Goal: Task Accomplishment & Management: Manage account settings

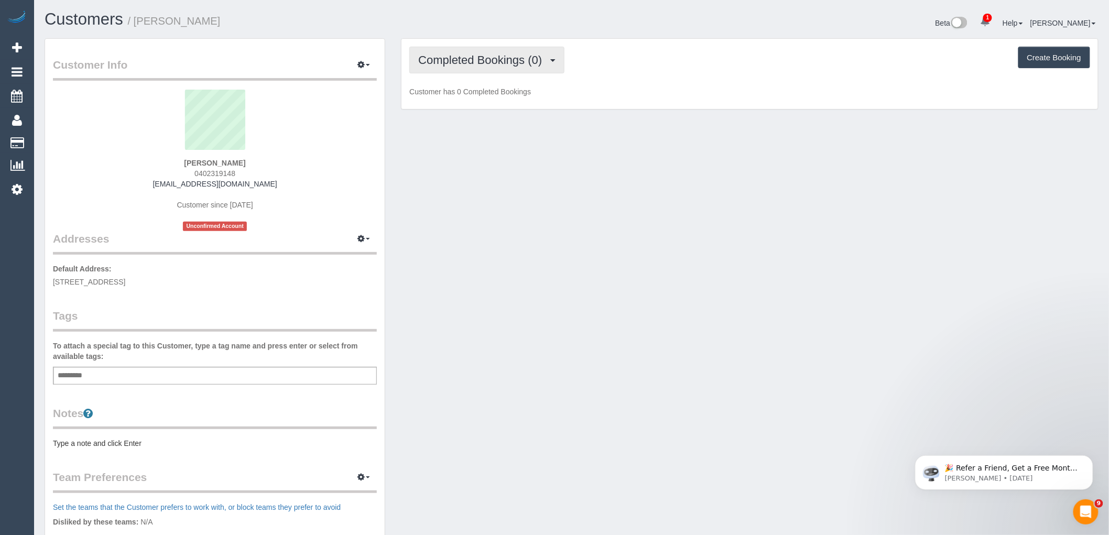
click at [529, 47] on button "Completed Bookings (0)" at bounding box center [486, 60] width 155 height 27
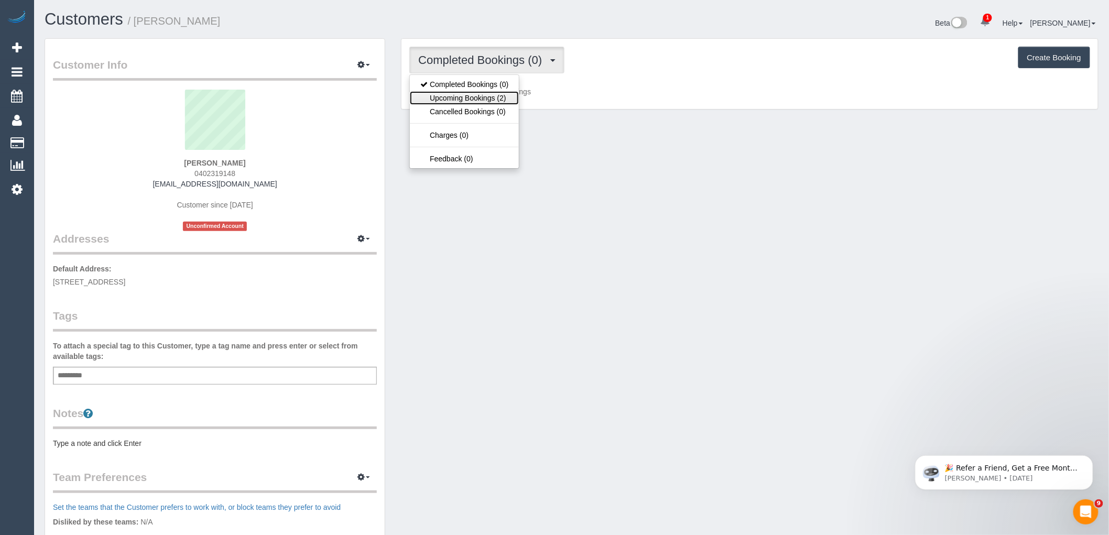
click at [501, 96] on link "Upcoming Bookings (2)" at bounding box center [464, 98] width 109 height 14
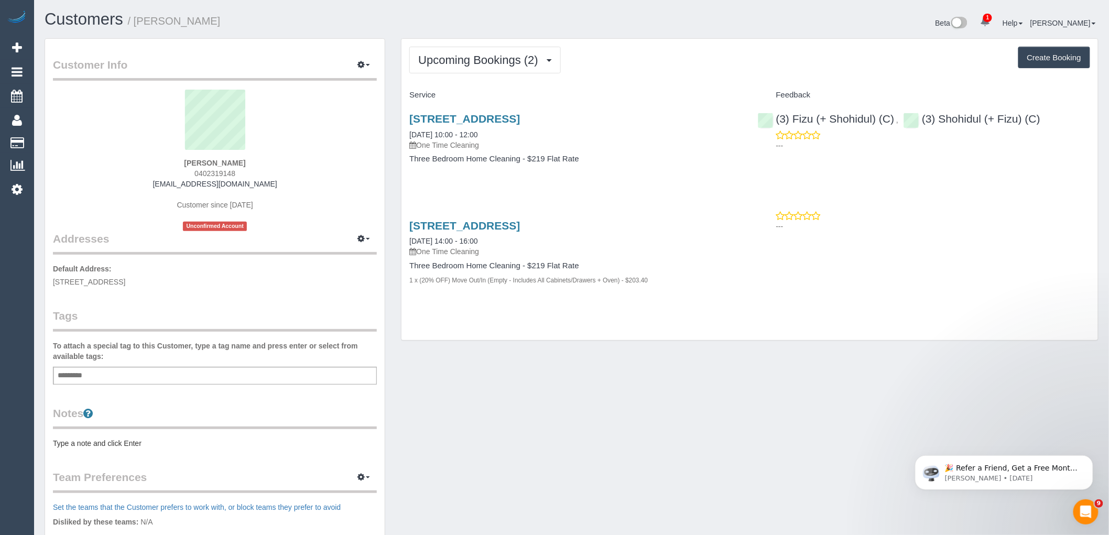
drag, startPoint x: 259, startPoint y: 174, endPoint x: 165, endPoint y: 175, distance: 93.8
click at [167, 174] on div "Wasila Najamuddin 0402319148 vaselasyad@gmail.com Customer since 2025 Unconfirm…" at bounding box center [215, 160] width 324 height 141
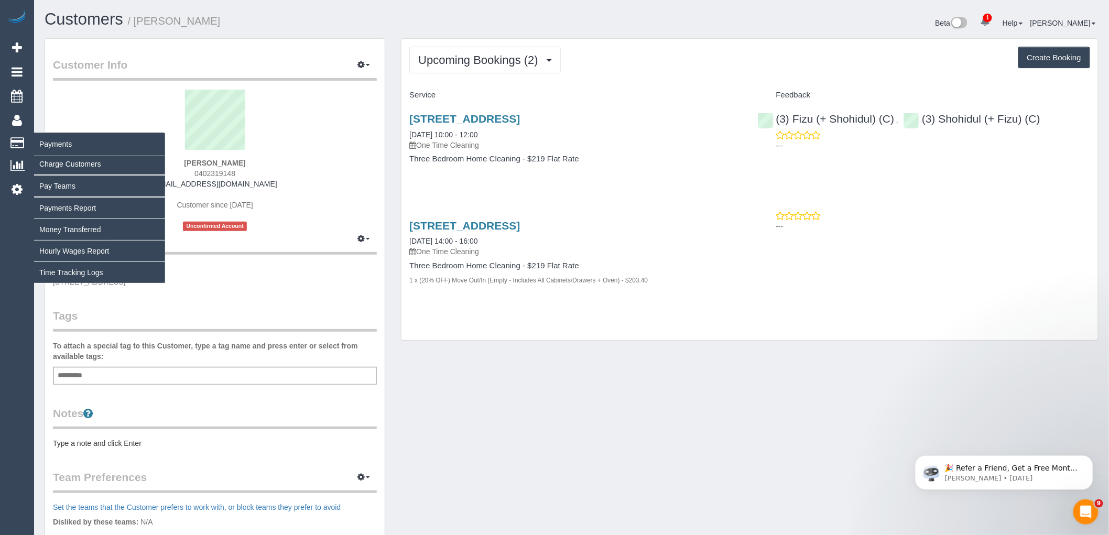
copy span "0402319148"
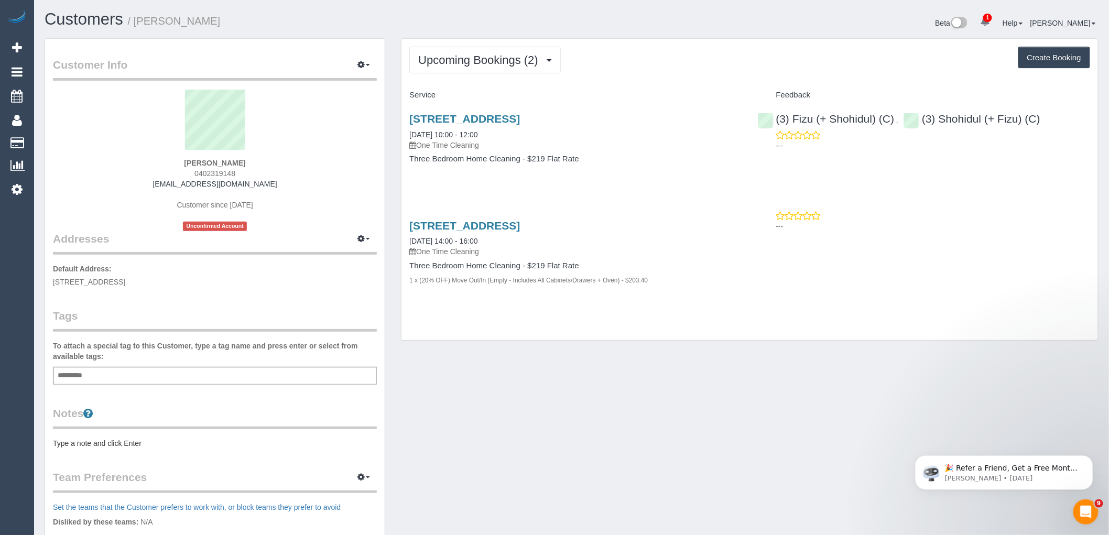
click at [621, 144] on p "One Time Cleaning" at bounding box center [575, 145] width 332 height 10
drag, startPoint x: 254, startPoint y: 170, endPoint x: 171, endPoint y: 170, distance: 83.3
click at [171, 170] on div "Wasila Najamuddin 0402319148 vaselasyad@gmail.com Customer since 2025 Unconfirm…" at bounding box center [215, 160] width 324 height 141
copy span "0402319148"
click at [525, 68] on button "Upcoming Bookings (2)" at bounding box center [484, 60] width 151 height 27
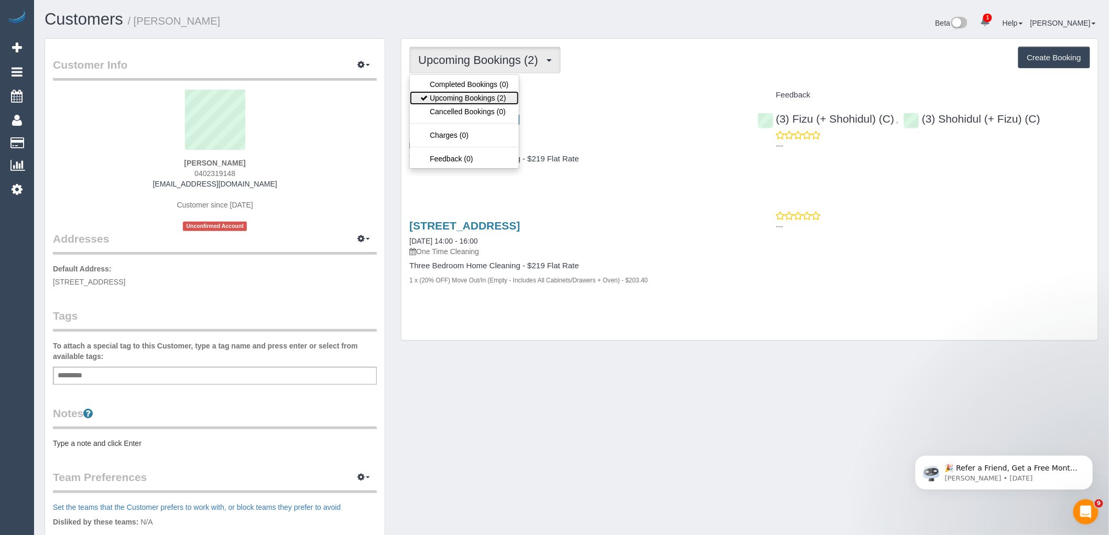
click at [499, 104] on link "Upcoming Bookings (2)" at bounding box center [464, 98] width 109 height 14
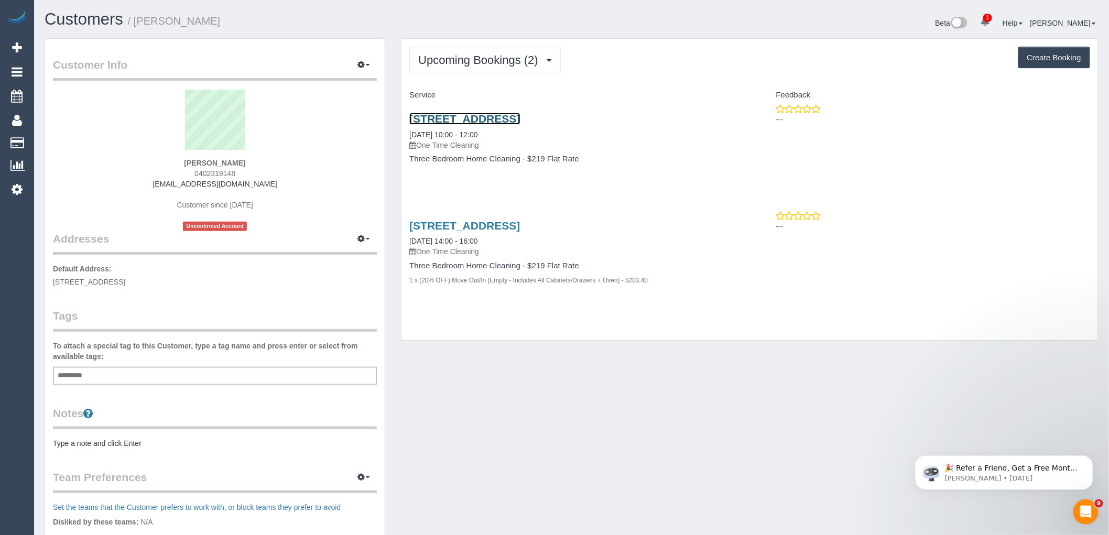
click at [509, 114] on link "2/131 Blackshaws Road, Newport, VIC 3015" at bounding box center [464, 119] width 111 height 12
click at [287, 156] on sui-profile-pic at bounding box center [215, 124] width 308 height 68
drag, startPoint x: 187, startPoint y: 173, endPoint x: 142, endPoint y: 174, distance: 44.5
click at [142, 174] on div "Wasila Najamuddin 0402319148 vaselasyad@gmail.com Customer since 2025 Unconfirm…" at bounding box center [215, 160] width 324 height 141
copy span "0402319148"
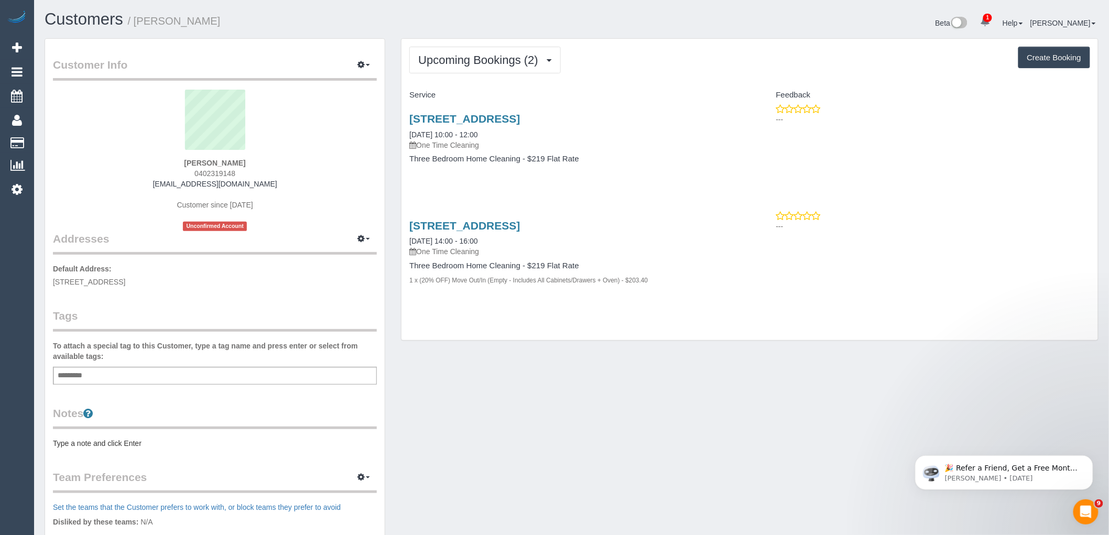
click at [259, 170] on div "Wasila Najamuddin 0402319148 vaselasyad@gmail.com Customer since 2025 Unconfirm…" at bounding box center [215, 160] width 324 height 141
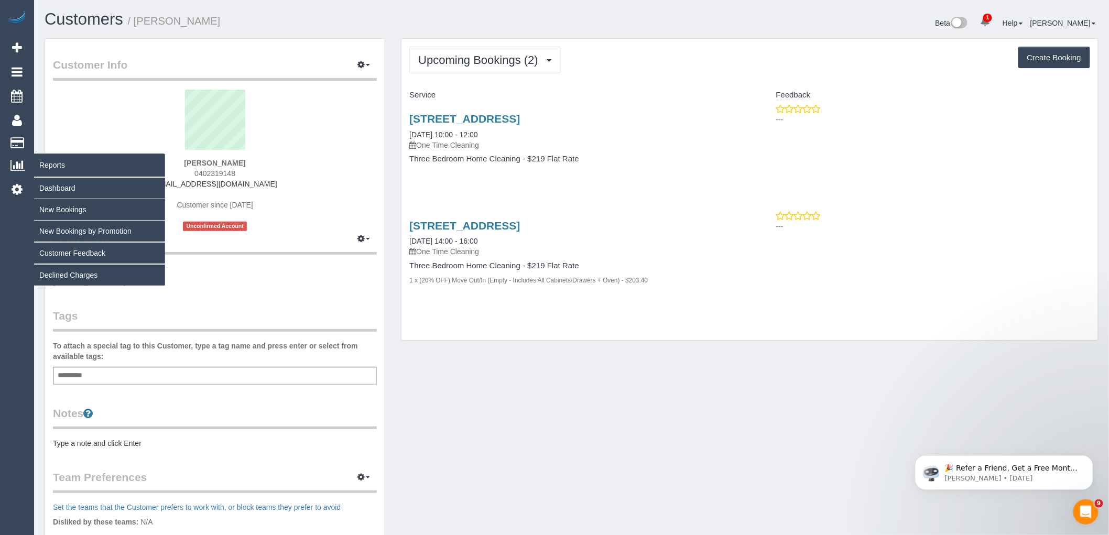
drag, startPoint x: 253, startPoint y: 171, endPoint x: 6, endPoint y: 165, distance: 247.3
click at [126, 168] on div "Wasila Najamuddin 0402319148 vaselasyad@gmail.com Customer since 2025 Unconfirm…" at bounding box center [215, 160] width 324 height 141
copy div "Wasila Najamuddin 0402319148"
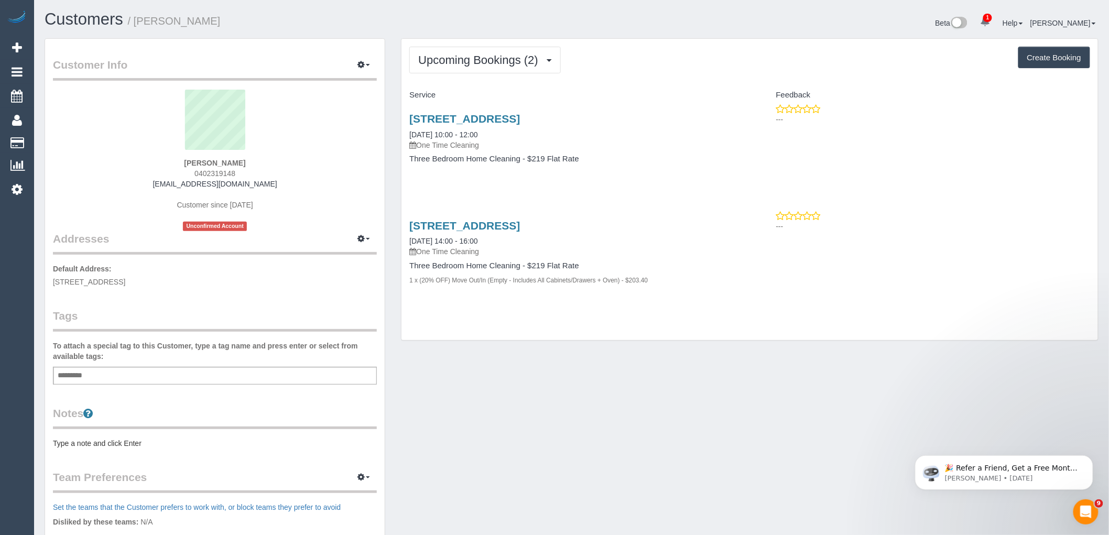
click at [270, 147] on sui-profile-pic at bounding box center [215, 124] width 308 height 68
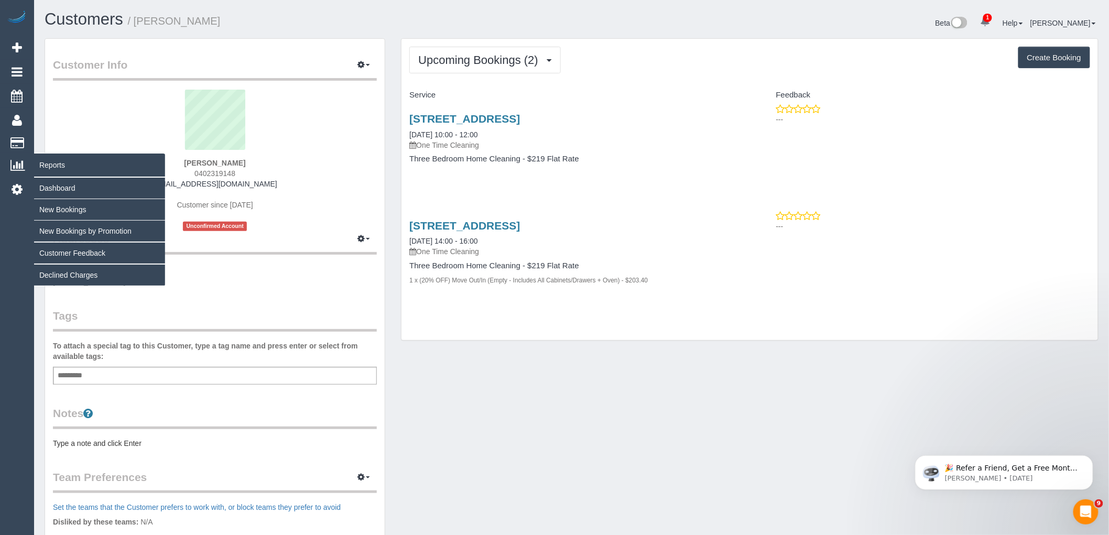
drag, startPoint x: 234, startPoint y: 172, endPoint x: 0, endPoint y: 170, distance: 233.7
click at [1, 170] on div "1 Beta Your Notifications You have 0 alerts × You have 1 to charge for 11/10/20…" at bounding box center [554, 388] width 1109 height 776
copy div "Reports Dashboard New Bookings New Bookings by Promotion Customer Feedback Decl…"
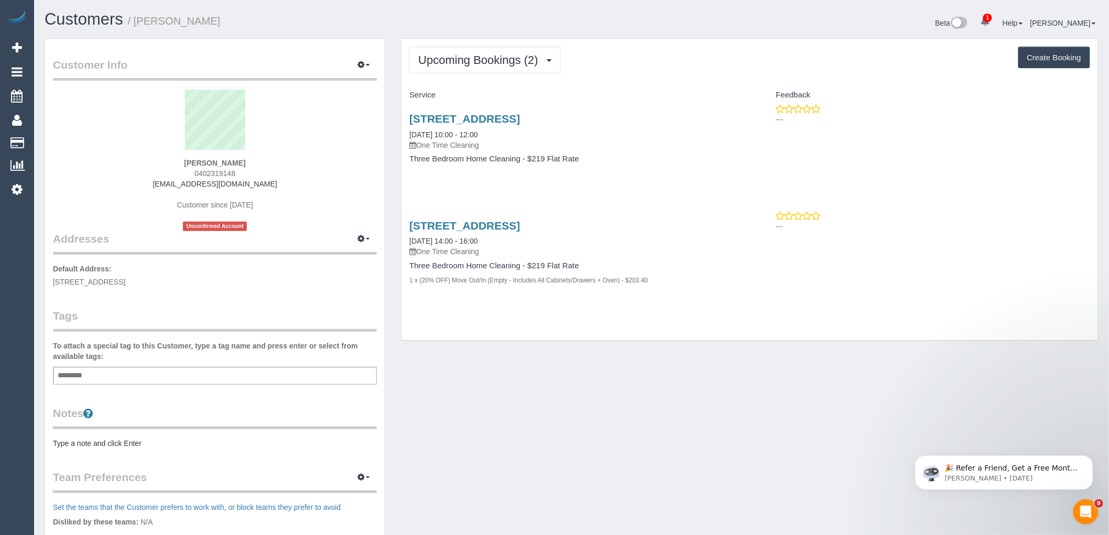
click at [326, 173] on div "Wasila Najamuddin 0402319148 vaselasyad@gmail.com Customer since 2025 Unconfirm…" at bounding box center [215, 160] width 324 height 141
drag, startPoint x: 247, startPoint y: 168, endPoint x: 183, endPoint y: 169, distance: 63.9
click at [183, 169] on div "Wasila Najamuddin 0402319148 vaselasyad@gmail.com Customer since 2025 Unconfirm…" at bounding box center [215, 160] width 324 height 141
click at [250, 171] on div "Wasila Najamuddin 0402319148 vaselasyad@gmail.com Customer since 2025 Unconfirm…" at bounding box center [215, 160] width 324 height 141
drag, startPoint x: 253, startPoint y: 171, endPoint x: 176, endPoint y: 171, distance: 77.0
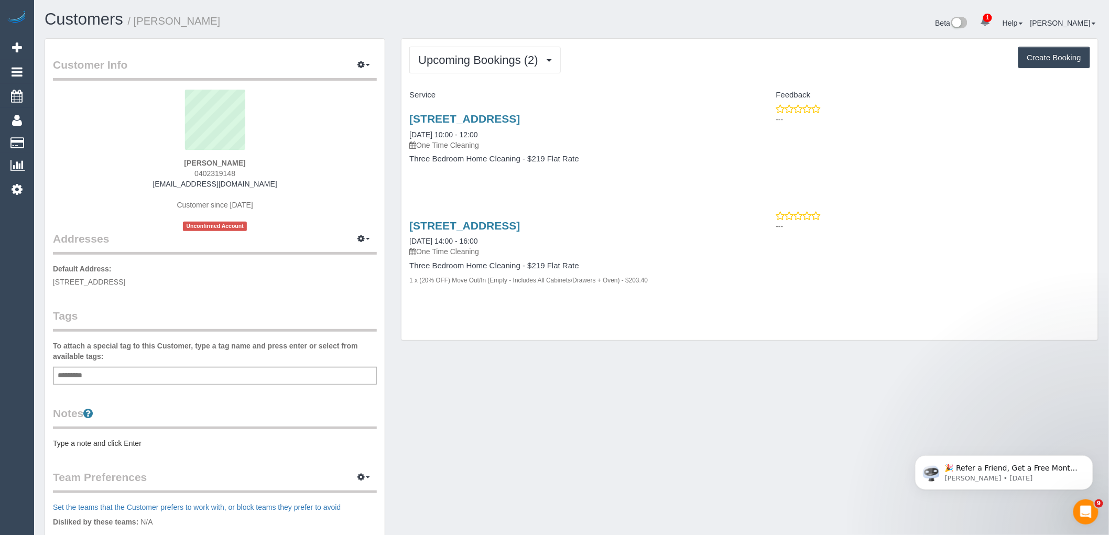
click at [176, 171] on div "Wasila Najamuddin 0402319148 vaselasyad@gmail.com Customer since 2025 Unconfirm…" at bounding box center [215, 160] width 324 height 141
copy span "0402319148"
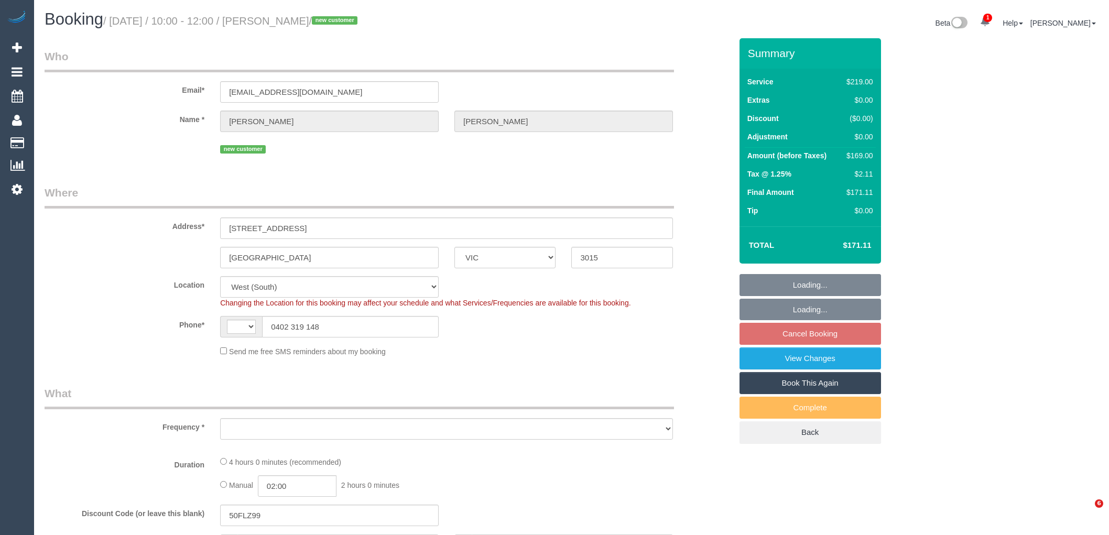
select select "VIC"
select select "string:AU"
select select "number:28"
select select "number:14"
select select "number:19"
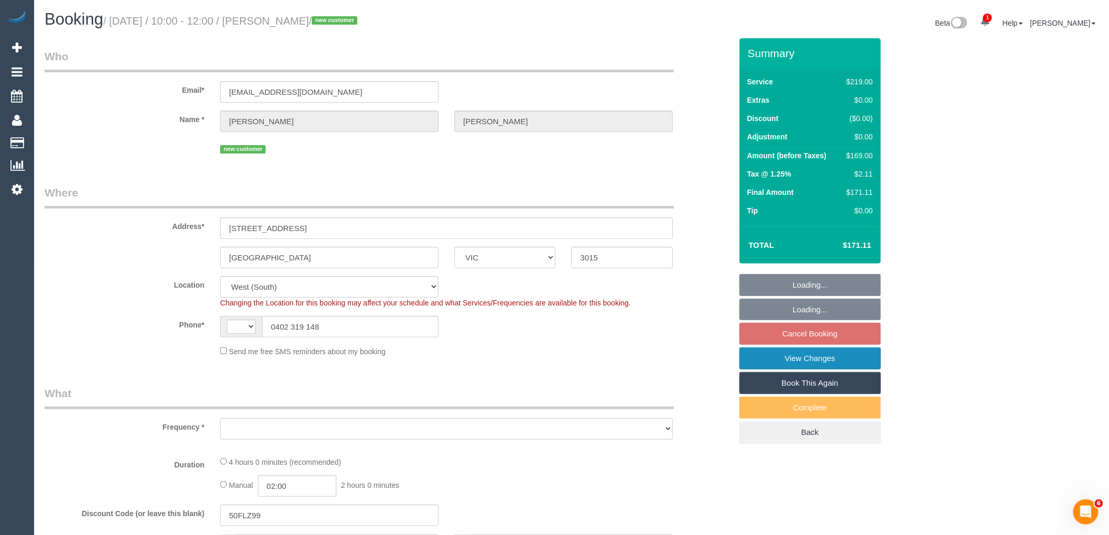
select select "number:25"
select select "number:35"
select select "number:26"
click at [826, 361] on link "View Changes" at bounding box center [809, 358] width 141 height 22
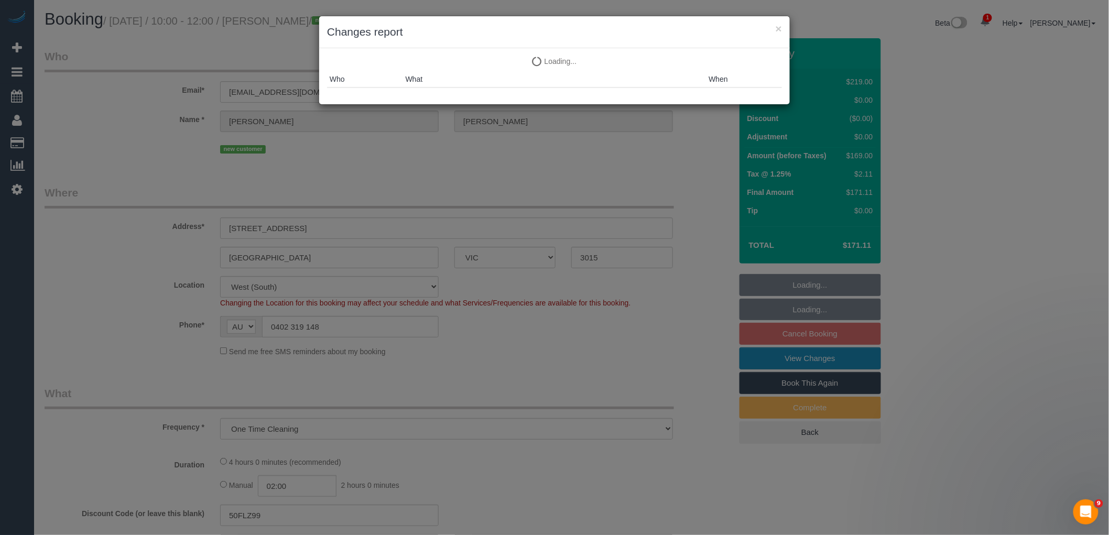
select select "object:822"
select select "string:stripe-pm_1SFOpl2GScqysDRV6G9617VU"
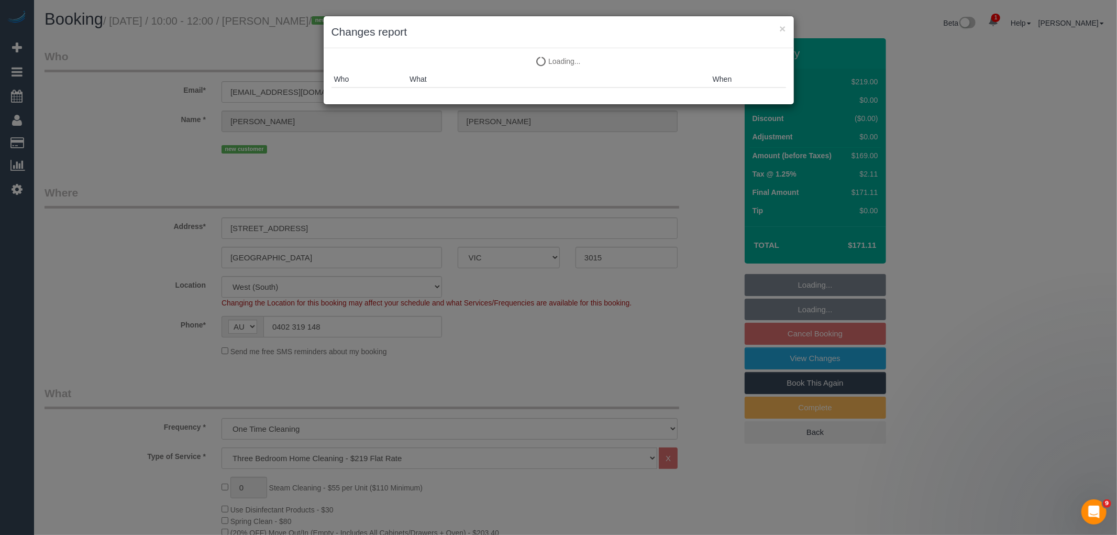
select select "spot3"
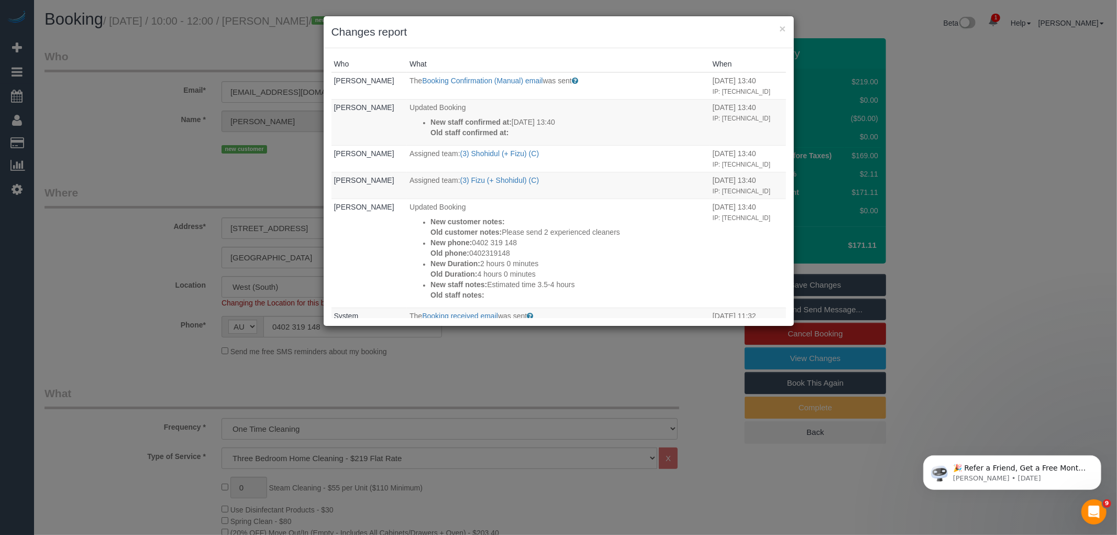
click at [169, 195] on div "× Changes report Who What When Laura Butera The Booking Confirmation (Manual) e…" at bounding box center [558, 267] width 1117 height 535
click at [781, 27] on button "×" at bounding box center [783, 28] width 6 height 11
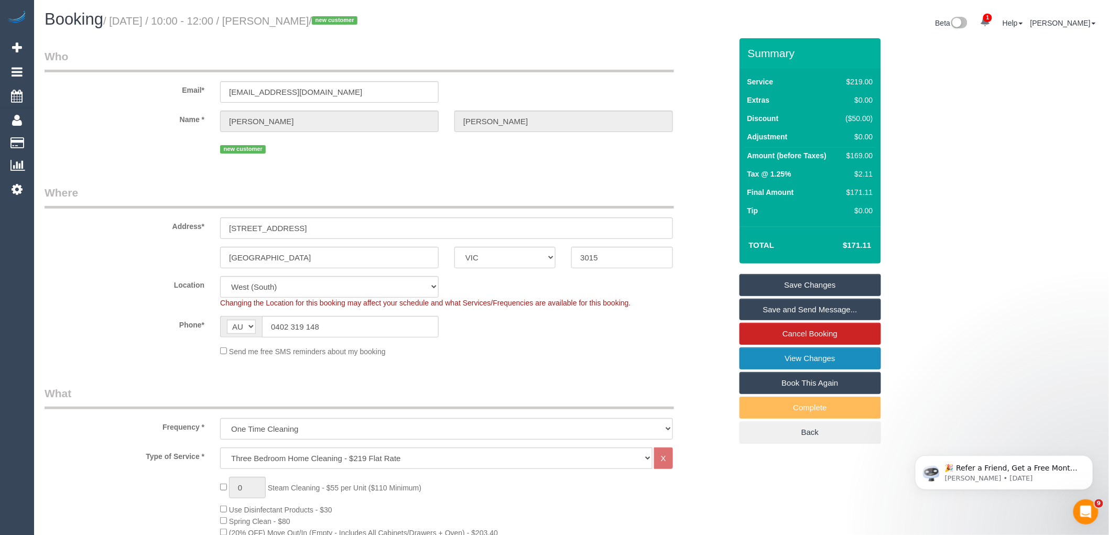
click at [807, 357] on link "View Changes" at bounding box center [809, 358] width 141 height 22
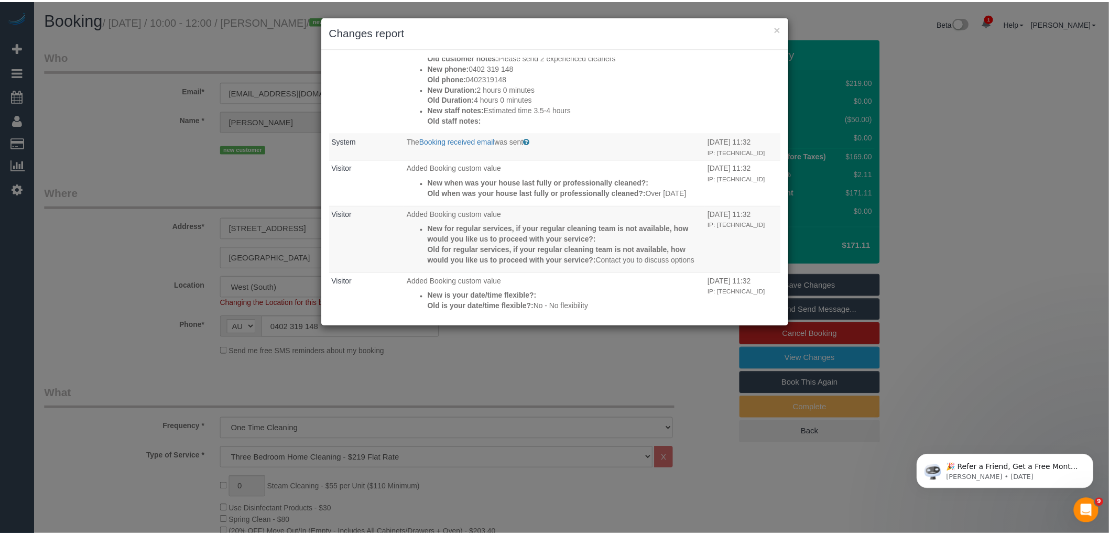
scroll to position [112, 0]
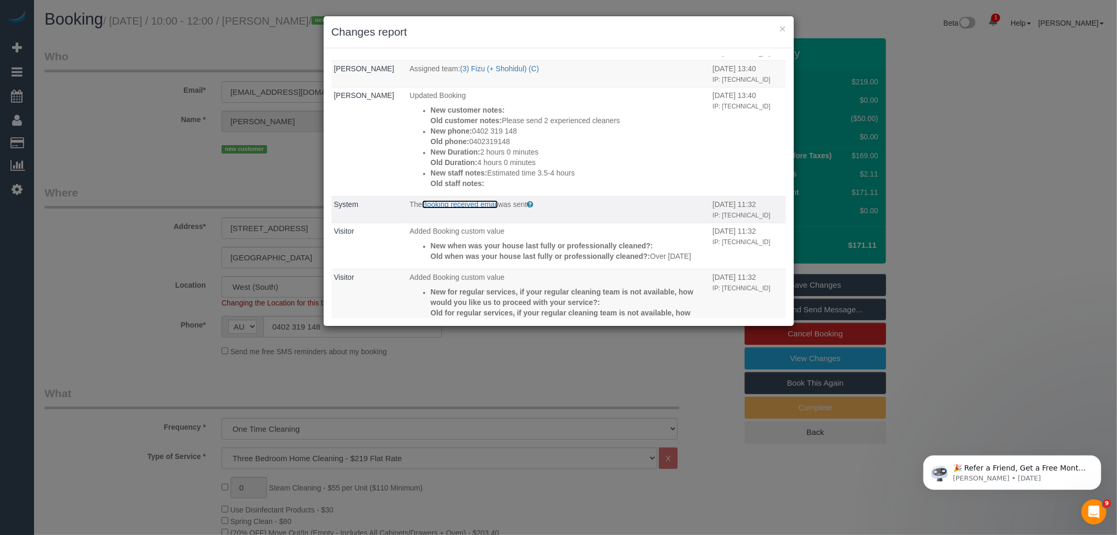
click at [474, 200] on link "Booking received email" at bounding box center [460, 204] width 76 height 8
click at [781, 25] on button "×" at bounding box center [783, 28] width 6 height 11
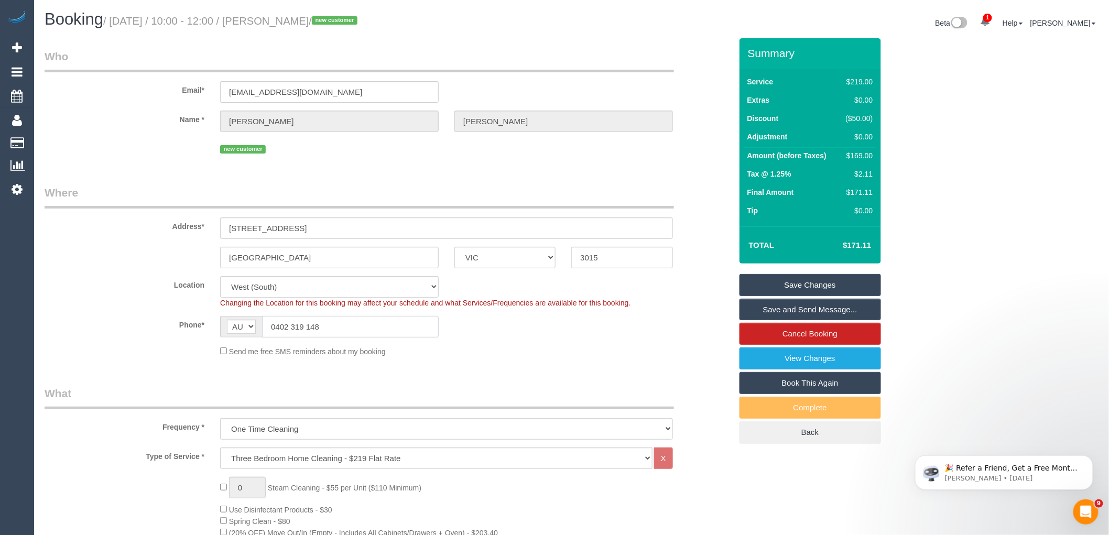
drag, startPoint x: 385, startPoint y: 327, endPoint x: 196, endPoint y: 327, distance: 188.6
click at [196, 327] on div "Phone* AF AL DZ AD AO AI AQ AG AR AM AW AU AT AZ BS BH BD BB BY BE BZ BJ BM BT …" at bounding box center [388, 326] width 703 height 21
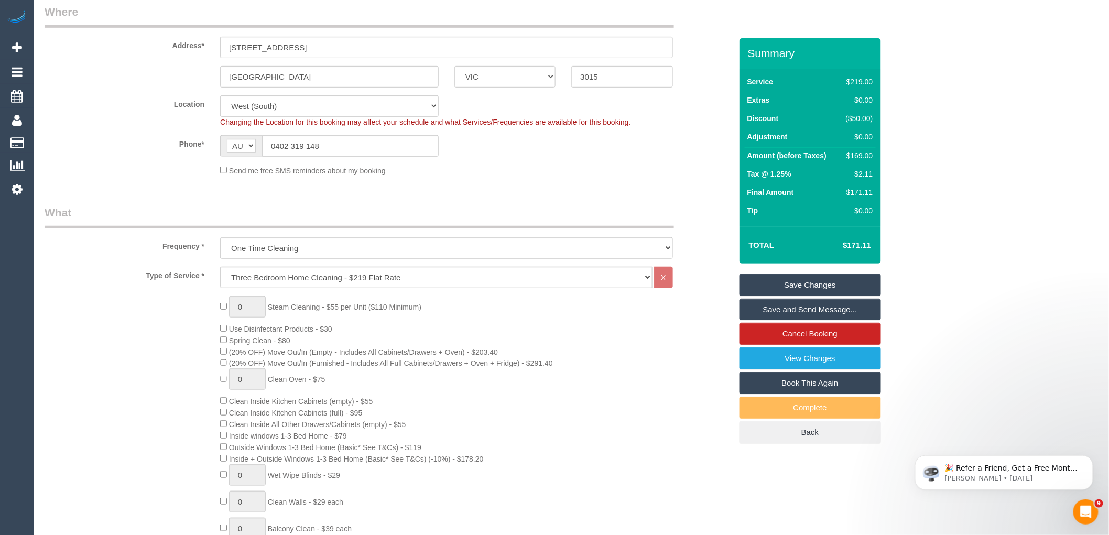
scroll to position [0, 0]
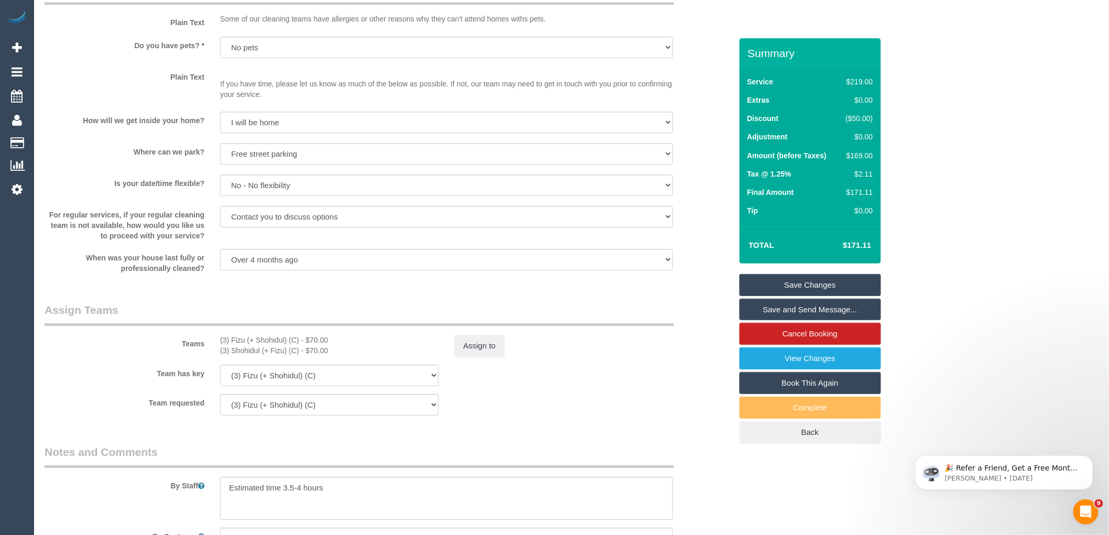
scroll to position [1507, 0]
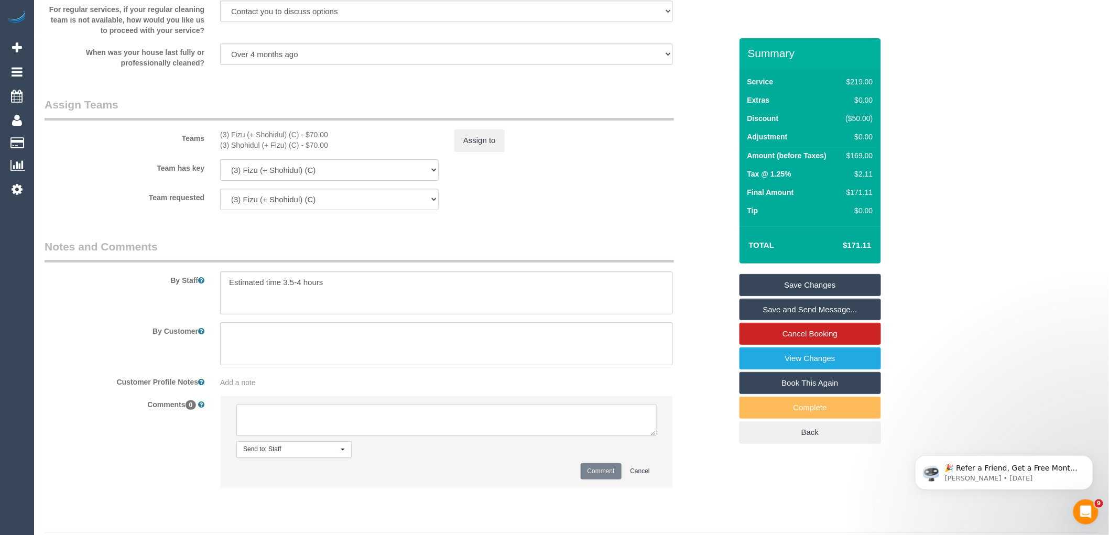
click at [342, 436] on textarea at bounding box center [446, 420] width 420 height 32
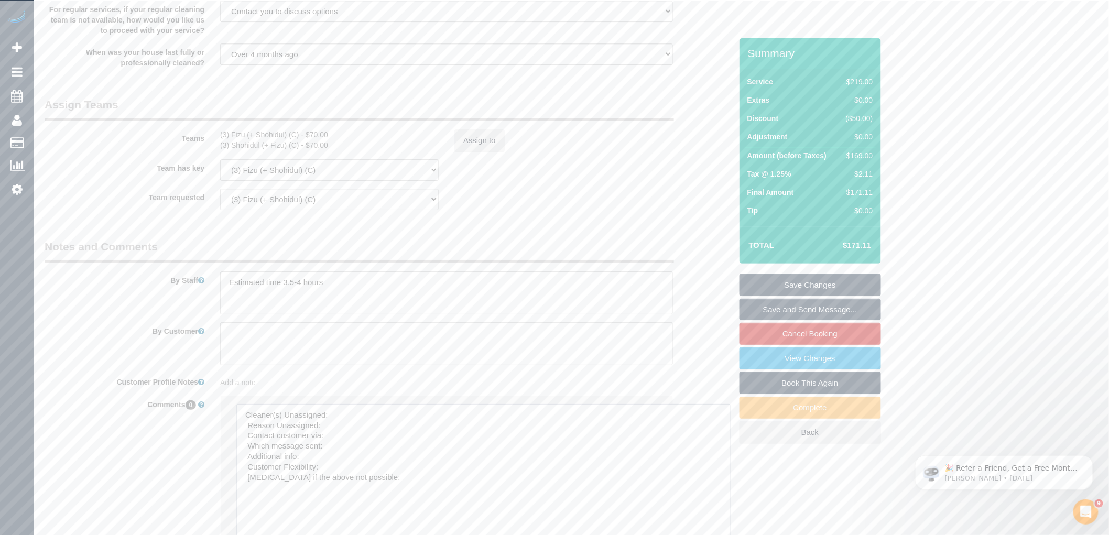
drag, startPoint x: 654, startPoint y: 443, endPoint x: 553, endPoint y: 435, distance: 100.9
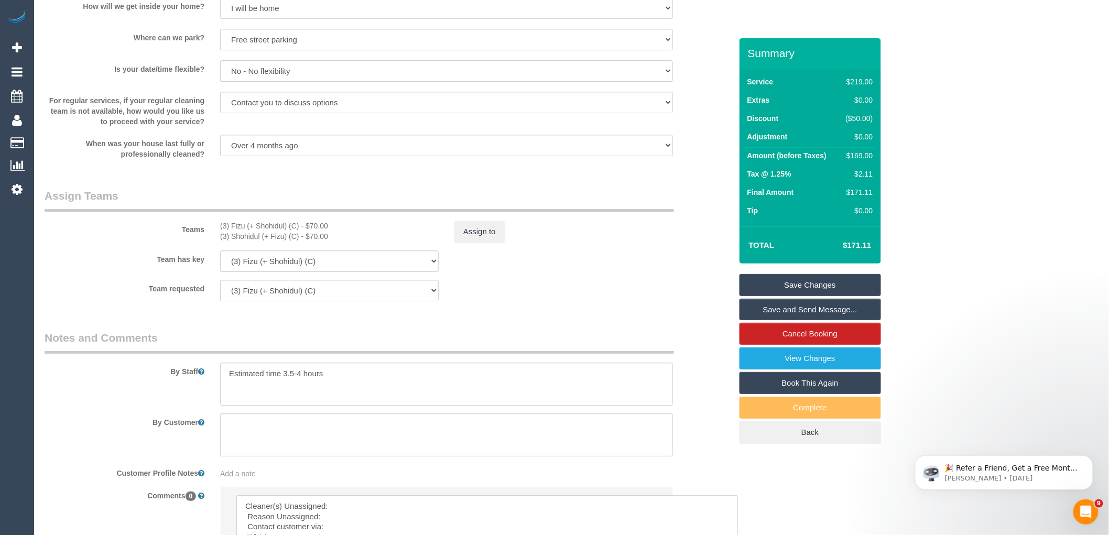
scroll to position [1332, 0]
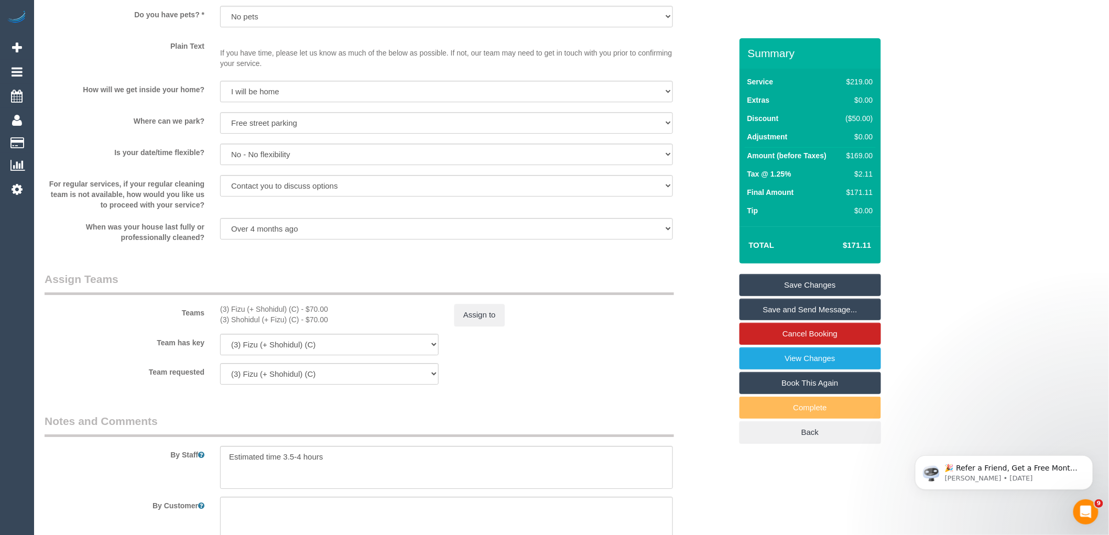
drag, startPoint x: 300, startPoint y: 321, endPoint x: 201, endPoint y: 324, distance: 98.5
click at [201, 324] on div "Teams (3) Fizu (+ Shohidul) (C) - $70.00 (3) Shohidul (+ Fizu) (C) - $70.00 Ass…" at bounding box center [388, 298] width 703 height 54
click at [360, 314] on div "Teams (3) Fizu (+ Shohidul) (C) - $70.00 (3) Shohidul (+ Fizu) (C) - $70.00 Ass…" at bounding box center [388, 298] width 703 height 54
drag, startPoint x: 300, startPoint y: 321, endPoint x: 214, endPoint y: 322, distance: 85.9
click at [214, 322] on div "(3) Fizu (+ Shohidul) (C) - $70.00 (3) Shohidul (+ Fizu) (C) - $70.00" at bounding box center [329, 314] width 234 height 21
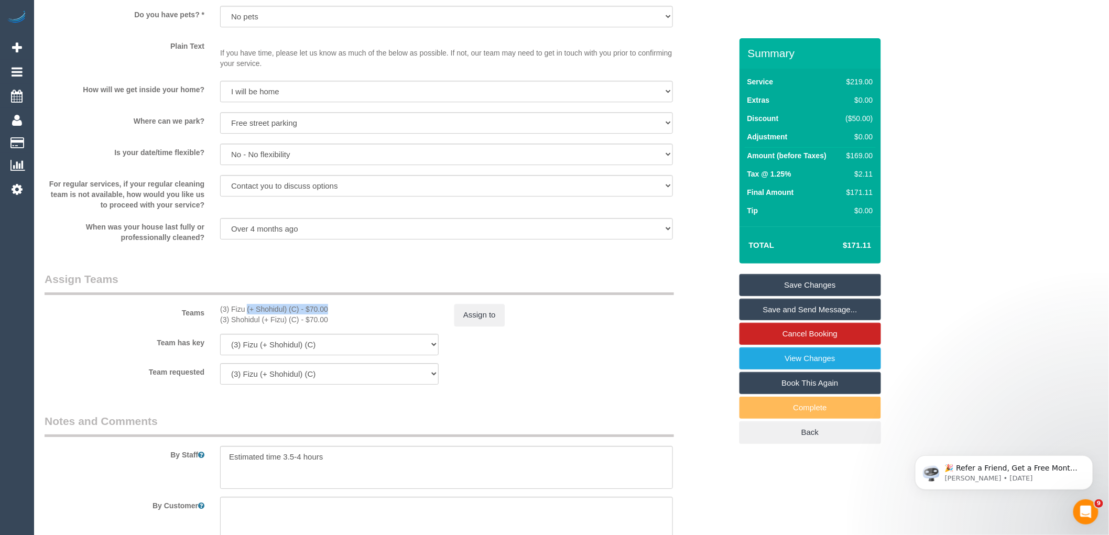
copy div "(3) Fizu (+ Shohidul) (C)"
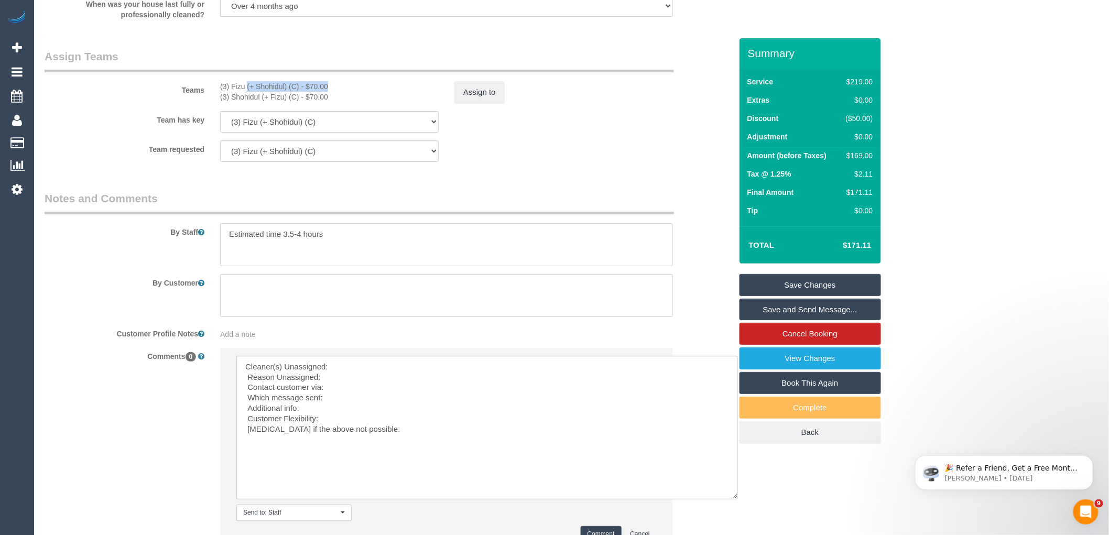
scroll to position [1661, 0]
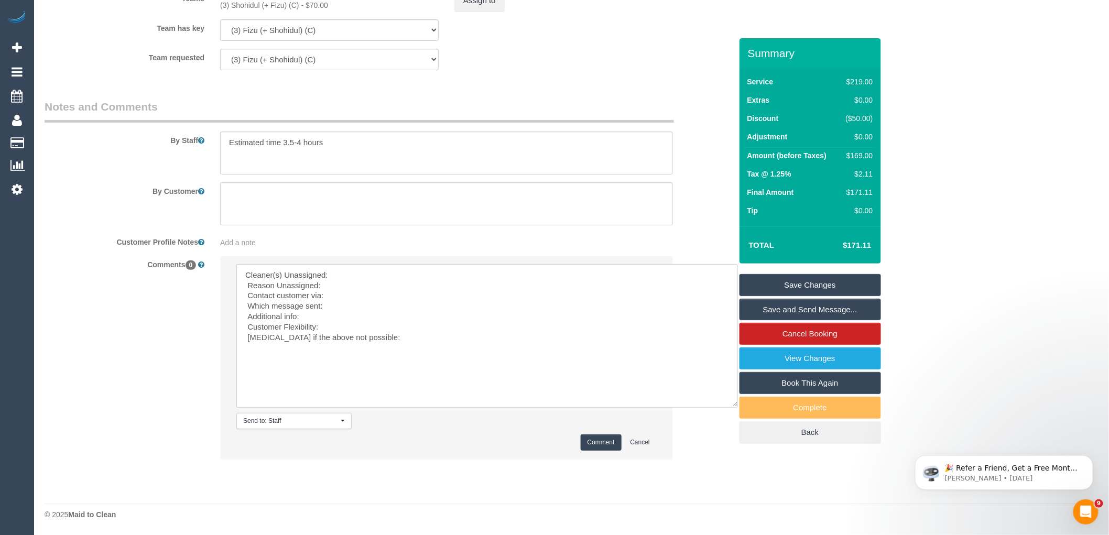
click at [395, 265] on textarea at bounding box center [486, 336] width 501 height 144
paste textarea "(3) Fizu (+ Shohidul) (C)"
click at [379, 286] on textarea at bounding box center [486, 336] width 501 height 144
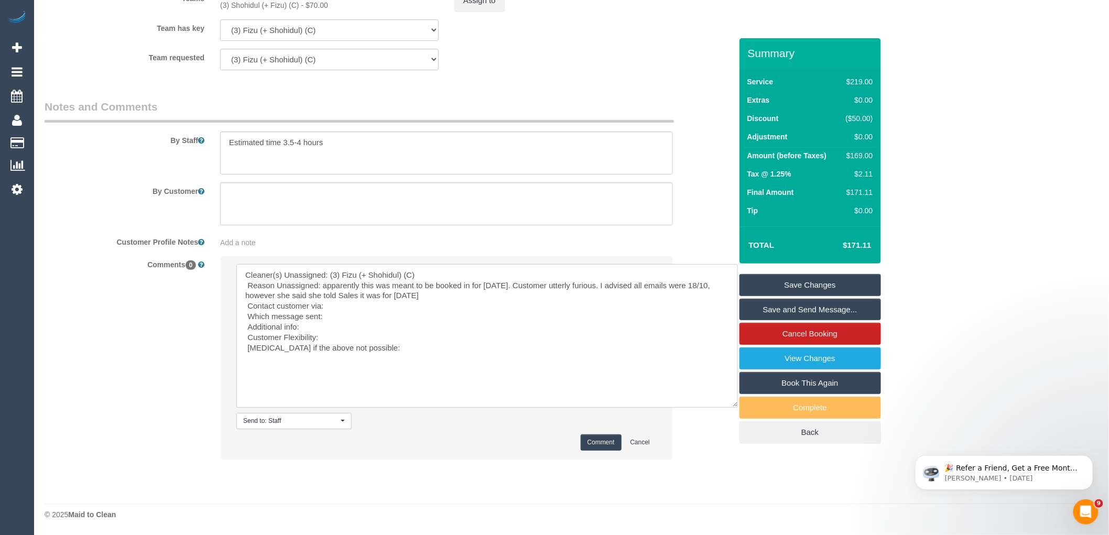
click at [349, 311] on textarea at bounding box center [486, 336] width 501 height 144
drag, startPoint x: 361, startPoint y: 317, endPoint x: 243, endPoint y: 318, distance: 118.9
click at [243, 318] on textarea at bounding box center [486, 336] width 501 height 144
click at [381, 314] on textarea at bounding box center [486, 336] width 501 height 144
click at [376, 337] on textarea at bounding box center [486, 336] width 501 height 144
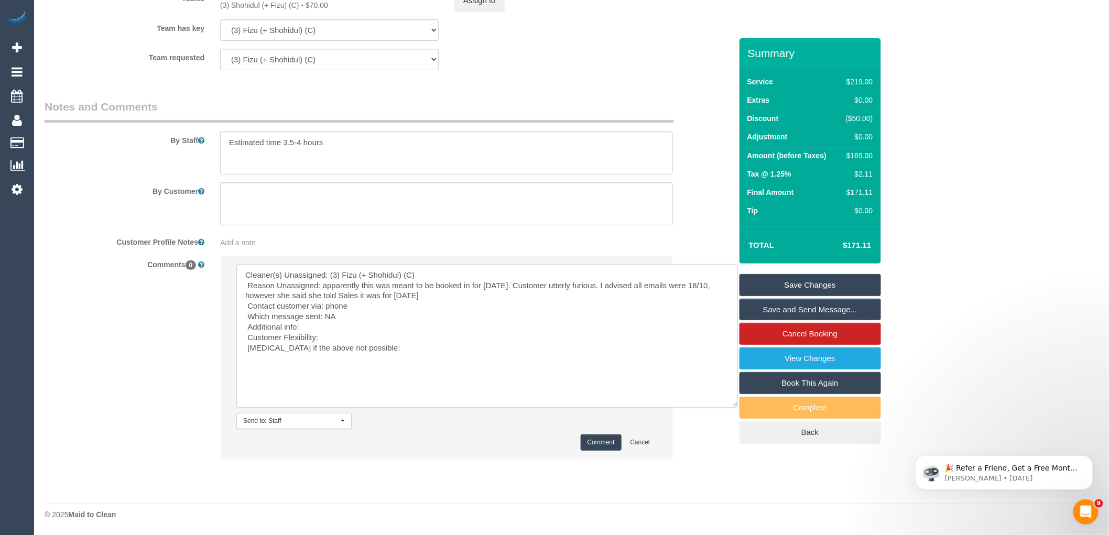
click at [379, 332] on textarea at bounding box center [486, 336] width 501 height 144
click at [381, 331] on textarea at bounding box center [486, 336] width 501 height 144
click at [346, 335] on textarea at bounding box center [486, 336] width 501 height 144
click at [333, 336] on textarea at bounding box center [486, 336] width 501 height 144
click at [381, 350] on textarea at bounding box center [486, 336] width 501 height 144
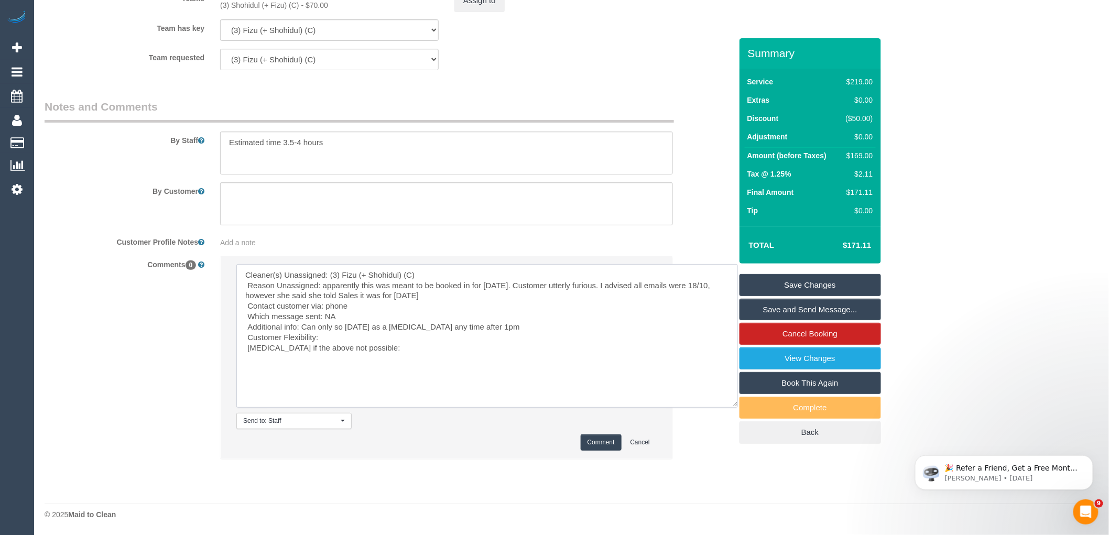
drag, startPoint x: 333, startPoint y: 355, endPoint x: 347, endPoint y: 353, distance: 14.9
click at [333, 356] on textarea at bounding box center [486, 336] width 501 height 144
drag, startPoint x: 406, startPoint y: 349, endPoint x: 249, endPoint y: 336, distance: 157.8
click at [249, 336] on textarea at bounding box center [486, 336] width 501 height 144
click at [343, 341] on textarea at bounding box center [486, 336] width 501 height 144
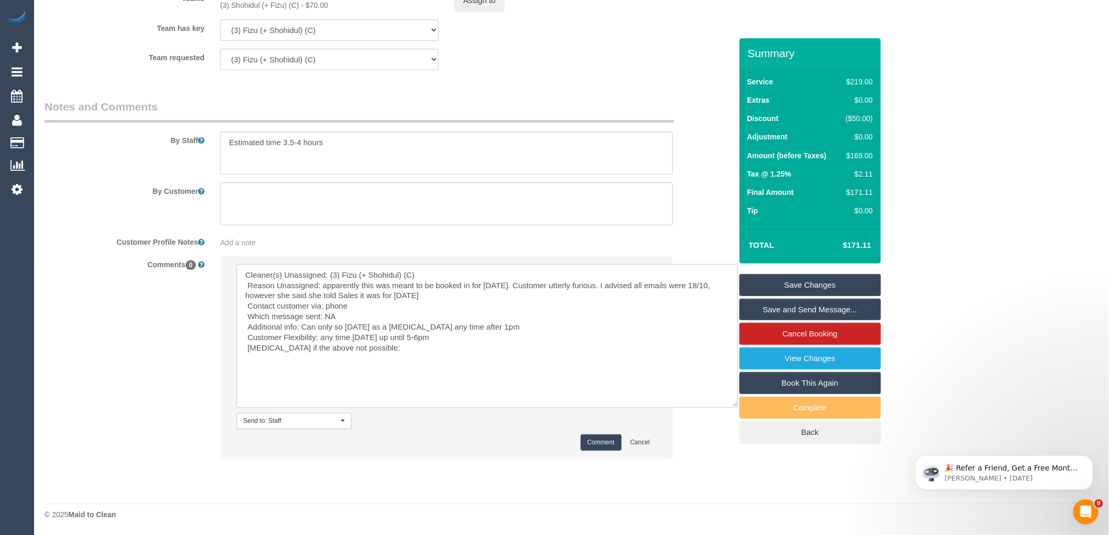
click at [399, 347] on textarea at bounding box center [486, 336] width 501 height 144
drag, startPoint x: 498, startPoint y: 328, endPoint x: 300, endPoint y: 325, distance: 197.5
click at [300, 325] on textarea at bounding box center [486, 336] width 501 height 144
click at [420, 342] on textarea at bounding box center [486, 336] width 501 height 144
click at [413, 347] on textarea at bounding box center [486, 336] width 501 height 144
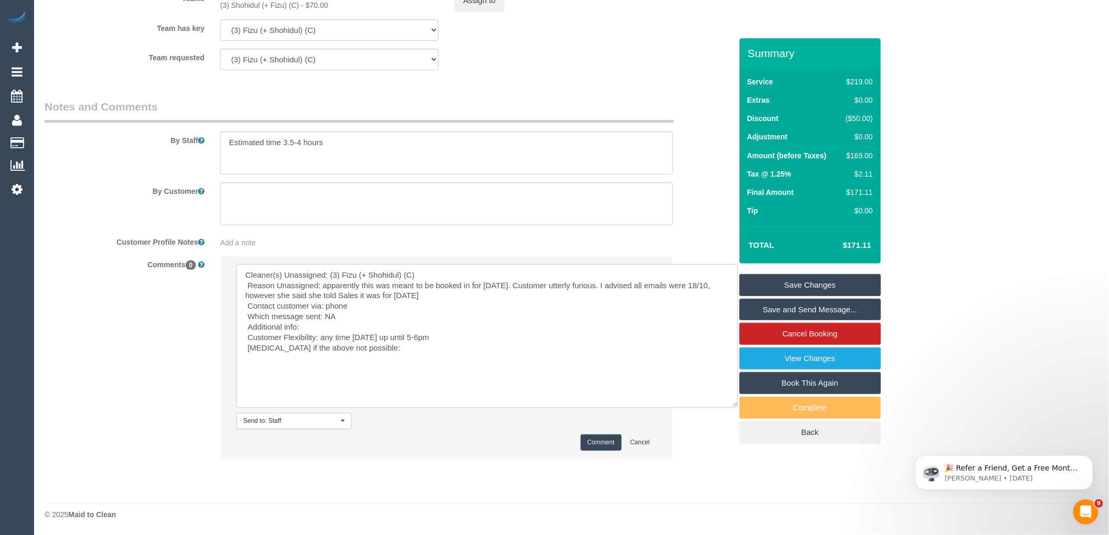
paste textarea "Can only so Monday as a plan B any time after 1pm"
click at [328, 320] on textarea at bounding box center [486, 336] width 501 height 144
click at [329, 323] on textarea at bounding box center [486, 336] width 501 height 144
type textarea "Cleaner(s) Unassigned: (3) Fizu (+ Shohidul) (C) Reason Unassigned: apparently …"
click at [614, 446] on button "Comment" at bounding box center [600, 442] width 41 height 16
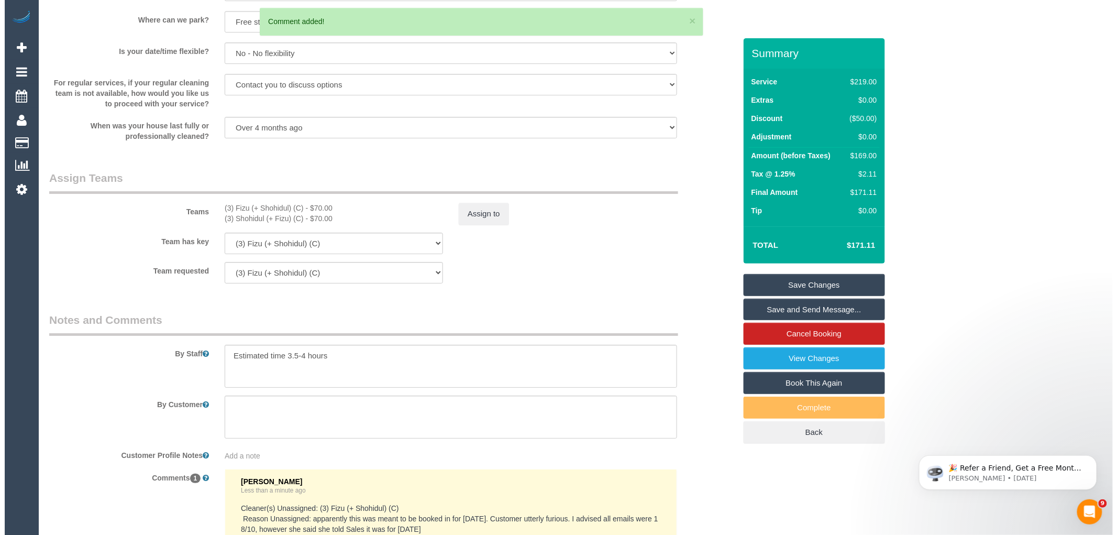
scroll to position [1428, 0]
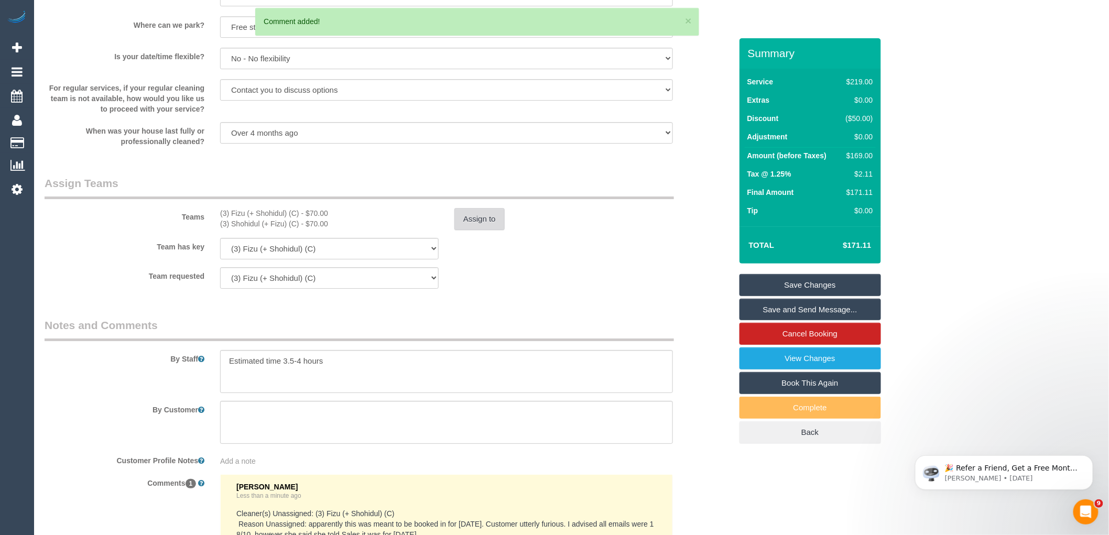
click at [484, 230] on button "Assign to" at bounding box center [479, 219] width 50 height 22
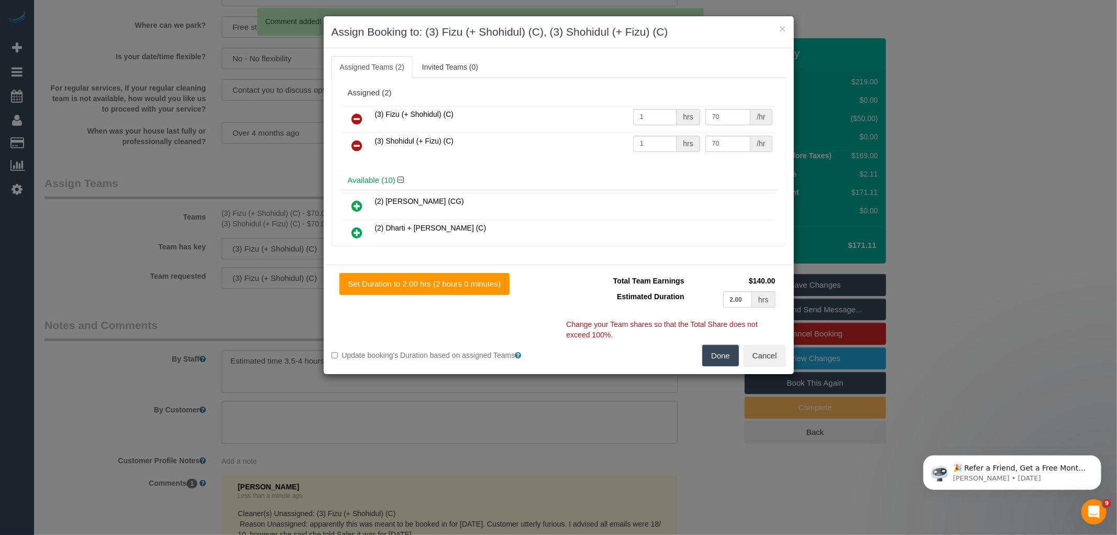
click at [362, 117] on icon at bounding box center [357, 119] width 11 height 13
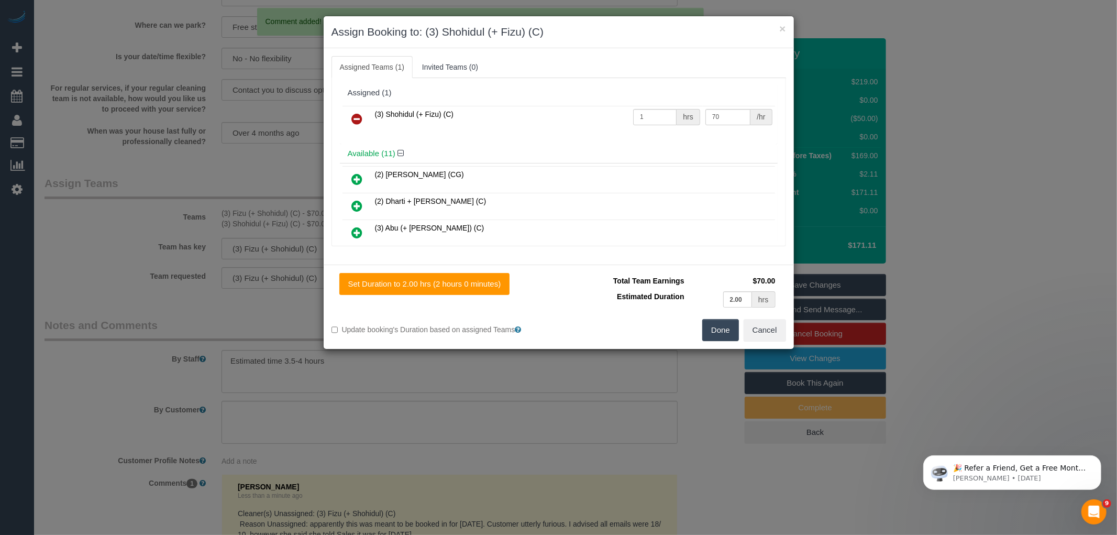
click at [362, 117] on icon at bounding box center [357, 119] width 11 height 13
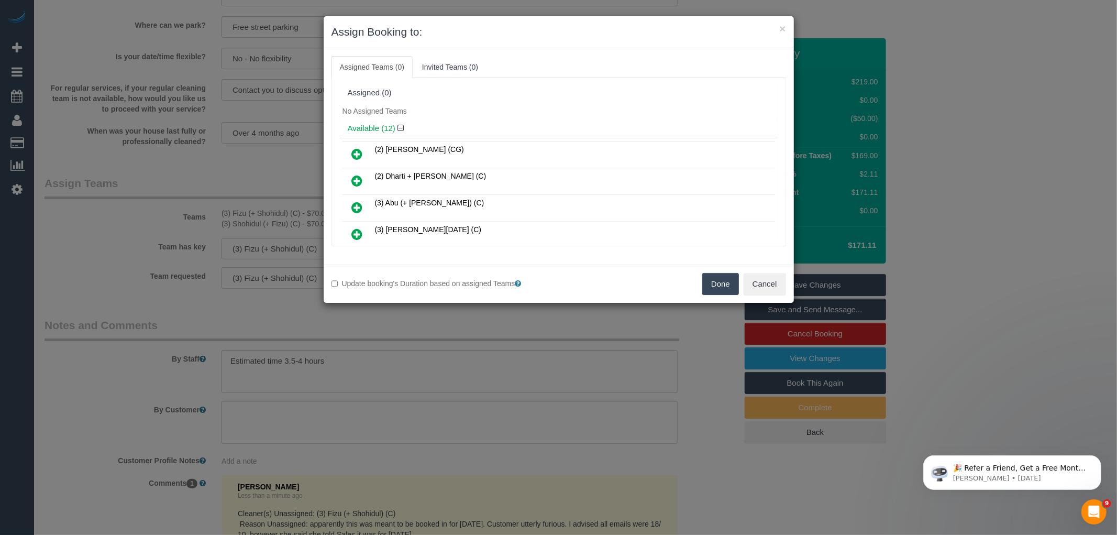
click at [713, 275] on button "Done" at bounding box center [721, 284] width 37 height 22
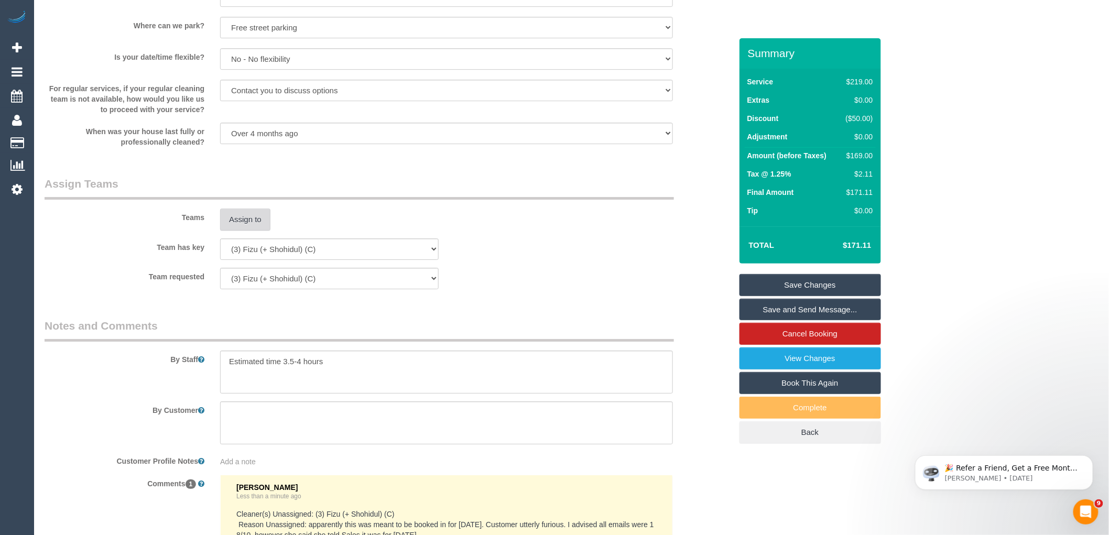
scroll to position [1021, 0]
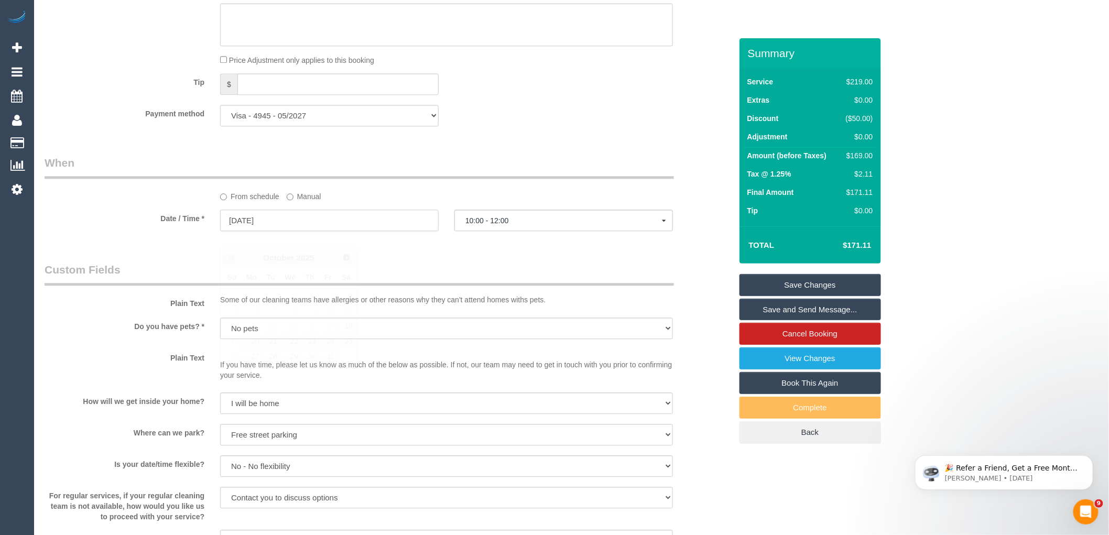
click at [296, 231] on input "18/10/2025" at bounding box center [329, 220] width 218 height 21
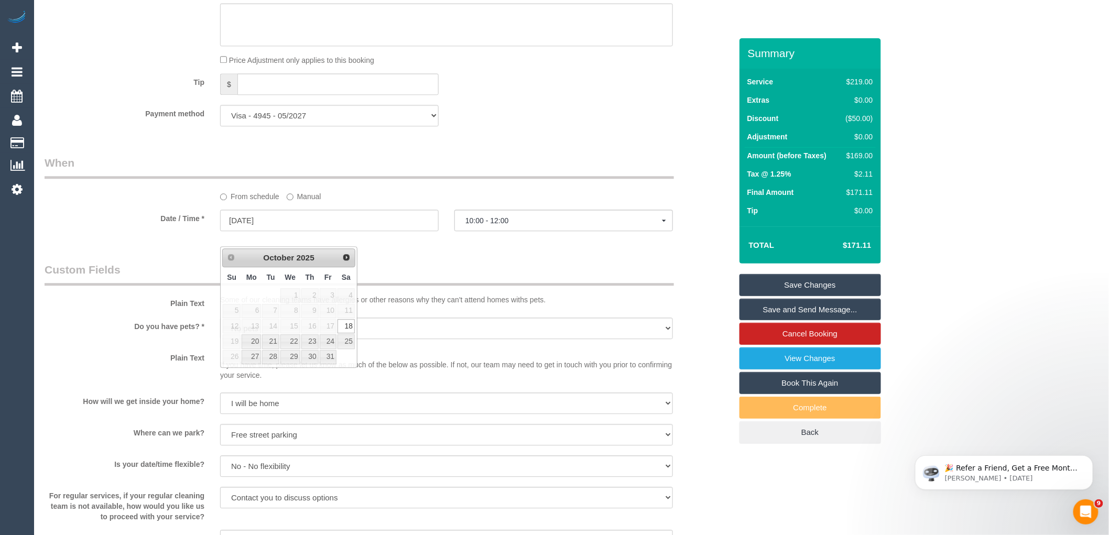
click at [293, 202] on label "Manual" at bounding box center [304, 195] width 35 height 14
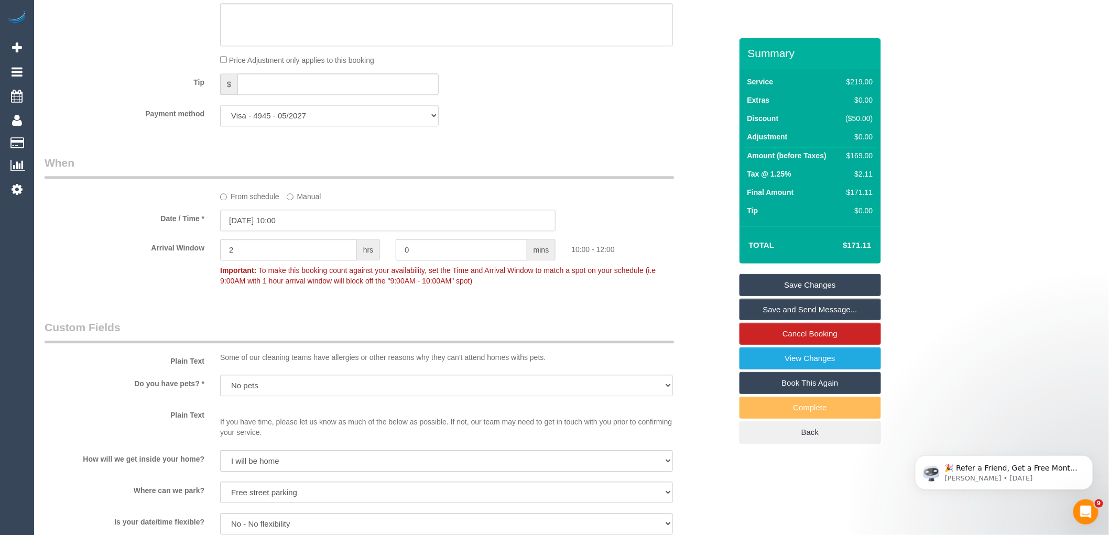
click at [323, 231] on input "18/10/2025 10:00" at bounding box center [387, 220] width 335 height 21
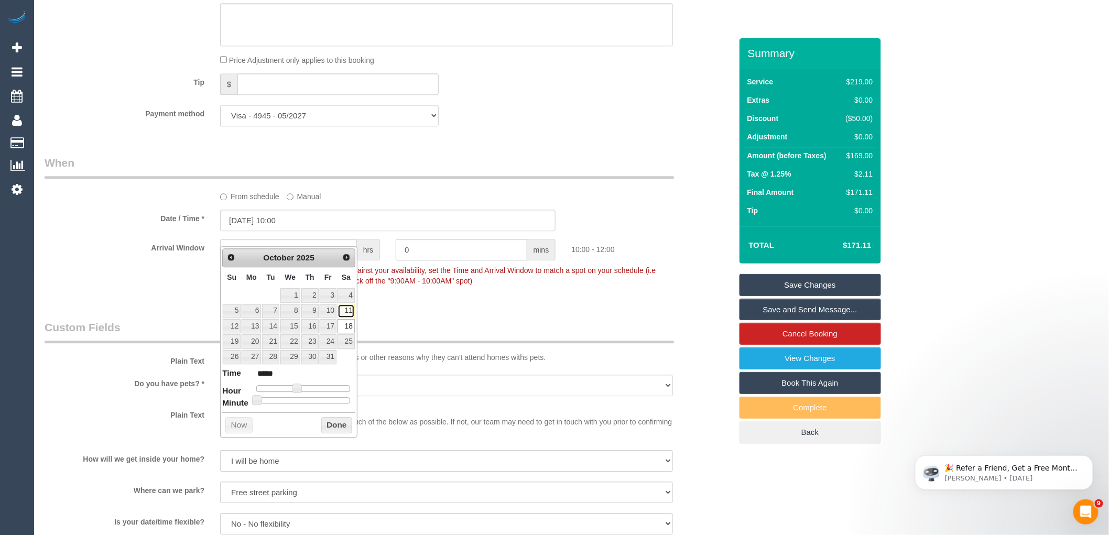
click at [347, 310] on link "11" at bounding box center [345, 311] width 17 height 14
type input "11/10/2025 10:00"
click at [343, 423] on button "Done" at bounding box center [336, 425] width 31 height 17
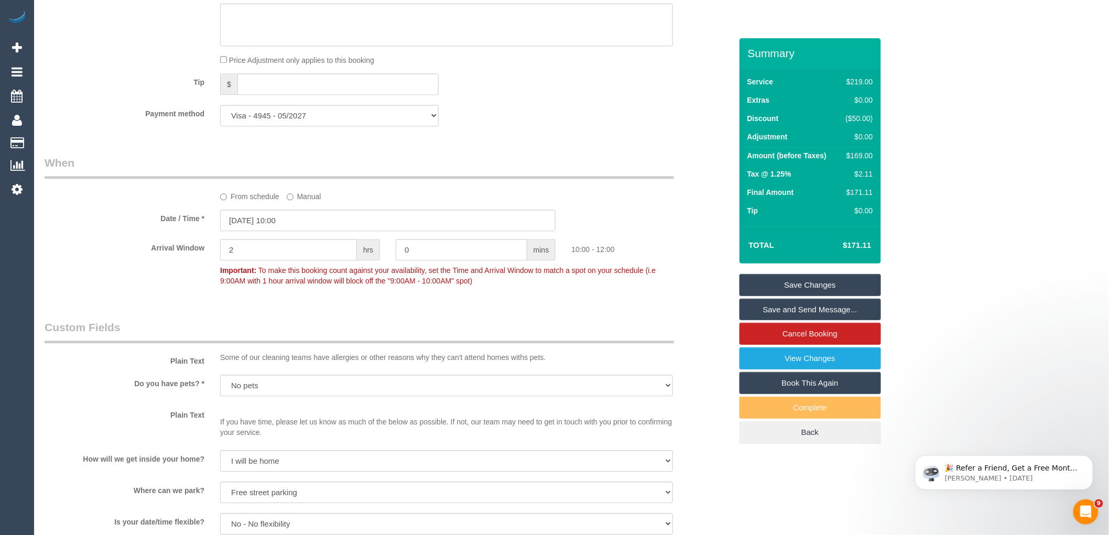
click at [808, 290] on link "Save Changes" at bounding box center [809, 285] width 141 height 22
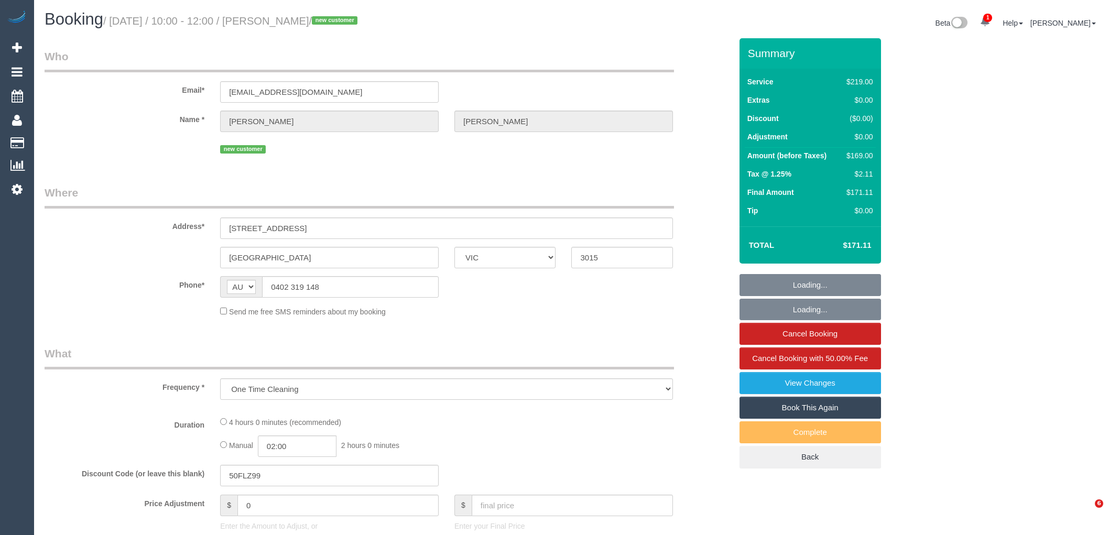
select select "VIC"
select select "string:stripe-pm_1SFOpl2GScqysDRV6G9617VU"
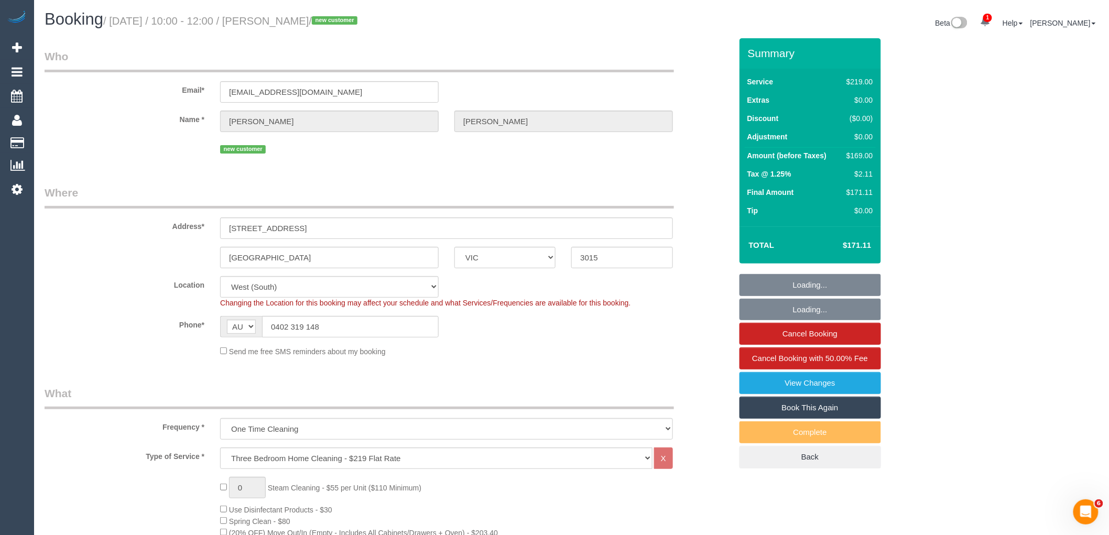
select select "object:820"
select select "number:28"
select select "number:14"
select select "number:19"
select select "number:25"
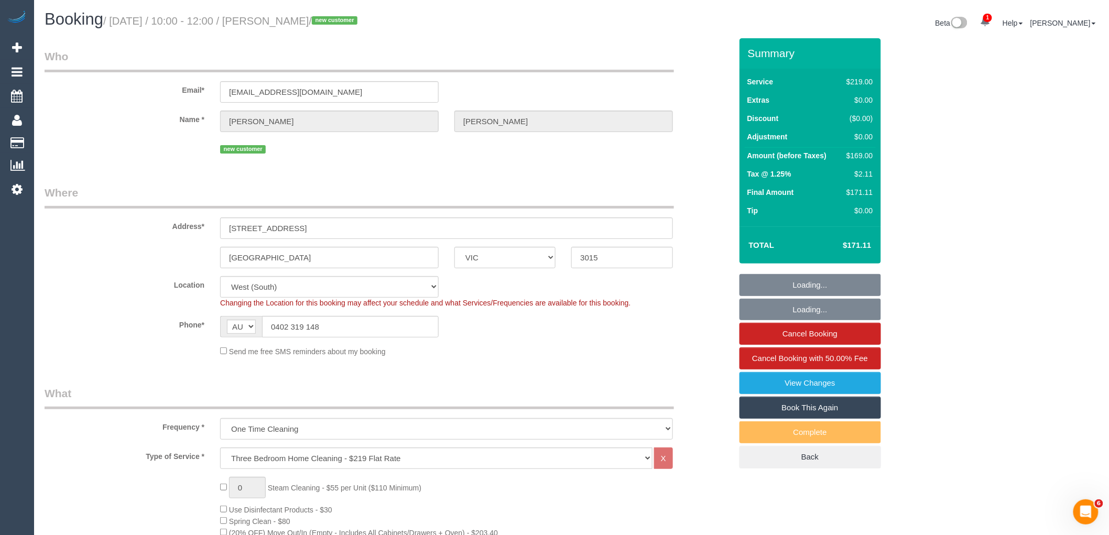
select select "number:35"
select select "number:26"
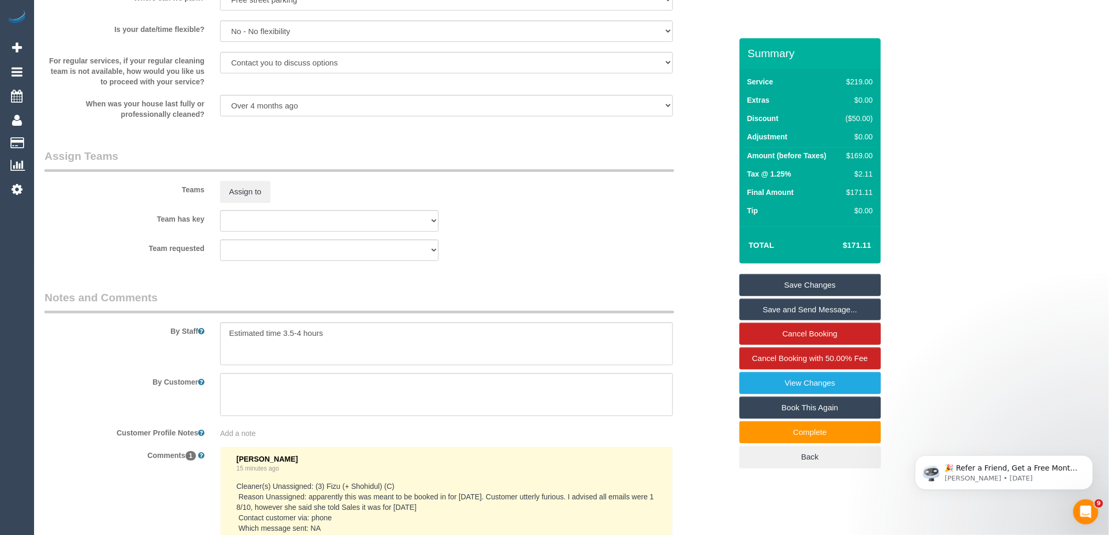
scroll to position [1716, 0]
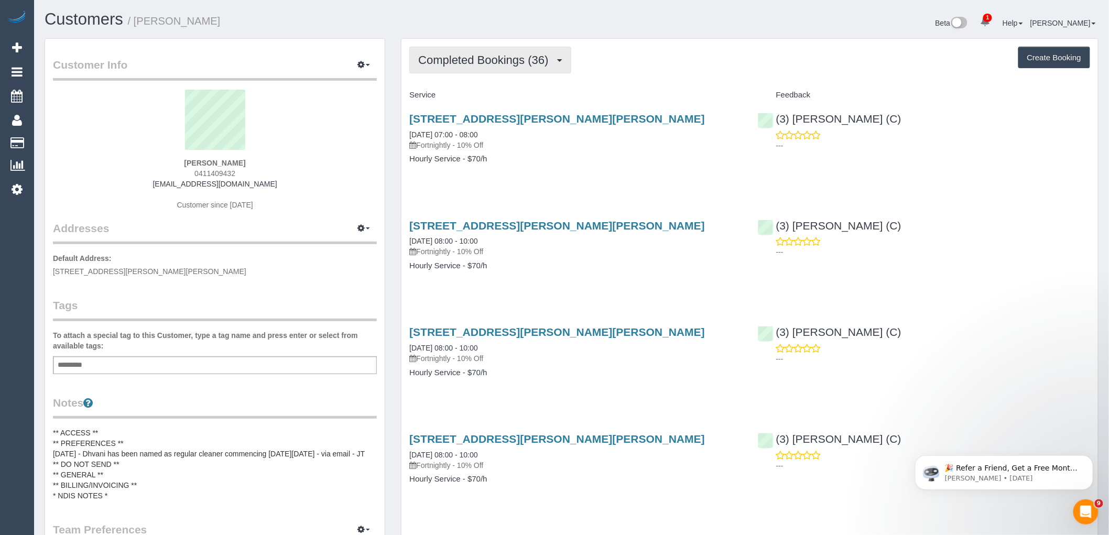
click at [492, 60] on span "Completed Bookings (36)" at bounding box center [485, 59] width 135 height 13
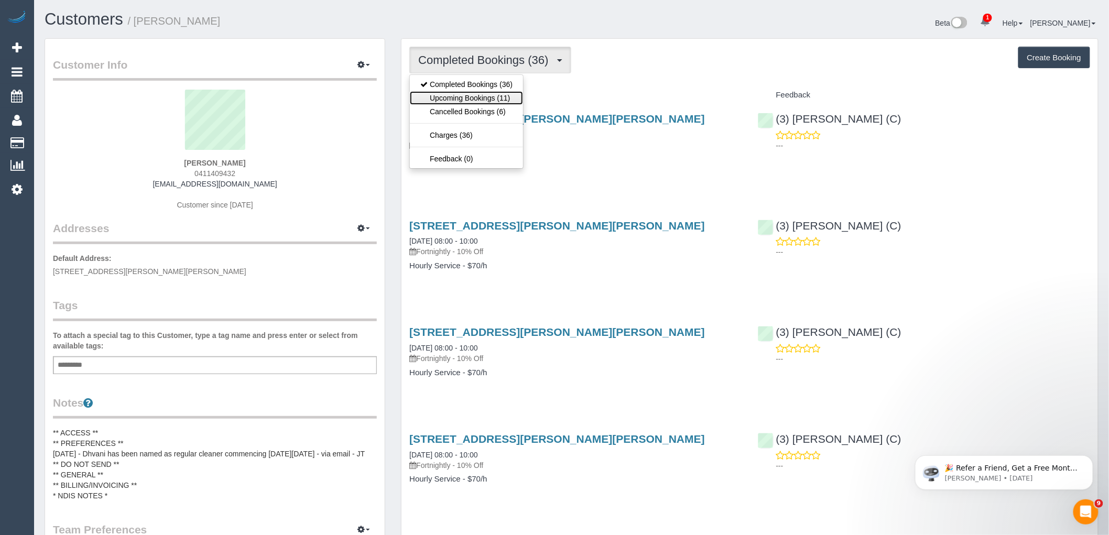
click at [500, 103] on link "Upcoming Bookings (11)" at bounding box center [466, 98] width 113 height 14
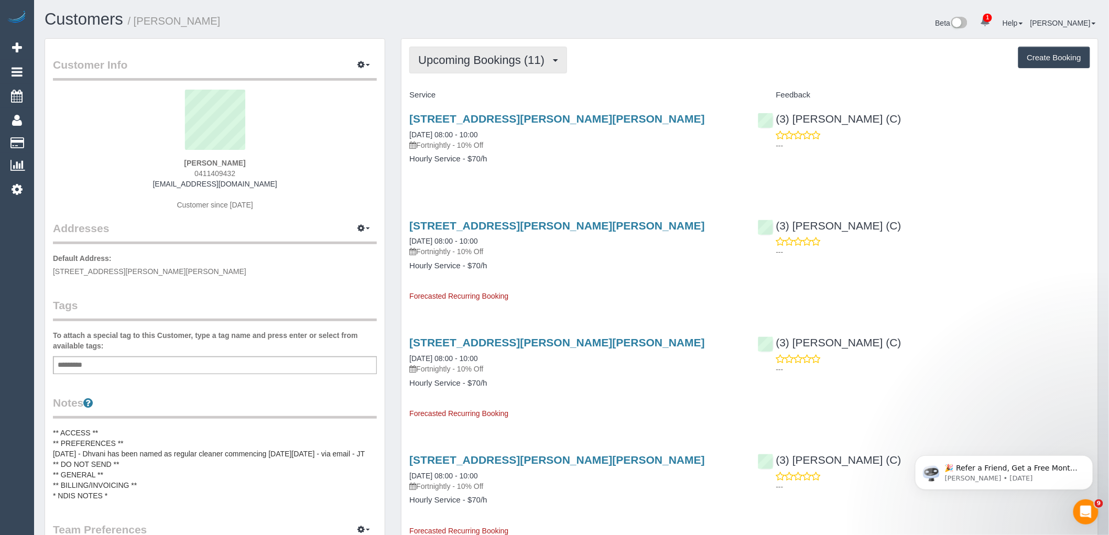
click at [506, 54] on span "Upcoming Bookings (11)" at bounding box center [483, 59] width 131 height 13
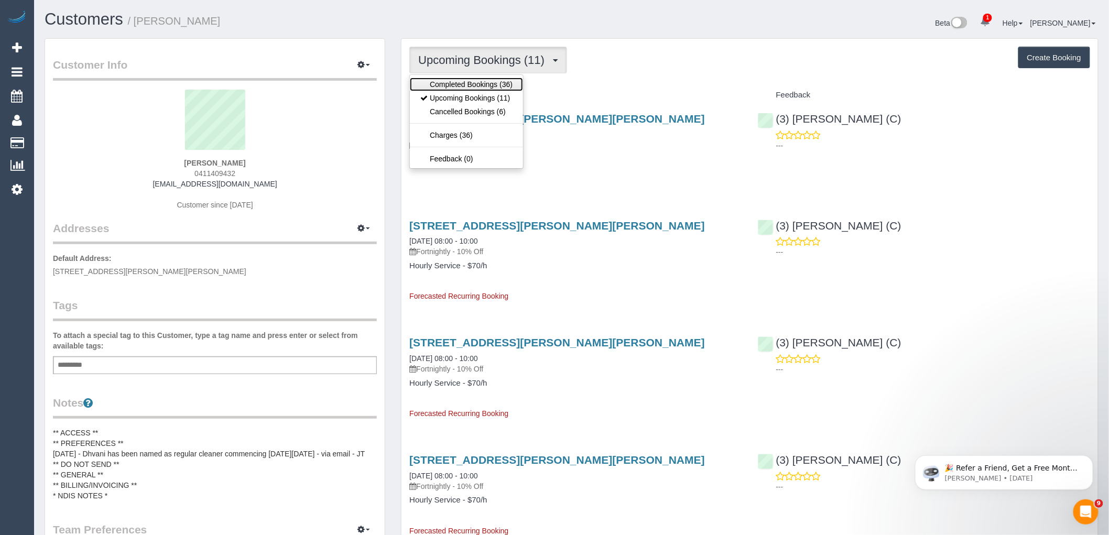
click at [502, 84] on link "Completed Bookings (36)" at bounding box center [466, 85] width 113 height 14
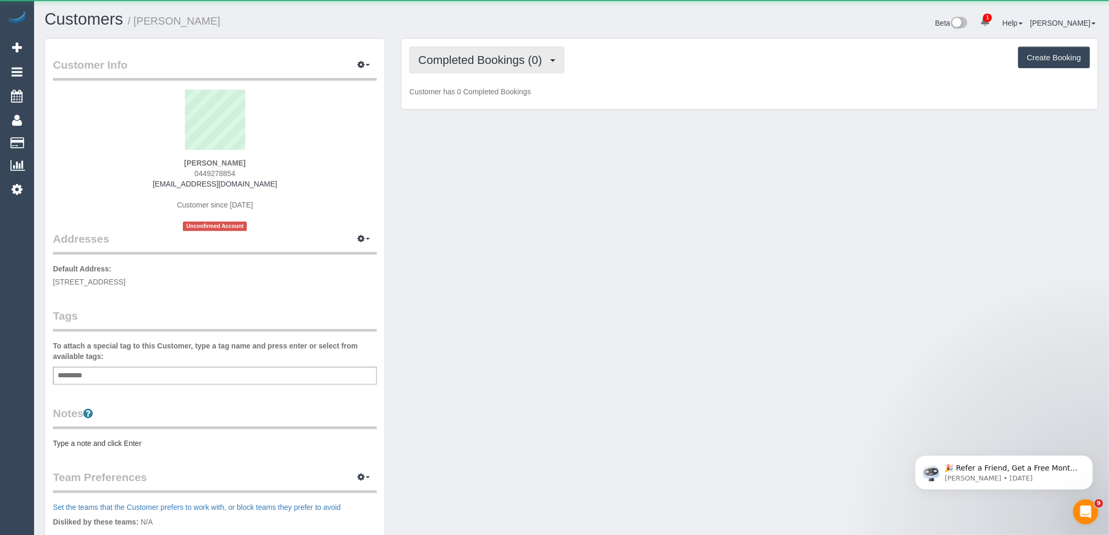
click at [477, 63] on span "Completed Bookings (0)" at bounding box center [482, 59] width 129 height 13
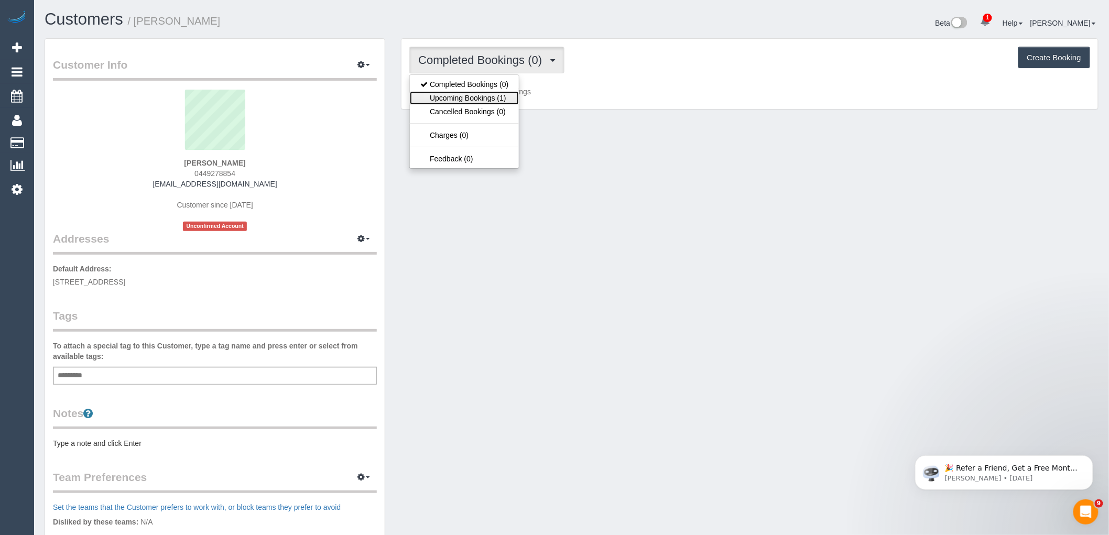
click at [486, 98] on link "Upcoming Bookings (1)" at bounding box center [464, 98] width 109 height 14
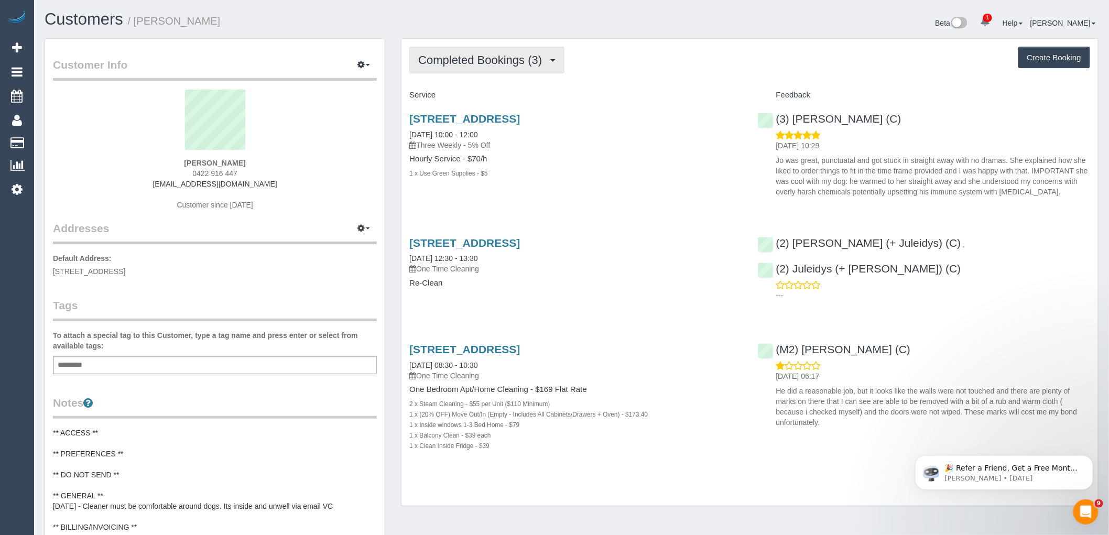
click at [506, 70] on button "Completed Bookings (3)" at bounding box center [486, 60] width 155 height 27
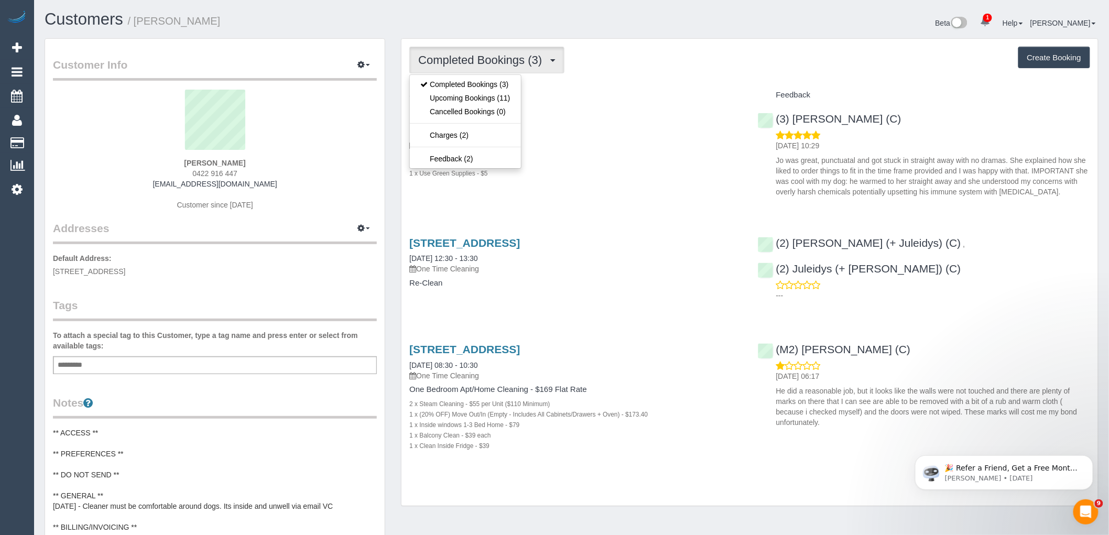
click at [486, 51] on button "Completed Bookings (3)" at bounding box center [486, 60] width 155 height 27
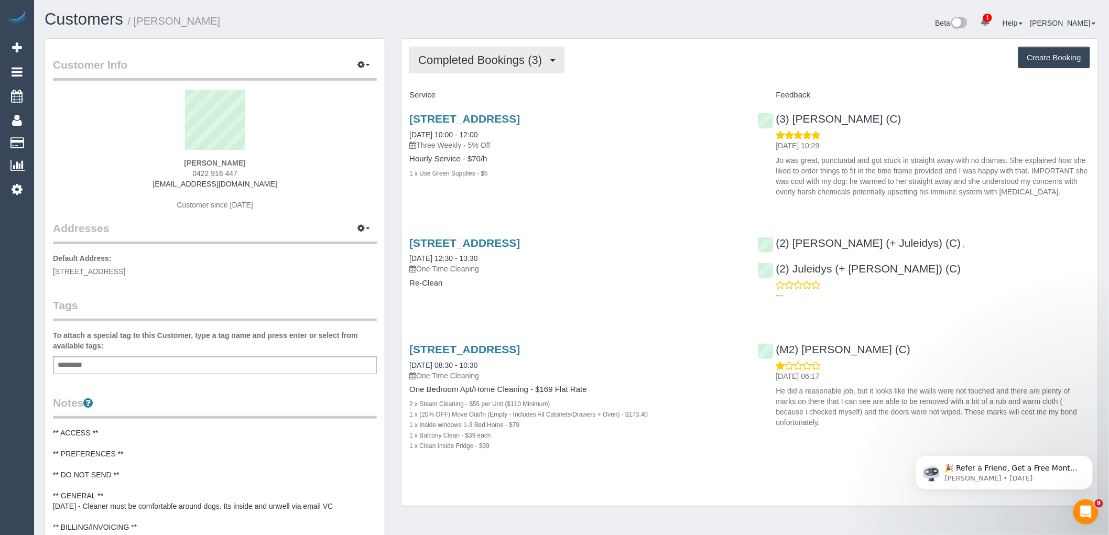
click at [517, 59] on span "Completed Bookings (3)" at bounding box center [482, 59] width 129 height 13
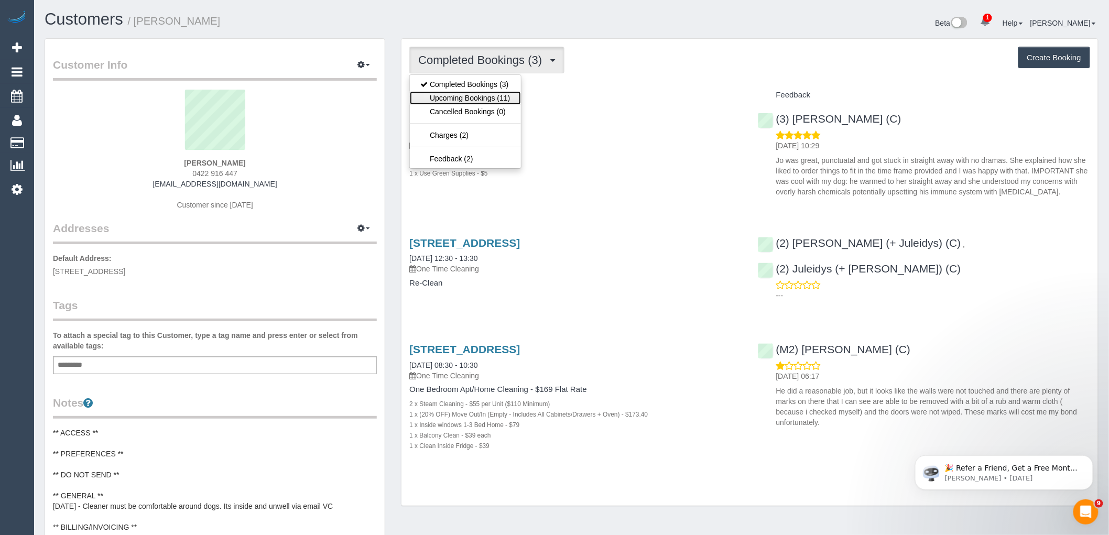
click at [509, 92] on link "Upcoming Bookings (11)" at bounding box center [465, 98] width 111 height 14
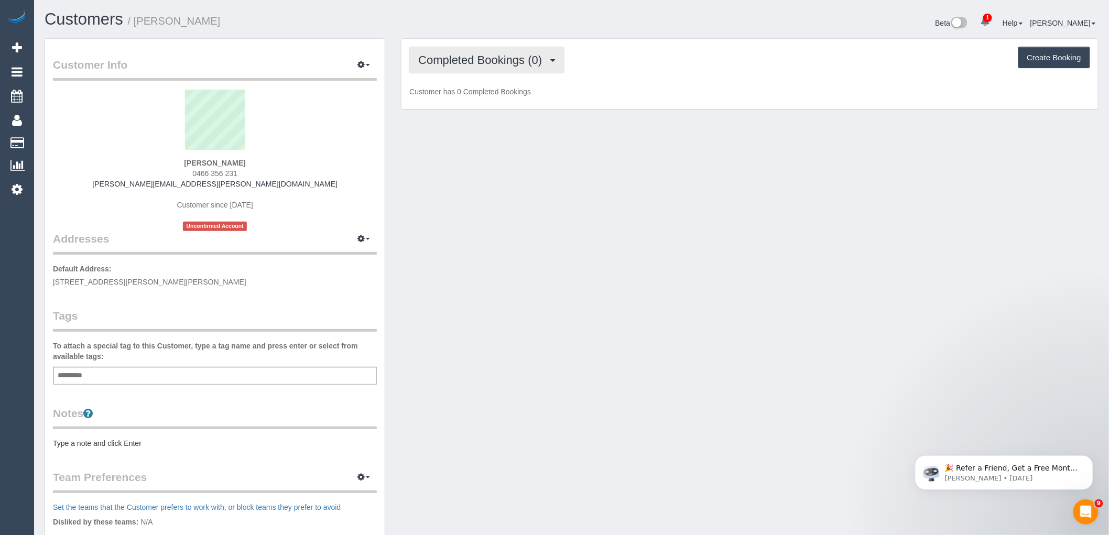
click at [478, 50] on button "Completed Bookings (0)" at bounding box center [486, 60] width 155 height 27
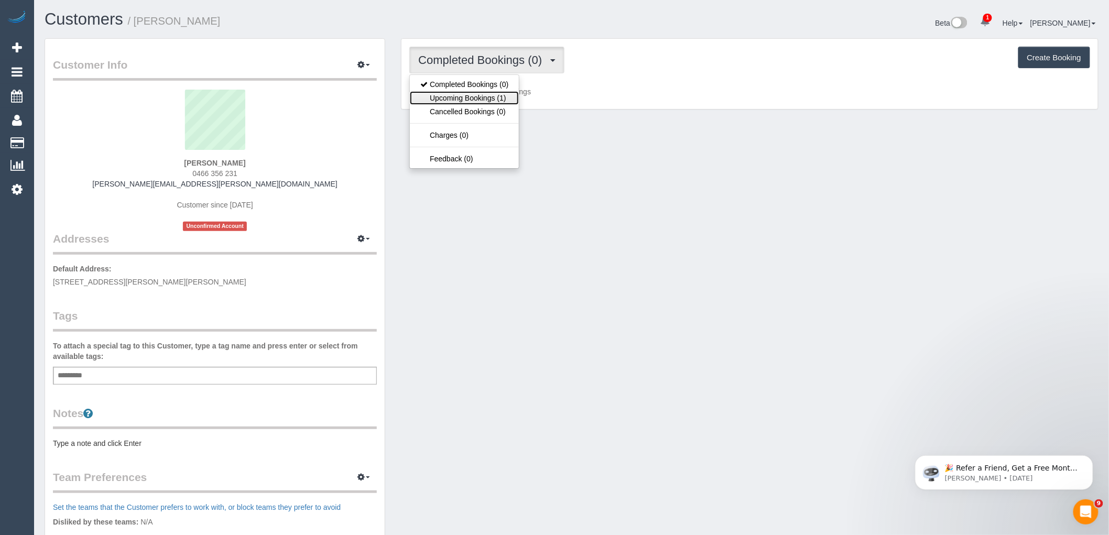
click at [483, 98] on link "Upcoming Bookings (1)" at bounding box center [464, 98] width 109 height 14
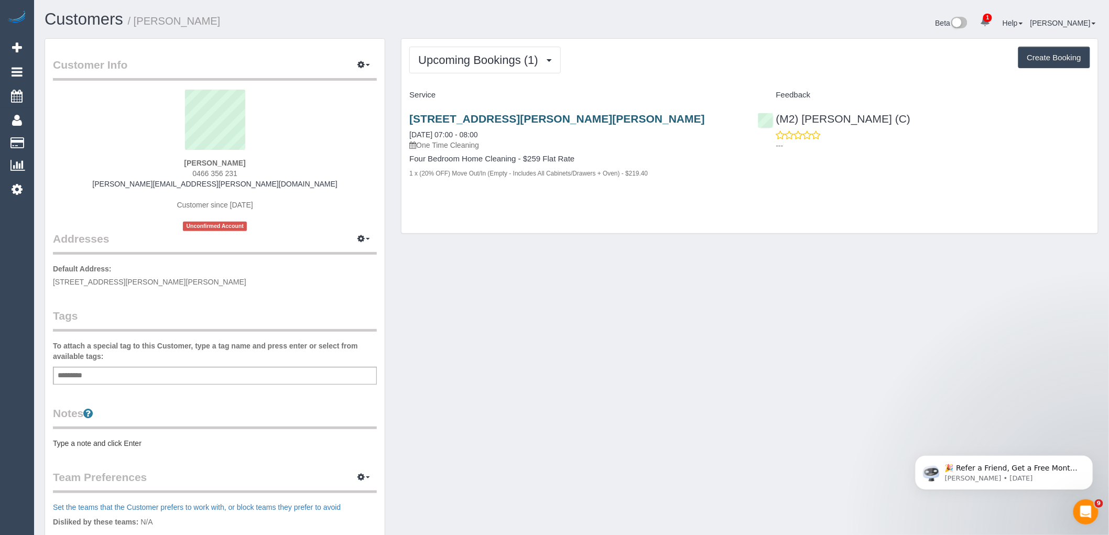
drag, startPoint x: 626, startPoint y: 108, endPoint x: 410, endPoint y: 116, distance: 216.0
click at [410, 116] on div "24 Carmine Circuit, Burnside, VIC 3023 11/10/2025 07:00 - 08:00 One Time Cleani…" at bounding box center [575, 151] width 348 height 95
copy link "24 Carmine Circuit, Burnside, VIC 3023"
click at [532, 199] on div "24 Carmine Circuit, Burnside, VIC 3023 11/10/2025 07:00 - 08:00 One Time Cleani…" at bounding box center [575, 151] width 348 height 95
click at [290, 159] on div "John Truong 0466 356 231 john.truong@lilabeauty.com.au Customer since 2025 Unco…" at bounding box center [215, 160] width 324 height 141
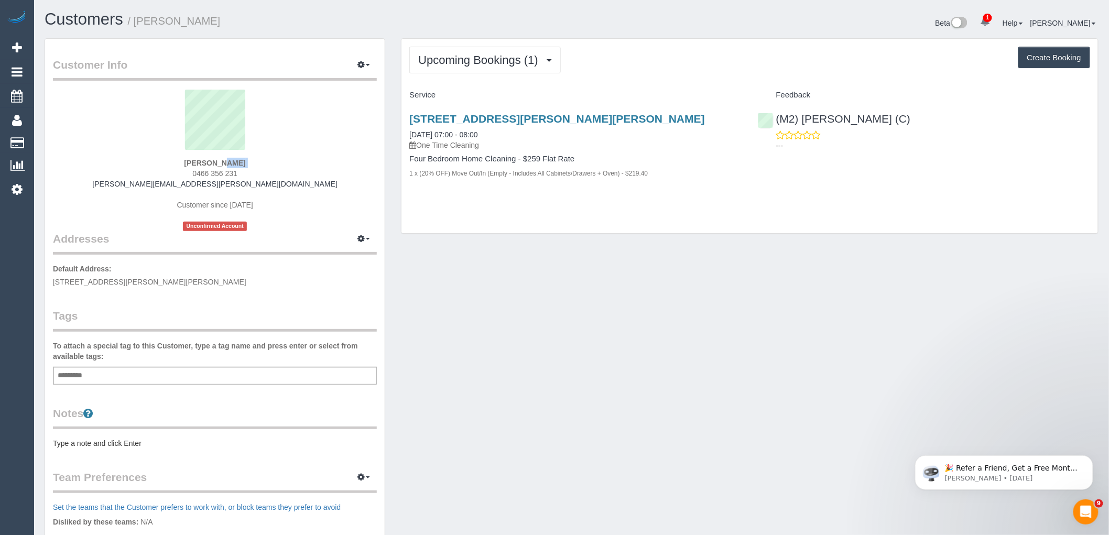
drag, startPoint x: 287, startPoint y: 159, endPoint x: 150, endPoint y: 163, distance: 136.3
click at [151, 163] on div "John Truong 0466 356 231 john.truong@lilabeauty.com.au Customer since 2025 Unco…" at bounding box center [215, 160] width 324 height 141
copy div "John Truong"
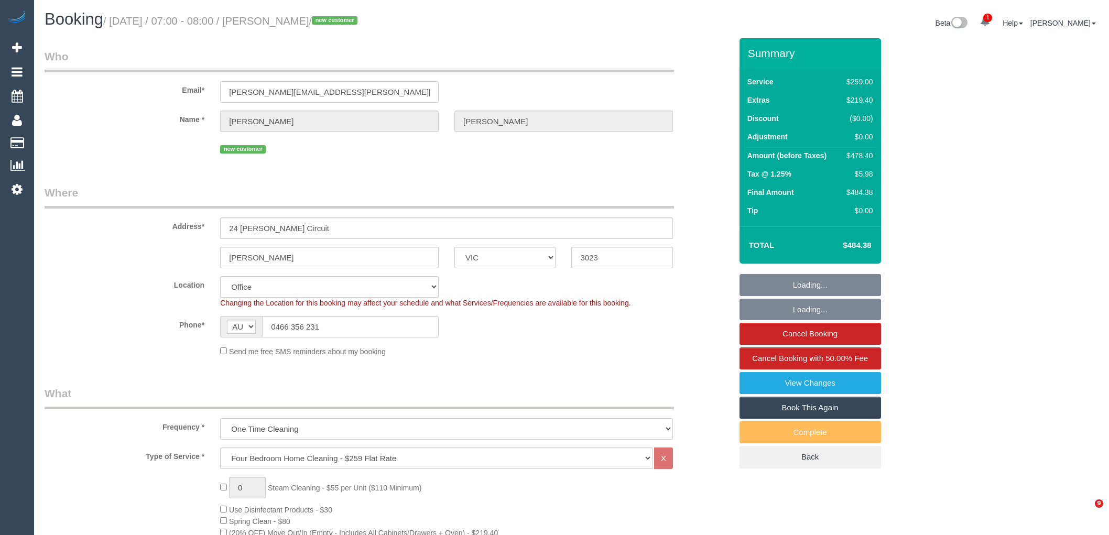
select select "VIC"
select select "number:28"
select select "number:14"
select select "number:18"
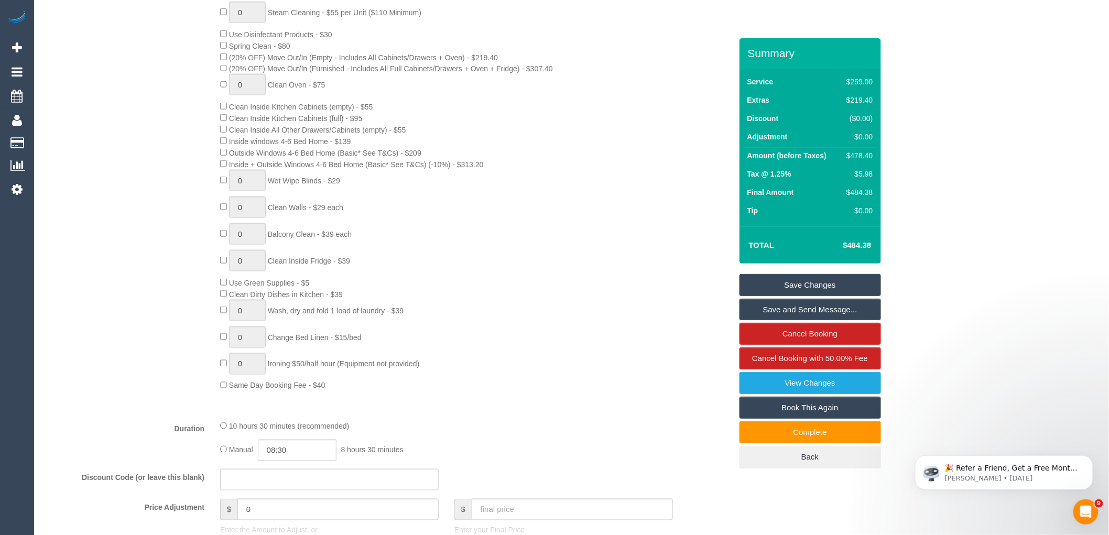
scroll to position [349, 0]
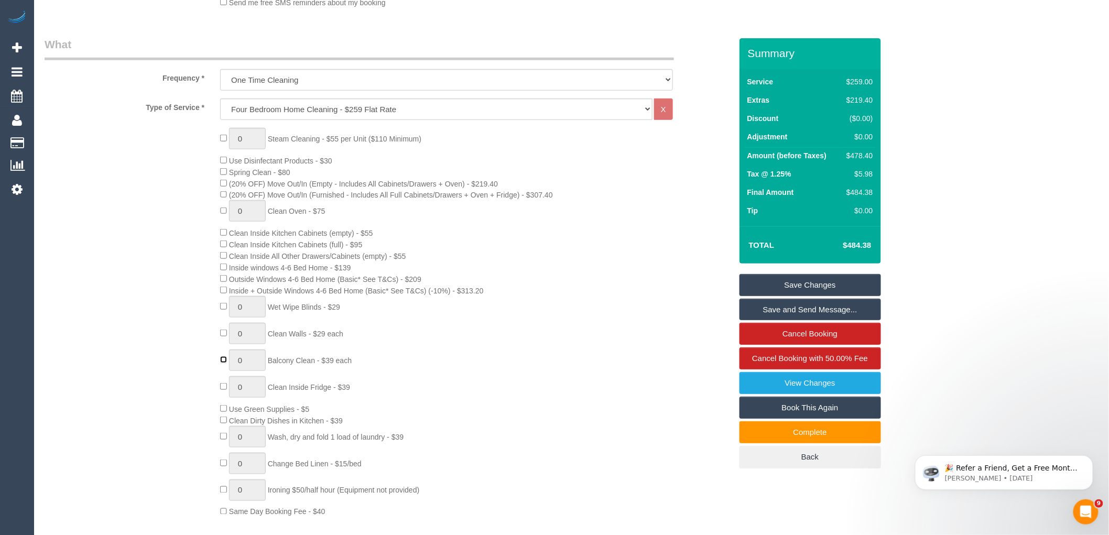
type input "1"
click at [495, 364] on div "0 Steam Cleaning - $55 per Unit ($110 Minimum) Use Disinfectant Products - $30 …" at bounding box center [475, 323] width 526 height 390
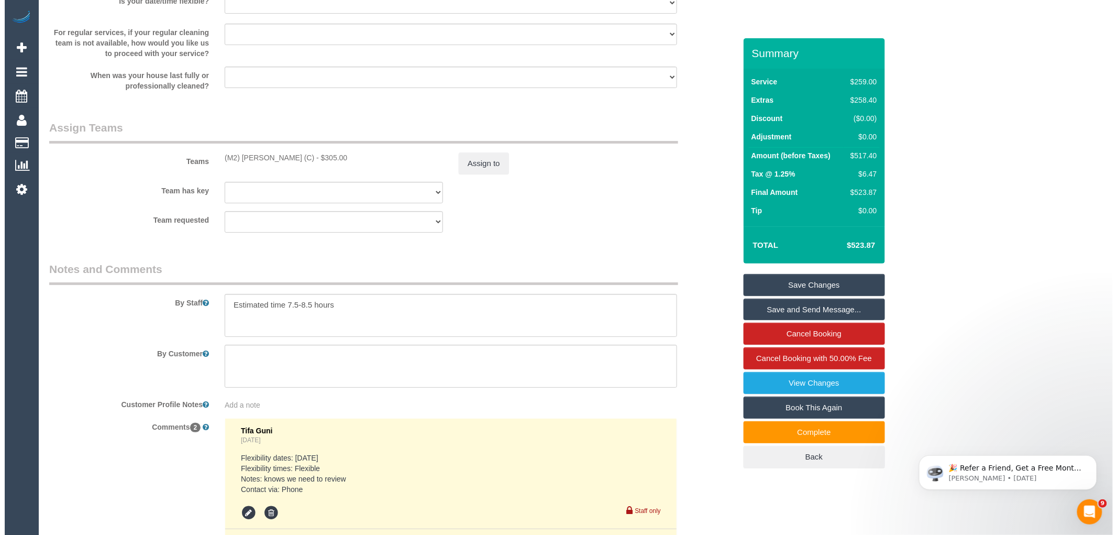
scroll to position [1397, 0]
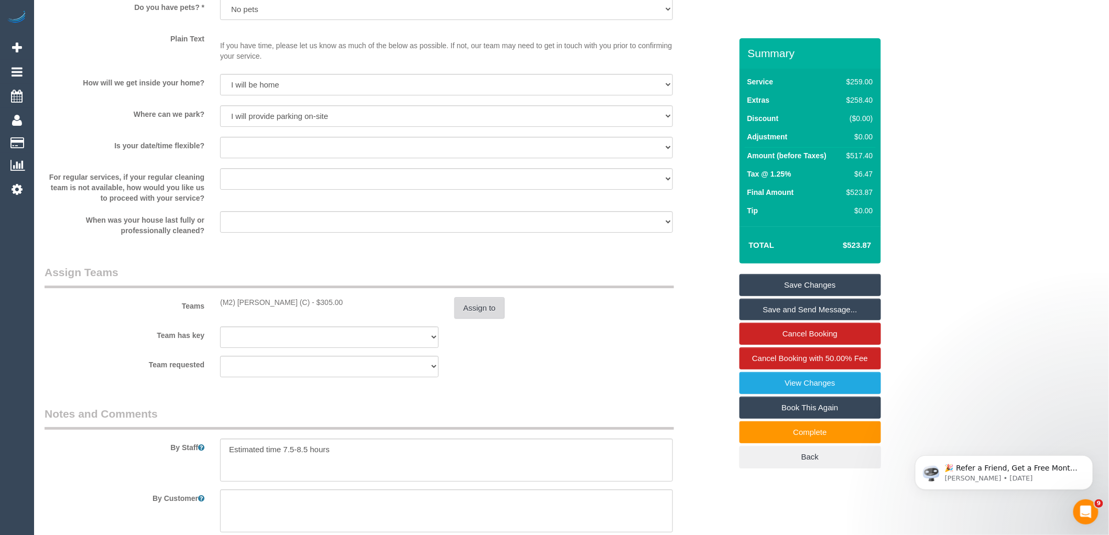
click at [478, 319] on button "Assign to" at bounding box center [479, 308] width 50 height 22
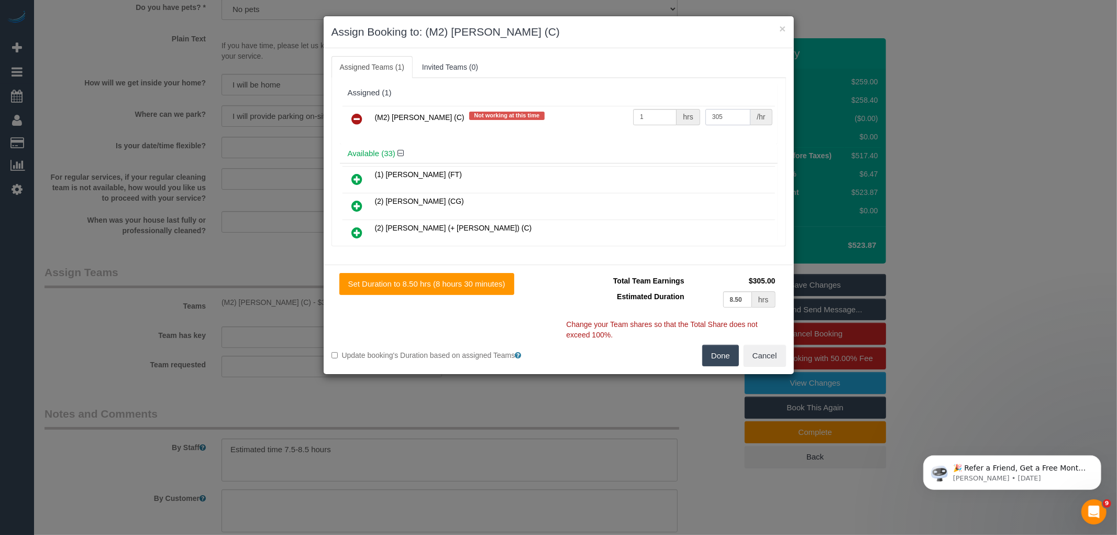
drag, startPoint x: 732, startPoint y: 114, endPoint x: 672, endPoint y: 113, distance: 60.3
click at [672, 113] on tr "(M2) [PERSON_NAME] (C) Not working at this time 1 hrs 305 /hr" at bounding box center [559, 119] width 433 height 27
type input "330"
click at [718, 343] on div "Total Team Earnings $330.00 Estimated Duration 8.50 hrs Warning: The Company sh…" at bounding box center [672, 309] width 227 height 72
click at [716, 358] on button "Done" at bounding box center [721, 356] width 37 height 22
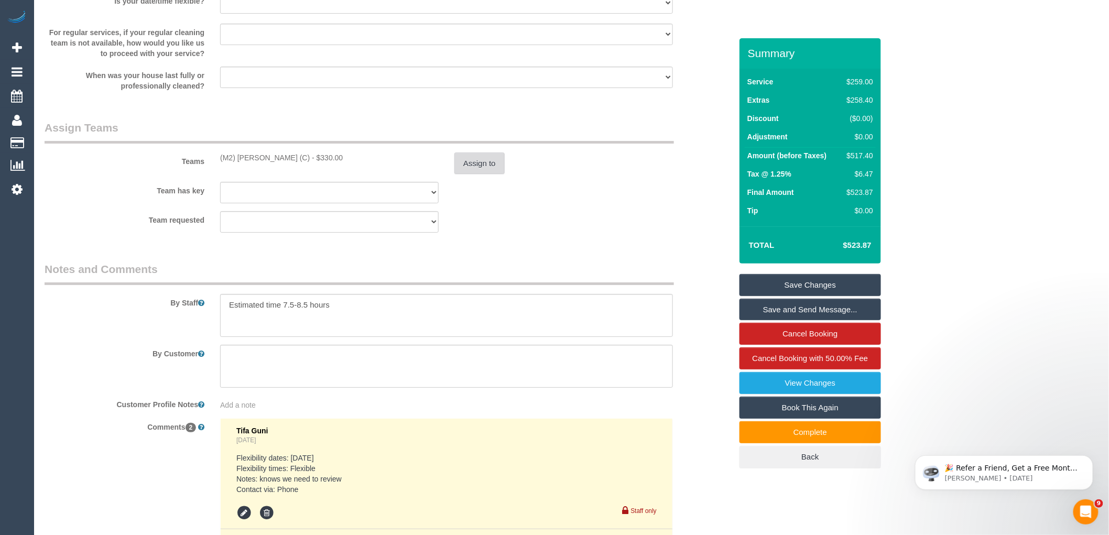
scroll to position [1800, 0]
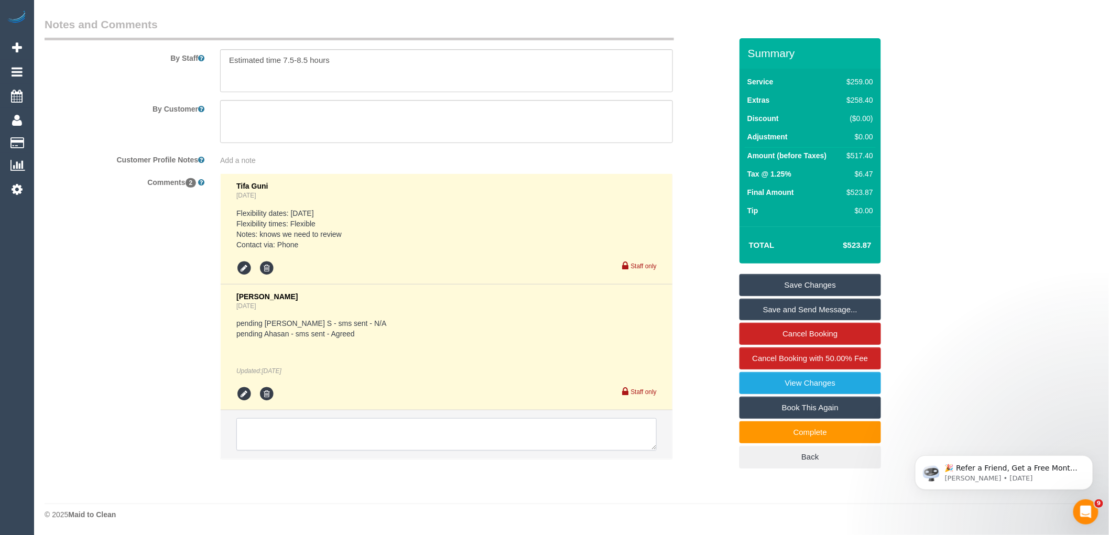
click at [374, 440] on textarea at bounding box center [446, 434] width 420 height 32
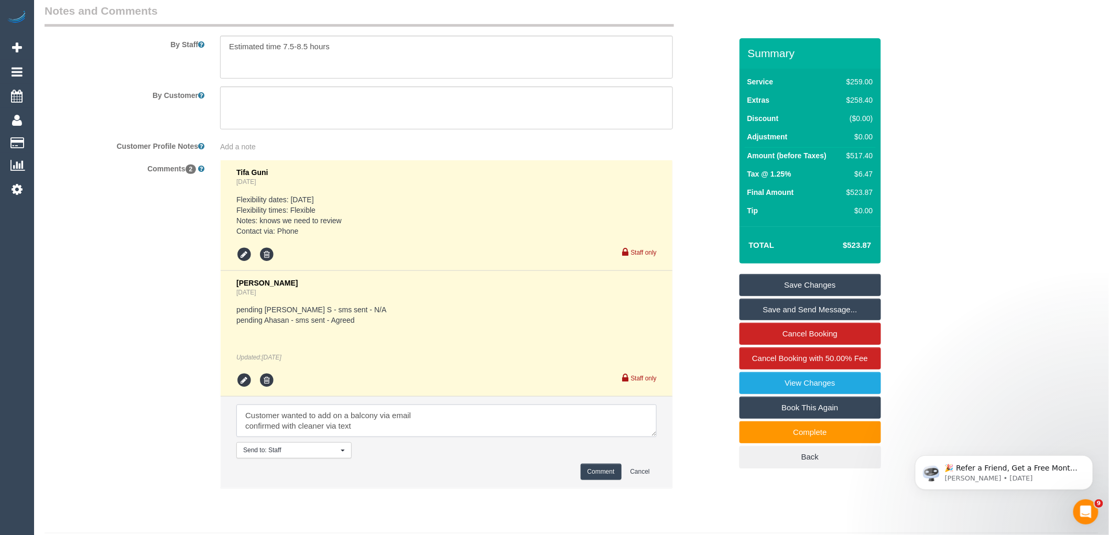
scroll to position [4, 0]
click at [380, 425] on textarea at bounding box center [446, 420] width 420 height 32
type textarea "Customer wanted to add on a balcony and gargae via email confirmed with cleaner…"
click at [613, 480] on button "Comment" at bounding box center [600, 472] width 41 height 16
click at [799, 308] on link "Save and Send Message..." at bounding box center [809, 310] width 141 height 22
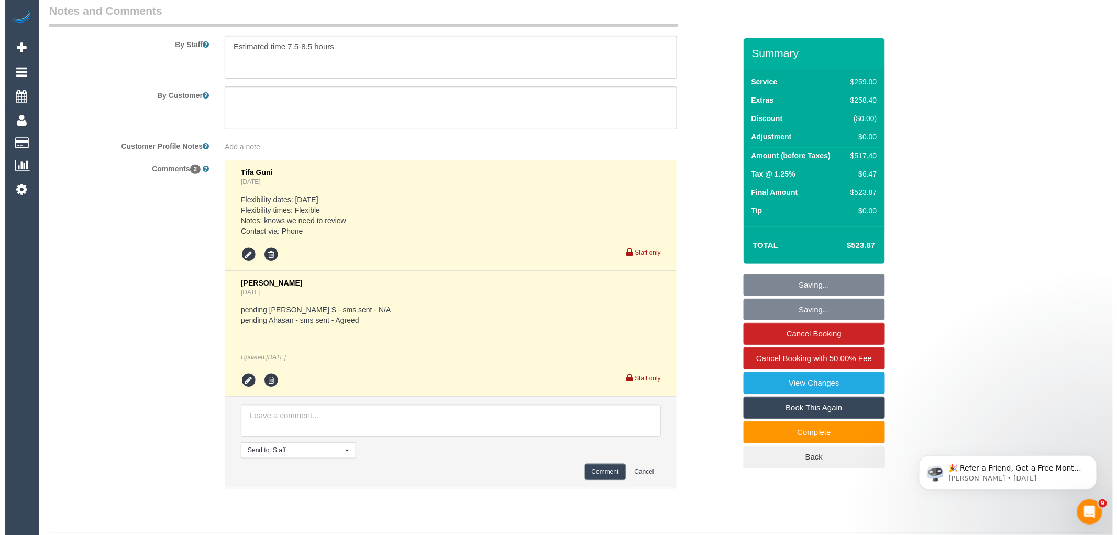
scroll to position [0, 0]
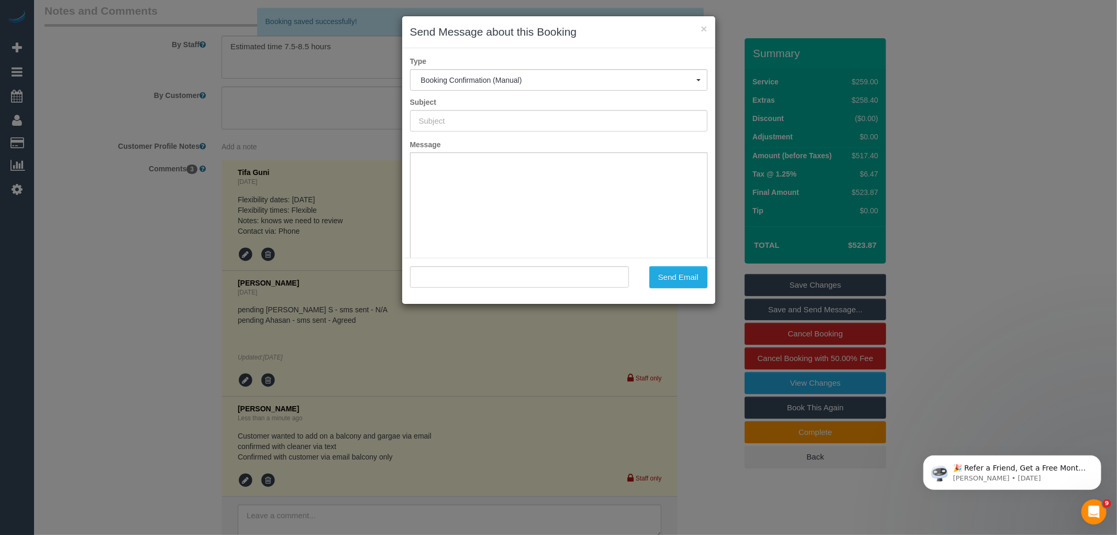
type input "Booking Confirmed"
type input ""John Truong" <john.truong@lilabeauty.com.au>"
click at [677, 281] on button "Send Email" at bounding box center [679, 277] width 58 height 22
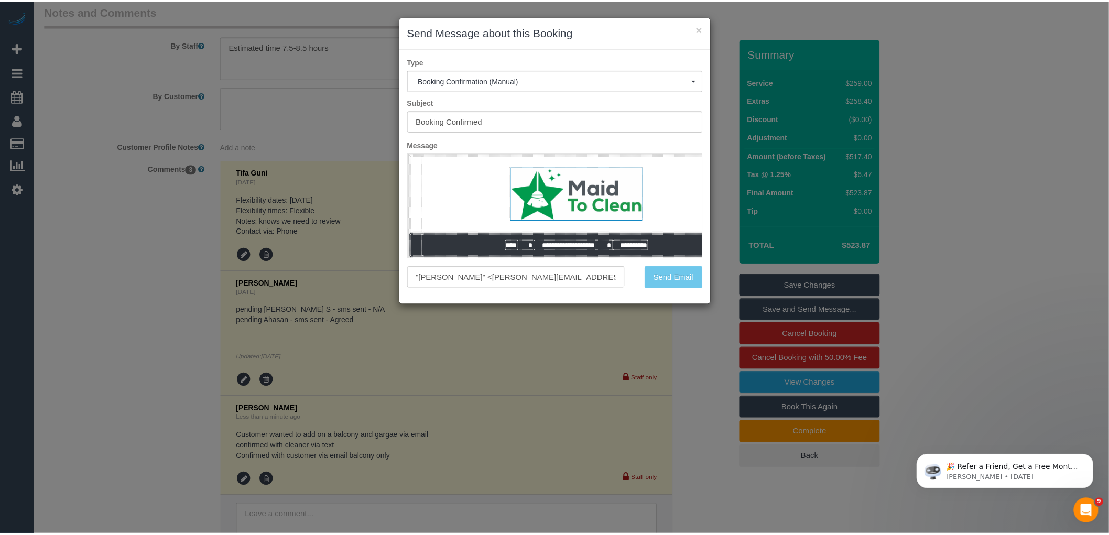
scroll to position [1837, 0]
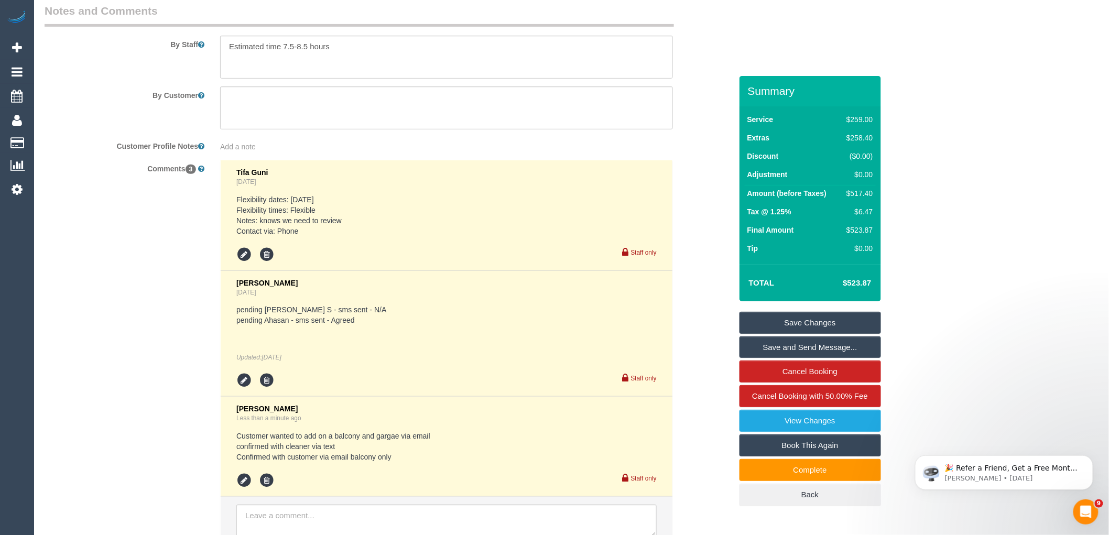
click at [789, 326] on link "Save Changes" at bounding box center [809, 323] width 141 height 22
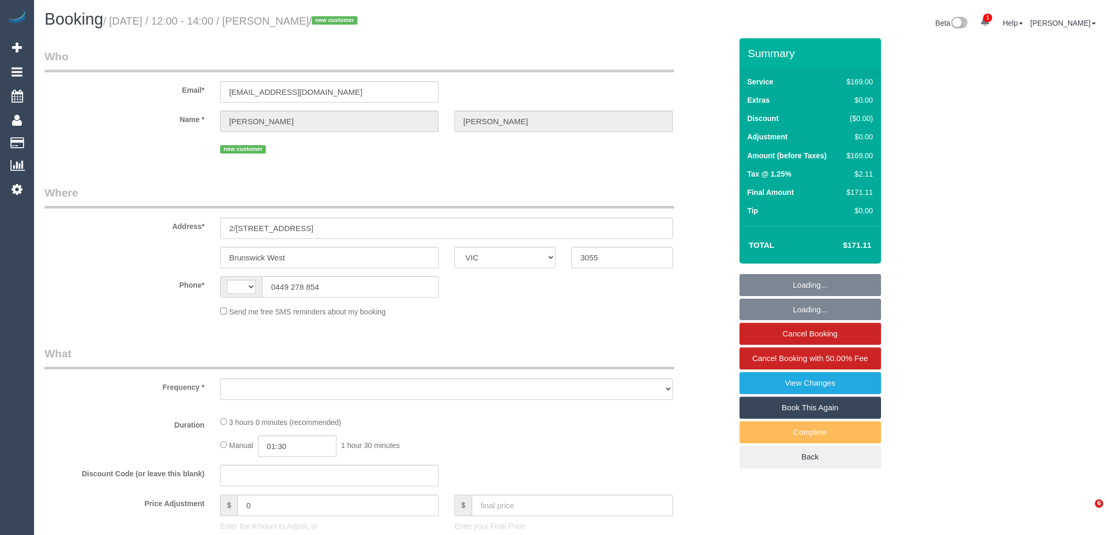
select select "VIC"
select select "string:stripe-pm_1SG4GZ2GScqysDRVe5ZuJq8D"
select select "number:29"
select select "number:14"
select select "number:19"
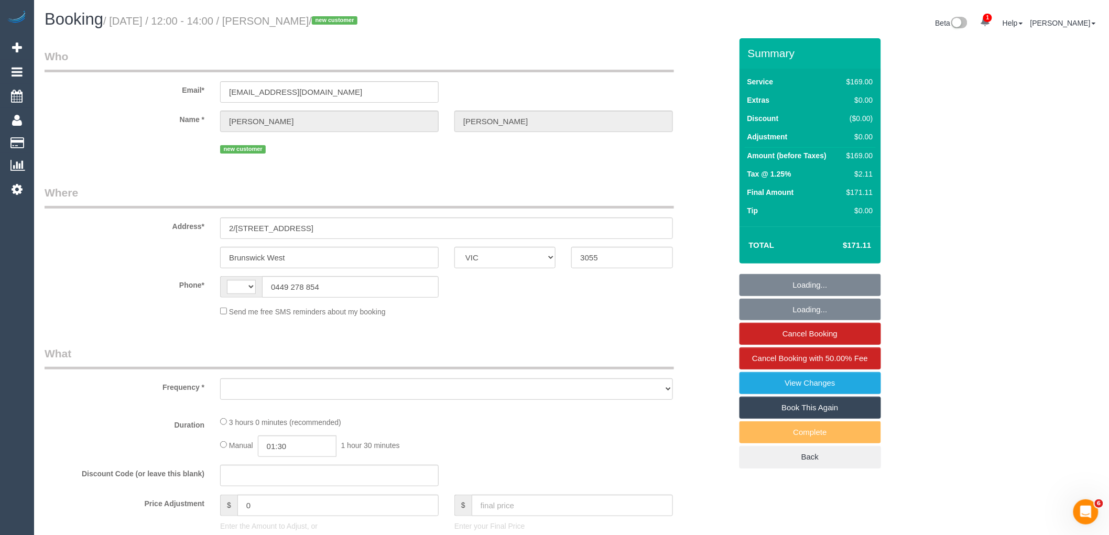
select select "number:24"
select select "number:13"
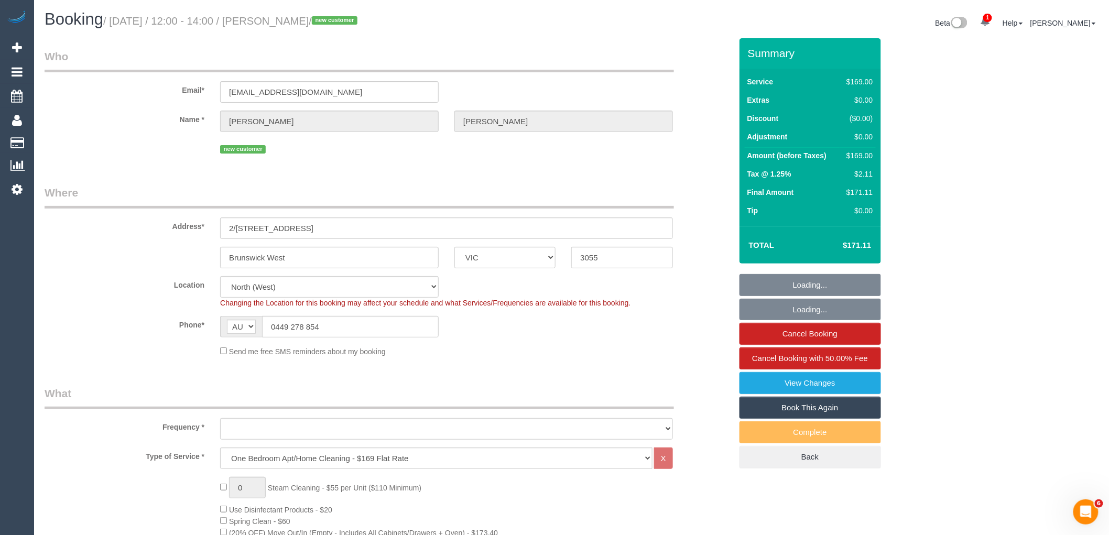
select select "string:AU"
select select "object:862"
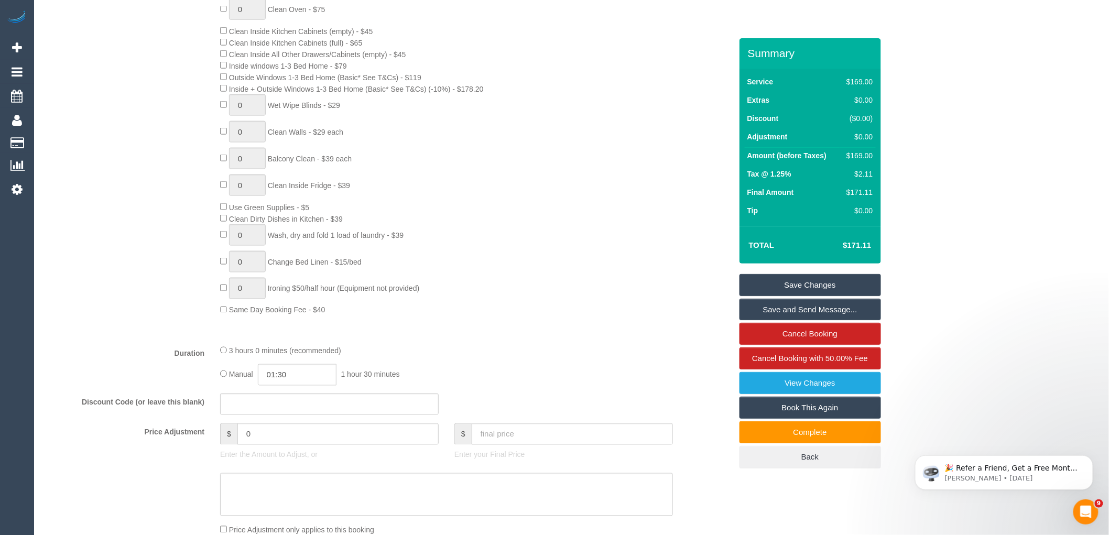
scroll to position [640, 0]
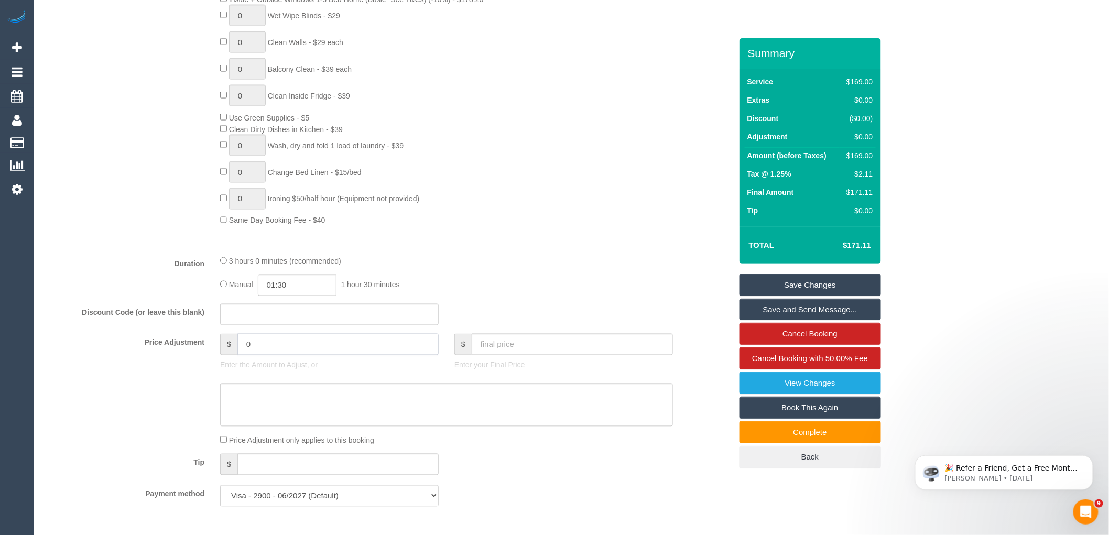
click at [277, 355] on input "0" at bounding box center [337, 344] width 201 height 21
click at [282, 391] on sui-booking-price-adjustment "Price Adjustment $ -50 Enter the Amount to Adjust, or $ Enter your Final Price …" at bounding box center [388, 390] width 687 height 112
click at [256, 355] on input "-50" at bounding box center [337, 344] width 201 height 21
type input "-30"
click at [284, 446] on div "Price Adjustment only applies to this booking" at bounding box center [446, 440] width 468 height 12
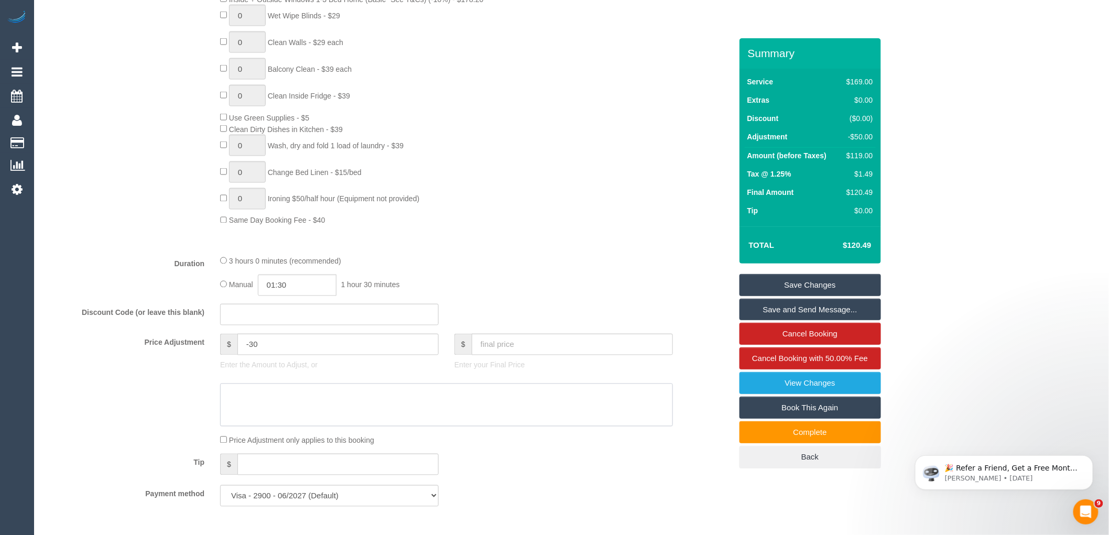
click at [279, 420] on textarea at bounding box center [446, 404] width 453 height 43
type textarea "Customer given $30 discount due to cleaner being late with no notice via text VC"
click at [825, 284] on link "Save Changes" at bounding box center [809, 285] width 141 height 22
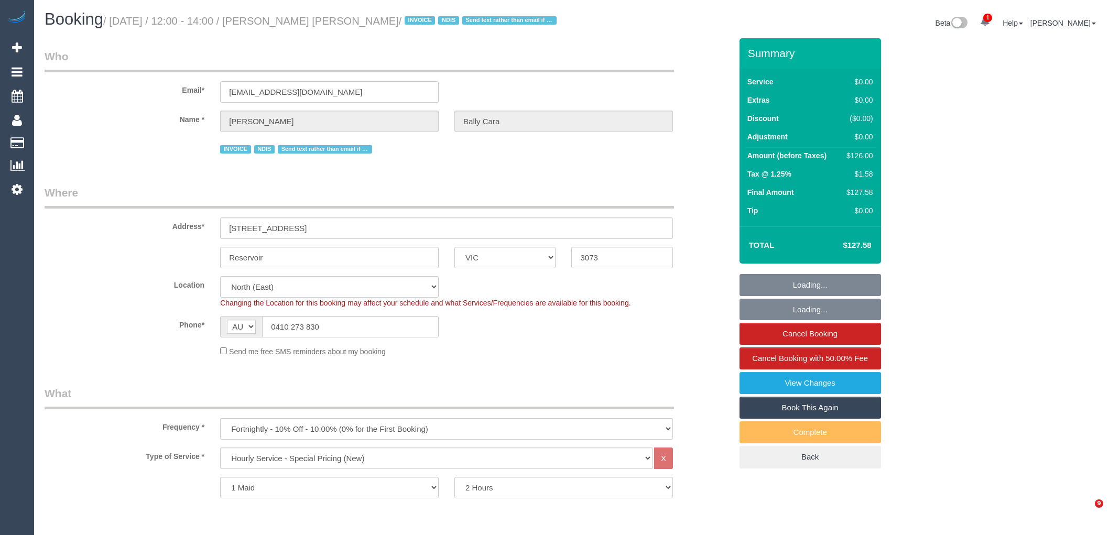
select select "VIC"
select select "120"
select select "number:27"
select select "number:14"
select select "number:19"
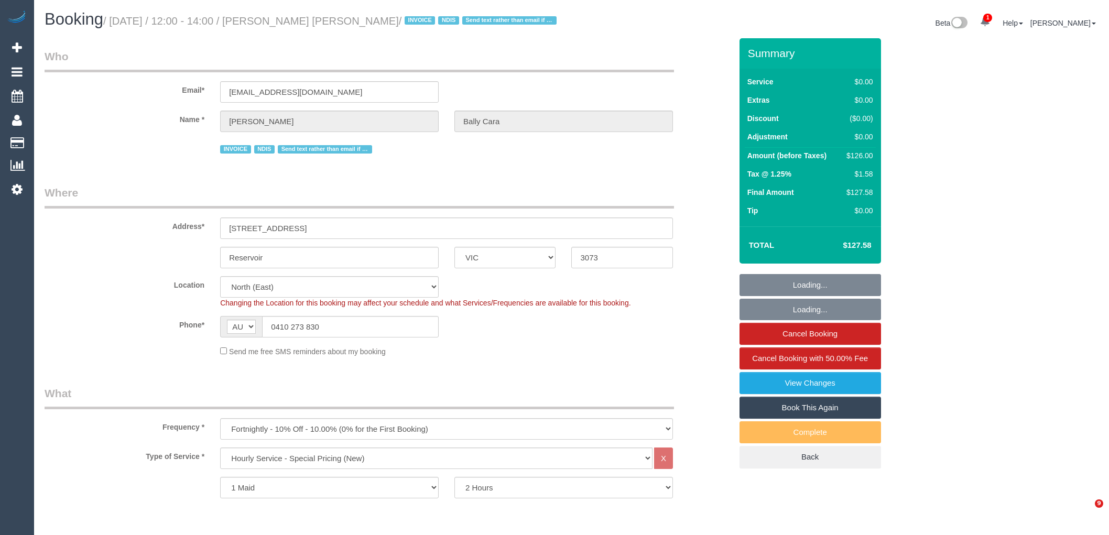
select select "number:25"
select select "number:35"
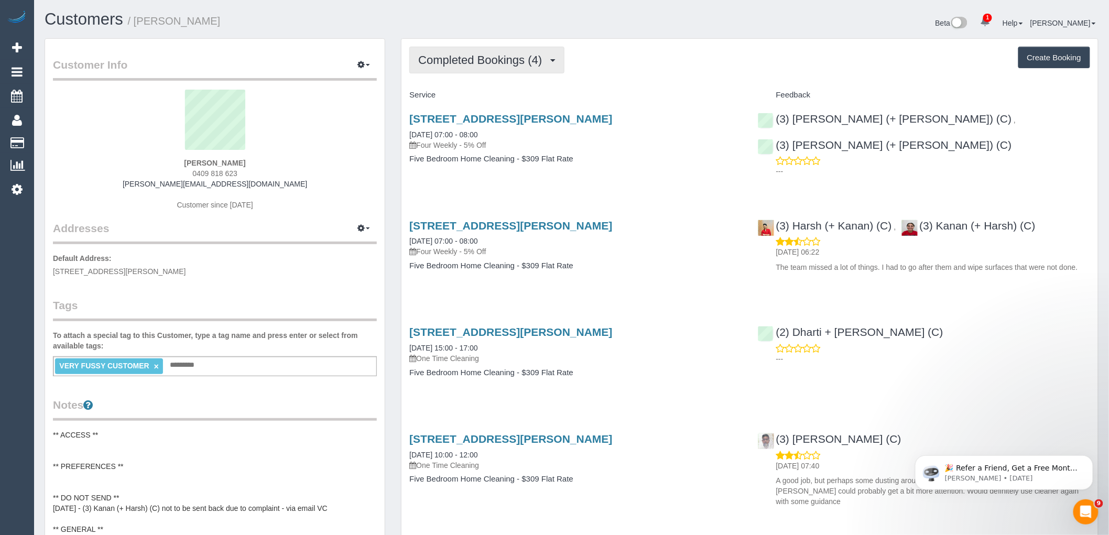
click at [486, 60] on span "Completed Bookings (4)" at bounding box center [482, 59] width 129 height 13
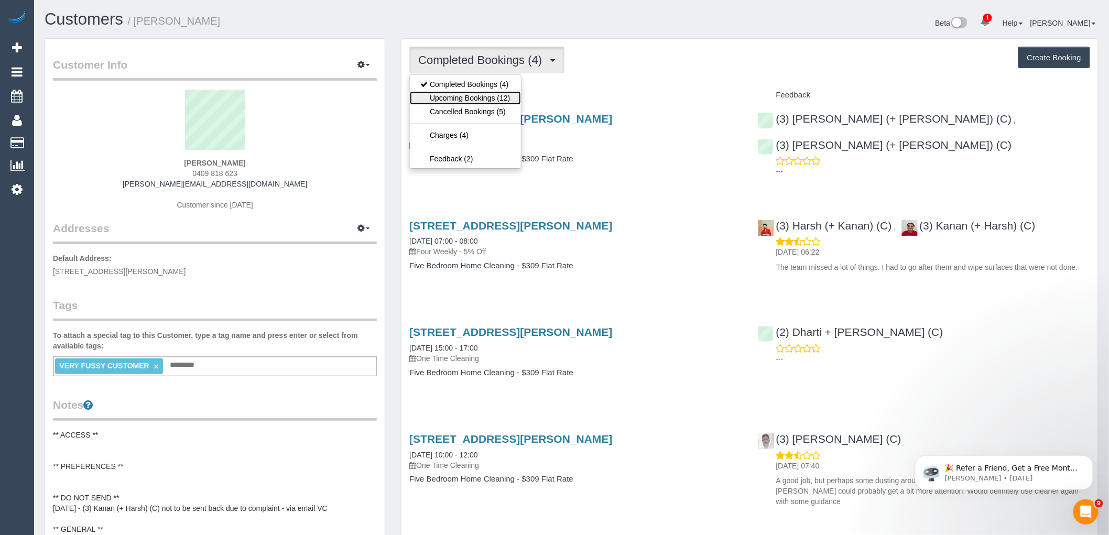
click at [477, 101] on link "Upcoming Bookings (12)" at bounding box center [465, 98] width 111 height 14
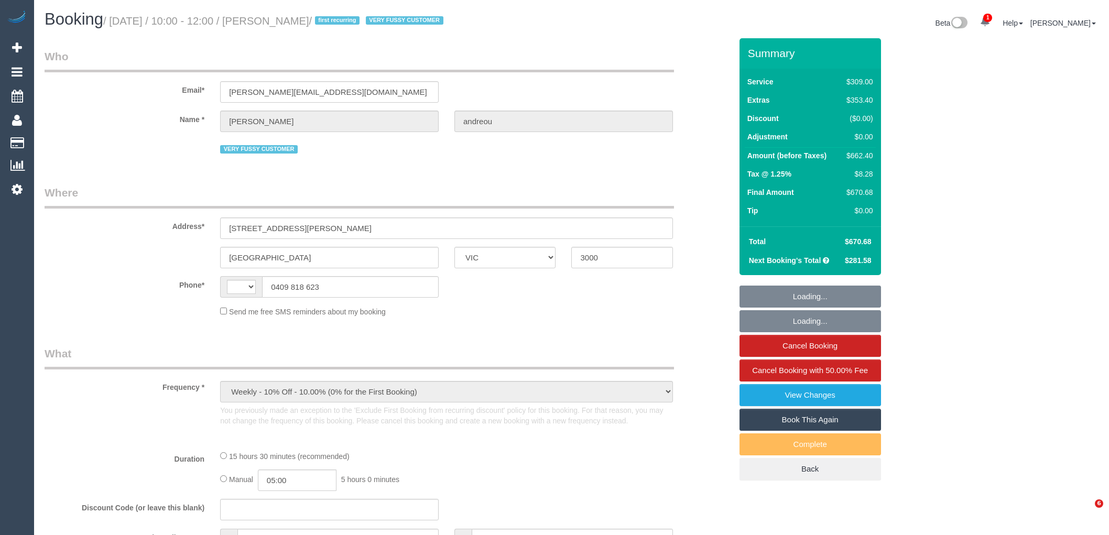
select select "VIC"
select select "string:stripe-pm_1QmsLL2GScqysDRVaBTPqesX"
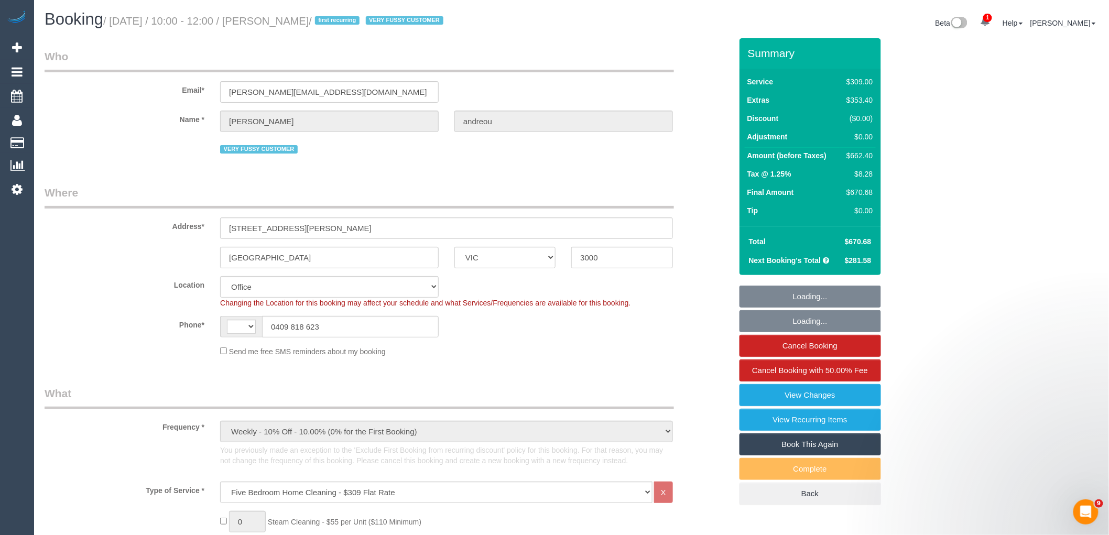
select select "object:863"
select select "string:AU"
select select "number:28"
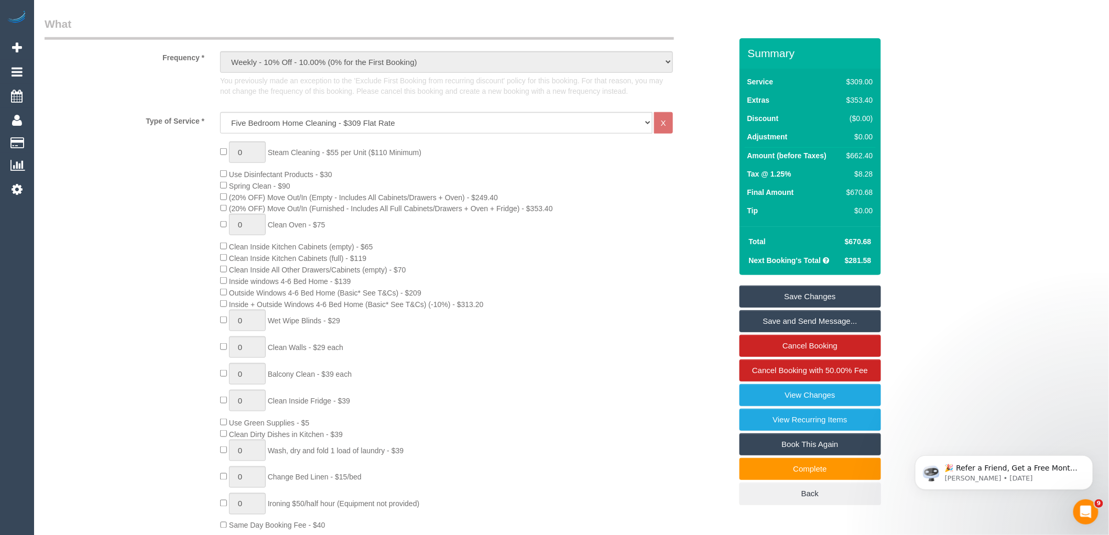
scroll to position [349, 0]
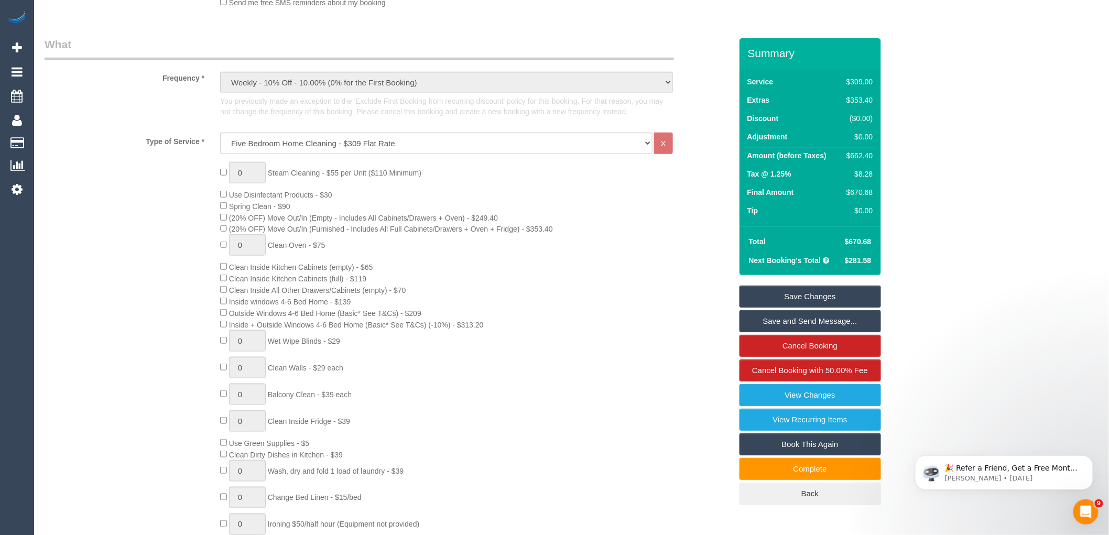
drag, startPoint x: 439, startPoint y: 372, endPoint x: 449, endPoint y: 359, distance: 16.8
click at [439, 372] on div "0 Steam Cleaning - $55 per Unit ($110 Minimum) Use Disinfectant Products - $30 …" at bounding box center [475, 357] width 526 height 390
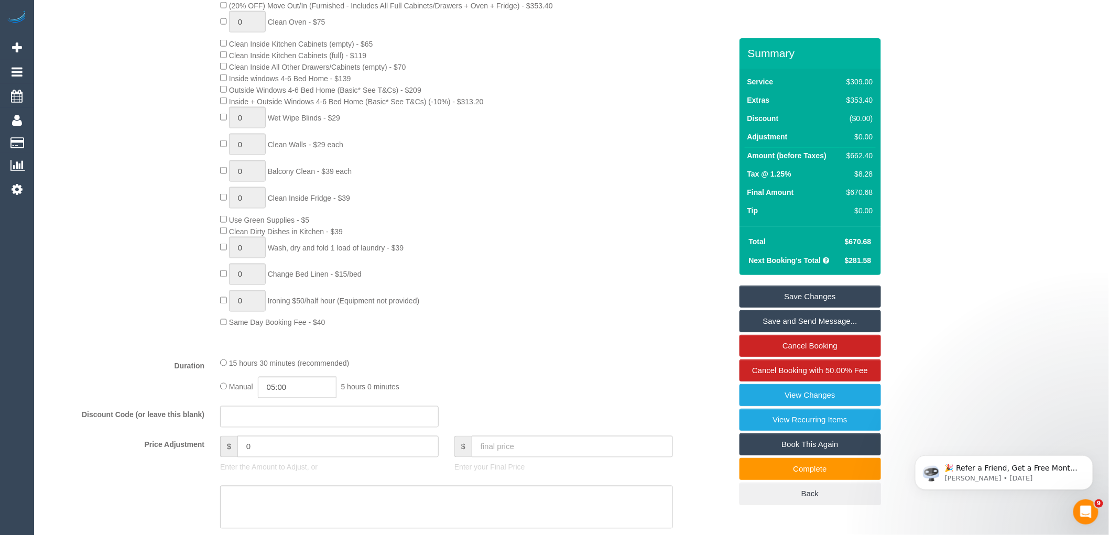
scroll to position [582, 0]
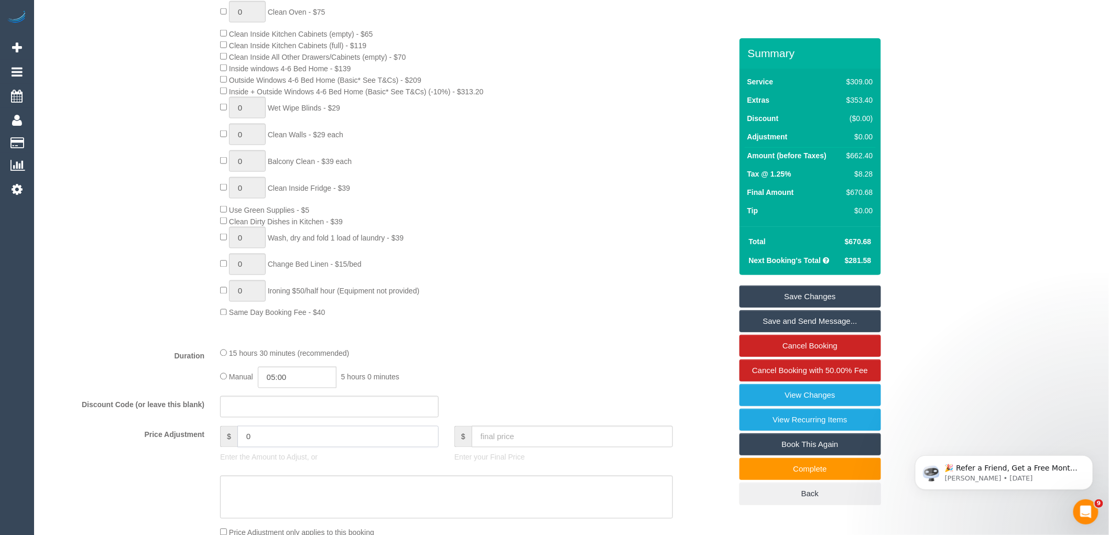
click at [261, 447] on input "0" at bounding box center [337, 436] width 201 height 21
type input "-100"
click at [281, 497] on textarea at bounding box center [446, 497] width 453 height 43
type textarea "Cabinets and drawers are all empty via email VC"
click at [838, 302] on link "Save Changes" at bounding box center [809, 297] width 141 height 22
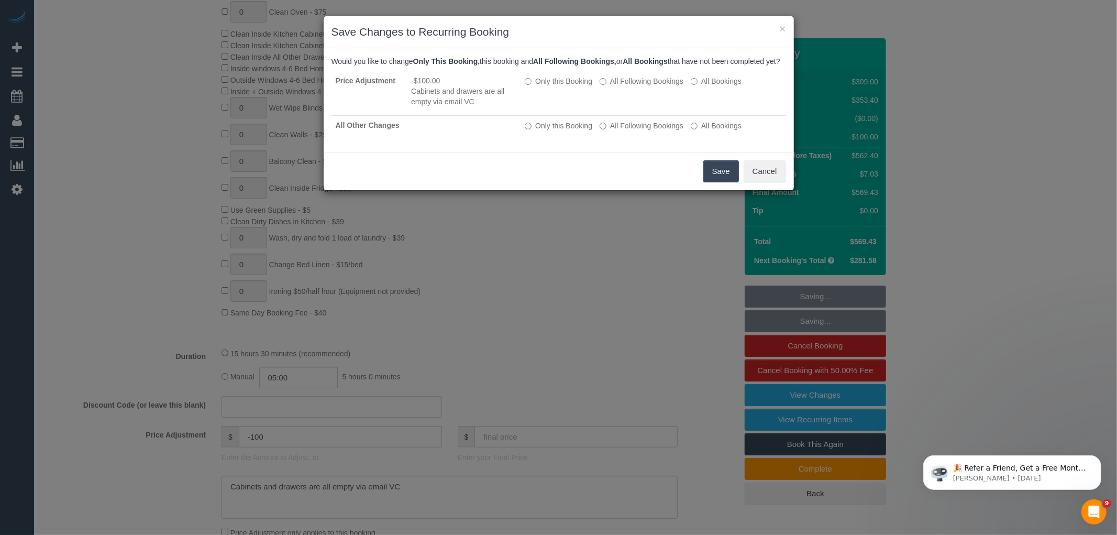
click at [723, 180] on button "Save" at bounding box center [722, 171] width 36 height 22
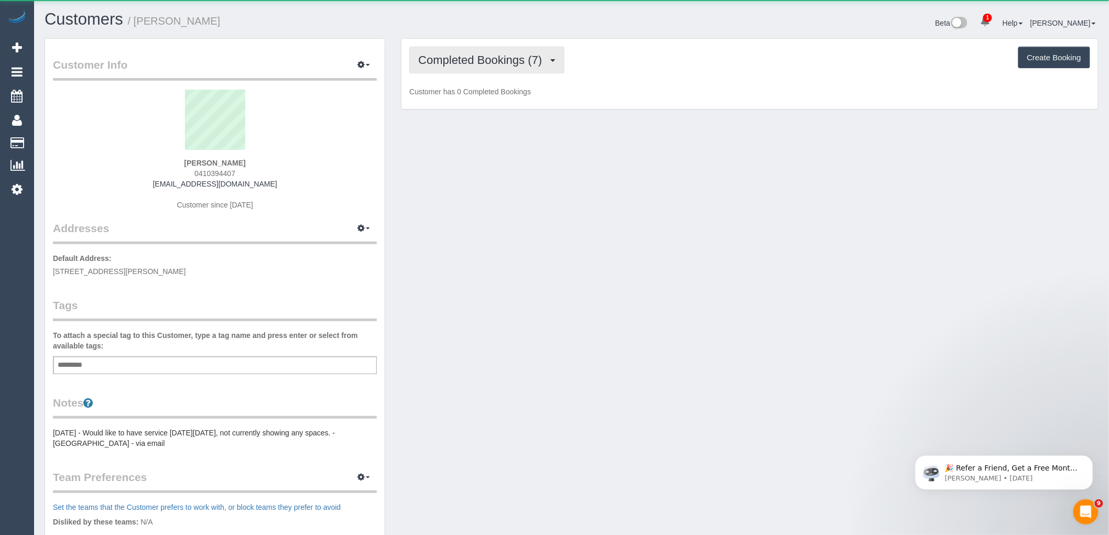
click at [451, 50] on button "Completed Bookings (7)" at bounding box center [486, 60] width 155 height 27
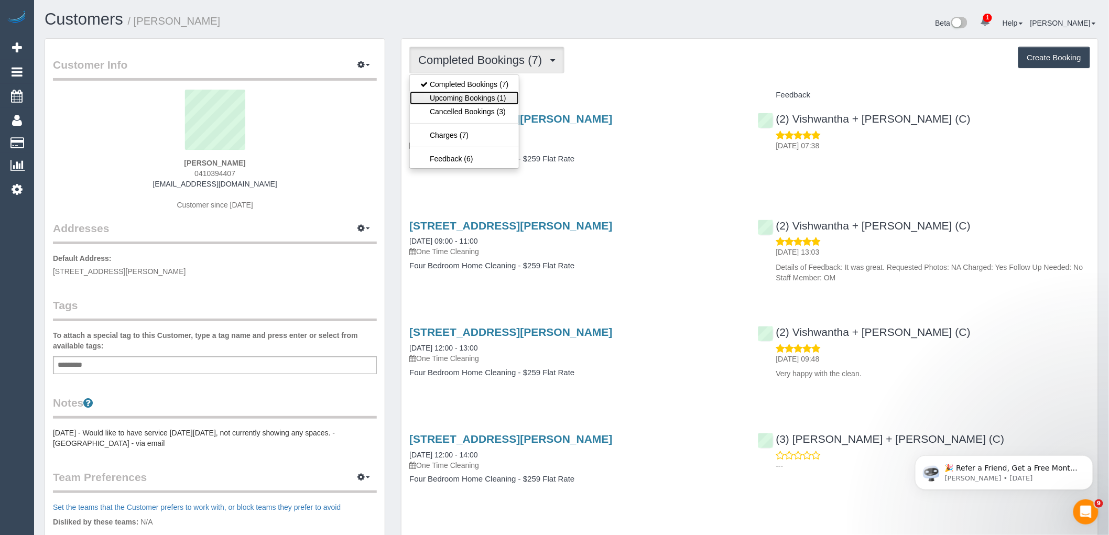
click at [461, 96] on link "Upcoming Bookings (1)" at bounding box center [464, 98] width 109 height 14
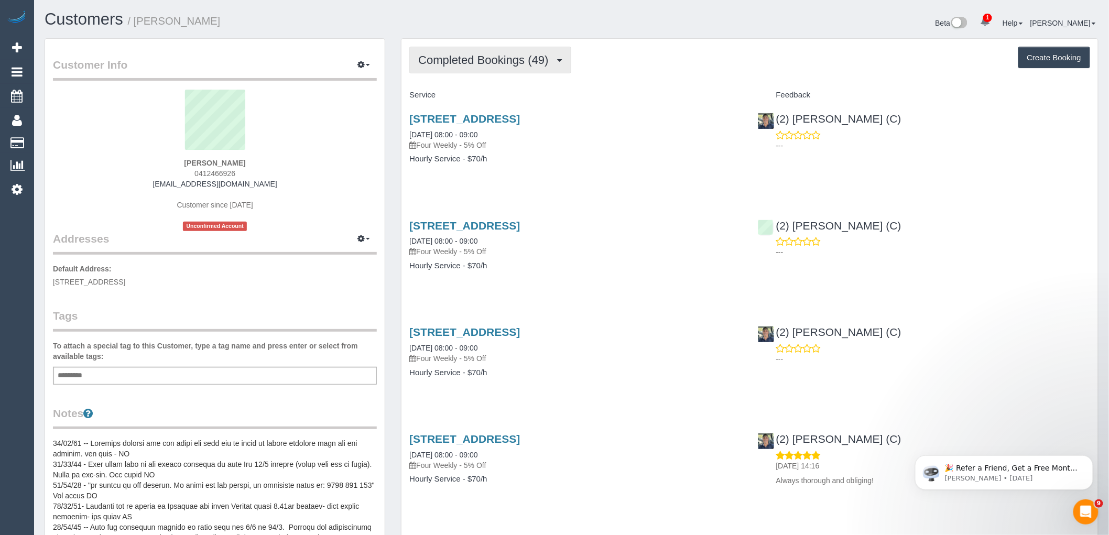
click at [521, 52] on button "Completed Bookings (49)" at bounding box center [489, 60] width 161 height 27
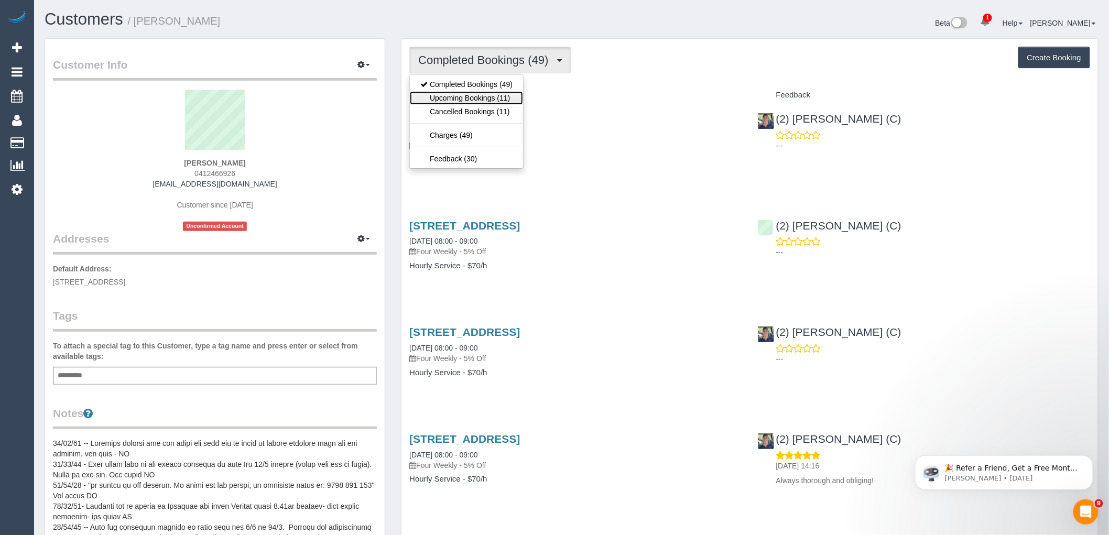
click at [503, 98] on link "Upcoming Bookings (11)" at bounding box center [466, 98] width 113 height 14
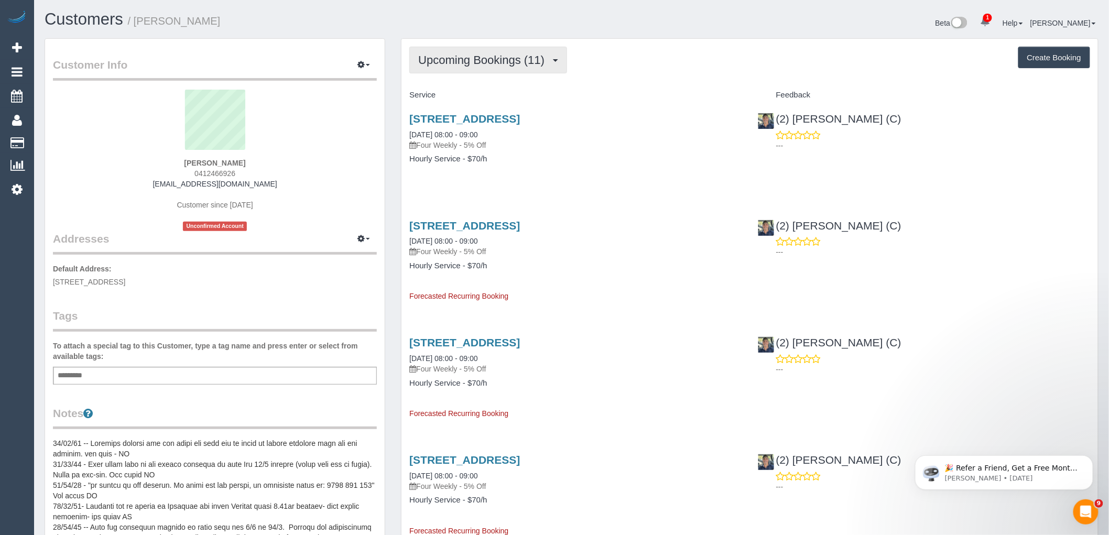
click at [503, 69] on button "Upcoming Bookings (11)" at bounding box center [488, 60] width 158 height 27
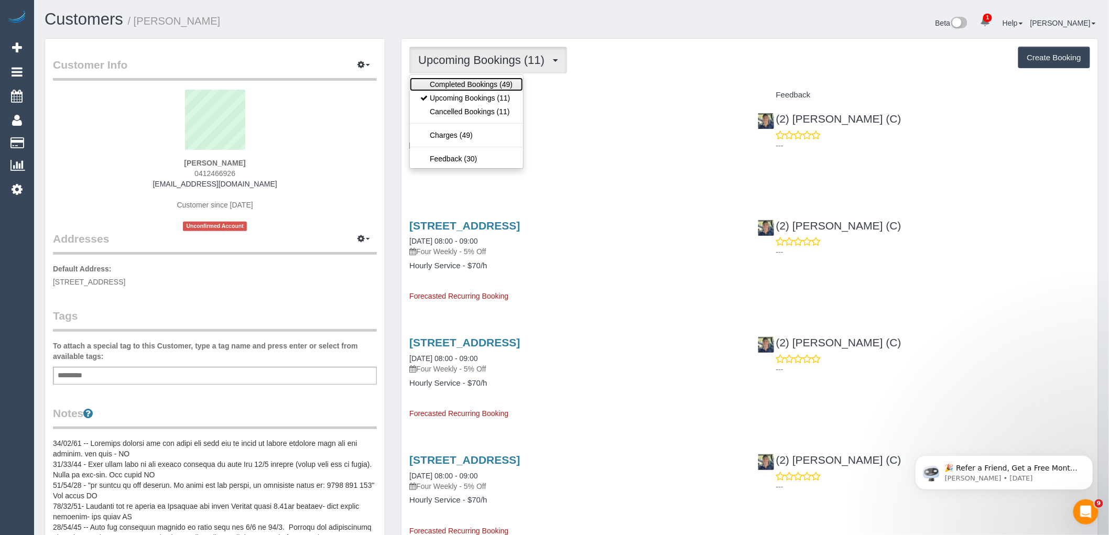
click at [497, 84] on link "Completed Bookings (49)" at bounding box center [466, 85] width 113 height 14
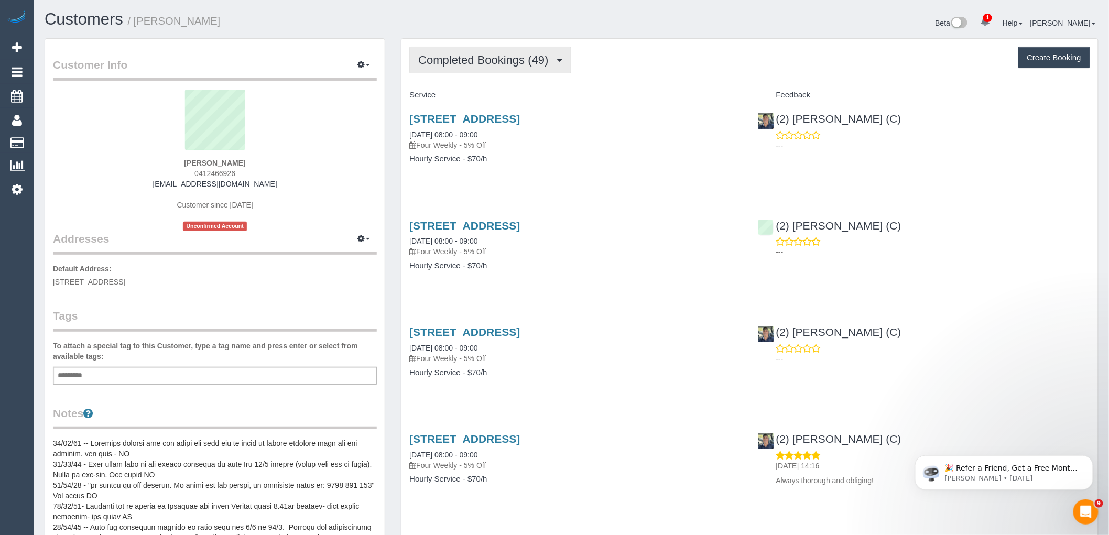
click at [488, 67] on button "Completed Bookings (49)" at bounding box center [489, 60] width 161 height 27
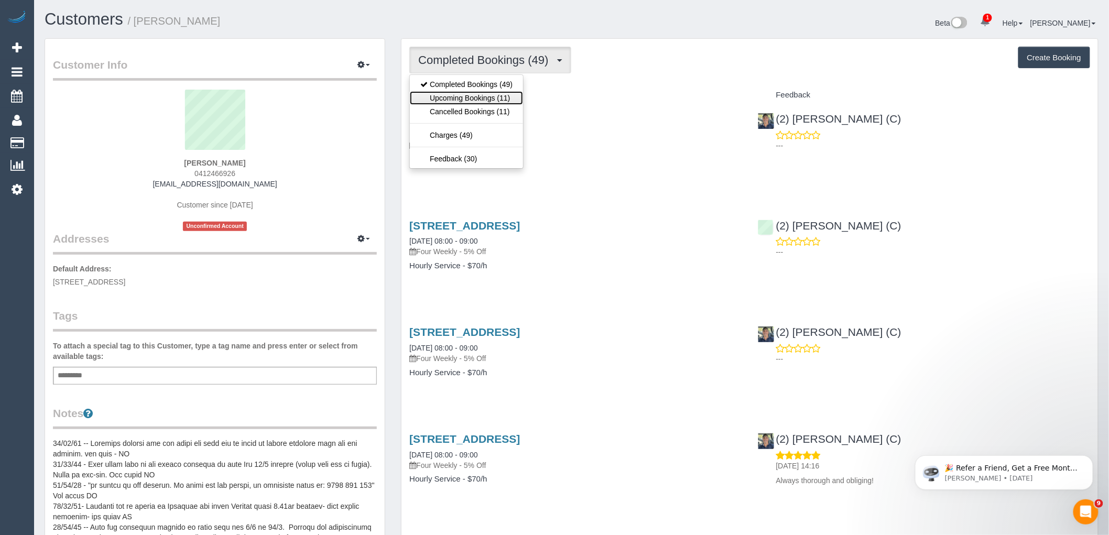
click at [482, 96] on link "Upcoming Bookings (11)" at bounding box center [466, 98] width 113 height 14
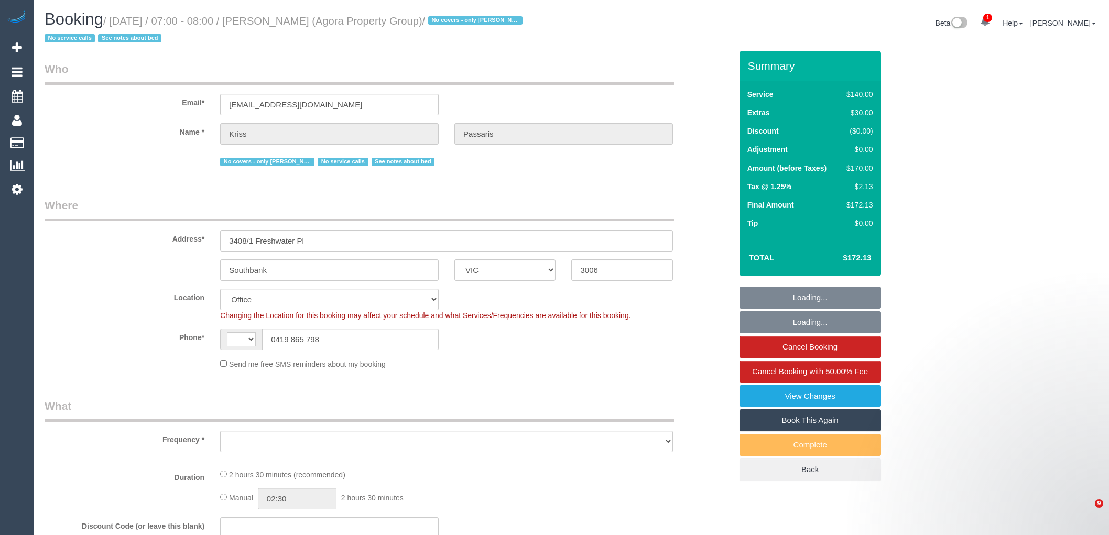
select select "VIC"
select select "string:AU"
select select "object:2823"
select select "number:28"
select select "number:16"
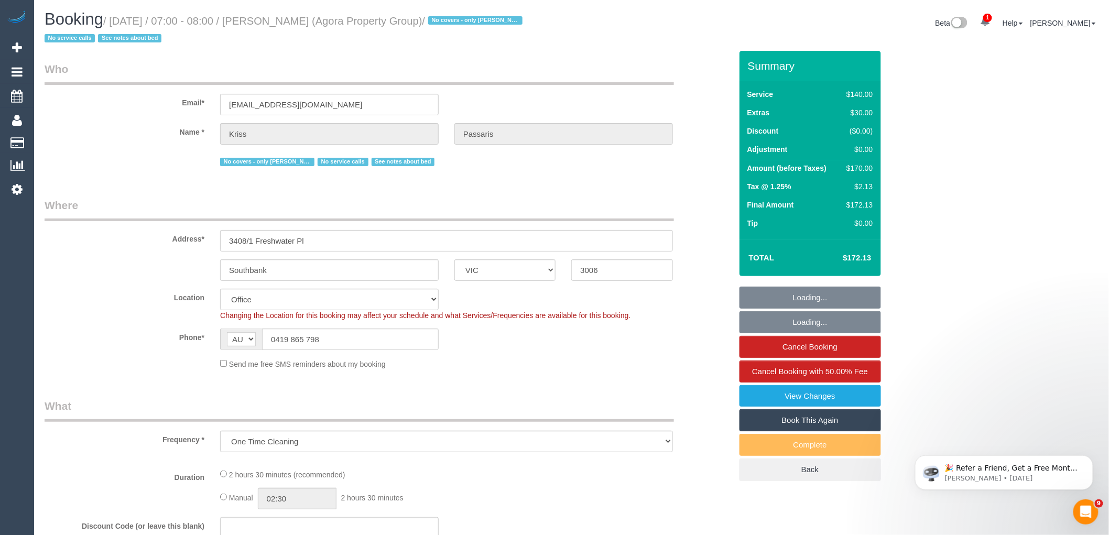
select select "number:18"
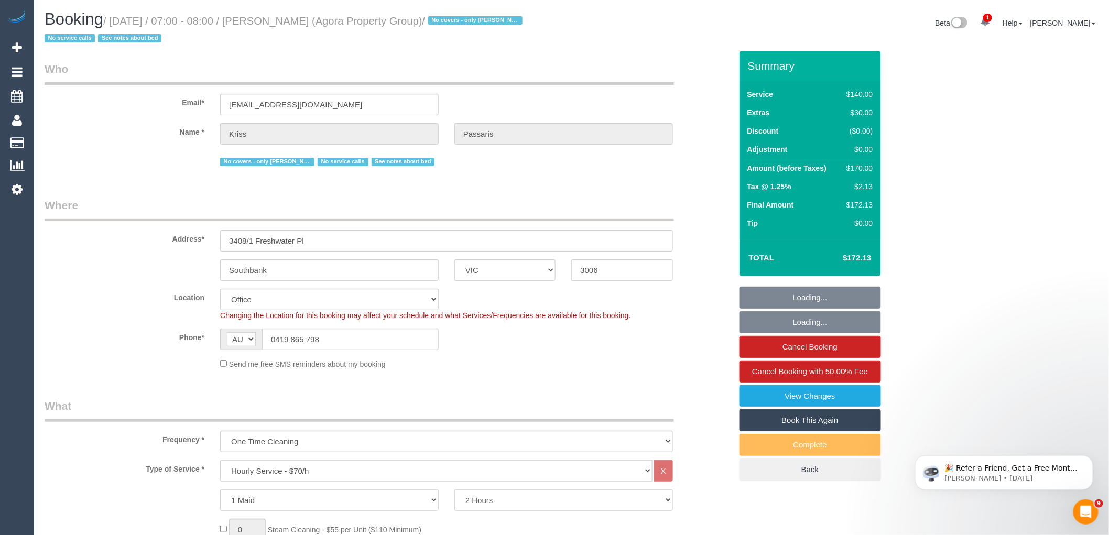
select select "string:stripe-pm_1RIiCh2GScqysDRVNjeHI31K"
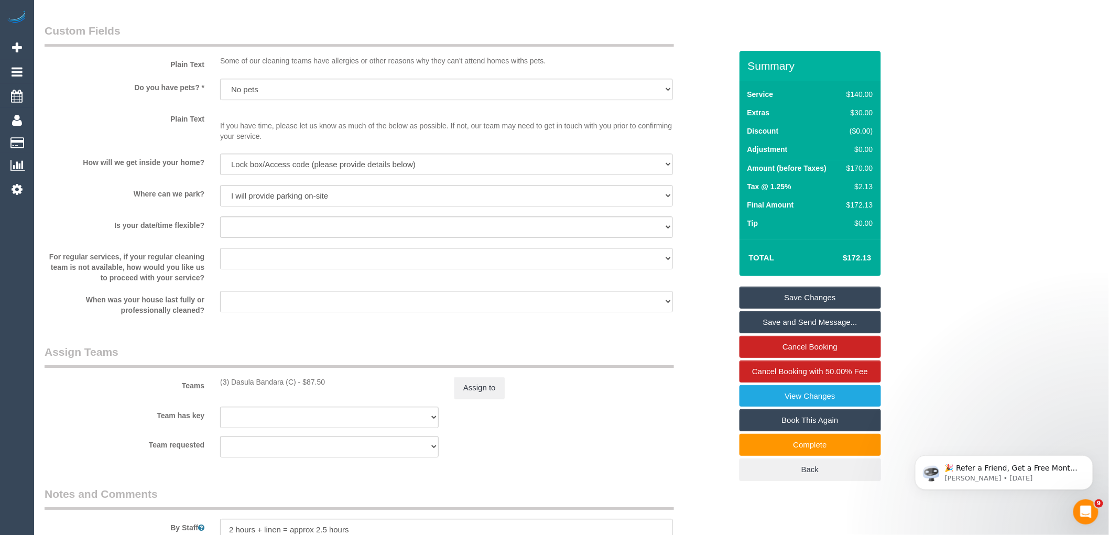
scroll to position [1455, 0]
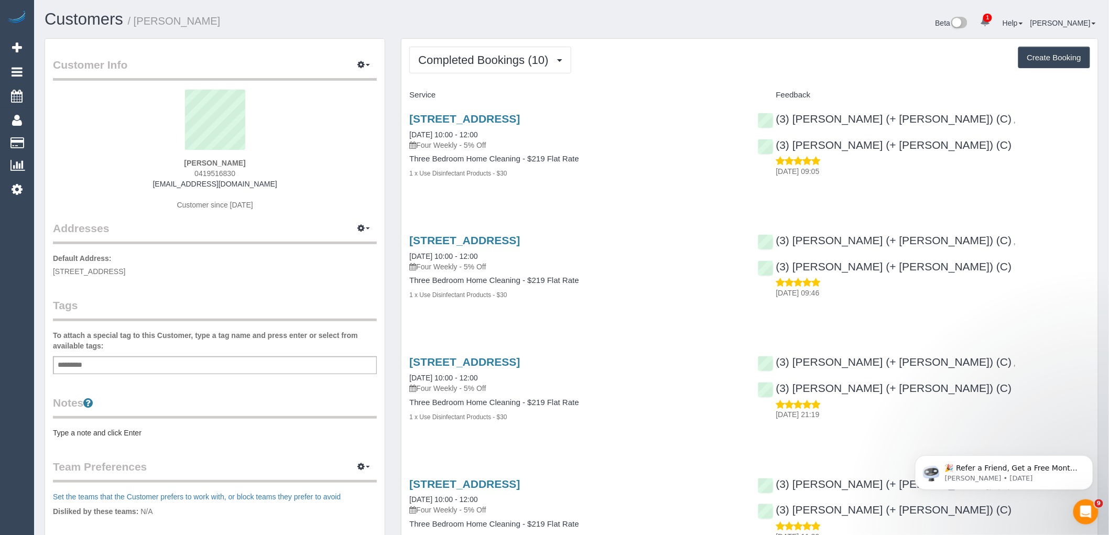
drag, startPoint x: 245, startPoint y: 171, endPoint x: 150, endPoint y: 171, distance: 94.3
click at [150, 171] on div "[PERSON_NAME] 0419516830 [EMAIL_ADDRESS][DOMAIN_NAME] Customer since [DATE]" at bounding box center [215, 155] width 324 height 131
copy span "0419516830"
click at [271, 186] on div "[PERSON_NAME] 0419516830 [EMAIL_ADDRESS][DOMAIN_NAME] Customer since [DATE]" at bounding box center [215, 155] width 324 height 131
drag, startPoint x: 205, startPoint y: 187, endPoint x: 120, endPoint y: 187, distance: 84.3
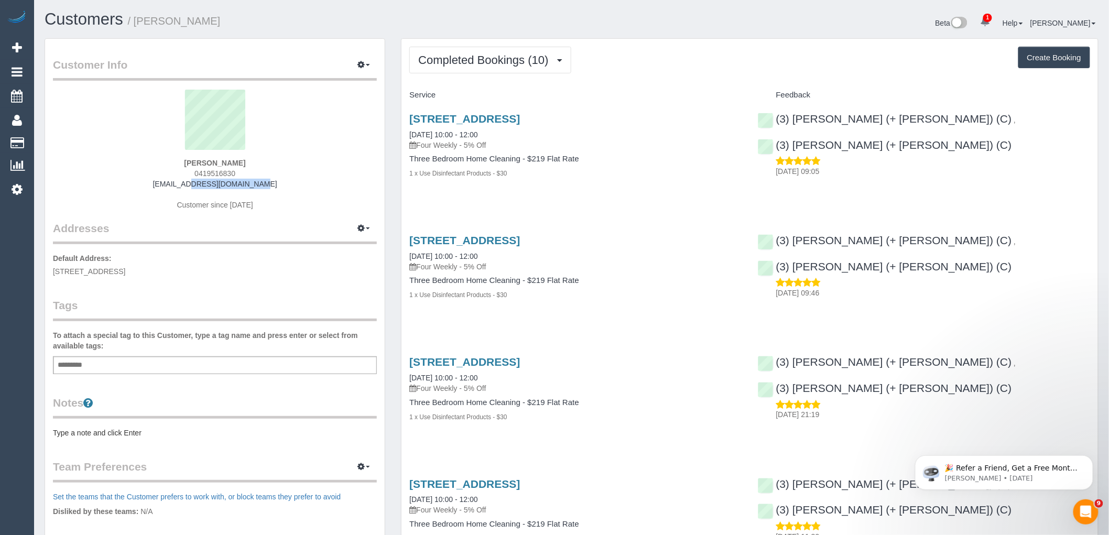
click at [128, 187] on div "[PERSON_NAME] 0419516830 [EMAIL_ADDRESS][DOMAIN_NAME] Customer since [DATE]" at bounding box center [215, 155] width 324 height 131
copy link "[EMAIL_ADDRESS][DOMAIN_NAME]"
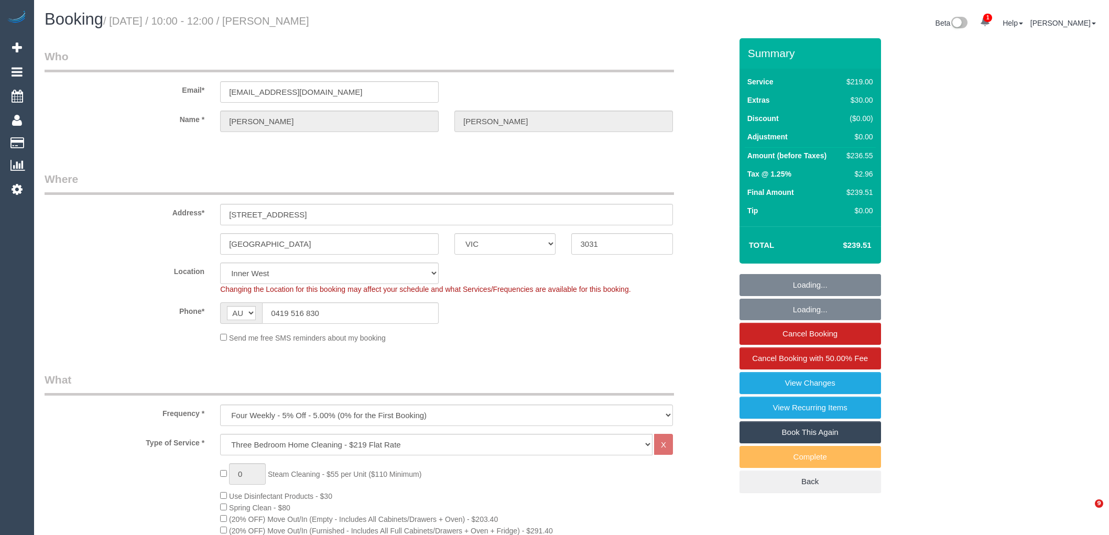
select select "VIC"
select select "string:stripe-pm_1QOVcz2GScqysDRVPmDWV52N"
select select "number:28"
select select "number:14"
select select "number:19"
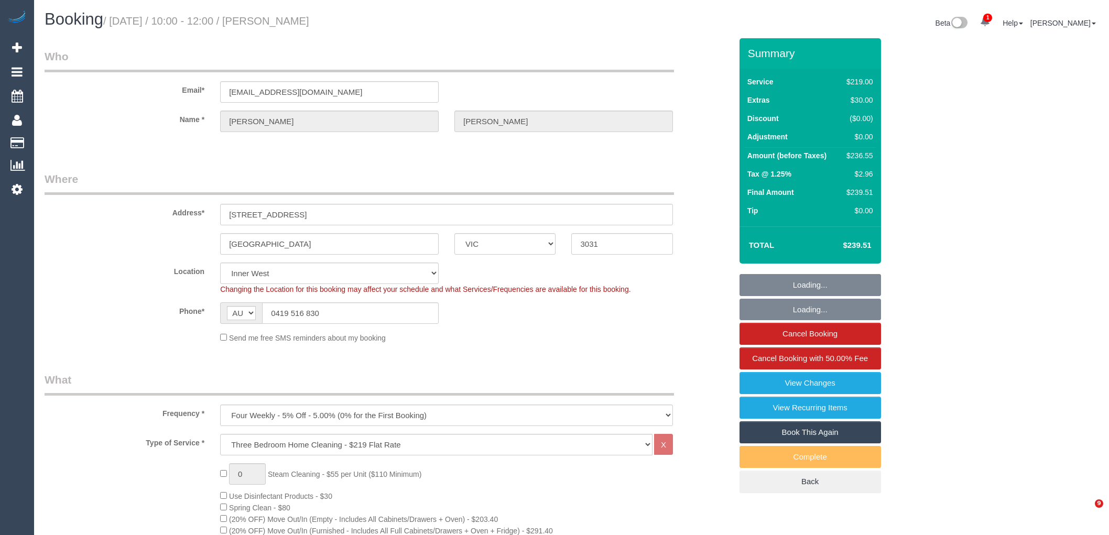
select select "number:24"
select select "number:34"
select select "number:26"
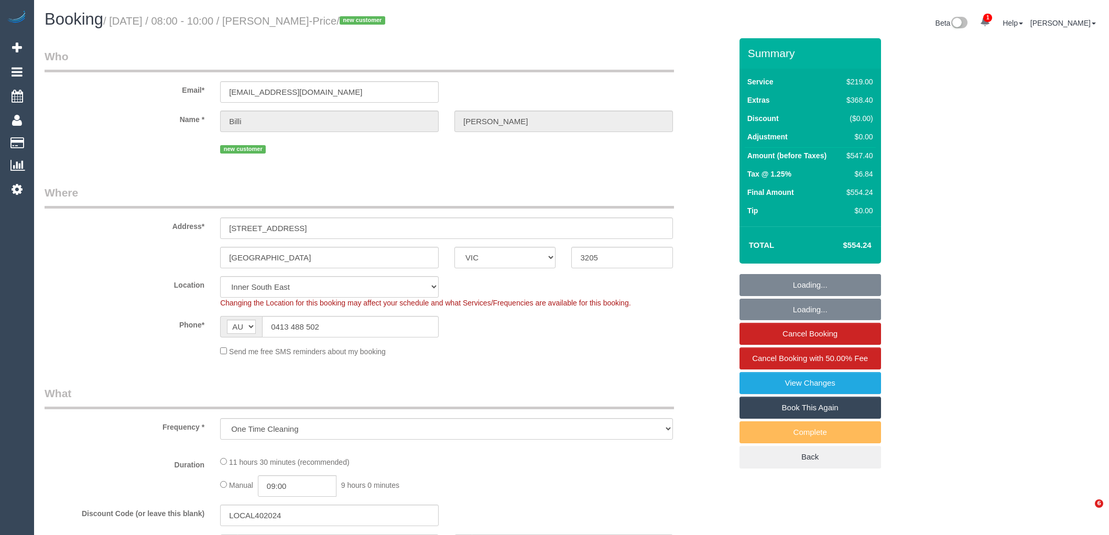
select select "VIC"
select select "number:28"
select select "number:16"
select select "number:19"
select select "number:24"
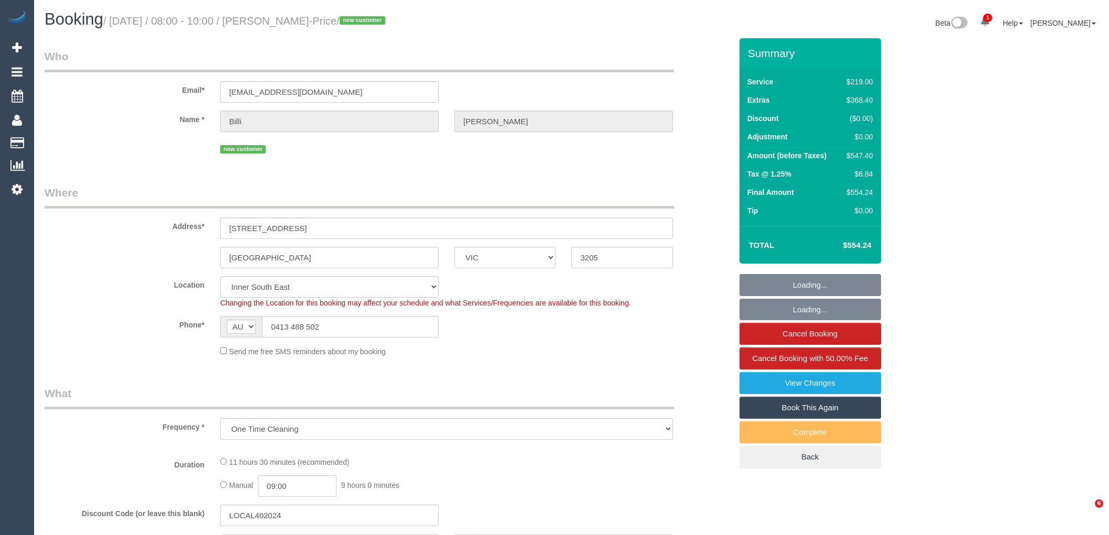
select select "number:12"
select select "object:1368"
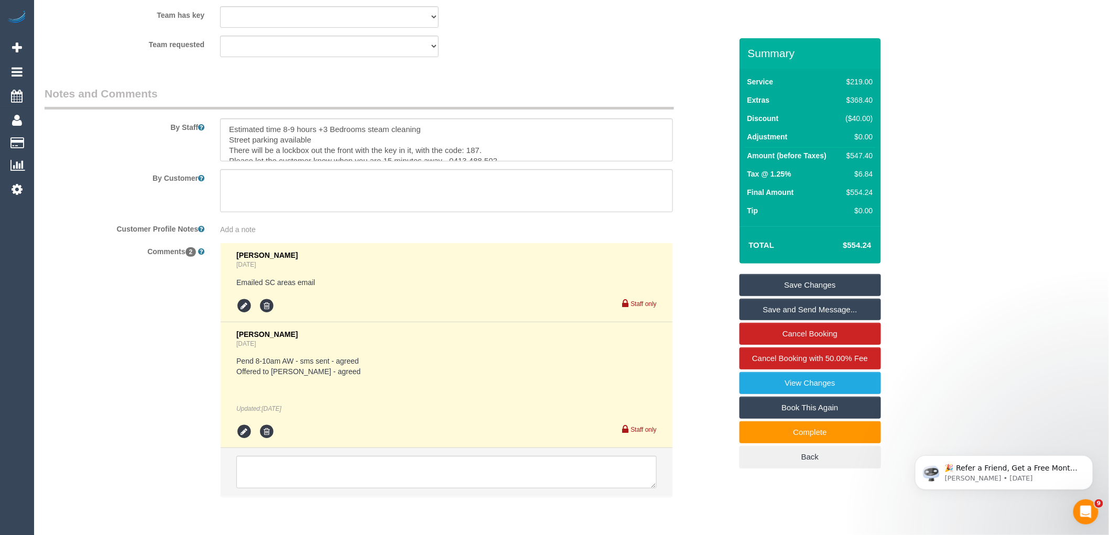
scroll to position [1768, 0]
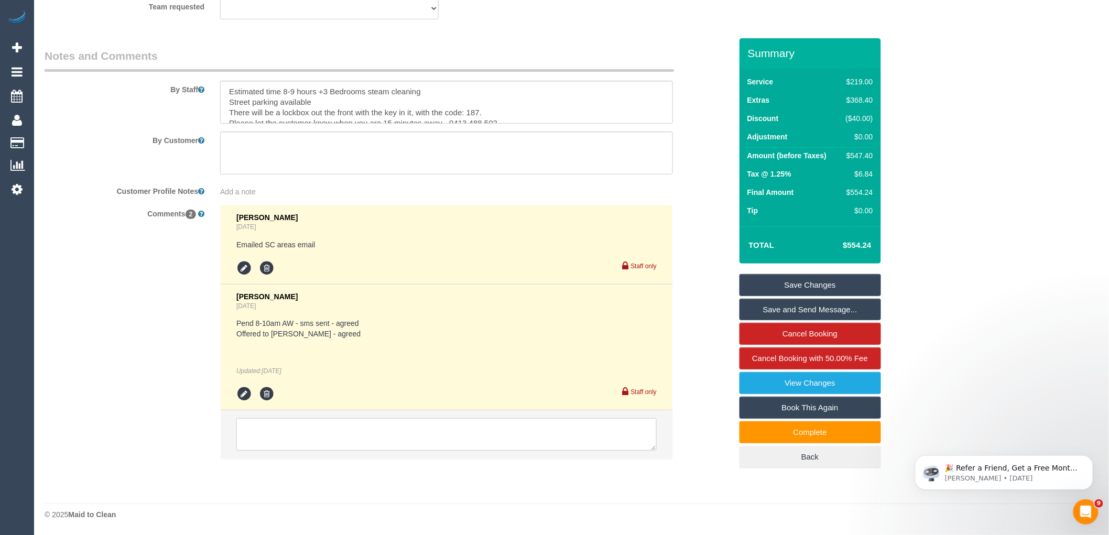
click at [300, 442] on textarea at bounding box center [446, 434] width 420 height 32
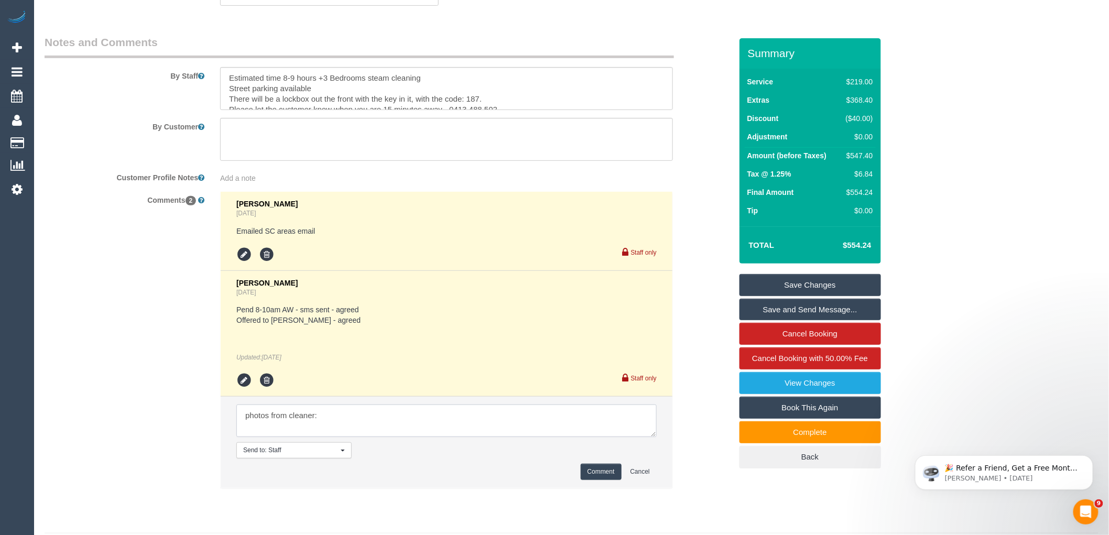
paste textarea "cnv_1fksgntk"
type textarea "photos from cleaner: cnv_1fksgntk"
click at [610, 476] on li "Send to: Staff Nothing selected Send to: Staff Send to: Customer Send to: Team …" at bounding box center [447, 442] width 452 height 91
drag, startPoint x: 606, startPoint y: 480, endPoint x: 544, endPoint y: 452, distance: 68.5
click at [606, 480] on button "Comment" at bounding box center [600, 472] width 41 height 16
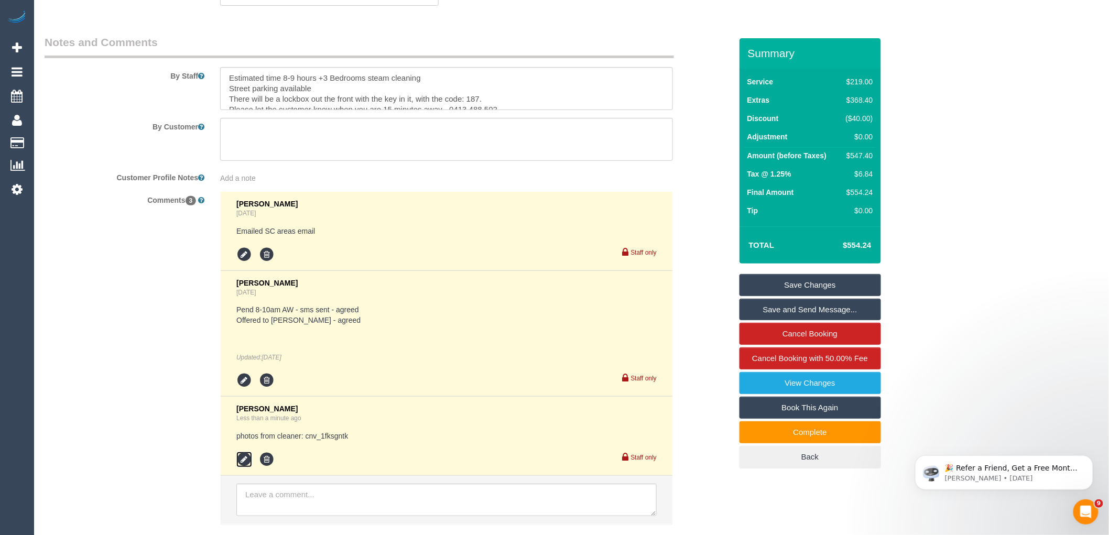
click at [250, 466] on icon at bounding box center [244, 460] width 16 height 16
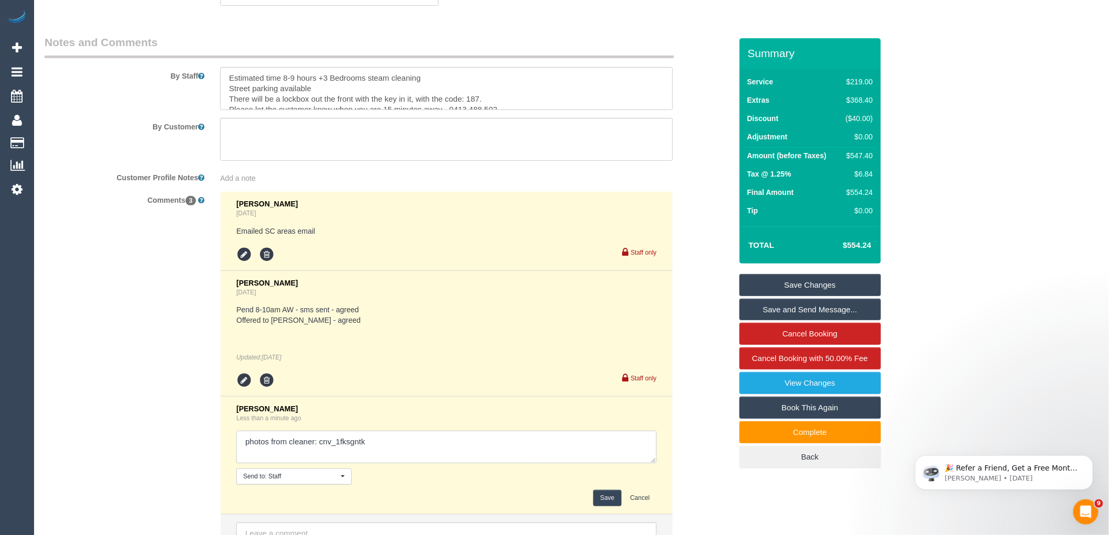
click at [381, 447] on textarea at bounding box center [446, 447] width 420 height 32
paste textarea "There was a lot of mark on the walls it’s old house I took what could come off"
type textarea "photos from cleaner: cnv_1fksgntk - advised: There was a lot of mark on the wal…"
click at [610, 506] on button "Save" at bounding box center [607, 498] width 28 height 16
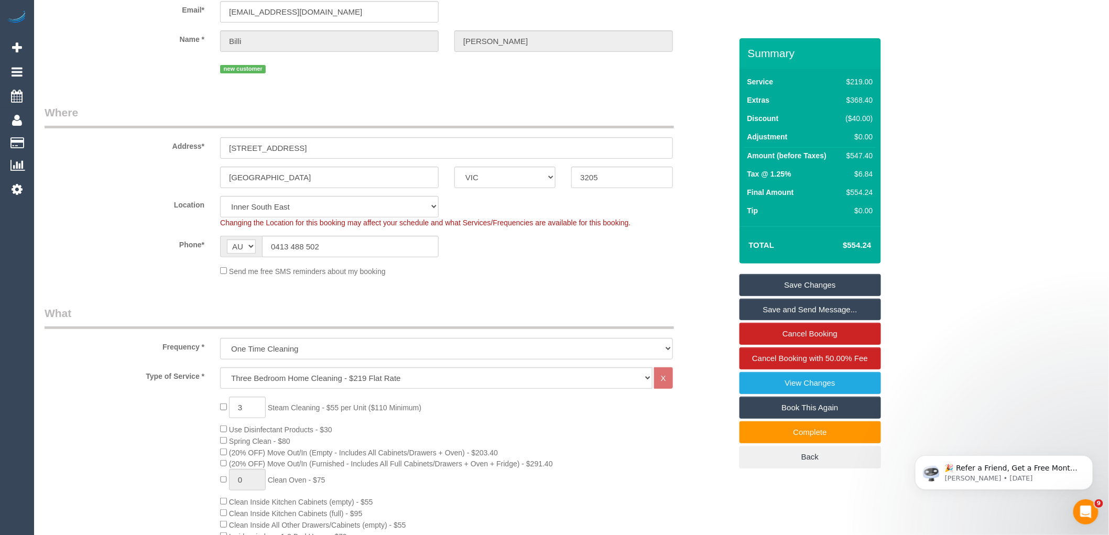
scroll to position [0, 0]
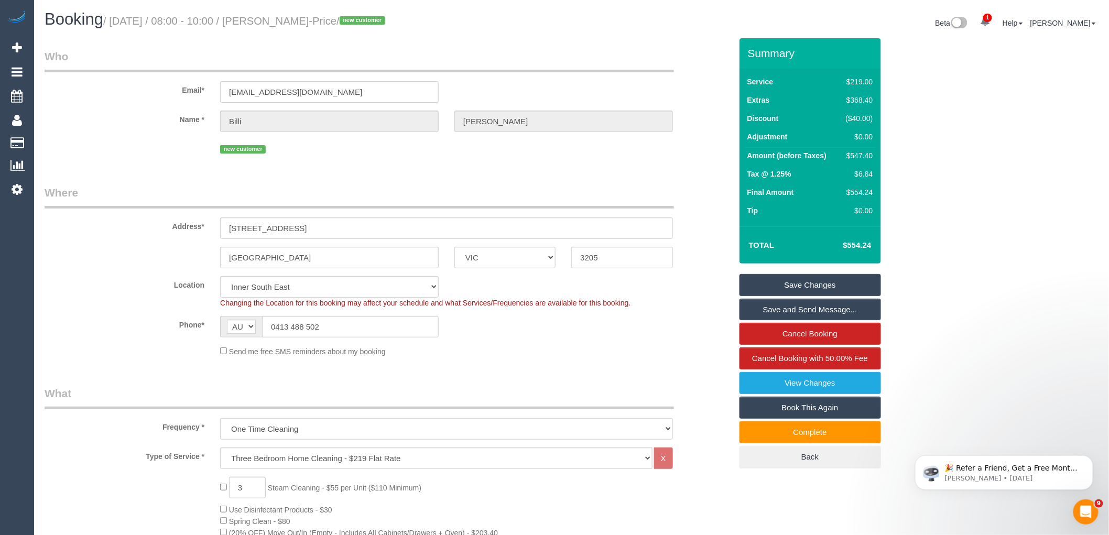
click at [836, 284] on link "Save Changes" at bounding box center [809, 285] width 141 height 22
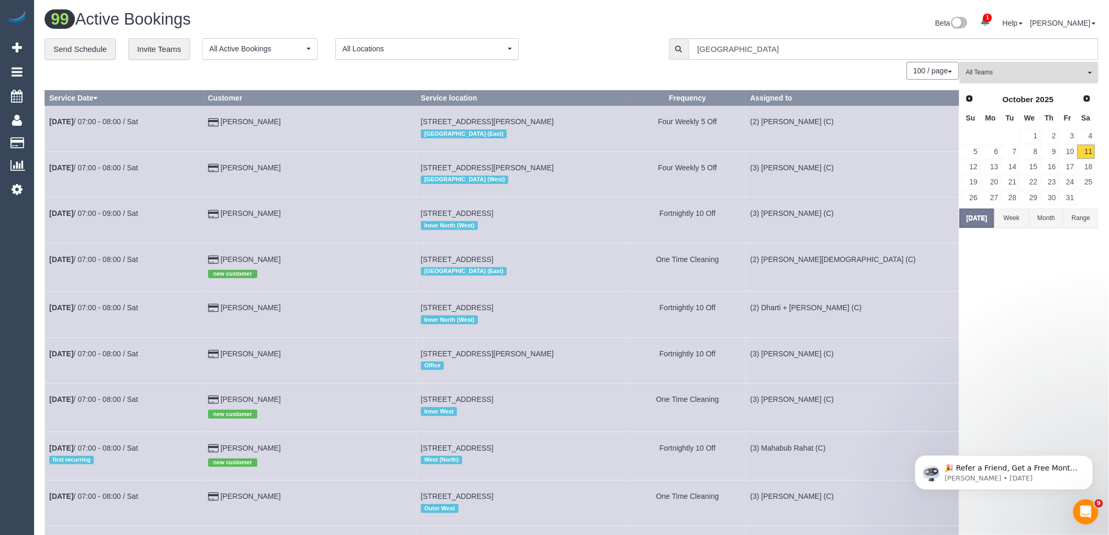
click at [1002, 74] on span "All Teams" at bounding box center [1025, 72] width 119 height 9
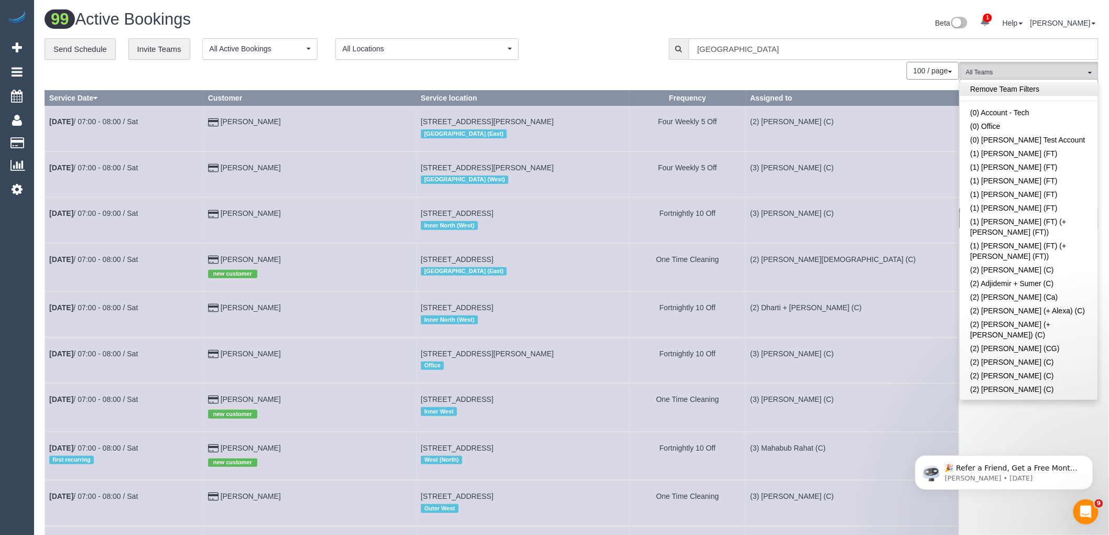
click at [1001, 87] on link "Remove Team Filters" at bounding box center [1029, 89] width 138 height 14
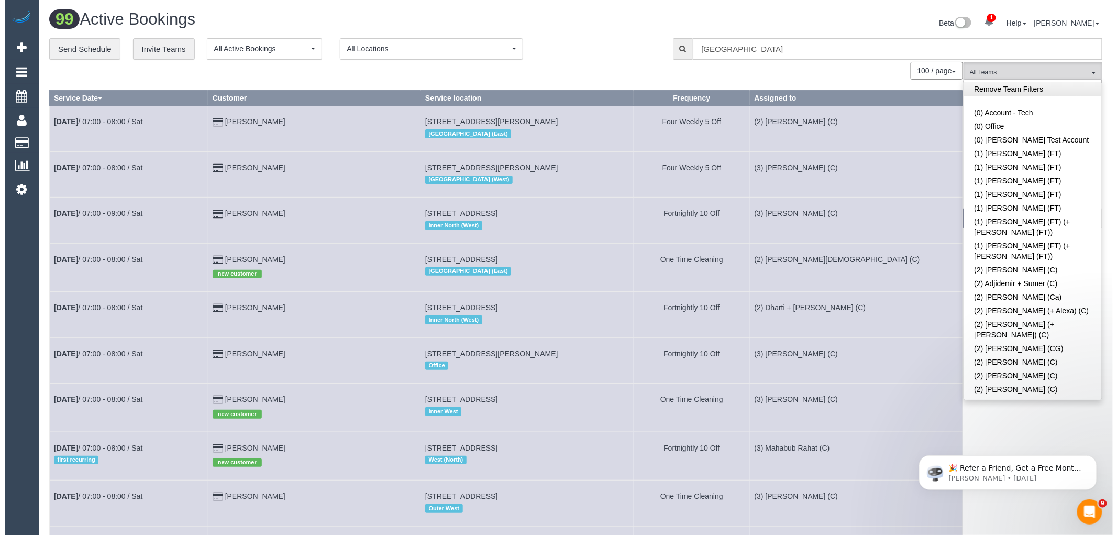
scroll to position [2357, 0]
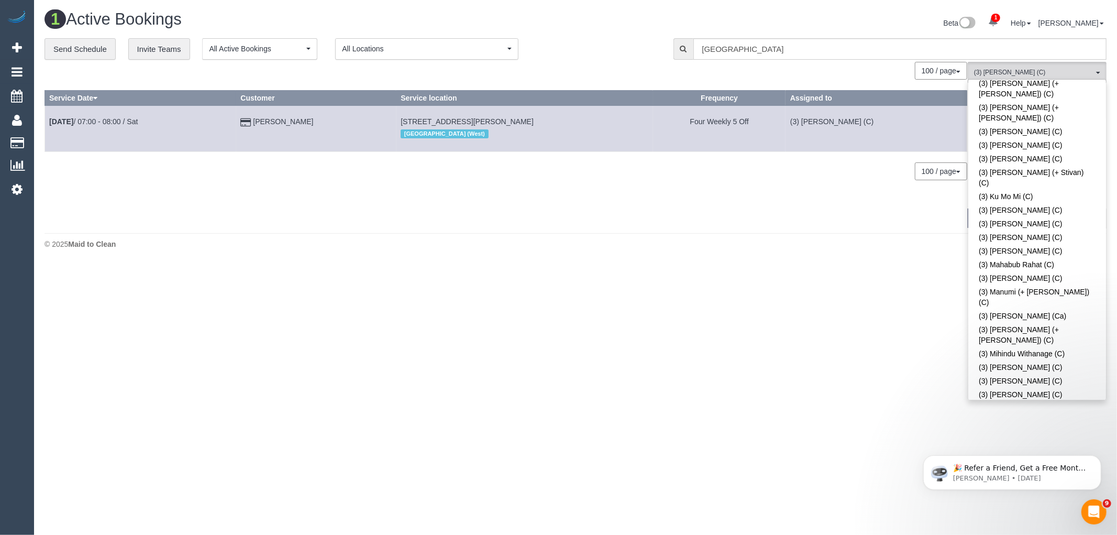
click at [608, 67] on div "100 / page 10 / page 20 / page 30 / page 40 / page 50 / page 100 / page" at bounding box center [506, 71] width 923 height 18
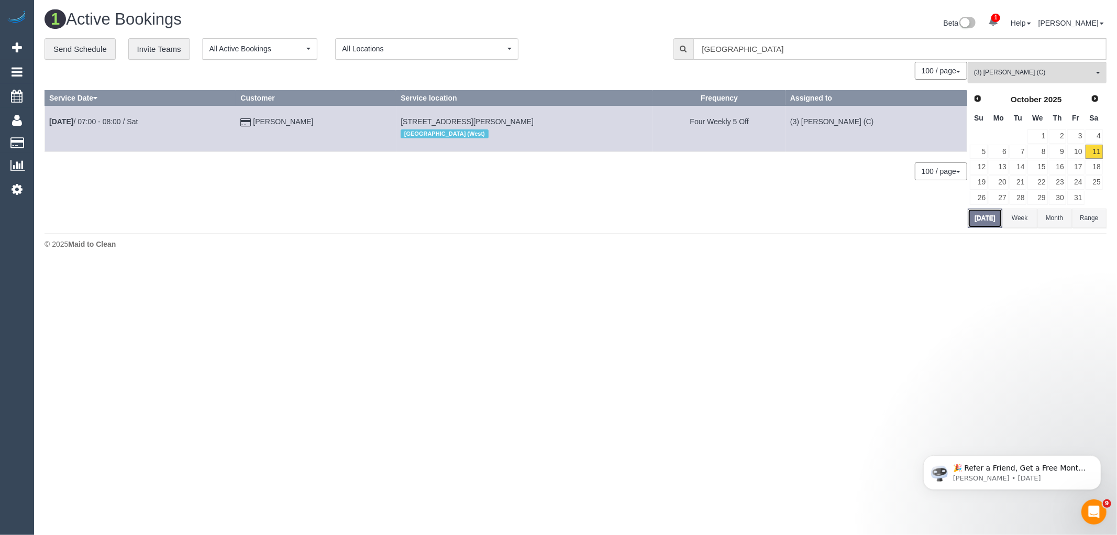
click at [986, 220] on button "[DATE]" at bounding box center [985, 218] width 35 height 19
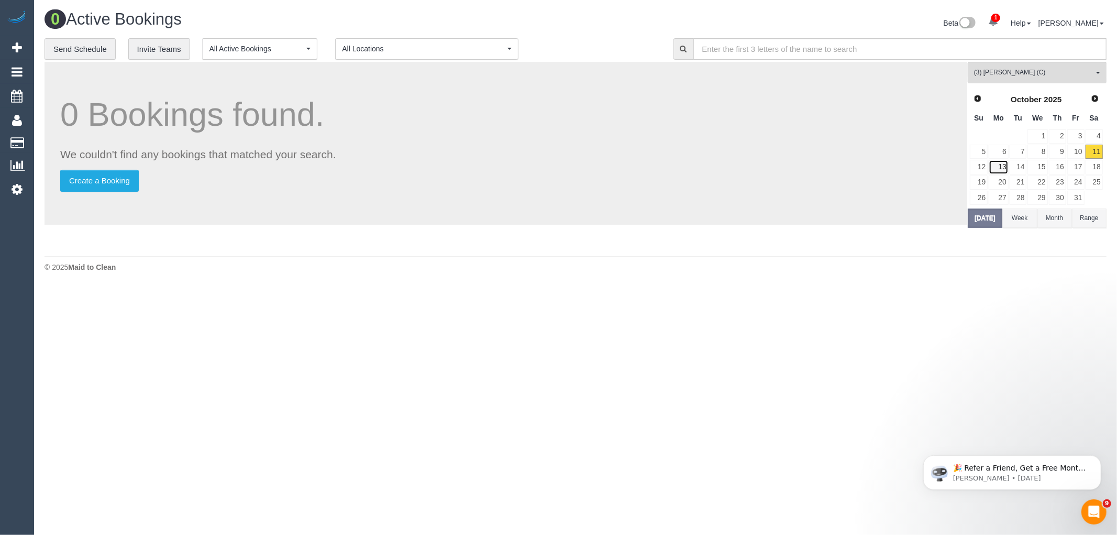
click at [999, 171] on link "13" at bounding box center [998, 167] width 19 height 14
click at [1018, 170] on link "14" at bounding box center [1018, 167] width 17 height 14
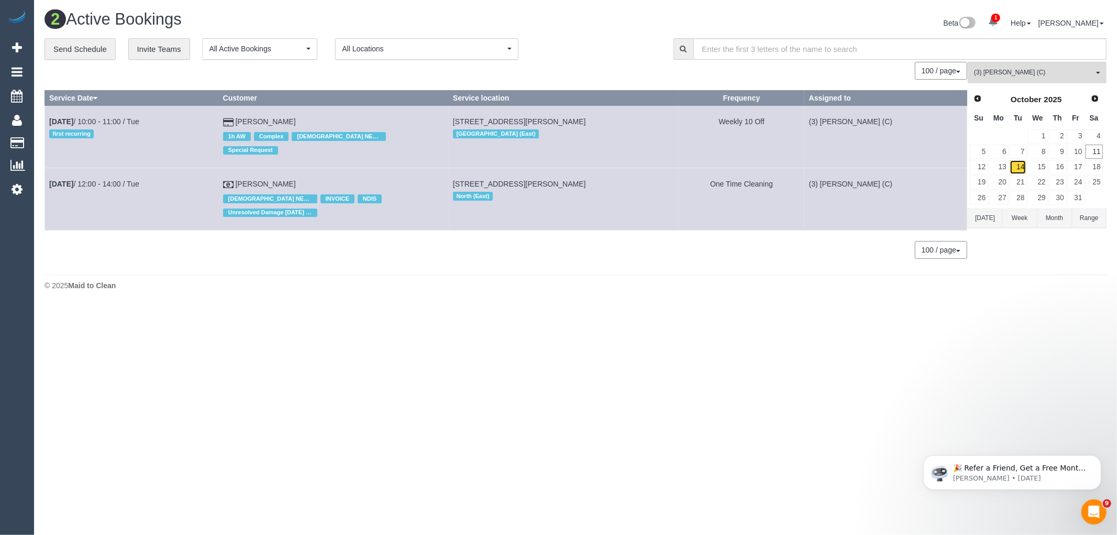
click at [1019, 169] on link "14" at bounding box center [1018, 167] width 17 height 14
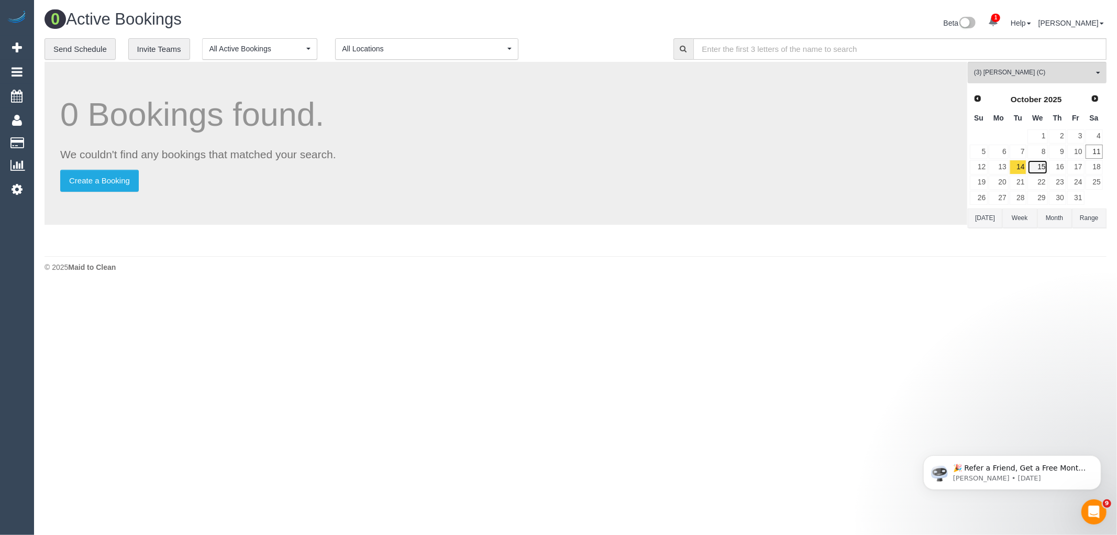
click at [1045, 169] on link "15" at bounding box center [1038, 167] width 20 height 14
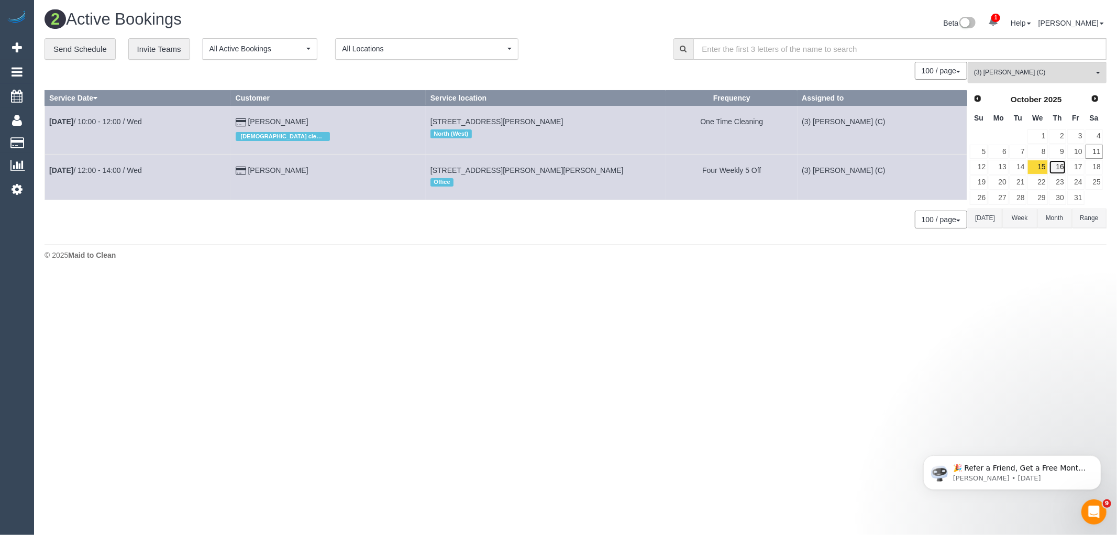
click at [1064, 170] on link "16" at bounding box center [1057, 167] width 17 height 14
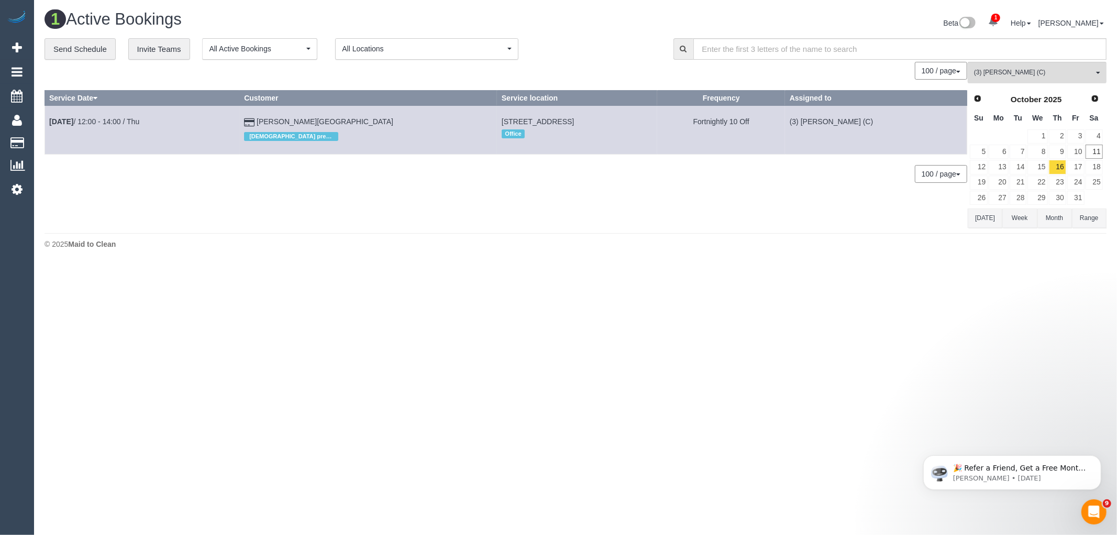
click at [1085, 163] on td "18" at bounding box center [1094, 166] width 18 height 15
click at [1076, 168] on link "17" at bounding box center [1076, 167] width 17 height 14
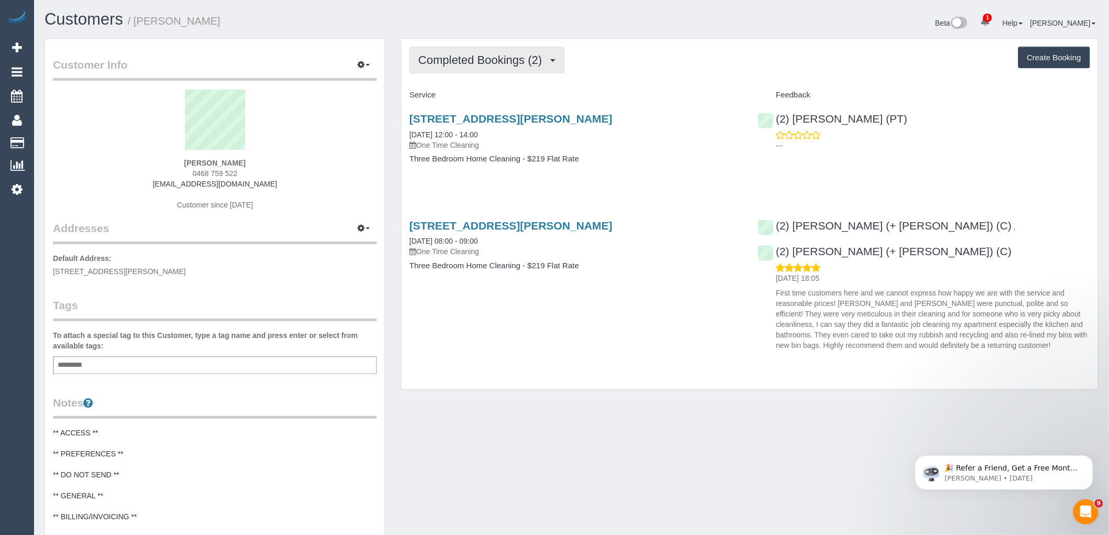
click at [486, 63] on span "Completed Bookings (2)" at bounding box center [482, 59] width 129 height 13
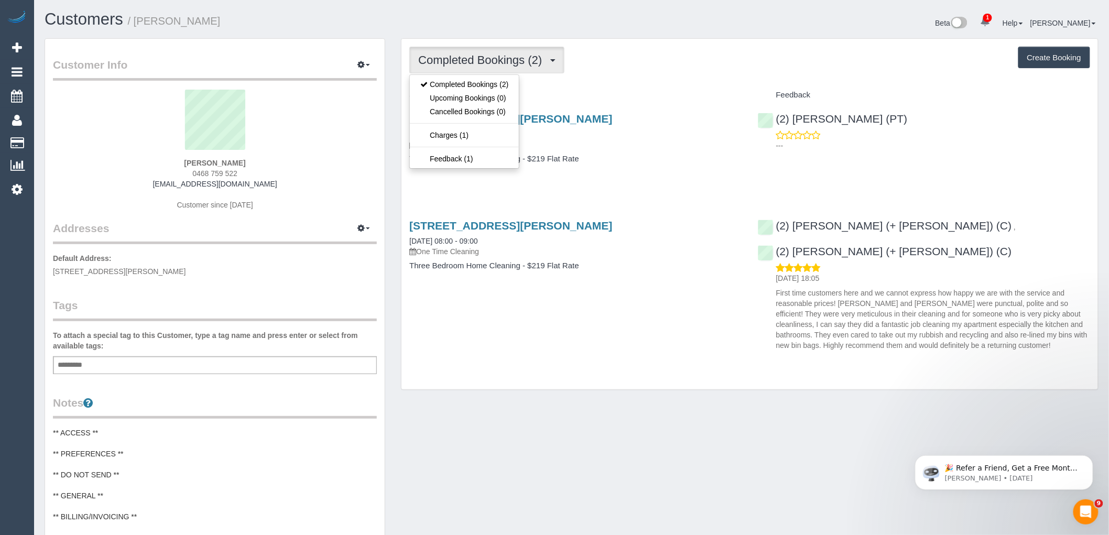
click at [714, 66] on div "Completed Bookings (2) Completed Bookings (2) Upcoming Bookings (0) Cancelled B…" at bounding box center [749, 60] width 681 height 27
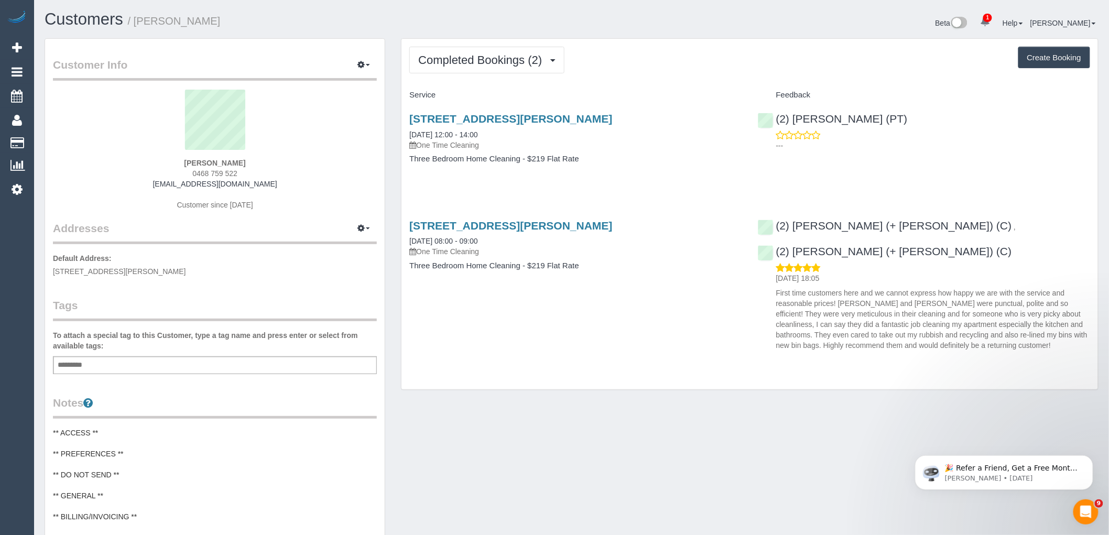
click at [254, 367] on div "Add a tag" at bounding box center [215, 365] width 324 height 18
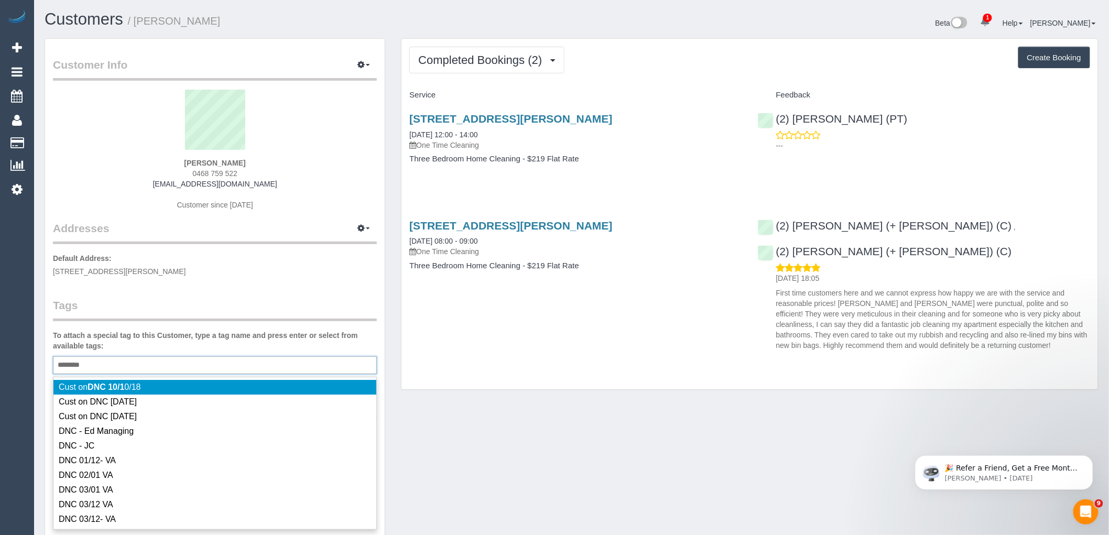
type input "*********"
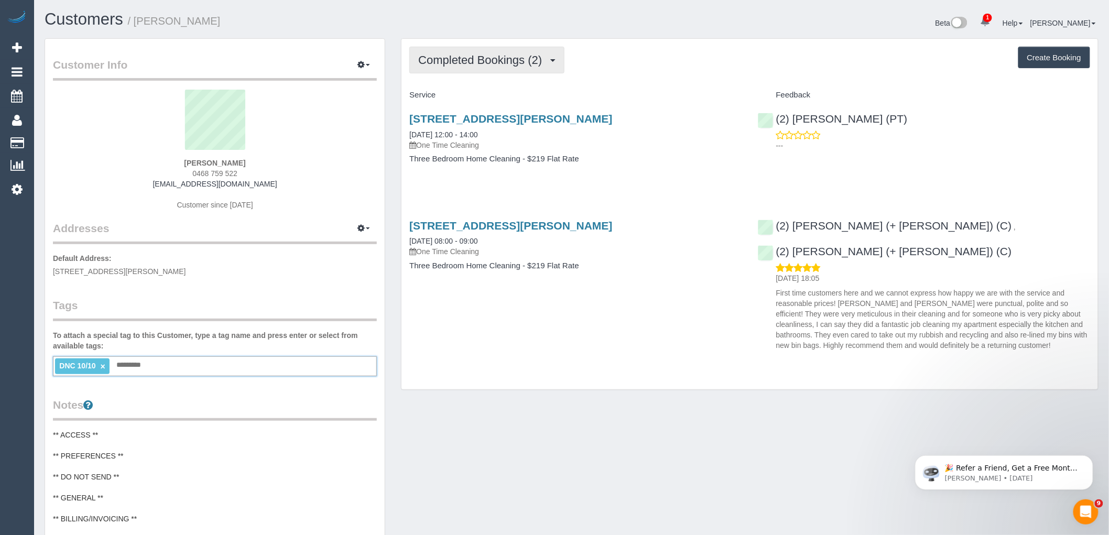
click at [503, 56] on span "Completed Bookings (2)" at bounding box center [482, 59] width 129 height 13
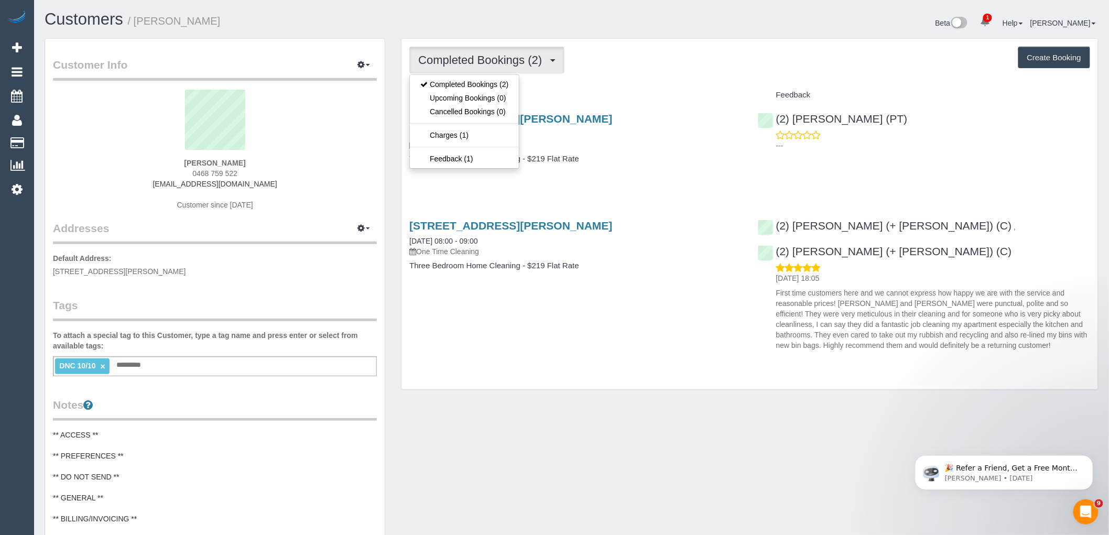
click at [622, 94] on h4 "Service" at bounding box center [575, 95] width 332 height 9
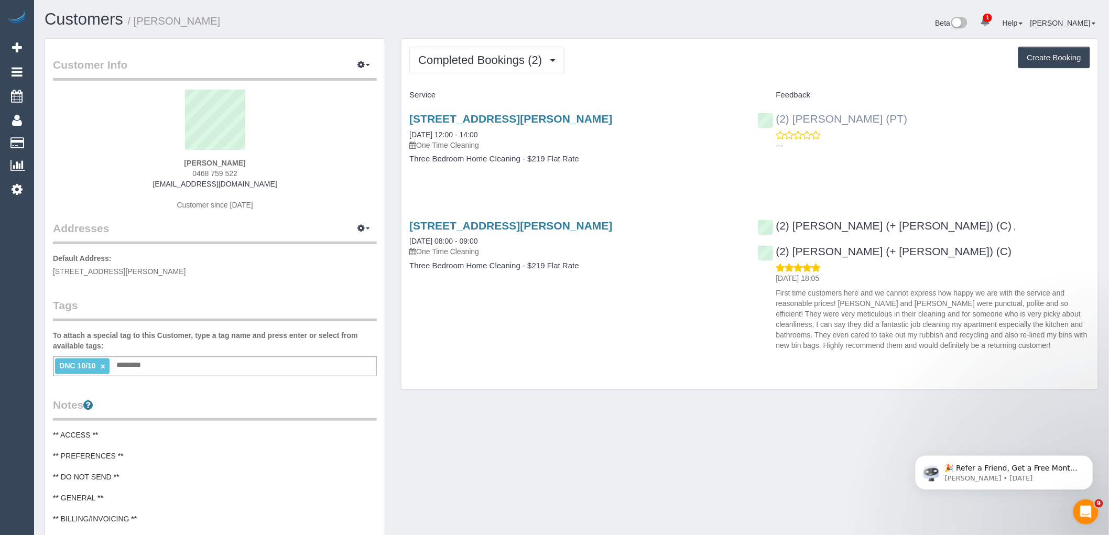
click at [772, 118] on div "(2) Theo Rohmer (PT) ---" at bounding box center [924, 129] width 348 height 51
copy link "(2) Theo Rohmer (PT)"
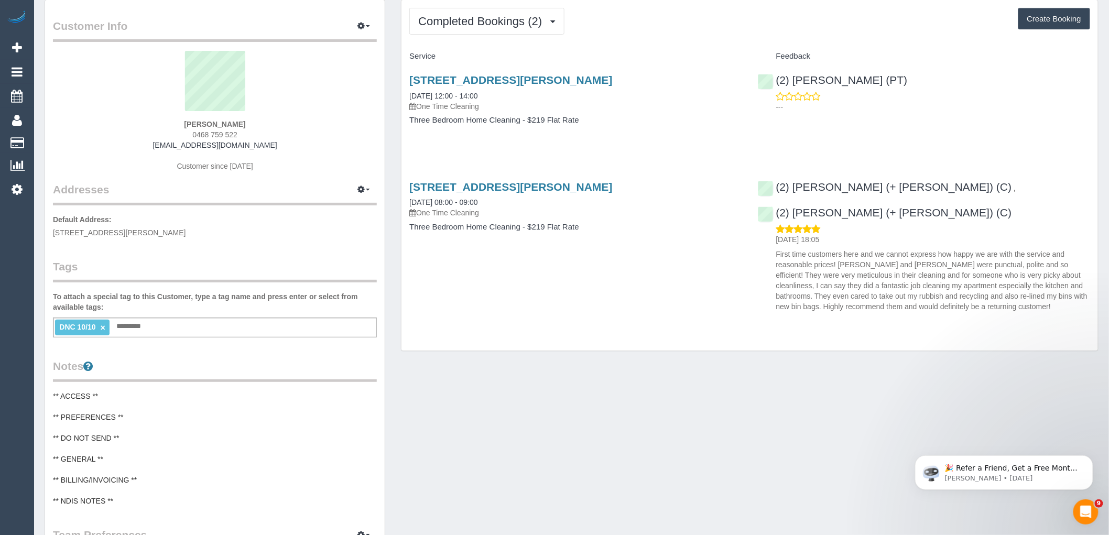
scroll to position [116, 0]
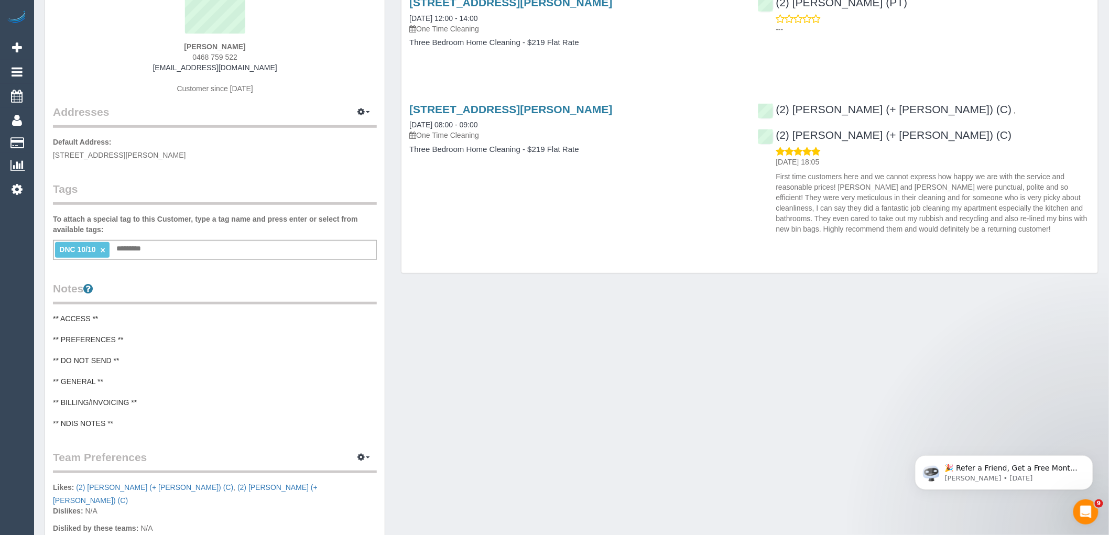
click at [106, 359] on pre "** ACCESS ** ** PREFERENCES ** ** DO NOT SEND ** ** GENERAL ** ** BILLING/INVOI…" at bounding box center [215, 370] width 324 height 115
click at [67, 358] on textarea "**********" at bounding box center [215, 367] width 324 height 108
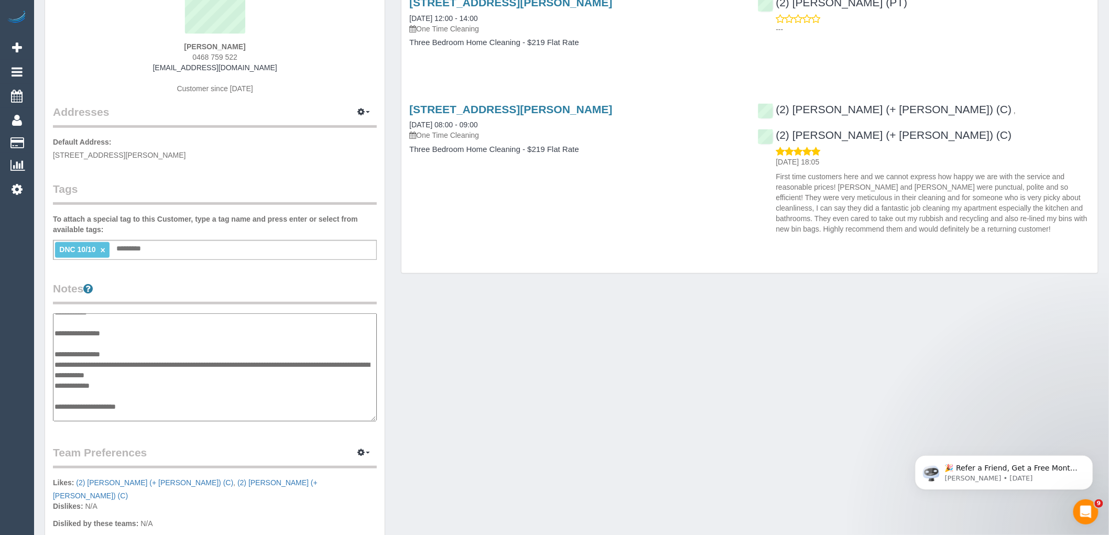
type textarea "**********"
click at [251, 265] on div "Customer Info Edit Contact Info Send Message Email Preferences Special Sales Ta…" at bounding box center [214, 321] width 339 height 798
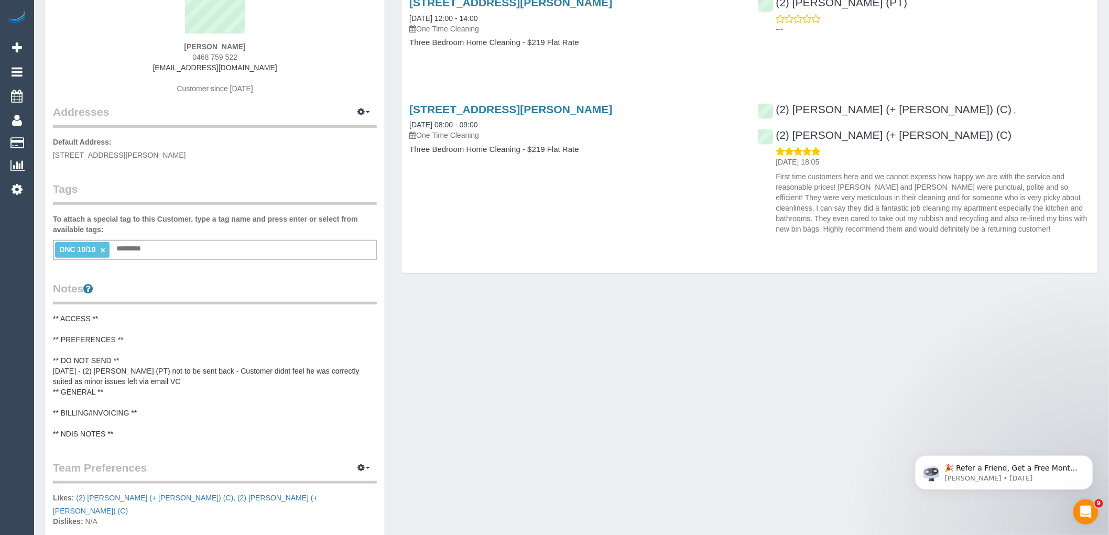
click at [205, 385] on pre "** ACCESS ** ** PREFERENCES ** ** DO NOT SEND ** 11/10/25 - (2) Theo Rohmer (PT…" at bounding box center [215, 376] width 324 height 126
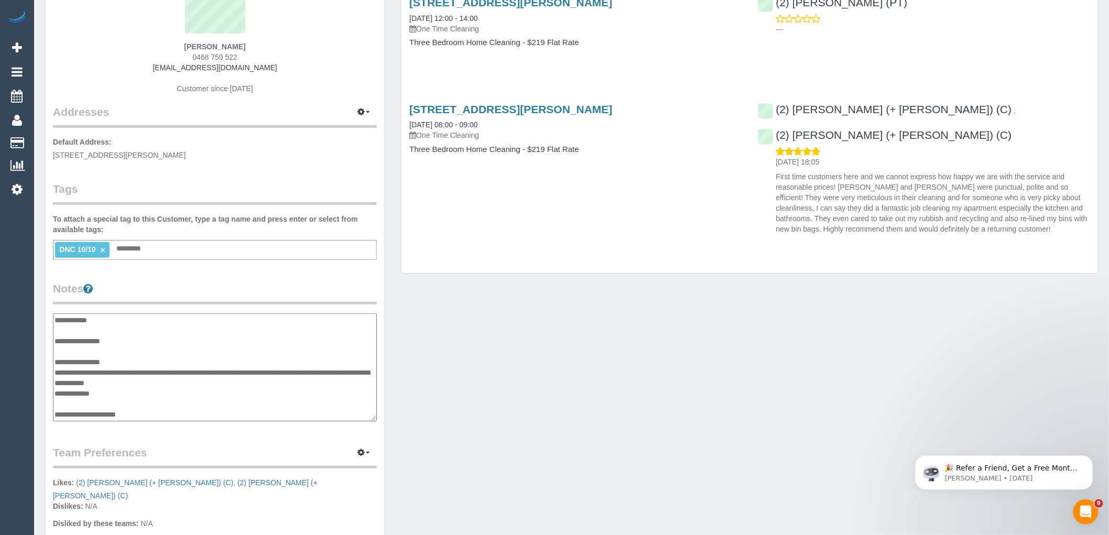
scroll to position [21, 0]
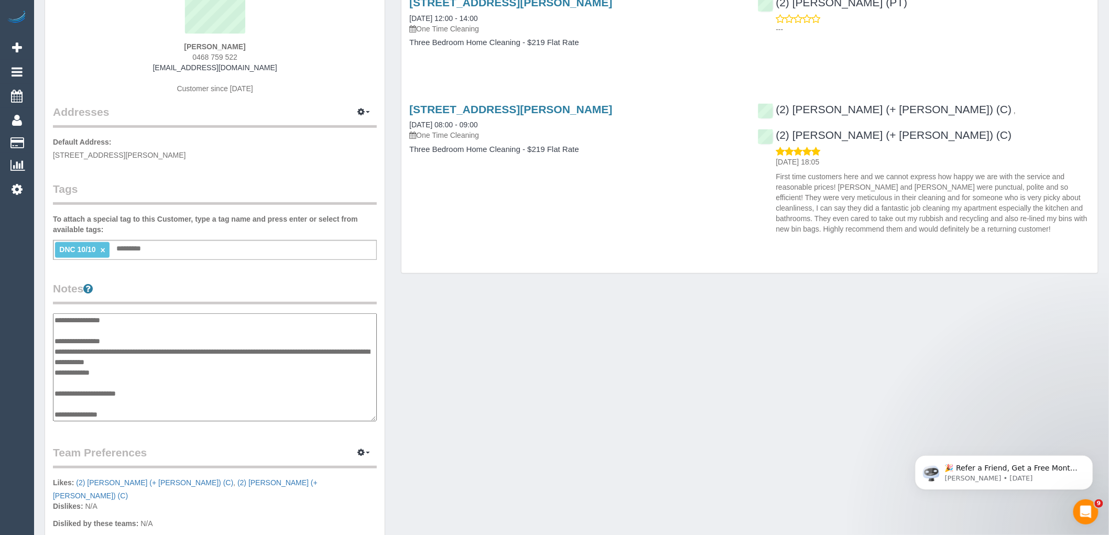
click at [192, 366] on textarea "**********" at bounding box center [215, 367] width 324 height 108
type textarea "**********"
click at [432, 379] on div "Customer Info Edit Contact Info Send Message Email Preferences Special Sales Ta…" at bounding box center [571, 326] width 1069 height 809
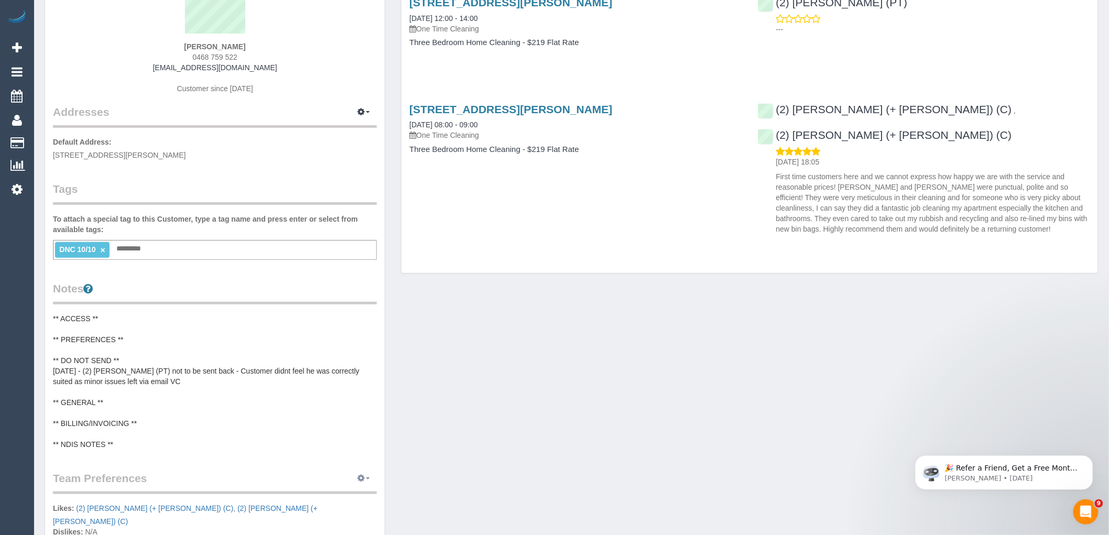
click at [360, 482] on button "button" at bounding box center [363, 478] width 26 height 16
click at [310, 492] on link "Manage Preferences" at bounding box center [331, 498] width 89 height 14
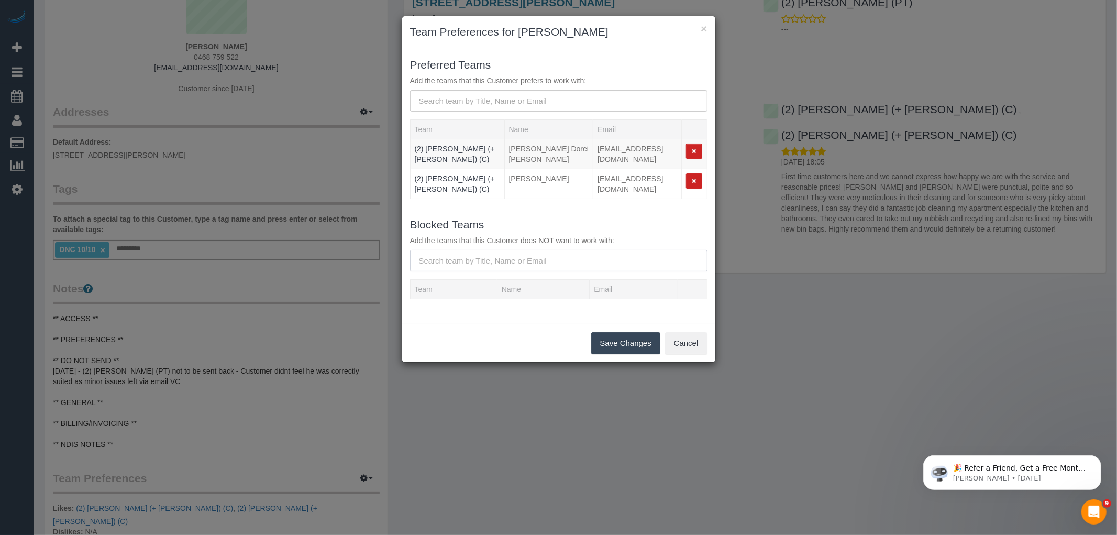
click at [471, 250] on input "text" at bounding box center [559, 260] width 298 height 21
paste input "(2) [PERSON_NAME] (PT)"
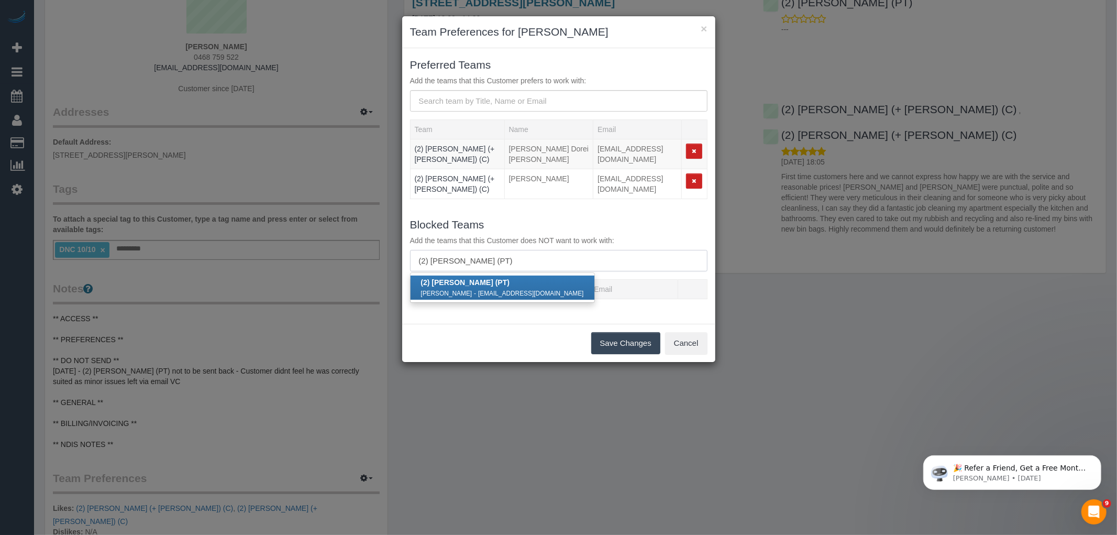
type input "(2) [PERSON_NAME] (PT)"
click at [458, 288] on div "Theo Rohmer - theorohmerj@gmail.com" at bounding box center [502, 293] width 163 height 10
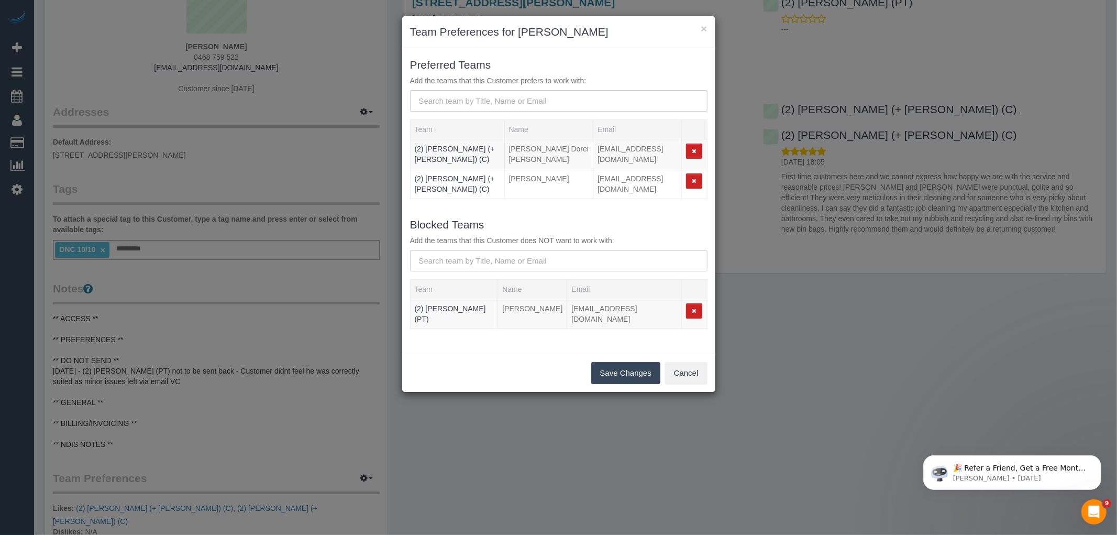
click at [629, 362] on button "Save Changes" at bounding box center [625, 373] width 69 height 22
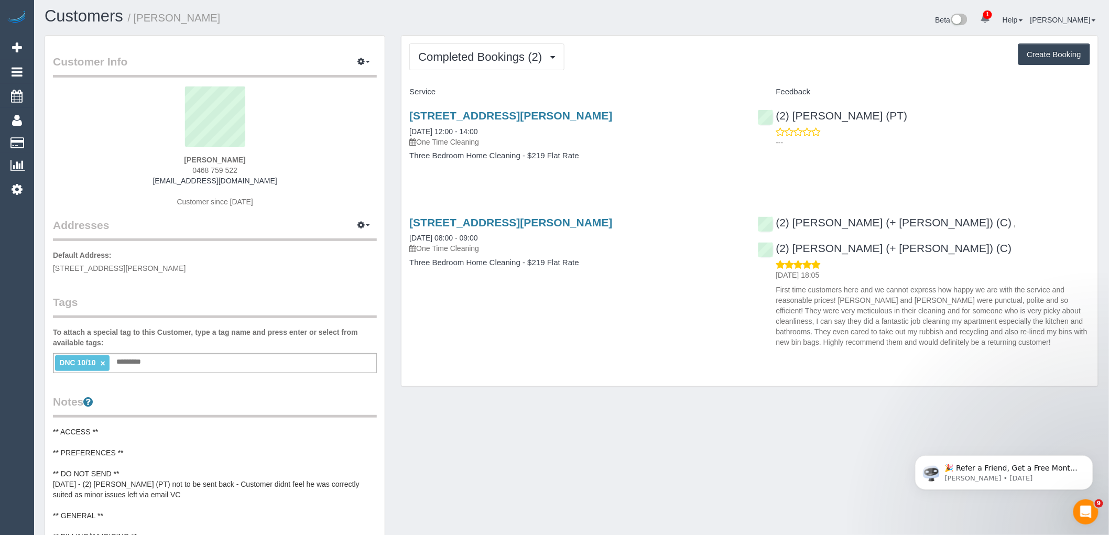
scroll to position [0, 0]
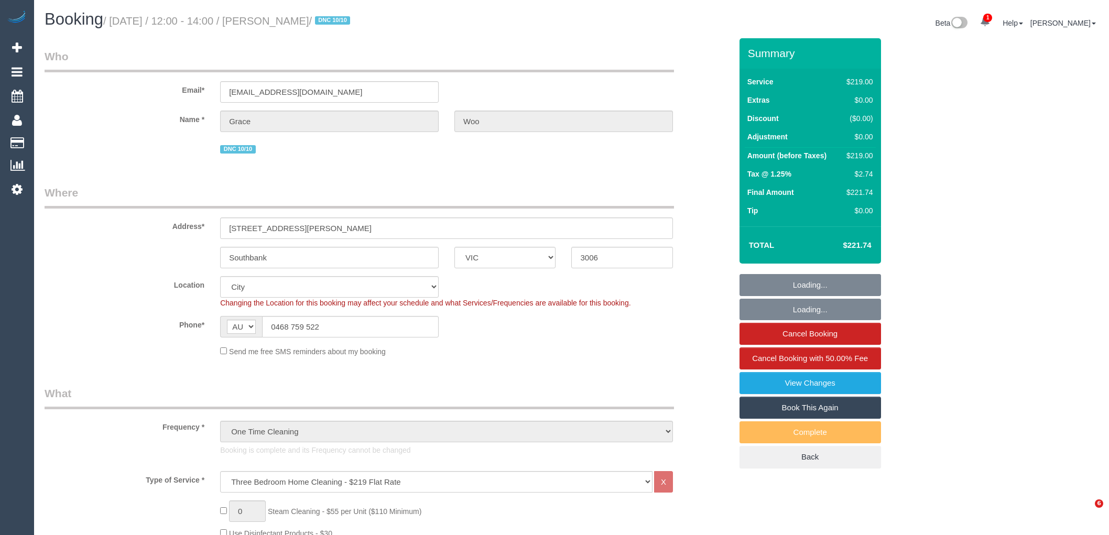
select select "VIC"
select select "number:28"
select select "number:14"
select select "number:18"
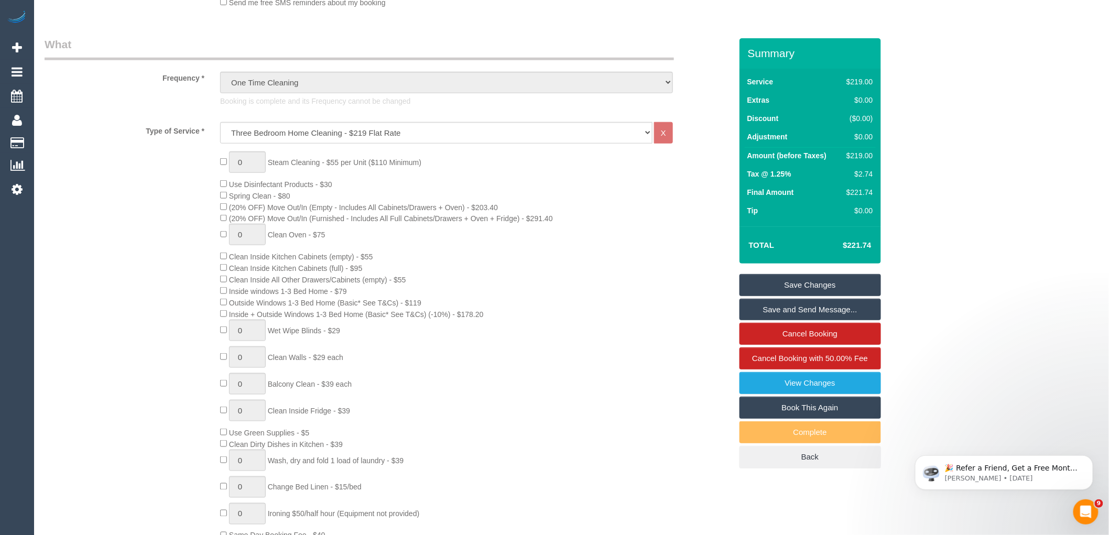
scroll to position [582, 0]
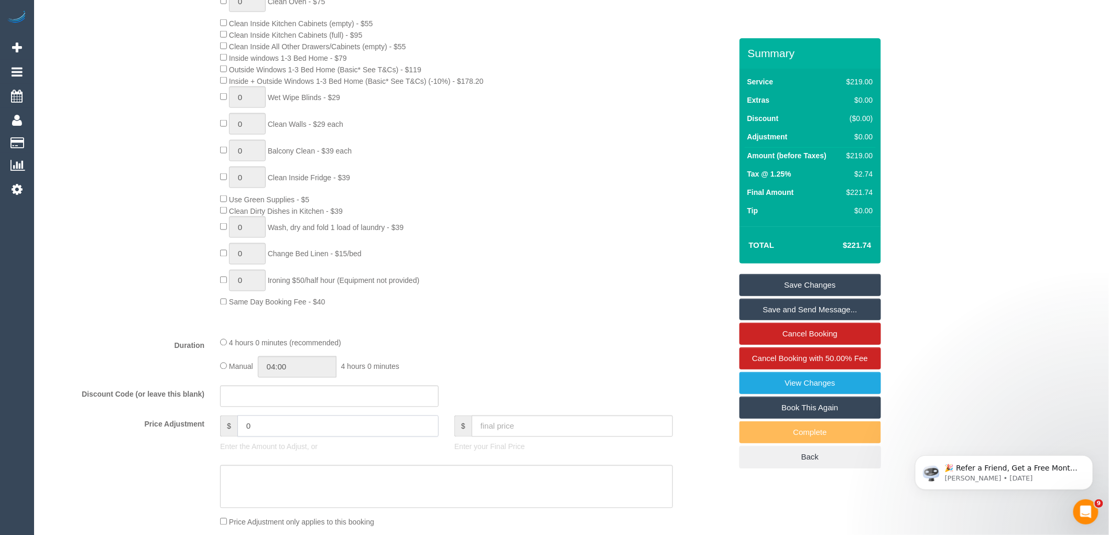
click at [272, 437] on input "0" at bounding box center [337, 425] width 201 height 21
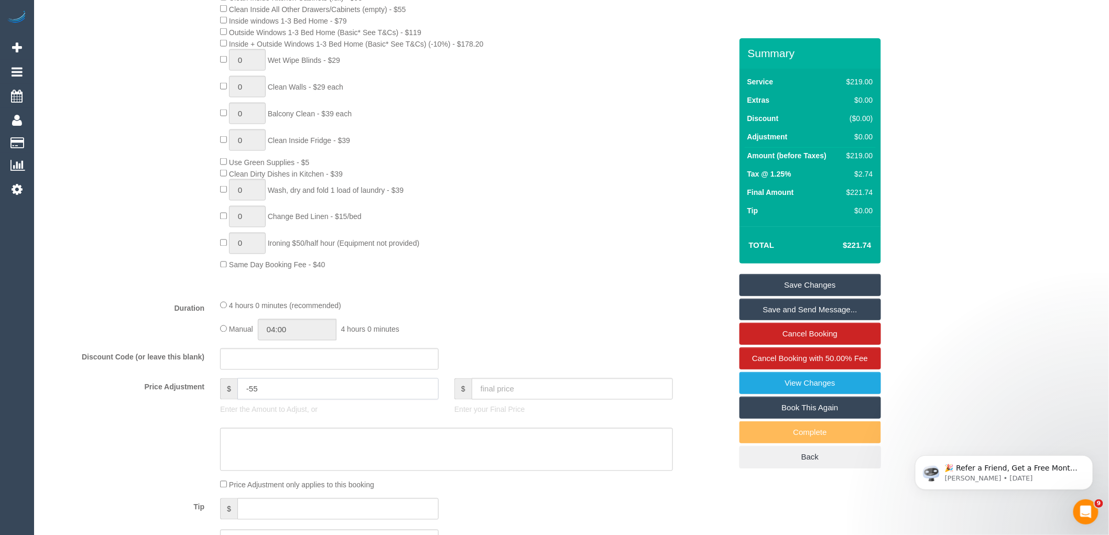
scroll to position [640, 0]
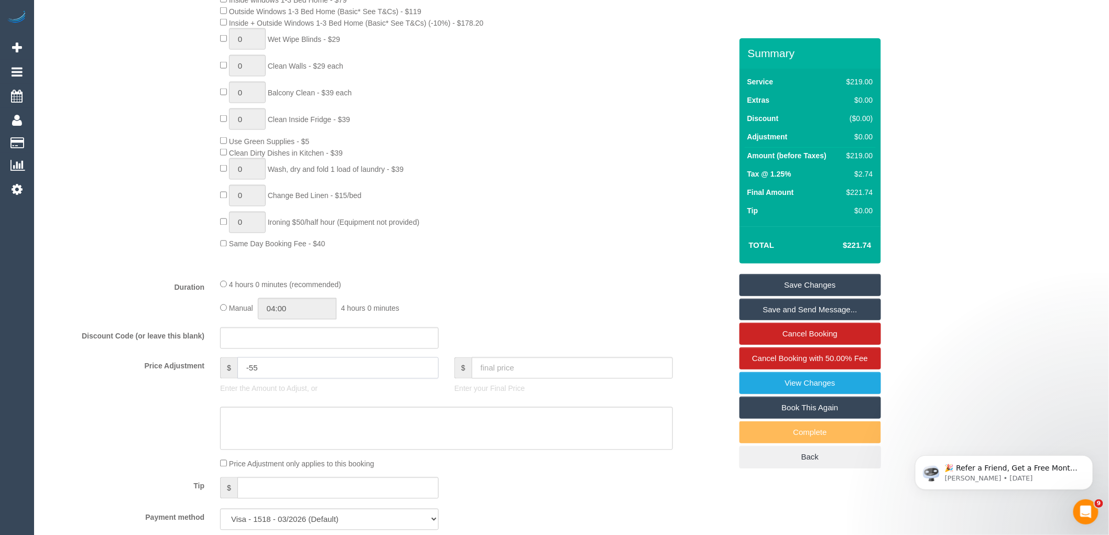
type input "-55"
click at [287, 437] on textarea at bounding box center [446, 428] width 453 height 43
type textarea "Customer given small discount due to minor complaint via email VC"
click at [612, 234] on div "0 Steam Cleaning - $55 per Unit ($110 Minimum) Use Disinfectant Products - $30 …" at bounding box center [475, 55] width 526 height 390
click at [818, 380] on link "View Changes" at bounding box center [809, 383] width 141 height 22
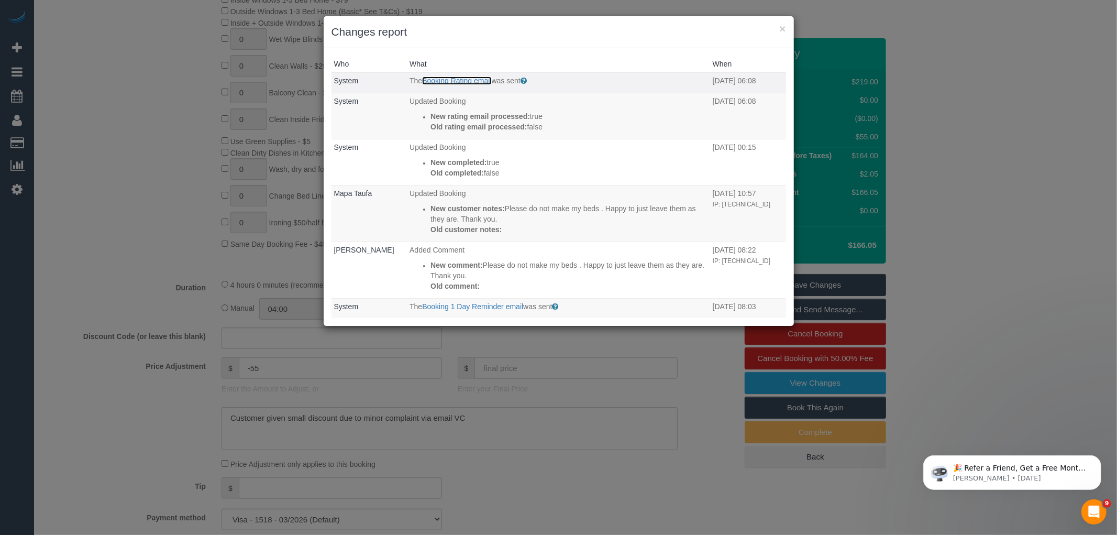
click at [464, 78] on link "Booking Rating email" at bounding box center [456, 80] width 69 height 8
click at [782, 26] on button "×" at bounding box center [783, 28] width 6 height 11
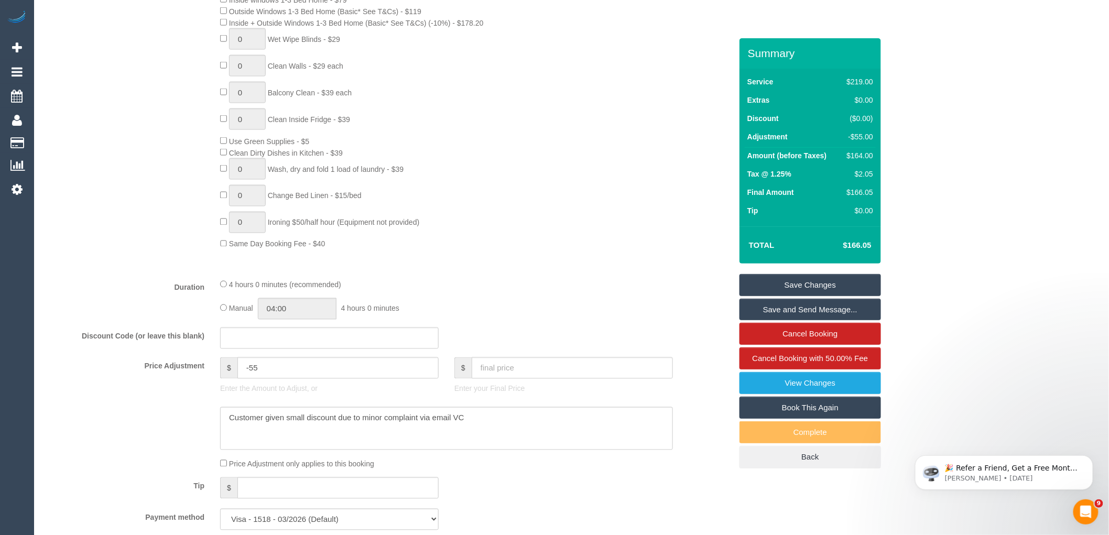
click at [836, 286] on link "Save Changes" at bounding box center [809, 285] width 141 height 22
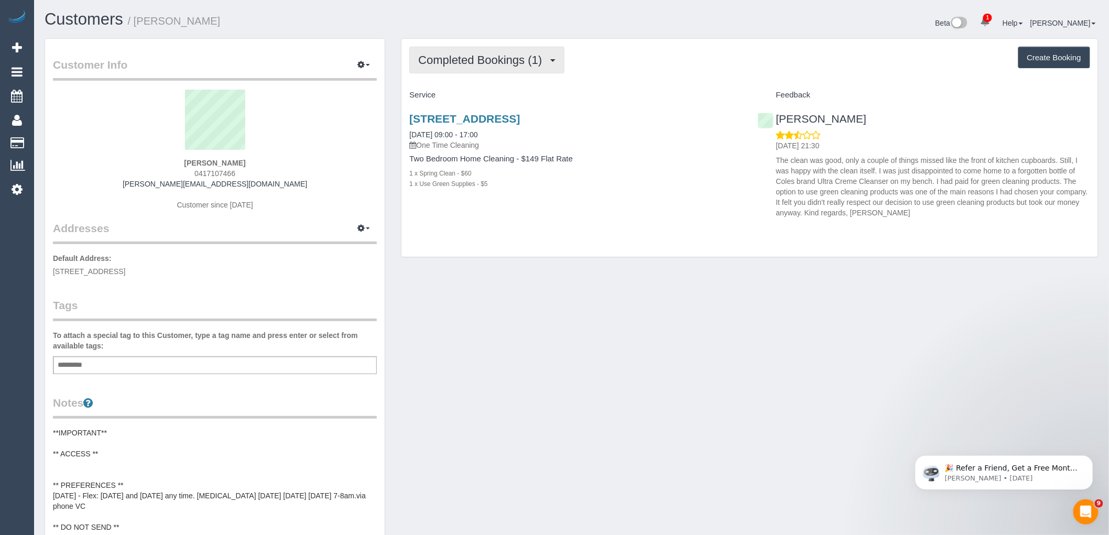
click at [501, 65] on span "Completed Bookings (1)" at bounding box center [482, 59] width 129 height 13
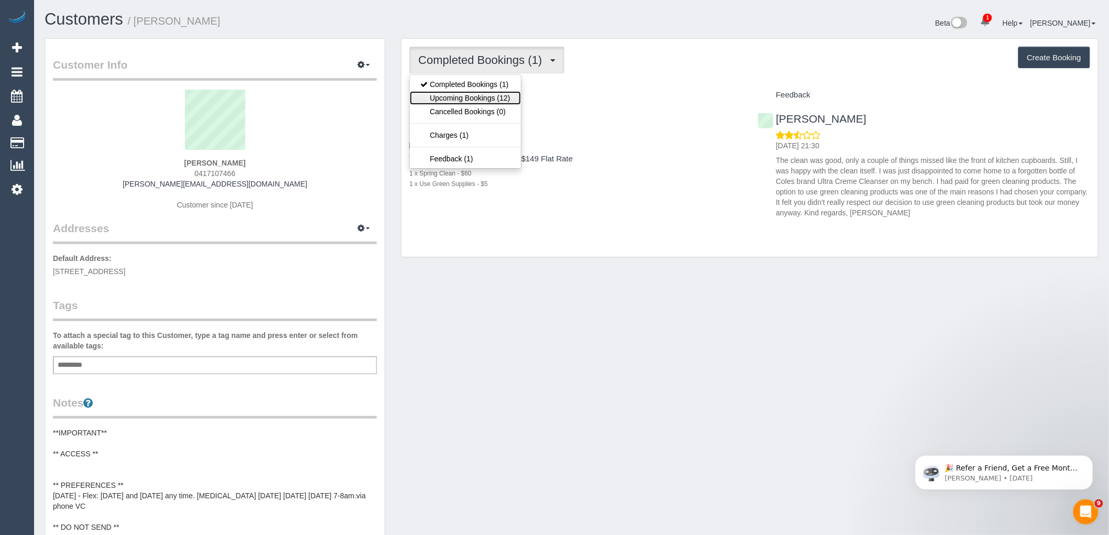
click at [501, 103] on link "Upcoming Bookings (12)" at bounding box center [465, 98] width 111 height 14
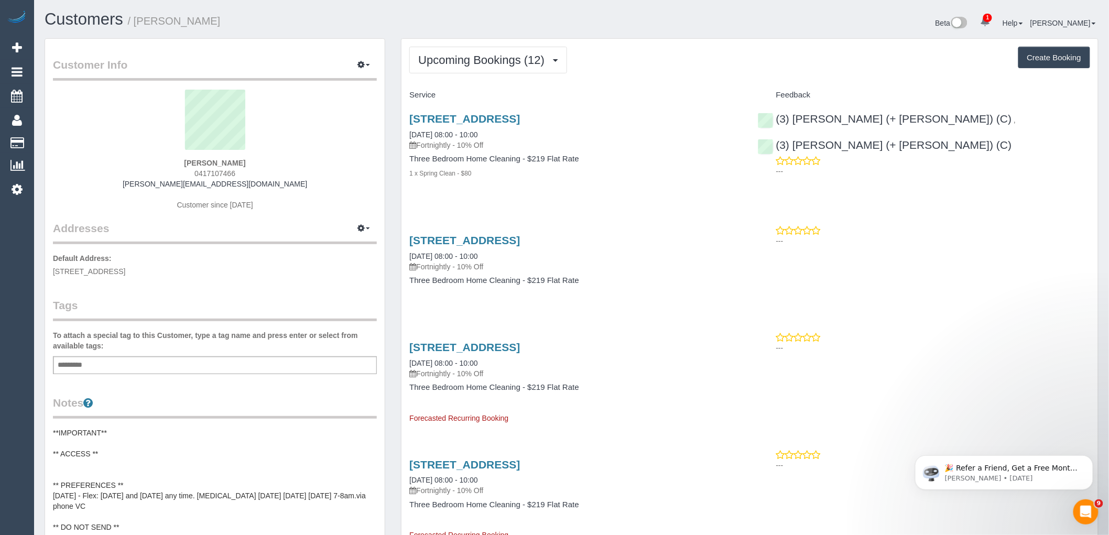
drag, startPoint x: 254, startPoint y: 170, endPoint x: 164, endPoint y: 175, distance: 89.8
click at [164, 175] on div "[PERSON_NAME] 0417107466 [PERSON_NAME][EMAIL_ADDRESS][DOMAIN_NAME] Customer sin…" at bounding box center [215, 155] width 324 height 131
copy span "0417107466"
click at [254, 366] on div "Add a tag" at bounding box center [215, 365] width 324 height 18
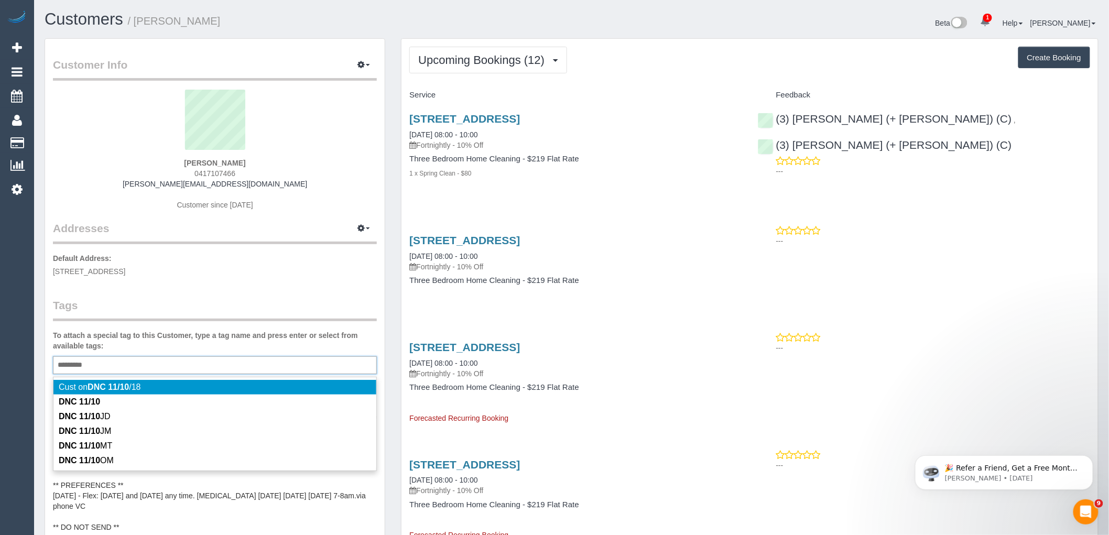
type input "*********"
click at [242, 325] on div "Tags To attach a special tag to this Customer, type a tag name and press enter …" at bounding box center [215, 336] width 324 height 76
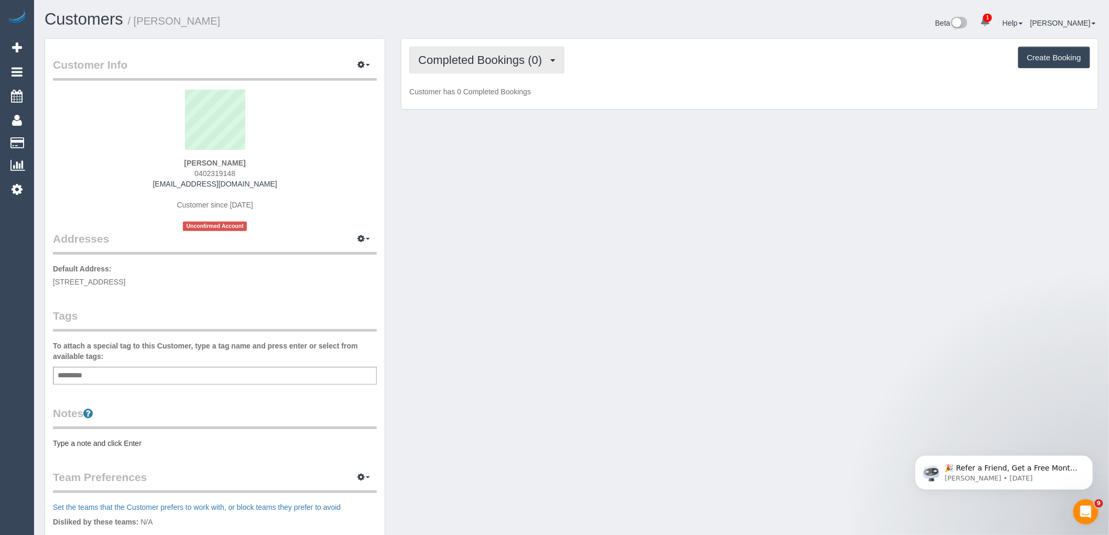
click at [509, 70] on button "Completed Bookings (0)" at bounding box center [486, 60] width 155 height 27
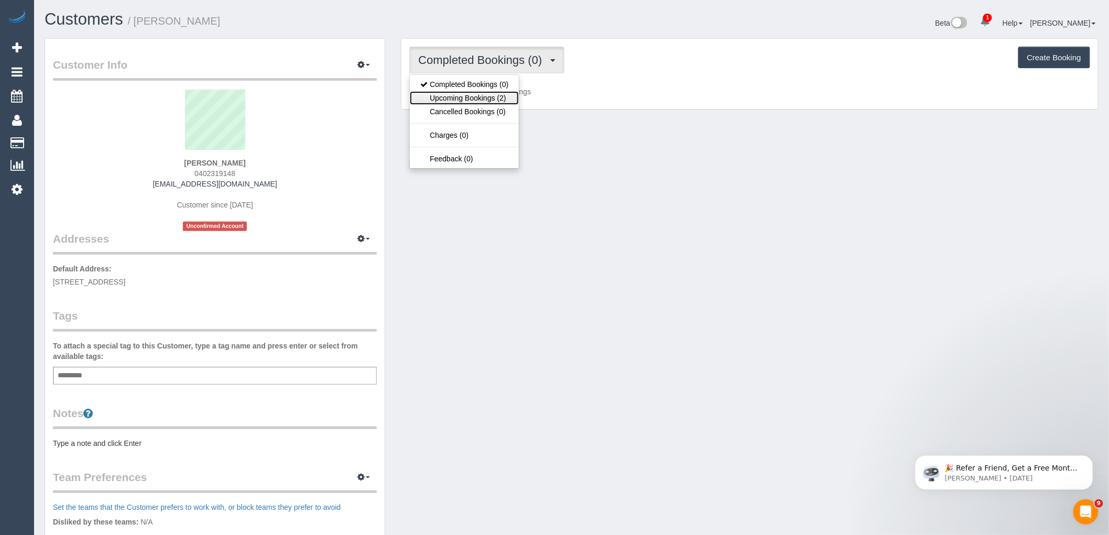
click at [505, 103] on link "Upcoming Bookings (2)" at bounding box center [464, 98] width 109 height 14
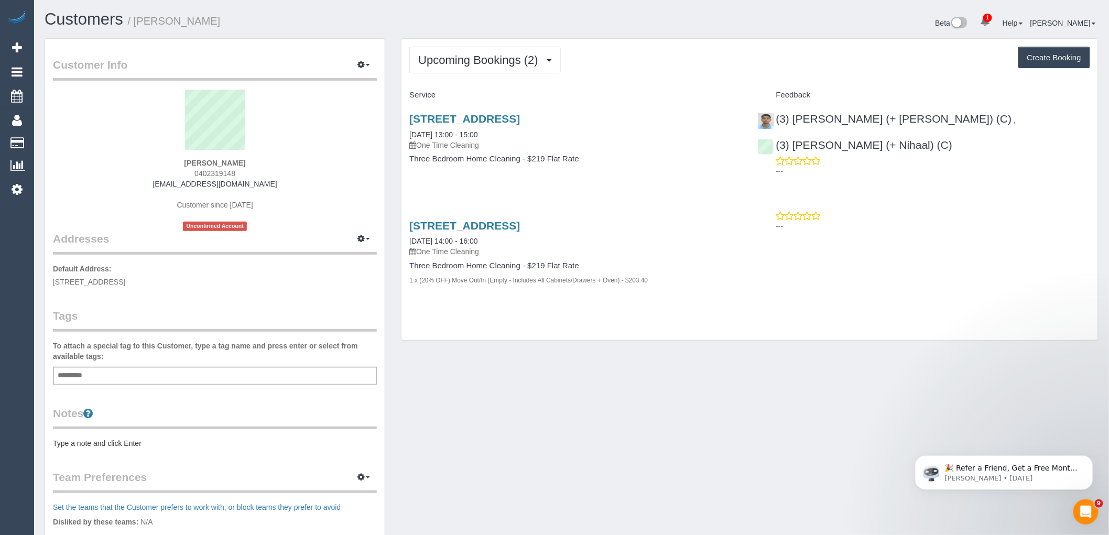
drag, startPoint x: 247, startPoint y: 171, endPoint x: 160, endPoint y: 174, distance: 86.5
click at [160, 174] on div "Wasila Najamuddin 0402319148 vaselasyad@gmail.com Customer since 2025 Unconfirm…" at bounding box center [215, 160] width 324 height 141
copy span "0402319148"
click at [287, 160] on div "Wasila Najamuddin 0402319148 vaselasyad@gmail.com Customer since 2025 Unconfirm…" at bounding box center [215, 160] width 324 height 141
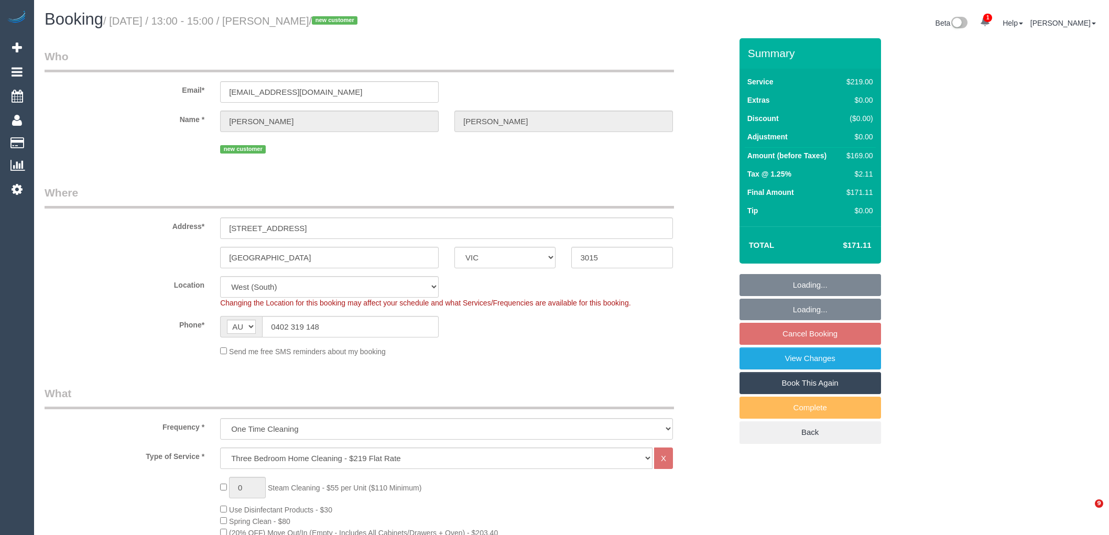
select select "VIC"
select select "number:28"
select select "number:14"
select select "number:19"
select select "number:25"
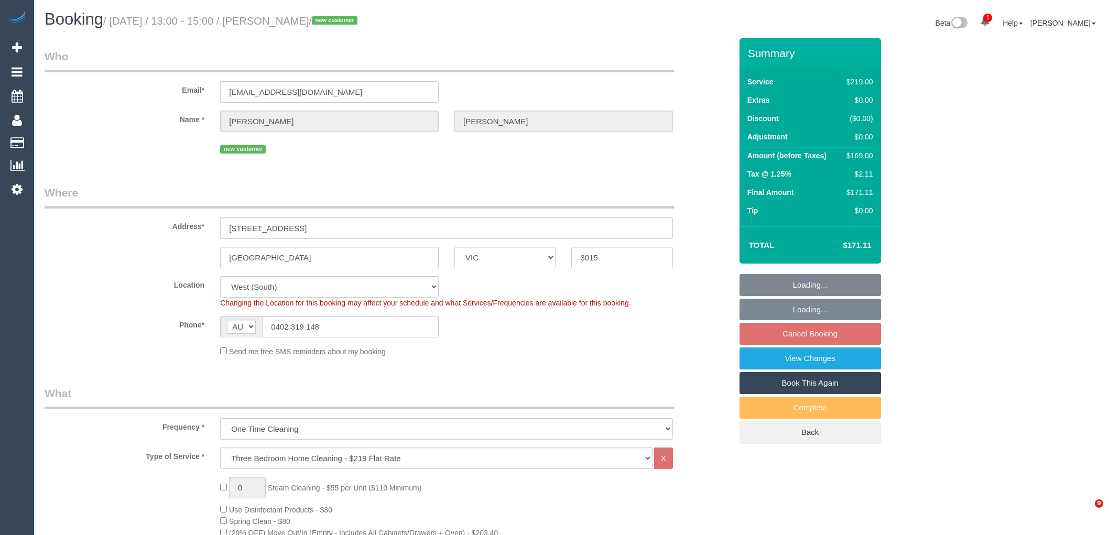
select select "number:35"
select select "number:26"
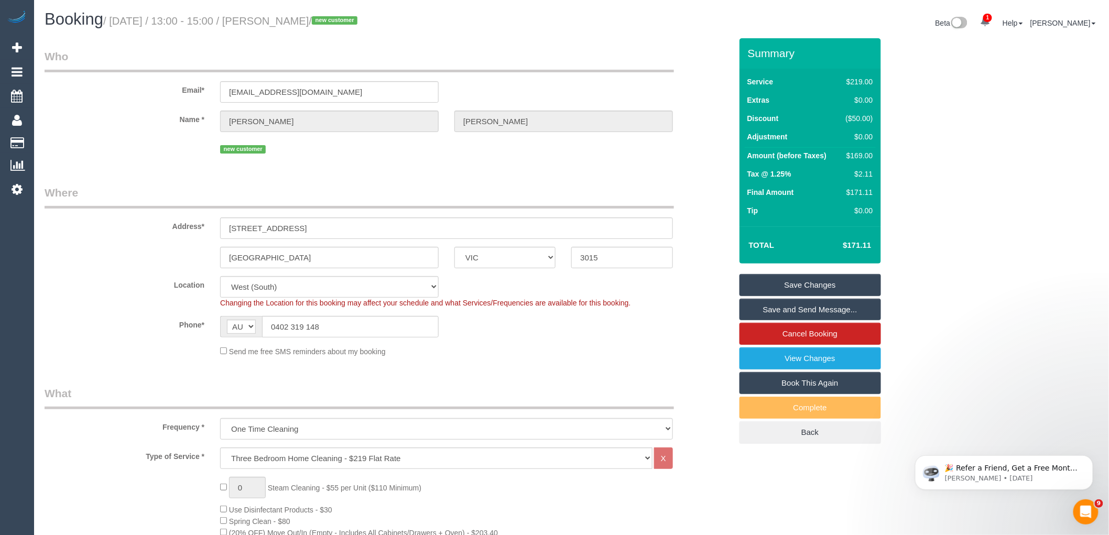
click at [577, 359] on fieldset "Where Address* [STREET_ADDRESS] [GEOGRAPHIC_DATA] ACT [GEOGRAPHIC_DATA] NT [GEO…" at bounding box center [388, 275] width 687 height 180
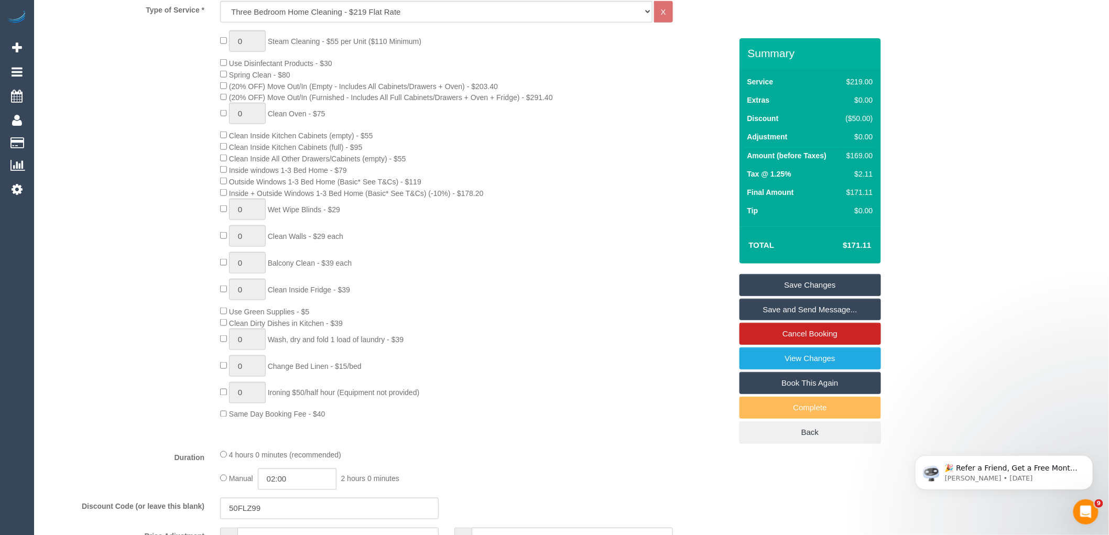
scroll to position [582, 0]
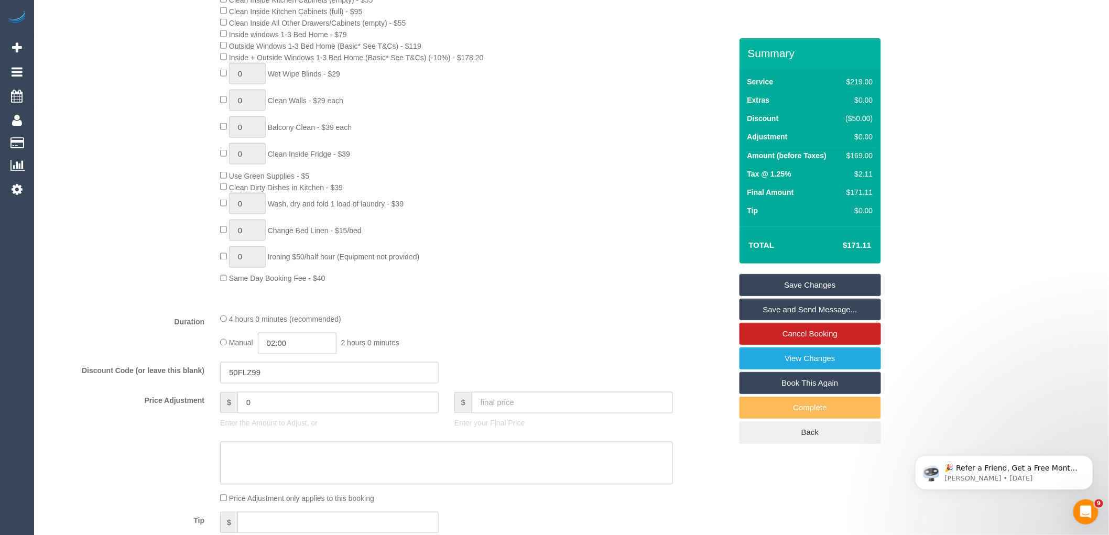
click at [272, 413] on input "0" at bounding box center [337, 402] width 201 height 21
type input "-30"
click at [287, 484] on textarea at bounding box center [446, 463] width 453 height 43
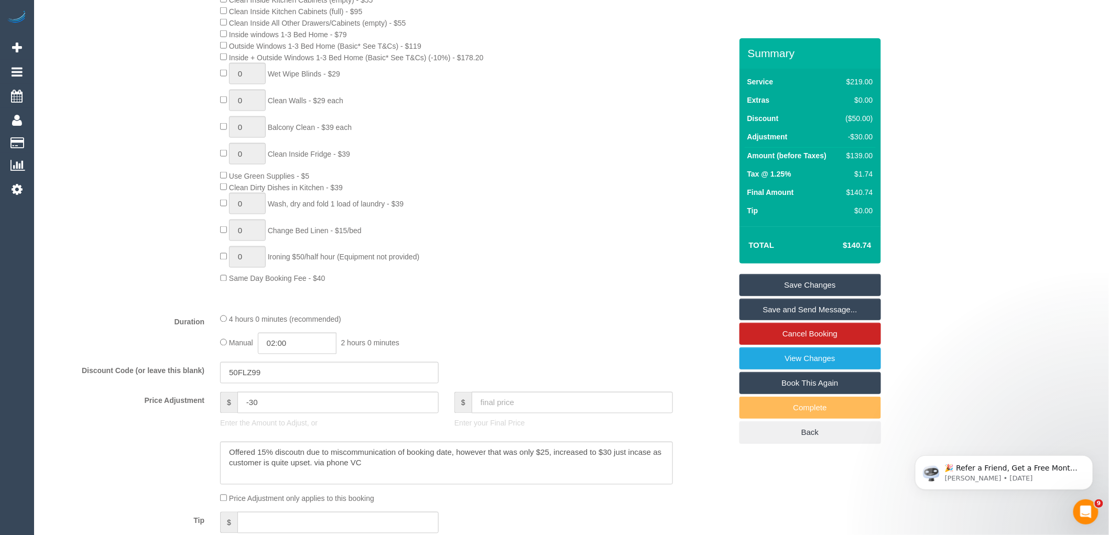
click at [355, 434] on div "$ -30 Enter the Amount to Adjust, or" at bounding box center [329, 413] width 234 height 42
click at [305, 465] on textarea at bounding box center [446, 463] width 453 height 43
type textarea "Offered 15% discount due to miscommunication of booking date, however that was …"
click at [542, 384] on div "Discount Code (or leave this blank) 50FLZ99" at bounding box center [388, 373] width 703 height 22
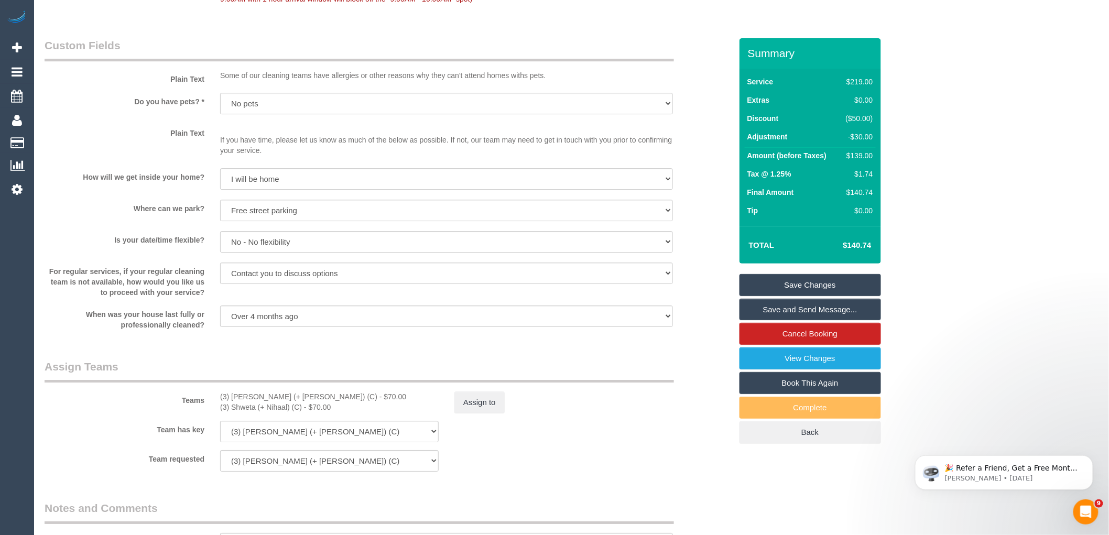
scroll to position [1455, 0]
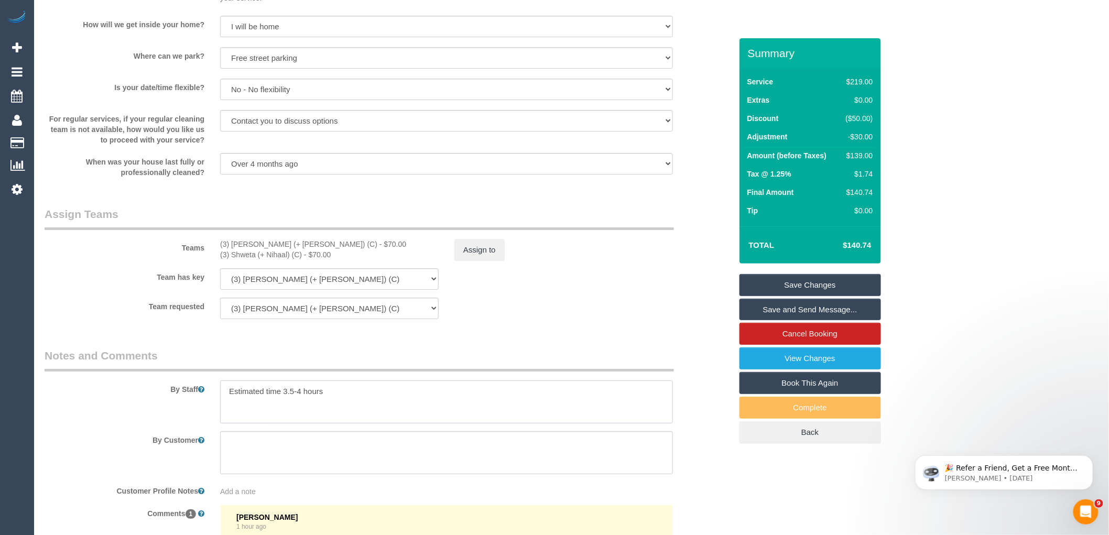
click at [358, 414] on textarea at bounding box center [446, 401] width 453 height 43
type textarea "Estimated time 3.5-4 hours- Customer is VIP - Please ensure you follow flat rat…"
click at [858, 279] on link "Save Changes" at bounding box center [809, 285] width 141 height 22
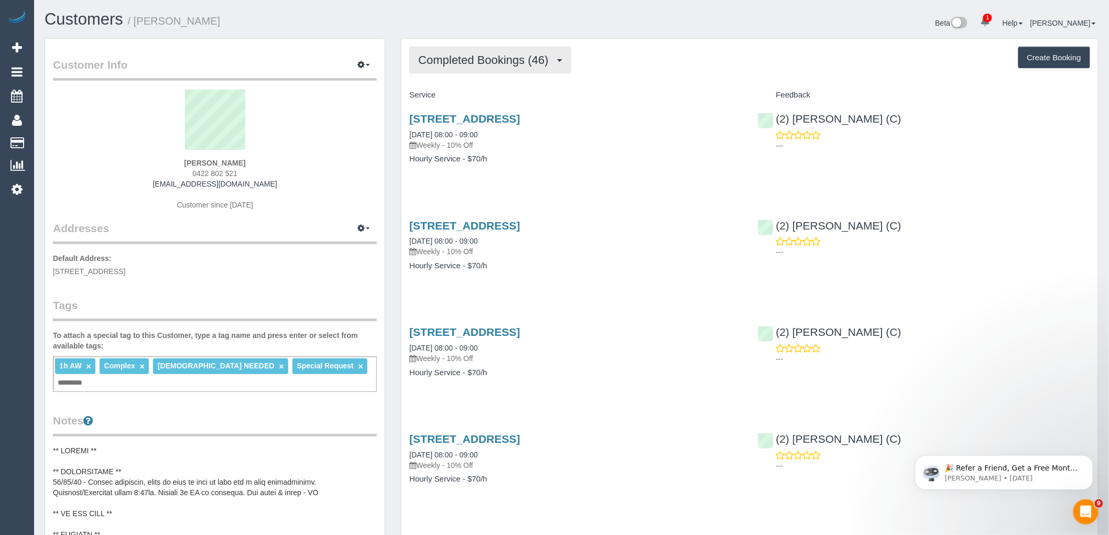
click at [511, 50] on button "Completed Bookings (46)" at bounding box center [489, 60] width 161 height 27
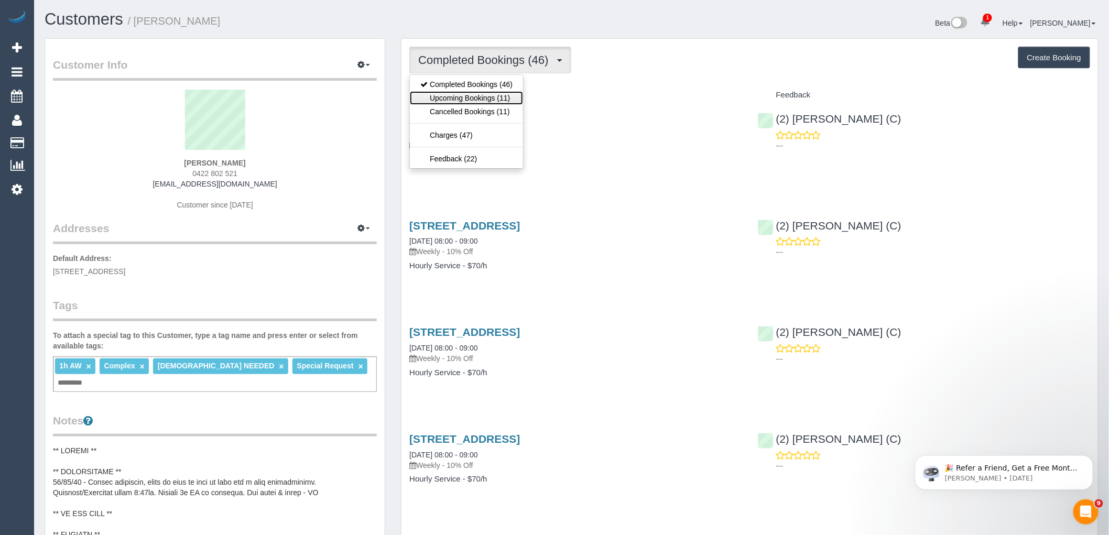
click at [508, 94] on link "Upcoming Bookings (11)" at bounding box center [466, 98] width 113 height 14
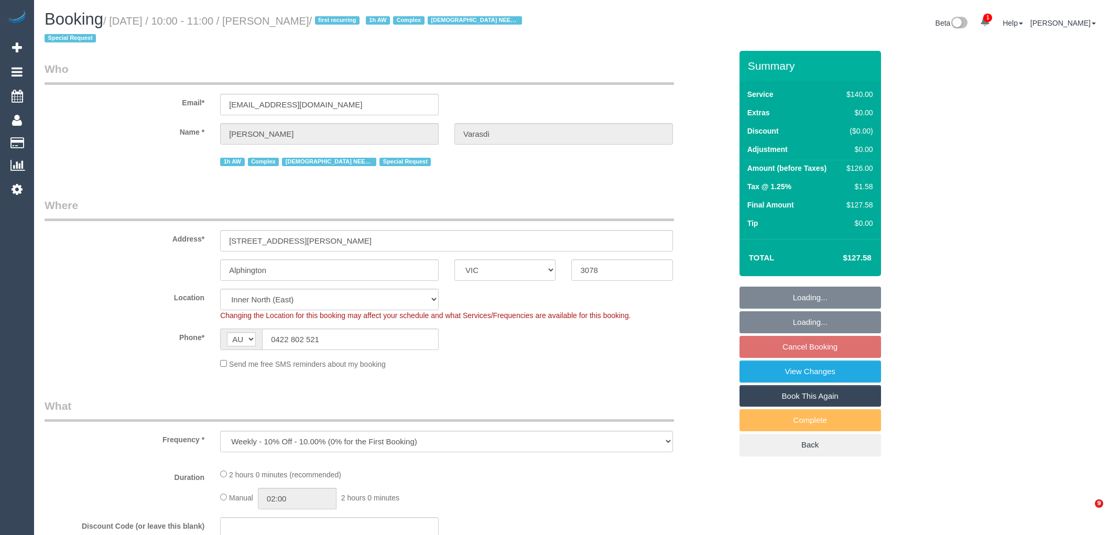
select select "VIC"
select select "number:27"
select select "number:14"
select select "number:19"
select select "number:36"
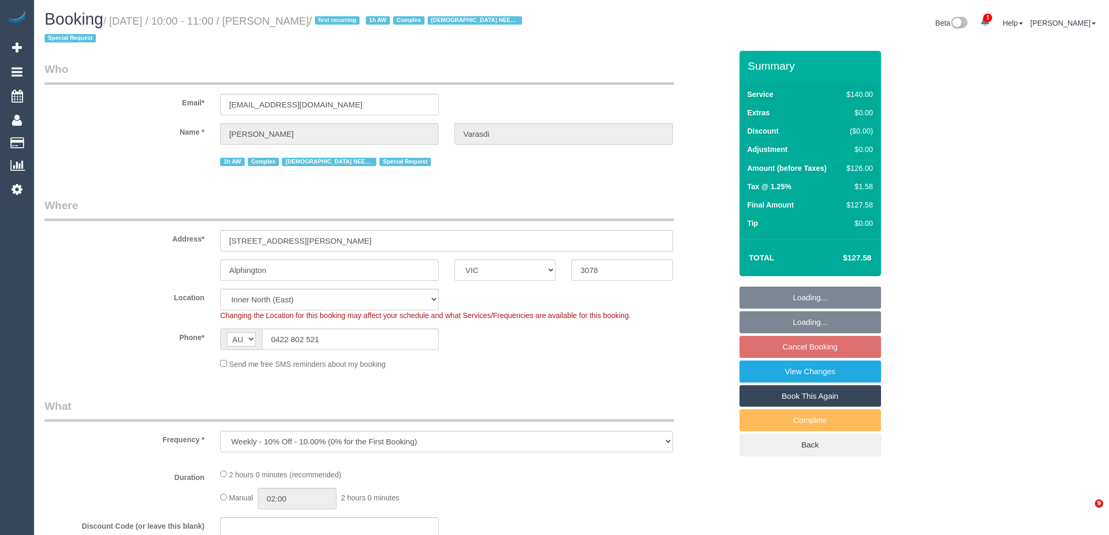
select select "number:35"
select select "object:734"
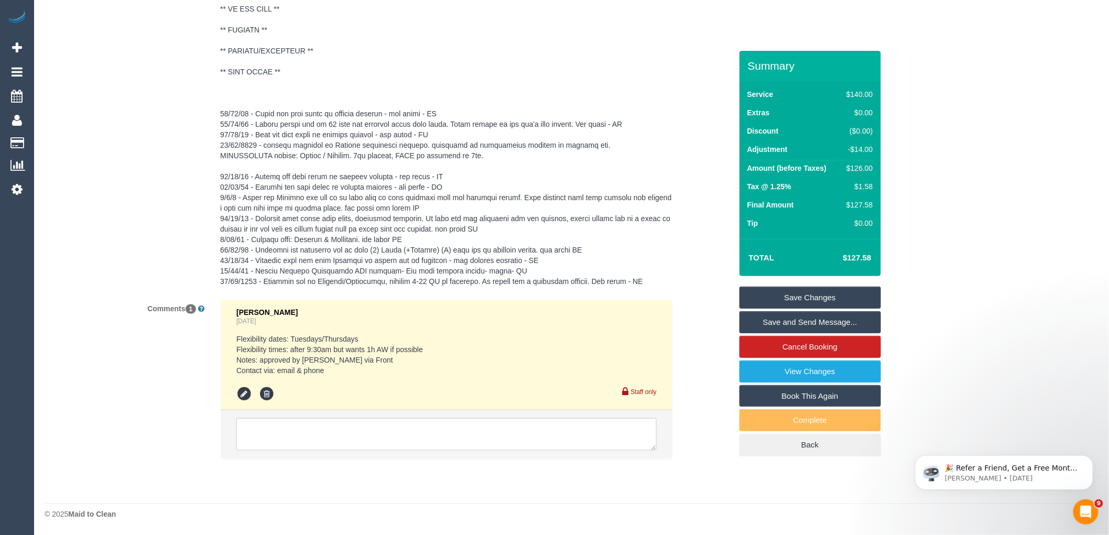
scroll to position [2018, 0]
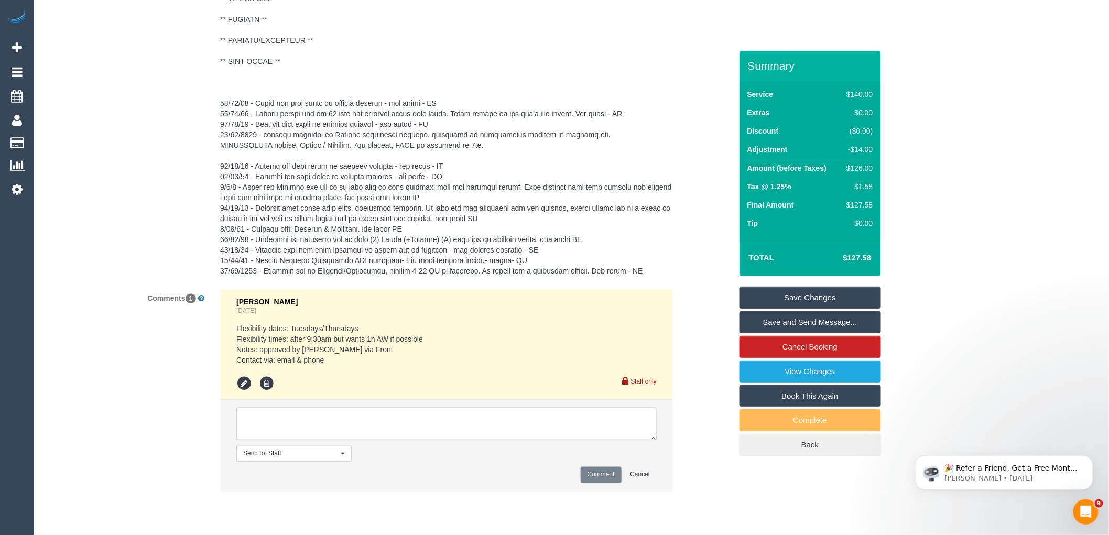
click at [322, 419] on textarea at bounding box center [446, 424] width 420 height 32
paste textarea "(3) [PERSON_NAME] (C) knee surgery away 13/10 - return date to be checked Custo…"
type textarea "(3) [PERSON_NAME] (C) knee surgery away 13/10 - return date to be checked Custo…"
click at [605, 479] on button "Comment" at bounding box center [600, 475] width 41 height 16
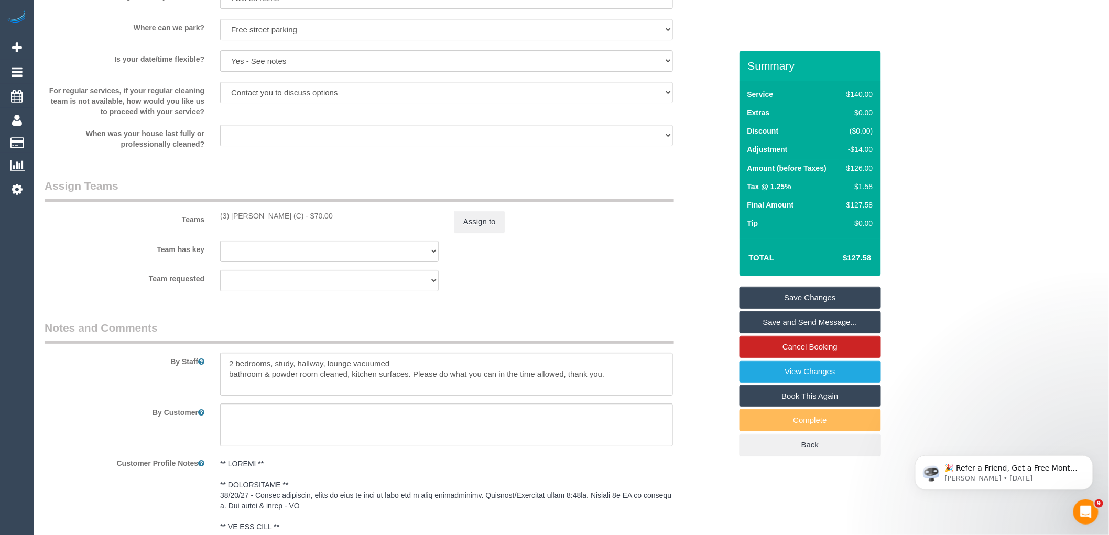
scroll to position [1320, 0]
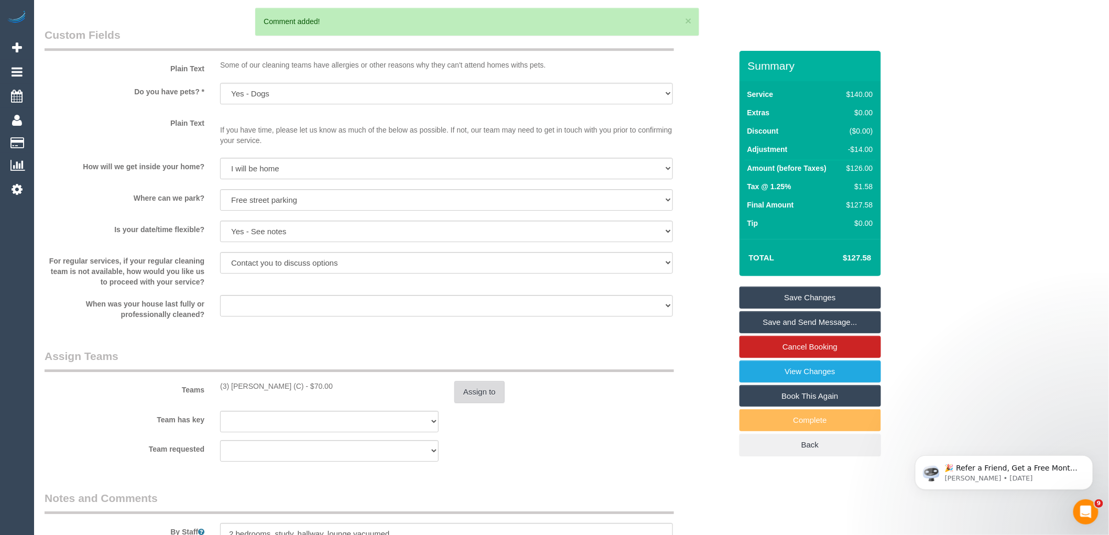
click at [469, 403] on button "Assign to" at bounding box center [479, 392] width 50 height 22
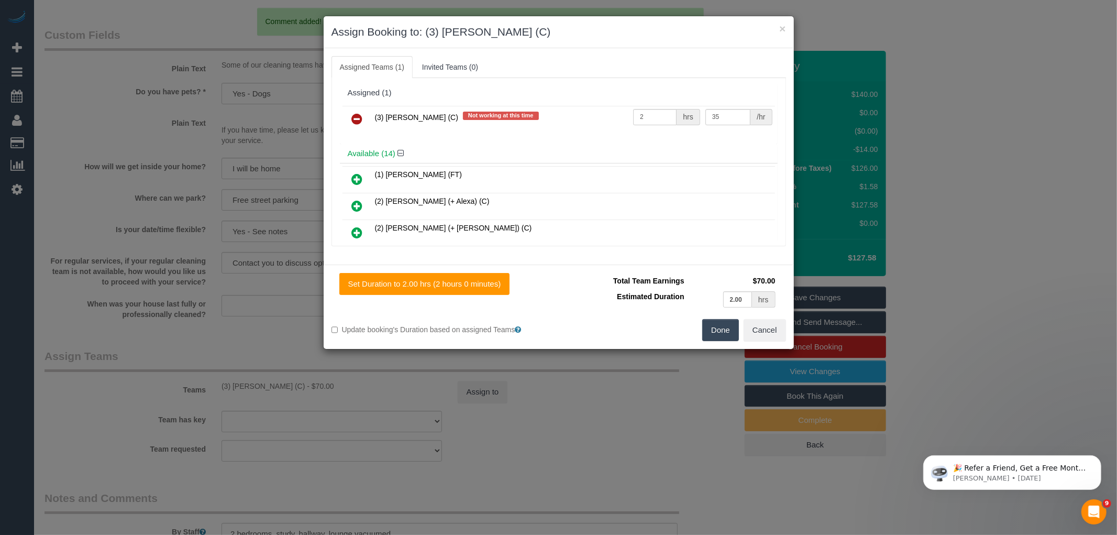
click at [353, 110] on link at bounding box center [357, 119] width 25 height 21
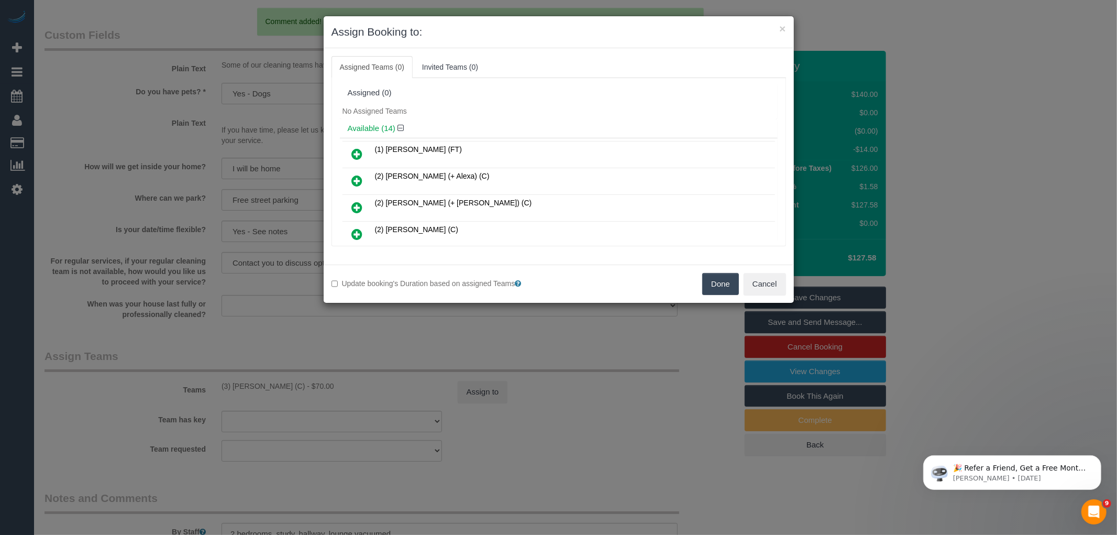
click at [743, 295] on div "Done Cancel" at bounding box center [676, 284] width 235 height 22
click at [720, 284] on button "Done" at bounding box center [721, 284] width 37 height 22
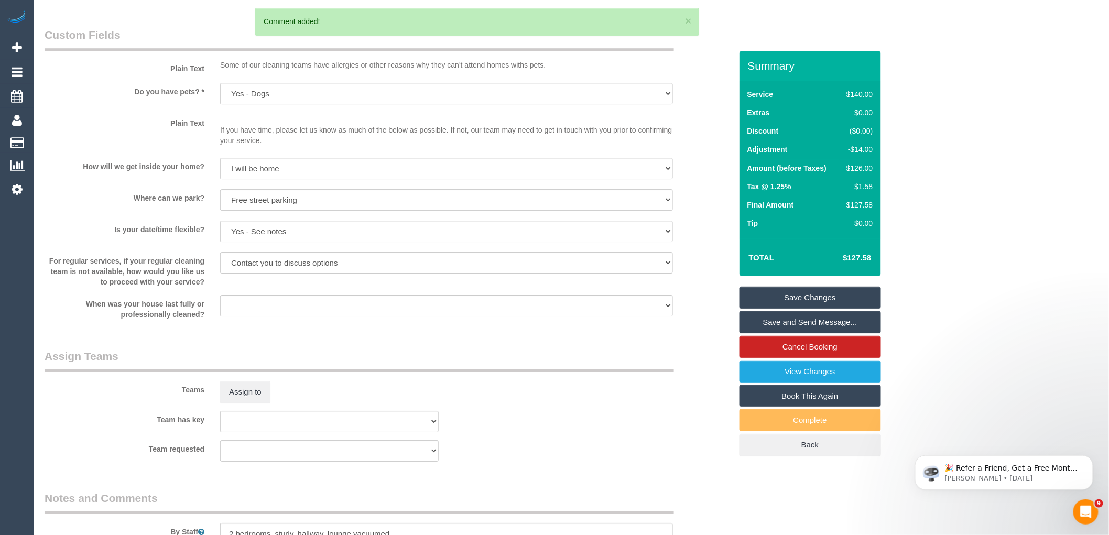
click at [806, 298] on link "Save Changes" at bounding box center [809, 298] width 141 height 22
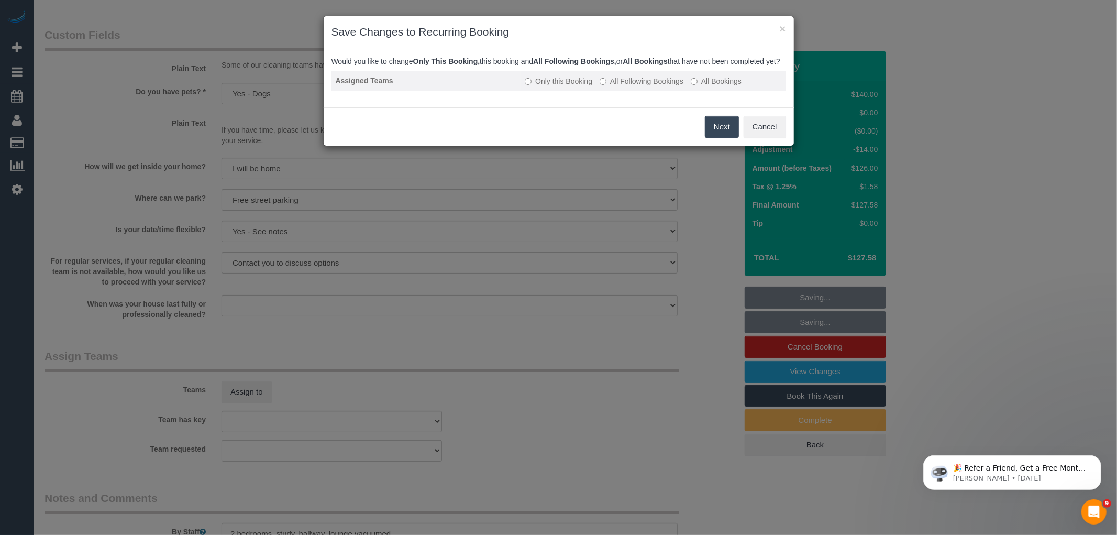
click at [656, 86] on label "All Following Bookings" at bounding box center [642, 81] width 84 height 10
click at [723, 138] on button "Save" at bounding box center [722, 127] width 36 height 22
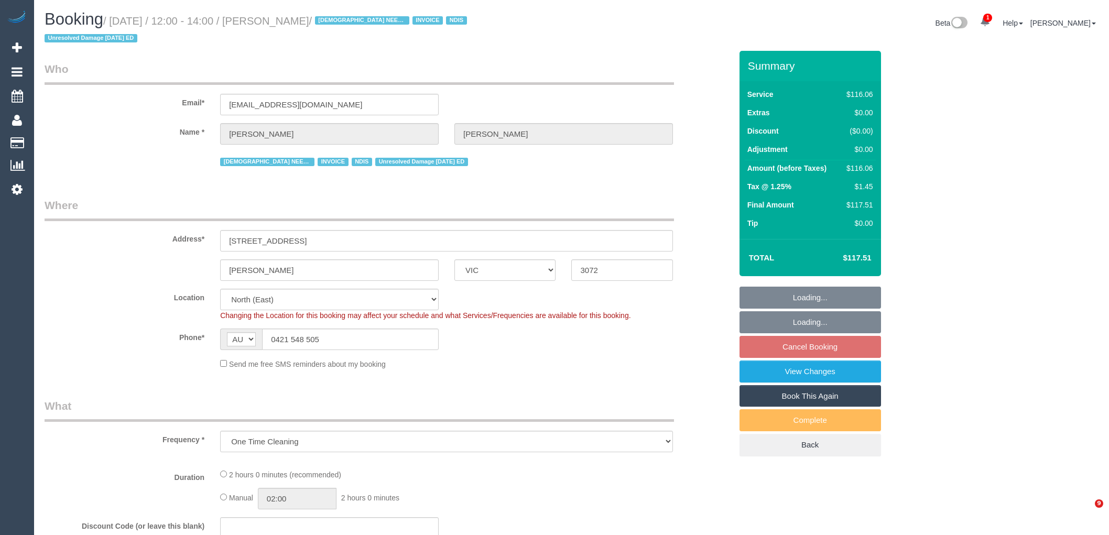
select select "VIC"
select select "string:check"
select select "number:27"
select select "number:14"
select select "number:19"
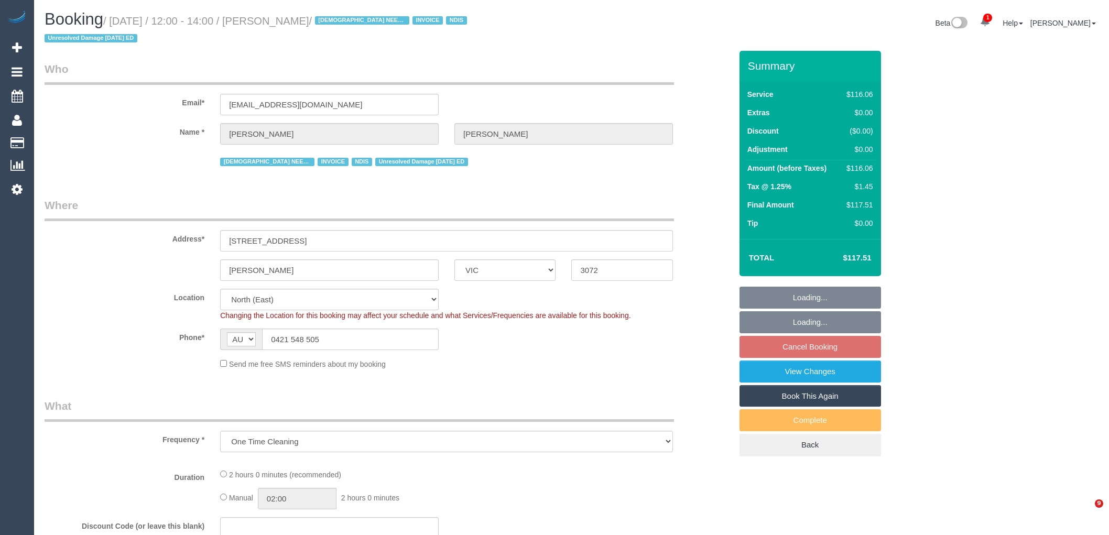
select select "number:36"
select select "number:35"
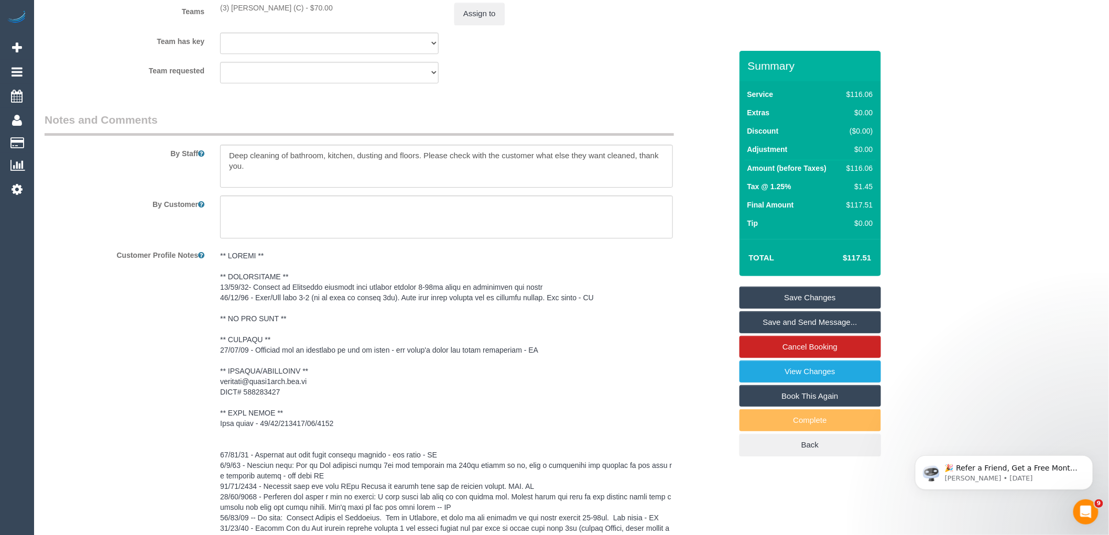
scroll to position [1164, 0]
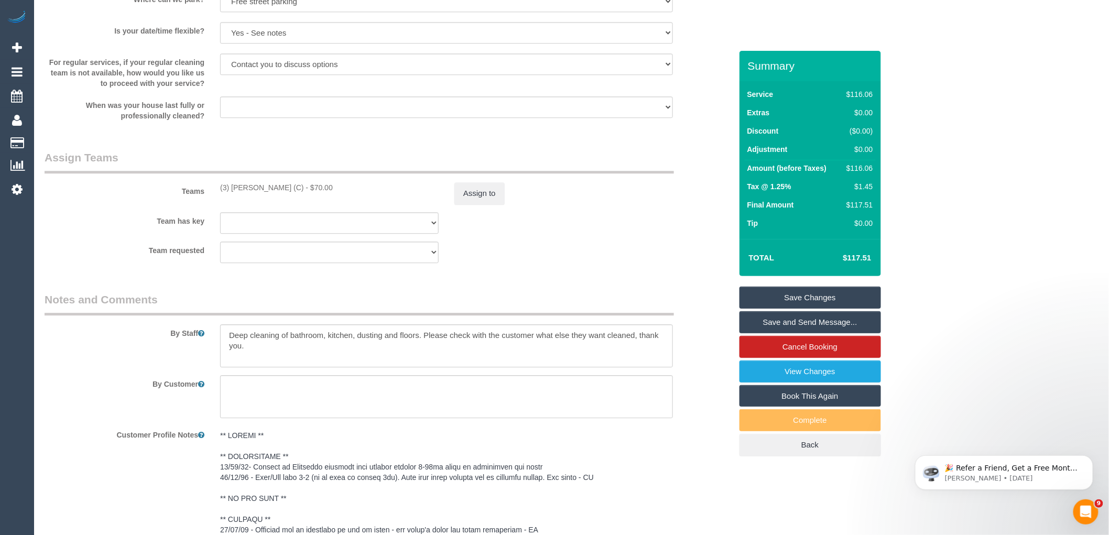
drag, startPoint x: 294, startPoint y: 175, endPoint x: 216, endPoint y: 180, distance: 77.7
click at [216, 182] on div "(3) [PERSON_NAME] (C) - $70.00" at bounding box center [329, 187] width 234 height 10
copy div "(3) [PERSON_NAME] (C)"
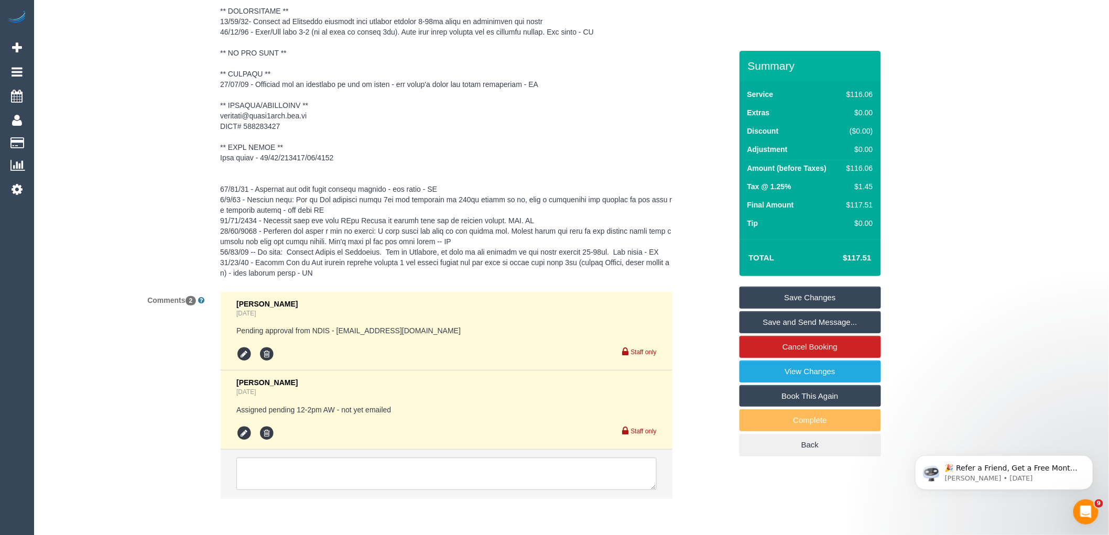
scroll to position [1648, 0]
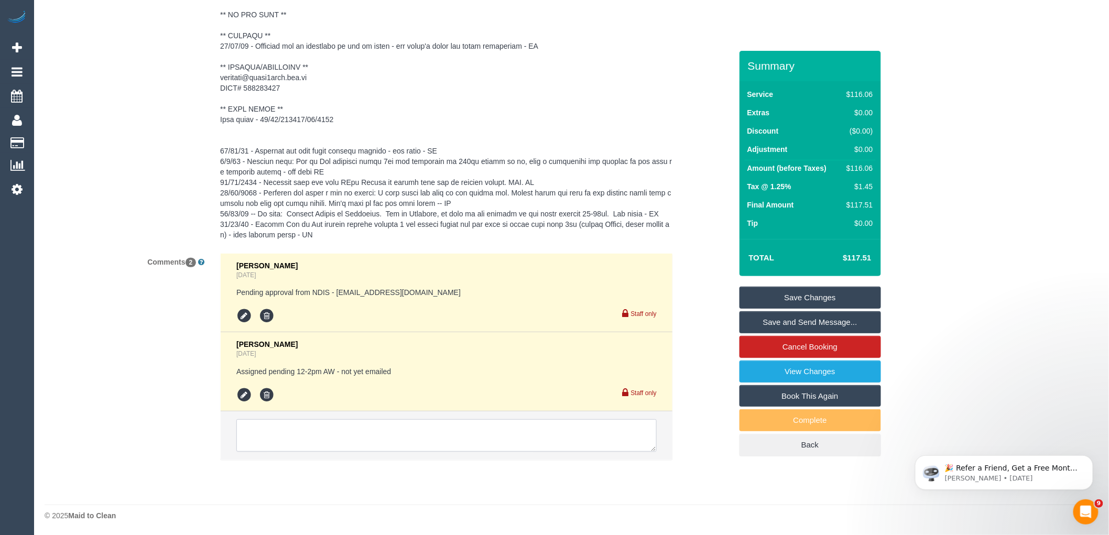
click at [328, 435] on textarea at bounding box center [446, 435] width 420 height 32
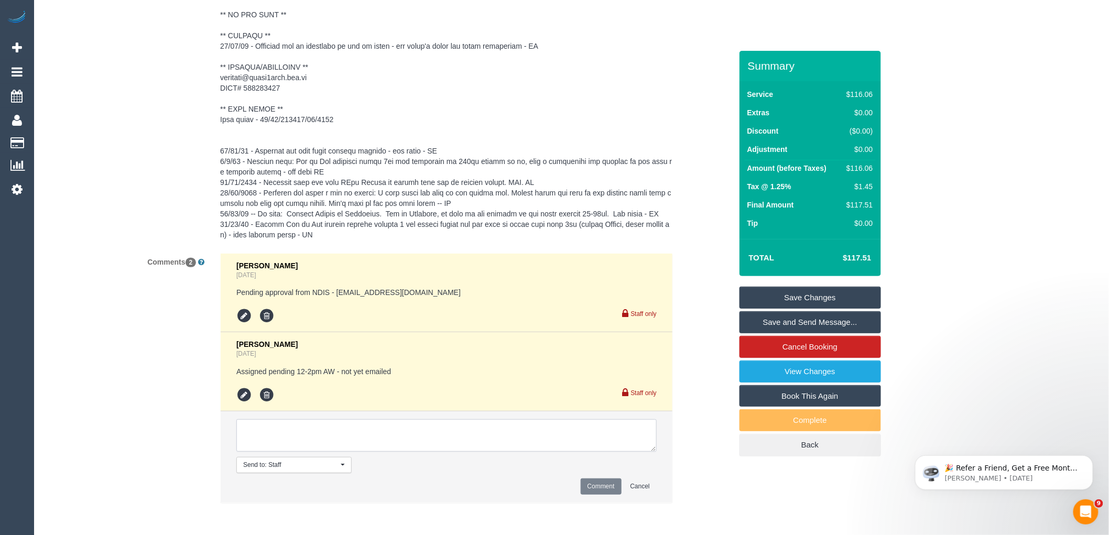
paste textarea "(3) [PERSON_NAME] (C)"
drag, startPoint x: 337, startPoint y: 442, endPoint x: 223, endPoint y: 430, distance: 114.3
click at [223, 430] on li "Send to: Staff Nothing selected Send to: Staff Send to: Customer Send to: Team …" at bounding box center [447, 456] width 452 height 91
type textarea "(3) [PERSON_NAME] (C) knee surgery away 13/10 - return date to be checked Custo…"
click at [605, 484] on button "Comment" at bounding box center [600, 486] width 41 height 16
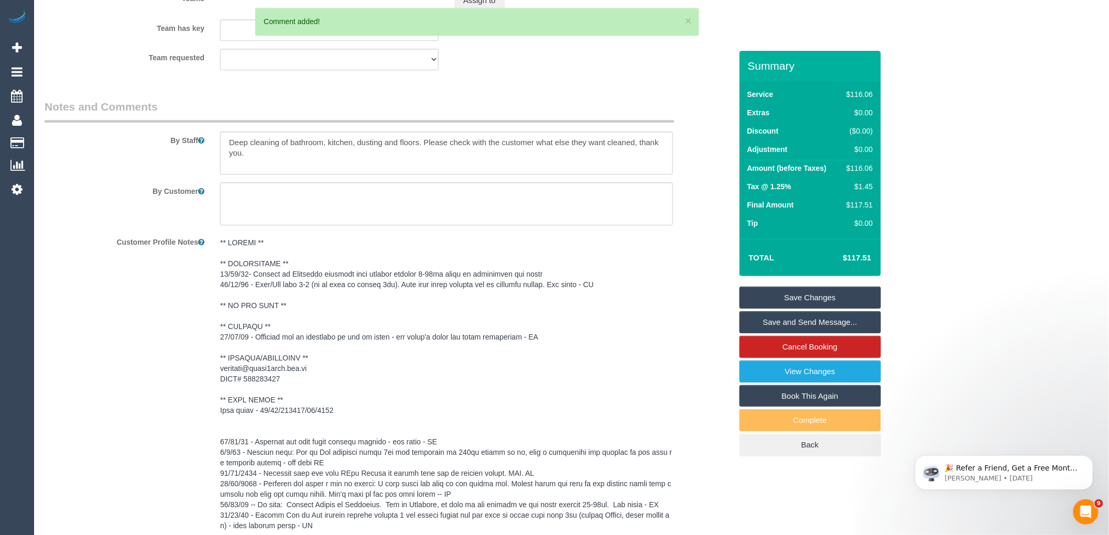
scroll to position [1066, 0]
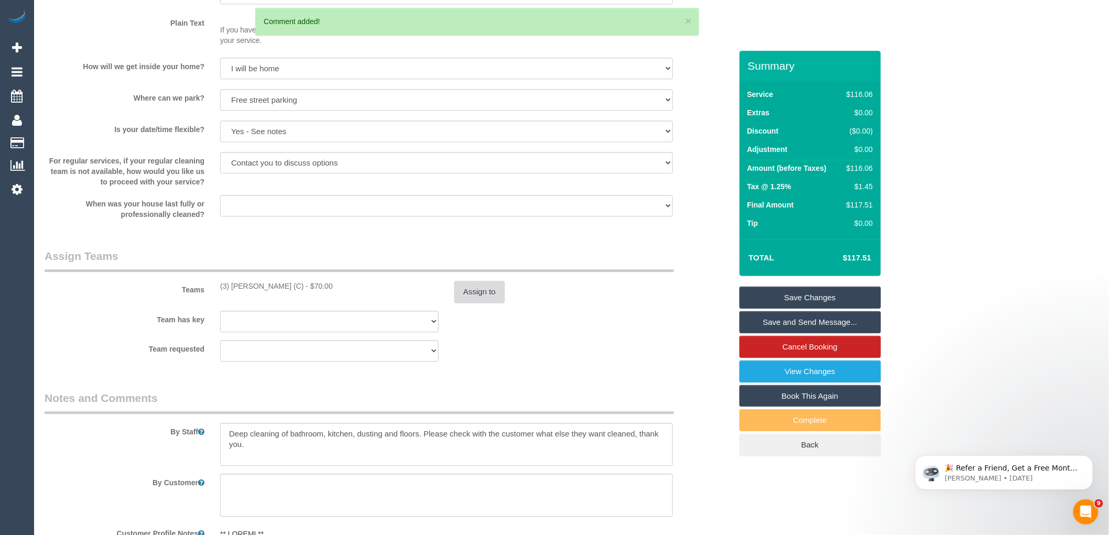
click at [473, 284] on button "Assign to" at bounding box center [479, 292] width 50 height 22
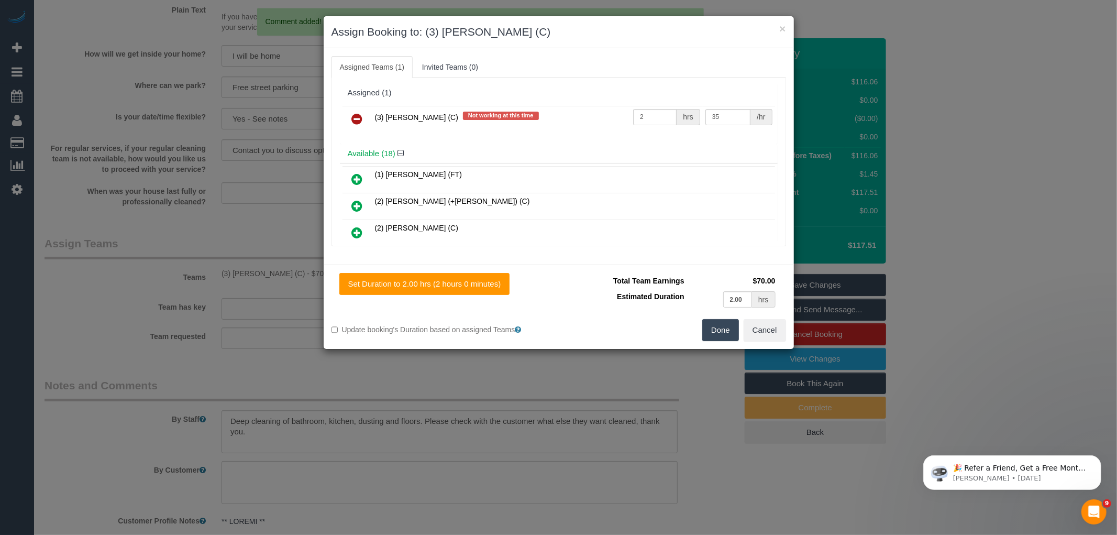
click at [355, 119] on icon at bounding box center [357, 119] width 11 height 13
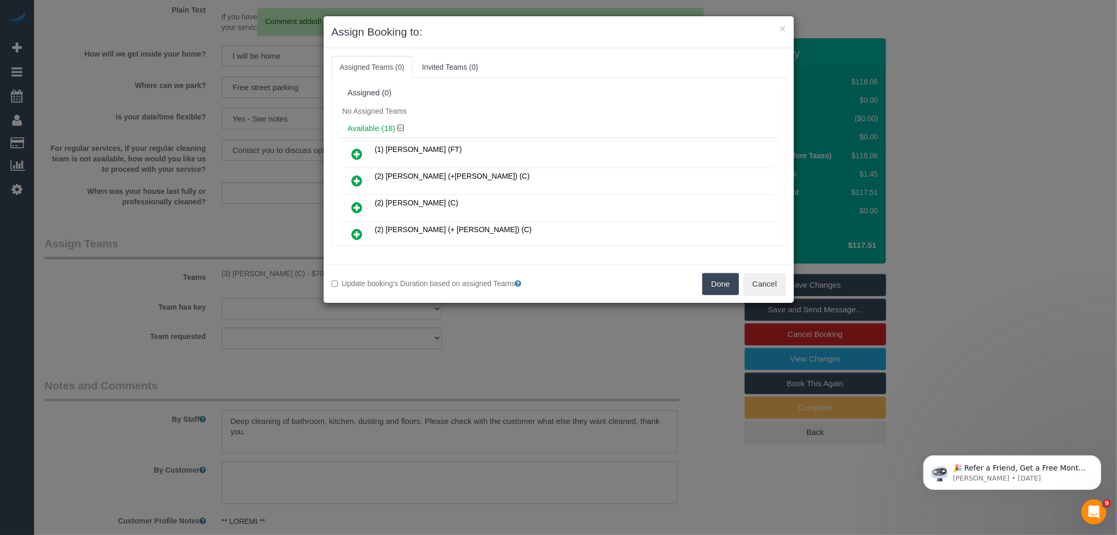
click at [710, 274] on button "Done" at bounding box center [721, 284] width 37 height 22
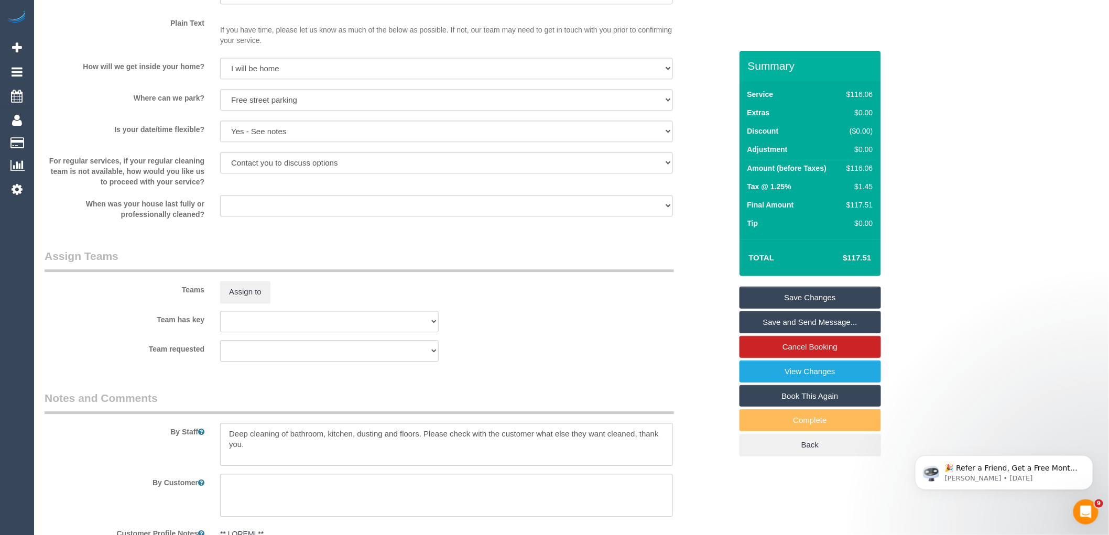
click at [799, 287] on link "Save Changes" at bounding box center [809, 298] width 141 height 22
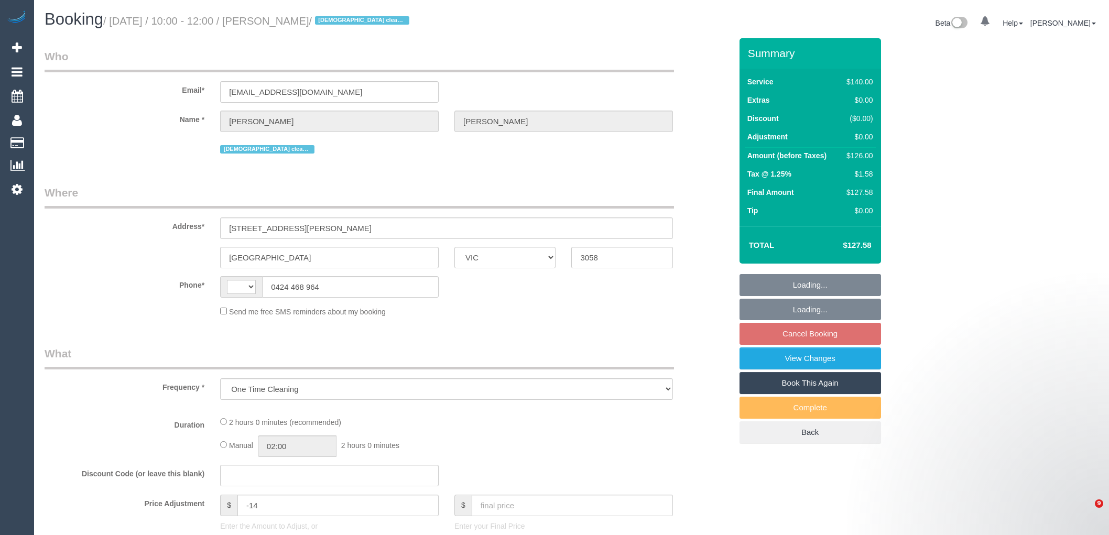
select select "VIC"
select select "string:AU"
select select "string:stripe-pm_1R3q8H2GScqysDRV69tERAwB"
select select "number:30"
select select "number:14"
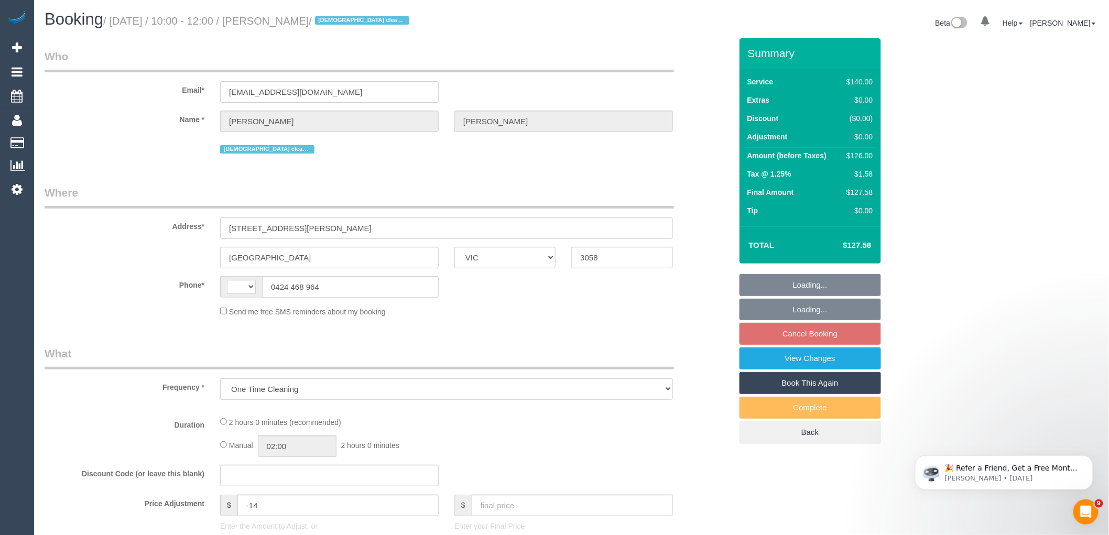
select select "number:19"
select select "number:24"
select select "number:35"
select select "number:13"
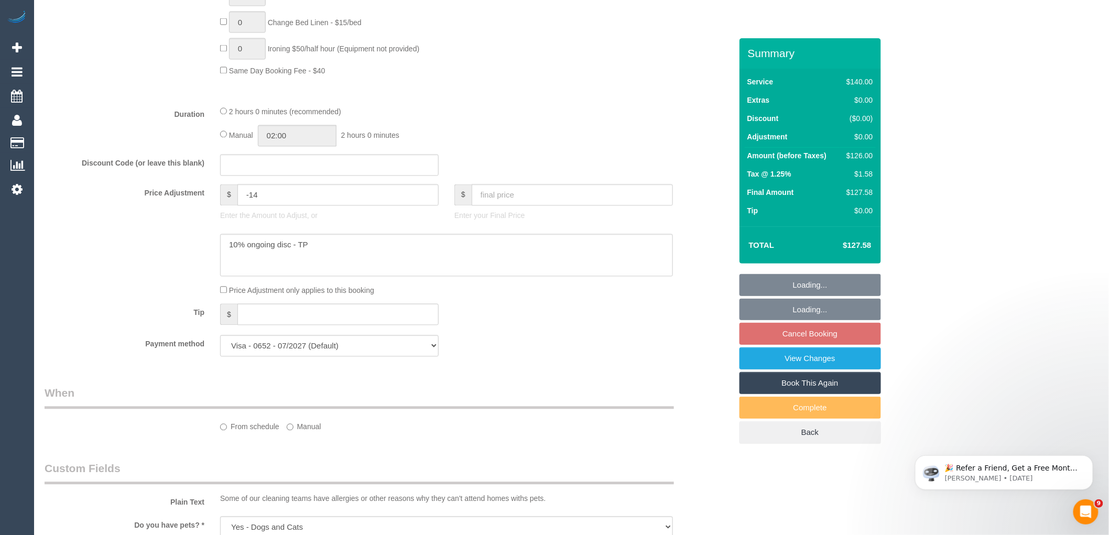
select select "object:932"
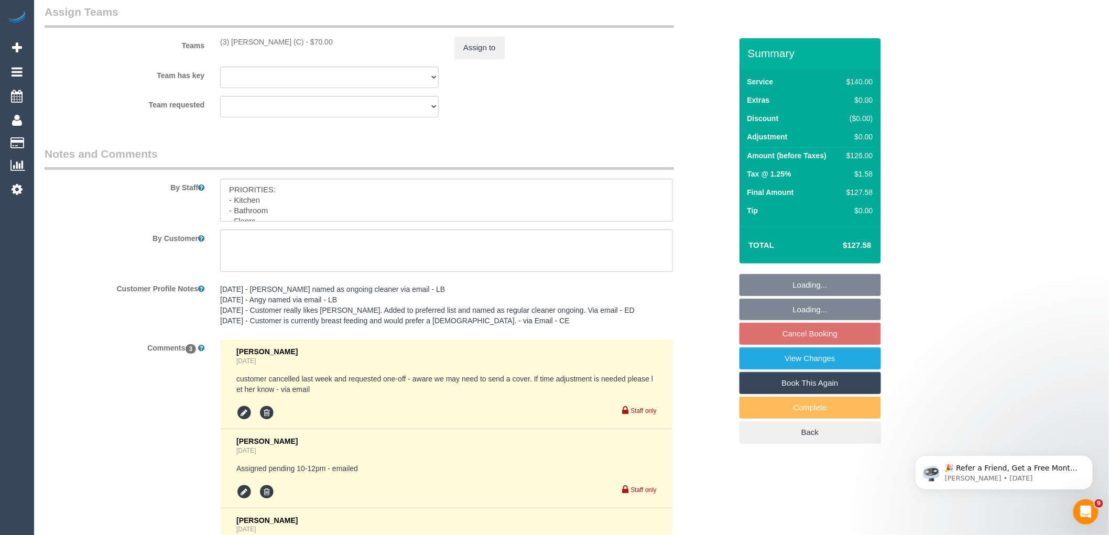
scroll to position [1839, 0]
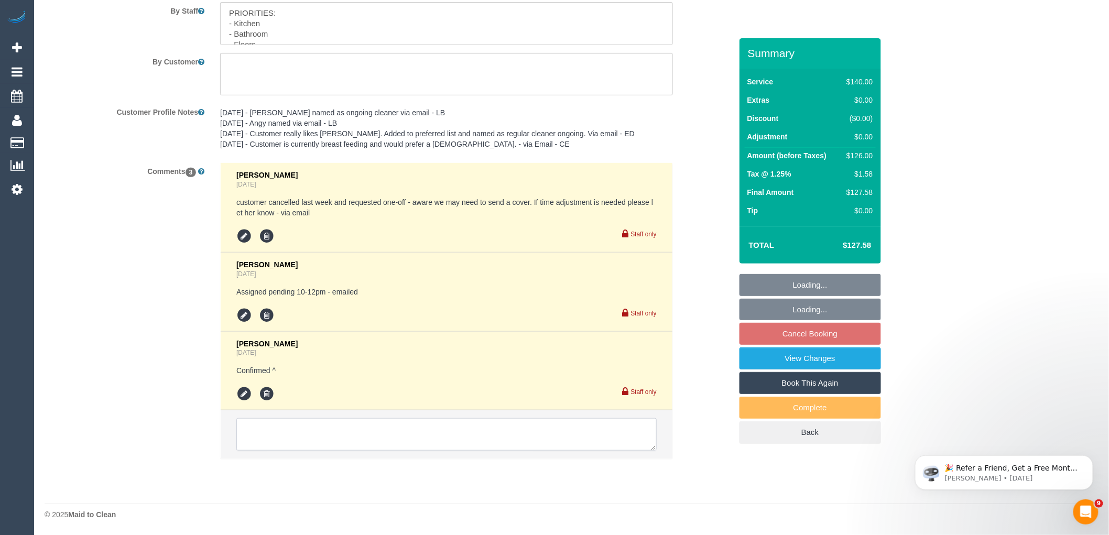
click at [317, 429] on textarea at bounding box center [446, 434] width 420 height 32
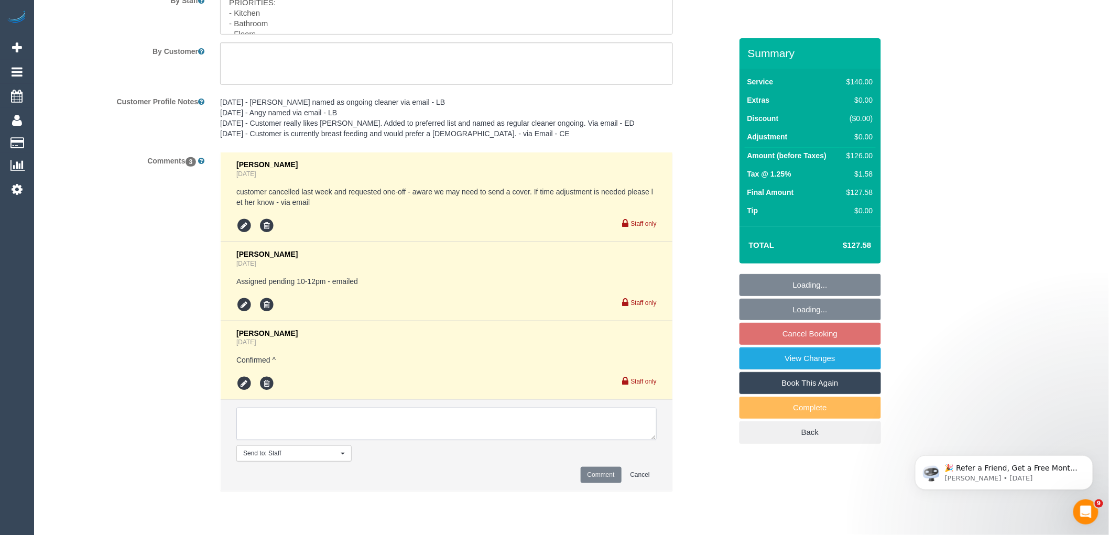
paste textarea "(3) [PERSON_NAME] (C) knee surgery away 13/10 - return date to be checked Custo…"
type textarea "(3) [PERSON_NAME] (C) knee surgery away 13/10 - return date to be checked Custo…"
click at [591, 479] on button "Comment" at bounding box center [600, 475] width 41 height 16
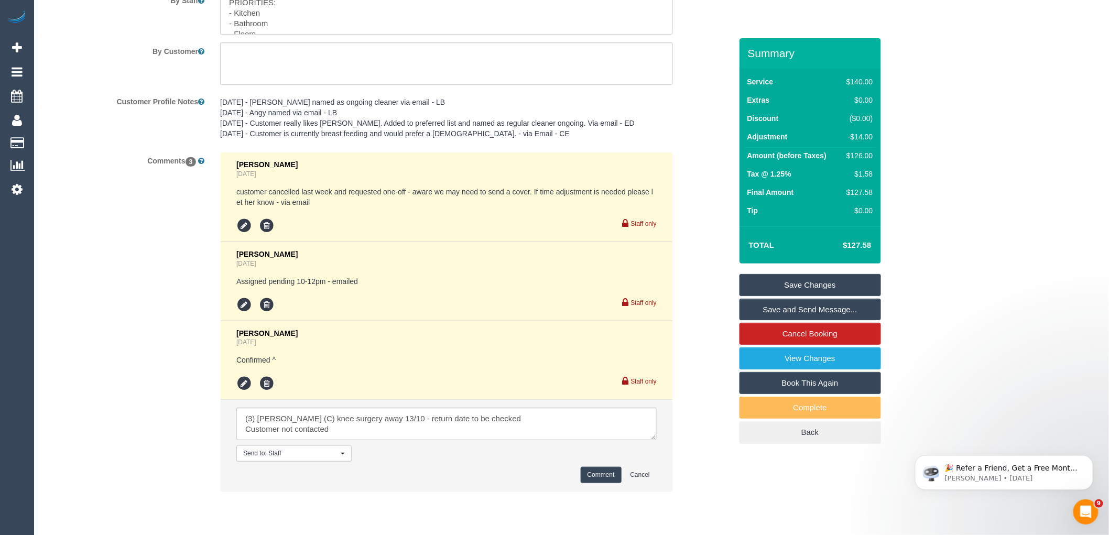
scroll to position [1548, 0]
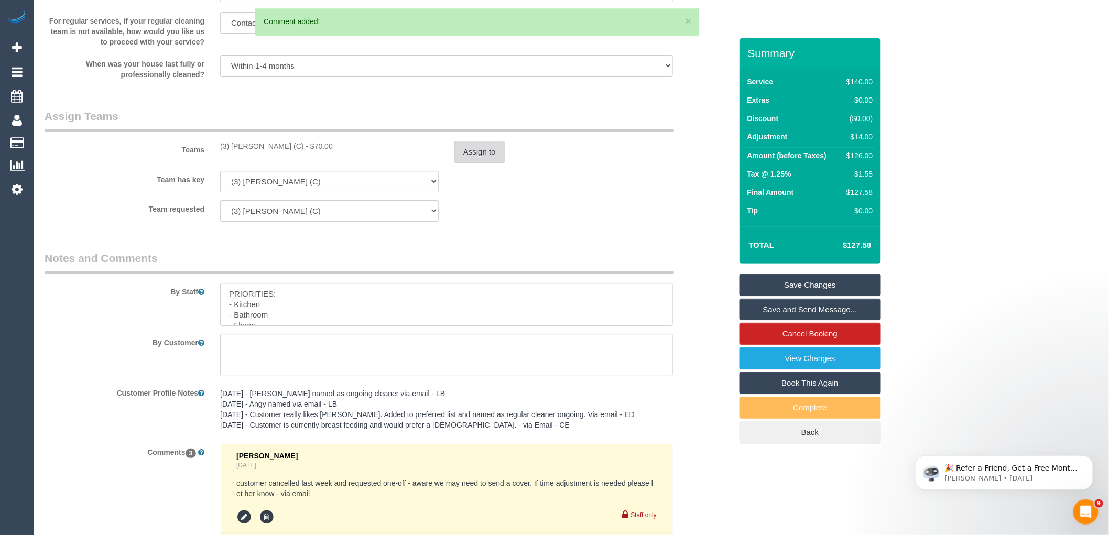
click at [483, 158] on button "Assign to" at bounding box center [479, 152] width 50 height 22
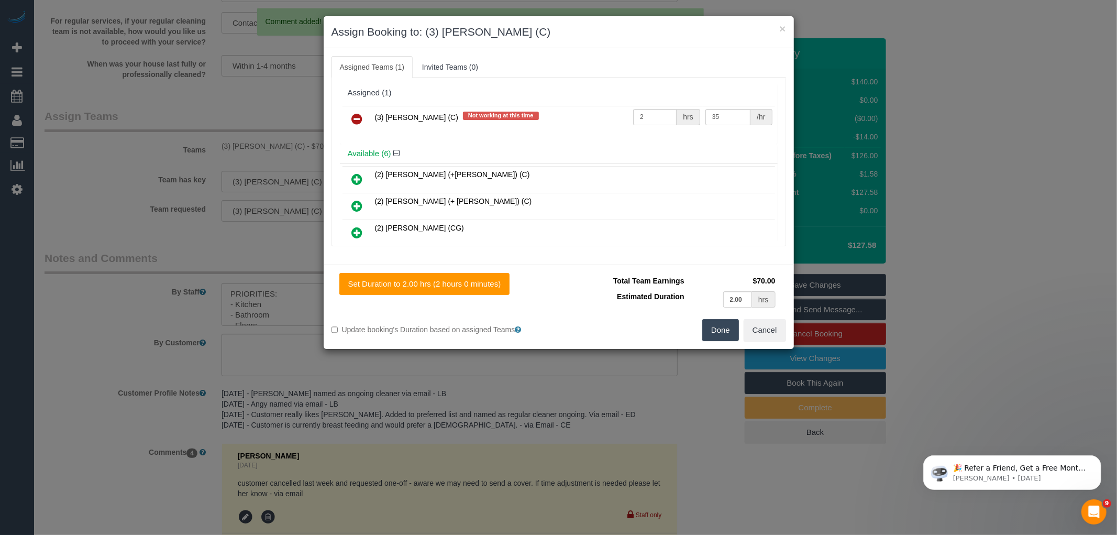
click at [356, 114] on icon at bounding box center [357, 119] width 11 height 13
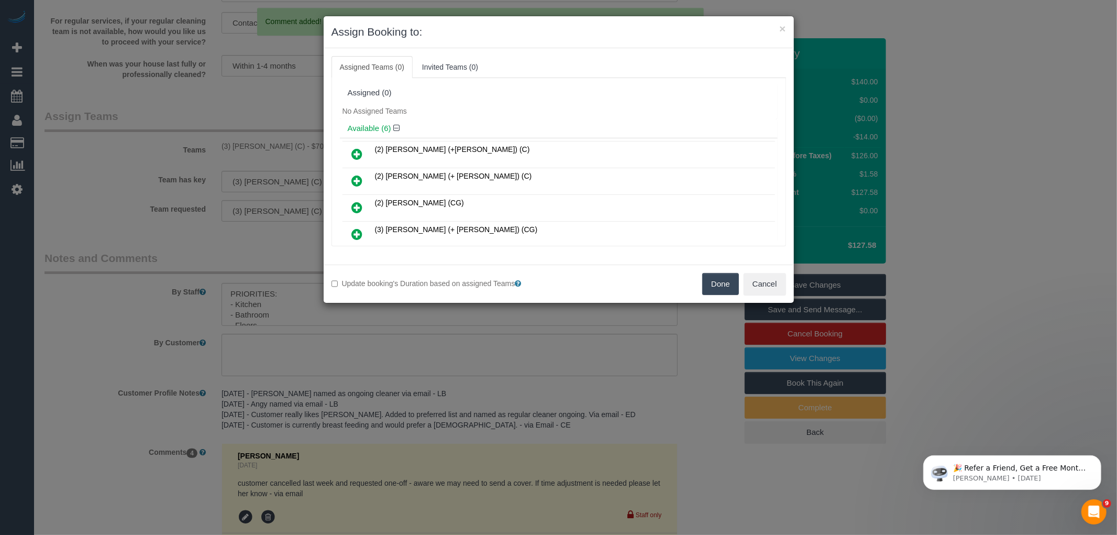
click at [714, 286] on button "Done" at bounding box center [721, 284] width 37 height 22
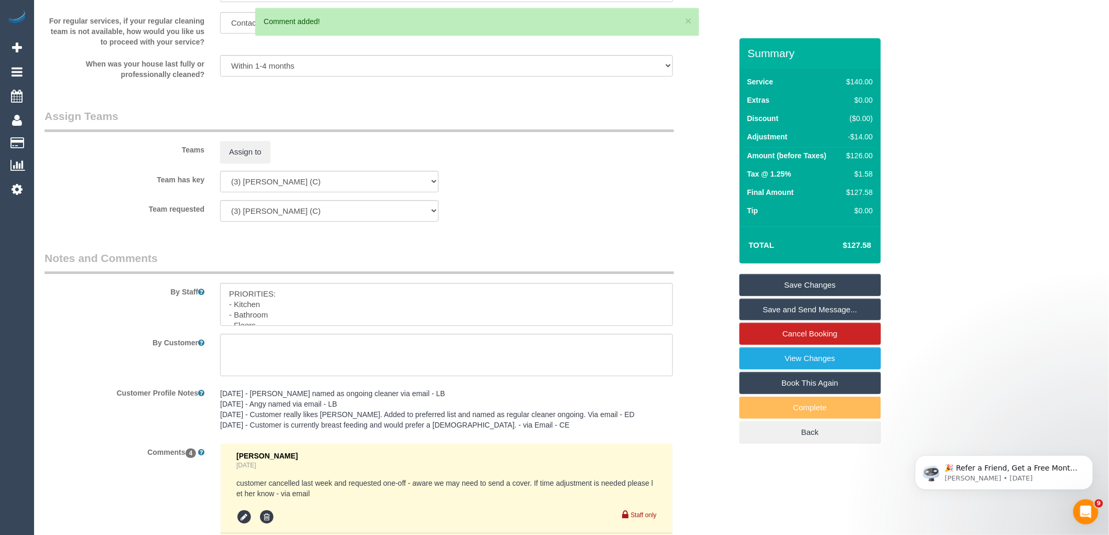
click at [830, 278] on link "Save Changes" at bounding box center [809, 285] width 141 height 22
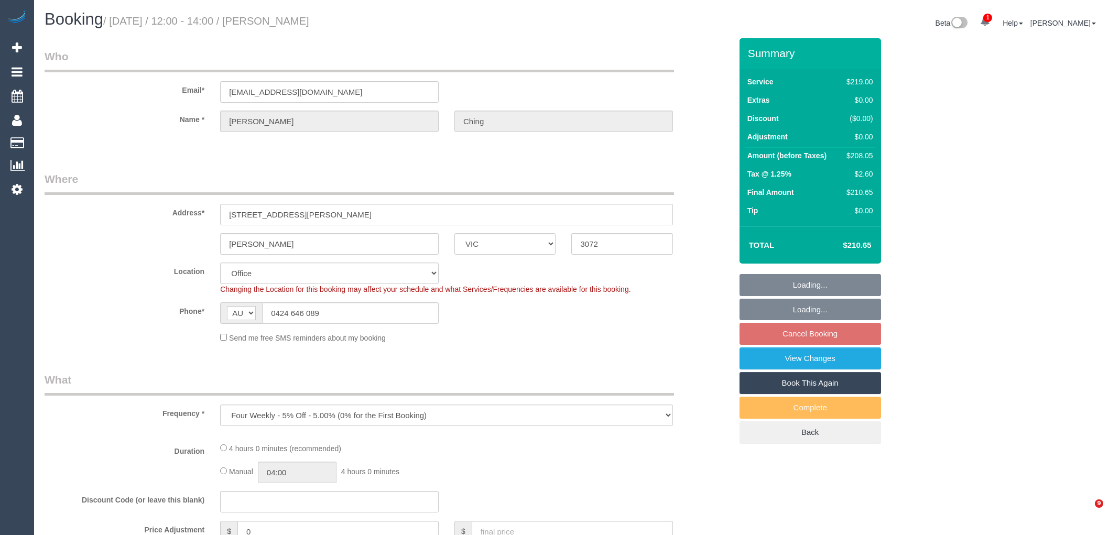
select select "VIC"
select select "object:565"
select select "number:28"
select select "number:14"
select select "number:19"
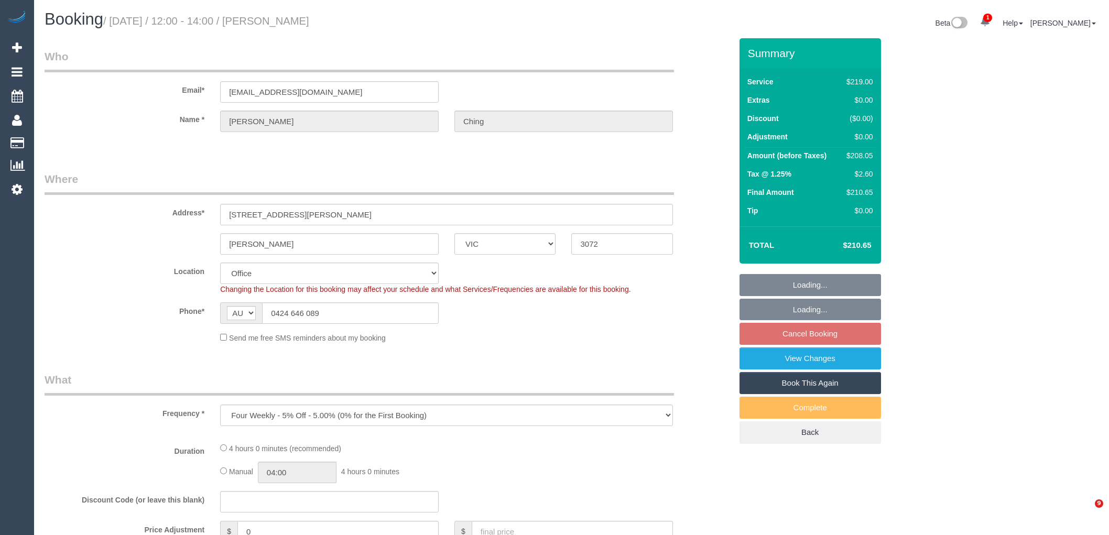
select select "number:24"
select select "number:11"
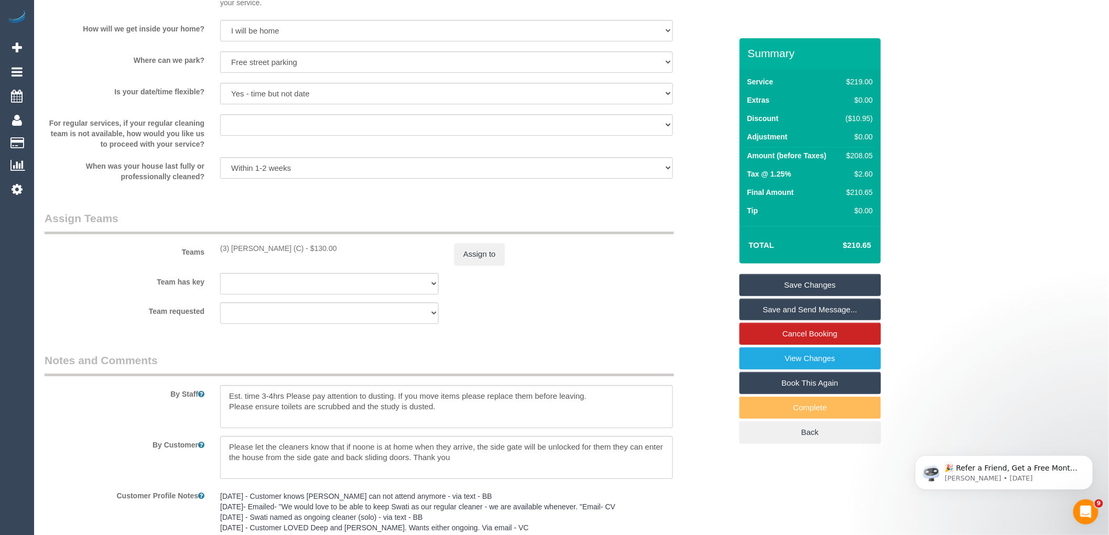
scroll to position [1850, 0]
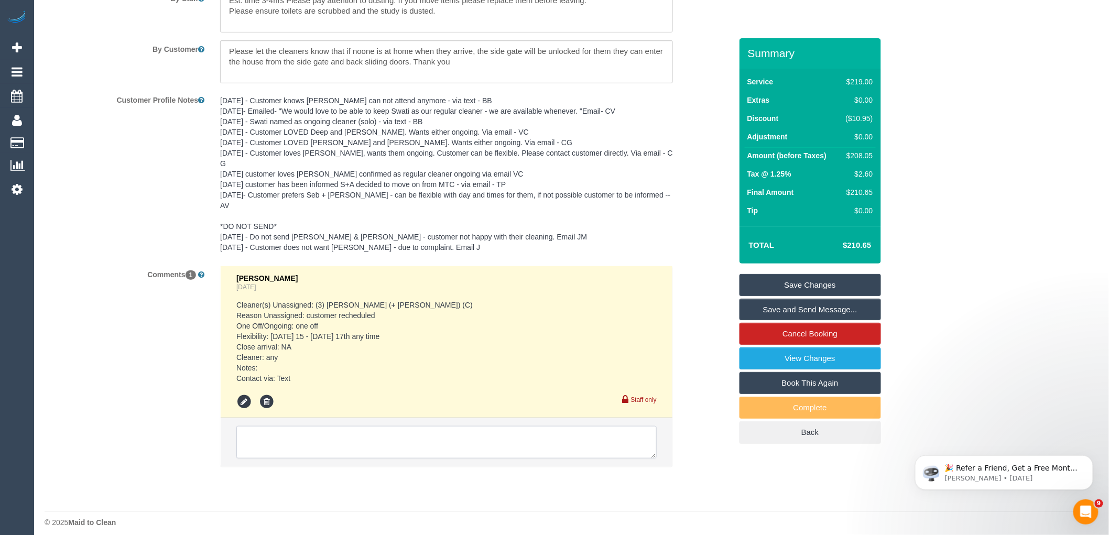
click at [391, 434] on textarea at bounding box center [446, 442] width 420 height 32
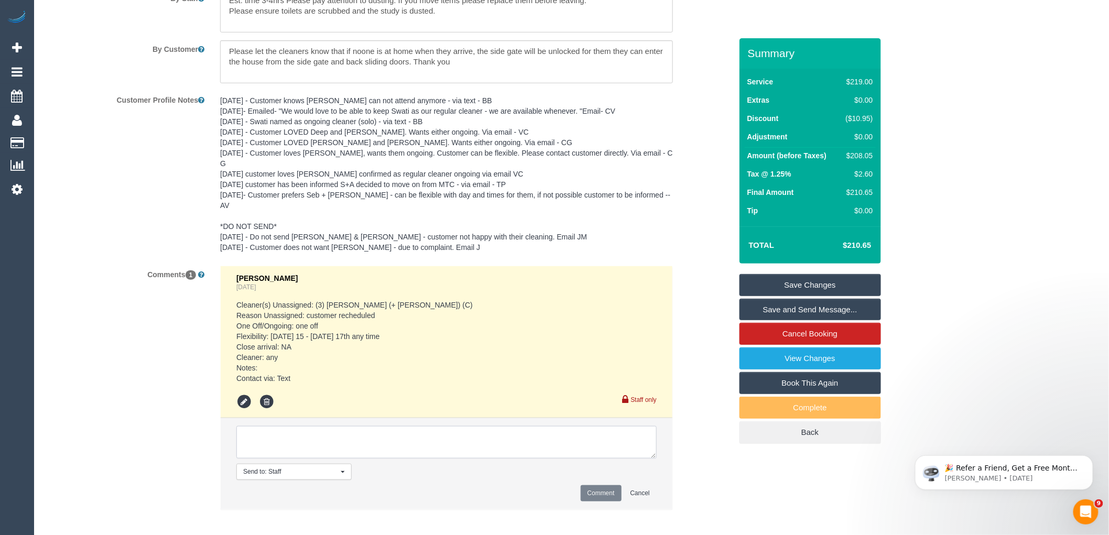
paste textarea "(3) [PERSON_NAME] (C) knee surgery away 13/10 - return date to be checked Custo…"
type textarea "(3) [PERSON_NAME] (C) knee surgery away 13/10 - return date to be checked Custo…"
click at [578, 485] on div "Comment Cancel" at bounding box center [446, 493] width 420 height 16
click at [616, 485] on button "Comment" at bounding box center [600, 493] width 41 height 16
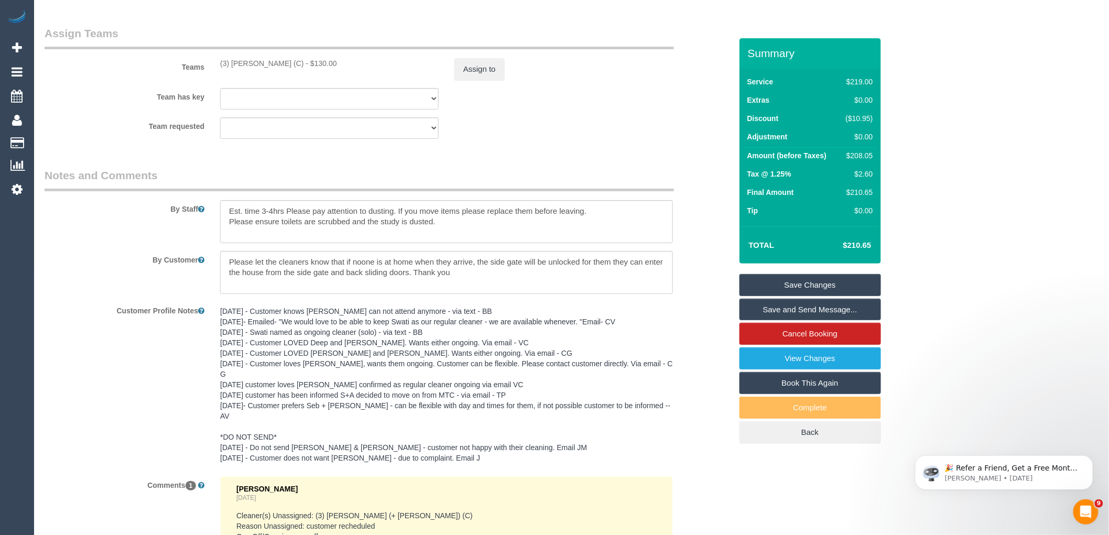
scroll to position [1443, 0]
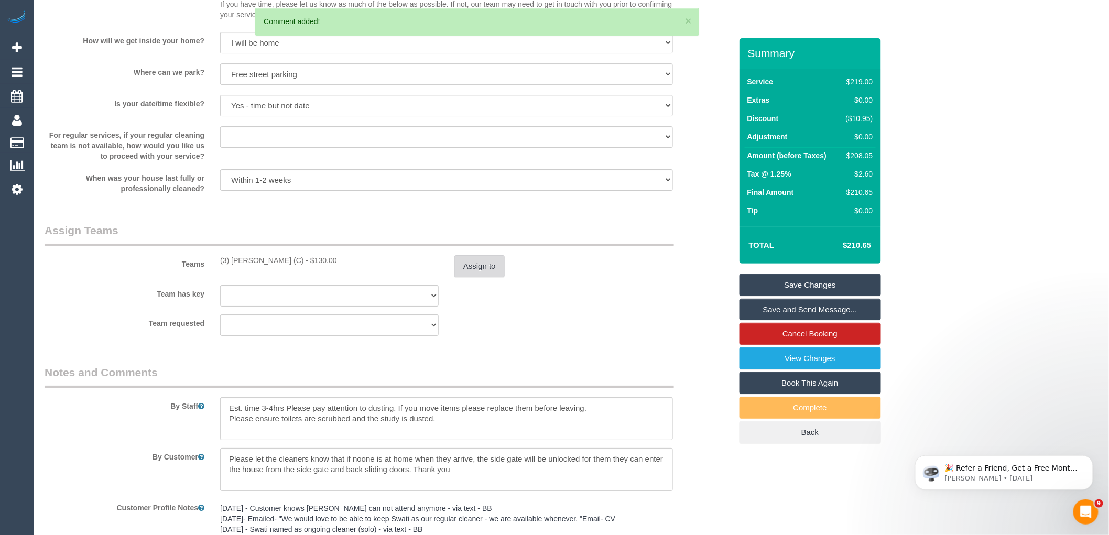
click at [485, 276] on button "Assign to" at bounding box center [479, 266] width 50 height 22
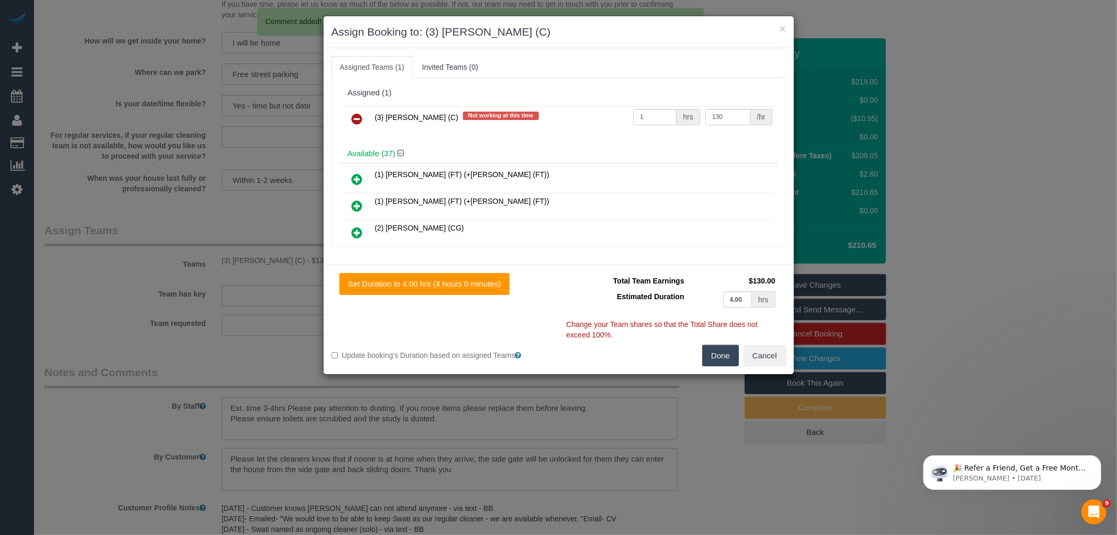
click at [362, 121] on icon at bounding box center [357, 119] width 11 height 13
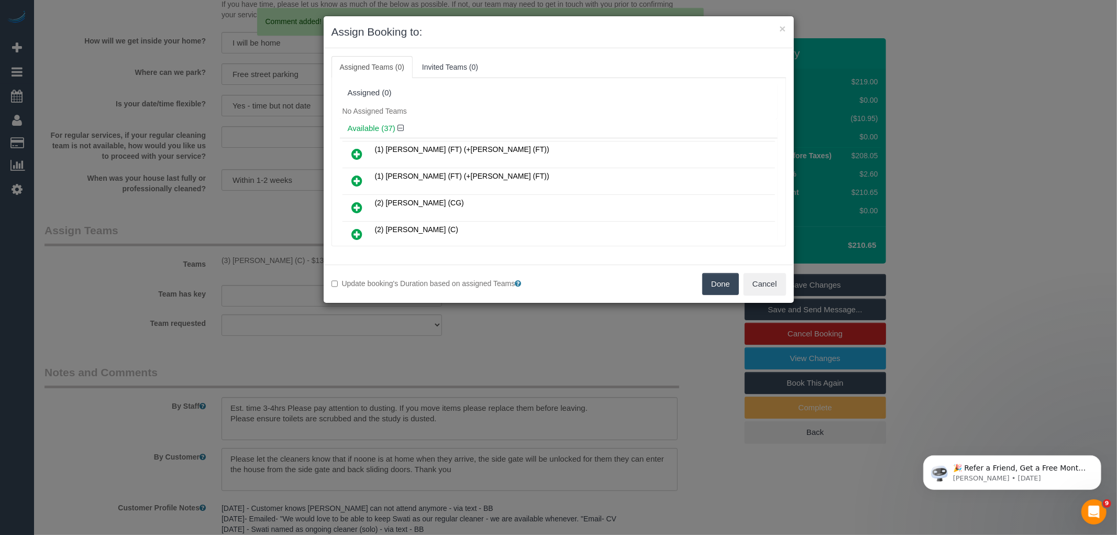
click at [727, 288] on button "Done" at bounding box center [721, 284] width 37 height 22
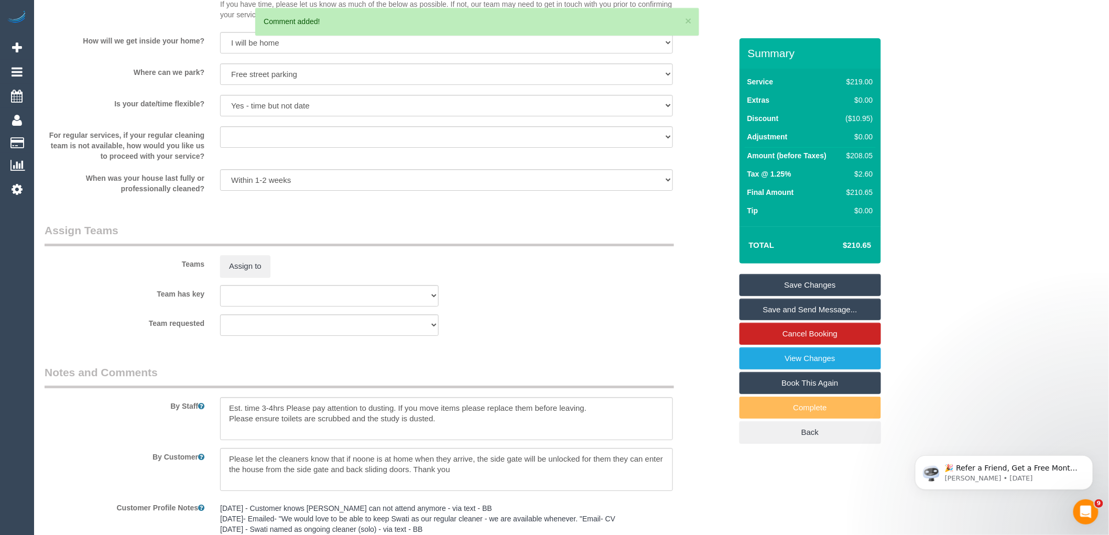
click at [822, 284] on link "Save Changes" at bounding box center [809, 285] width 141 height 22
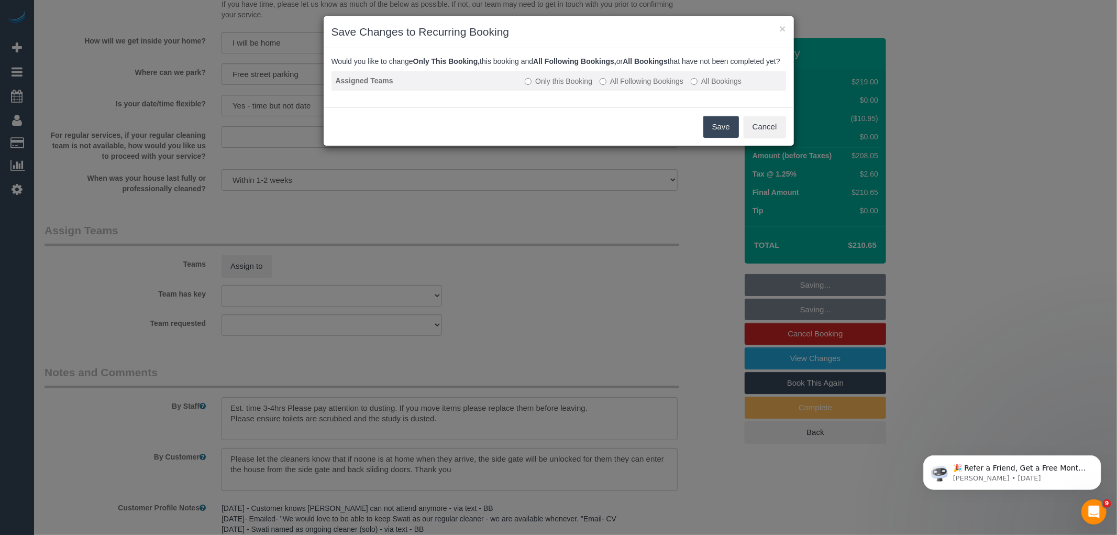
click at [661, 86] on label "All Following Bookings" at bounding box center [642, 81] width 84 height 10
click at [725, 133] on button "Save" at bounding box center [722, 127] width 36 height 22
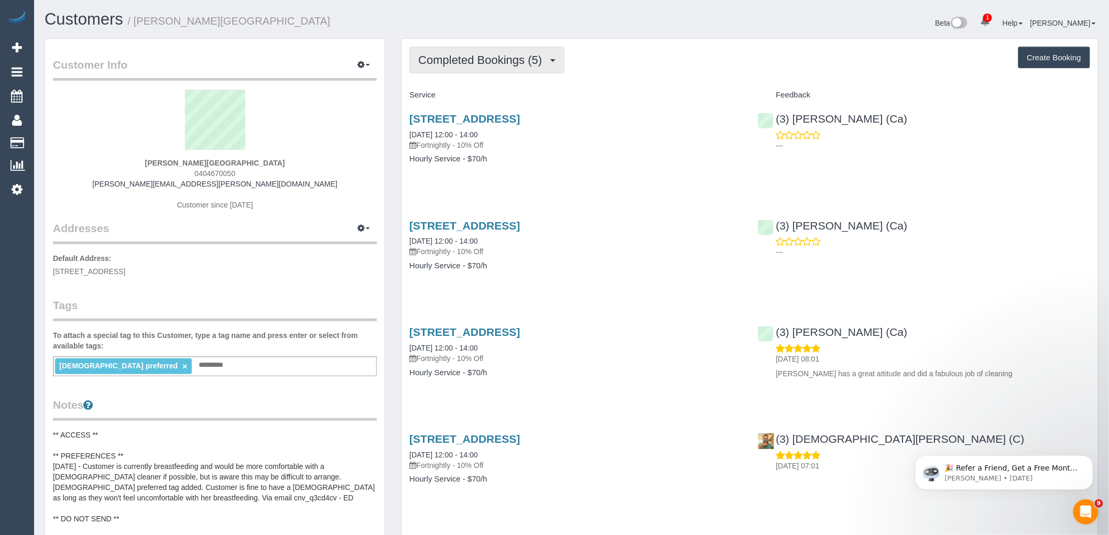
click at [473, 65] on span "Completed Bookings (5)" at bounding box center [482, 59] width 129 height 13
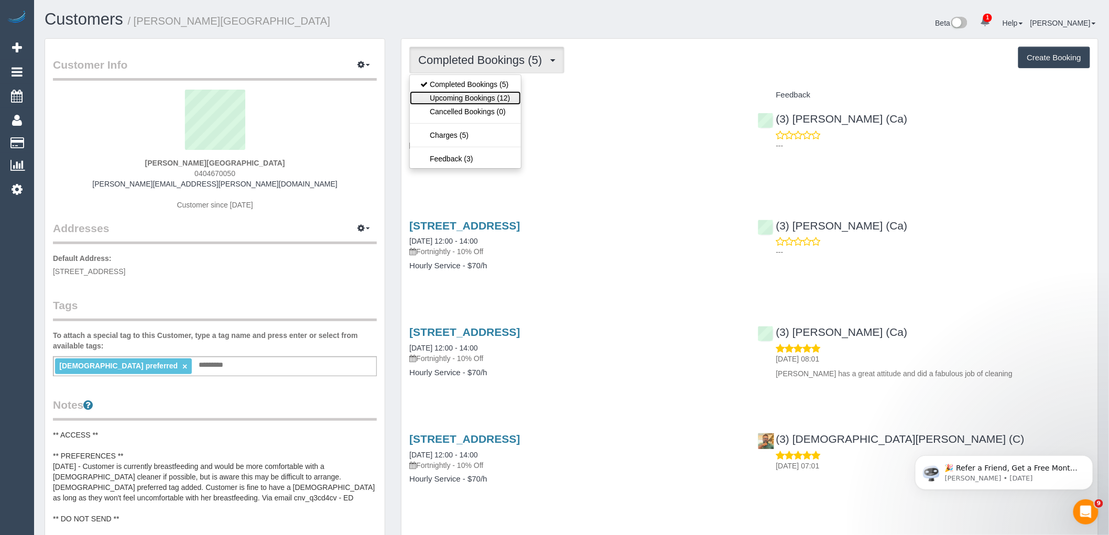
click at [473, 96] on link "Upcoming Bookings (12)" at bounding box center [465, 98] width 111 height 14
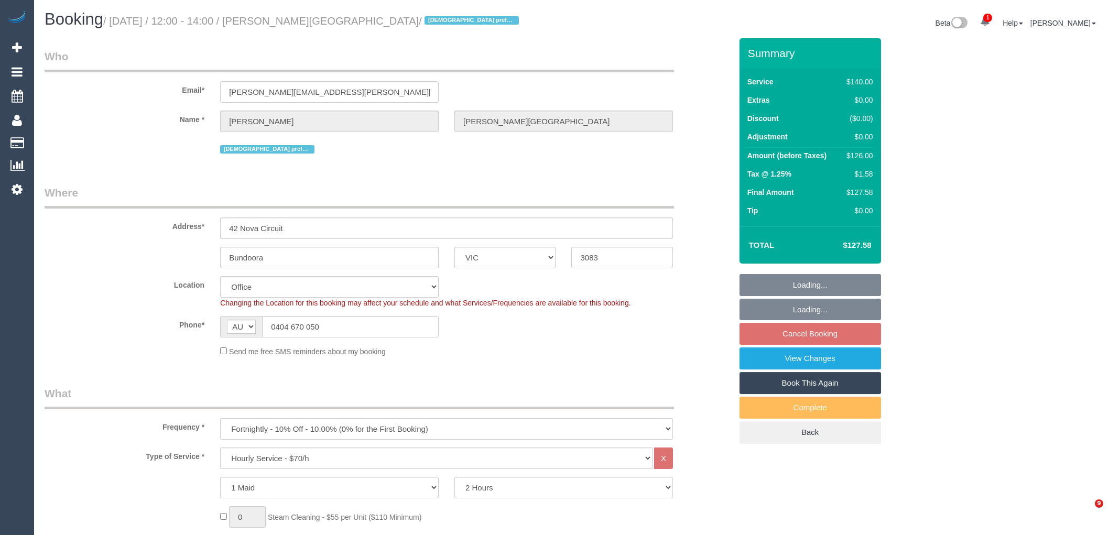
select select "VIC"
select select "number:29"
select select "number:14"
select select "number:19"
select select "number:24"
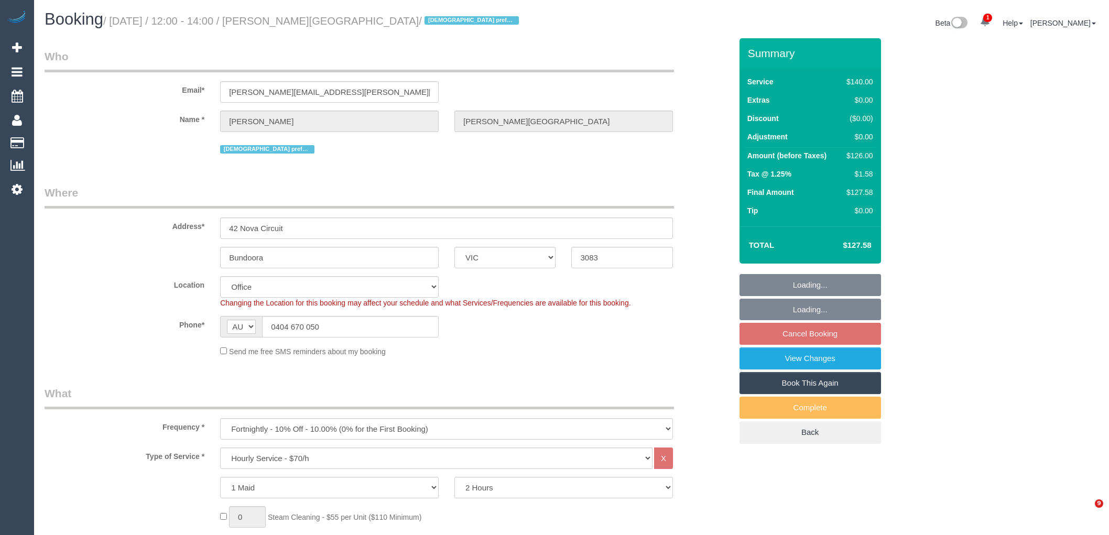
select select "number:34"
select select "number:11"
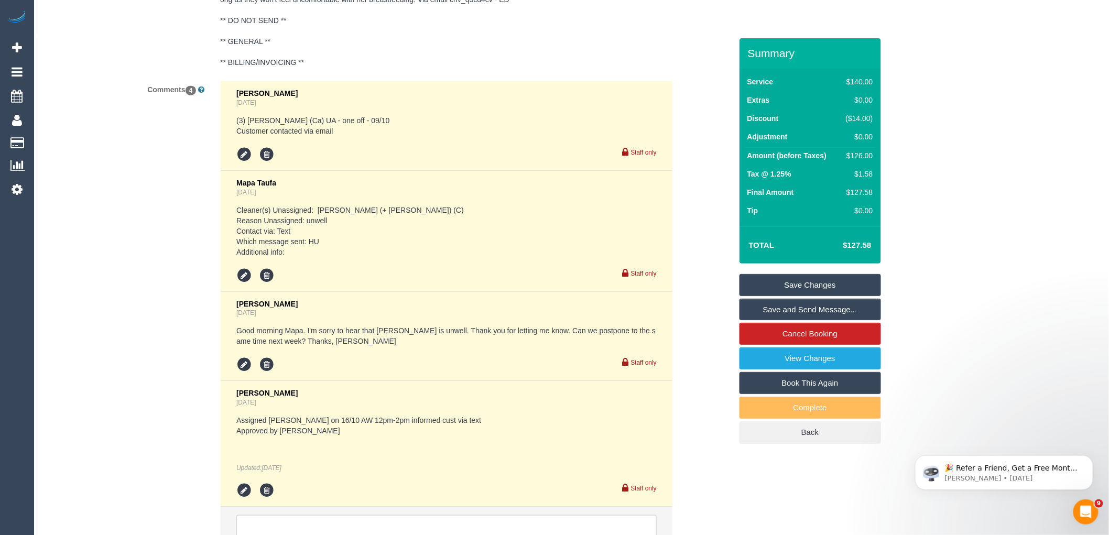
scroll to position [2119, 0]
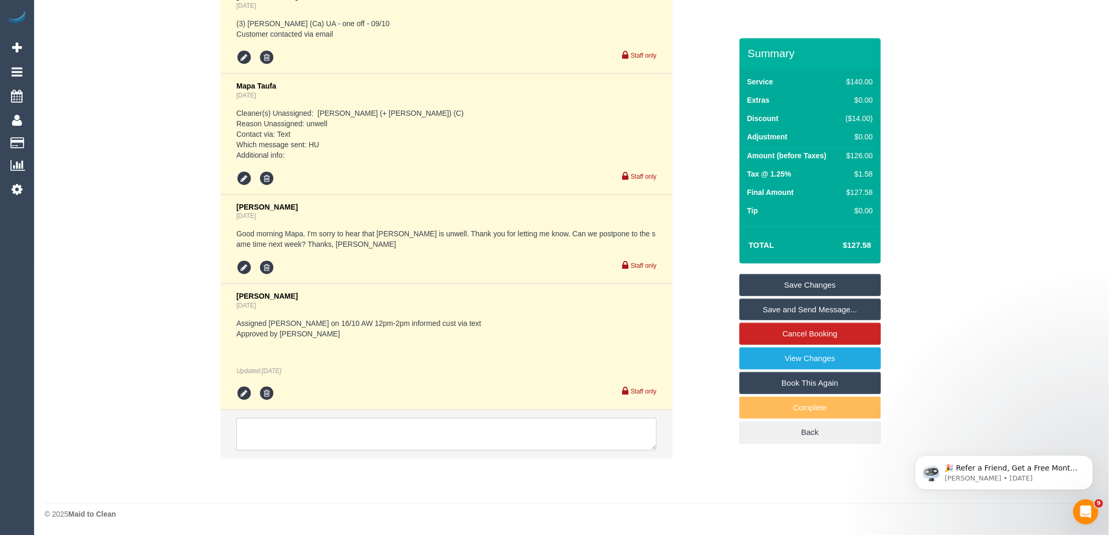
click at [349, 435] on textarea at bounding box center [446, 434] width 420 height 32
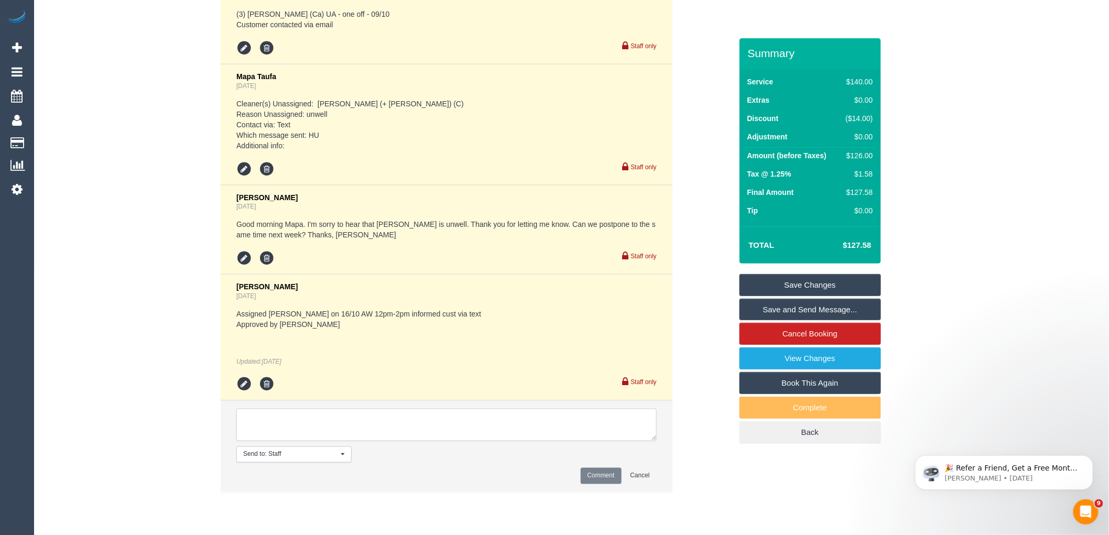
paste textarea "(3) [PERSON_NAME] (C) knee surgery away 13/10 - return date to be checked Custo…"
type textarea "(3) [PERSON_NAME] (C) knee surgery away 13/10 - return date to be checked Custo…"
click at [608, 482] on button "Comment" at bounding box center [600, 476] width 41 height 16
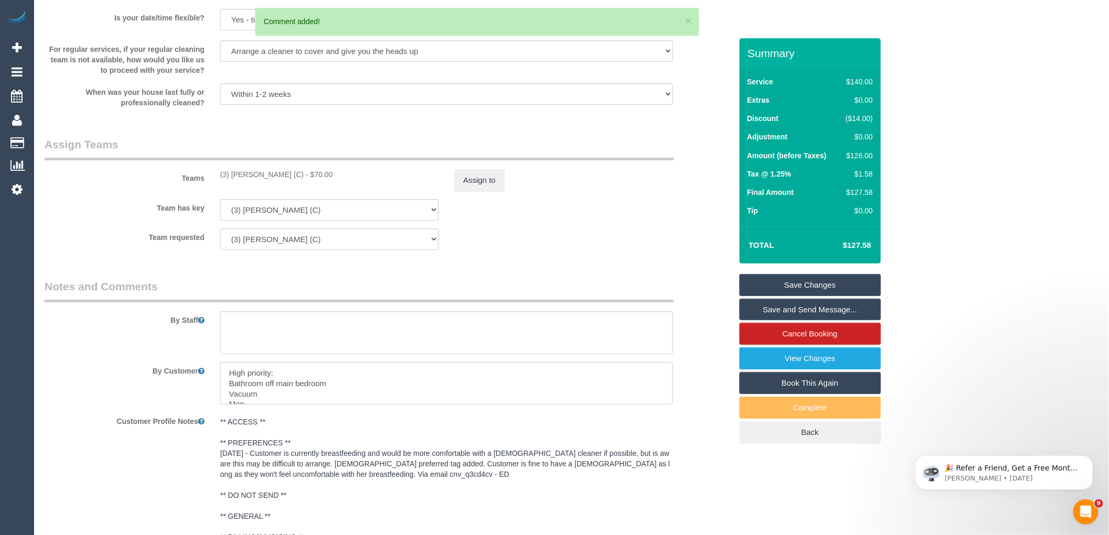
scroll to position [1537, 0]
click at [483, 190] on button "Assign to" at bounding box center [479, 181] width 50 height 22
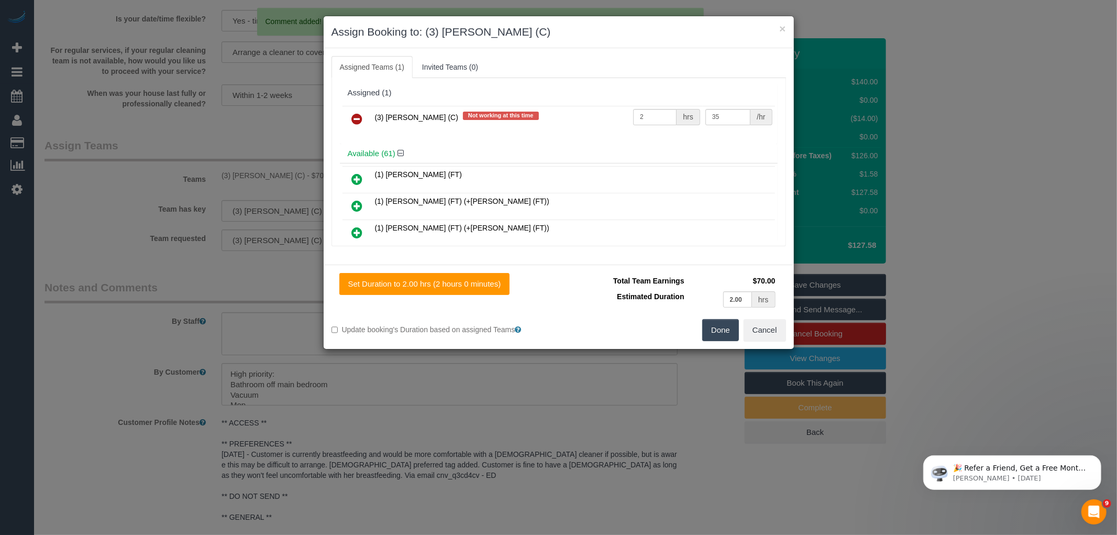
click at [353, 117] on icon at bounding box center [357, 119] width 11 height 13
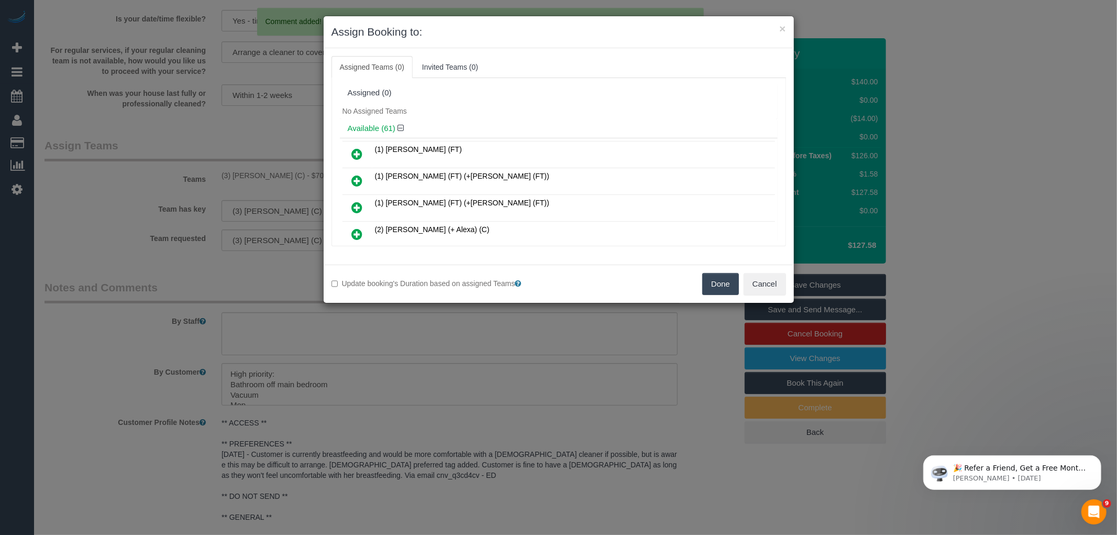
click at [719, 295] on button "Done" at bounding box center [721, 284] width 37 height 22
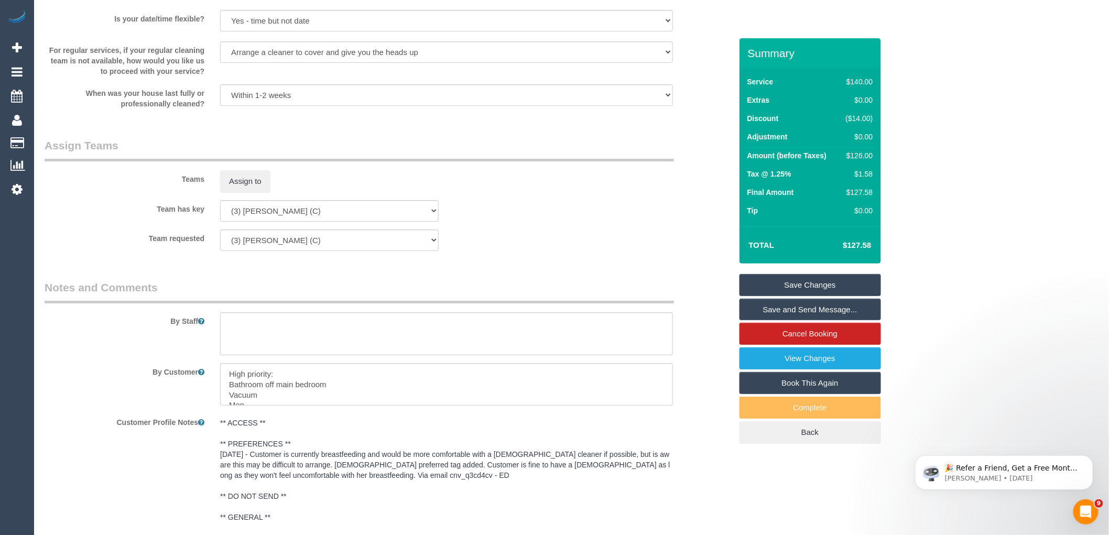
click at [804, 281] on link "Save Changes" at bounding box center [809, 285] width 141 height 22
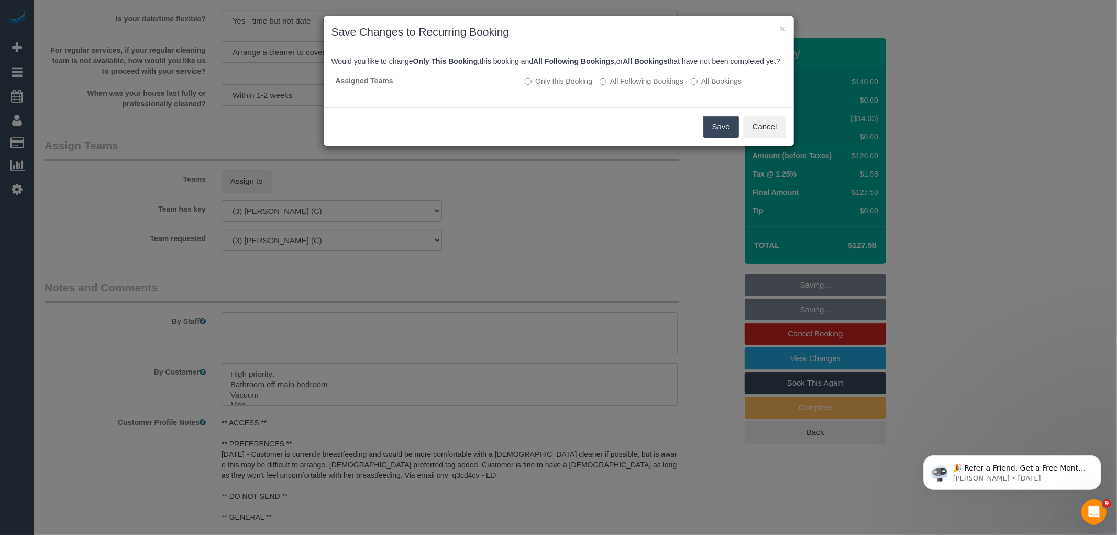
click at [724, 129] on button "Save" at bounding box center [722, 127] width 36 height 22
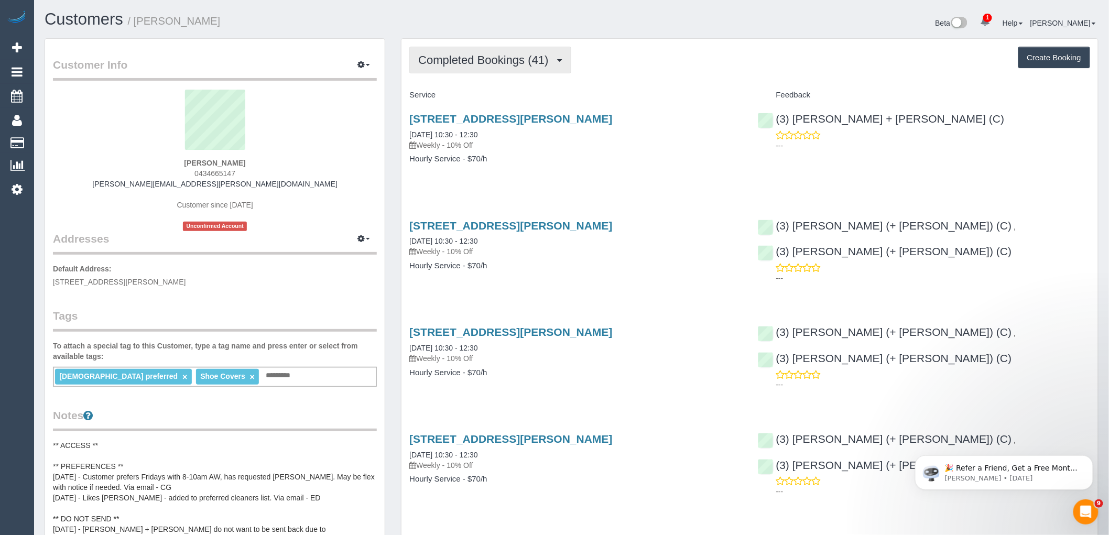
click at [444, 53] on button "Completed Bookings (41)" at bounding box center [489, 60] width 161 height 27
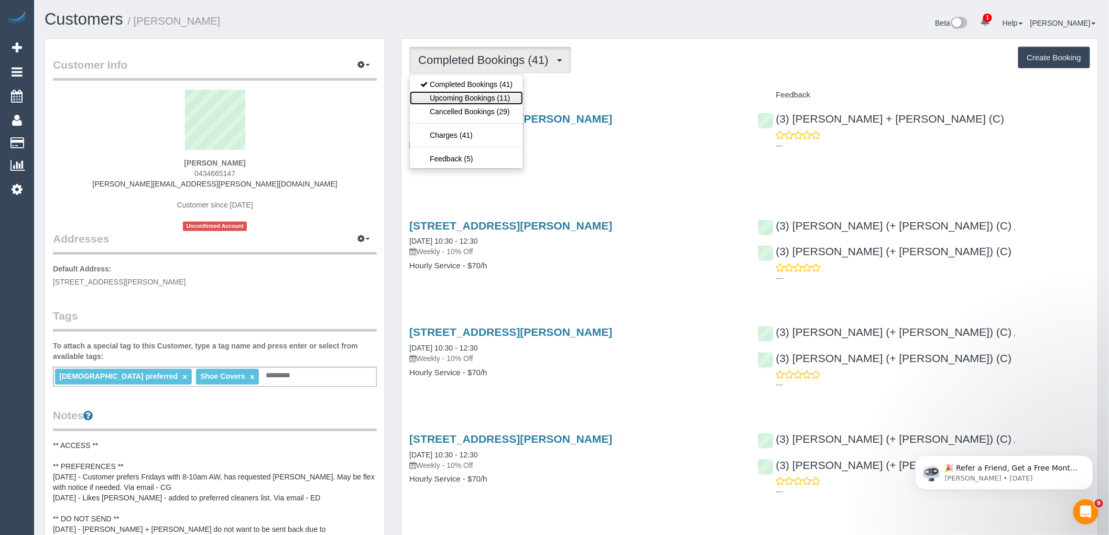
click at [446, 93] on link "Upcoming Bookings (11)" at bounding box center [466, 98] width 113 height 14
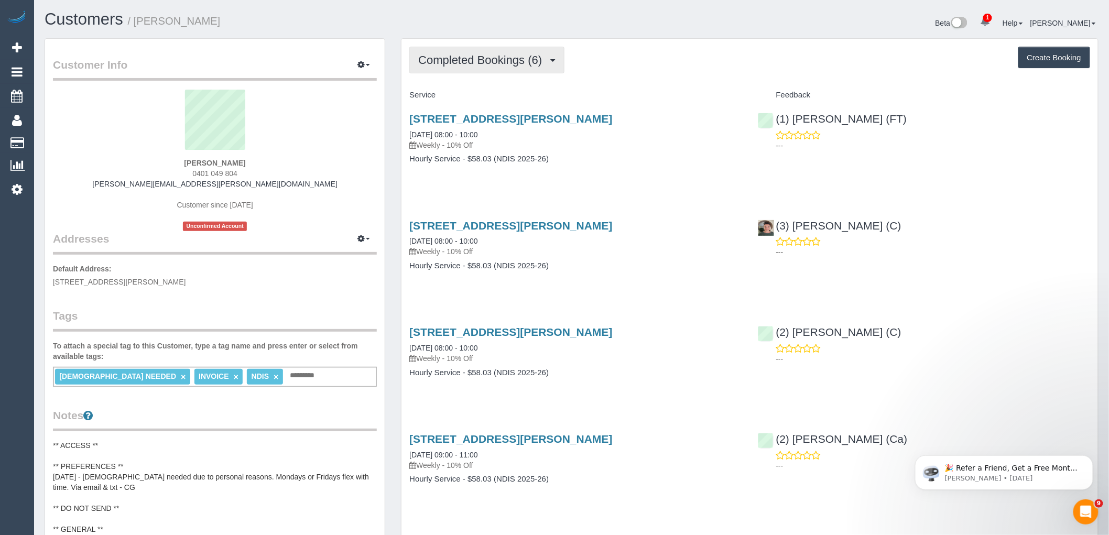
click at [504, 62] on span "Completed Bookings (6)" at bounding box center [482, 59] width 129 height 13
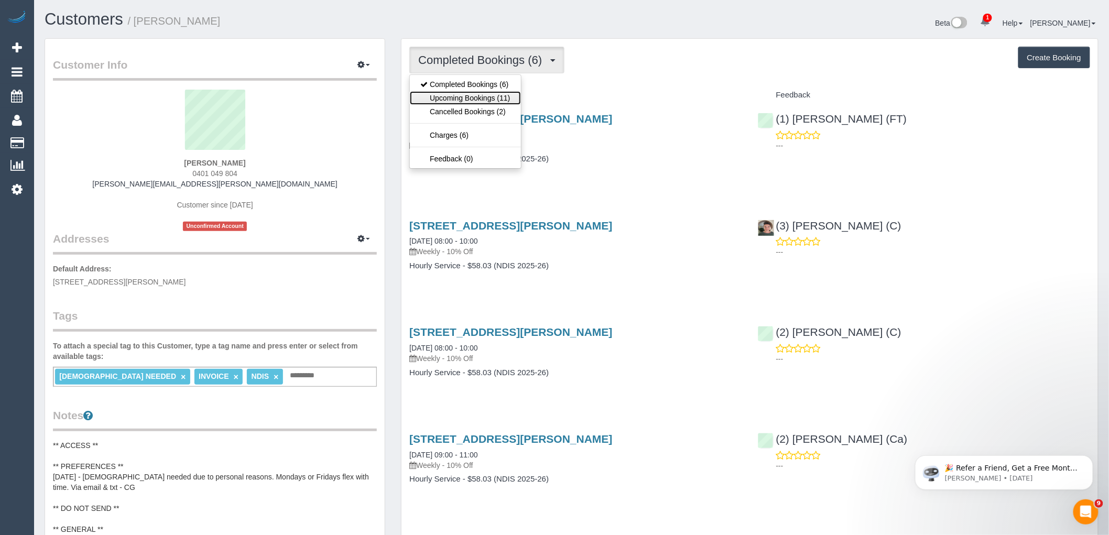
click at [501, 98] on link "Upcoming Bookings (11)" at bounding box center [465, 98] width 111 height 14
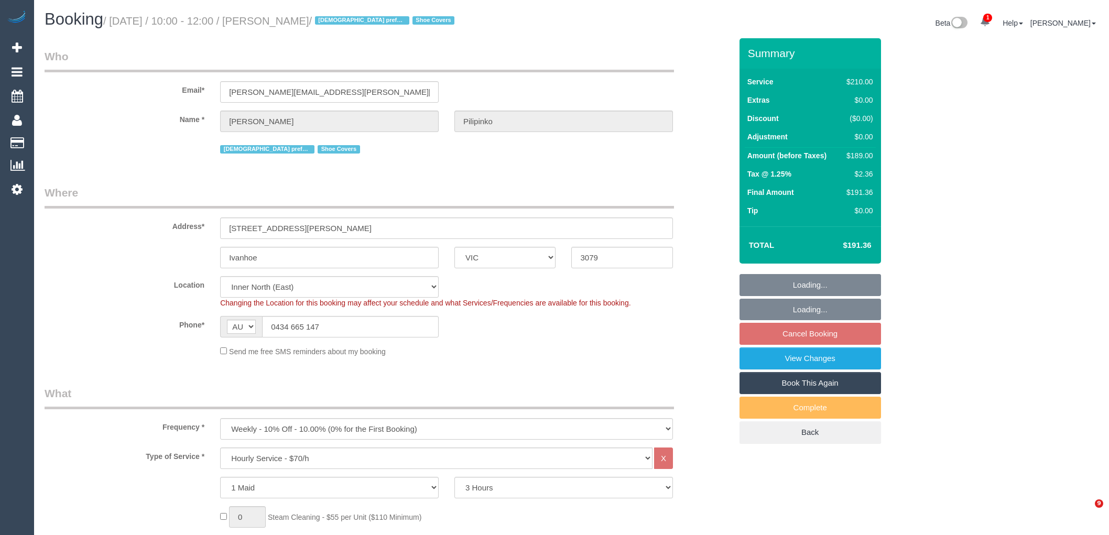
select select "VIC"
select select "180"
select select "number:28"
select select "number:14"
select select "number:19"
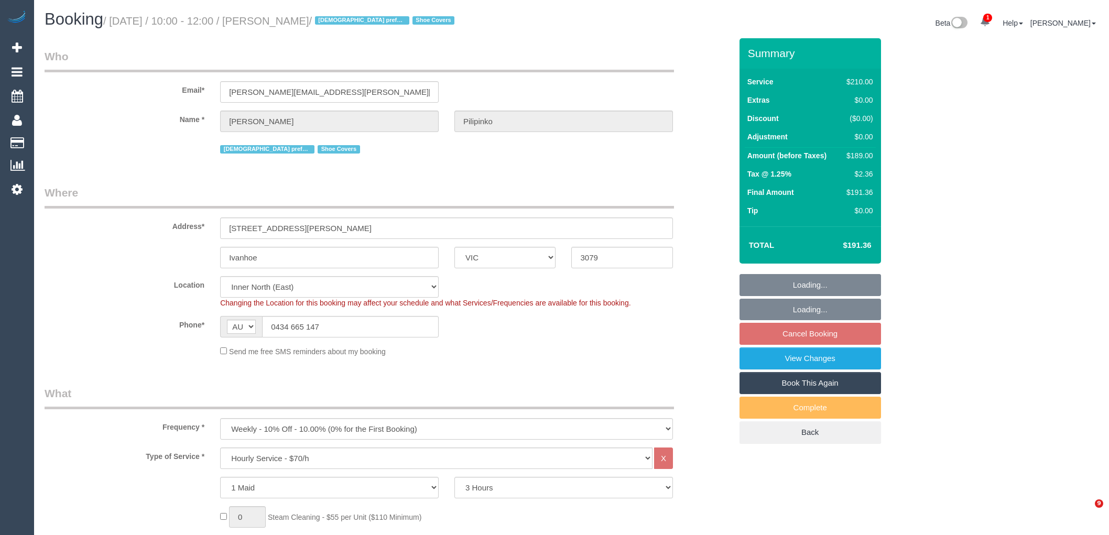
select select "number:25"
select select "number:35"
select select "number:11"
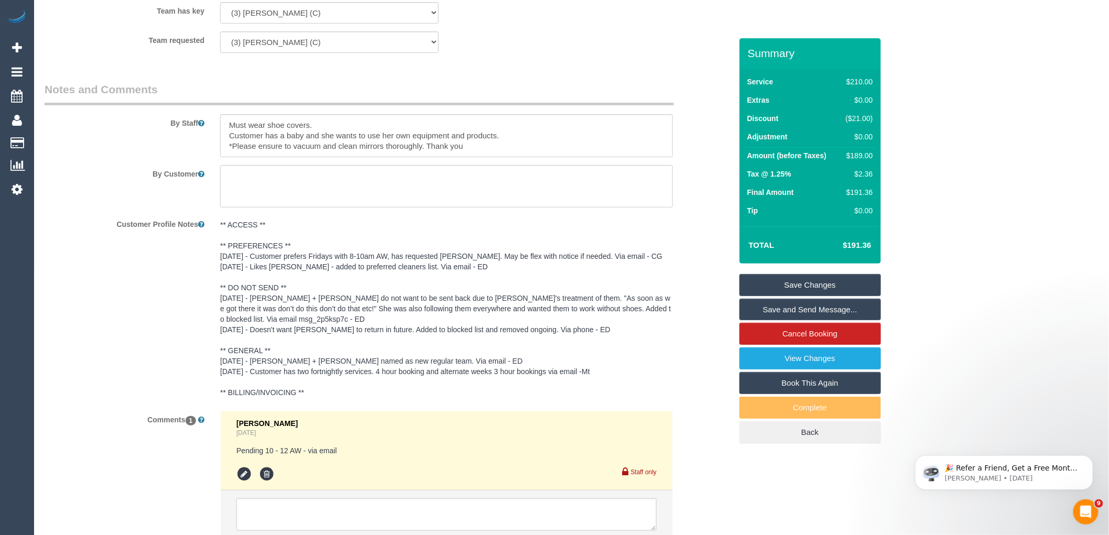
scroll to position [1808, 0]
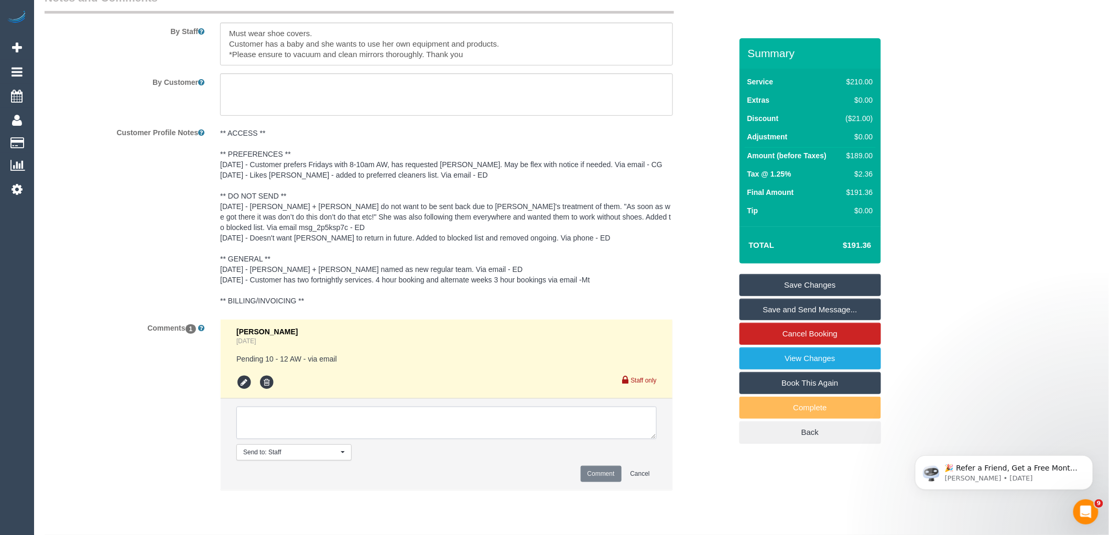
click at [354, 439] on textarea at bounding box center [446, 423] width 420 height 32
paste textarea "(3) [PERSON_NAME] (C) knee surgery away 13/10 - return date to be checked Custo…"
type textarea "(3) [PERSON_NAME] (C) knee surgery away 13/10 - return date to be checked Custo…"
click at [590, 482] on button "Comment" at bounding box center [600, 474] width 41 height 16
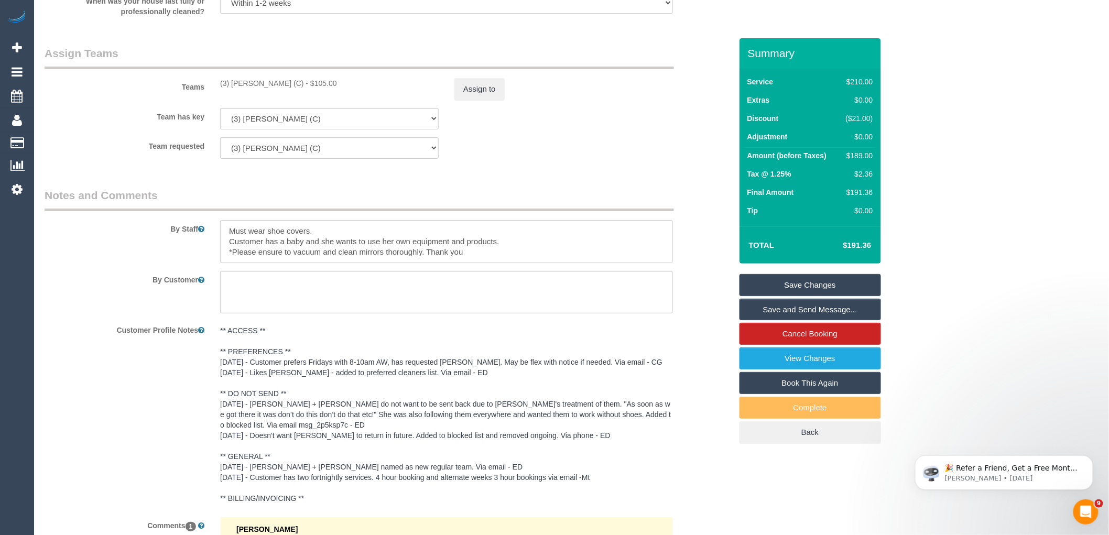
scroll to position [1458, 0]
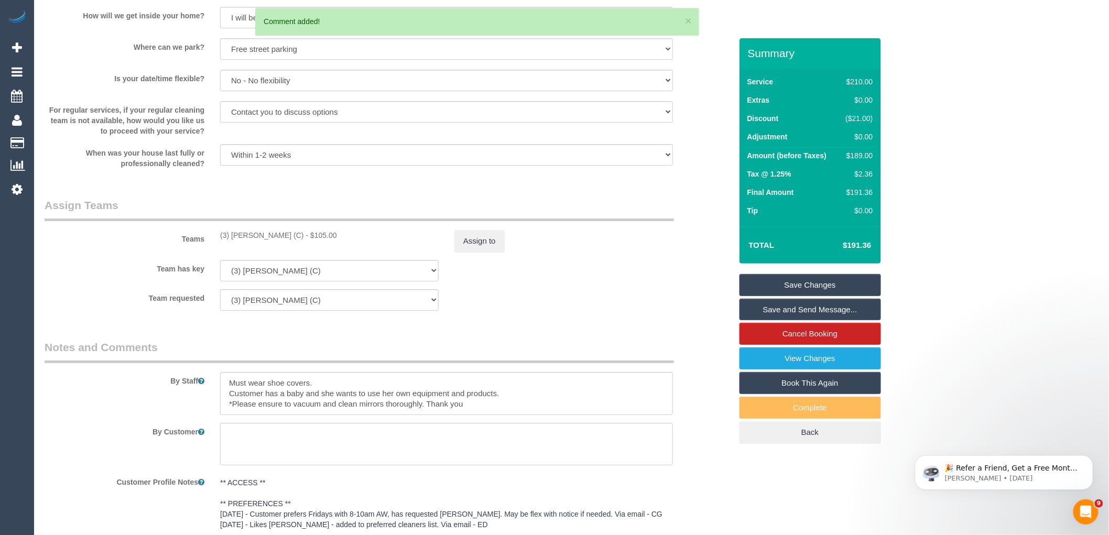
click at [495, 265] on sui-booking-teams "Teams (3) Sharon Sparks (C) - $105.00 Assign to Team has key (3) Sharon Sparks …" at bounding box center [388, 254] width 687 height 113
click at [488, 250] on button "Assign to" at bounding box center [479, 241] width 50 height 22
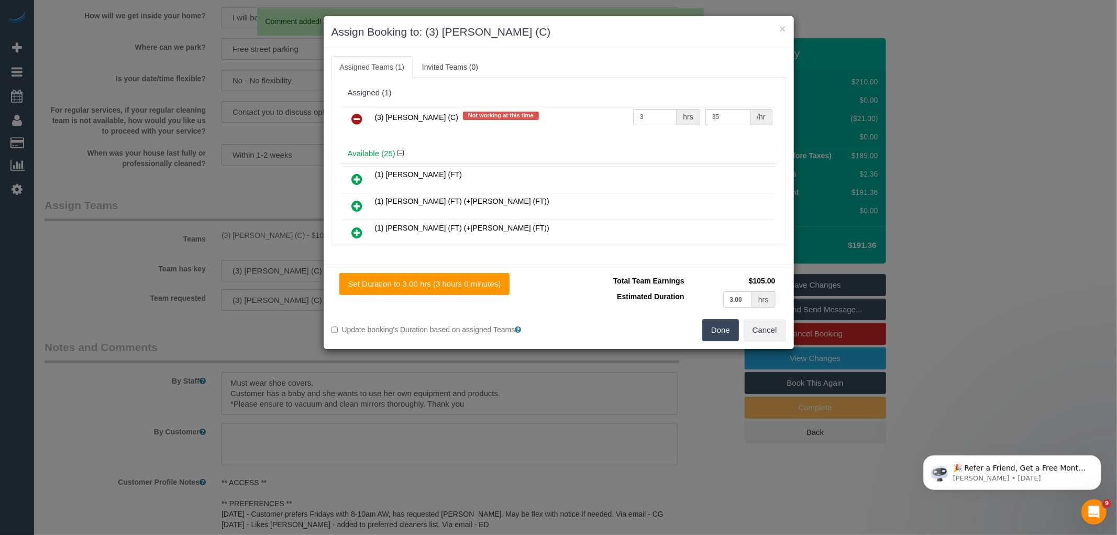
click at [366, 112] on link at bounding box center [357, 119] width 25 height 21
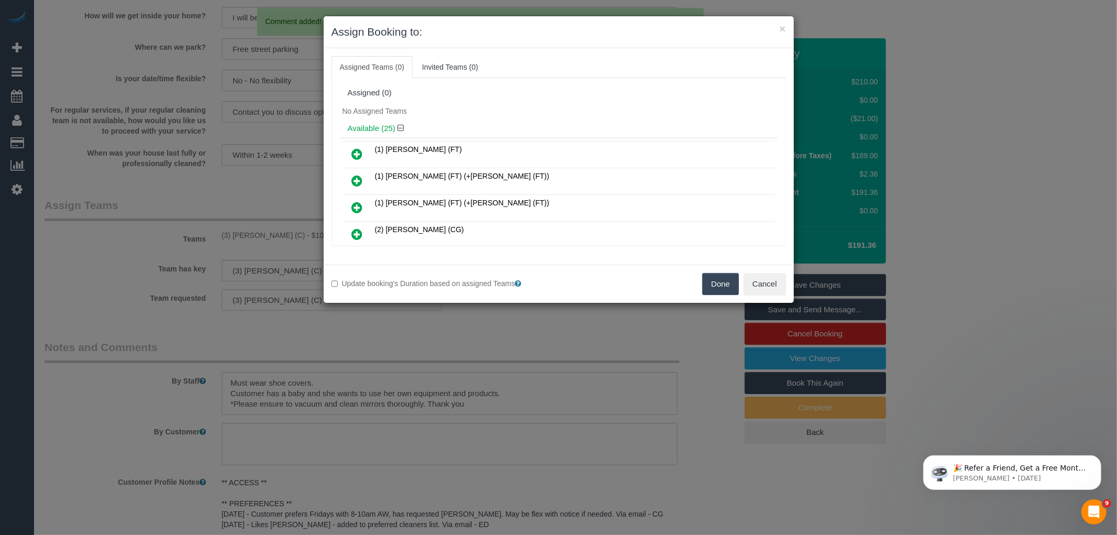
click at [709, 277] on button "Done" at bounding box center [721, 284] width 37 height 22
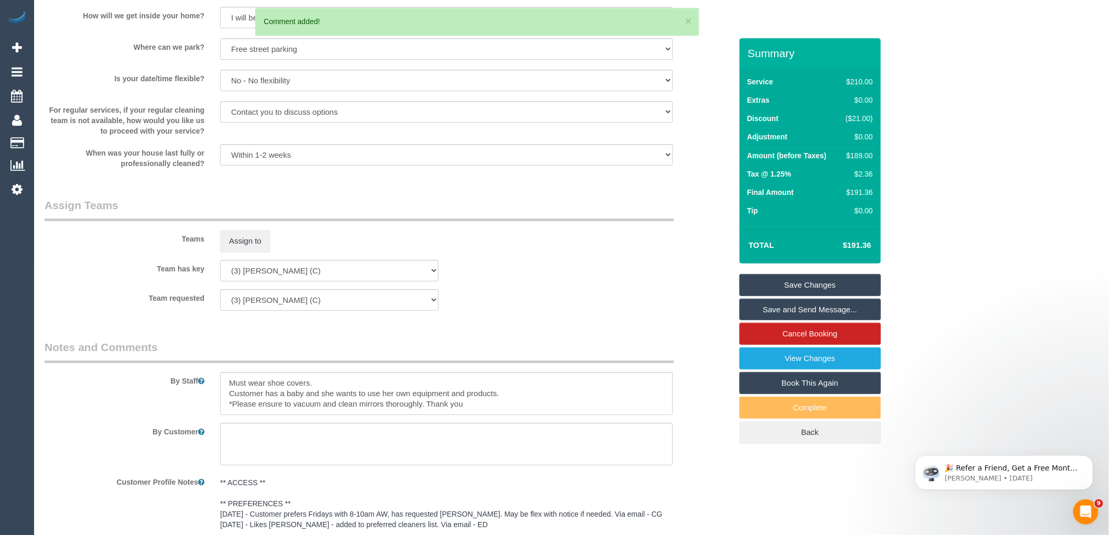
click at [818, 281] on link "Save Changes" at bounding box center [809, 285] width 141 height 22
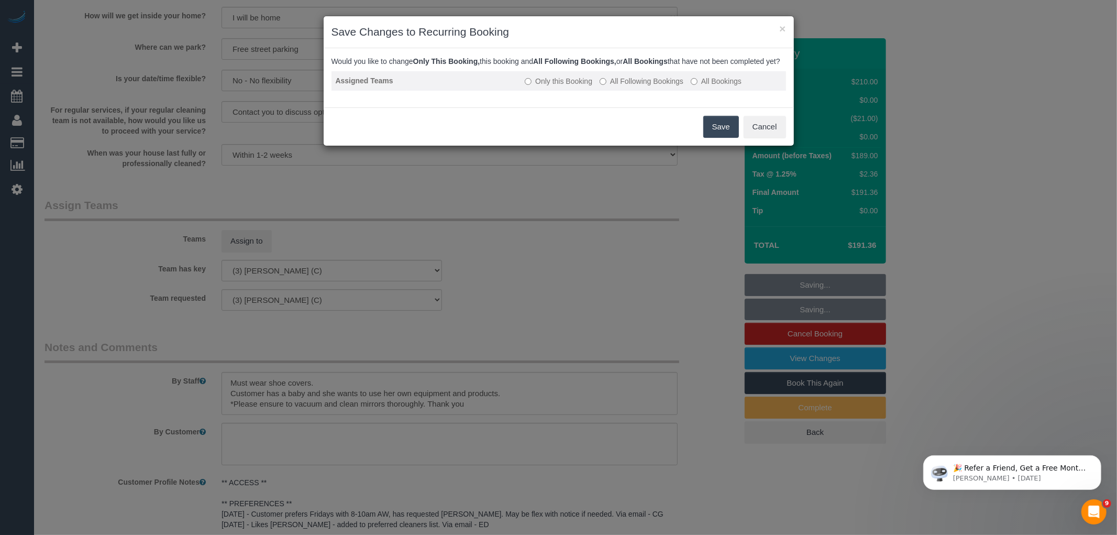
click at [650, 85] on label "All Following Bookings" at bounding box center [642, 81] width 84 height 10
click at [705, 137] on button "Save" at bounding box center [722, 127] width 36 height 22
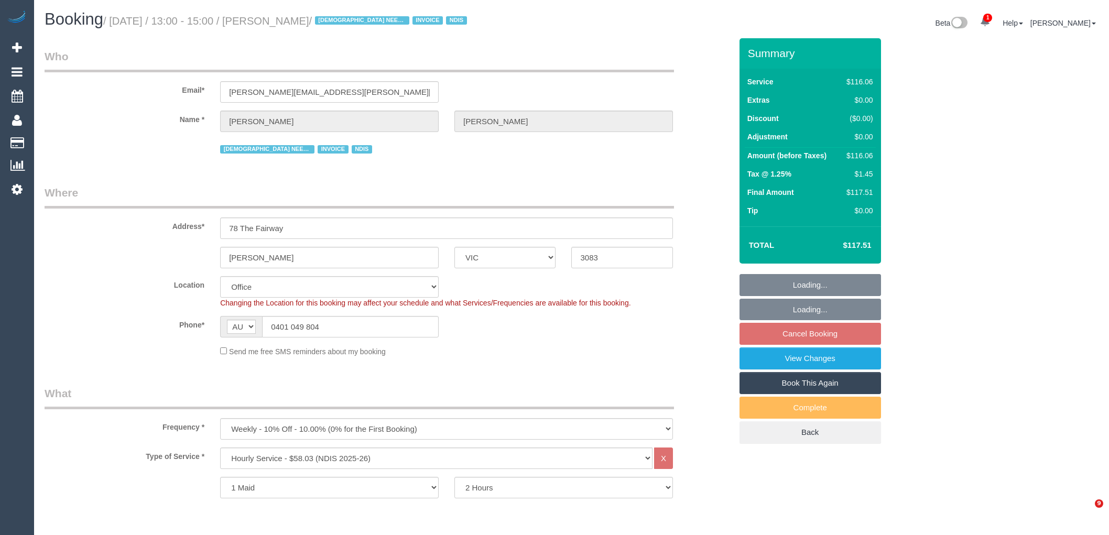
select select "VIC"
select select "number:29"
select select "number:14"
select select "number:18"
select select "number:24"
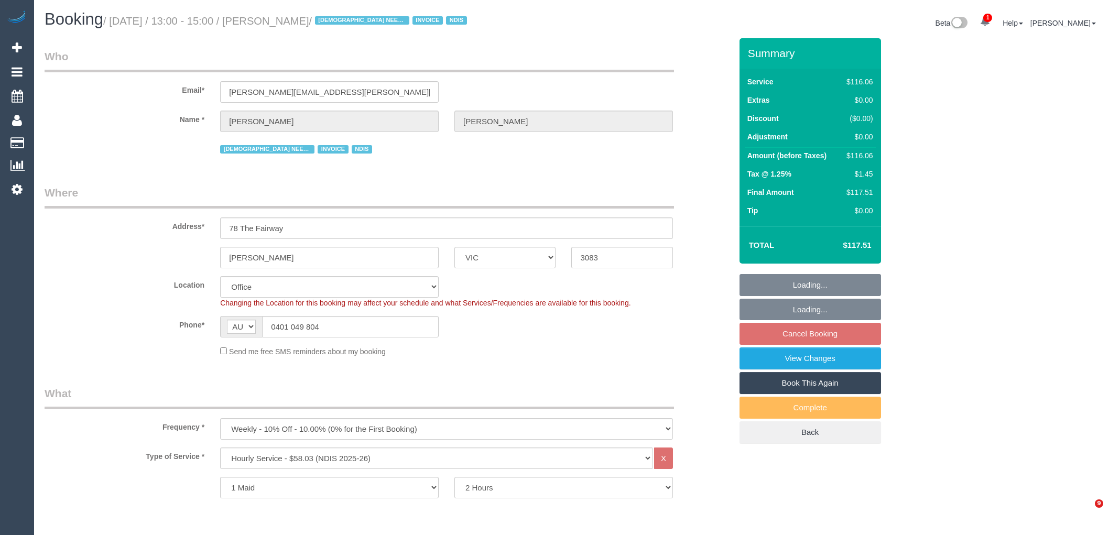
select select "number:35"
select select "object:785"
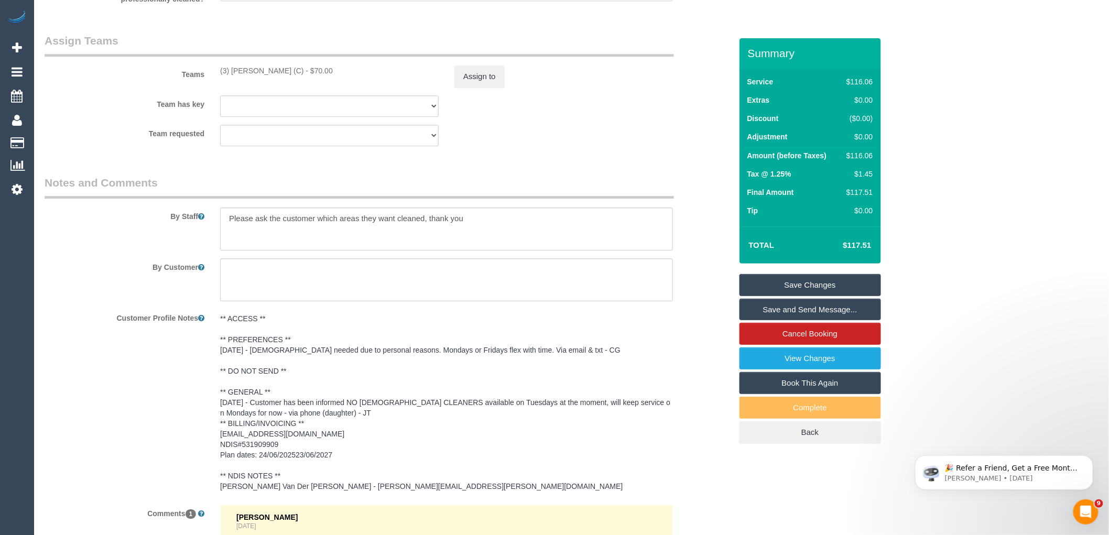
scroll to position [1444, 0]
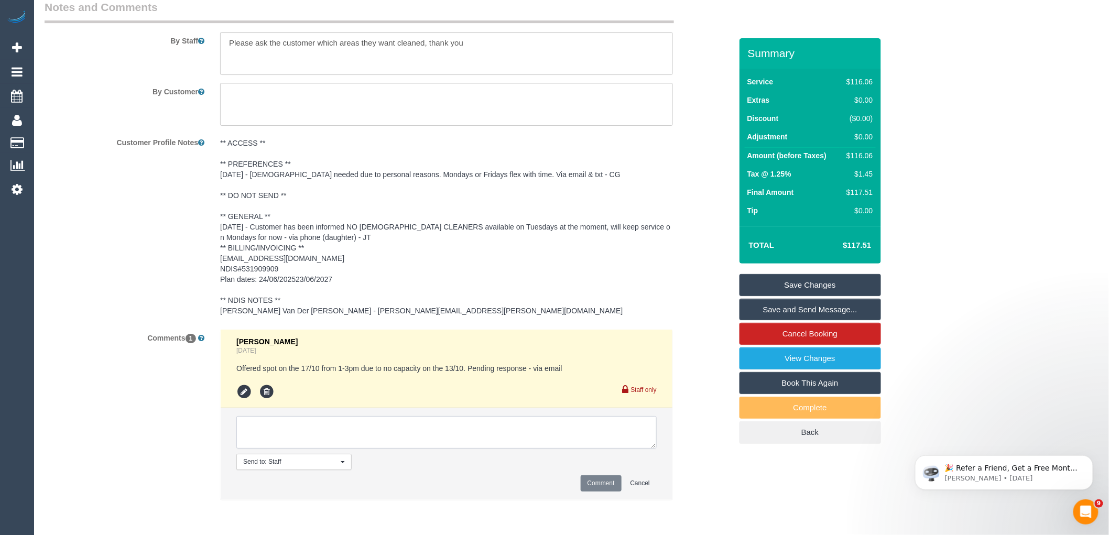
click at [329, 440] on textarea at bounding box center [446, 432] width 420 height 32
paste textarea "(3) Sharon Sparks (C) knee surgery away 13/10 - return date to be checked Custo…"
type textarea "(3) Sharon Sparks (C) knee surgery away 13/10 - return date to be checked Custo…"
click at [600, 488] on button "Comment" at bounding box center [600, 483] width 41 height 16
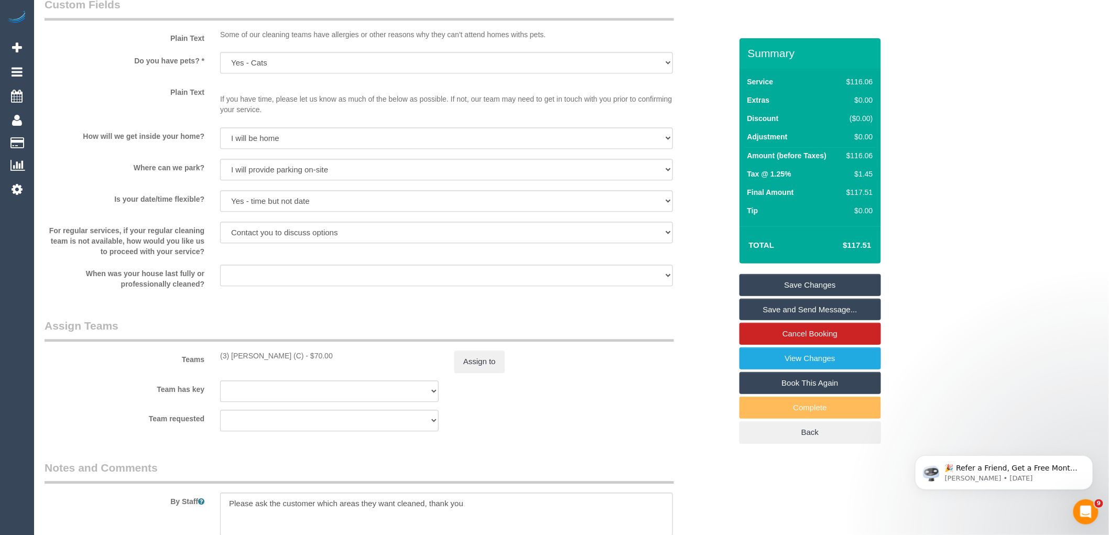
scroll to position [978, 0]
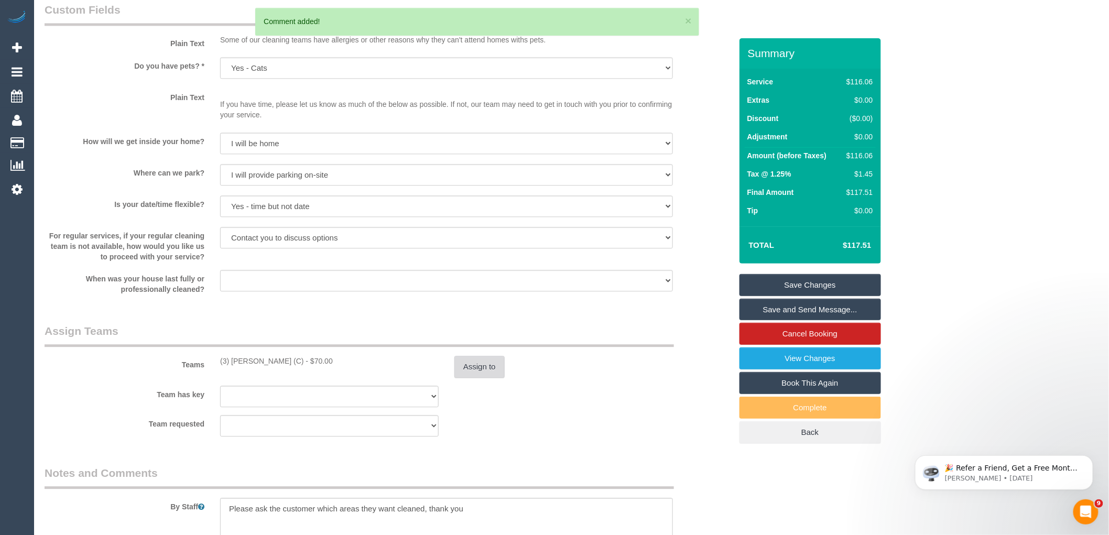
click at [475, 367] on button "Assign to" at bounding box center [479, 367] width 50 height 22
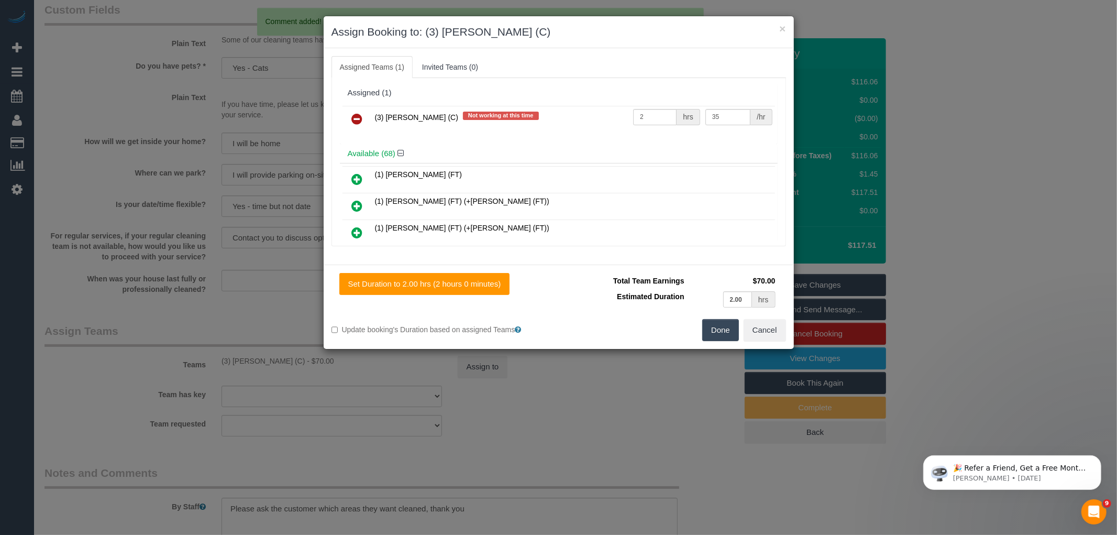
click at [373, 107] on td "(3) Sharon Sparks (C) Not working at this time" at bounding box center [501, 119] width 259 height 27
click at [360, 117] on icon at bounding box center [357, 119] width 11 height 13
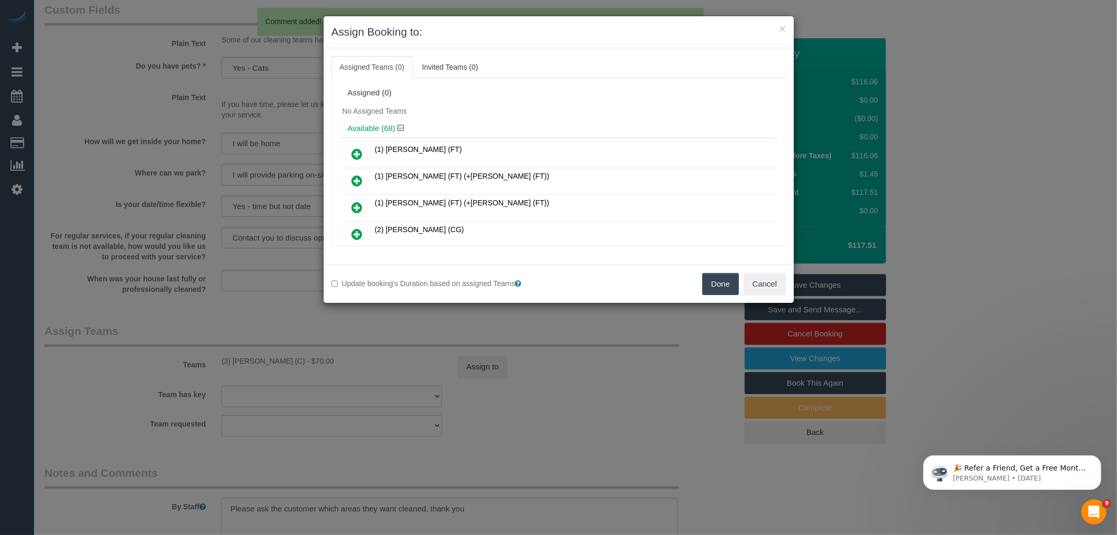
click at [724, 287] on button "Done" at bounding box center [721, 284] width 37 height 22
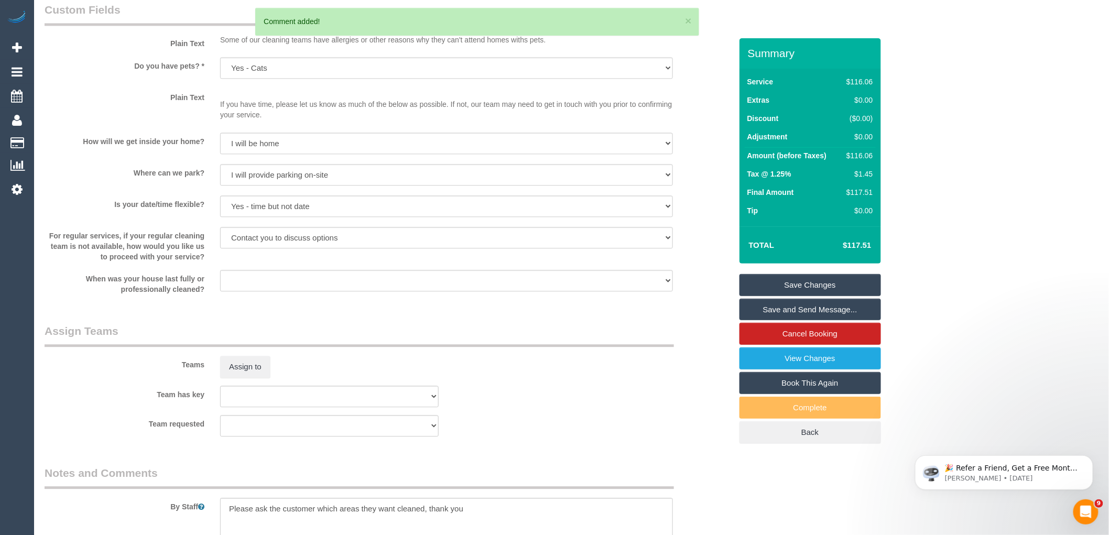
click at [818, 283] on link "Save Changes" at bounding box center [809, 285] width 141 height 22
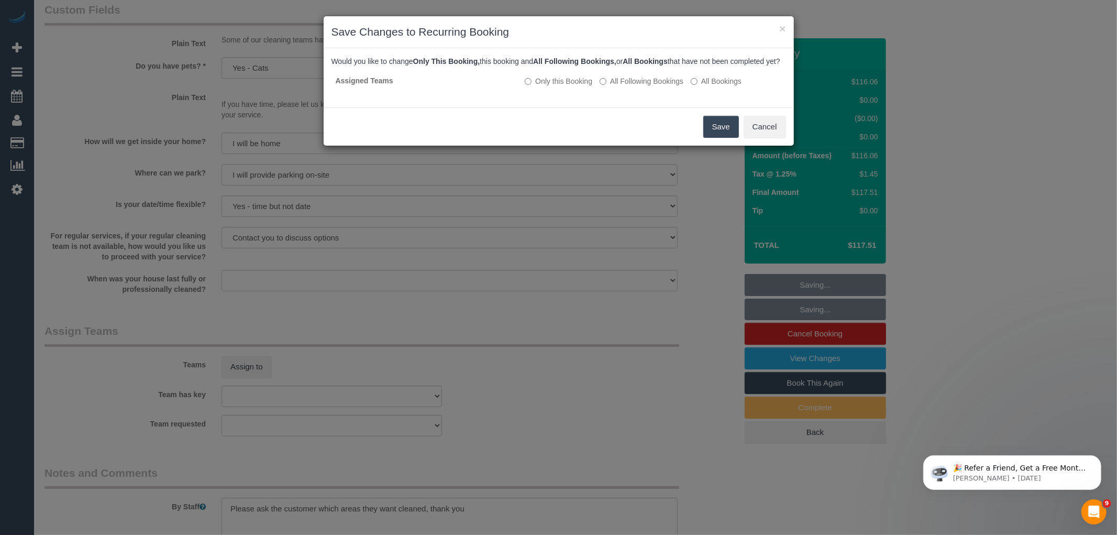
click at [646, 81] on div "Would you like to change Only This Booking, this booking and All Following Book…" at bounding box center [559, 77] width 455 height 43
click at [650, 86] on label "All Following Bookings" at bounding box center [642, 81] width 84 height 10
click at [720, 138] on button "Save" at bounding box center [722, 127] width 36 height 22
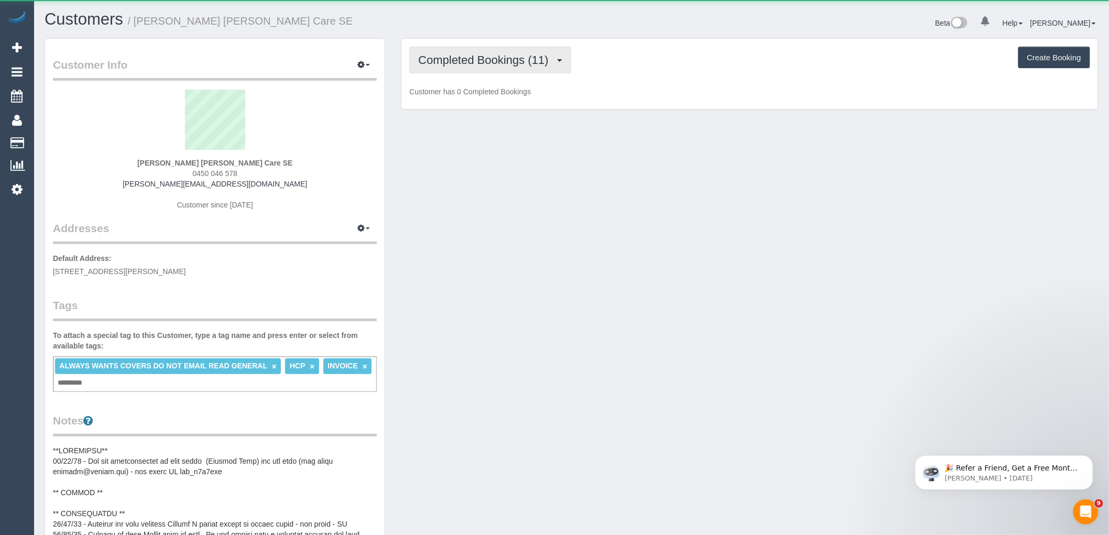
click at [490, 56] on span "Completed Bookings (11)" at bounding box center [485, 59] width 135 height 13
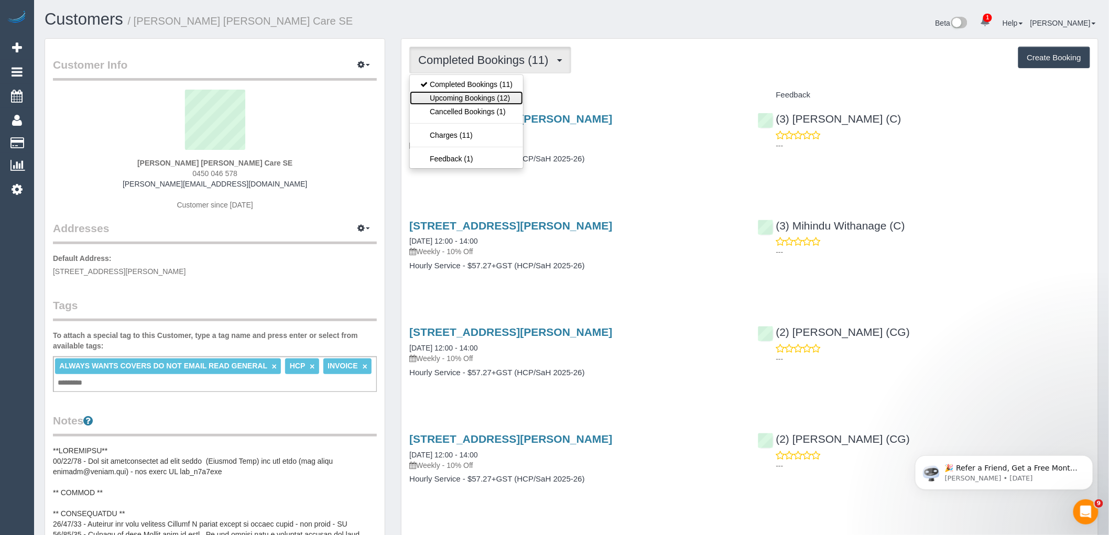
click at [501, 101] on link "Upcoming Bookings (12)" at bounding box center [466, 98] width 113 height 14
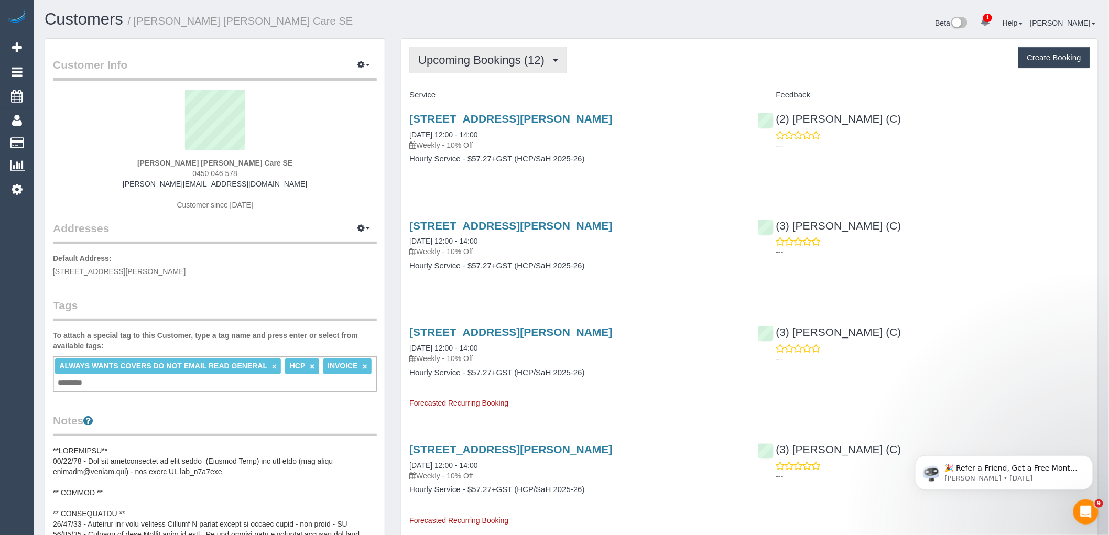
click at [521, 67] on button "Upcoming Bookings (12)" at bounding box center [488, 60] width 158 height 27
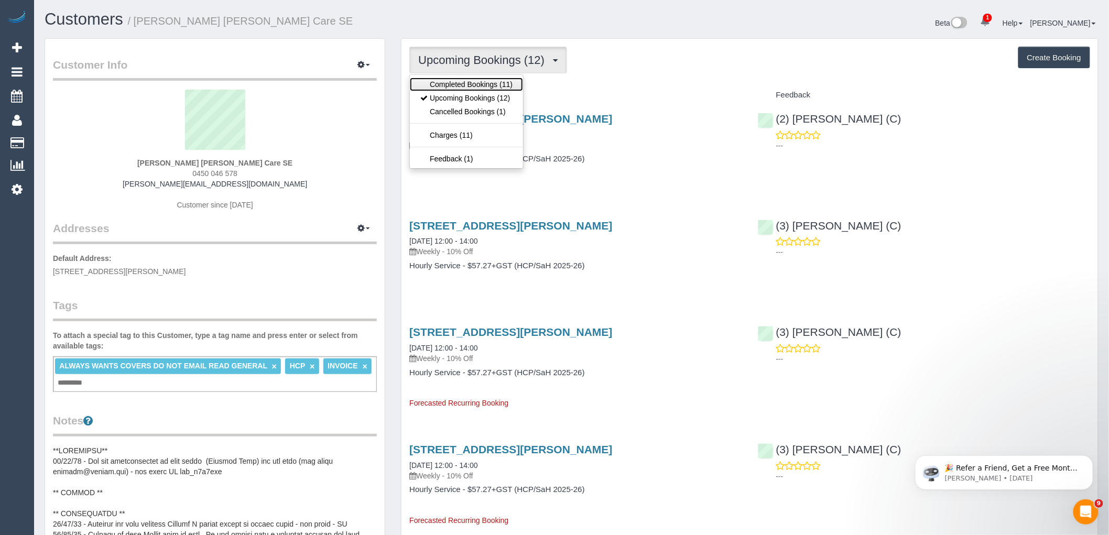
click at [513, 83] on link "Completed Bookings (11)" at bounding box center [466, 85] width 113 height 14
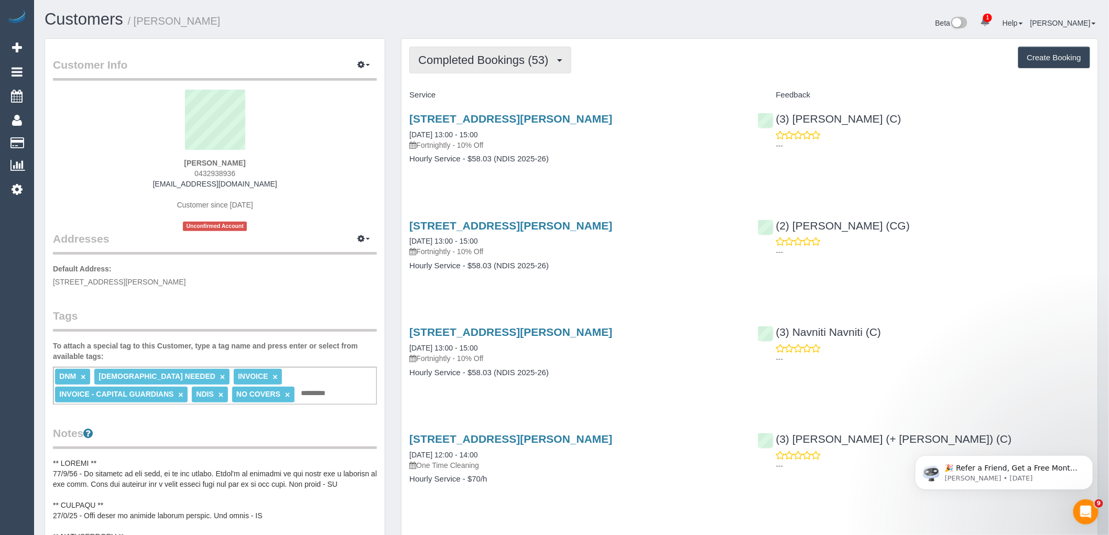
click at [507, 66] on span "Completed Bookings (53)" at bounding box center [485, 59] width 135 height 13
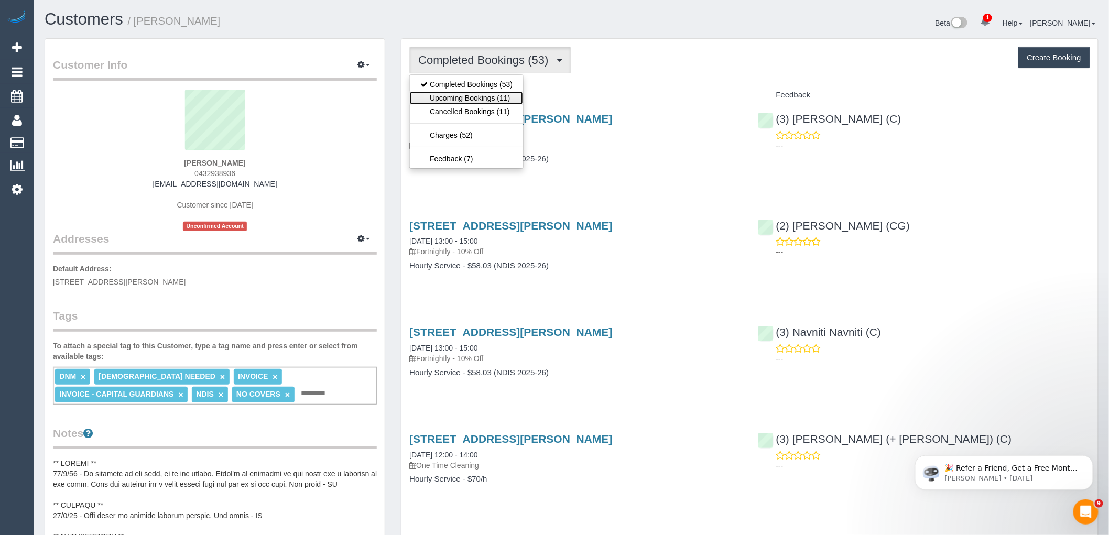
click at [500, 97] on link "Upcoming Bookings (11)" at bounding box center [466, 98] width 113 height 14
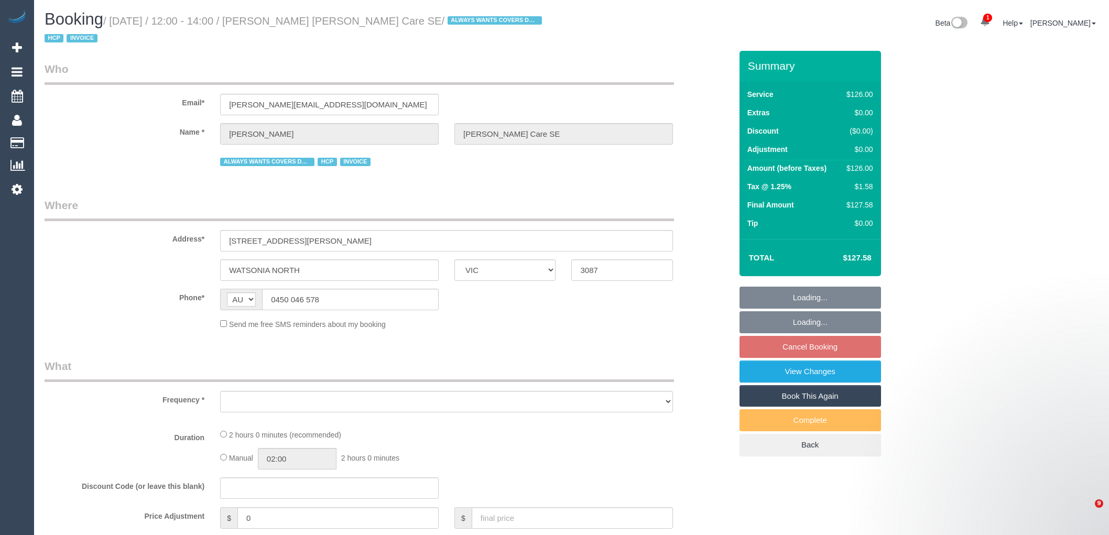
select select "VIC"
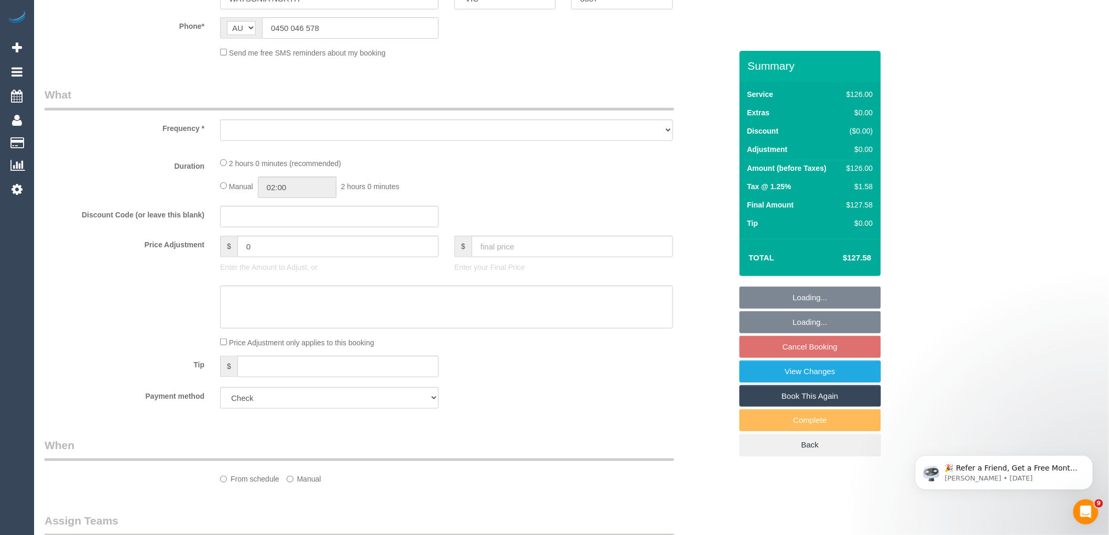
select select "number:28"
select select "number:14"
select select "number:19"
select select "number:36"
select select "number:34"
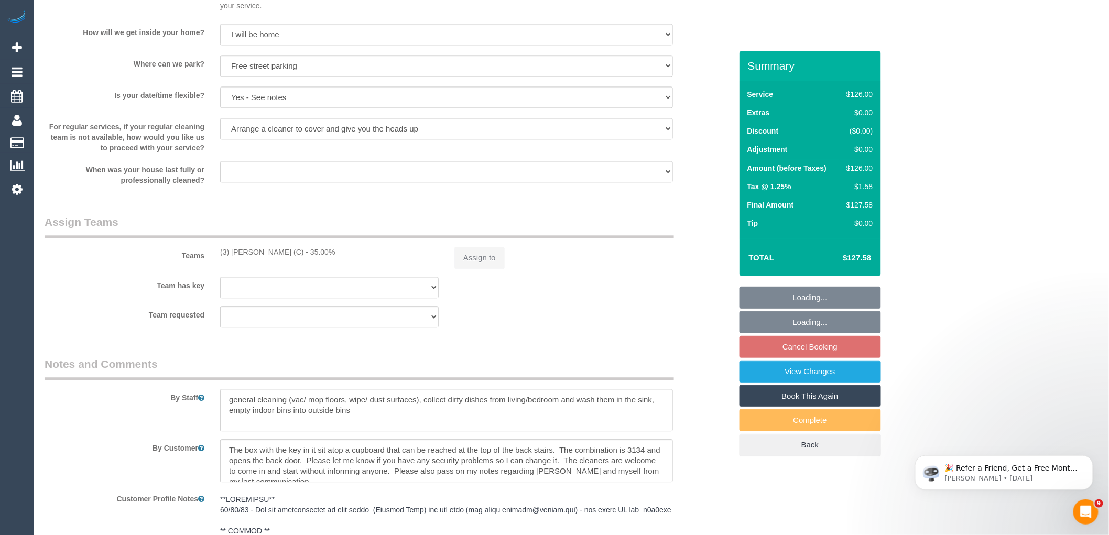
select select "object:754"
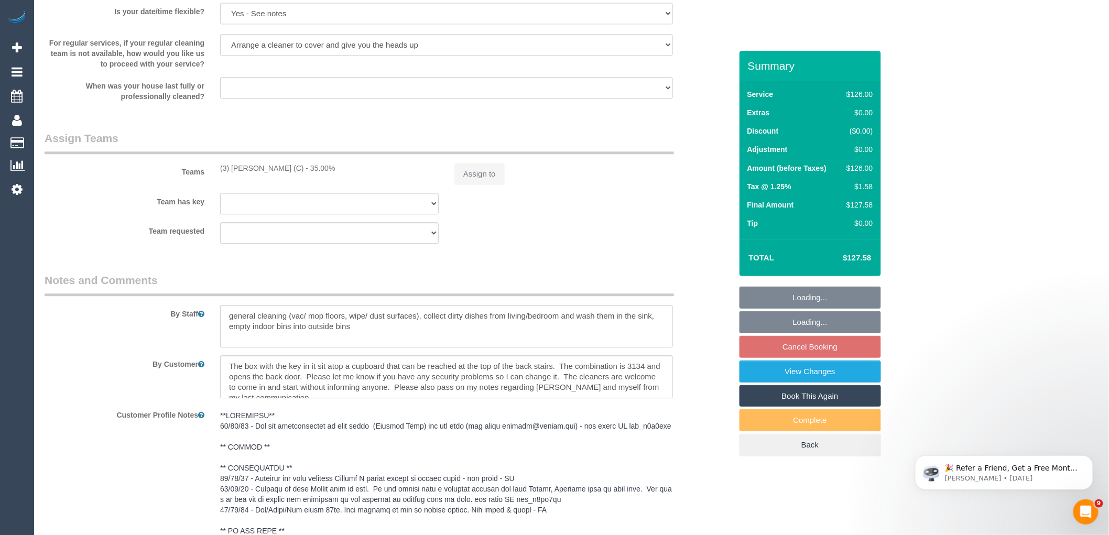
select select "120"
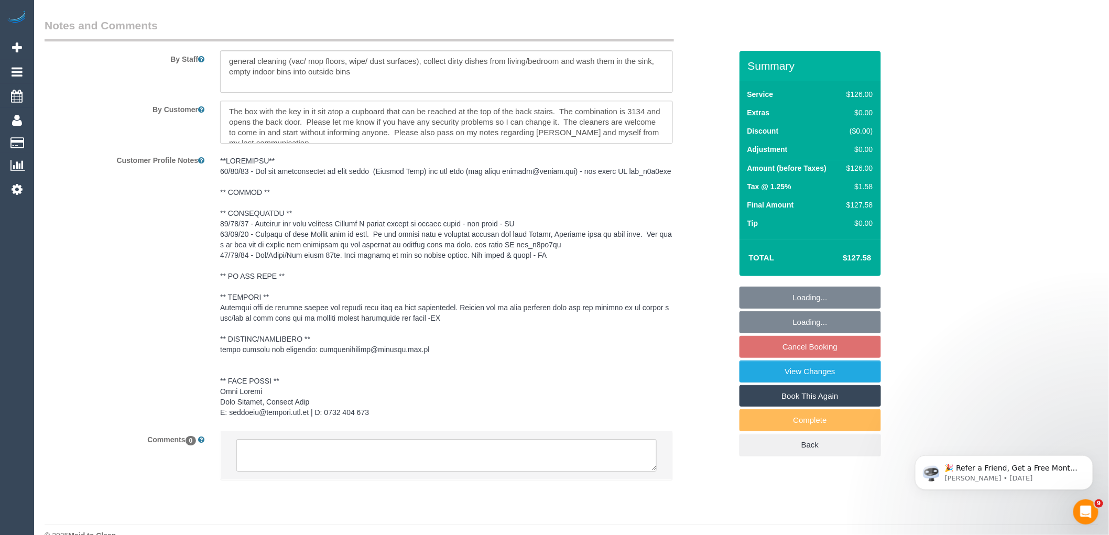
select select "spot4"
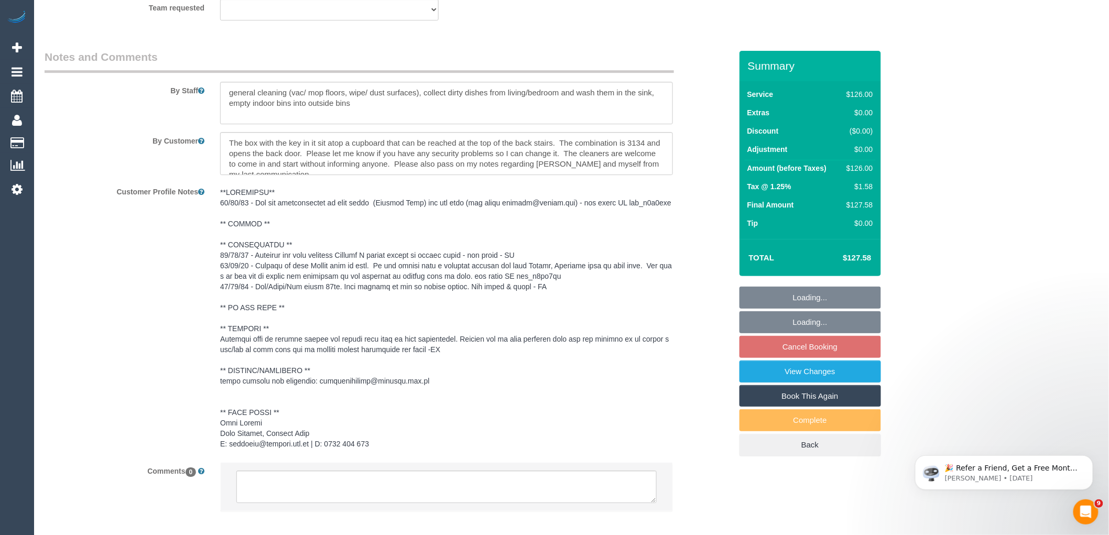
scroll to position [1414, 0]
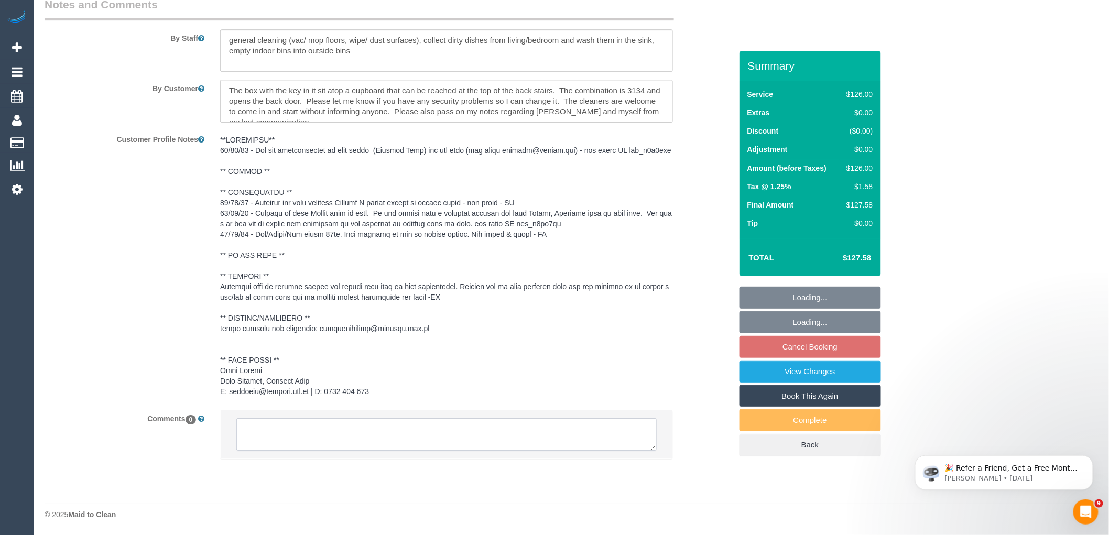
click at [354, 426] on textarea at bounding box center [446, 434] width 420 height 32
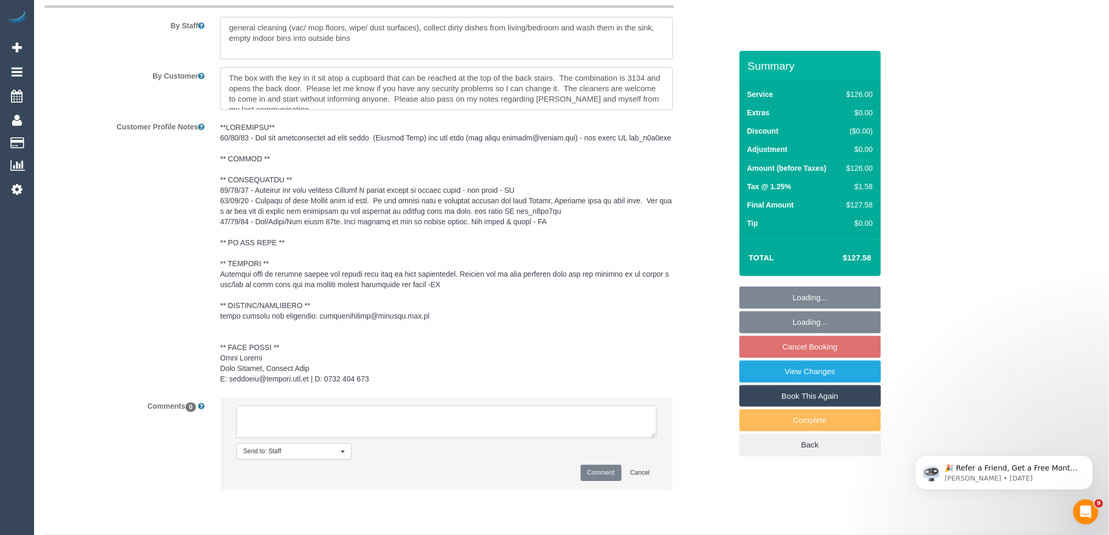
paste textarea "(3) Sharon Sparks (C) knee surgery away 13/10 - return date to be checked Custo…"
type textarea "(3) Sharon Sparks (C) knee surgery away 13/10 - return date to be checked Custo…"
click at [619, 481] on button "Comment" at bounding box center [600, 473] width 41 height 16
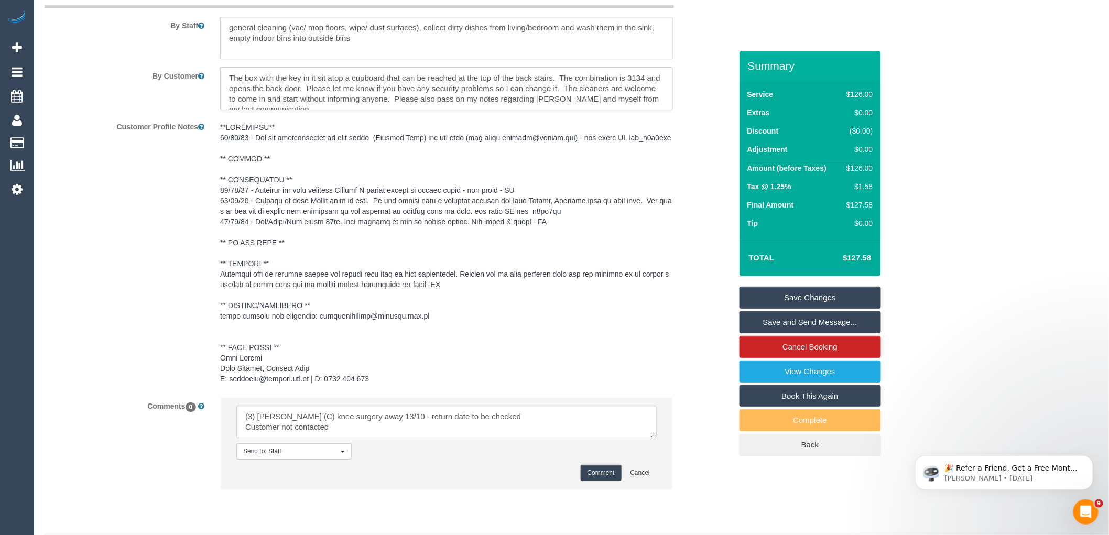
scroll to position [1007, 0]
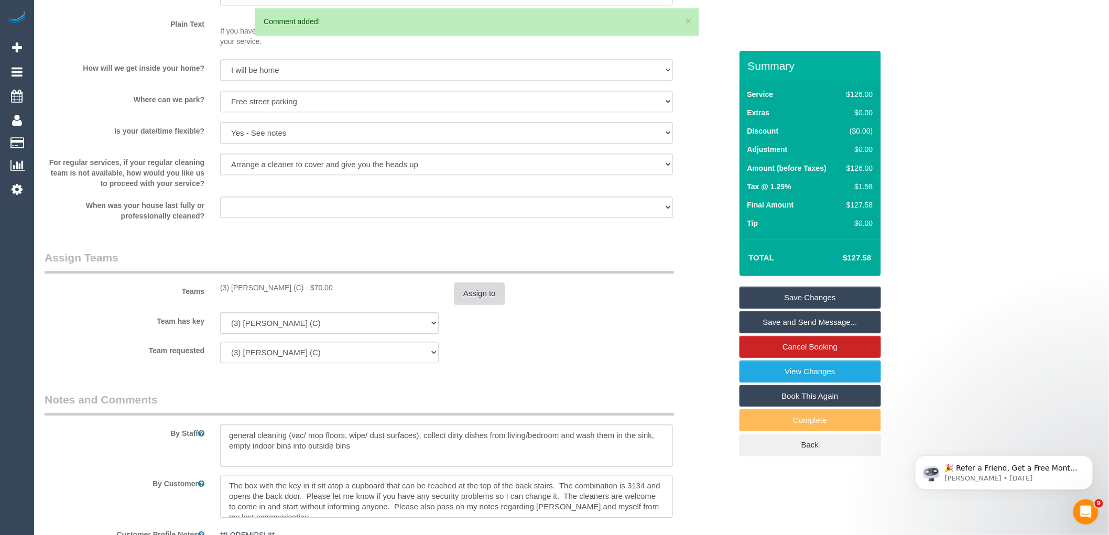
click at [486, 289] on button "Assign to" at bounding box center [479, 293] width 50 height 22
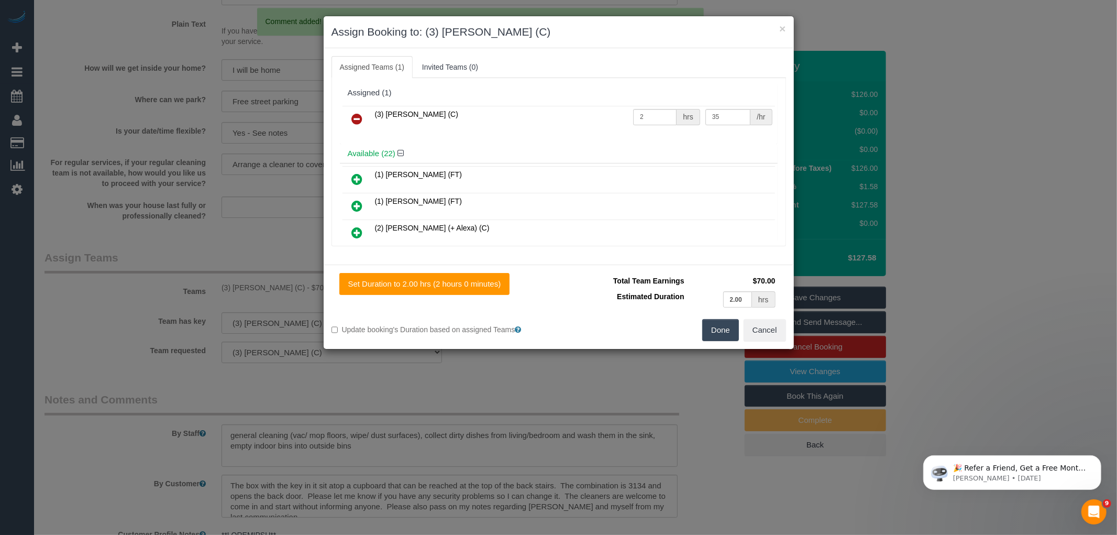
click at [353, 119] on icon at bounding box center [357, 119] width 11 height 13
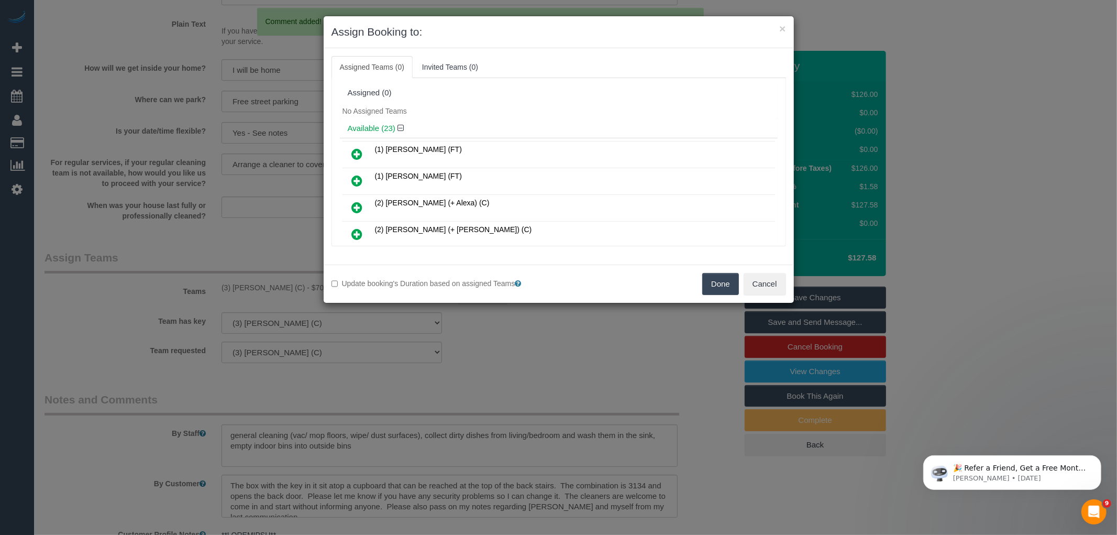
click at [733, 291] on button "Done" at bounding box center [721, 284] width 37 height 22
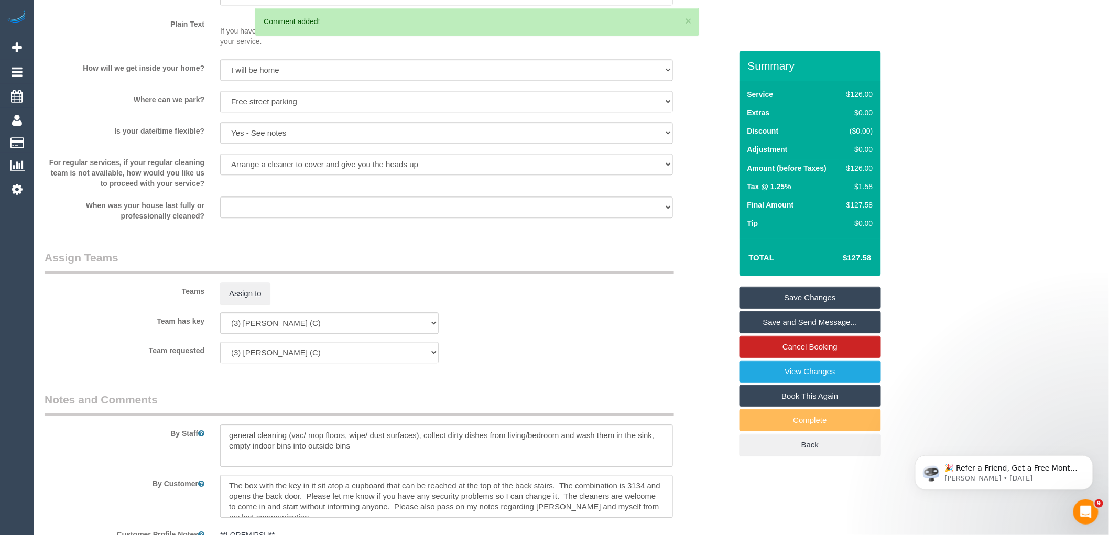
click at [828, 297] on link "Save Changes" at bounding box center [809, 298] width 141 height 22
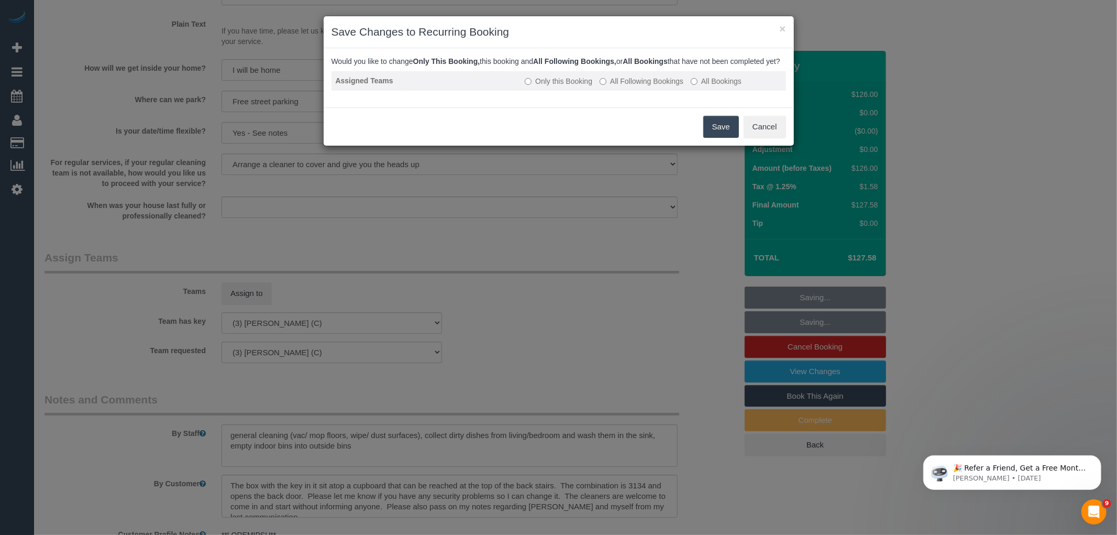
click at [642, 86] on label "All Following Bookings" at bounding box center [642, 81] width 84 height 10
click at [716, 134] on button "Save" at bounding box center [722, 127] width 36 height 22
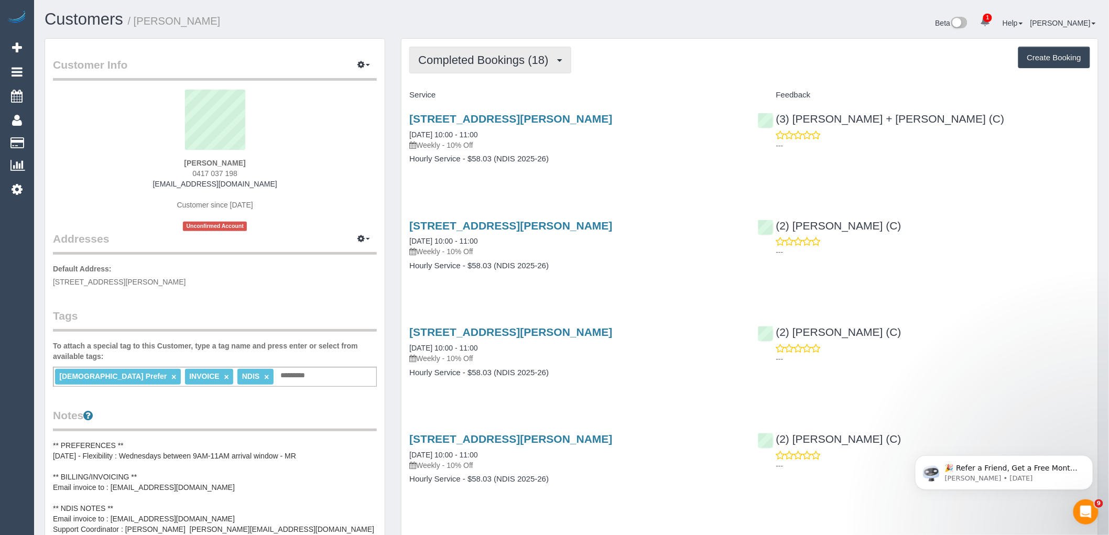
click at [491, 51] on button "Completed Bookings (18)" at bounding box center [489, 60] width 161 height 27
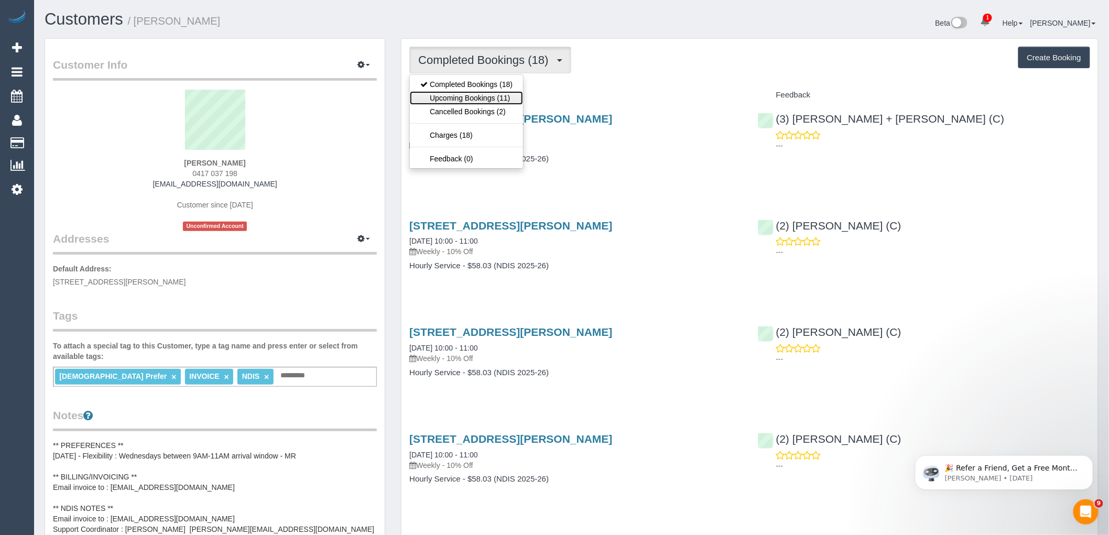
click at [503, 95] on link "Upcoming Bookings (11)" at bounding box center [466, 98] width 113 height 14
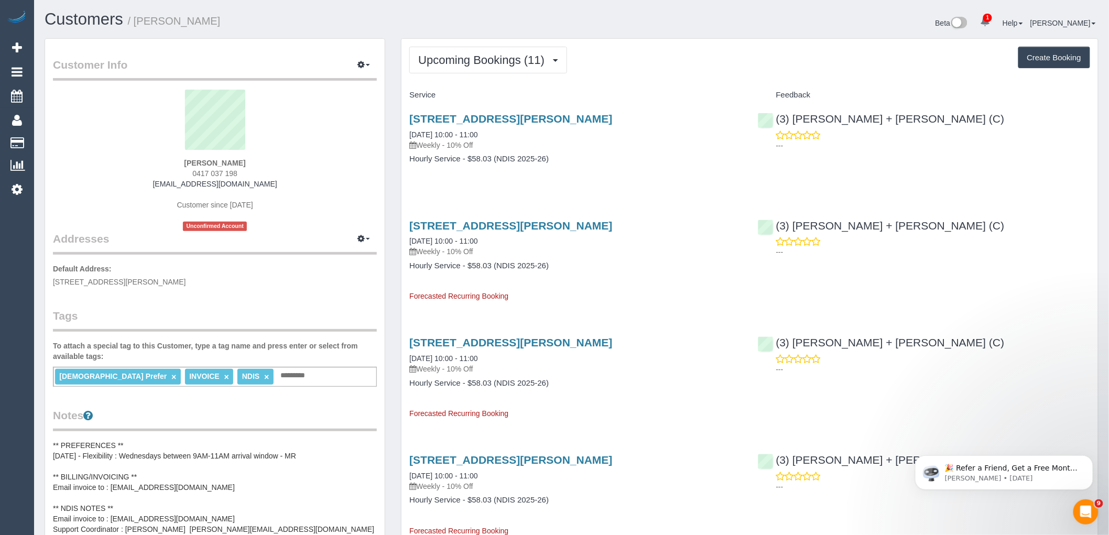
drag, startPoint x: 276, startPoint y: 189, endPoint x: 163, endPoint y: 181, distance: 112.9
click at [163, 181] on div "Elizabeth Meilak 0417 037 198 riviera@bigpond.net.au Customer since 2025 Unconf…" at bounding box center [215, 160] width 324 height 141
copy link "riviera@bigpond.net.au"
click at [473, 49] on button "Upcoming Bookings (11)" at bounding box center [488, 60] width 158 height 27
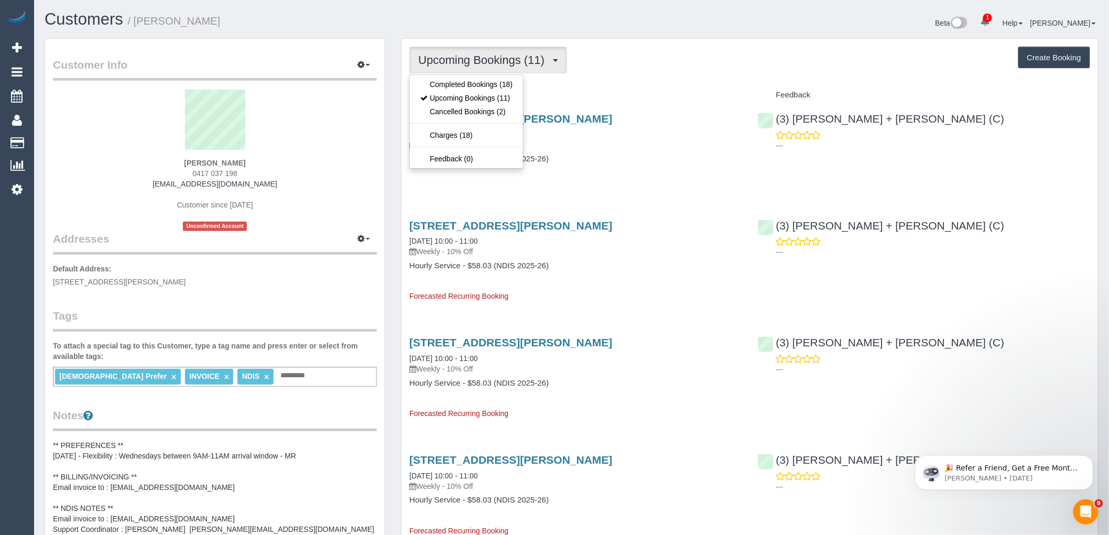
drag, startPoint x: 671, startPoint y: 29, endPoint x: 670, endPoint y: 40, distance: 10.6
click at [672, 33] on div "Beta 1 Your Notifications You have 0 alerts × You have 2 to charge for 11/10/20…" at bounding box center [839, 24] width 535 height 28
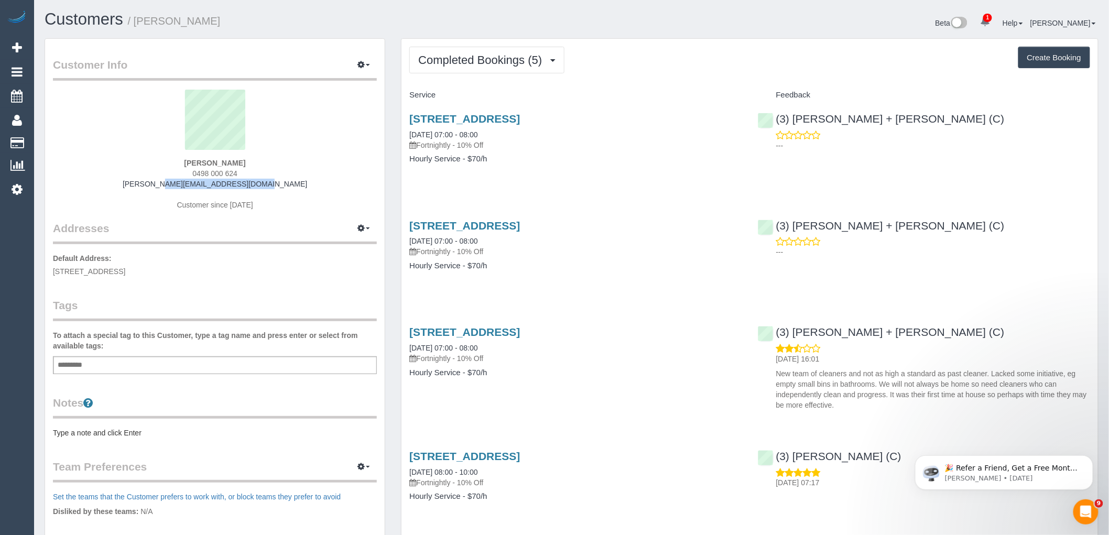
drag, startPoint x: 290, startPoint y: 188, endPoint x: 105, endPoint y: 188, distance: 184.4
click at [105, 188] on div "[PERSON_NAME] 0498 000 624 [PERSON_NAME][EMAIL_ADDRESS][DOMAIN_NAME] Customer s…" at bounding box center [215, 155] width 324 height 131
copy link "[PERSON_NAME][EMAIL_ADDRESS][DOMAIN_NAME]"
click at [510, 67] on button "Completed Bookings (5)" at bounding box center [486, 60] width 155 height 27
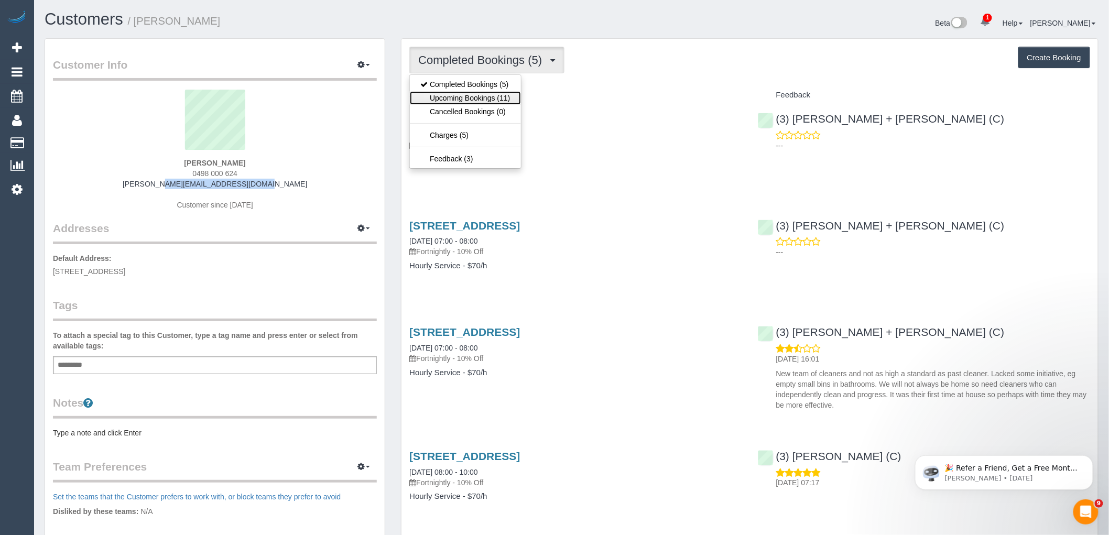
click at [509, 96] on link "Upcoming Bookings (11)" at bounding box center [465, 98] width 111 height 14
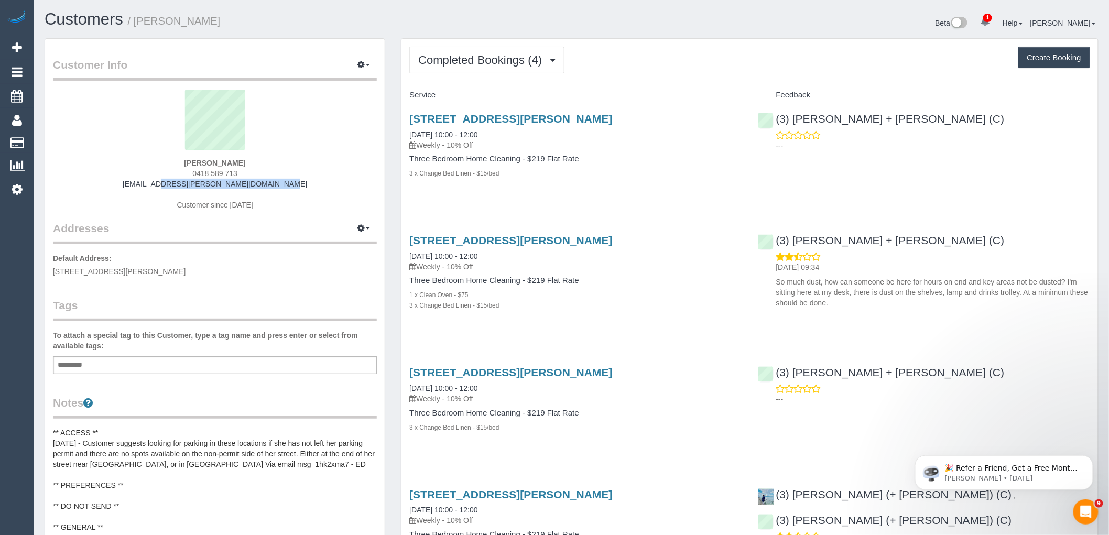
drag, startPoint x: 303, startPoint y: 181, endPoint x: 137, endPoint y: 184, distance: 165.6
click at [137, 184] on div "[PERSON_NAME] 0418 589 713 [EMAIL_ADDRESS][PERSON_NAME][DOMAIN_NAME] Customer s…" at bounding box center [215, 155] width 324 height 131
copy link "[EMAIL_ADDRESS][PERSON_NAME][DOMAIN_NAME]"
drag, startPoint x: 412, startPoint y: 60, endPoint x: 431, endPoint y: 60, distance: 18.9
click at [414, 60] on button "Completed Bookings (4)" at bounding box center [486, 60] width 155 height 27
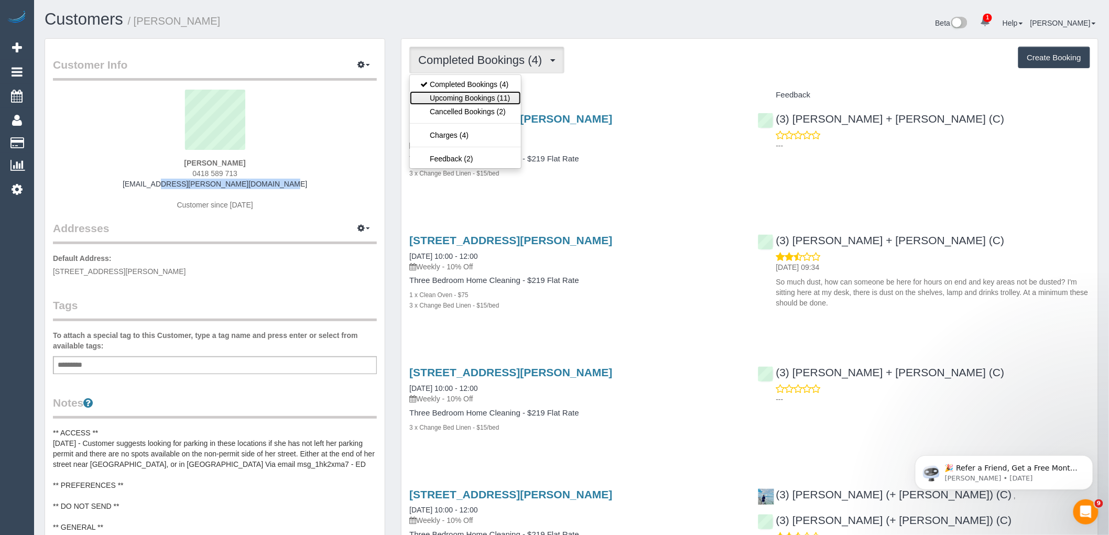
click at [467, 98] on link "Upcoming Bookings (11)" at bounding box center [465, 98] width 111 height 14
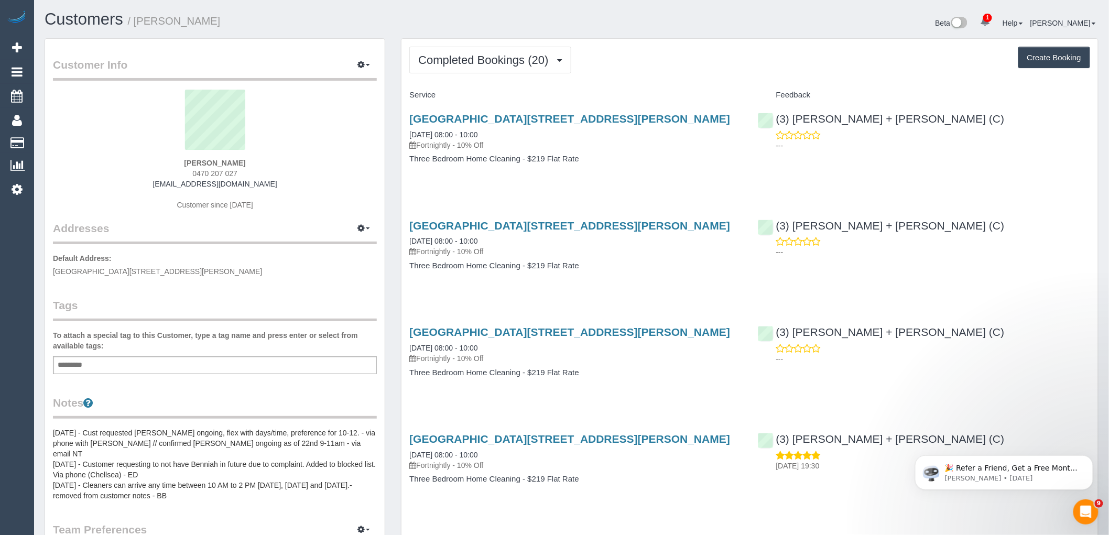
drag, startPoint x: 279, startPoint y: 180, endPoint x: 112, endPoint y: 180, distance: 167.6
click at [114, 180] on div "Kalpana Chaudhary 0470 207 027 hbti.kalpana@gmail.com Customer since 2024" at bounding box center [215, 155] width 324 height 131
copy link "hbti.kalpana@gmail.com"
click at [517, 50] on button "Completed Bookings (20)" at bounding box center [489, 60] width 161 height 27
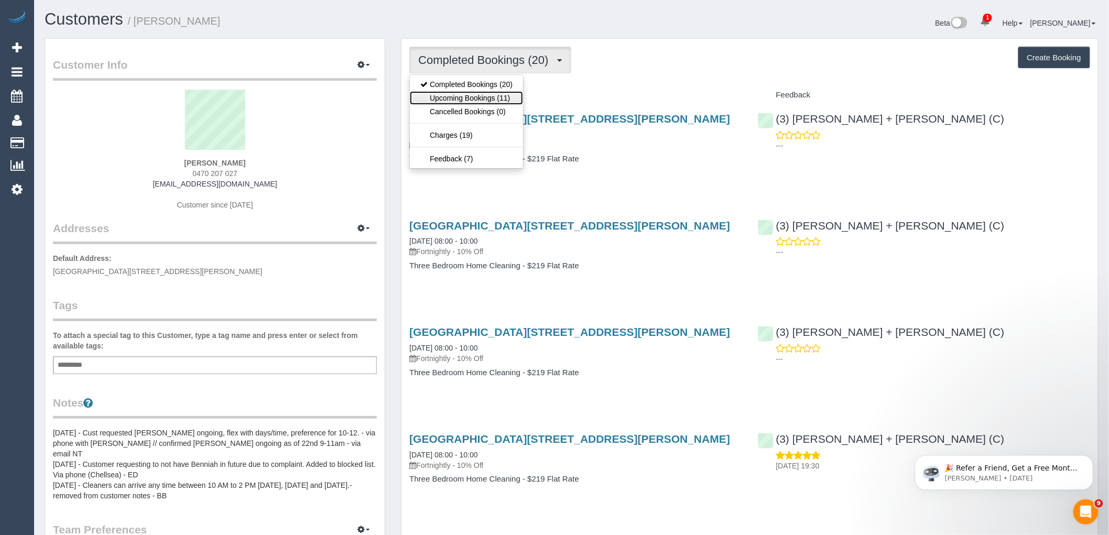
click at [505, 100] on link "Upcoming Bookings (11)" at bounding box center [466, 98] width 113 height 14
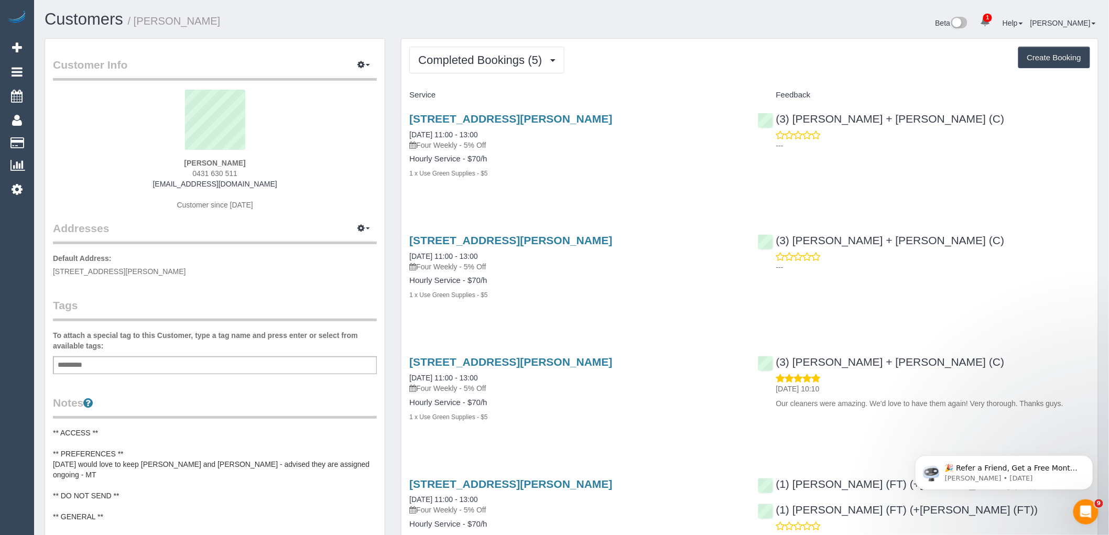
drag, startPoint x: 200, startPoint y: 185, endPoint x: 114, endPoint y: 185, distance: 86.4
click at [118, 185] on div "[PERSON_NAME] 0431 630 511 [EMAIL_ADDRESS][DOMAIN_NAME] Customer since [DATE]" at bounding box center [215, 155] width 324 height 131
copy link "[EMAIL_ADDRESS][DOMAIN_NAME]"
drag, startPoint x: 951, startPoint y: 119, endPoint x: 774, endPoint y: 119, distance: 176.5
click at [774, 119] on div "(3) Gurdeep + Kamalpreet (C) ---" at bounding box center [924, 129] width 348 height 51
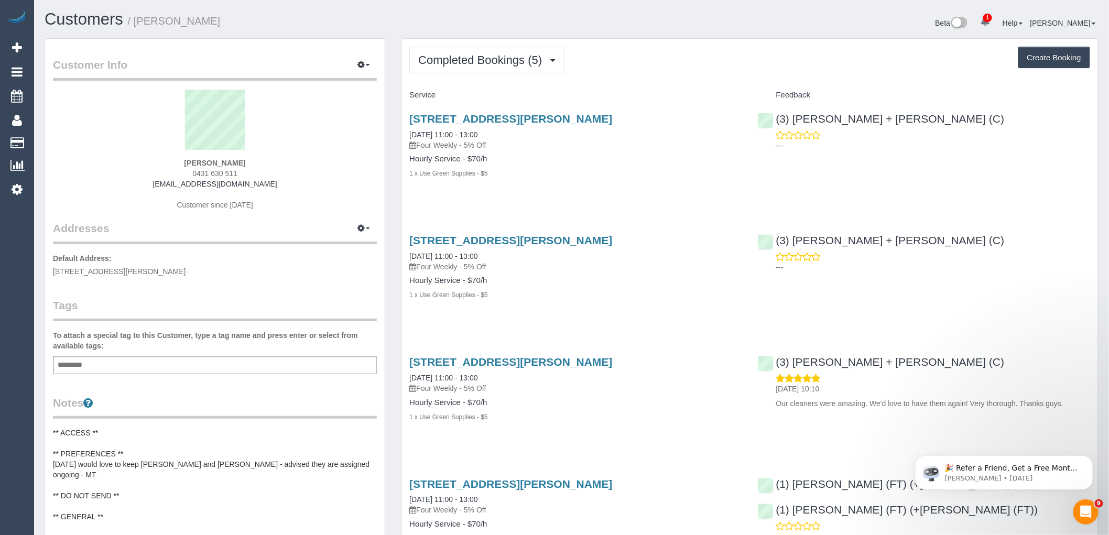
copy link "(3) [PERSON_NAME] + [PERSON_NAME] (C)"
click at [502, 64] on span "Completed Bookings (5)" at bounding box center [482, 59] width 129 height 13
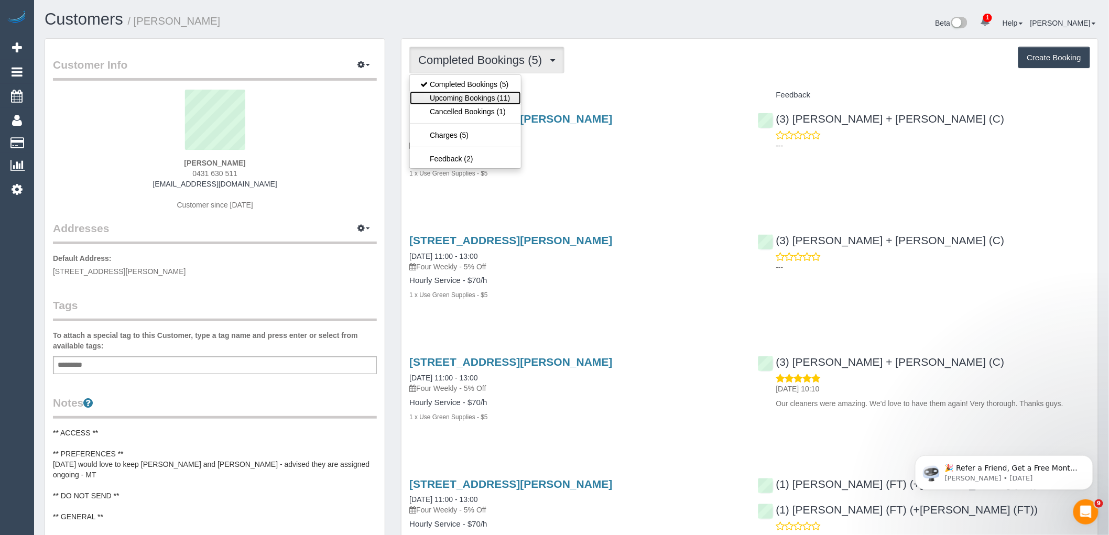
click at [495, 101] on link "Upcoming Bookings (11)" at bounding box center [465, 98] width 111 height 14
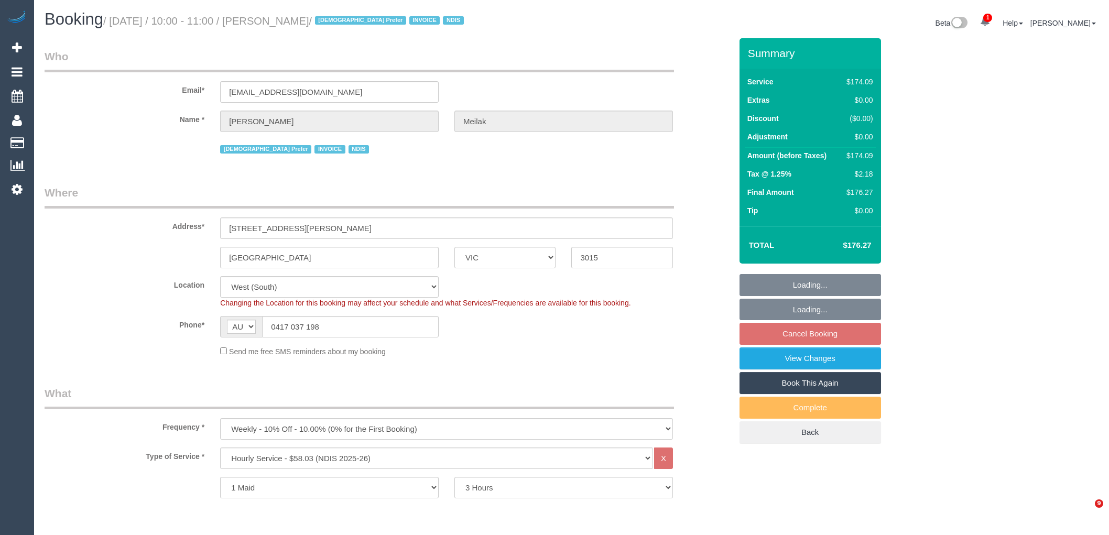
select select "VIC"
select select "180"
select select "object:604"
select select "number:28"
select select "number:14"
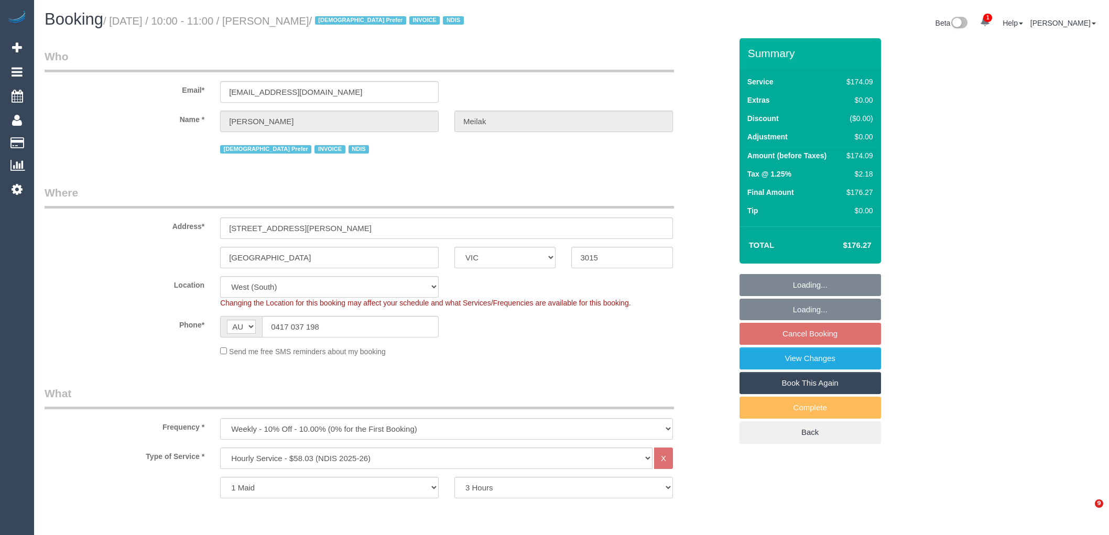
select select "number:19"
select select "number:25"
select select "number:35"
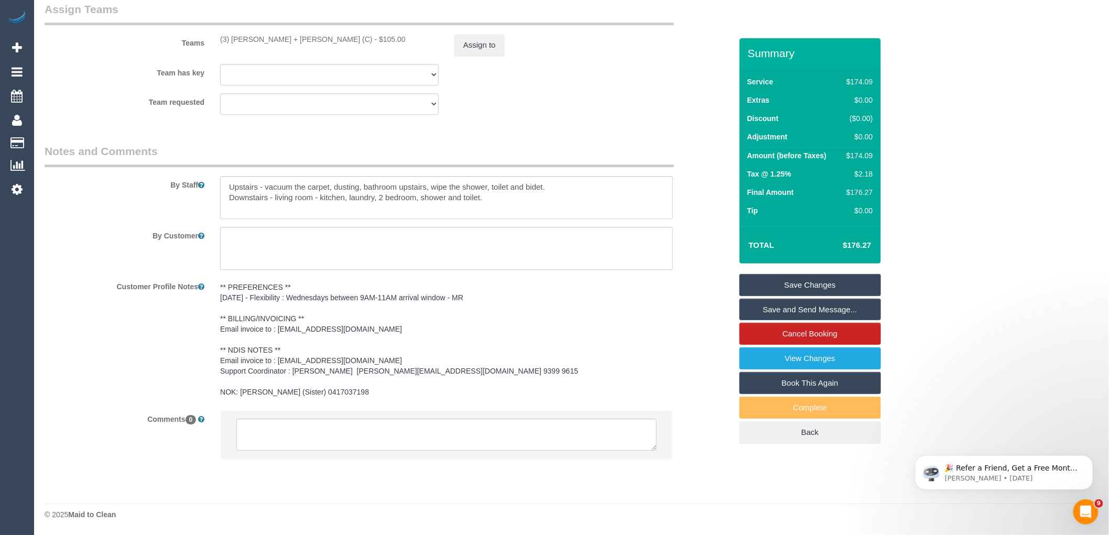
scroll to position [1302, 0]
click at [344, 435] on textarea at bounding box center [446, 435] width 420 height 32
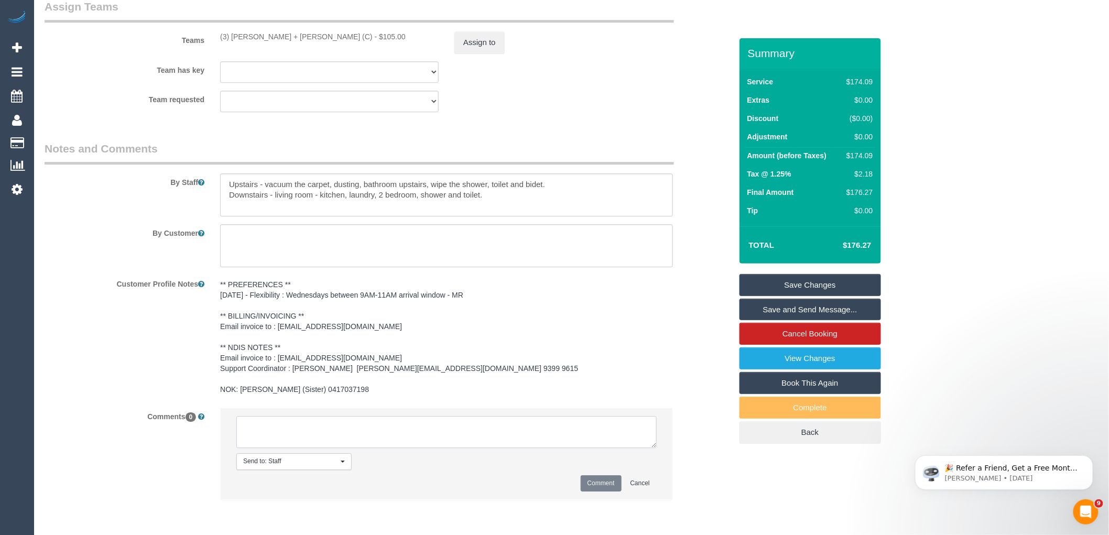
paste textarea "(3) [PERSON_NAME] + [PERSON_NAME] (C)"
drag, startPoint x: 353, startPoint y: 442, endPoint x: 229, endPoint y: 421, distance: 125.3
click at [229, 421] on li "Send to: Staff Nothing selected Send to: Staff Send to: Customer Send to: Team …" at bounding box center [447, 453] width 452 height 91
type textarea "(3) [PERSON_NAME] + [PERSON_NAME] (C) terminated last day 11/10 Customer inform…"
click at [598, 491] on button "Comment" at bounding box center [600, 483] width 41 height 16
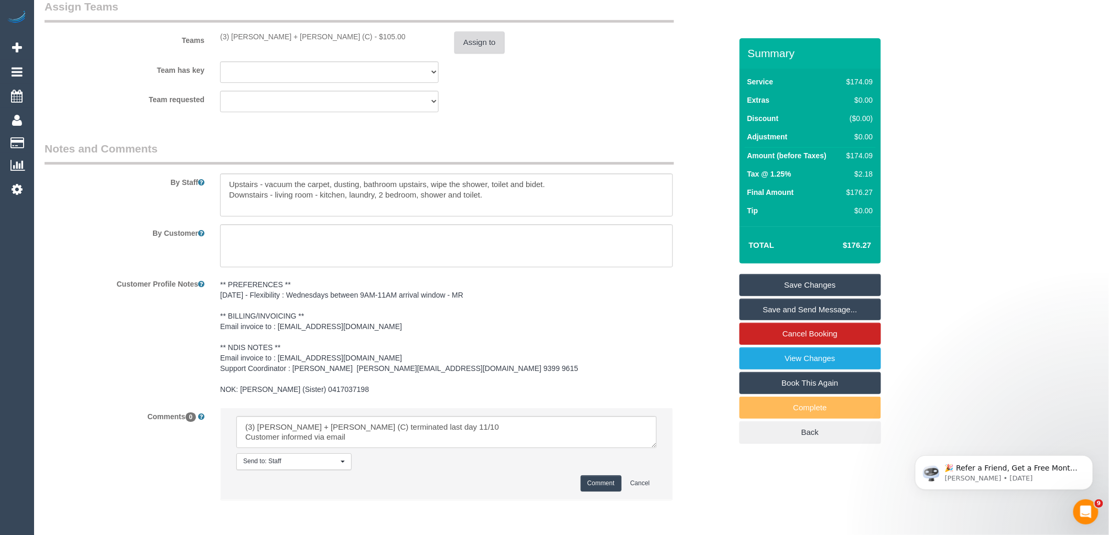
click at [483, 52] on button "Assign to" at bounding box center [479, 42] width 50 height 22
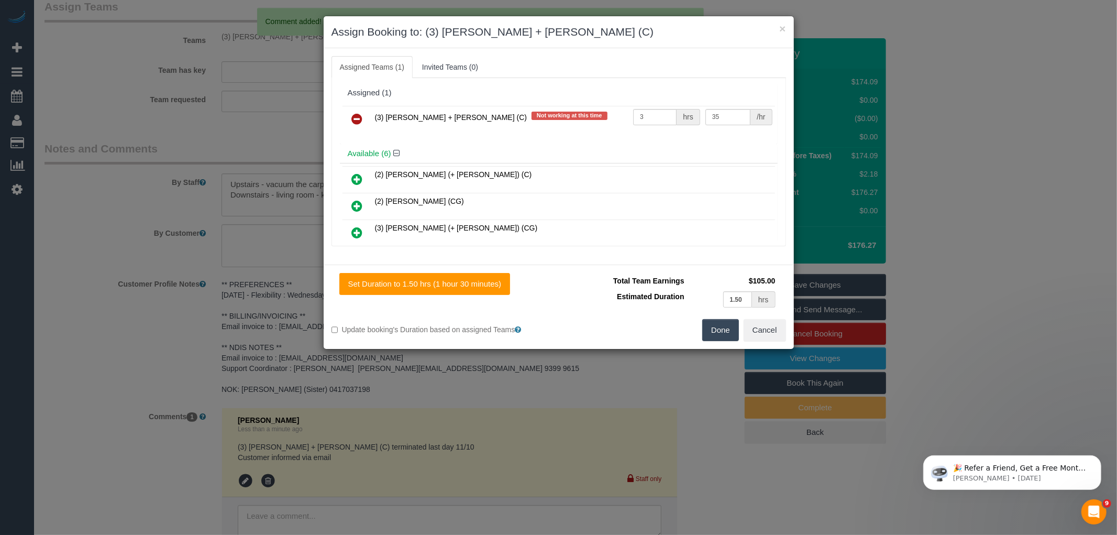
click at [368, 116] on link at bounding box center [357, 119] width 25 height 21
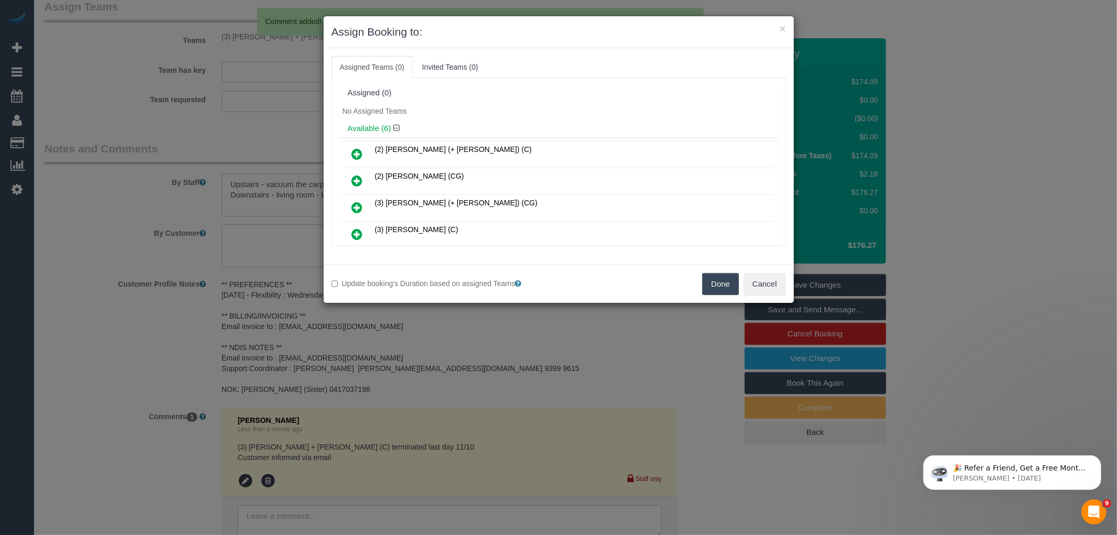
click at [713, 279] on button "Done" at bounding box center [721, 284] width 37 height 22
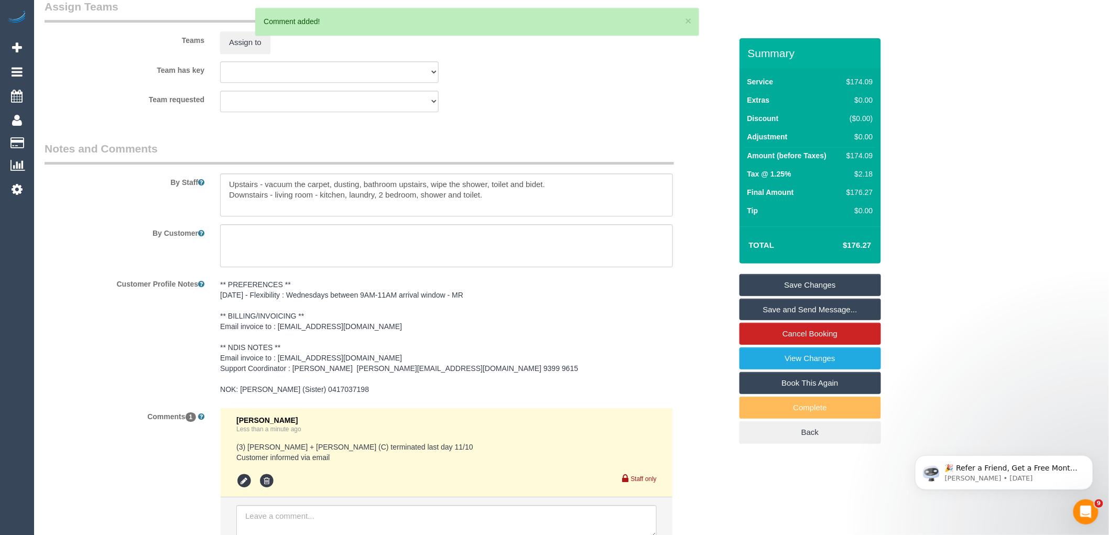
click at [806, 281] on link "Save Changes" at bounding box center [809, 285] width 141 height 22
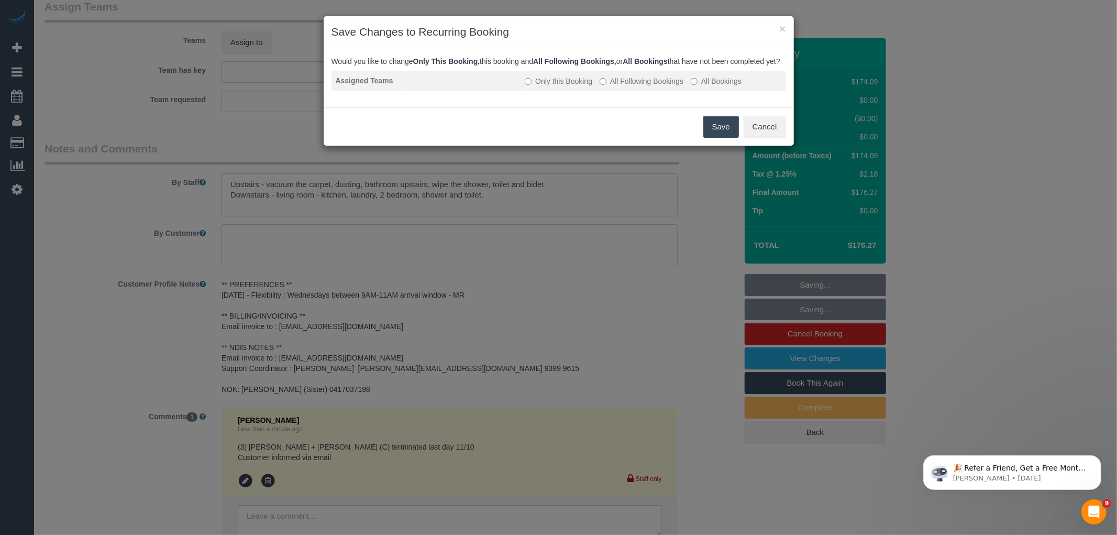
click at [631, 86] on label "All Following Bookings" at bounding box center [642, 81] width 84 height 10
click at [718, 137] on button "Save" at bounding box center [722, 127] width 36 height 22
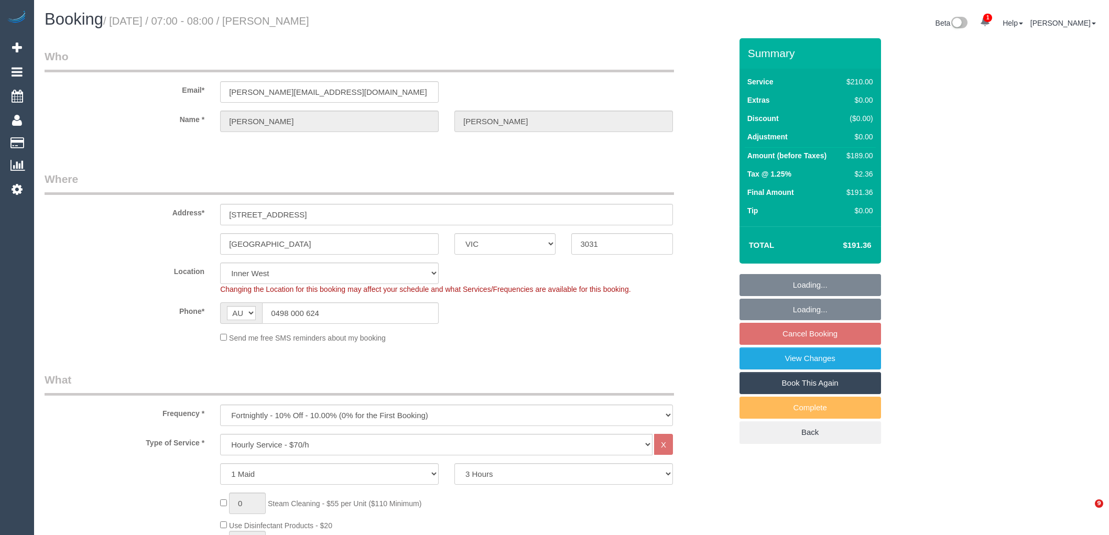
select select "VIC"
select select "180"
select select "number:28"
select select "number:14"
select select "number:19"
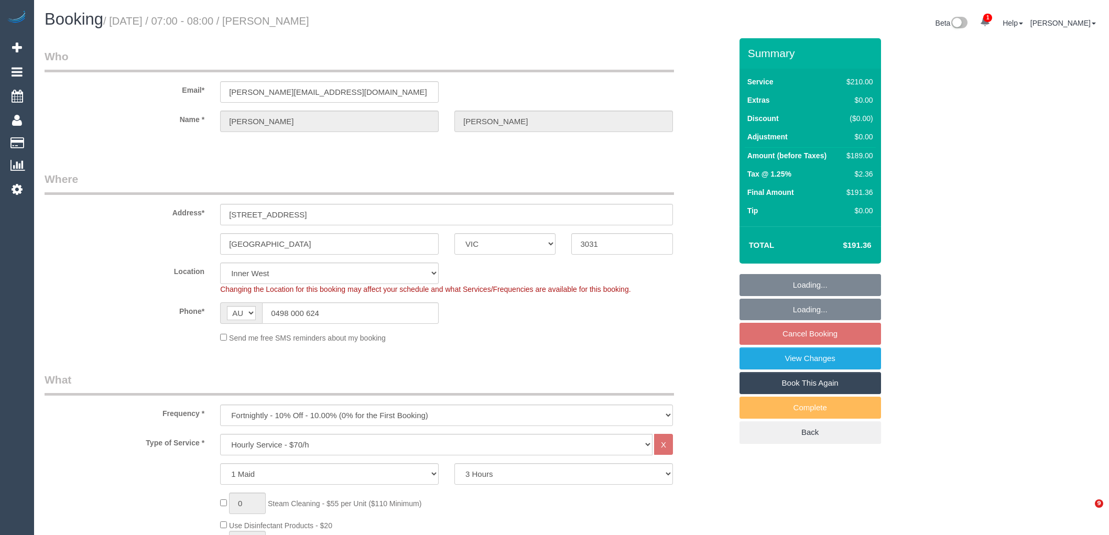
select select "number:22"
select select "number:35"
select select "number:11"
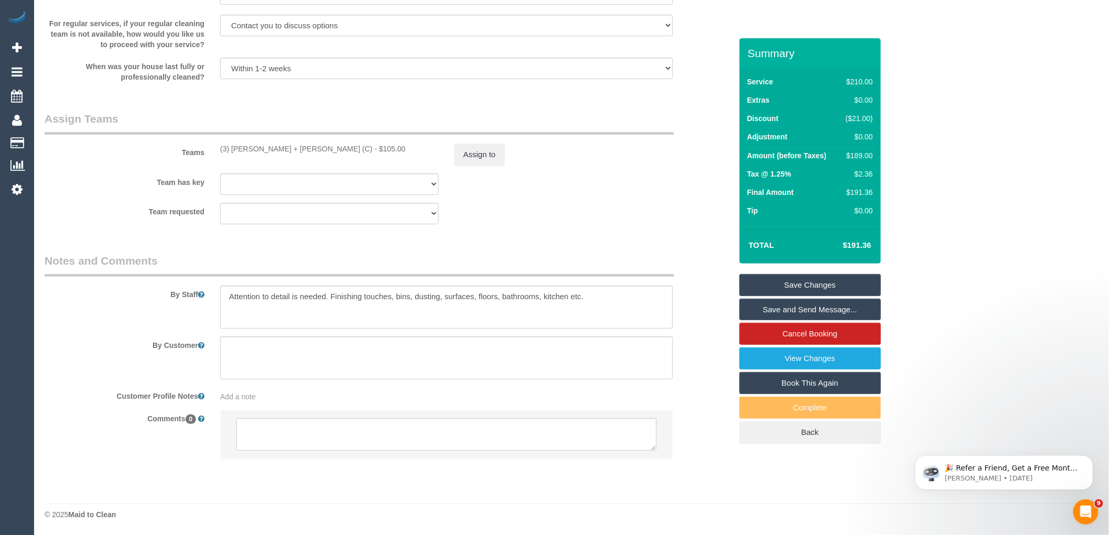
scroll to position [1542, 0]
click at [386, 434] on textarea at bounding box center [446, 434] width 420 height 32
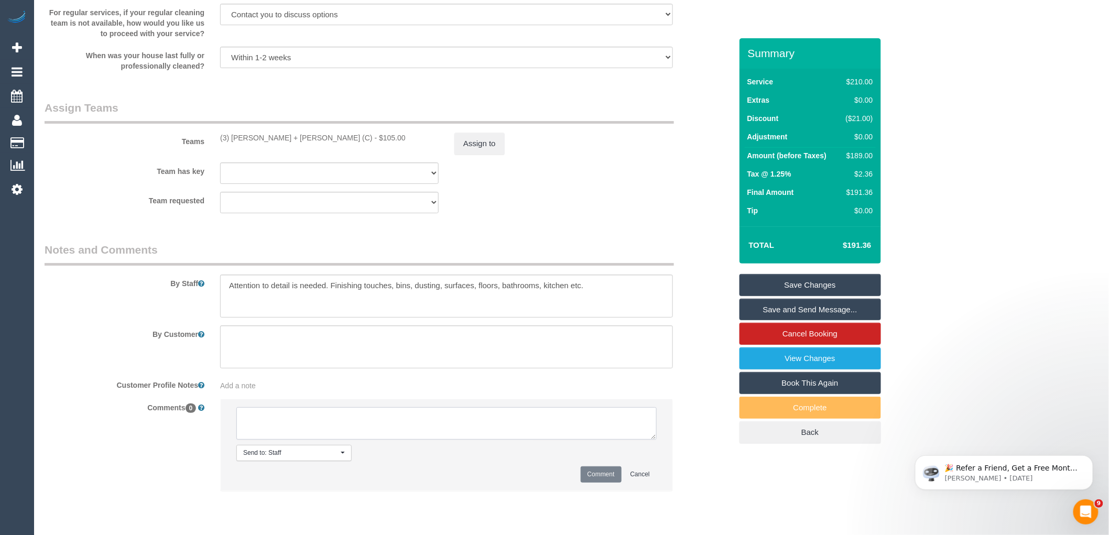
paste textarea "(3) [PERSON_NAME] + [PERSON_NAME] (C) terminated last day 11/10 Customer inform…"
type textarea "(3) [PERSON_NAME] + [PERSON_NAME] (C) terminated last day 11/10 Customer inform…"
click at [596, 482] on button "Comment" at bounding box center [600, 474] width 41 height 16
click at [453, 148] on div "Assign to" at bounding box center [563, 144] width 234 height 22
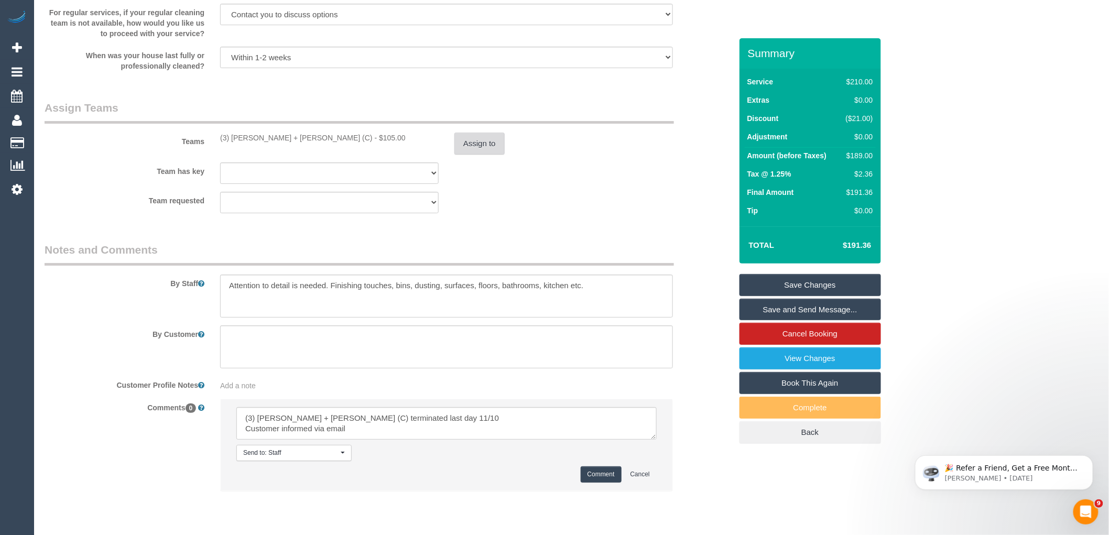
click at [479, 148] on button "Assign to" at bounding box center [479, 144] width 50 height 22
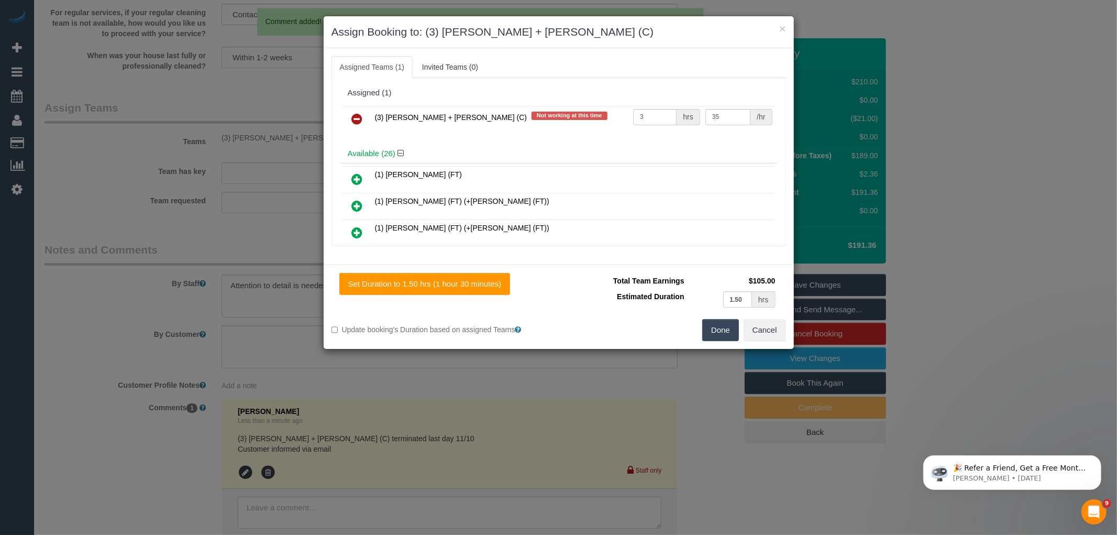
click at [354, 115] on icon at bounding box center [357, 119] width 11 height 13
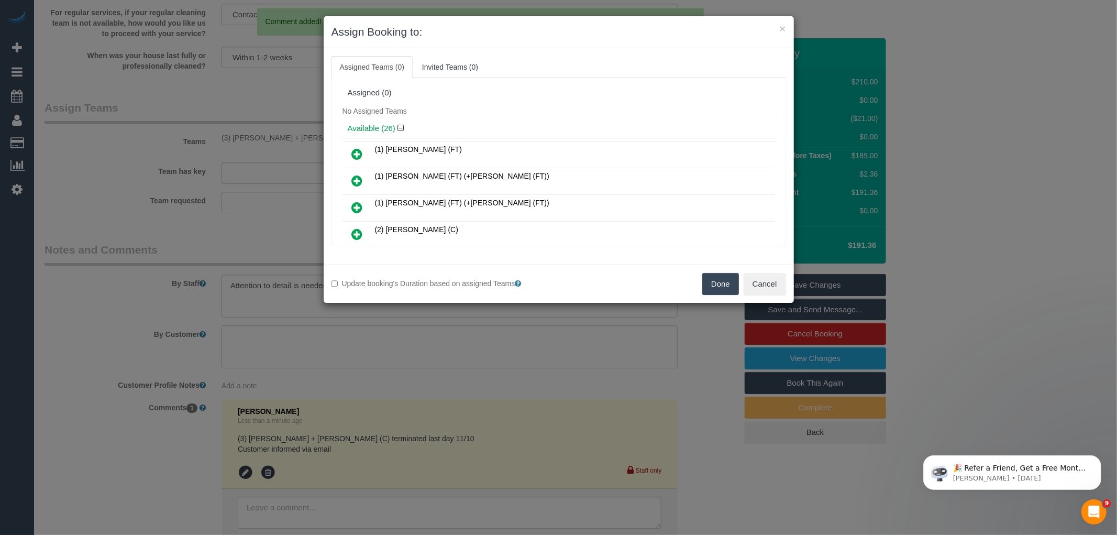
click at [729, 280] on button "Done" at bounding box center [721, 284] width 37 height 22
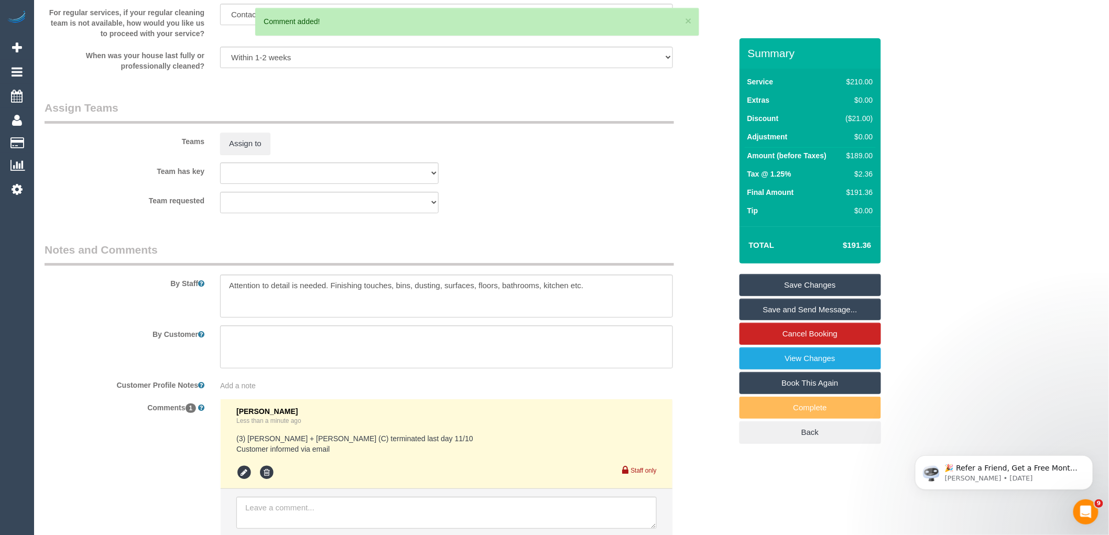
click at [825, 288] on link "Save Changes" at bounding box center [809, 285] width 141 height 22
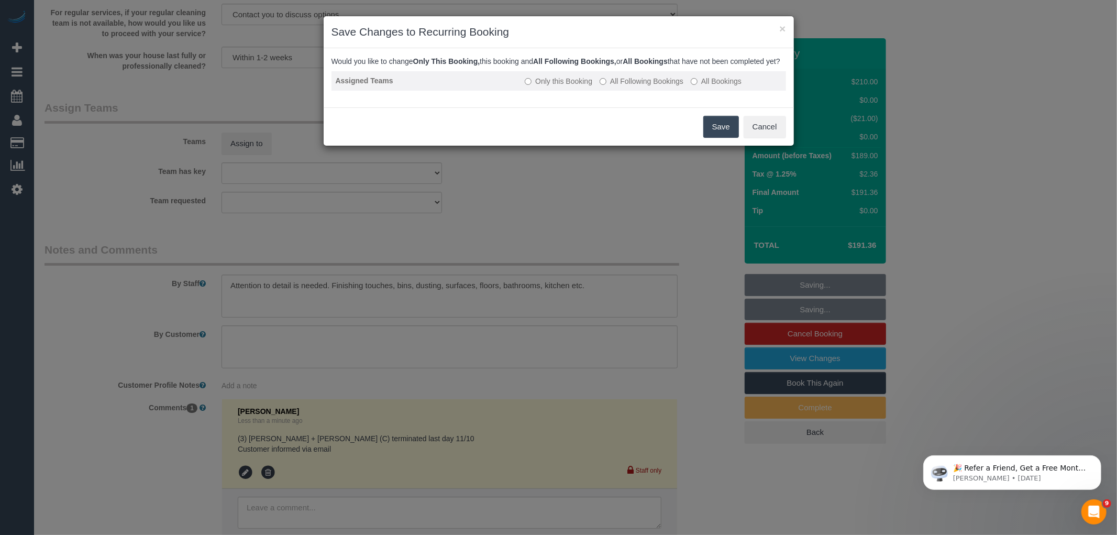
click at [641, 86] on label "All Following Bookings" at bounding box center [642, 81] width 84 height 10
click at [726, 131] on button "Save" at bounding box center [722, 127] width 36 height 22
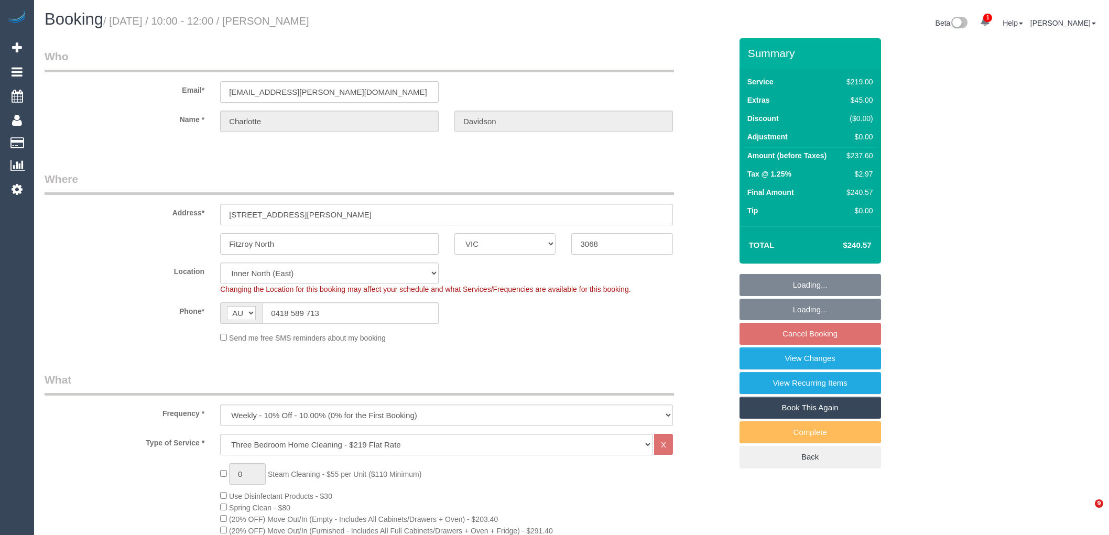
select select "VIC"
select select "number:27"
select select "number:15"
select select "number:19"
select select "number:36"
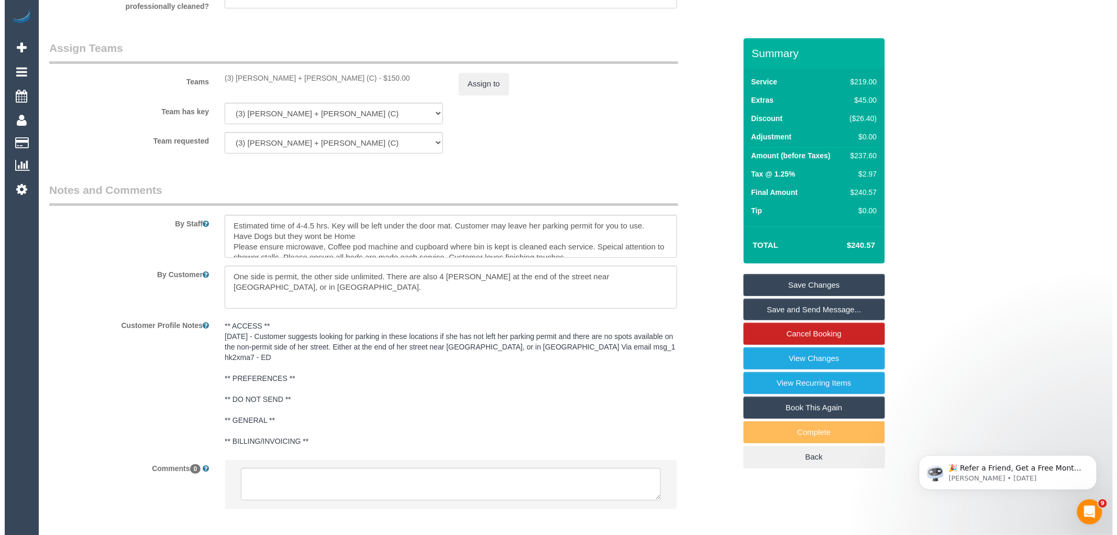
scroll to position [1670, 0]
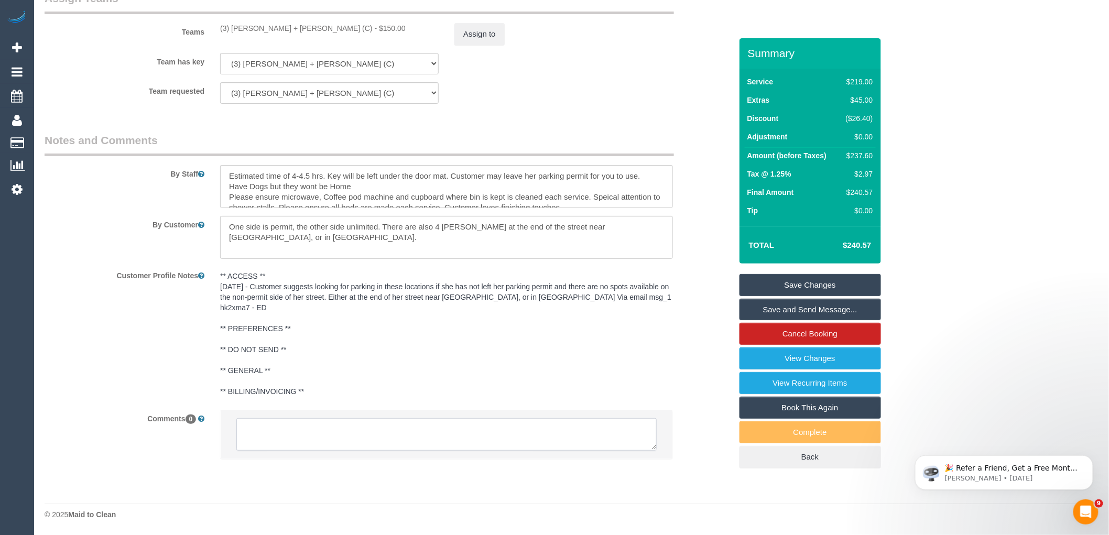
click at [423, 437] on textarea at bounding box center [446, 434] width 420 height 32
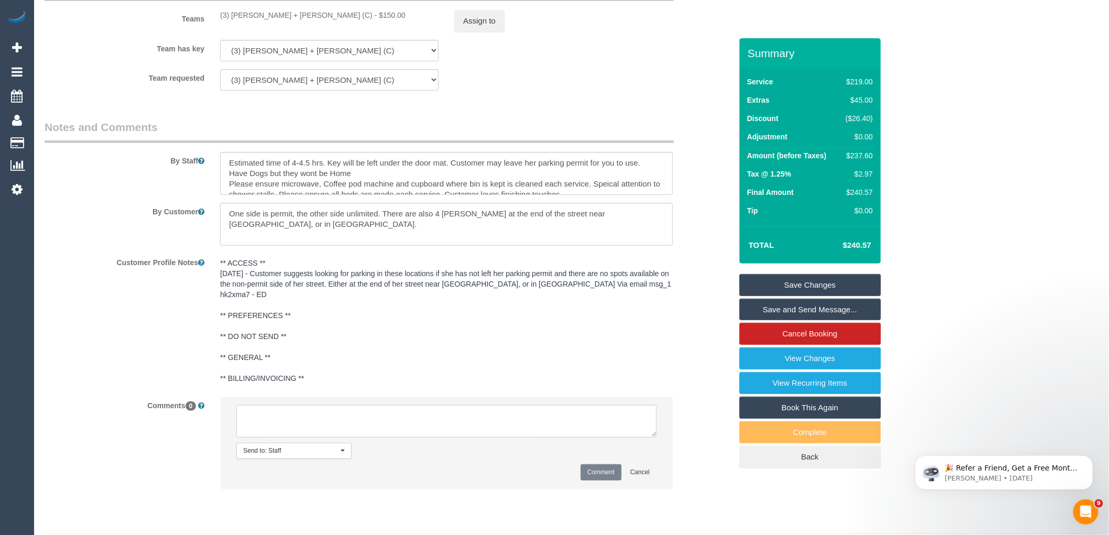
paste textarea "(3) [PERSON_NAME] + [PERSON_NAME] (C) terminated last day 11/10 Customer inform…"
type textarea "(3) [PERSON_NAME] + [PERSON_NAME] (C) terminated last day 11/10 Customer inform…"
click at [593, 480] on button "Comment" at bounding box center [600, 472] width 41 height 16
click at [486, 32] on button "Assign to" at bounding box center [479, 21] width 50 height 22
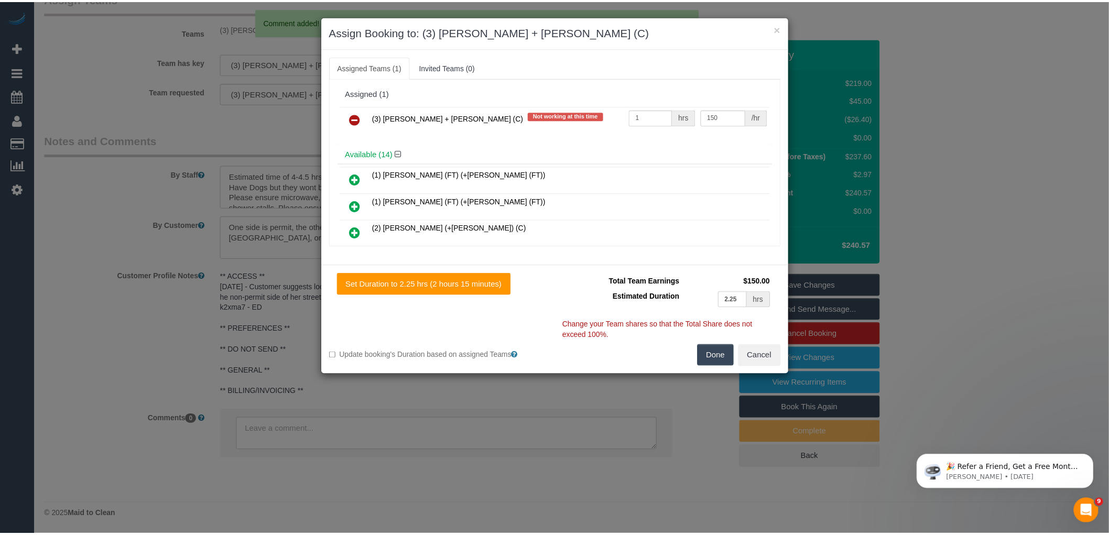
scroll to position [1659, 0]
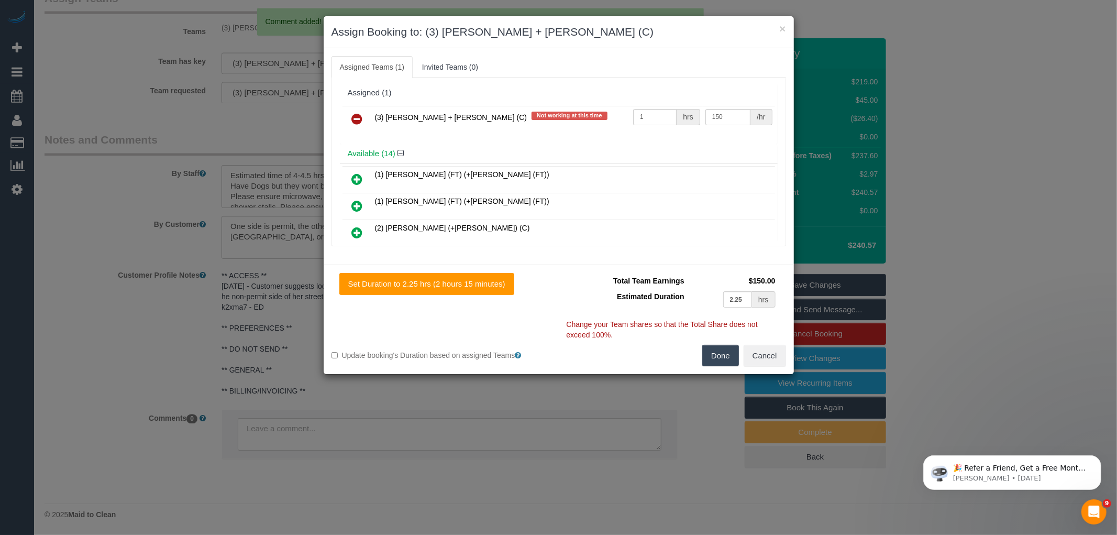
click at [358, 117] on icon at bounding box center [357, 119] width 11 height 13
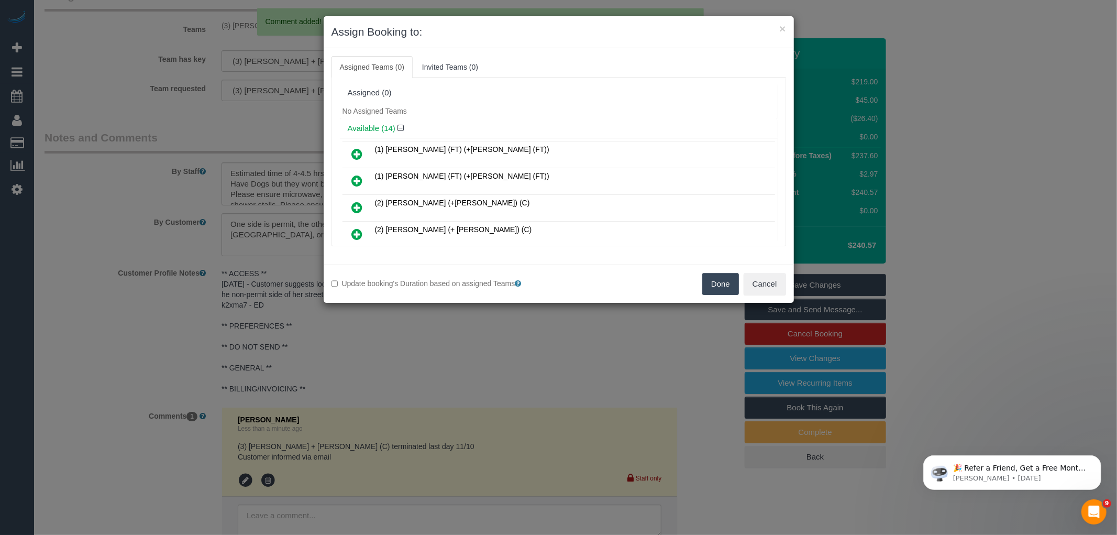
click at [714, 286] on button "Done" at bounding box center [721, 284] width 37 height 22
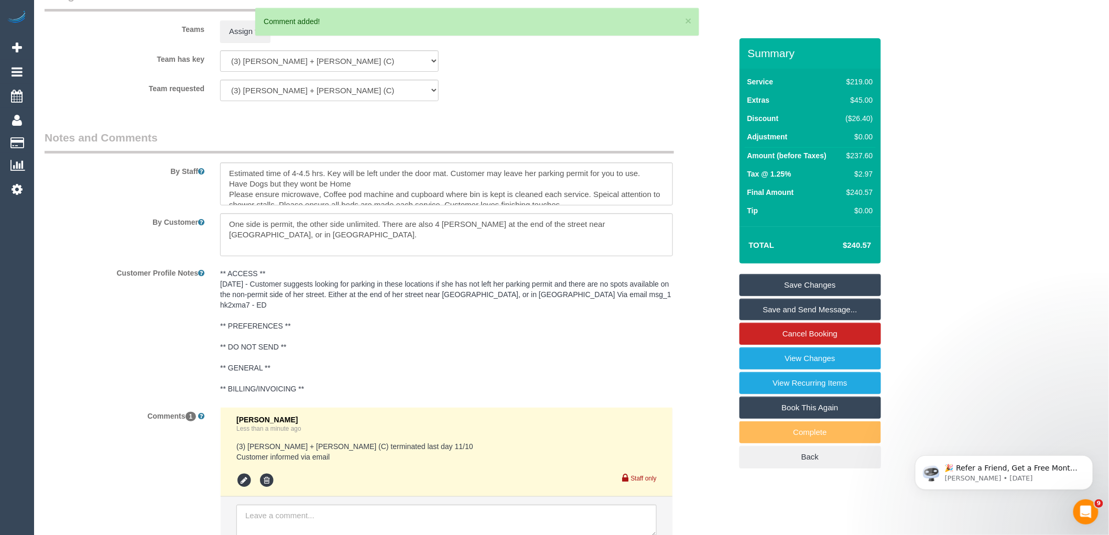
click at [815, 283] on link "Save Changes" at bounding box center [809, 285] width 141 height 22
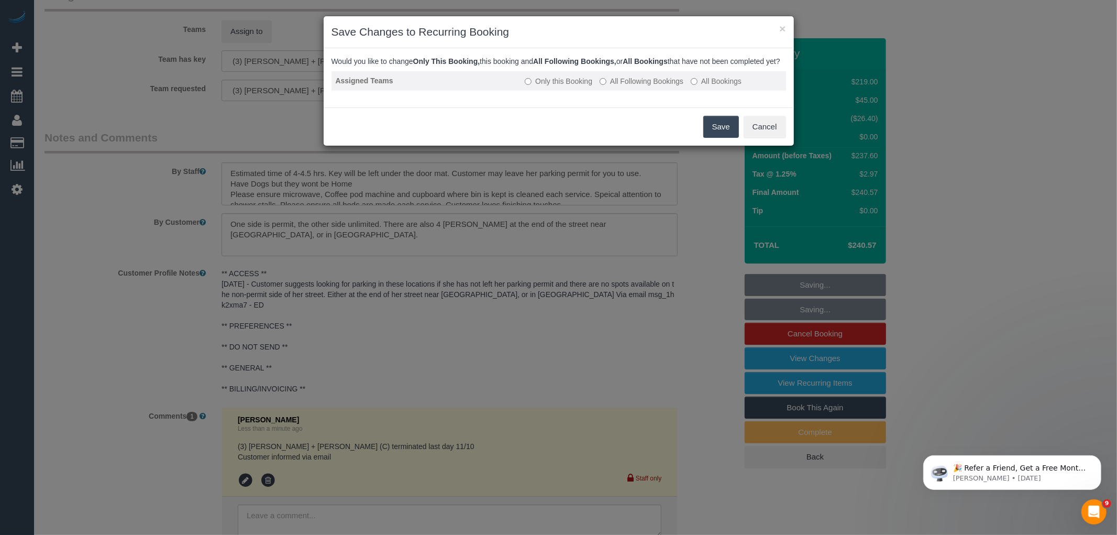
click at [668, 86] on label "All Following Bookings" at bounding box center [642, 81] width 84 height 10
click at [719, 130] on button "Save" at bounding box center [722, 127] width 36 height 22
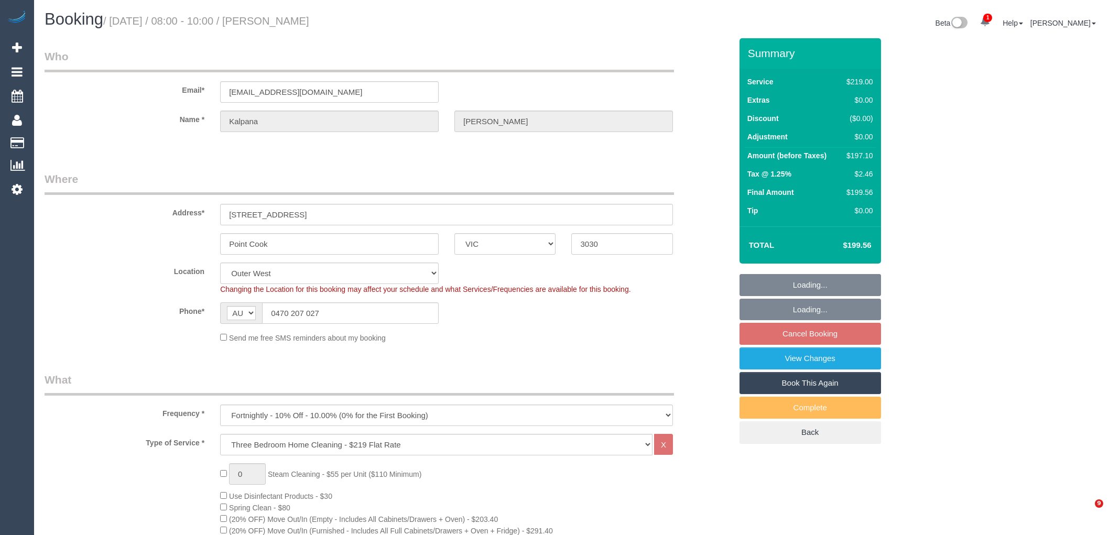
select select "VIC"
select select "number:27"
select select "number:14"
select select "number:19"
select select "number:36"
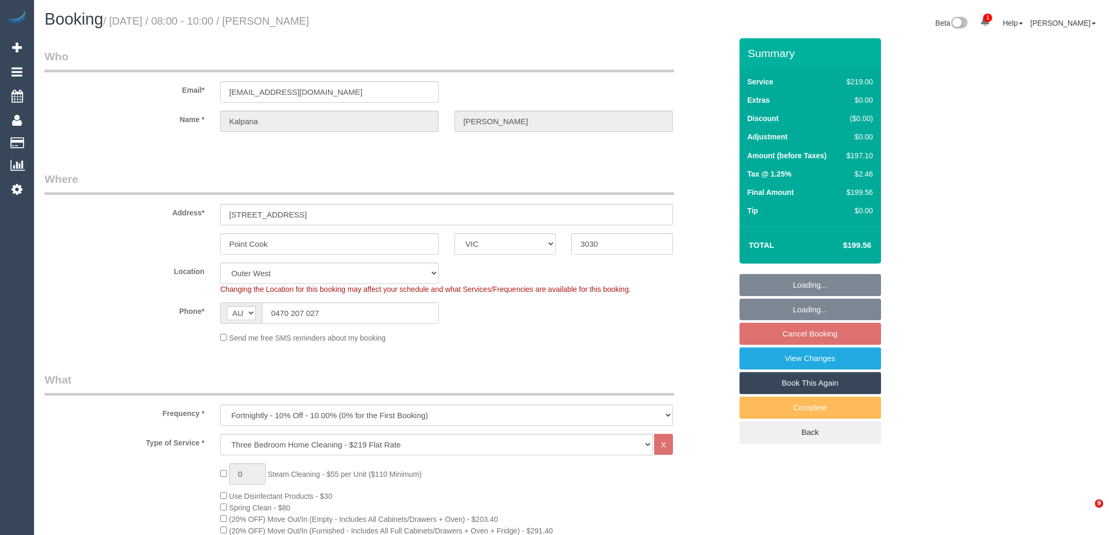
select select "number:33"
select select "number:13"
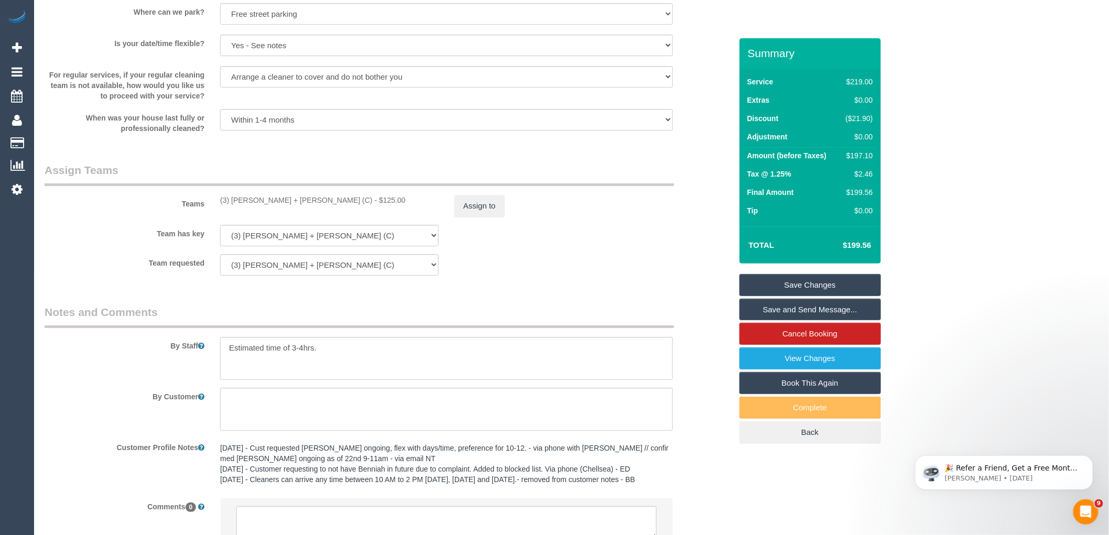
scroll to position [1586, 0]
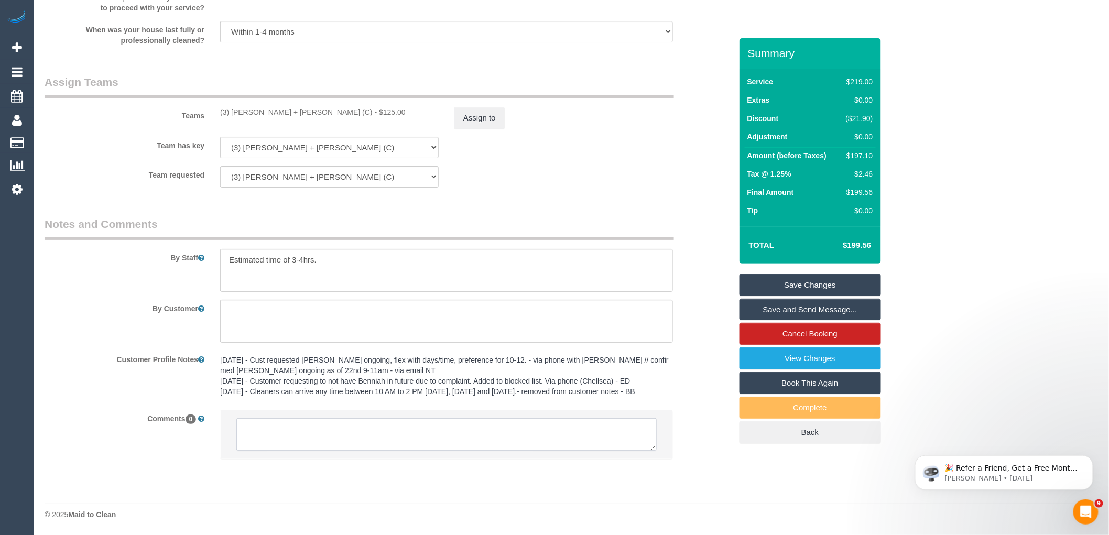
click at [342, 425] on textarea at bounding box center [446, 434] width 420 height 32
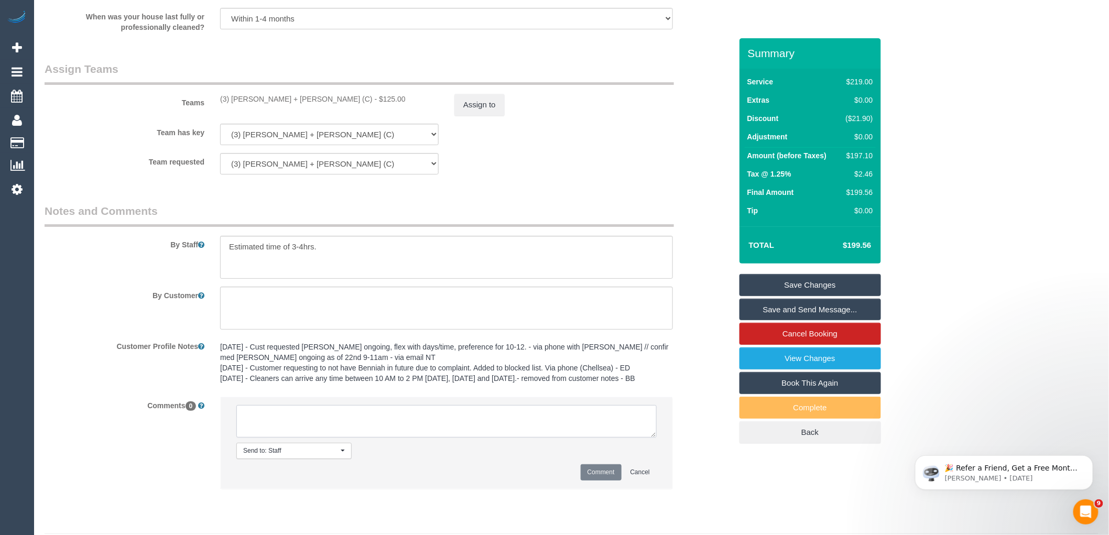
paste textarea "(3) Gurdeep + Kamalpreet (C) terminated last day 11/10 Customer informed via em…"
type textarea "(3) Gurdeep + Kamalpreet (C) terminated last day 11/10 Customer informed via em…"
click at [601, 480] on button "Comment" at bounding box center [600, 472] width 41 height 16
click at [473, 115] on button "Assign to" at bounding box center [479, 105] width 50 height 22
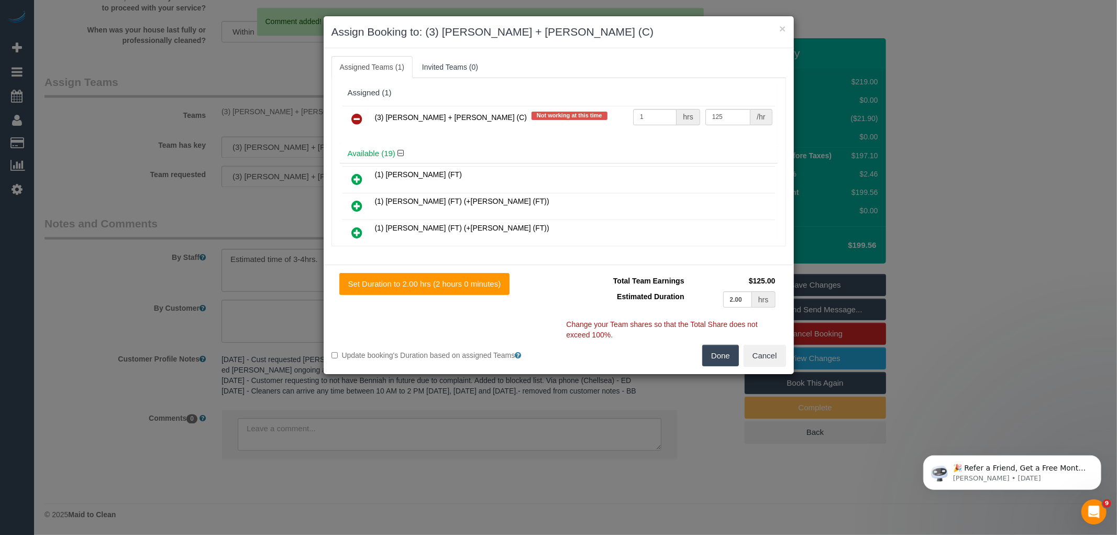
click at [361, 118] on icon at bounding box center [357, 119] width 11 height 13
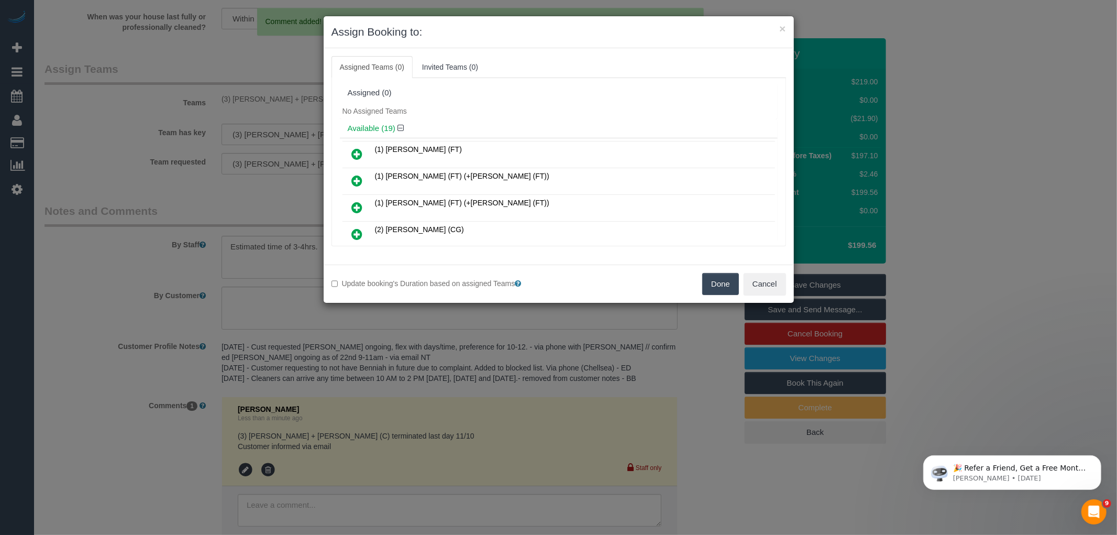
click at [720, 285] on button "Done" at bounding box center [721, 284] width 37 height 22
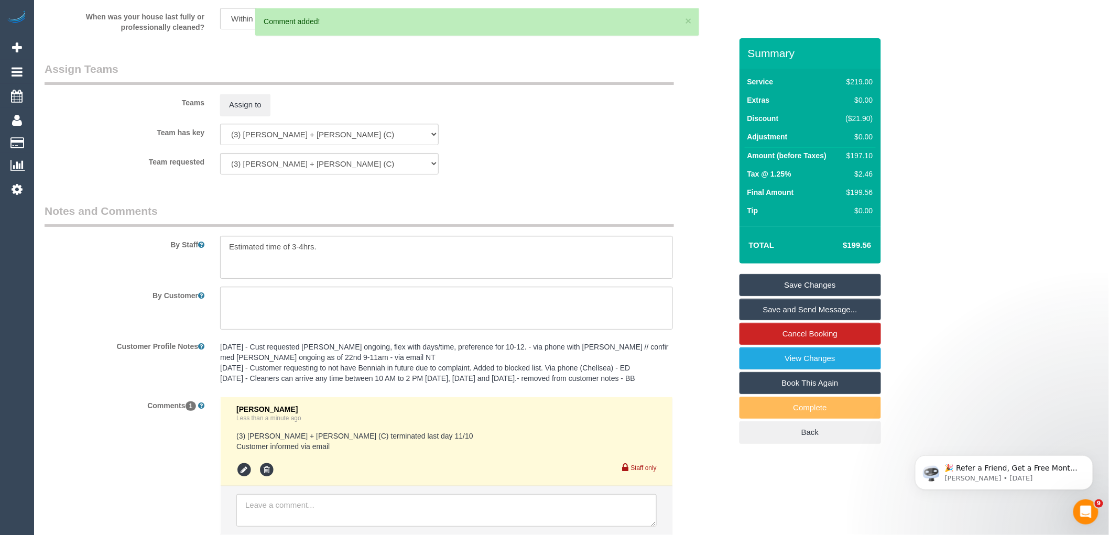
click at [821, 281] on link "Save Changes" at bounding box center [809, 285] width 141 height 22
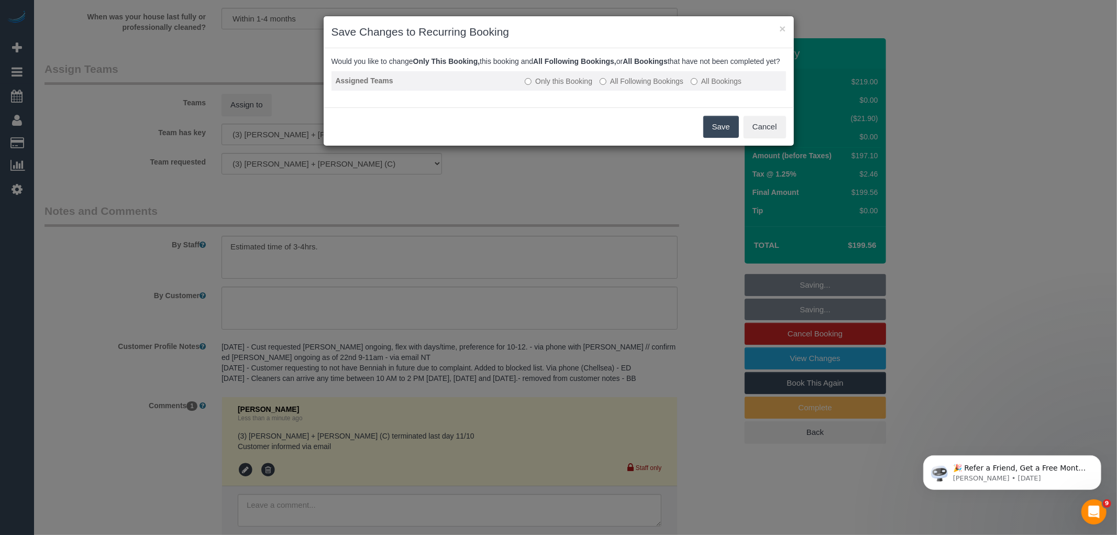
click at [642, 86] on label "All Following Bookings" at bounding box center [642, 81] width 84 height 10
click at [726, 134] on button "Save" at bounding box center [722, 127] width 36 height 22
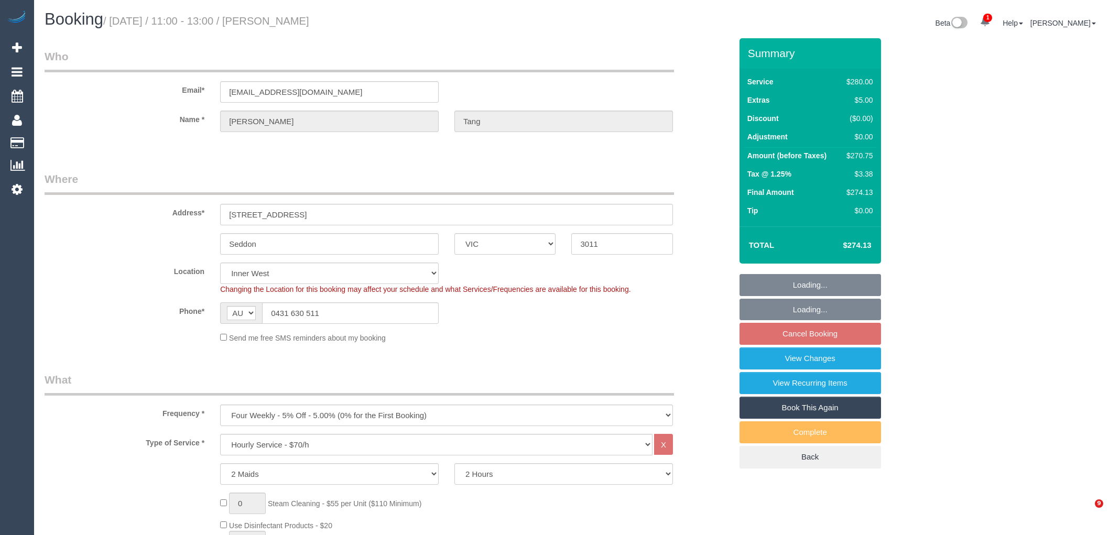
select select "VIC"
select select "2"
select select "string:stripe-pm_1RXrT42GScqysDRVU5axPbZm"
select select "number:27"
select select "number:14"
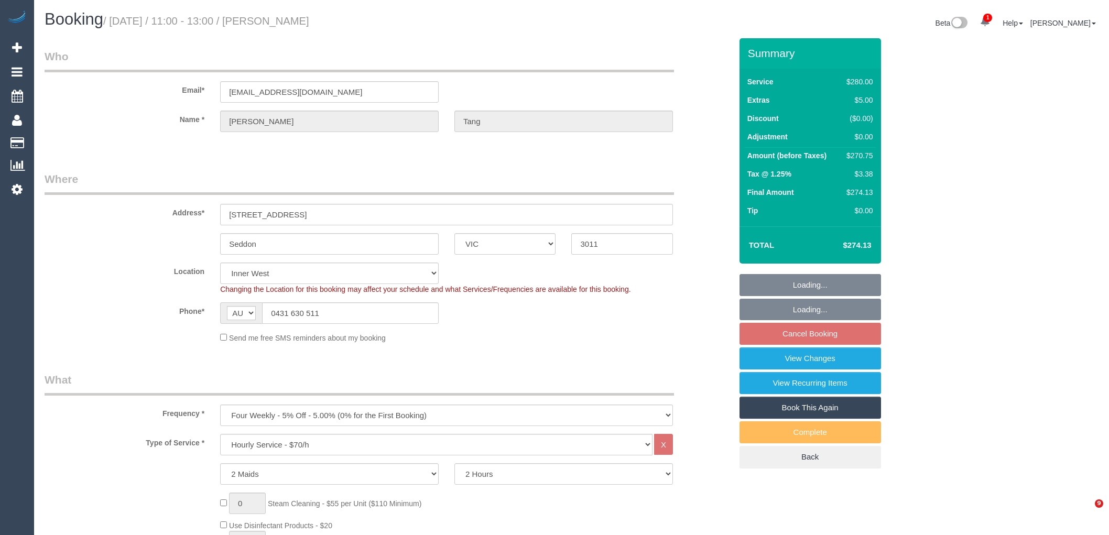
select select "number:19"
select select "number:24"
select select "number:34"
select select "number:13"
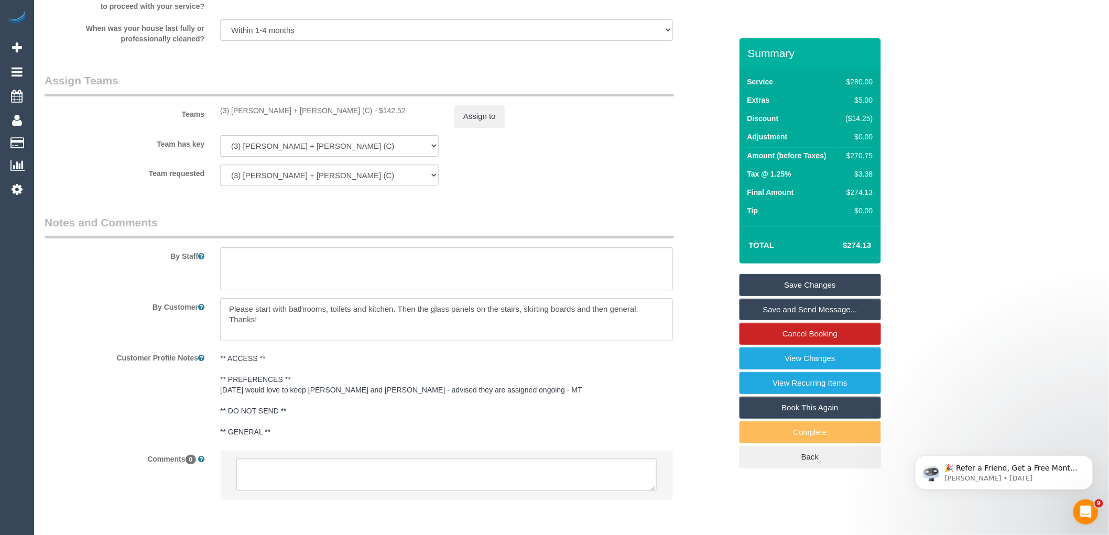
scroll to position [1620, 0]
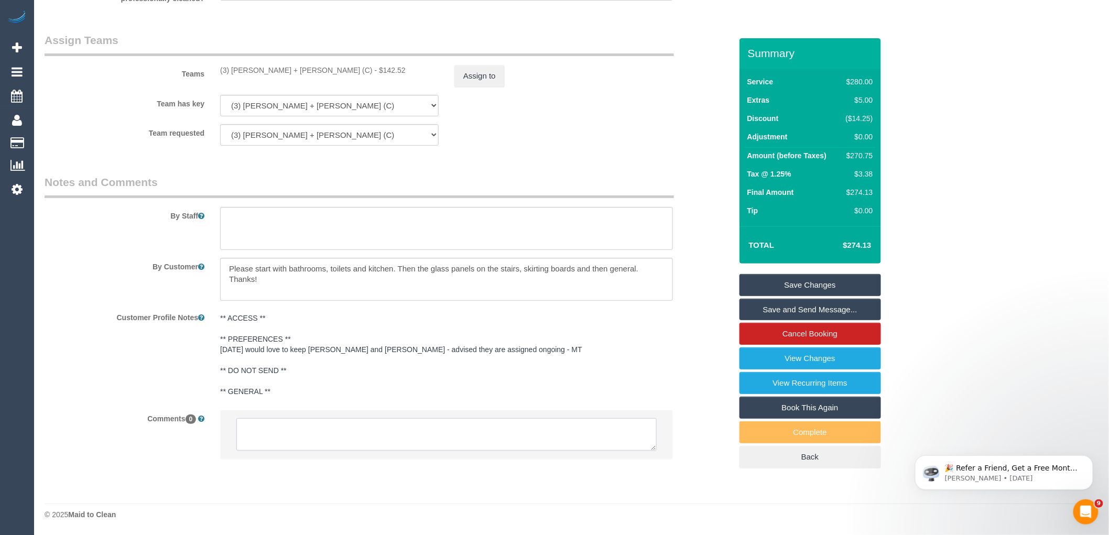
click at [364, 433] on textarea at bounding box center [446, 434] width 420 height 32
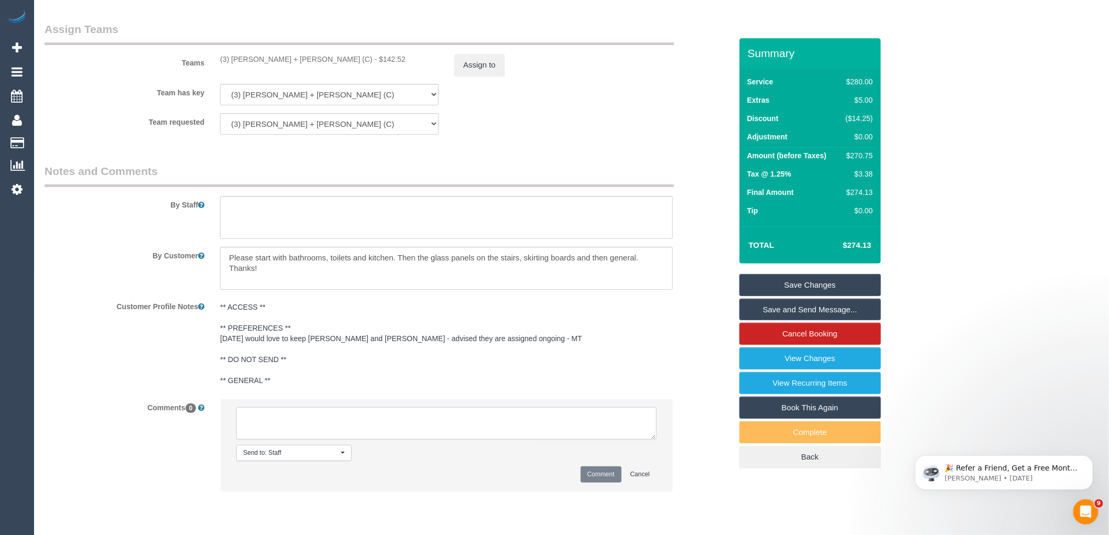
paste textarea "(3) [PERSON_NAME] + [PERSON_NAME] (C) terminated last day 11/10 Customer inform…"
type textarea "(3) [PERSON_NAME] + [PERSON_NAME] (C) terminated last day 11/10 Customer inform…"
click at [602, 482] on button "Comment" at bounding box center [600, 474] width 41 height 16
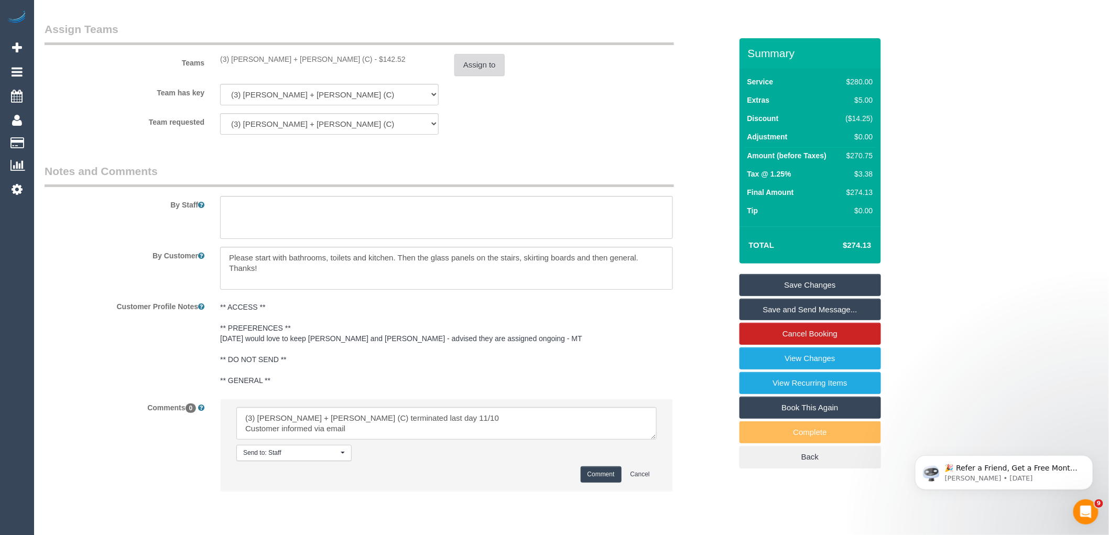
click at [488, 65] on button "Assign to" at bounding box center [479, 65] width 50 height 22
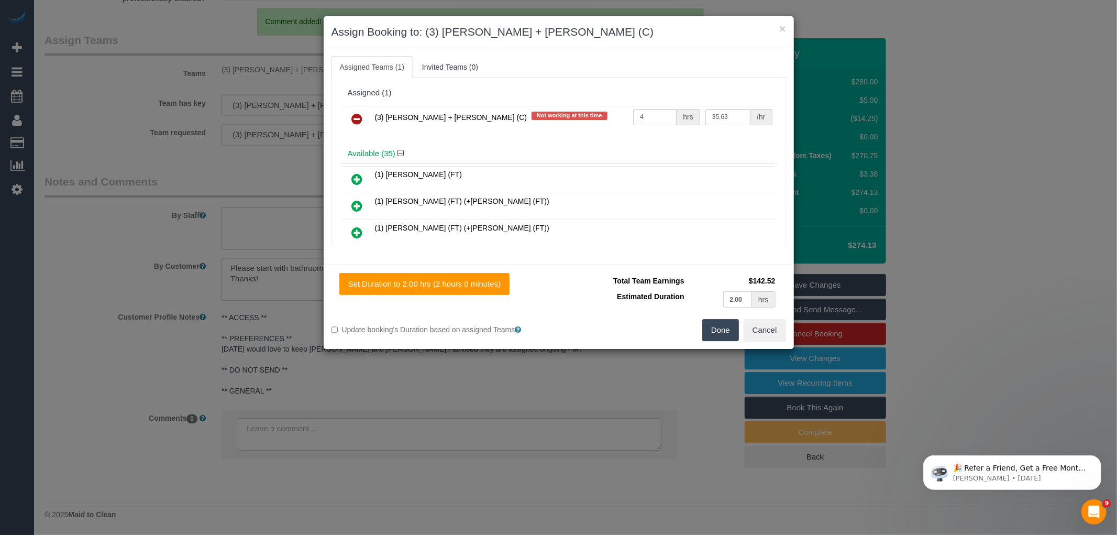
click at [347, 116] on link at bounding box center [357, 119] width 25 height 21
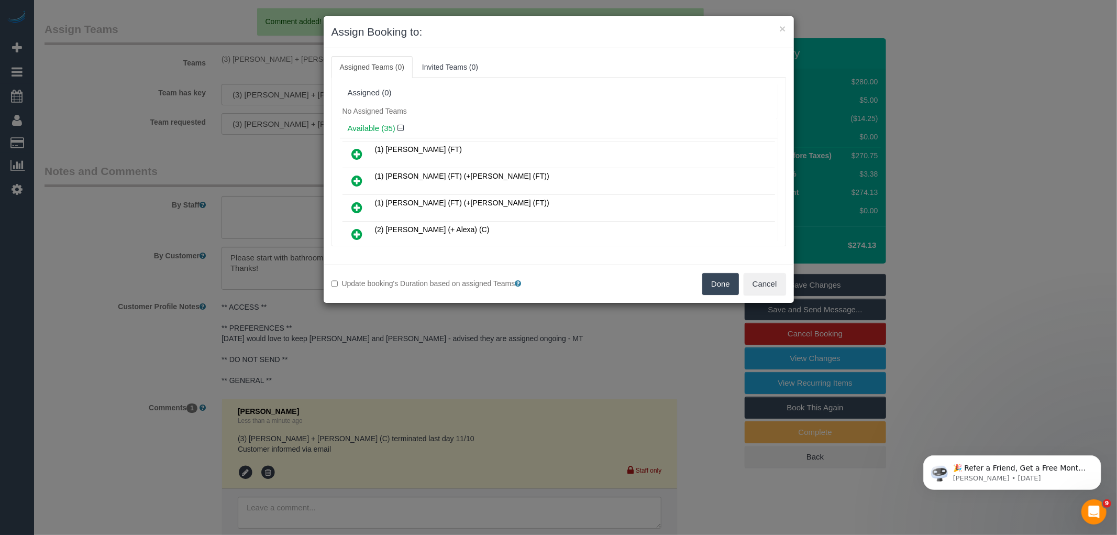
click at [717, 282] on button "Done" at bounding box center [721, 284] width 37 height 22
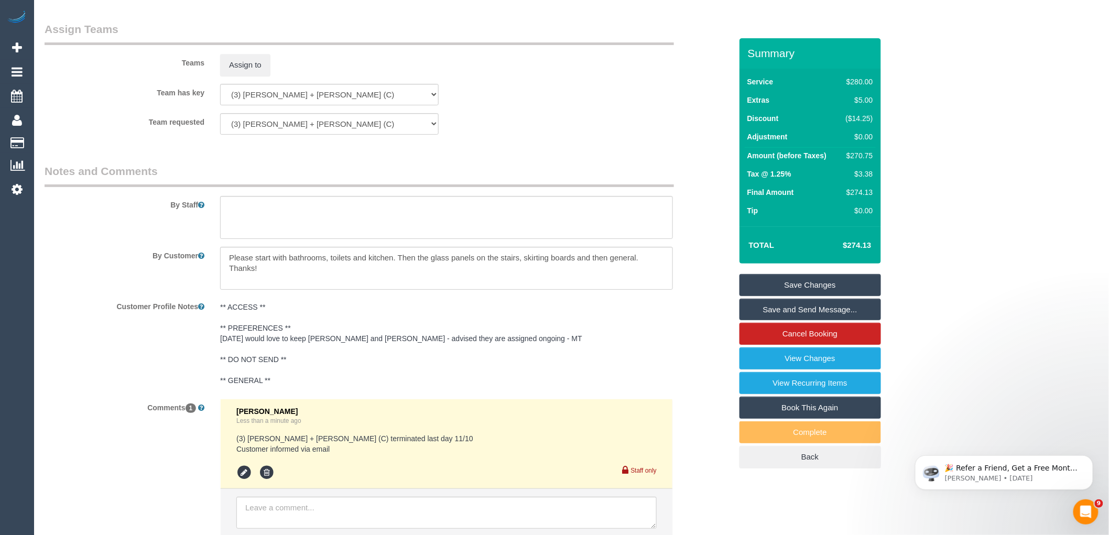
click at [809, 290] on link "Save Changes" at bounding box center [809, 285] width 141 height 22
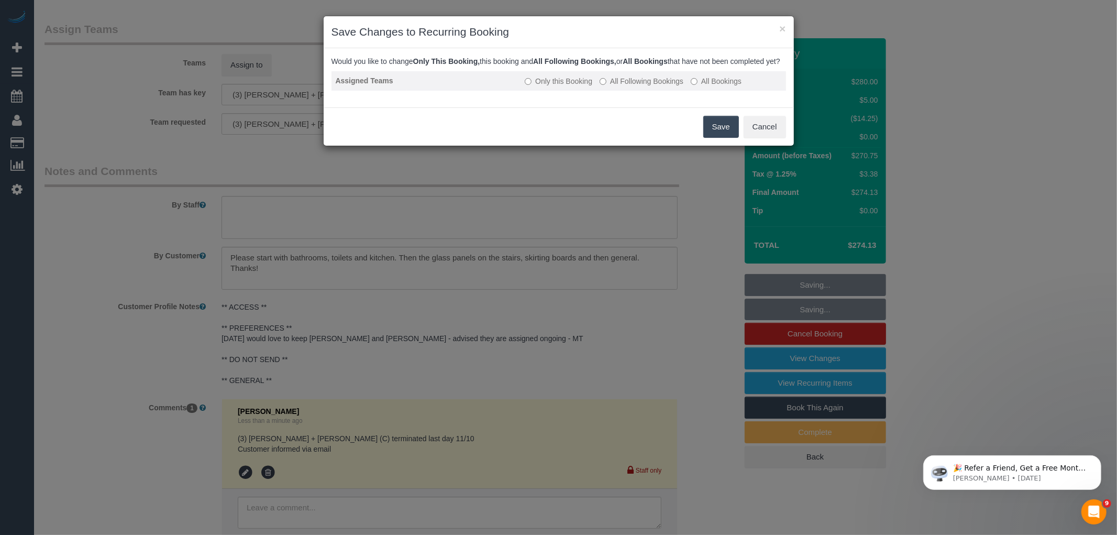
click at [649, 86] on label "All Following Bookings" at bounding box center [642, 81] width 84 height 10
click at [723, 135] on button "Save" at bounding box center [722, 127] width 36 height 22
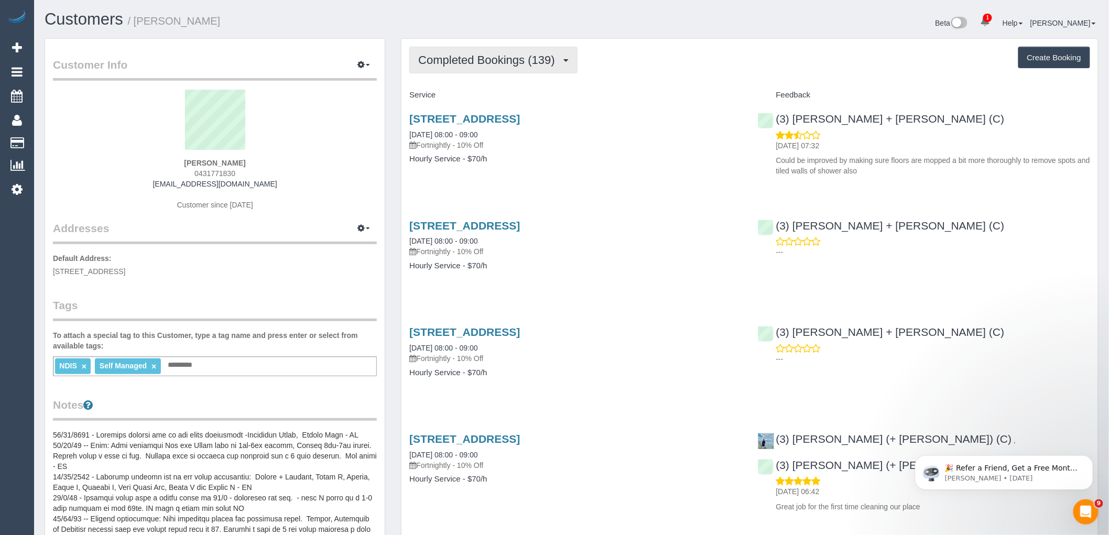
click at [446, 66] on span "Completed Bookings (139)" at bounding box center [488, 59] width 141 height 13
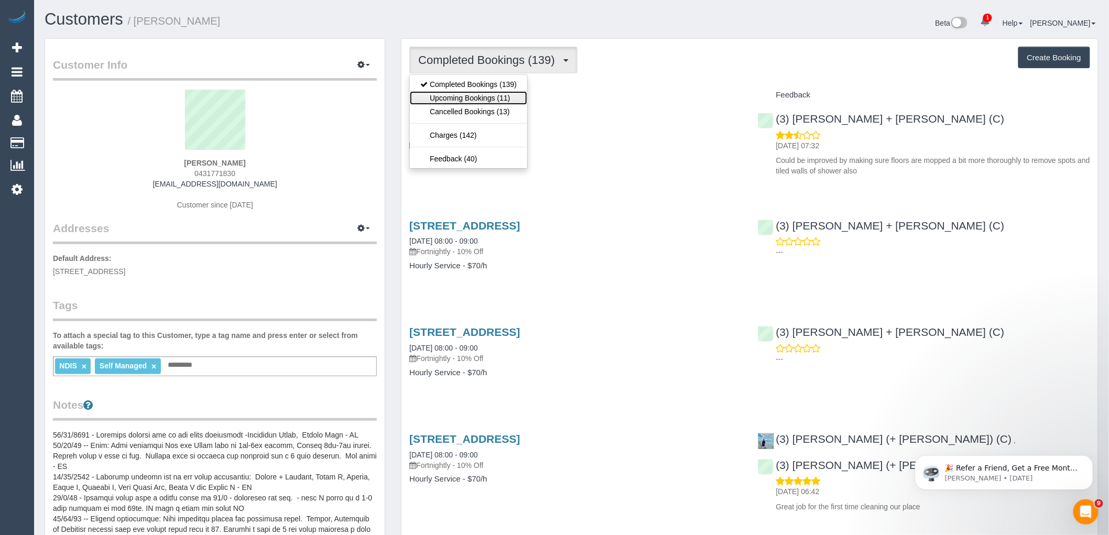
click at [447, 94] on link "Upcoming Bookings (11)" at bounding box center [468, 98] width 117 height 14
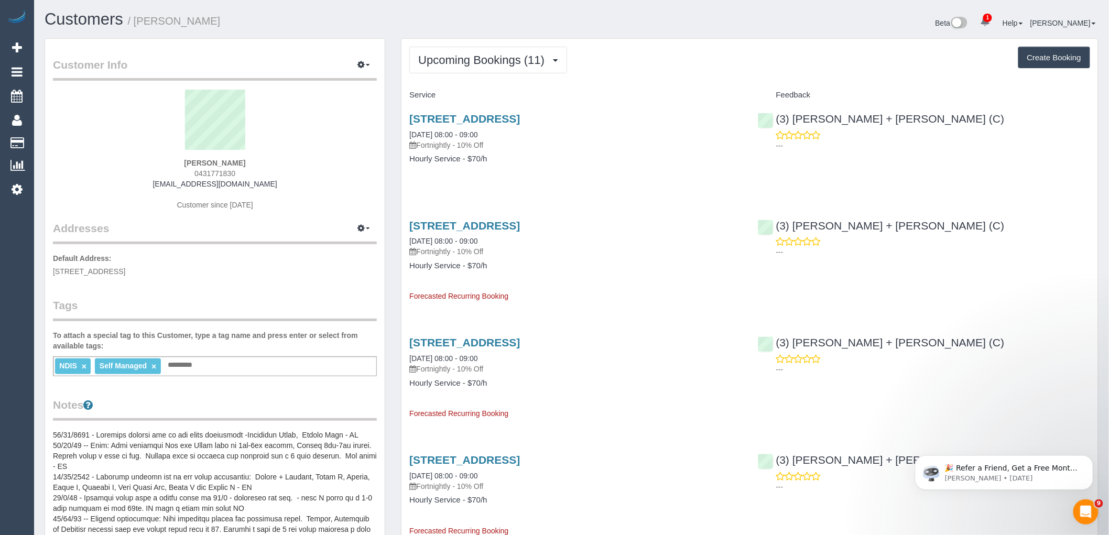
drag, startPoint x: 269, startPoint y: 182, endPoint x: 143, endPoint y: 185, distance: 125.8
click at [143, 185] on div "Anna Whitley 0431771830 annawhitley@hotmail.com Customer since 2020" at bounding box center [215, 155] width 324 height 131
copy link "annawhitley@hotmail.com"
click at [430, 71] on button "Upcoming Bookings (11)" at bounding box center [488, 60] width 158 height 27
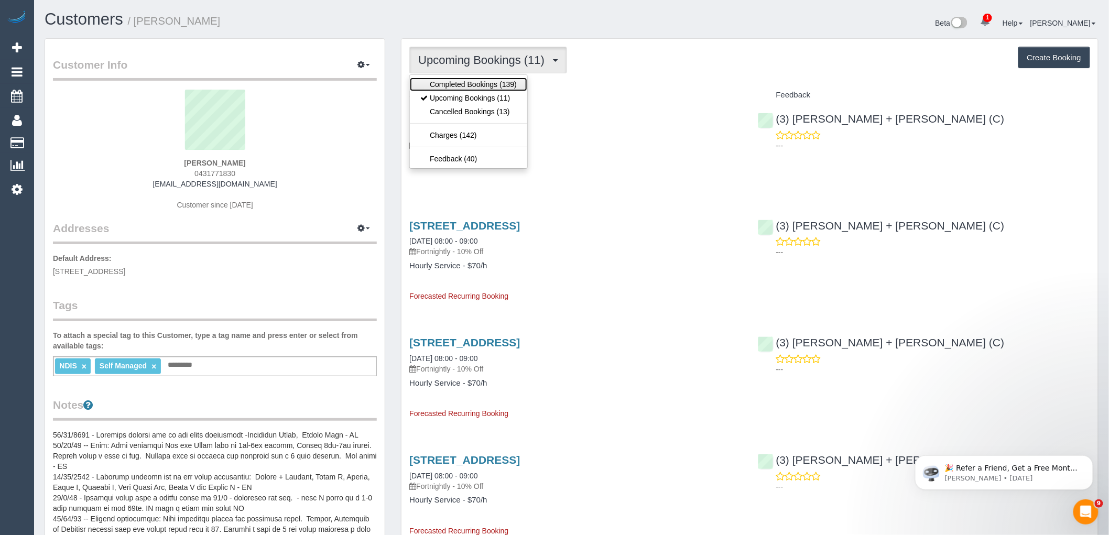
click at [429, 86] on link "Completed Bookings (139)" at bounding box center [468, 85] width 117 height 14
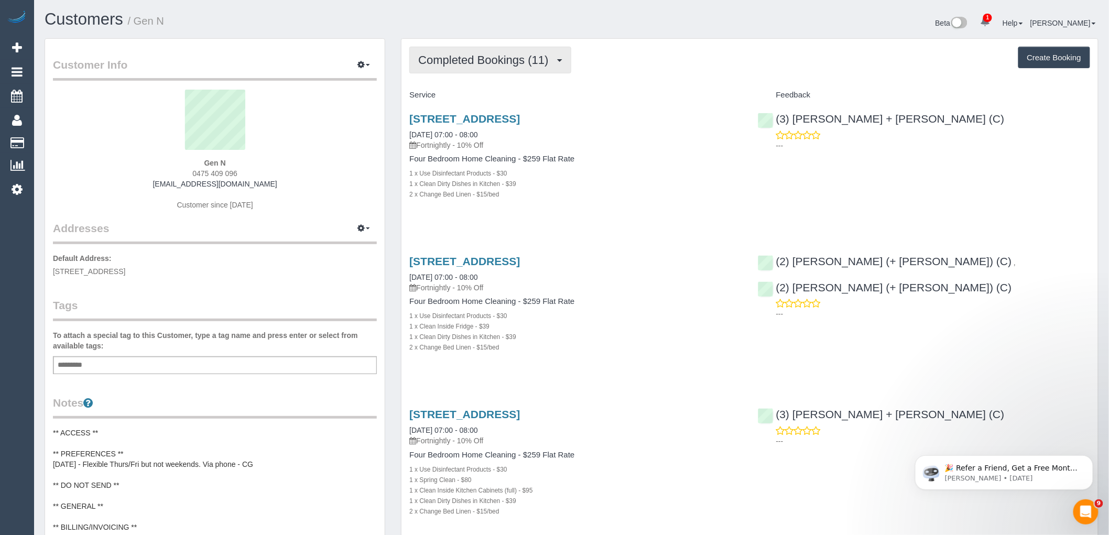
click at [475, 63] on span "Completed Bookings (11)" at bounding box center [485, 59] width 135 height 13
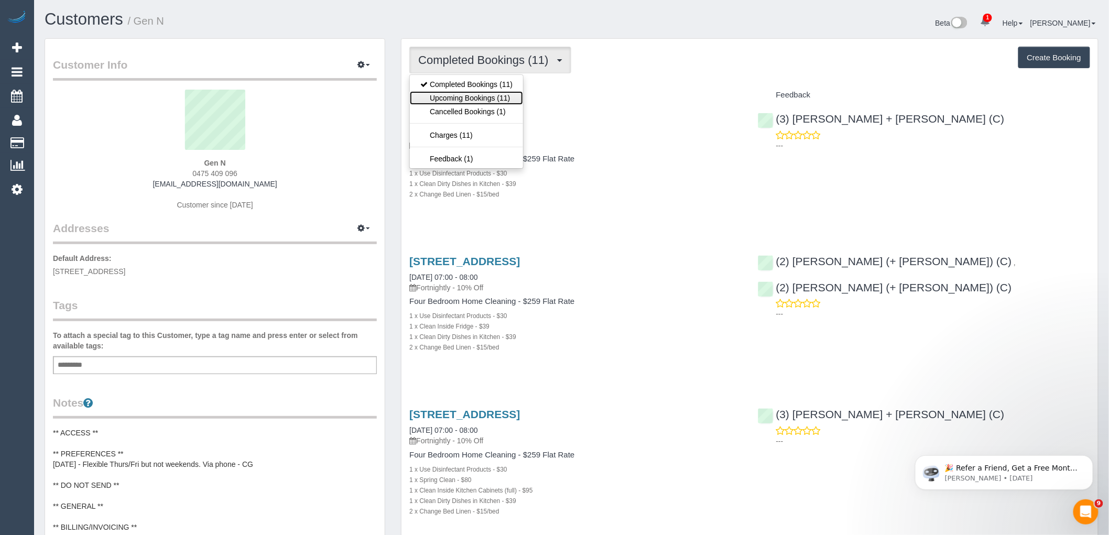
click at [482, 94] on link "Upcoming Bookings (11)" at bounding box center [466, 98] width 113 height 14
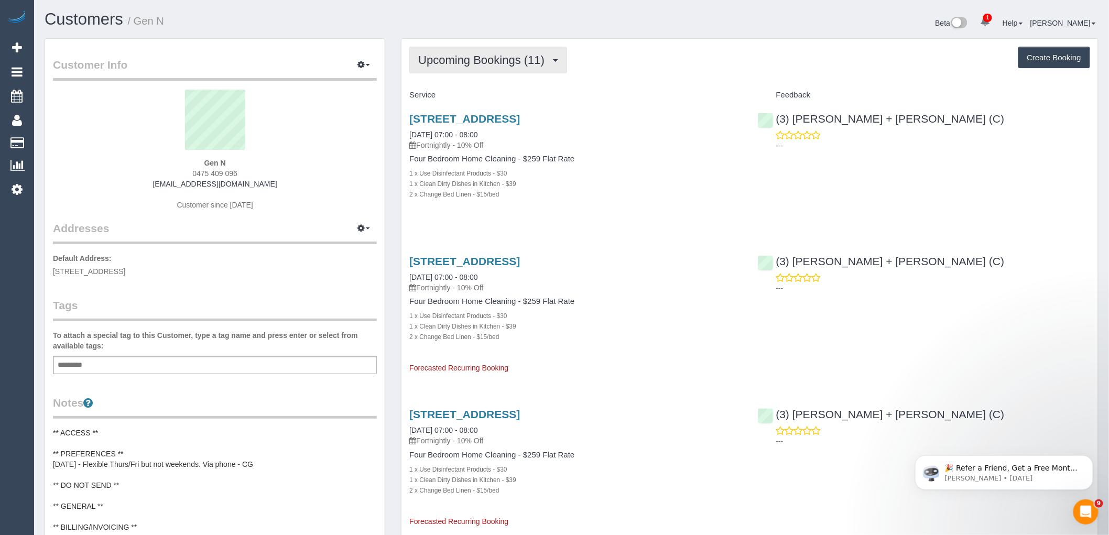
click at [447, 69] on button "Upcoming Bookings (11)" at bounding box center [488, 60] width 158 height 27
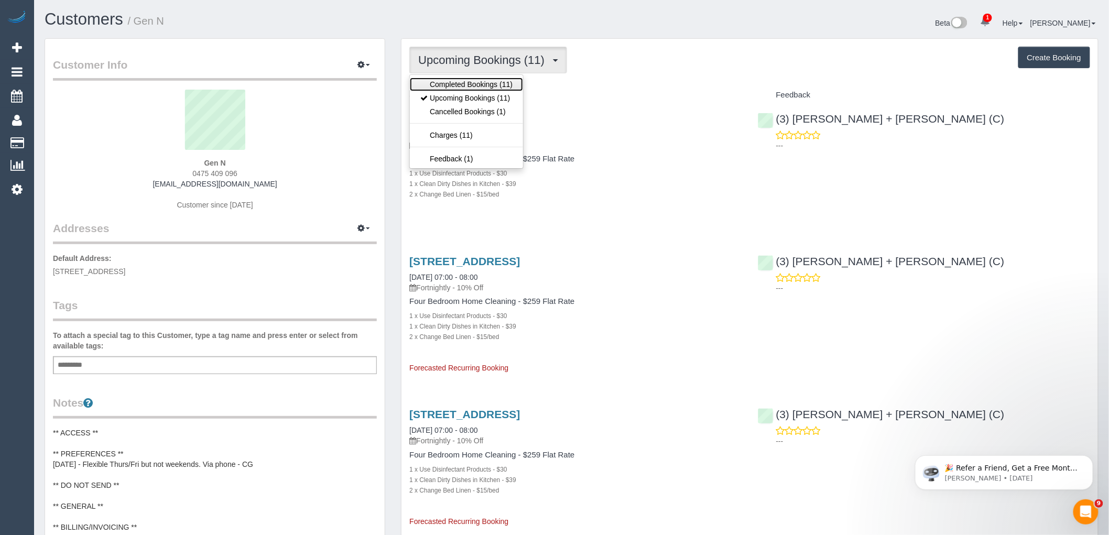
click at [444, 86] on link "Completed Bookings (11)" at bounding box center [466, 85] width 113 height 14
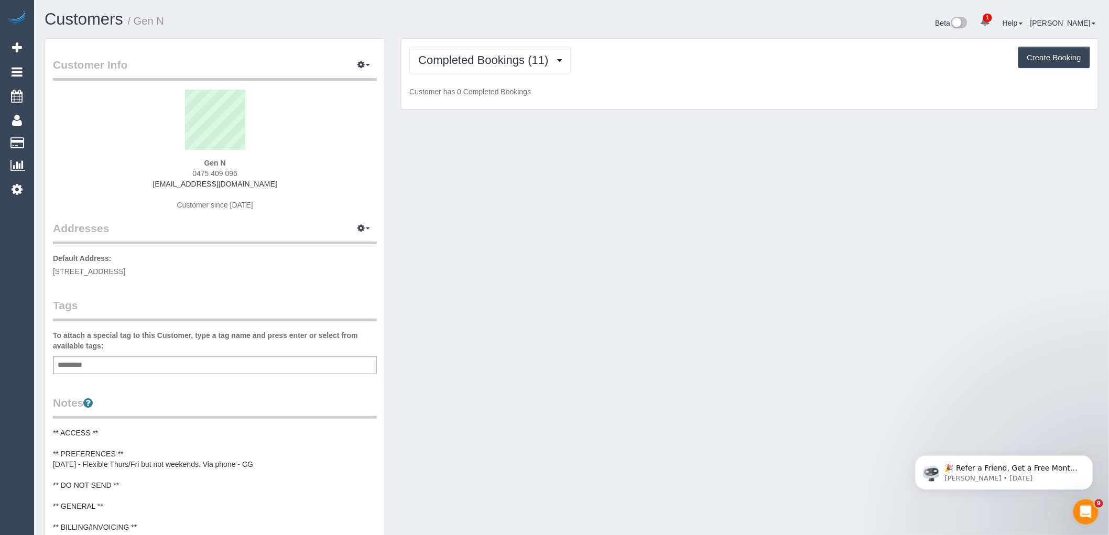
drag, startPoint x: 276, startPoint y: 190, endPoint x: 129, endPoint y: 191, distance: 146.7
click at [131, 191] on div "Gen N 0475 409 096 [EMAIL_ADDRESS][DOMAIN_NAME] Customer since [DATE]" at bounding box center [215, 155] width 324 height 131
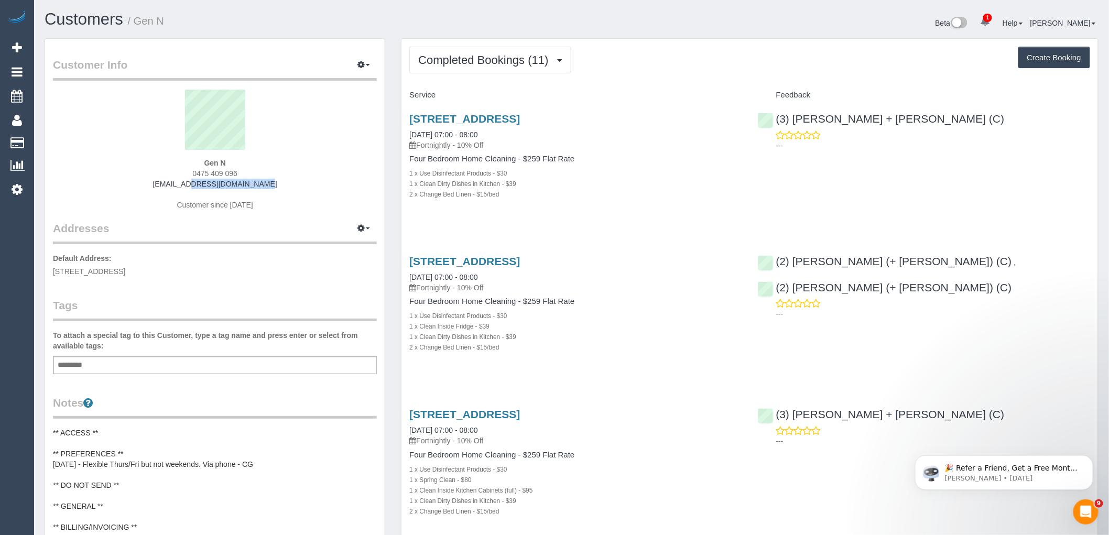
drag, startPoint x: 295, startPoint y: 189, endPoint x: 143, endPoint y: 187, distance: 152.5
click at [143, 187] on div "Gen N 0475 409 096 [EMAIL_ADDRESS][DOMAIN_NAME] Customer since [DATE]" at bounding box center [215, 155] width 324 height 131
copy link "[EMAIL_ADDRESS][DOMAIN_NAME]"
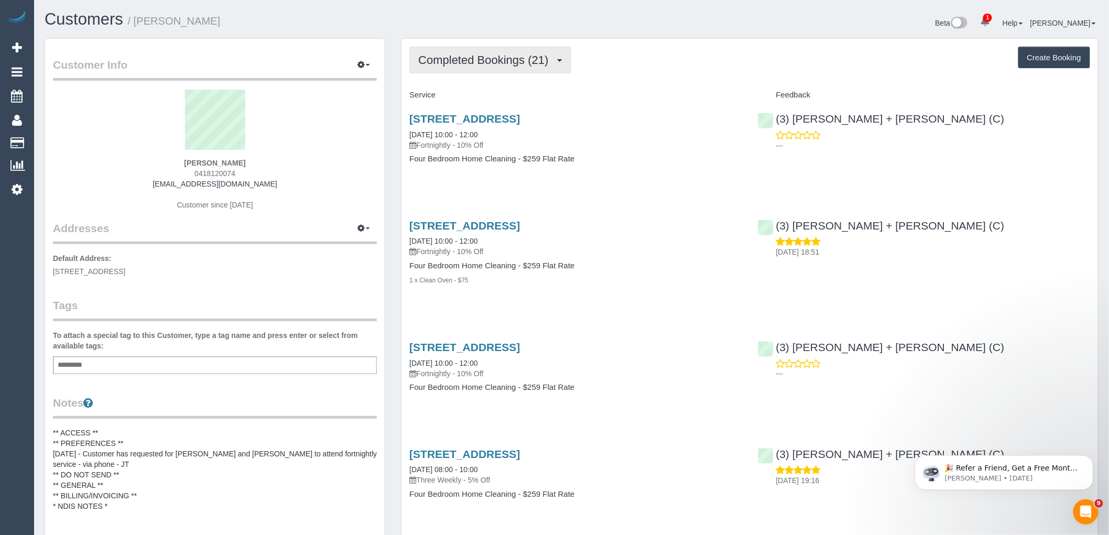
click at [470, 49] on button "Completed Bookings (21)" at bounding box center [489, 60] width 161 height 27
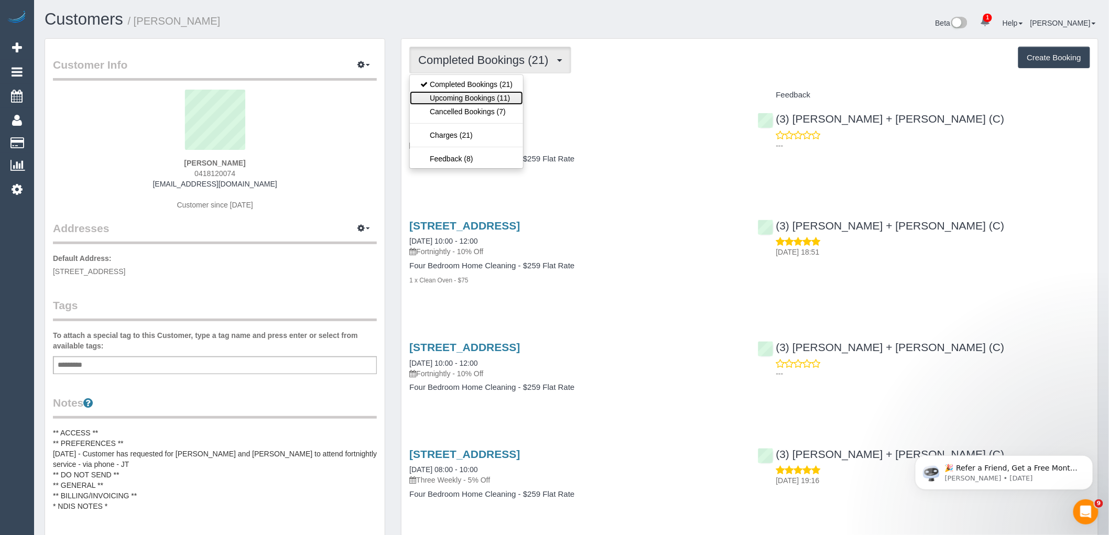
click at [484, 96] on link "Upcoming Bookings (11)" at bounding box center [466, 98] width 113 height 14
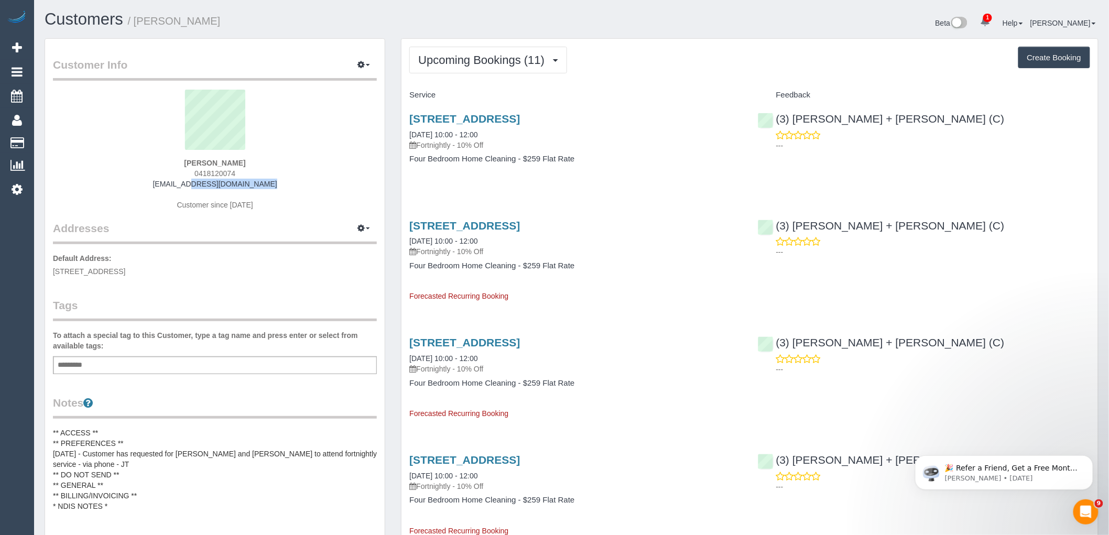
drag, startPoint x: 268, startPoint y: 183, endPoint x: 67, endPoint y: 189, distance: 201.2
click at [110, 184] on div "[PERSON_NAME] 0418120074 [EMAIL_ADDRESS][DOMAIN_NAME] Customer since [DATE]" at bounding box center [215, 155] width 324 height 131
copy link "jjmac2005@gmail.com"
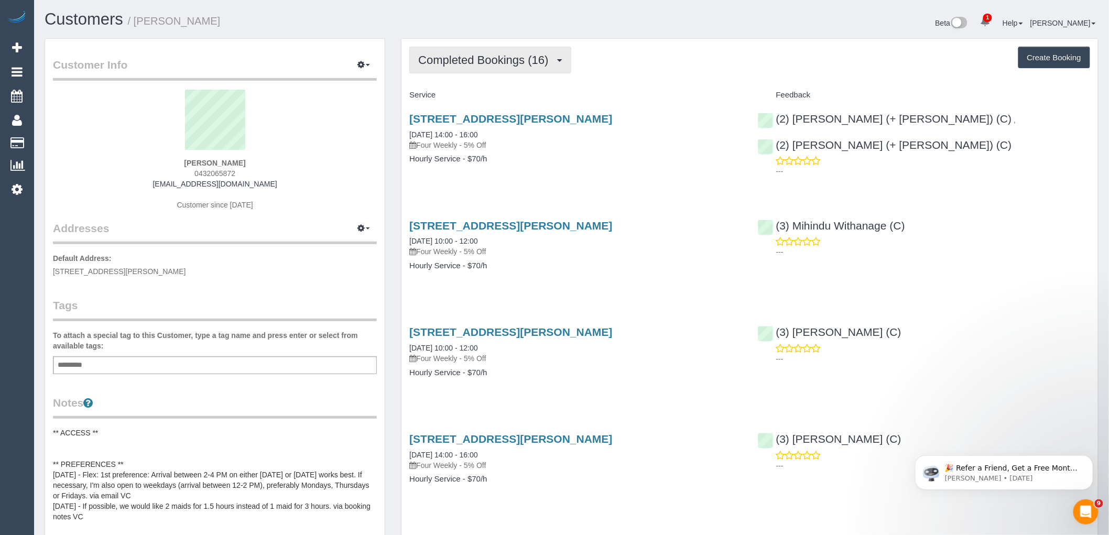
click at [493, 63] on span "Completed Bookings (16)" at bounding box center [485, 59] width 135 height 13
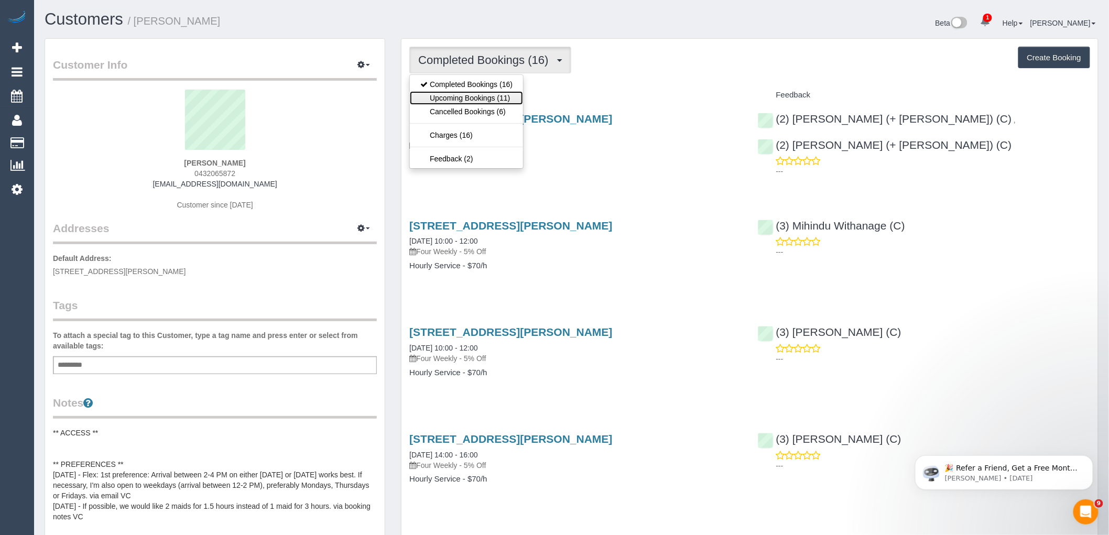
click at [494, 96] on link "Upcoming Bookings (11)" at bounding box center [466, 98] width 113 height 14
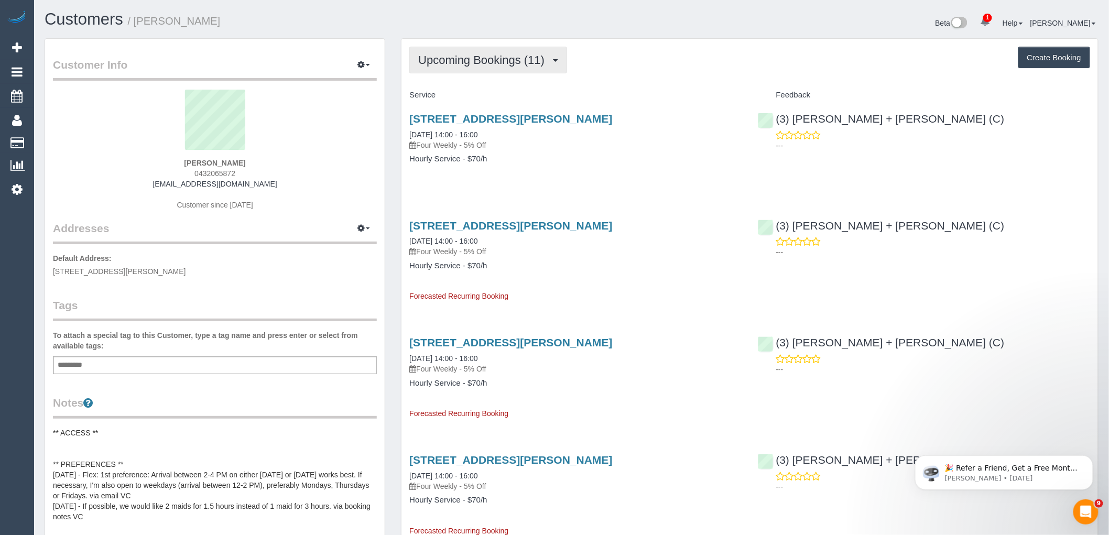
click at [491, 56] on span "Upcoming Bookings (11)" at bounding box center [483, 59] width 131 height 13
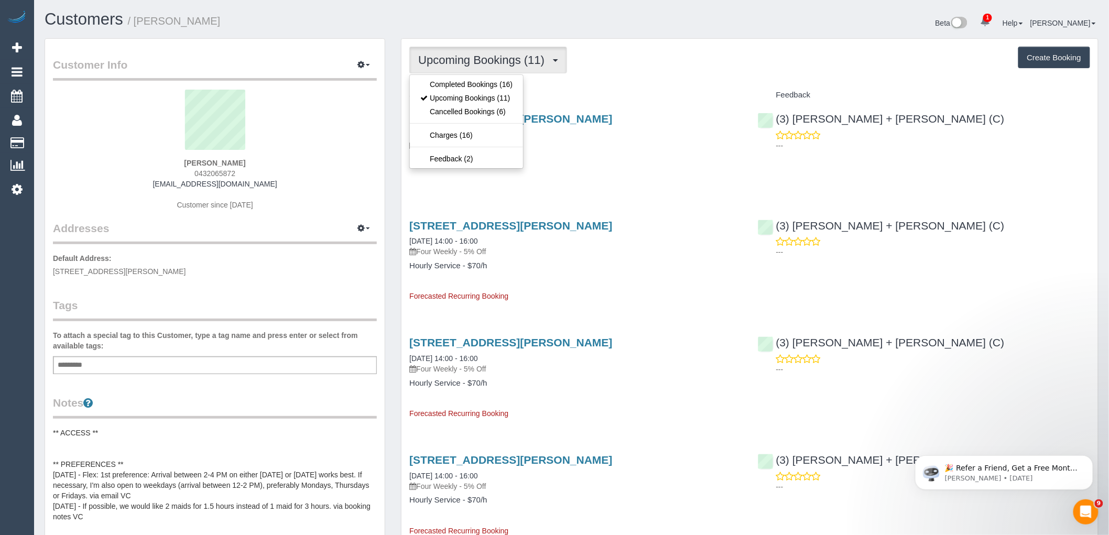
click at [491, 76] on ul "Completed Bookings (16) Upcoming Bookings (11) Cancelled Bookings (6) Charges (…" at bounding box center [466, 121] width 114 height 94
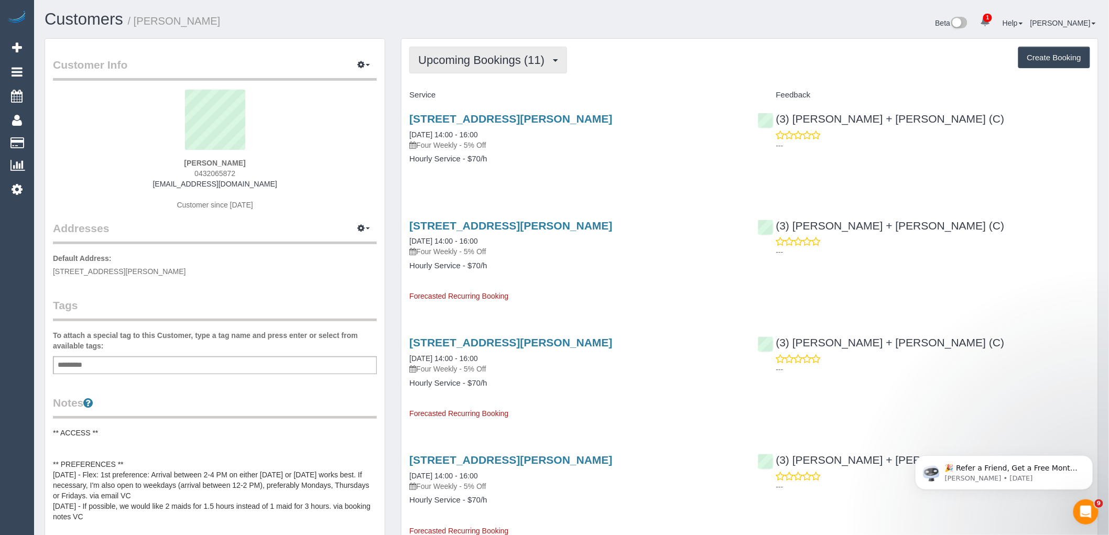
click at [491, 63] on span "Upcoming Bookings (11)" at bounding box center [483, 59] width 131 height 13
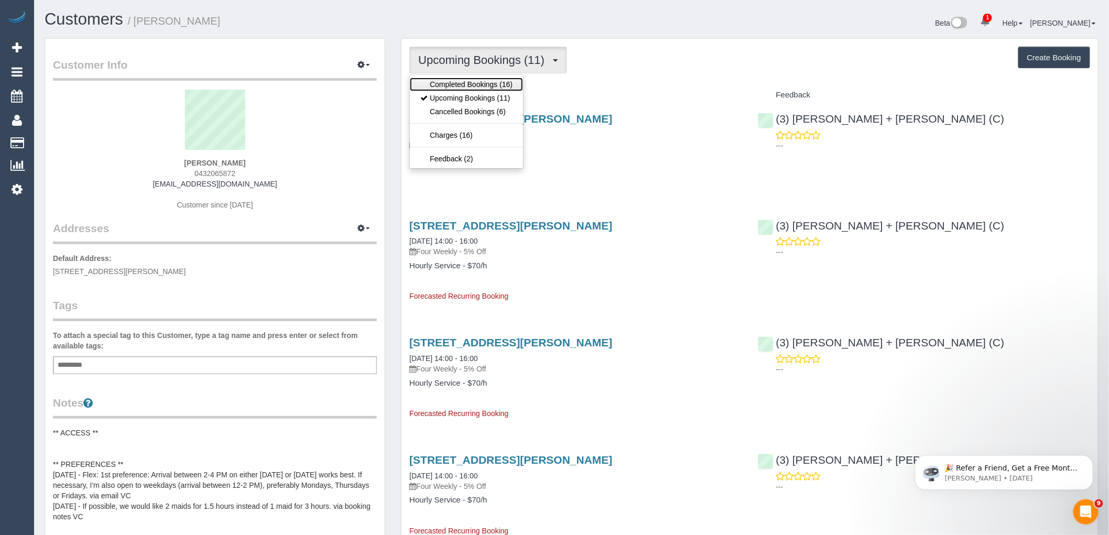
click at [491, 86] on link "Completed Bookings (16)" at bounding box center [466, 85] width 113 height 14
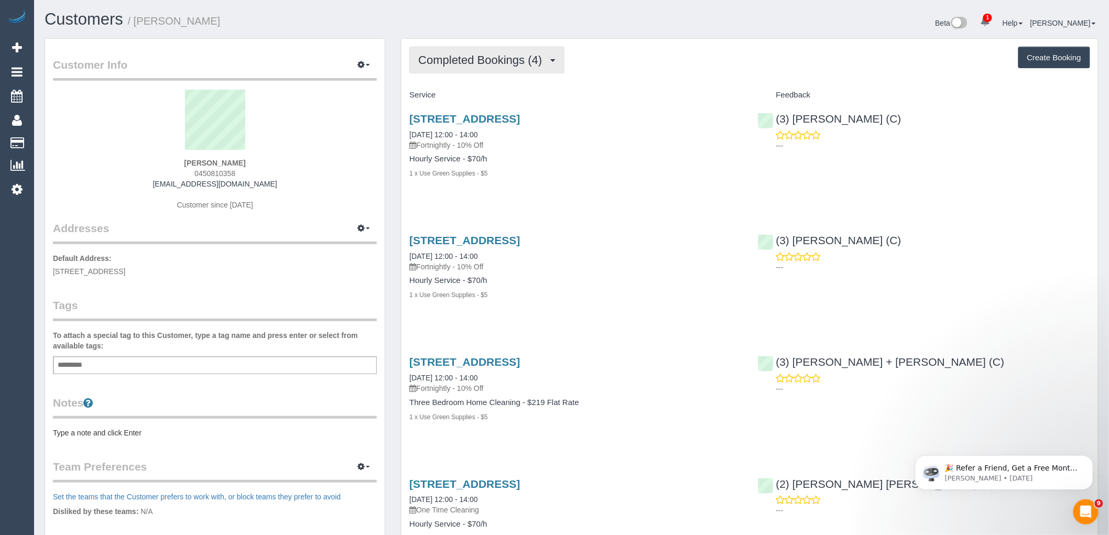
click at [488, 63] on span "Completed Bookings (4)" at bounding box center [482, 59] width 129 height 13
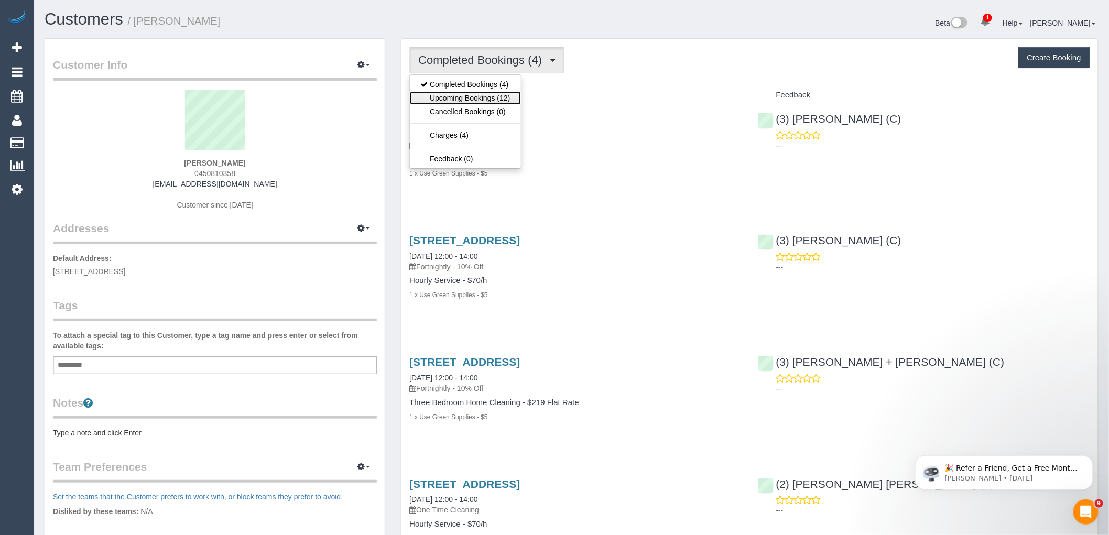
click at [479, 103] on link "Upcoming Bookings (12)" at bounding box center [465, 98] width 111 height 14
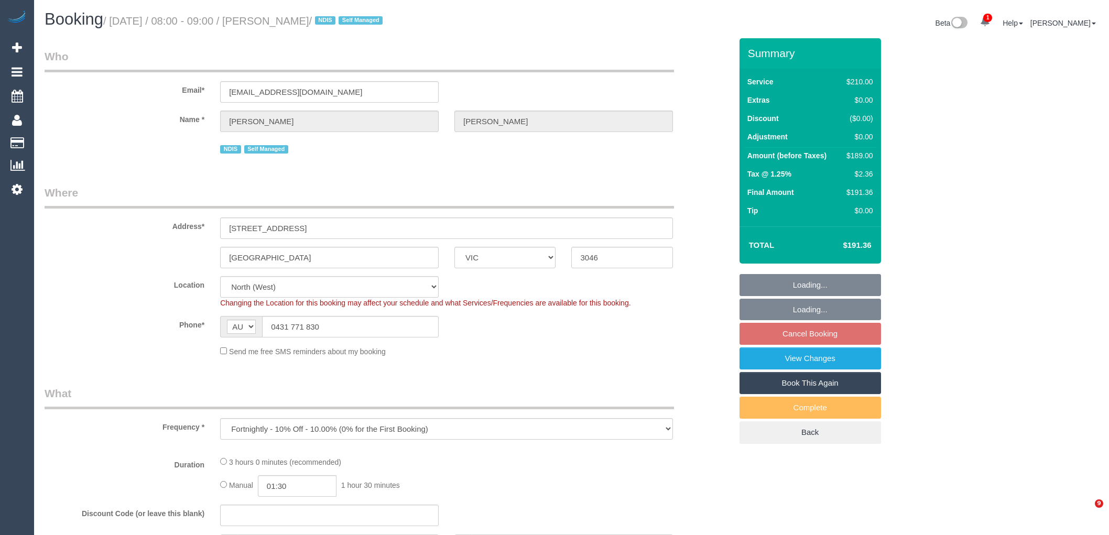
select select "VIC"
select select "number:28"
select select "number:17"
select select "number:19"
select select "number:25"
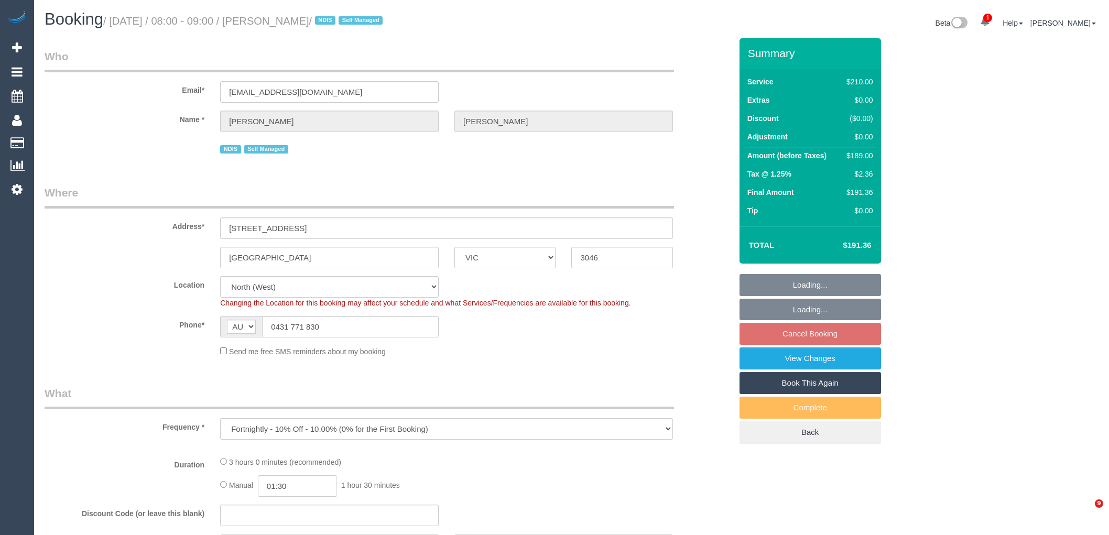
select select "number:12"
select select "object:1547"
select select "180"
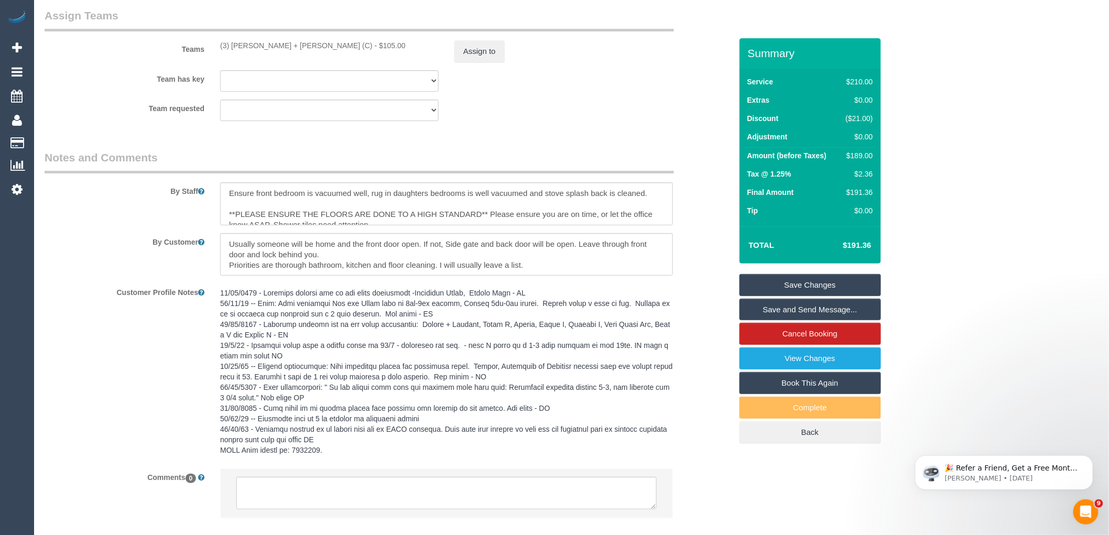
scroll to position [1719, 0]
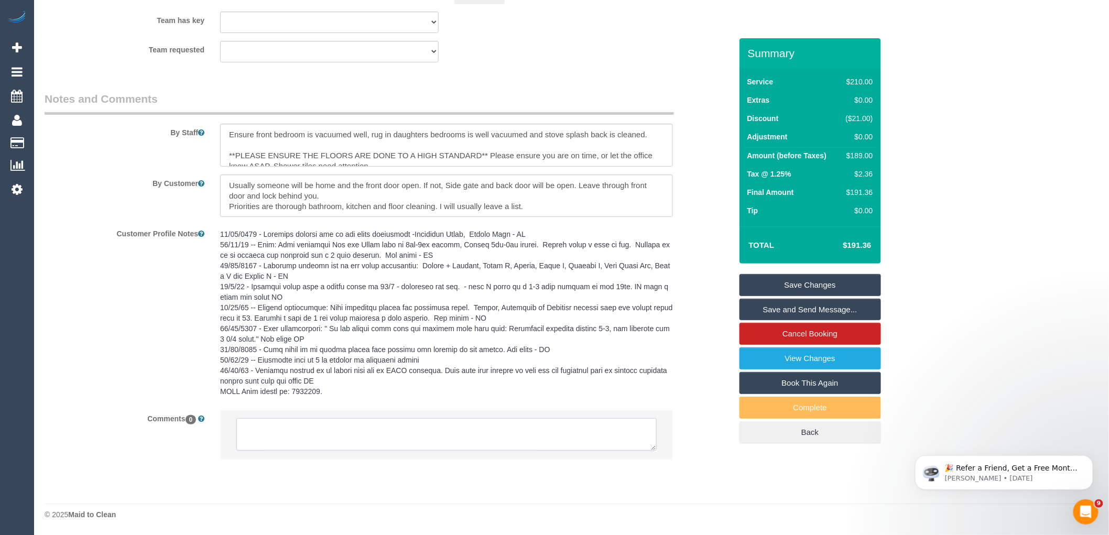
click at [329, 435] on textarea at bounding box center [446, 434] width 420 height 32
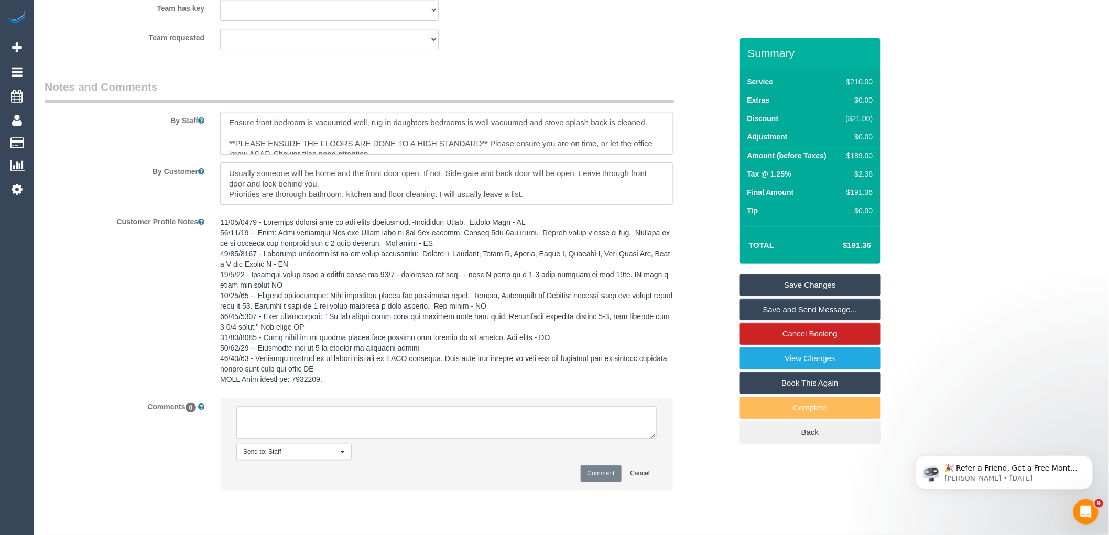
paste textarea "(3) [PERSON_NAME] + [PERSON_NAME] (C) terminated last day 11/10 Customer inform…"
type textarea "(3) [PERSON_NAME] + [PERSON_NAME] (C) terminated last day 11/10 Customer inform…"
click at [611, 477] on button "Comment" at bounding box center [600, 473] width 41 height 16
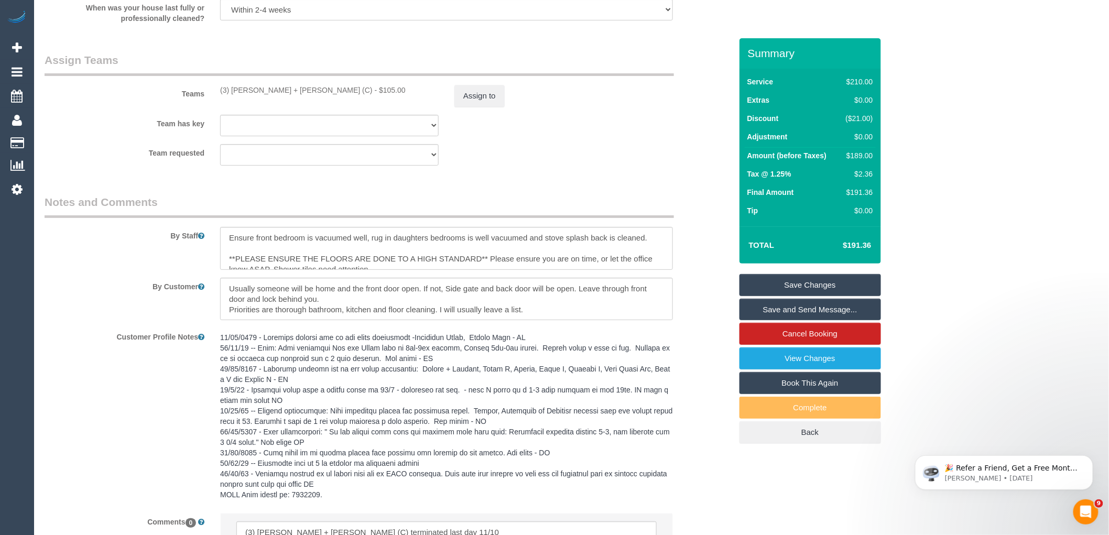
scroll to position [1544, 0]
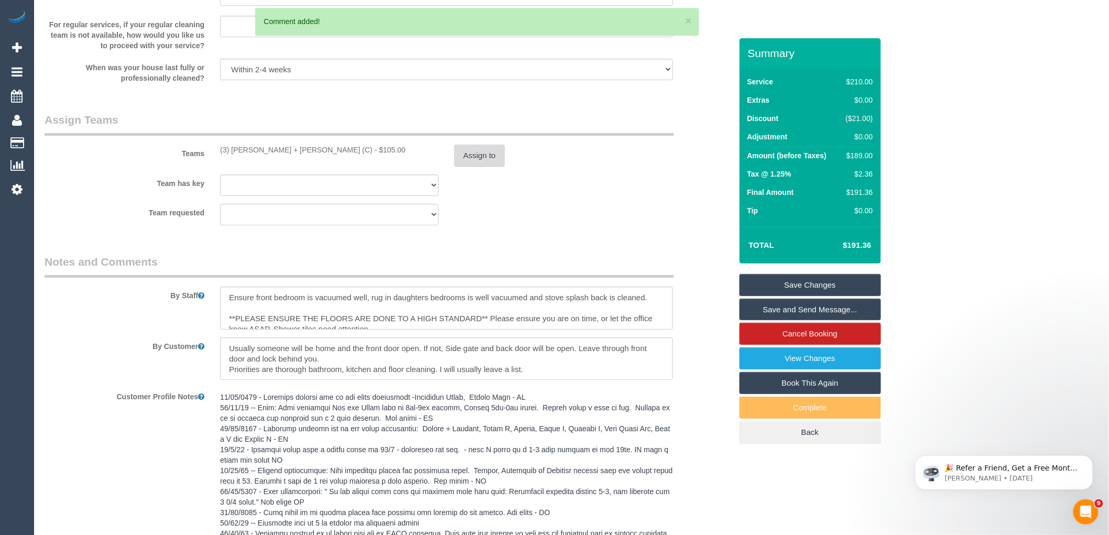
click at [480, 162] on button "Assign to" at bounding box center [479, 156] width 50 height 22
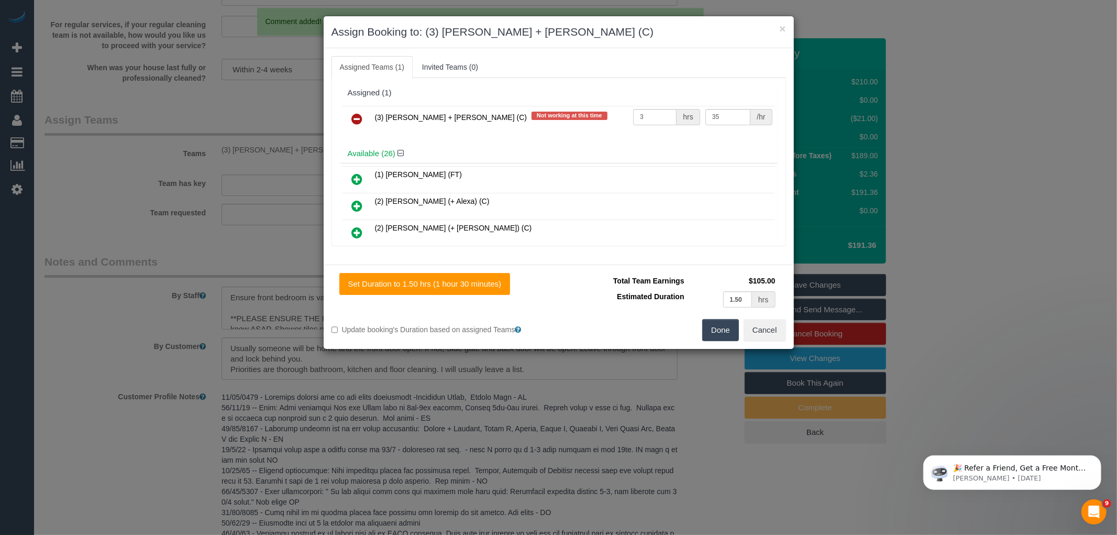
click at [353, 113] on icon at bounding box center [357, 119] width 11 height 13
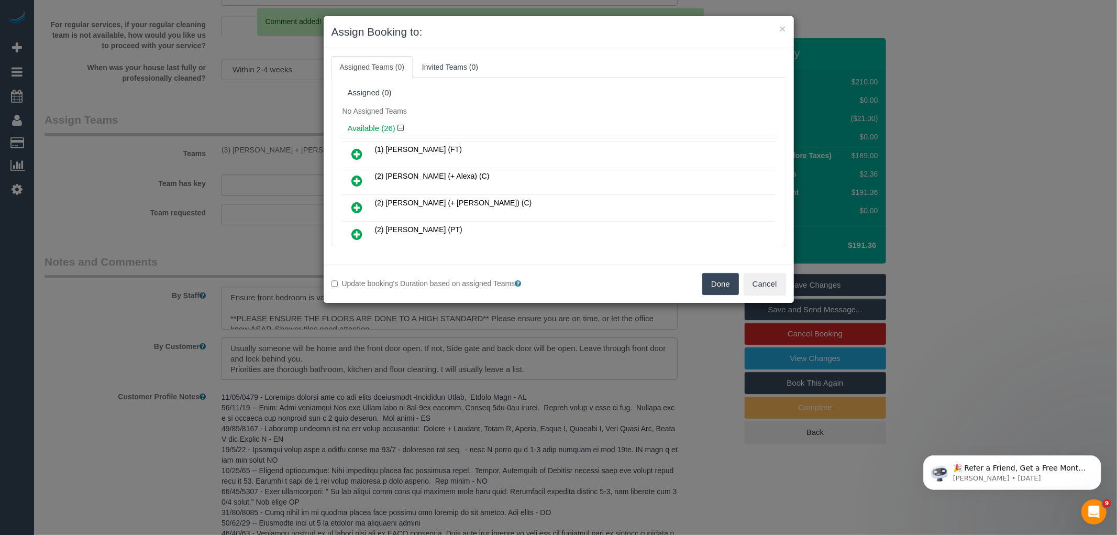
click at [715, 279] on button "Done" at bounding box center [721, 284] width 37 height 22
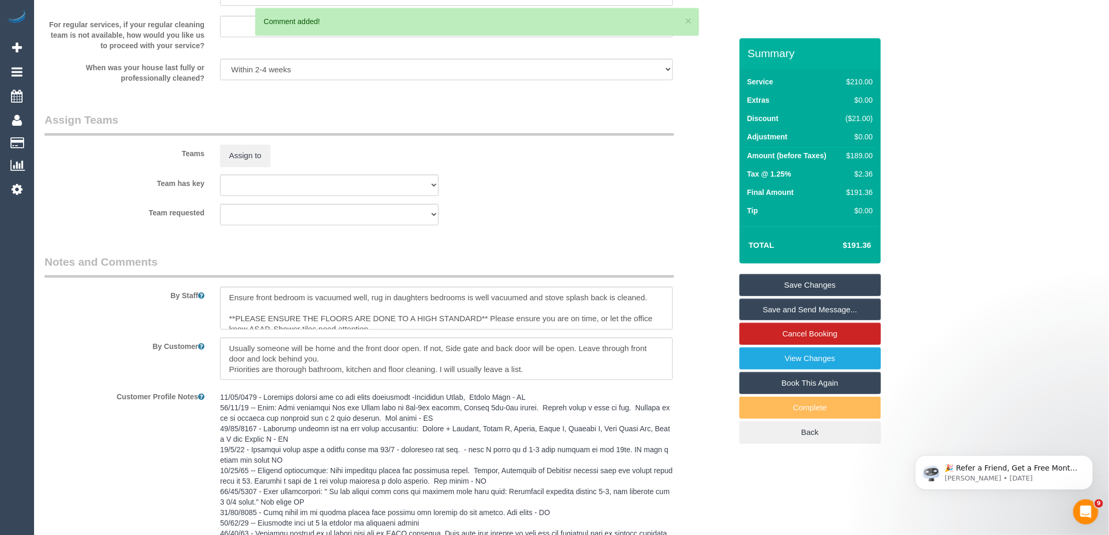
click at [806, 283] on link "Save Changes" at bounding box center [809, 285] width 141 height 22
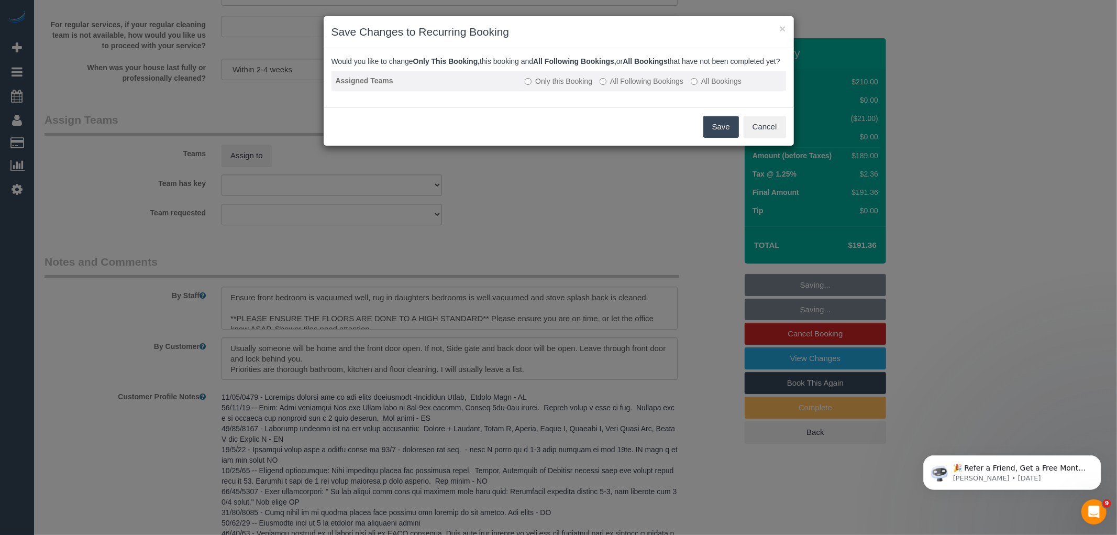
click at [630, 86] on label "All Following Bookings" at bounding box center [642, 81] width 84 height 10
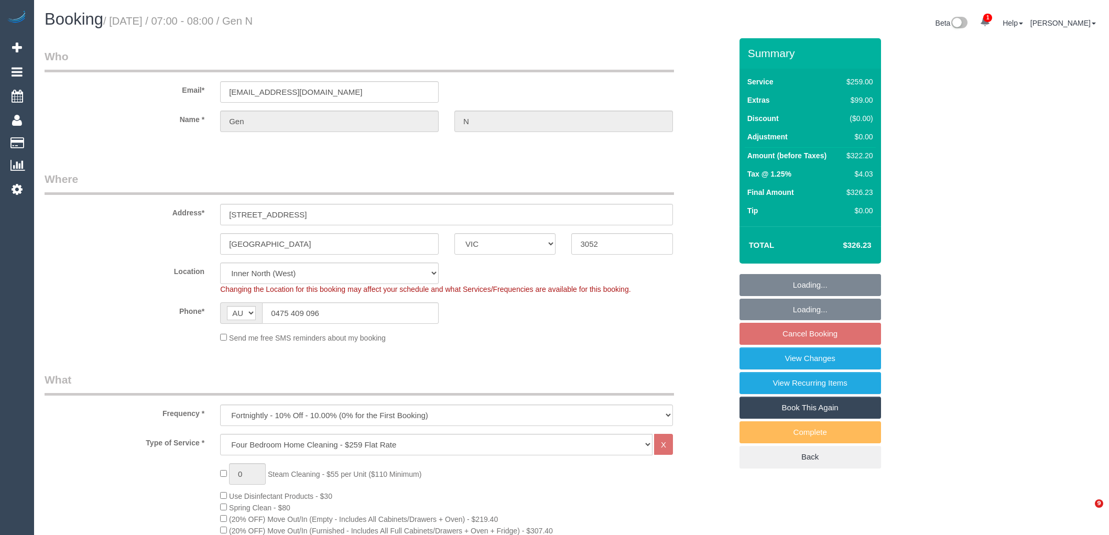
select select "VIC"
select select "number:27"
select select "number:14"
select select "number:19"
select select "number:24"
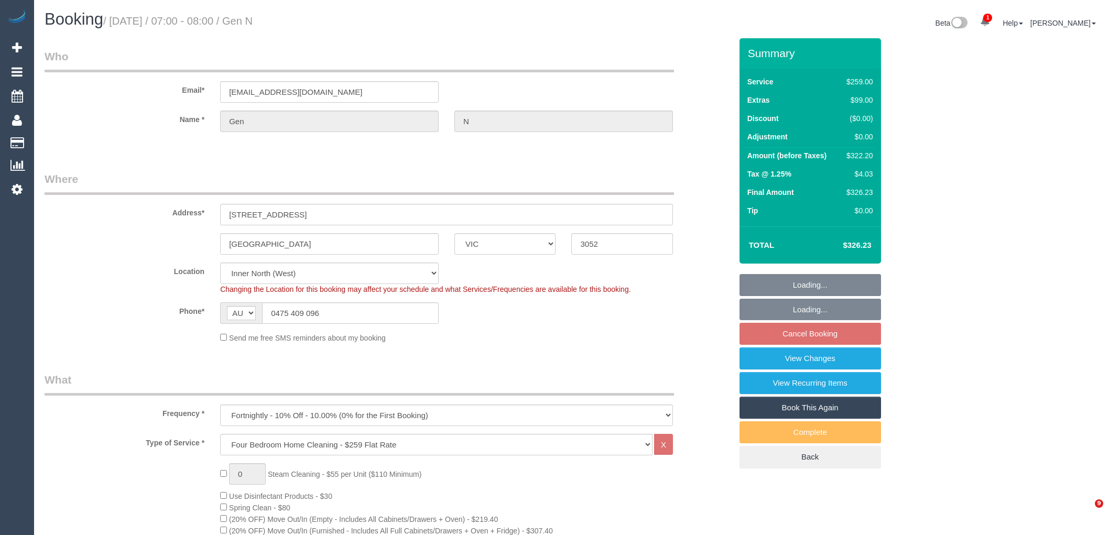
select select "number:34"
select select "number:12"
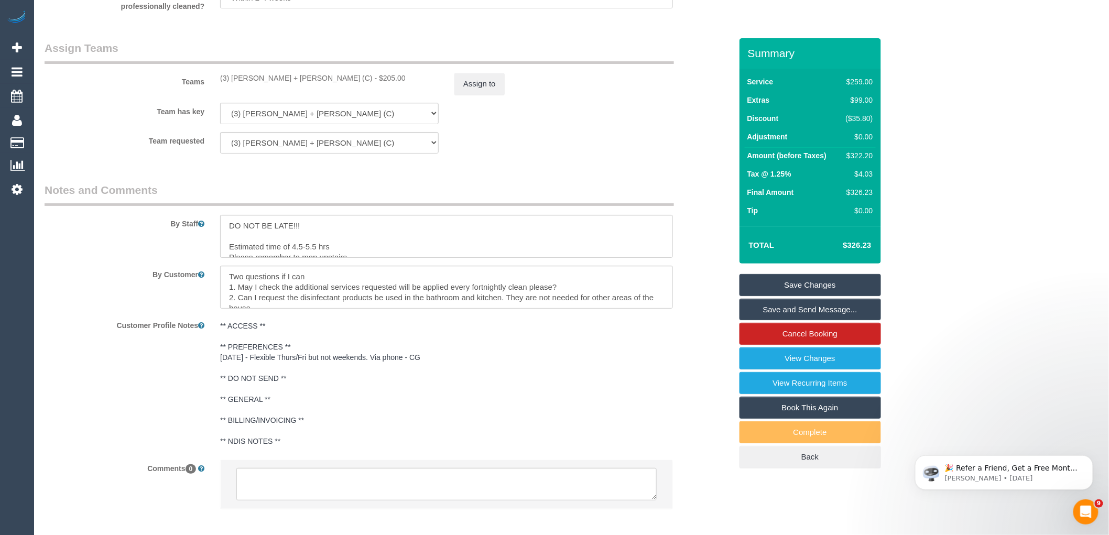
scroll to position [1670, 0]
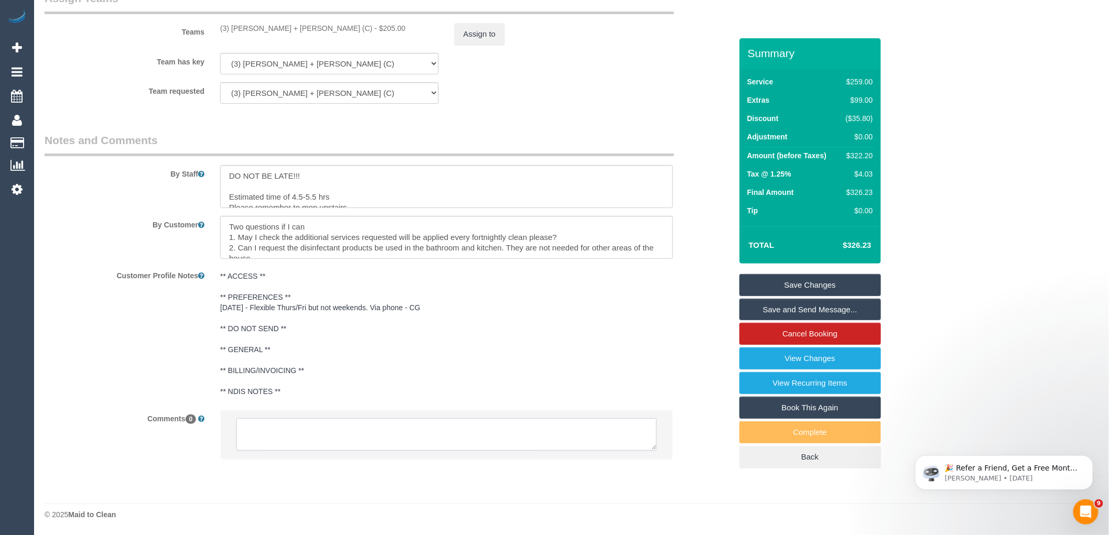
click at [368, 431] on textarea at bounding box center [446, 434] width 420 height 32
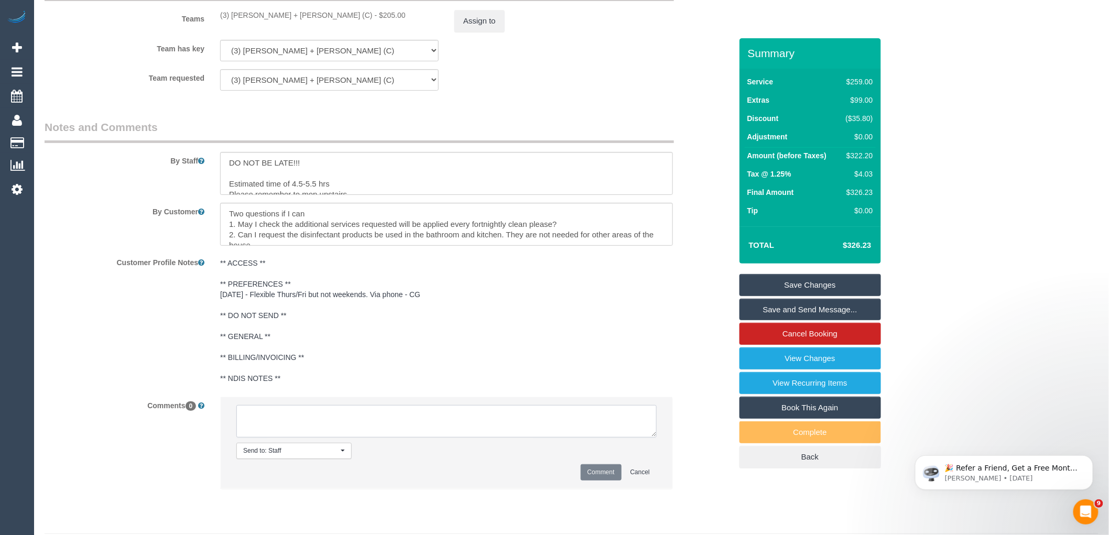
paste textarea "(3) [PERSON_NAME] + [PERSON_NAME] (C) terminated last day 11/10 Customer inform…"
type textarea "(3) [PERSON_NAME] + [PERSON_NAME] (C) terminated last day 11/10 Customer inform…"
click at [597, 480] on button "Comment" at bounding box center [600, 472] width 41 height 16
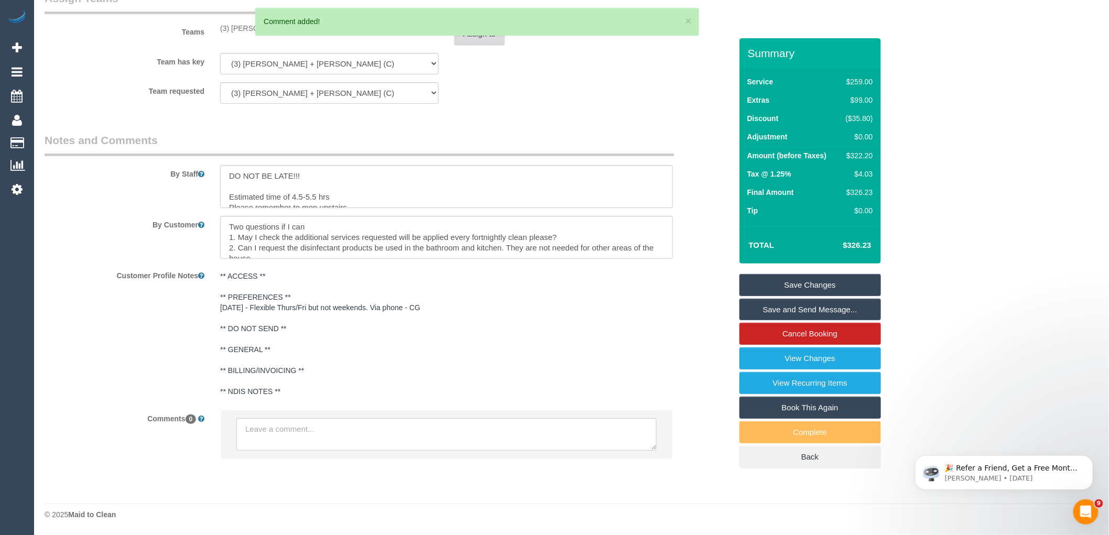
click at [463, 42] on button "Assign to" at bounding box center [479, 34] width 50 height 22
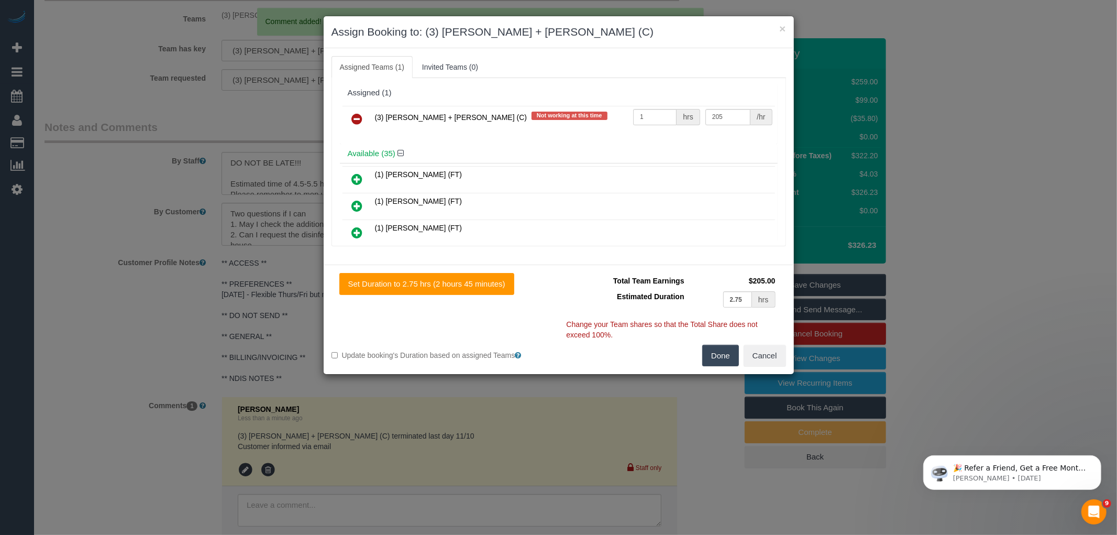
click at [353, 121] on icon at bounding box center [357, 119] width 11 height 13
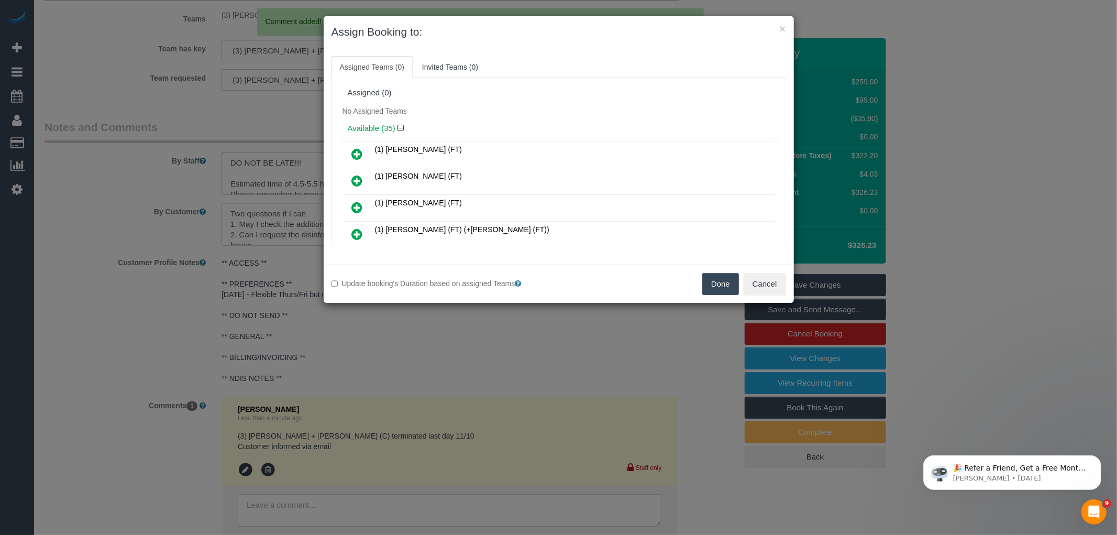
click at [741, 300] on div "Update booking's Duration based on assigned Teams Done Cancel" at bounding box center [559, 284] width 470 height 38
click at [721, 287] on button "Done" at bounding box center [721, 284] width 37 height 22
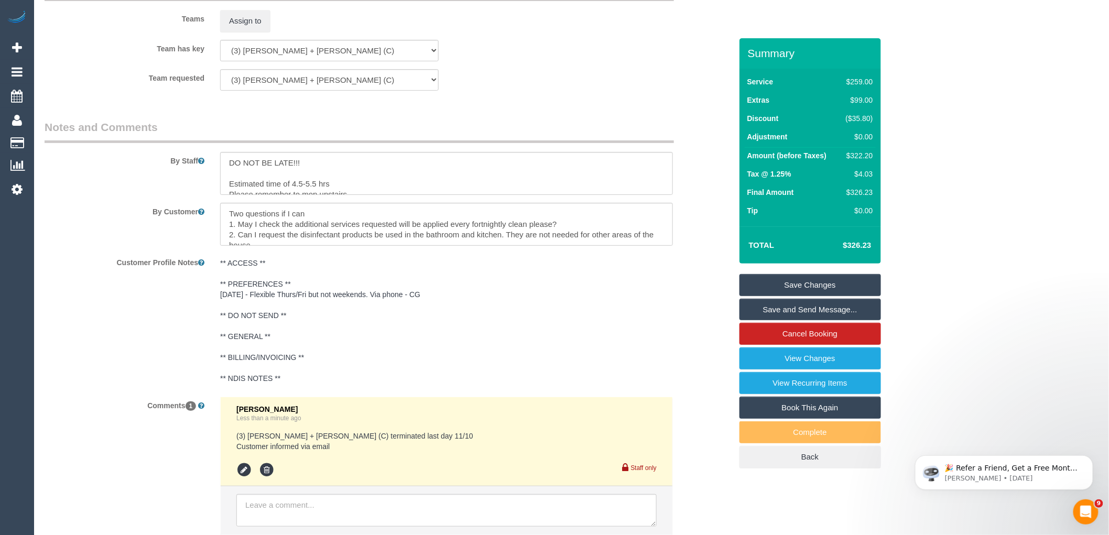
click at [823, 281] on link "Save Changes" at bounding box center [809, 285] width 141 height 22
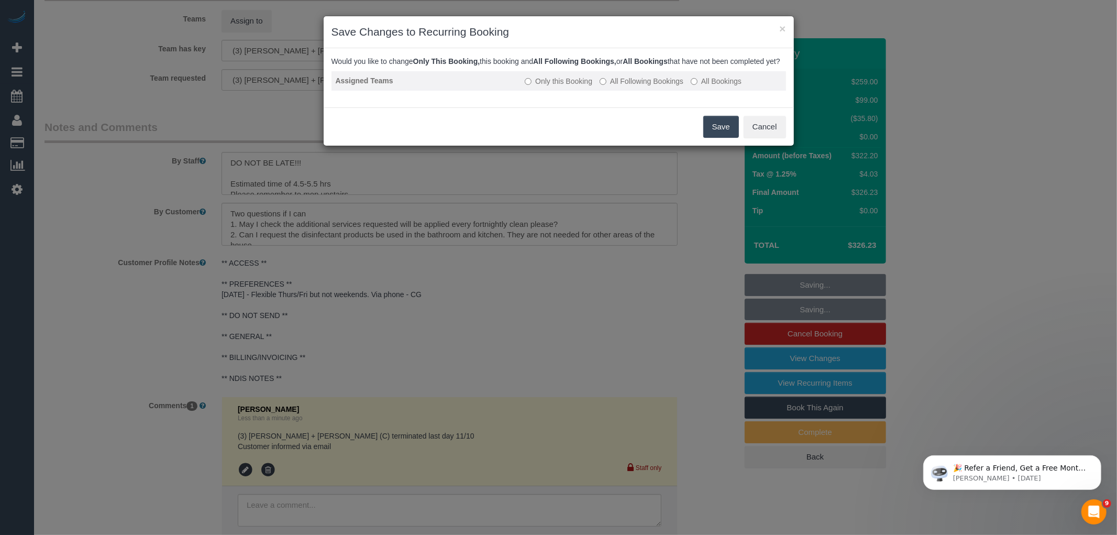
click at [637, 86] on label "All Following Bookings" at bounding box center [642, 81] width 84 height 10
click at [739, 136] on button "Save" at bounding box center [722, 127] width 36 height 22
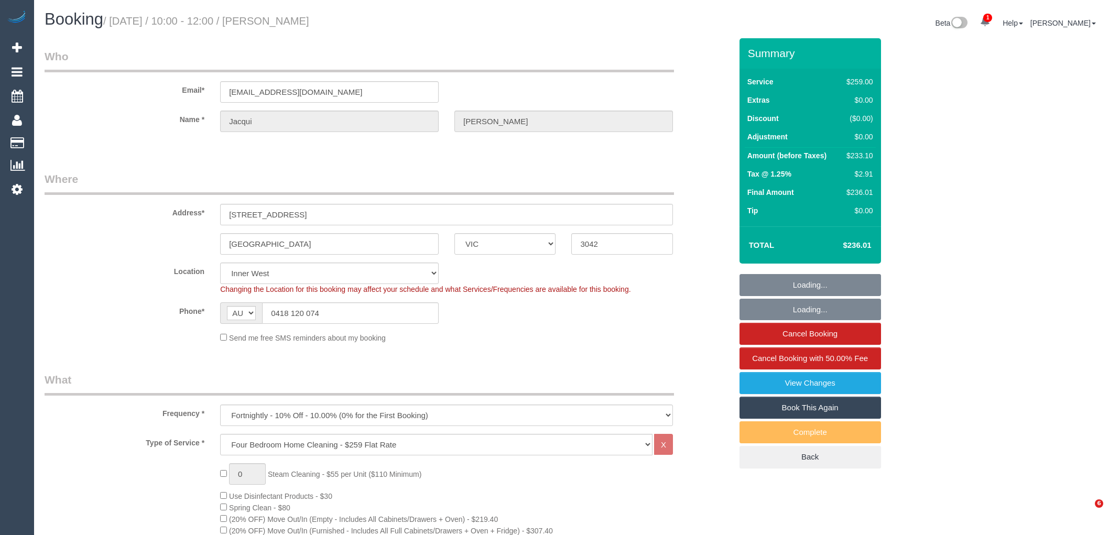
select select "VIC"
select select "number:28"
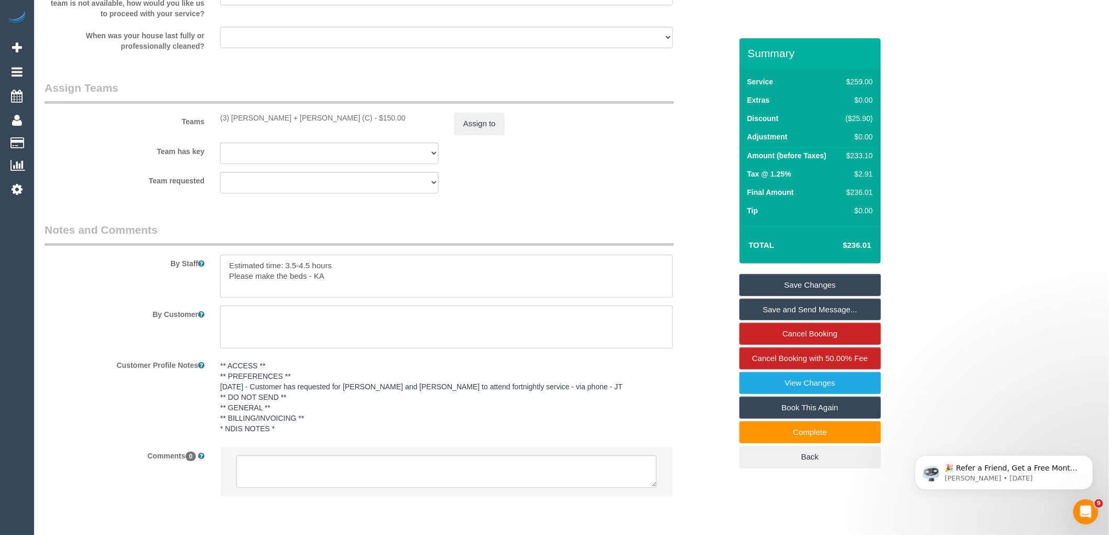
scroll to position [1617, 0]
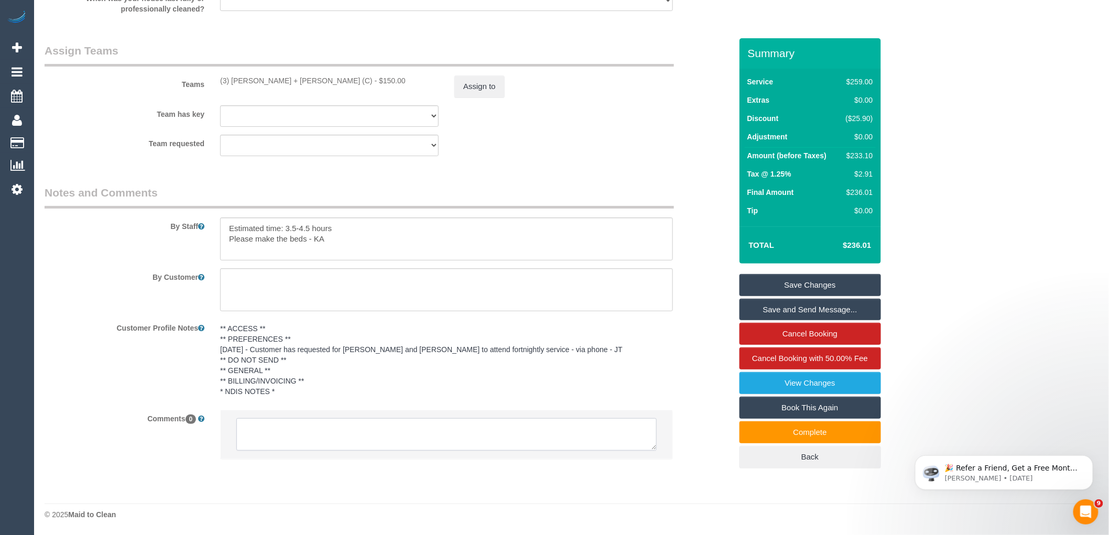
click at [334, 430] on textarea at bounding box center [446, 434] width 420 height 32
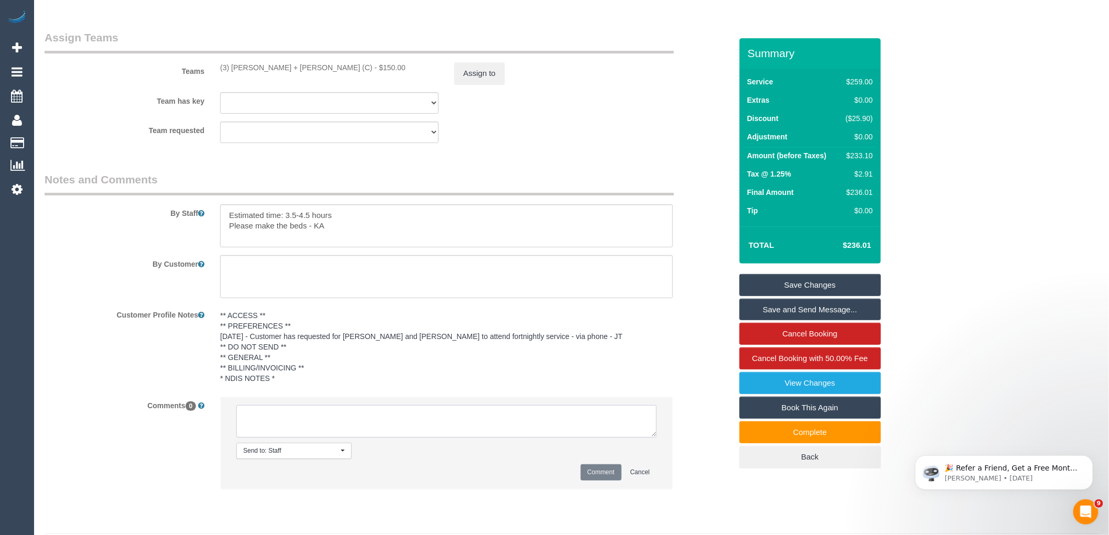
paste textarea "(3) [PERSON_NAME] + [PERSON_NAME] (C) terminated last day 11/10 Customer inform…"
type textarea "(3) [PERSON_NAME] + [PERSON_NAME] (C) terminated last day 11/10 Customer inform…"
click at [610, 480] on button "Comment" at bounding box center [600, 472] width 41 height 16
click at [490, 97] on sui-booking-teams "Teams (3) [PERSON_NAME] + [PERSON_NAME] (C) - $150.00 Assign to Team has key (3…" at bounding box center [388, 86] width 687 height 113
click at [482, 80] on button "Assign to" at bounding box center [479, 73] width 50 height 22
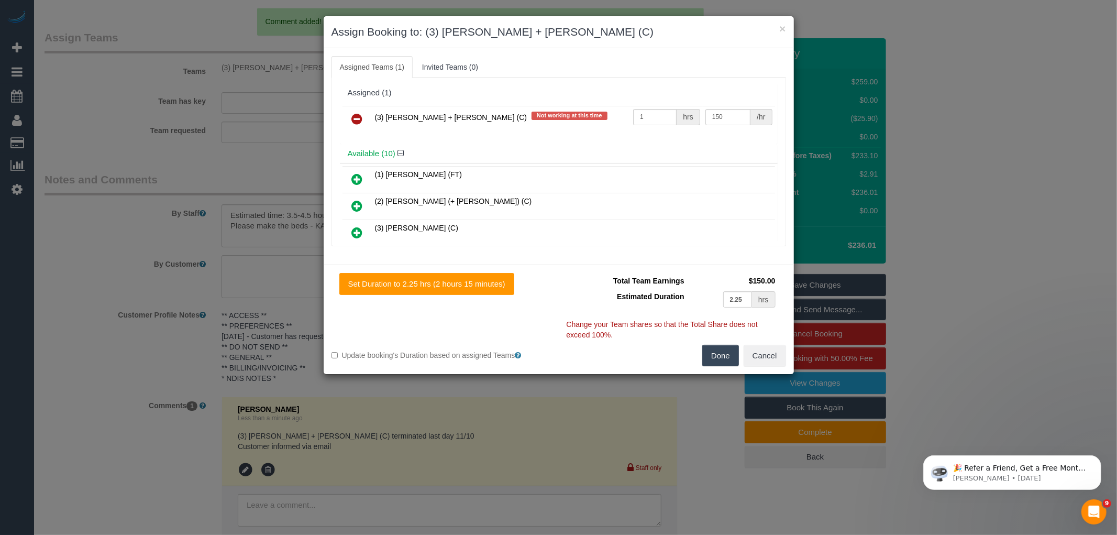
click at [359, 117] on icon at bounding box center [357, 119] width 11 height 13
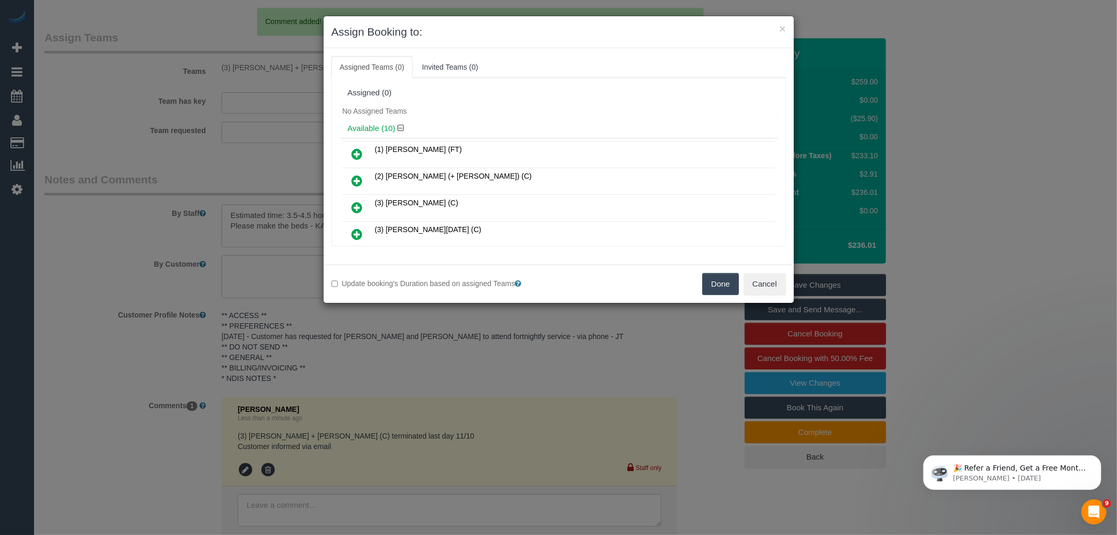
click at [725, 284] on button "Done" at bounding box center [721, 284] width 37 height 22
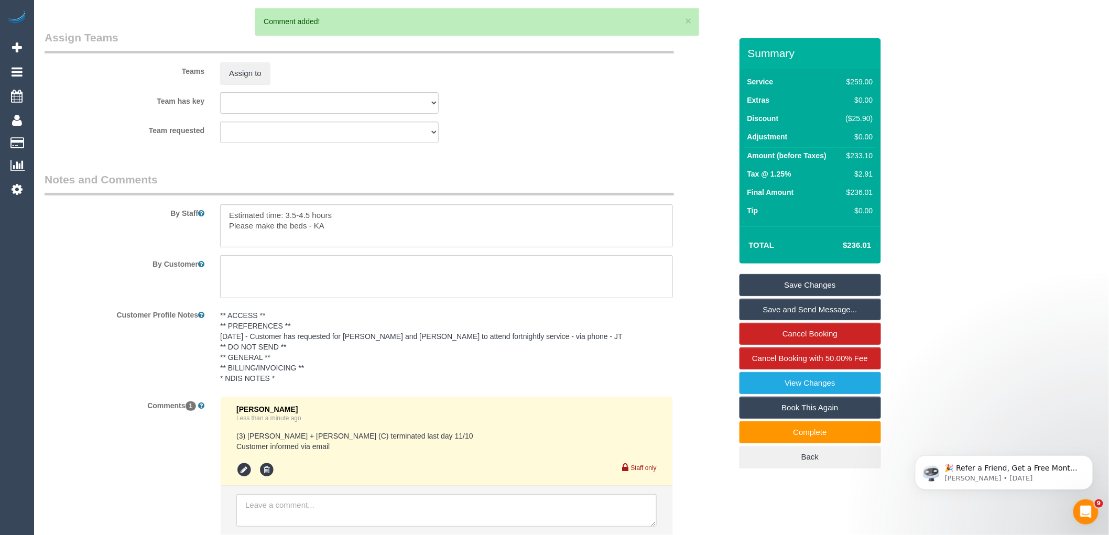
click at [817, 284] on link "Save Changes" at bounding box center [809, 285] width 141 height 22
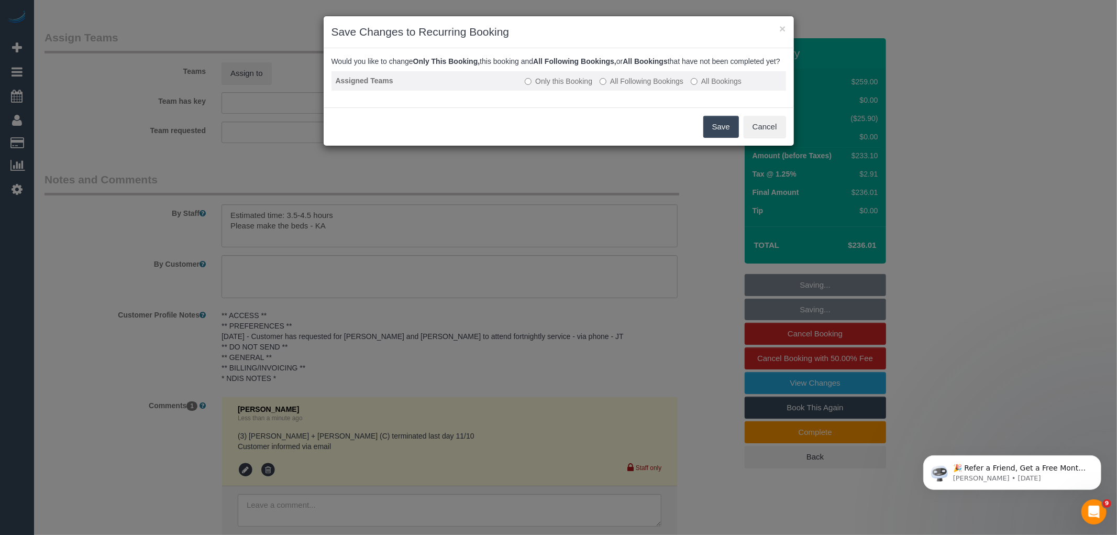
click at [652, 86] on label "All Following Bookings" at bounding box center [642, 81] width 84 height 10
click at [724, 138] on button "Save" at bounding box center [722, 127] width 36 height 22
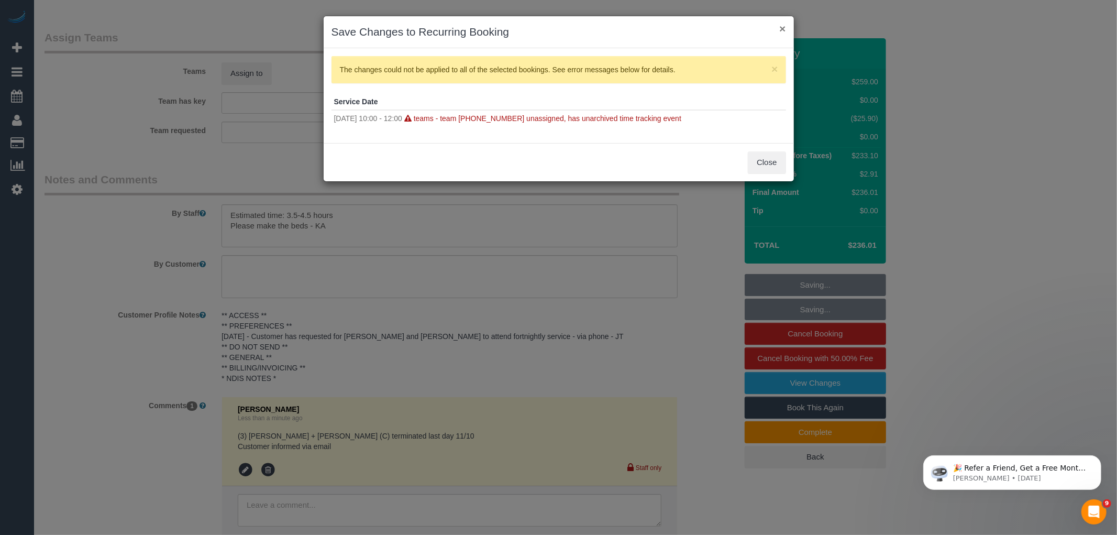
click at [784, 28] on button "×" at bounding box center [783, 28] width 6 height 11
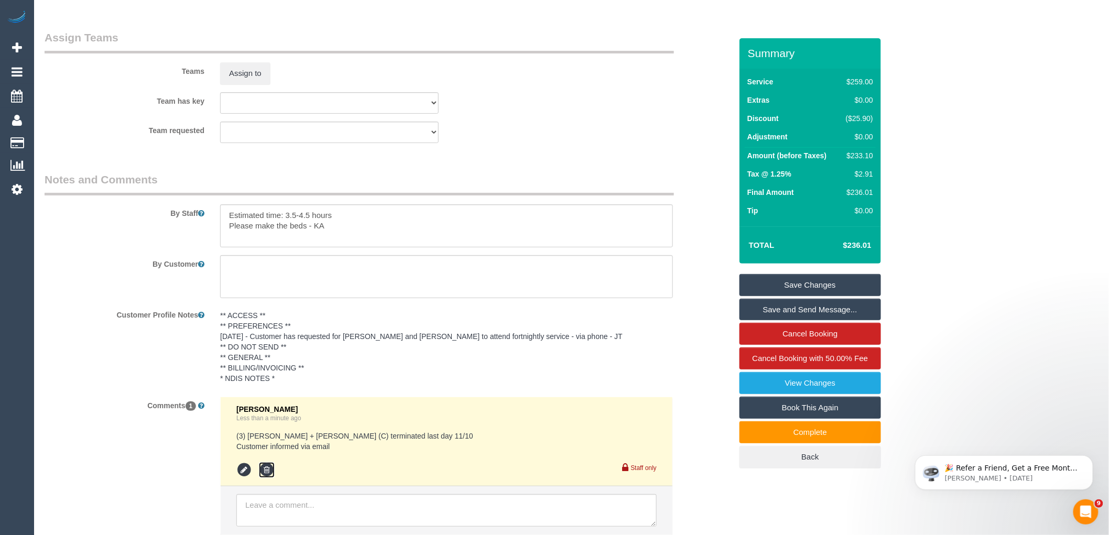
click at [266, 478] on icon at bounding box center [267, 470] width 16 height 16
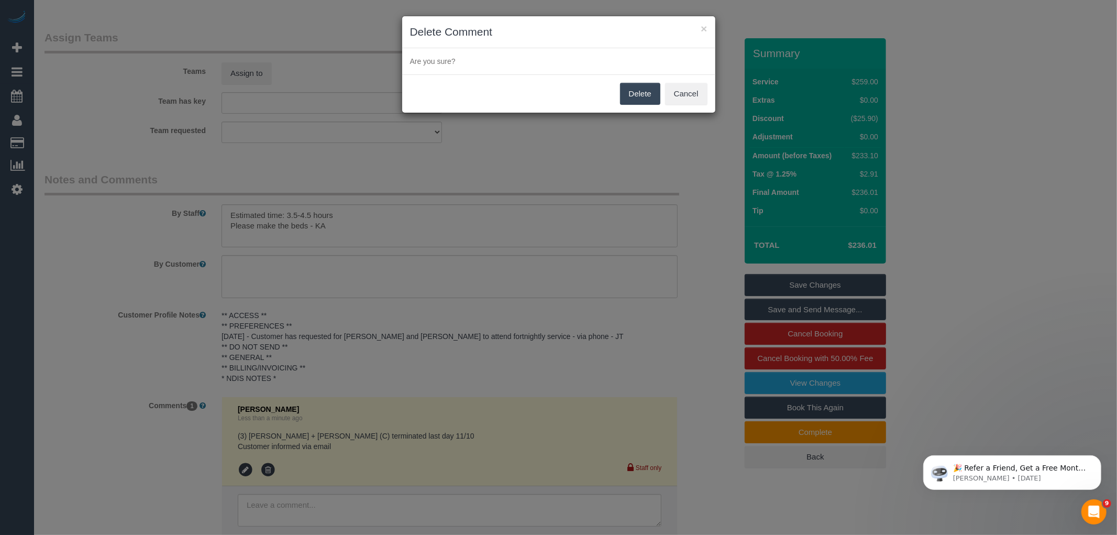
click at [642, 91] on button "Delete" at bounding box center [640, 94] width 40 height 22
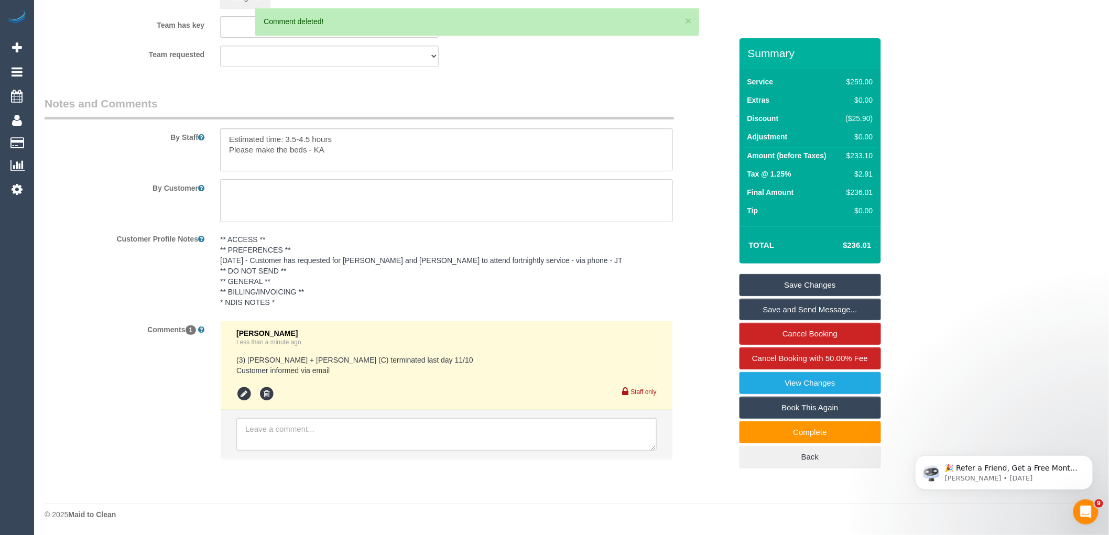
scroll to position [1706, 0]
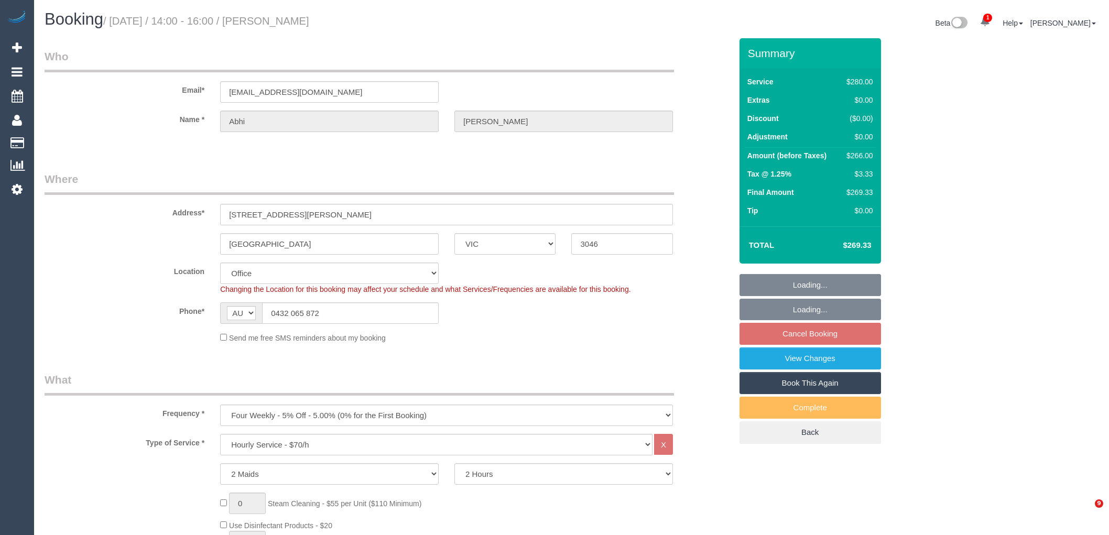
select select "VIC"
select select "2"
select select "string:stripe-pm_1PwtYZ2GScqysDRV48wmUbED"
select select "number:28"
select select "number:14"
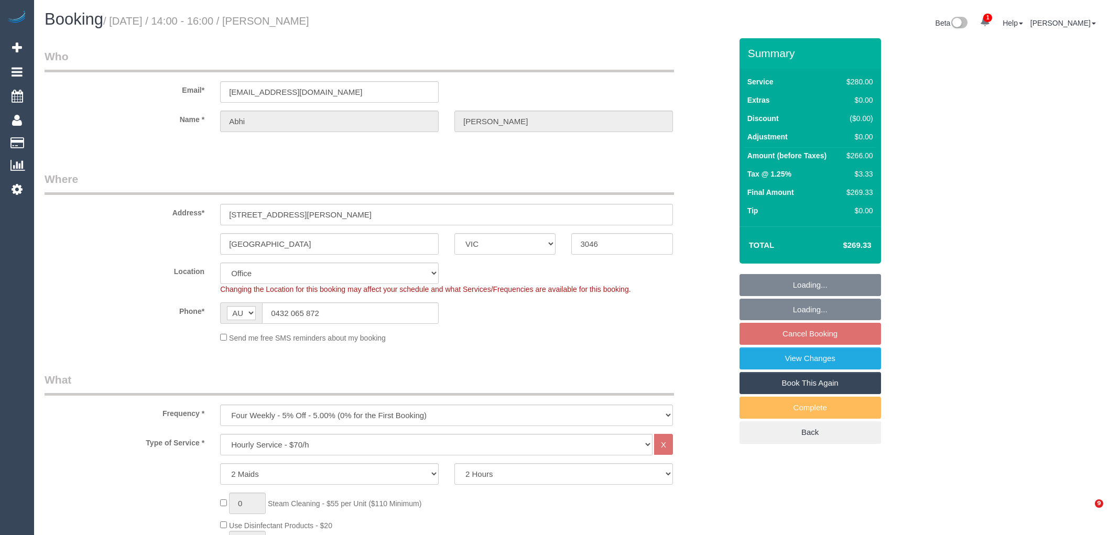
select select "number:19"
select select "number:24"
select select "number:35"
select select "number:12"
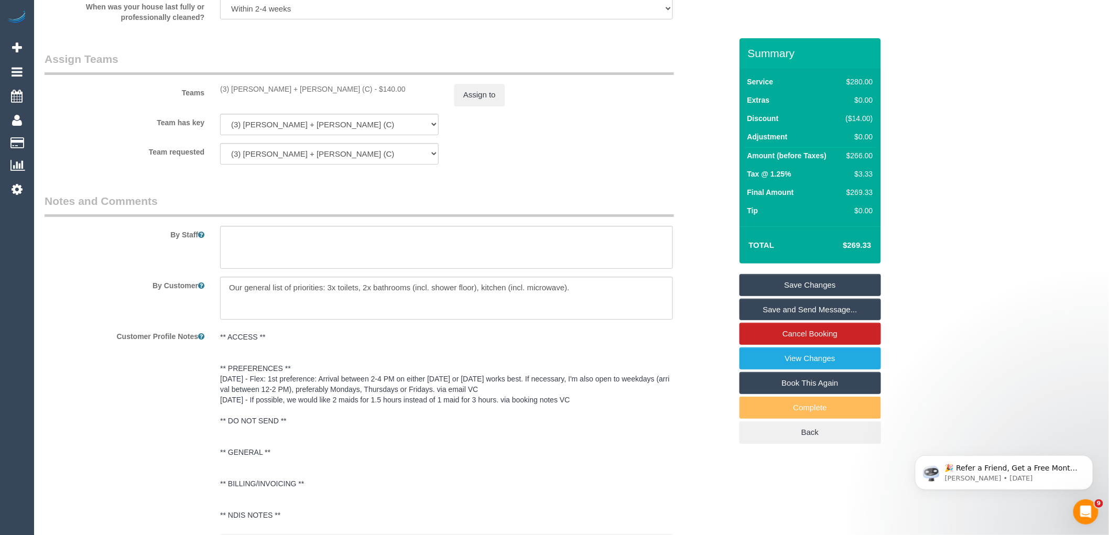
scroll to position [1725, 0]
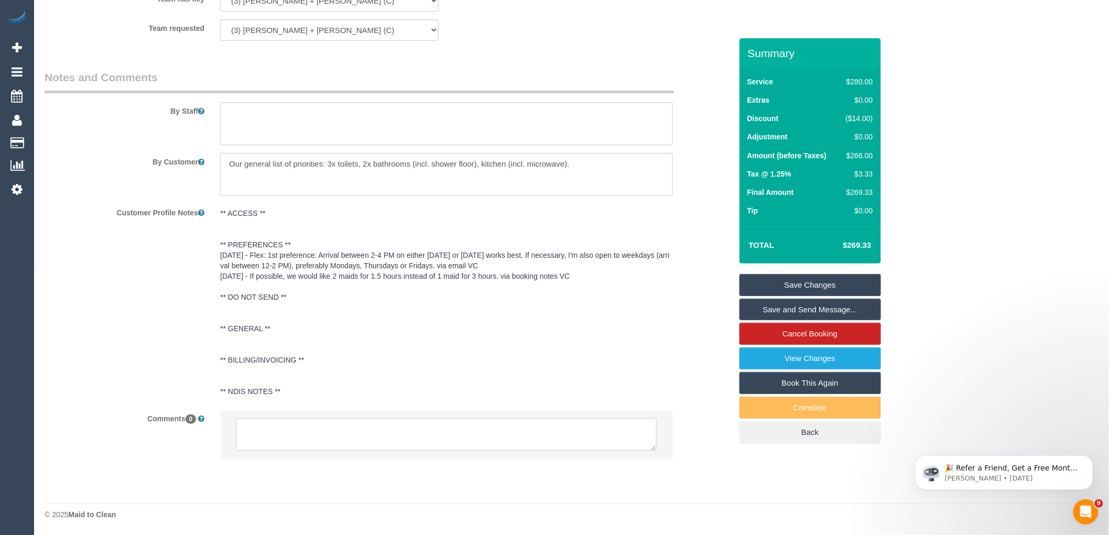
click at [360, 434] on textarea at bounding box center [446, 434] width 420 height 32
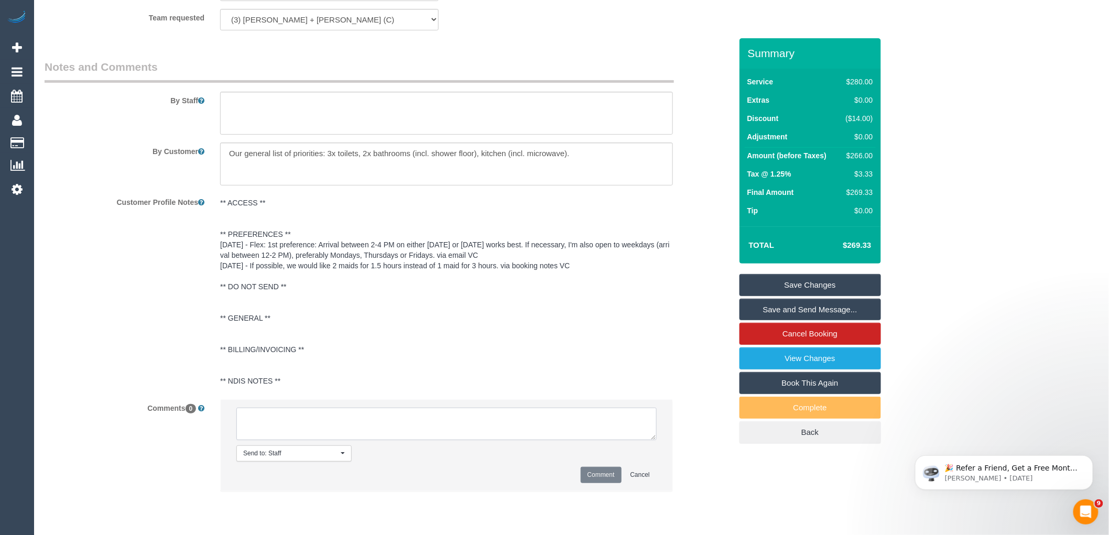
paste textarea "(3) [PERSON_NAME] + [PERSON_NAME] (C) terminated last day 11/10 Customer inform…"
drag, startPoint x: 373, startPoint y: 437, endPoint x: 280, endPoint y: 440, distance: 92.8
click at [280, 440] on textarea at bounding box center [446, 424] width 420 height 32
type textarea "(3) [PERSON_NAME] + [PERSON_NAME] (C) terminated last day 11/10 Customer not co…"
click at [605, 483] on button "Comment" at bounding box center [600, 475] width 41 height 16
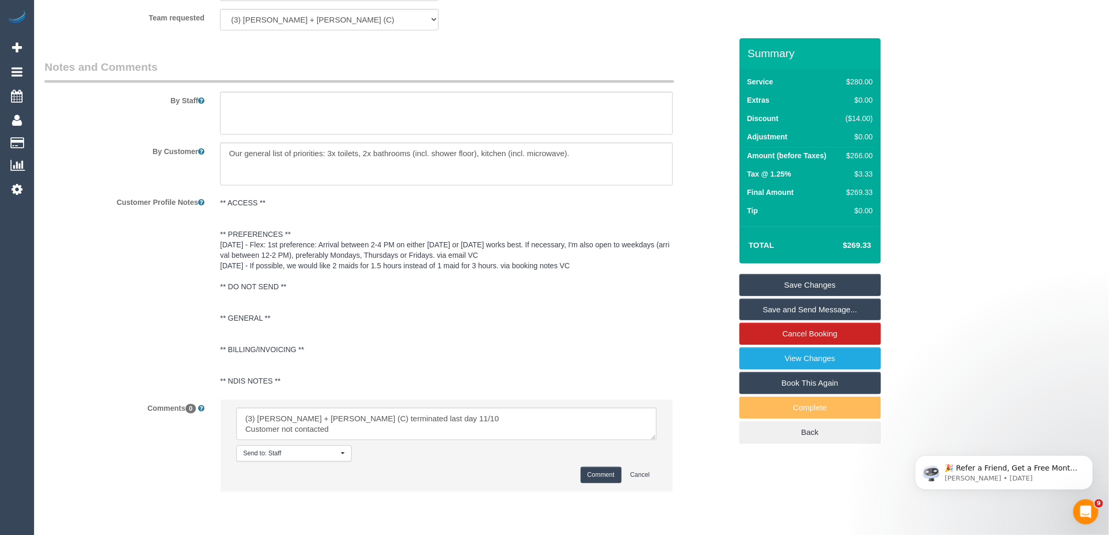
scroll to position [1666, 0]
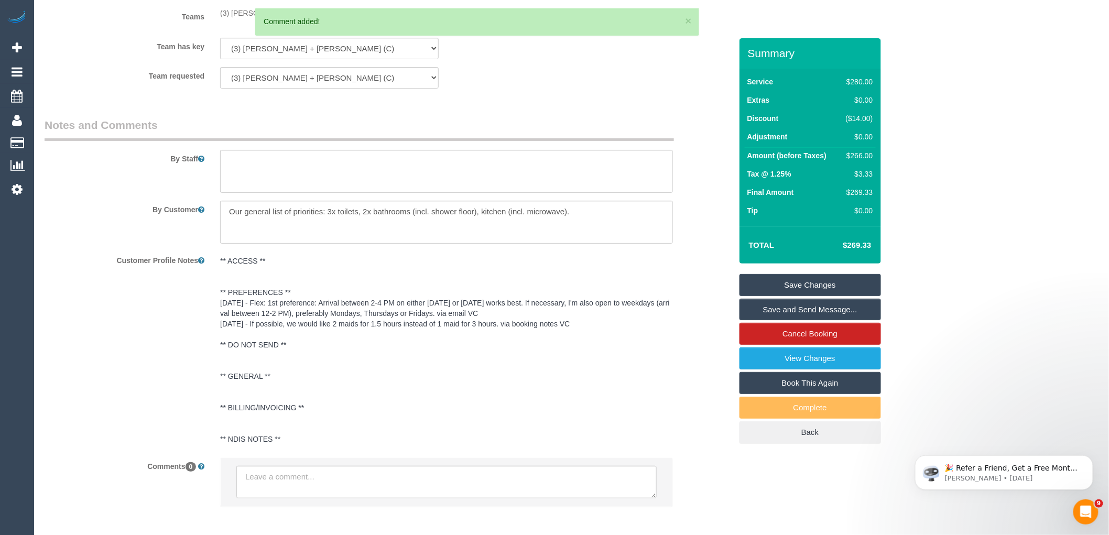
click at [483, 28] on div "× 3 Comment added!" at bounding box center [476, 22] width 443 height 28
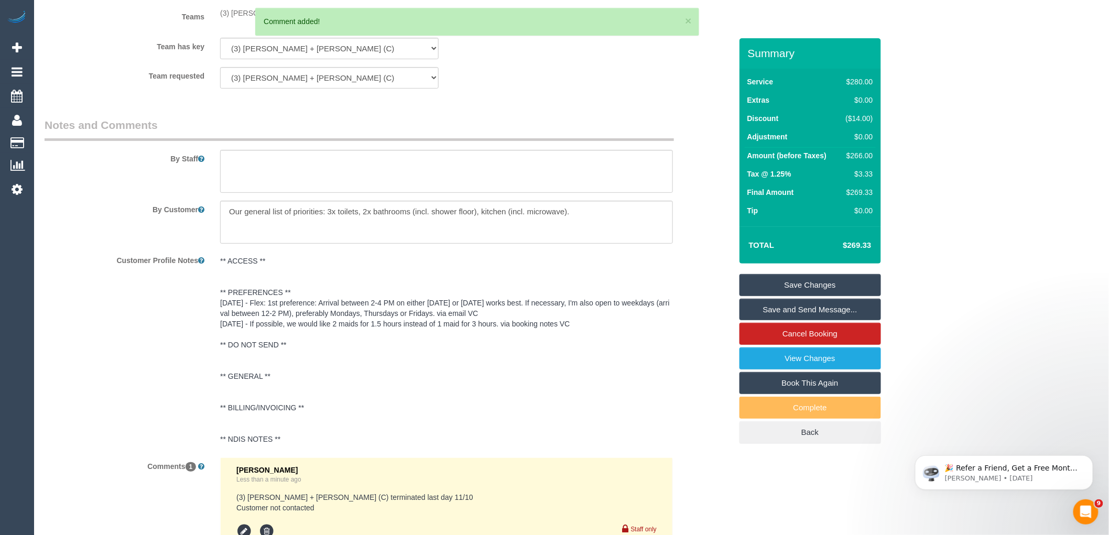
click at [481, 30] on button "Assign to" at bounding box center [479, 19] width 50 height 22
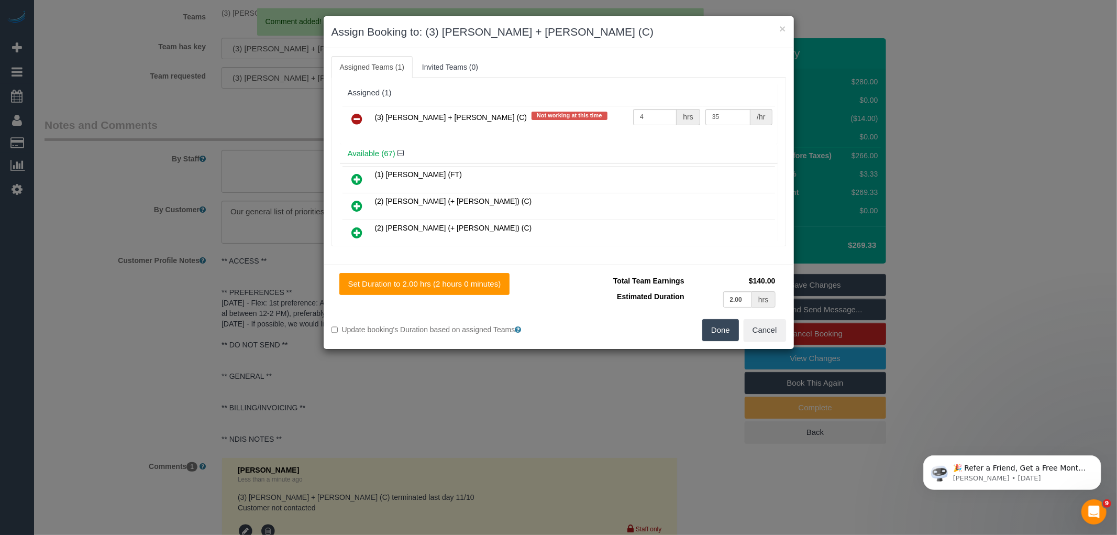
click at [361, 114] on icon at bounding box center [357, 119] width 11 height 13
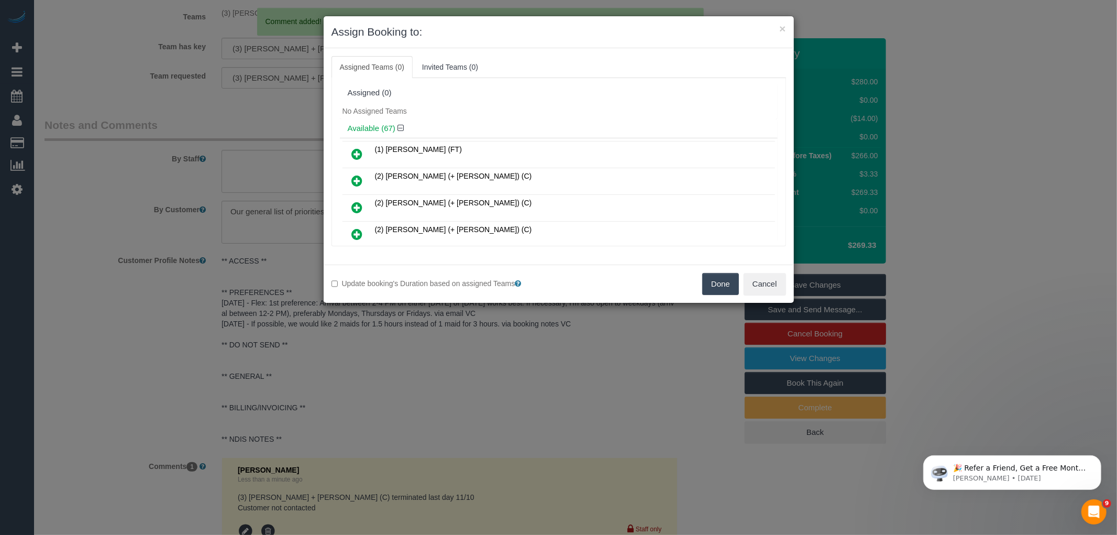
click at [729, 288] on button "Done" at bounding box center [721, 284] width 37 height 22
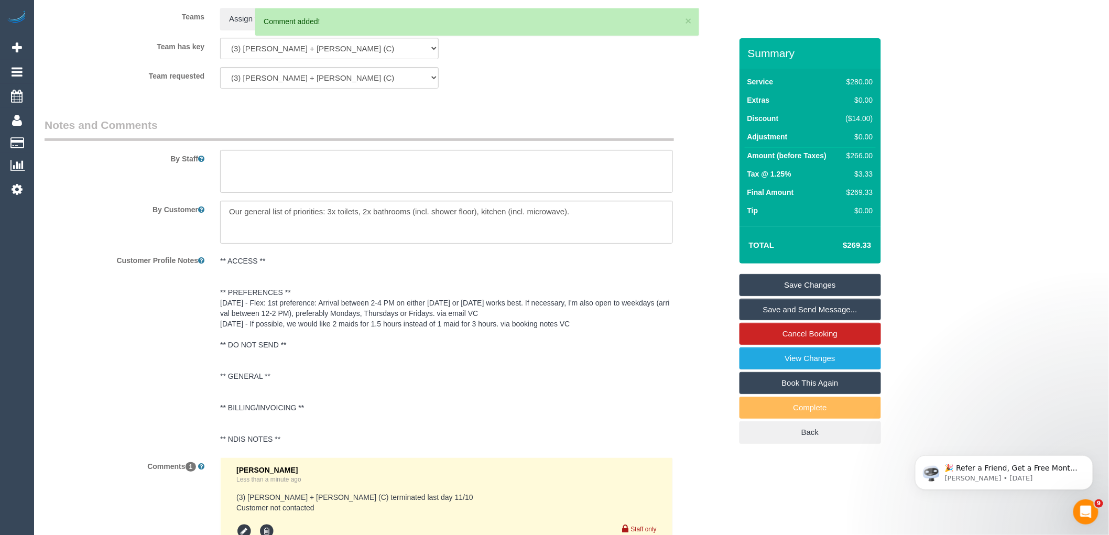
click at [819, 284] on link "Save Changes" at bounding box center [809, 285] width 141 height 22
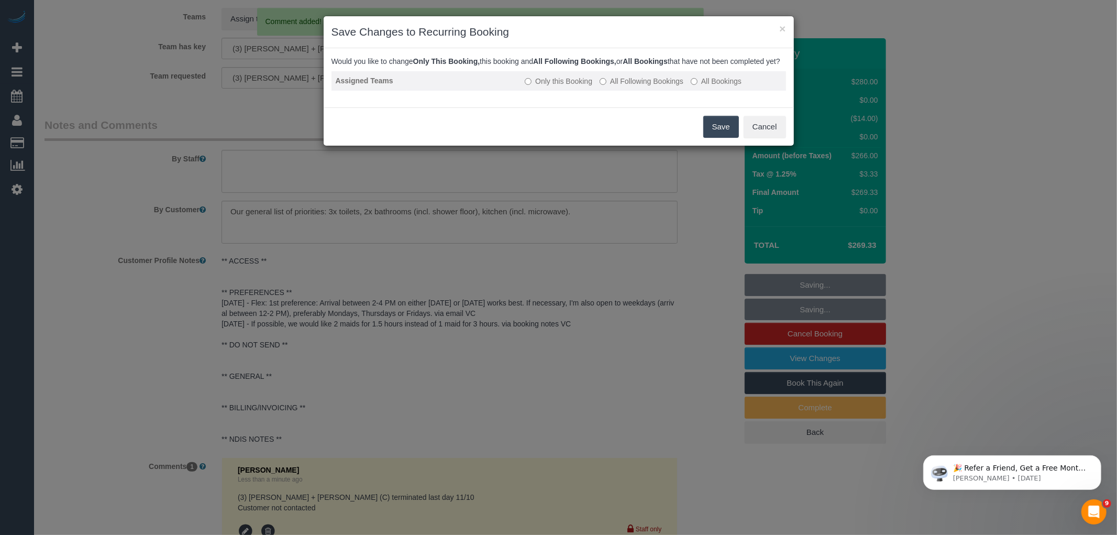
click at [646, 86] on label "All Following Bookings" at bounding box center [642, 81] width 84 height 10
click at [712, 133] on button "Save" at bounding box center [722, 127] width 36 height 22
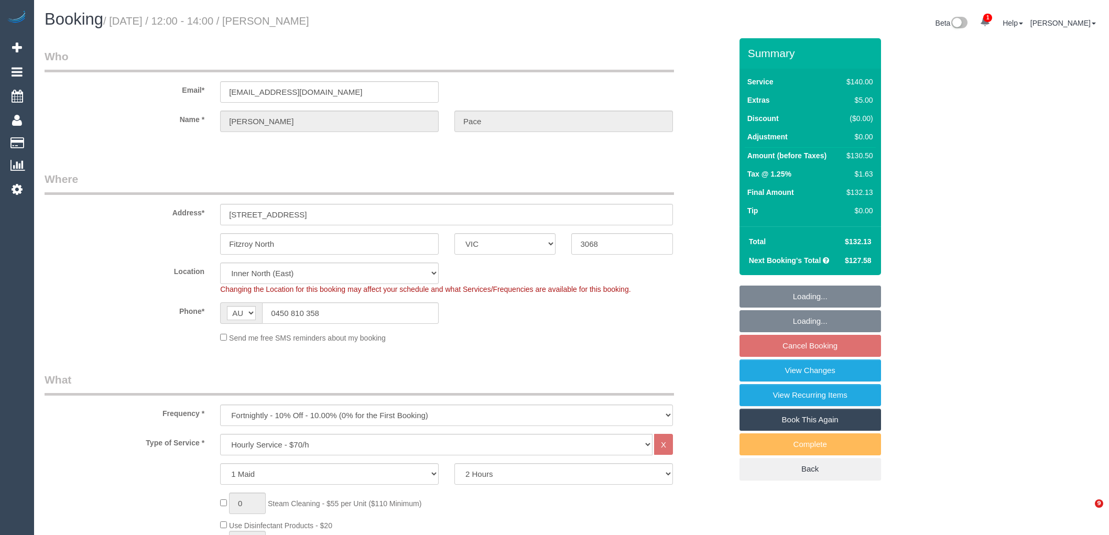
select select "VIC"
select select "string:stripe-pm_1S4uaN2GScqysDRVTctBE4O2"
select select "number:27"
select select "number:14"
select select "number:19"
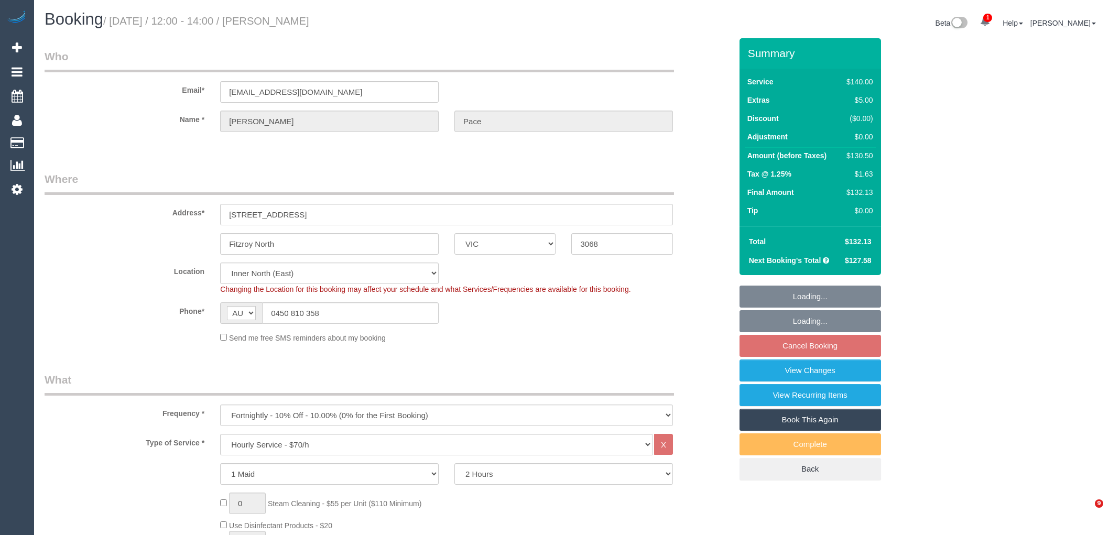
select select "number:22"
select select "number:34"
select select "number:12"
select select "spot4"
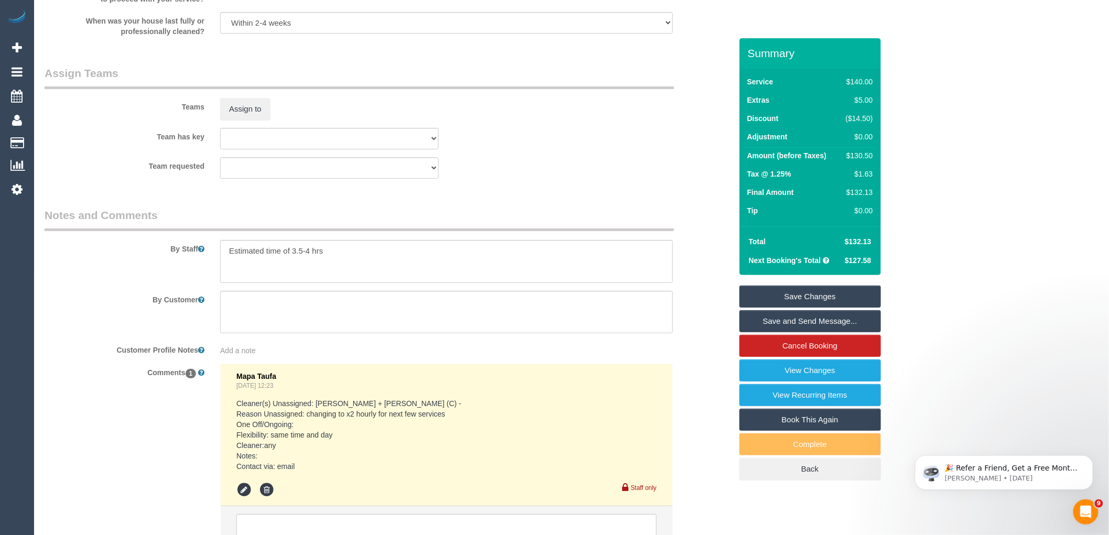
scroll to position [1643, 0]
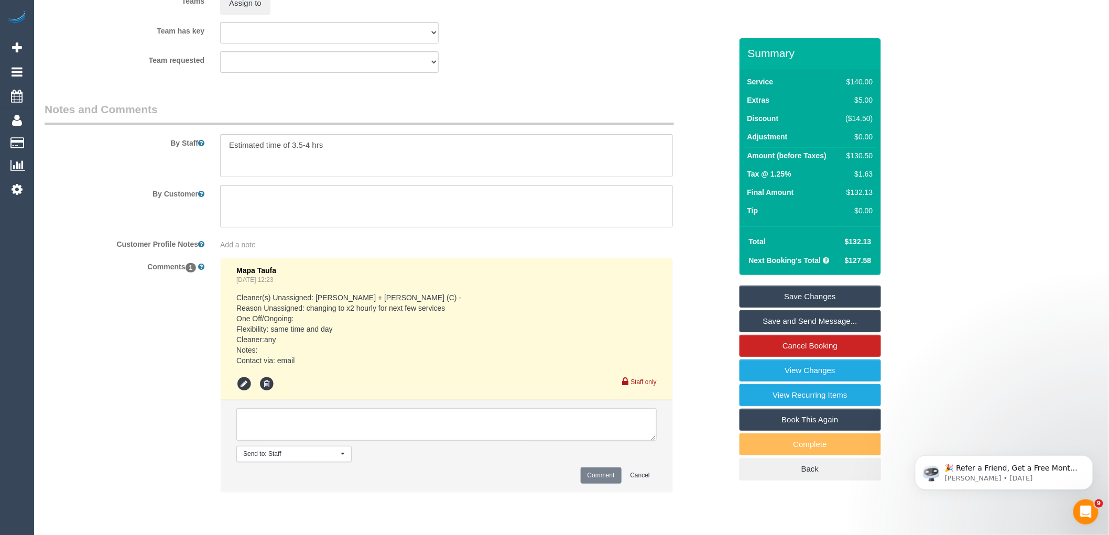
click at [322, 430] on textarea at bounding box center [446, 424] width 420 height 32
paste textarea "(3) [PERSON_NAME] + [PERSON_NAME] (C) terminated last day 11/10 Customer inform…"
type textarea "(3) [PERSON_NAME] + [PERSON_NAME] (C) terminated last day 11/10 Customer inform…"
click at [612, 483] on button "Comment" at bounding box center [600, 475] width 41 height 16
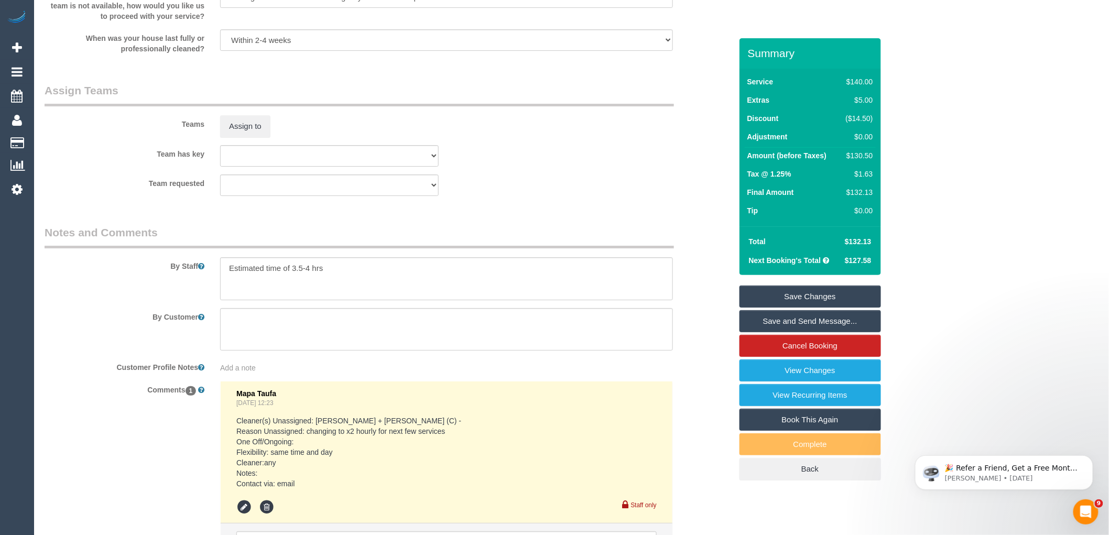
scroll to position [1411, 0]
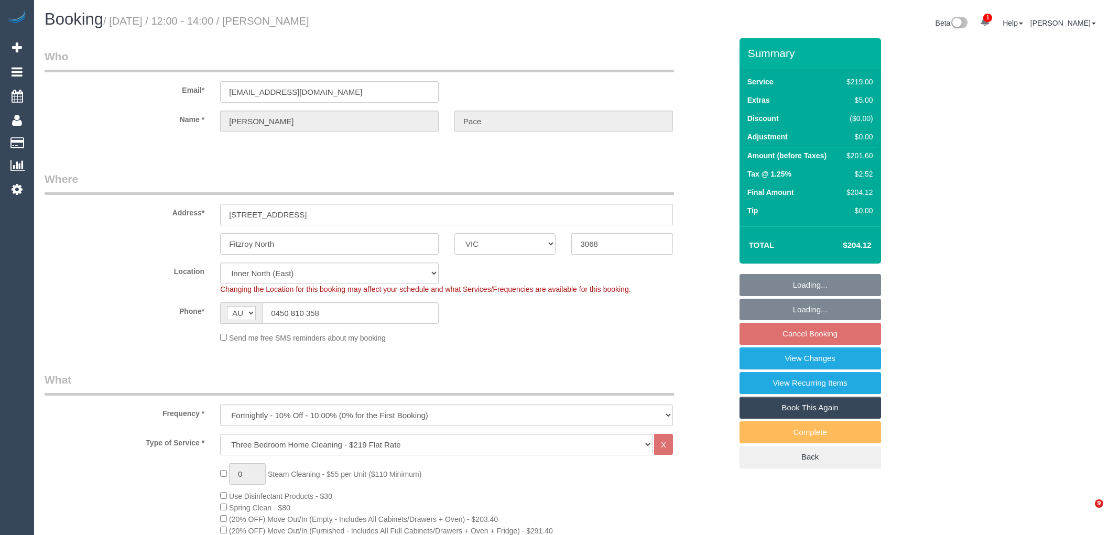
select select "VIC"
select select "string:stripe-pm_1S4uaN2GScqysDRVTctBE4O2"
select select "number:27"
select select "number:14"
select select "number:19"
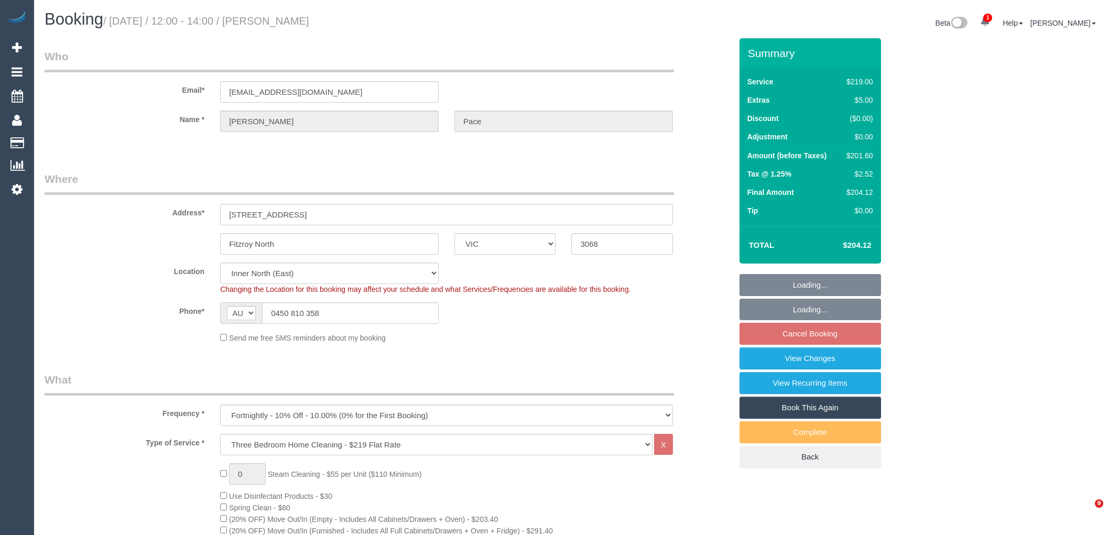
select select "number:22"
select select "number:34"
select select "number:12"
select select "spot25"
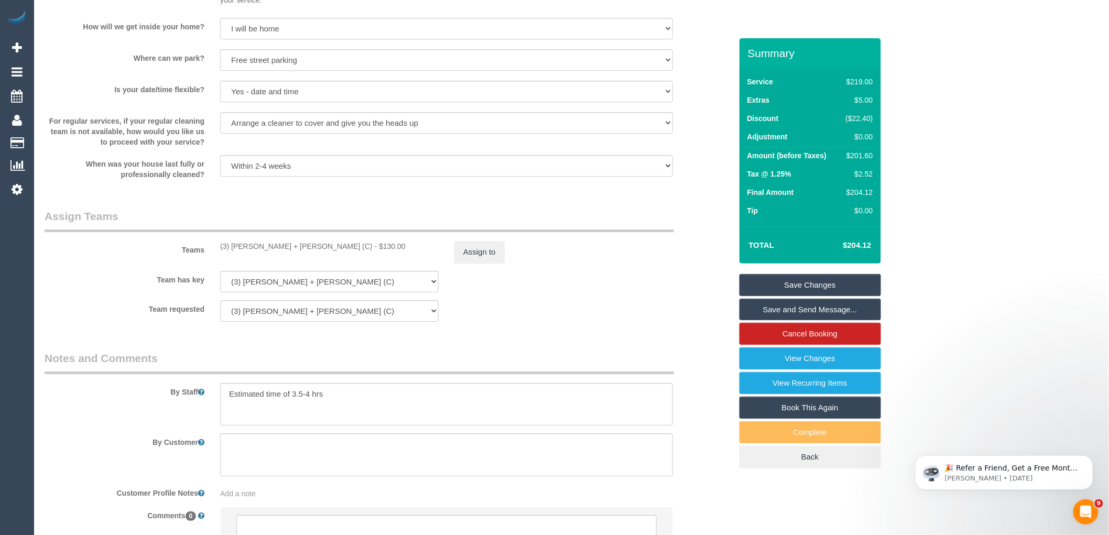
scroll to position [1492, 0]
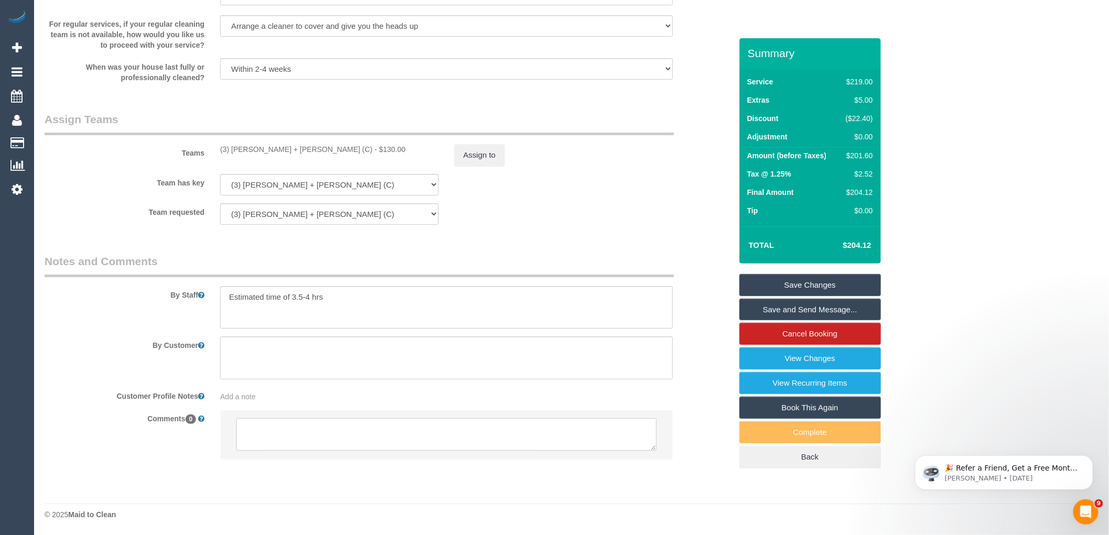
click at [324, 435] on textarea at bounding box center [446, 434] width 420 height 32
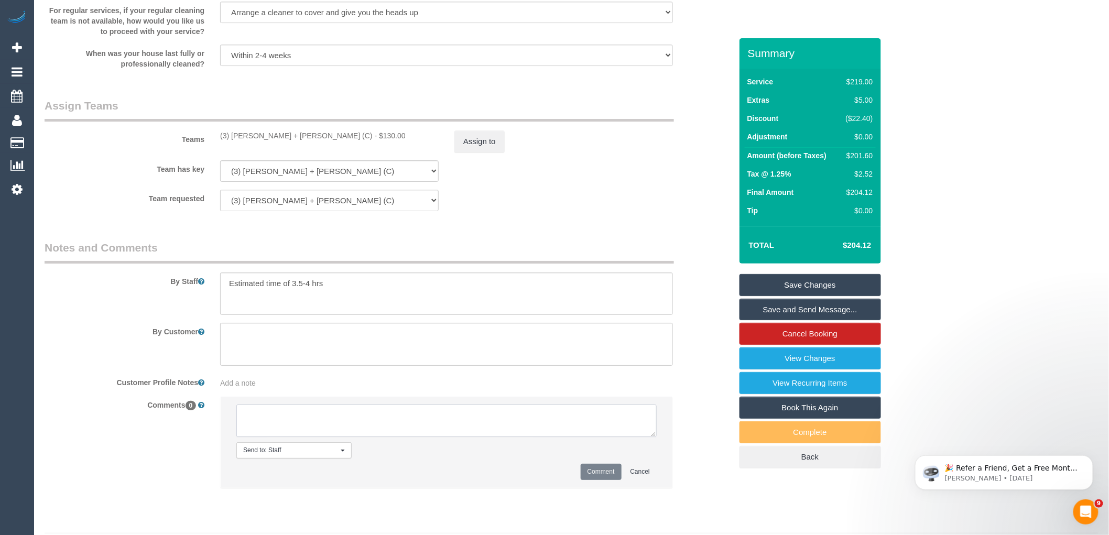
paste textarea "(3) Gurdeep + Kamalpreet (C) terminated last day 11/10 Customer informed via em…"
type textarea "(3) Gurdeep + Kamalpreet (C) terminated last day 11/10 Customer informed via em…"
click at [594, 480] on button "Comment" at bounding box center [600, 472] width 41 height 16
click at [486, 138] on div "Teams (3) Gurdeep + Kamalpreet (C) - $130.00 Assign to" at bounding box center [388, 125] width 703 height 54
click at [486, 149] on button "Assign to" at bounding box center [479, 141] width 50 height 22
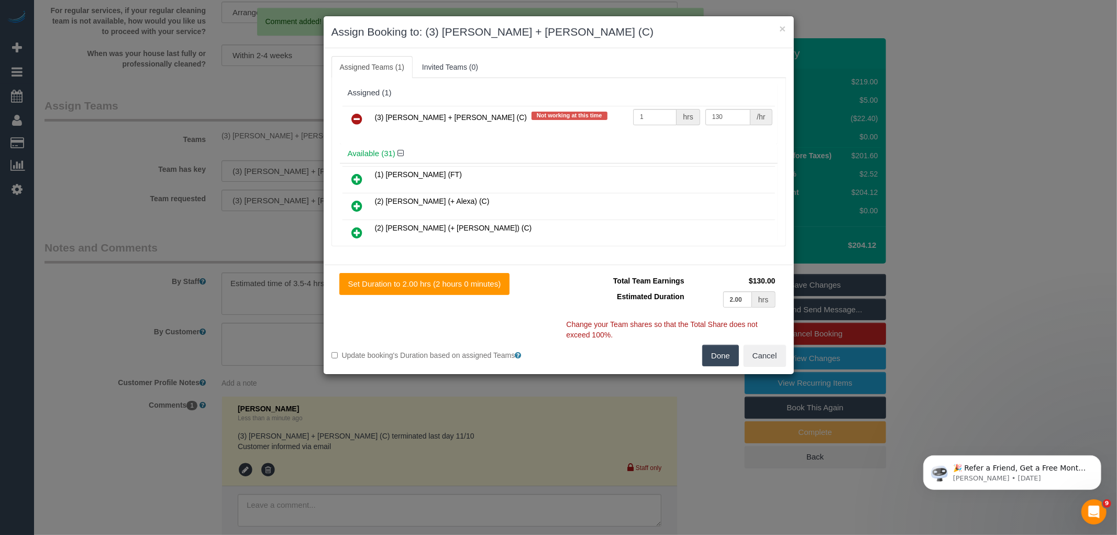
click at [358, 119] on icon at bounding box center [357, 119] width 11 height 13
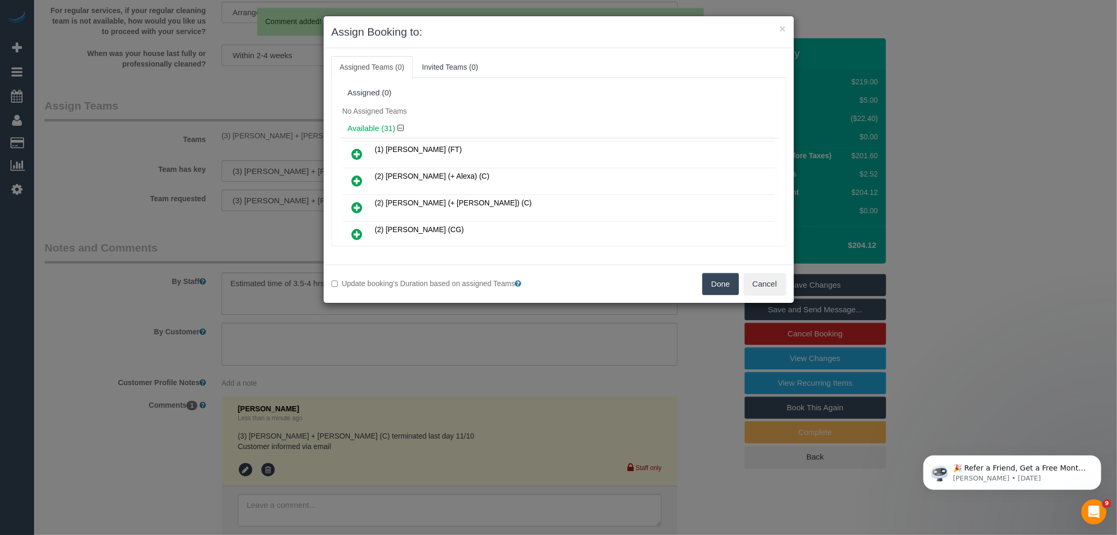
click at [706, 287] on button "Done" at bounding box center [721, 284] width 37 height 22
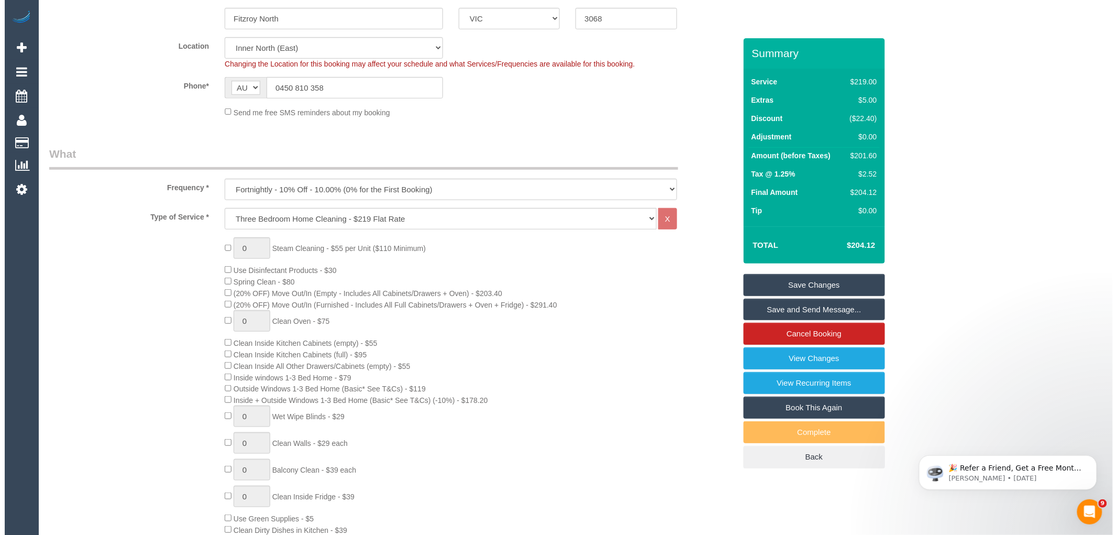
scroll to position [0, 0]
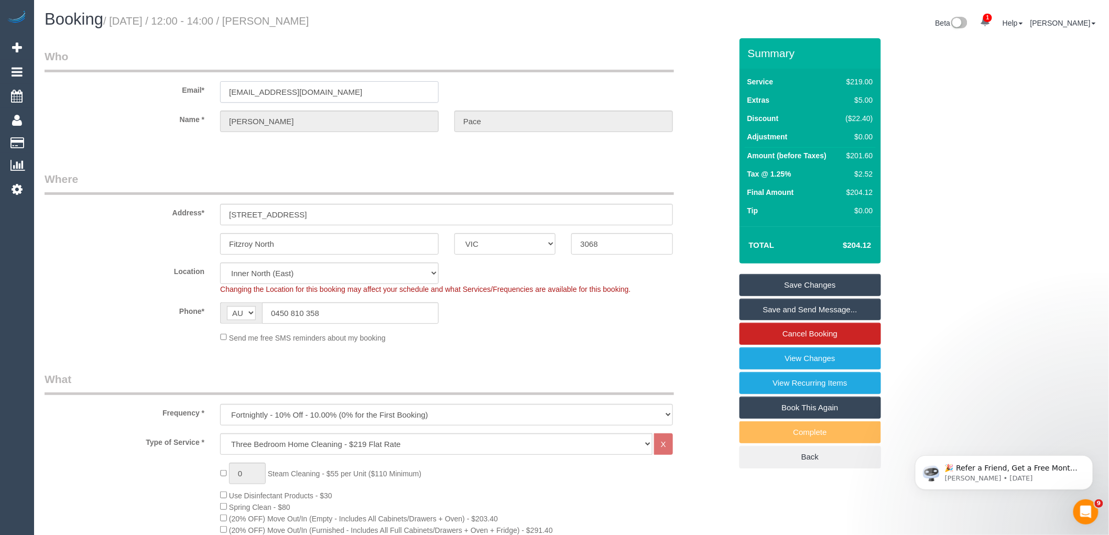
drag, startPoint x: 372, startPoint y: 84, endPoint x: 163, endPoint y: 90, distance: 209.6
click at [187, 85] on div "Email* claire.pace2@gmail.com" at bounding box center [388, 76] width 703 height 54
click at [828, 283] on link "Save Changes" at bounding box center [809, 285] width 141 height 22
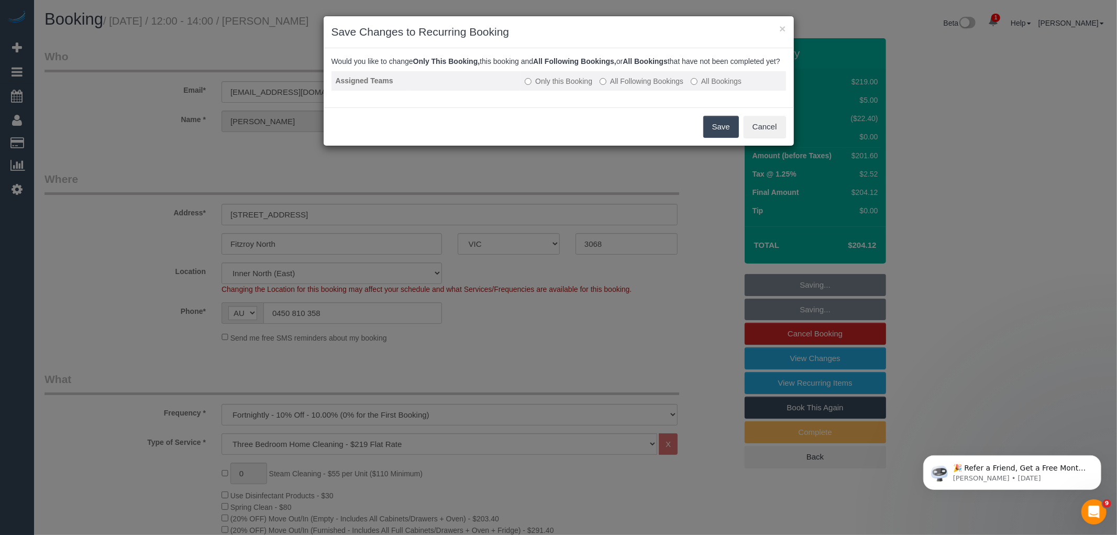
click at [659, 86] on label "All Following Bookings" at bounding box center [642, 81] width 84 height 10
click at [720, 133] on button "Save" at bounding box center [722, 127] width 36 height 22
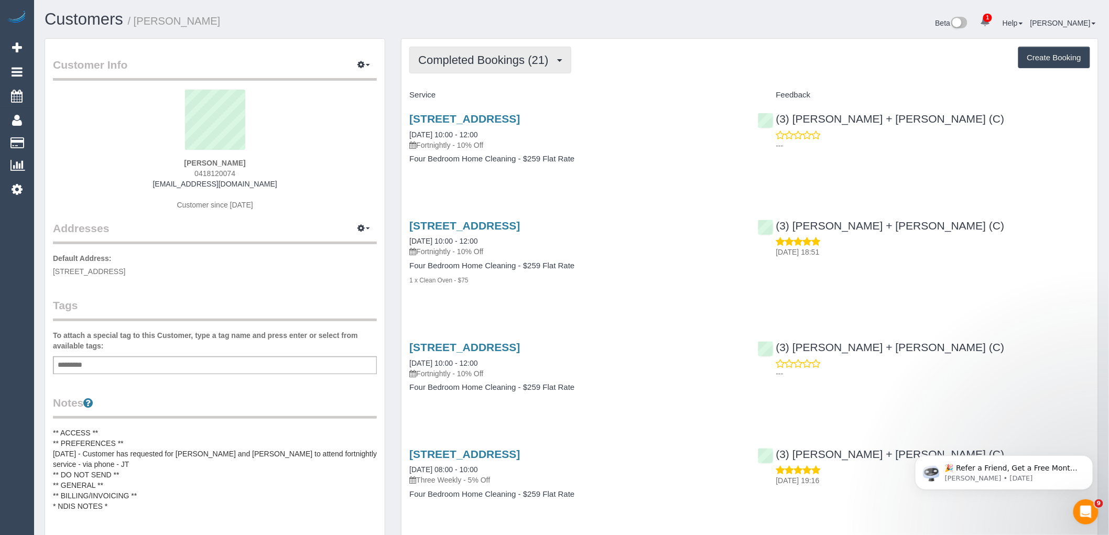
click at [482, 54] on span "Completed Bookings (21)" at bounding box center [485, 59] width 135 height 13
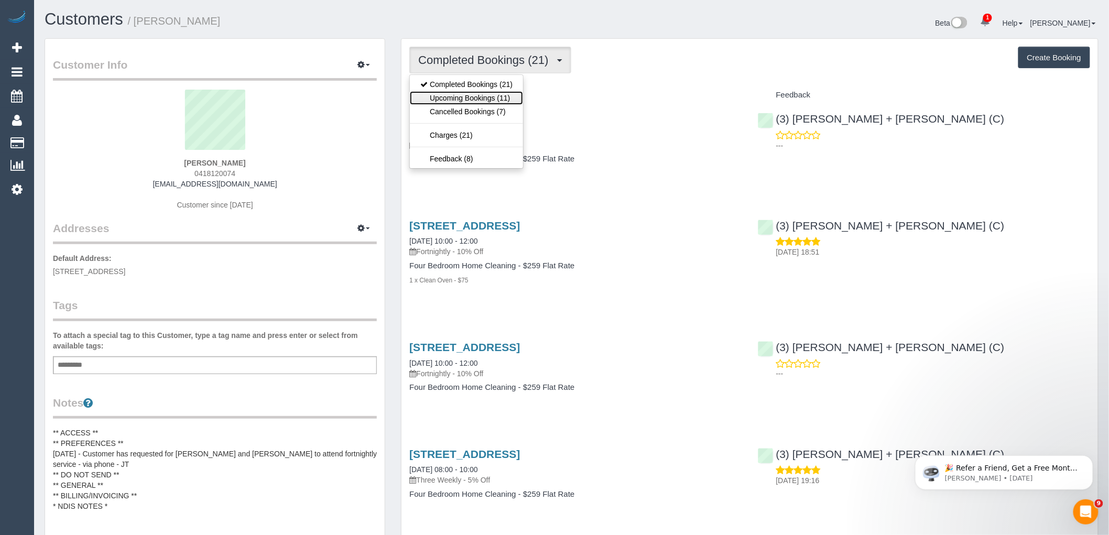
click at [486, 100] on link "Upcoming Bookings (11)" at bounding box center [466, 98] width 113 height 14
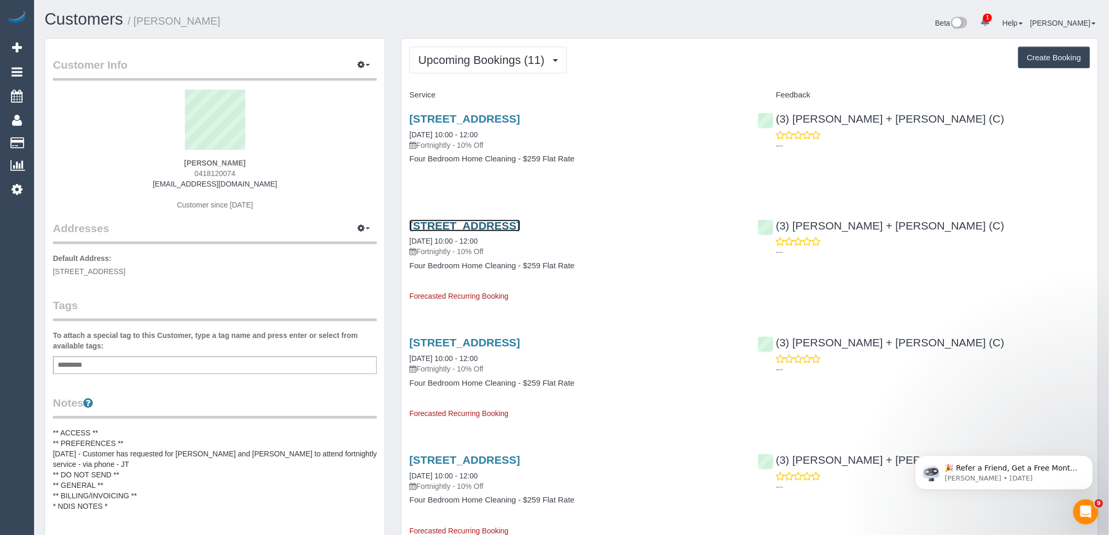
click at [497, 222] on link "[STREET_ADDRESS]" at bounding box center [464, 226] width 111 height 12
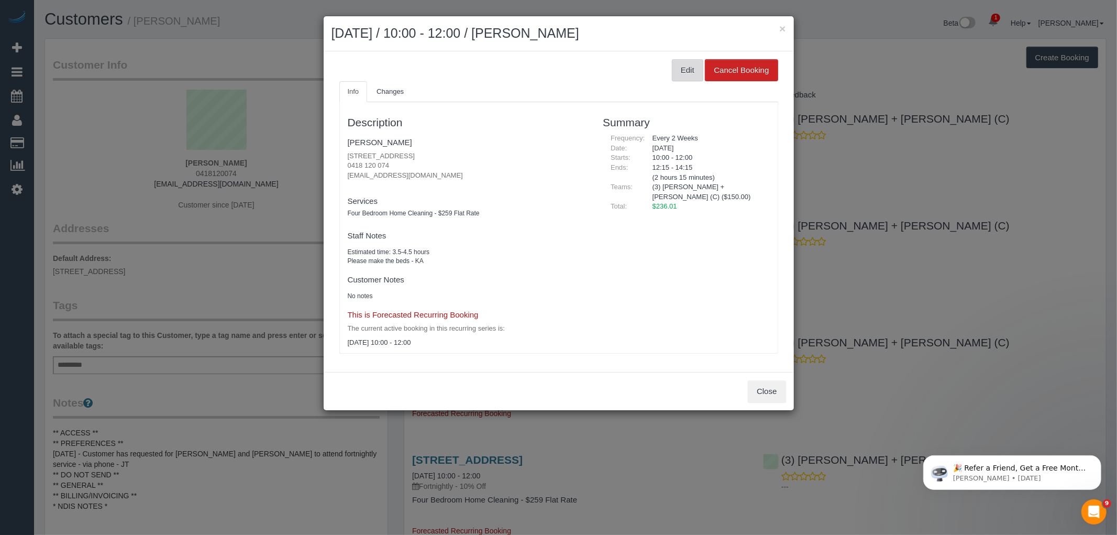
click at [681, 65] on button "Edit" at bounding box center [687, 70] width 31 height 22
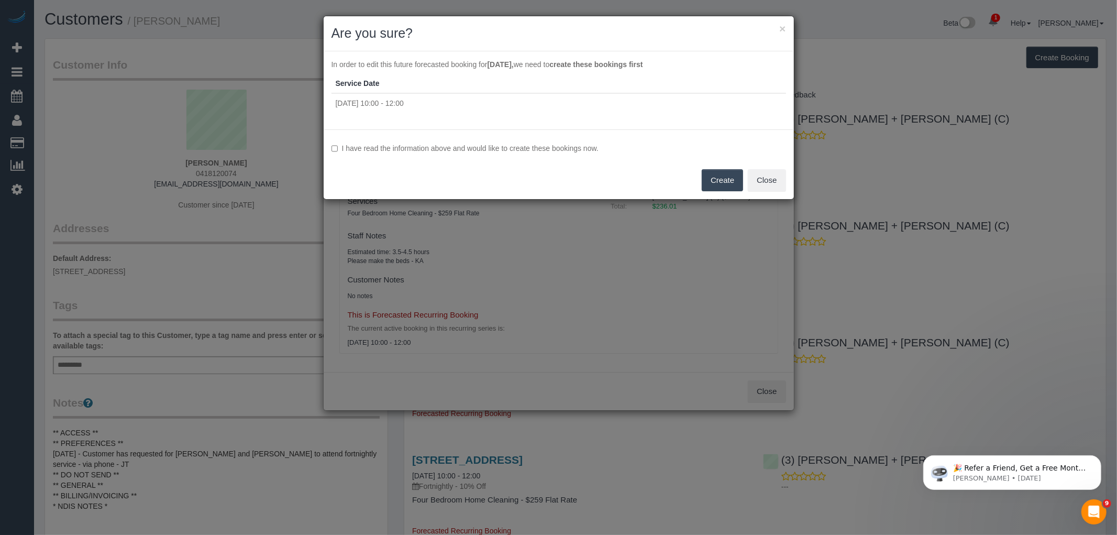
click at [572, 147] on label "I have read the information above and would like to create these bookings now." at bounding box center [559, 148] width 455 height 10
click at [719, 172] on button "Create" at bounding box center [722, 180] width 41 height 22
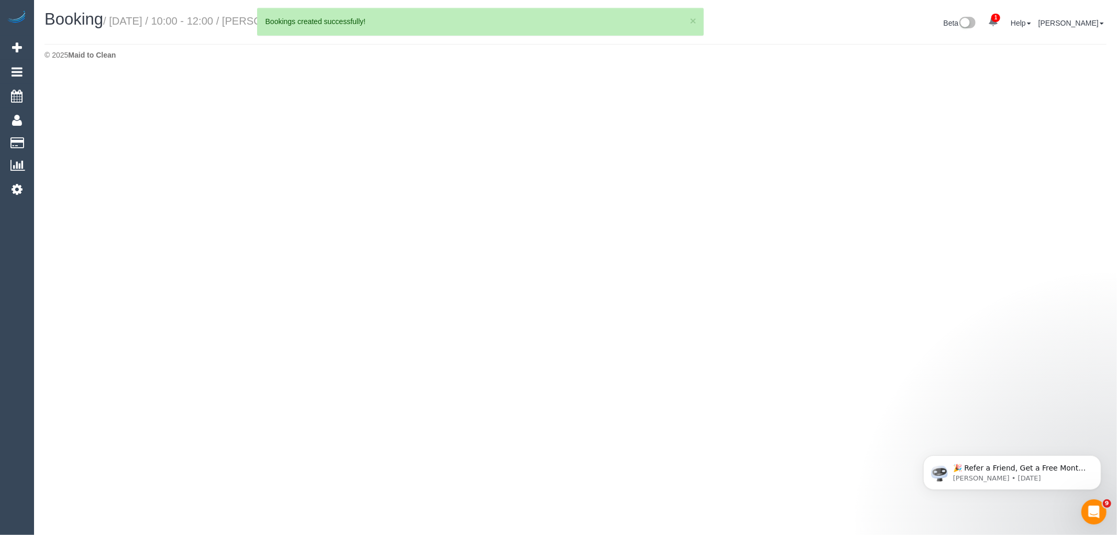
select select "VIC"
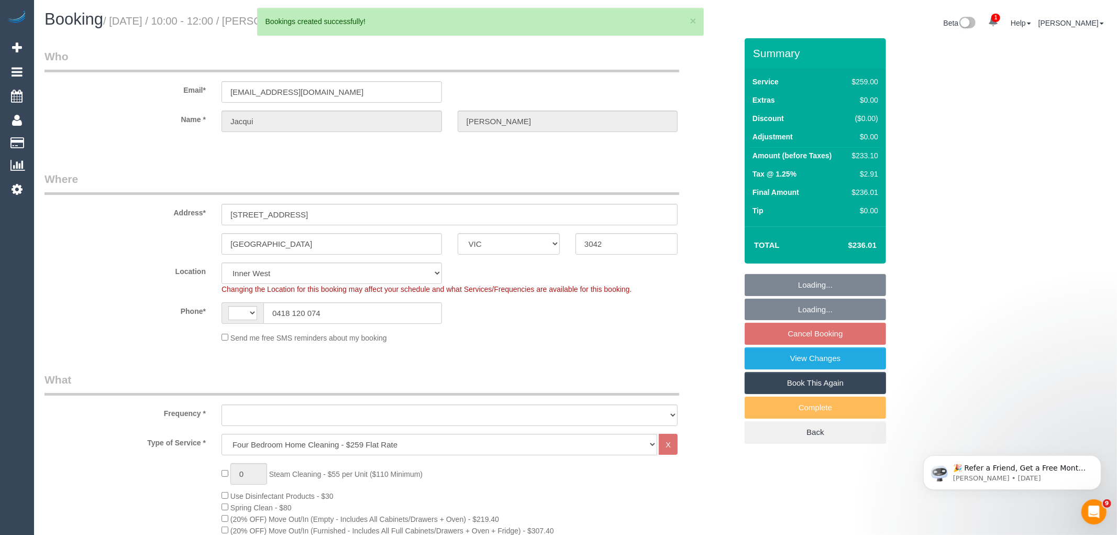
select select "string:AU"
select select "object:2240"
select select "spot3"
select select "number:28"
select select "string:stripe-pm_1QIKN12GScqysDRVlubaDYtz"
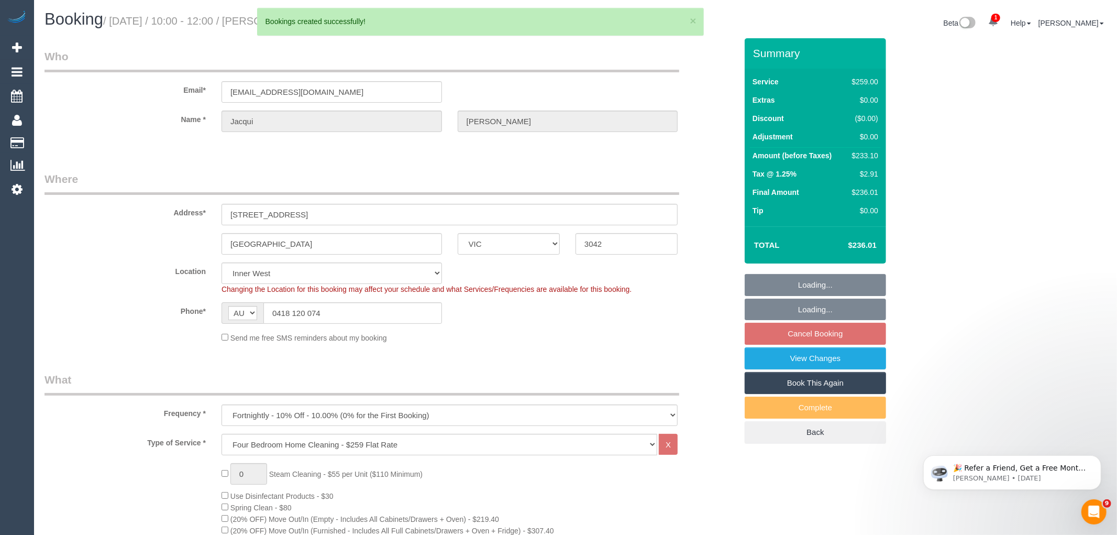
select select "object:2898"
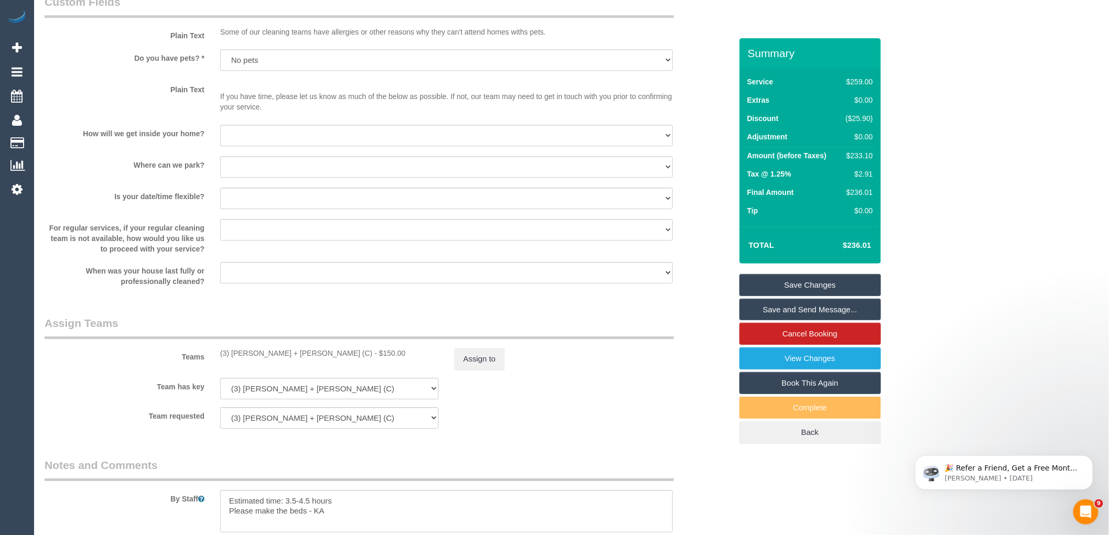
scroll to position [1560, 0]
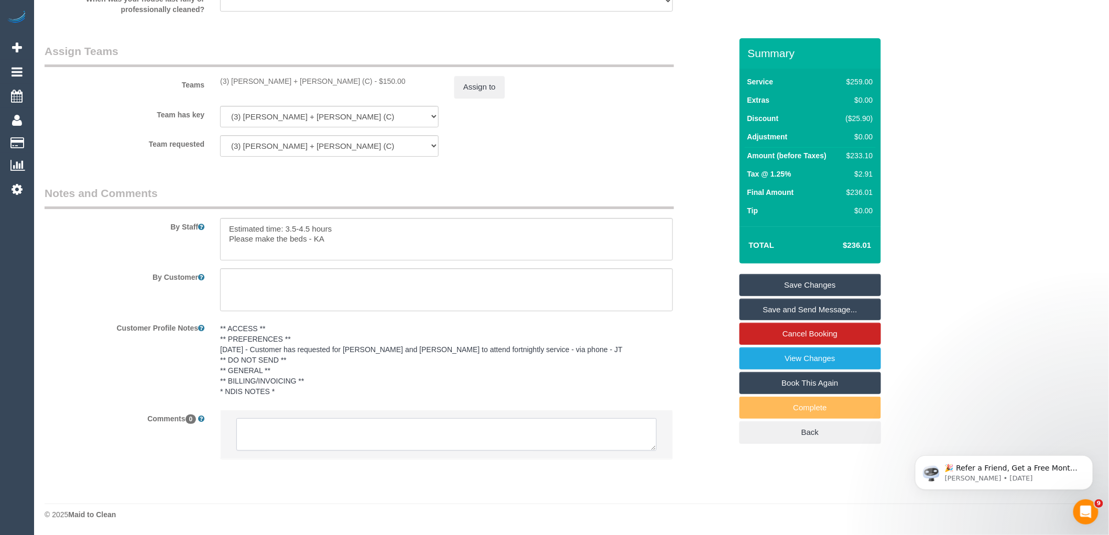
click at [334, 430] on textarea at bounding box center [446, 434] width 420 height 32
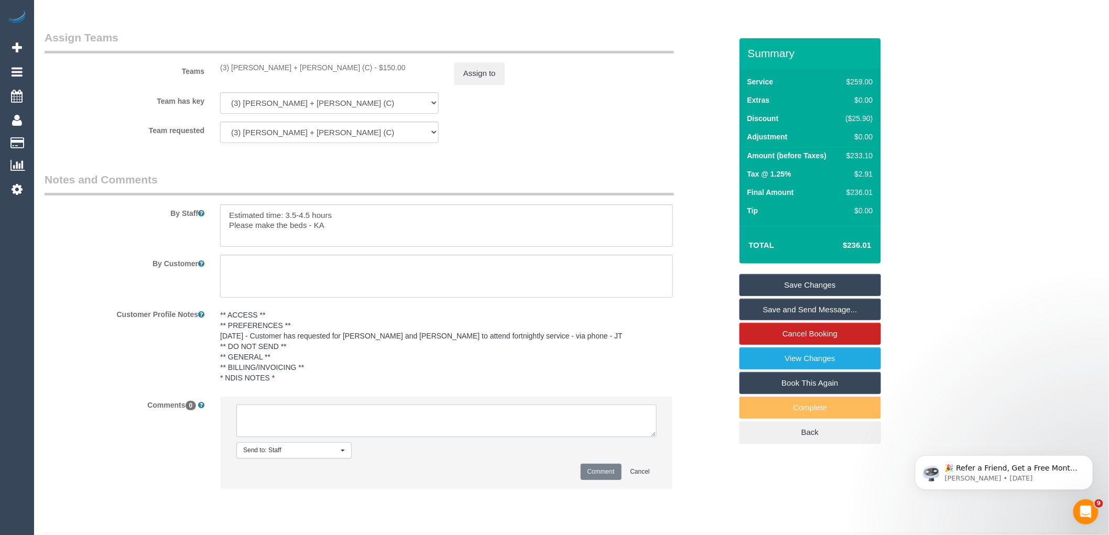
paste textarea "(3) [PERSON_NAME] + [PERSON_NAME] (C) terminated last day 11/10 Customer inform…"
type textarea "(3) [PERSON_NAME] + [PERSON_NAME] (C) terminated last day 11/10 Customer inform…"
click at [615, 480] on button "Comment" at bounding box center [600, 472] width 41 height 16
click at [481, 79] on button "Assign to" at bounding box center [479, 73] width 50 height 22
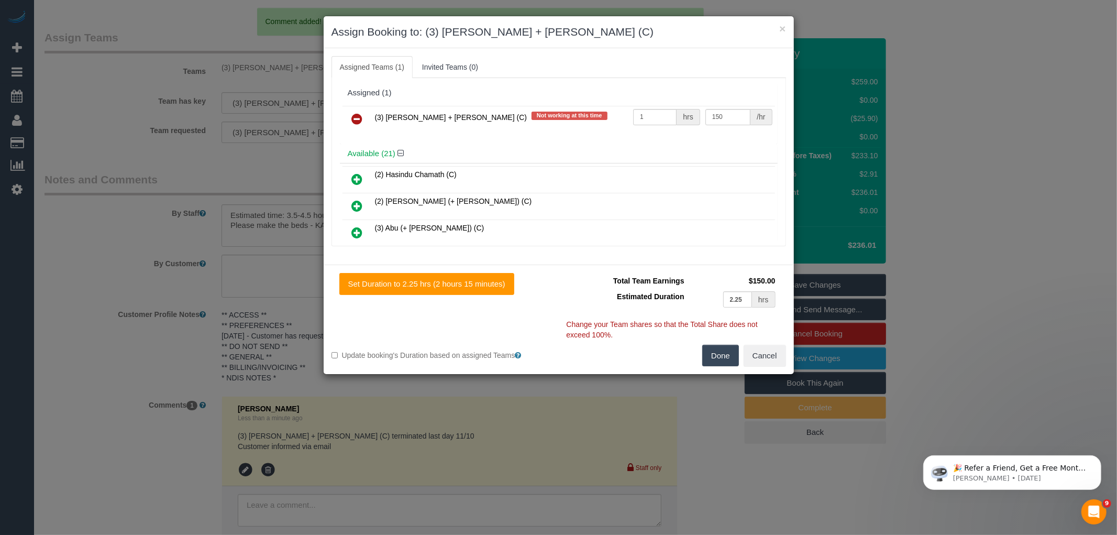
click at [360, 109] on link at bounding box center [357, 119] width 25 height 21
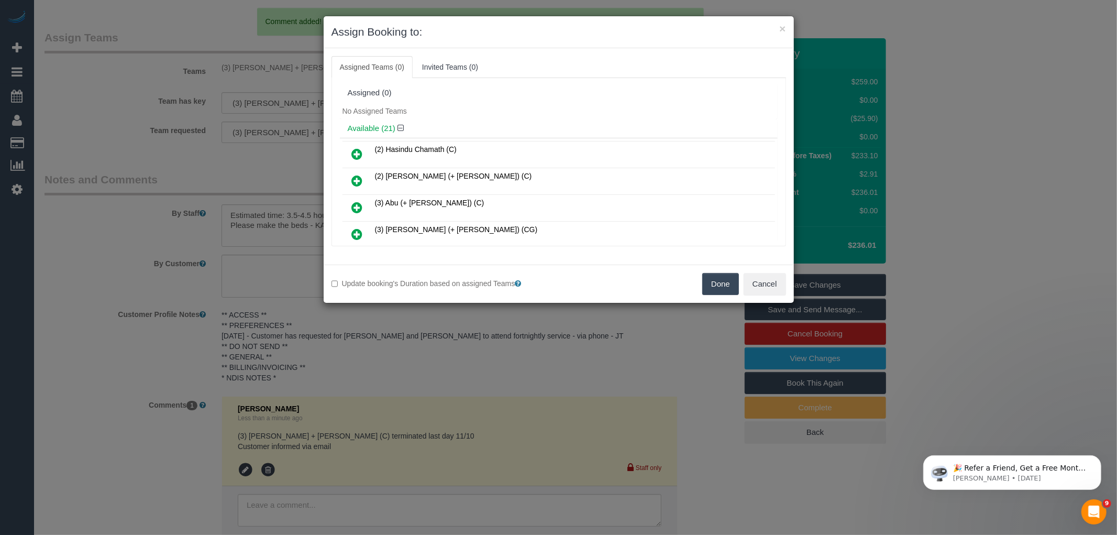
click at [727, 282] on button "Done" at bounding box center [721, 284] width 37 height 22
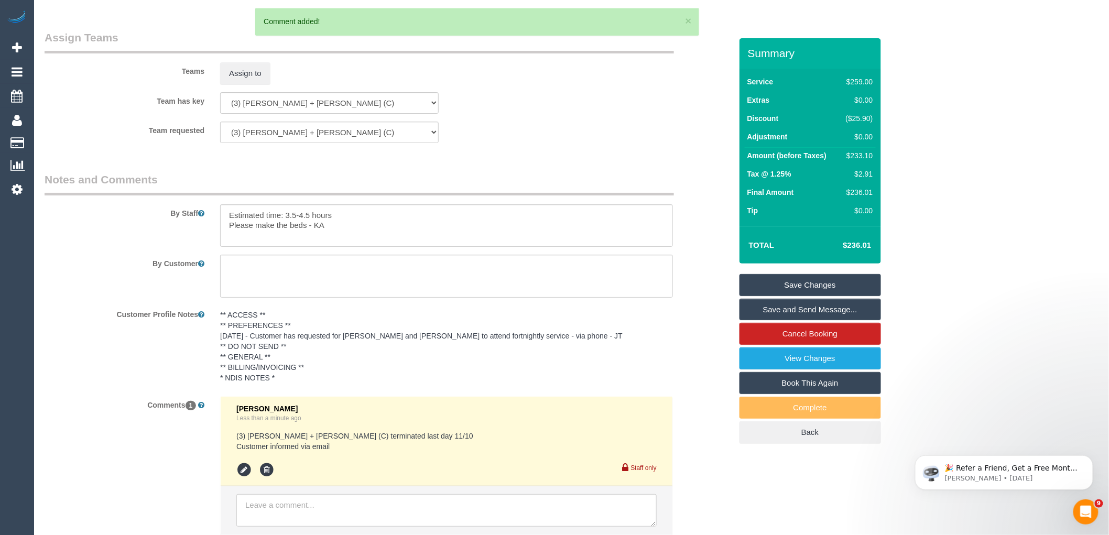
click at [818, 280] on link "Save Changes" at bounding box center [809, 285] width 141 height 22
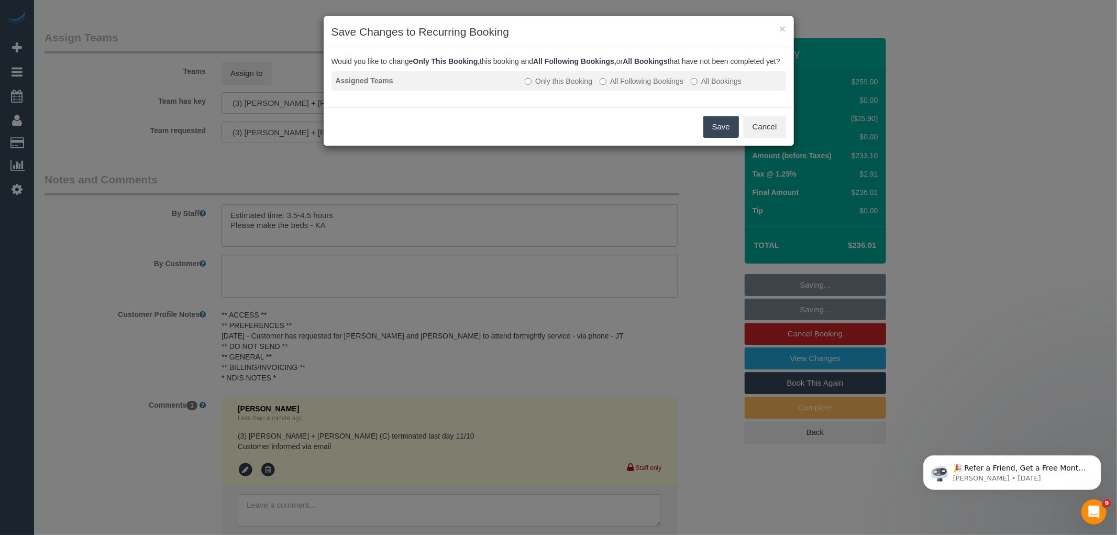
click at [631, 86] on label "All Following Bookings" at bounding box center [642, 81] width 84 height 10
click at [727, 137] on button "Save" at bounding box center [722, 127] width 36 height 22
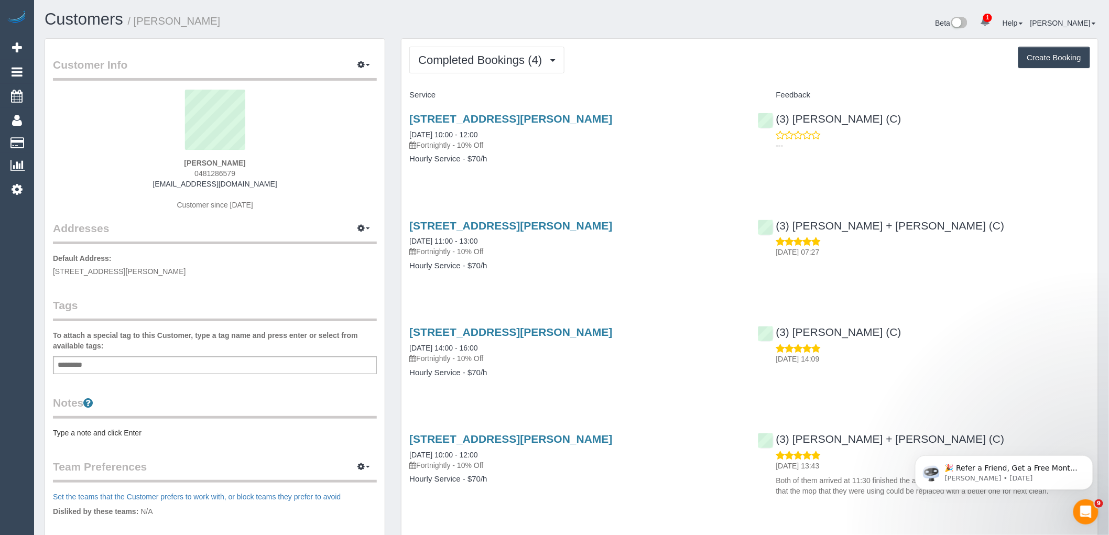
drag, startPoint x: 287, startPoint y: 182, endPoint x: 131, endPoint y: 179, distance: 155.1
click at [131, 179] on div "[PERSON_NAME] 0481286579 [EMAIL_ADDRESS][DOMAIN_NAME] Customer since [DATE]" at bounding box center [215, 155] width 324 height 131
click at [430, 171] on div "[STREET_ADDRESS][PERSON_NAME] [DATE] 10:00 - 12:00 Fortnightly - 10% Off Hourly…" at bounding box center [575, 144] width 348 height 81
drag, startPoint x: 316, startPoint y: 182, endPoint x: 94, endPoint y: 185, distance: 222.1
click at [107, 182] on div "Kanika Nakra 0481286579 kanikaparasthakur@gmail.com Customer since 2025" at bounding box center [215, 155] width 324 height 131
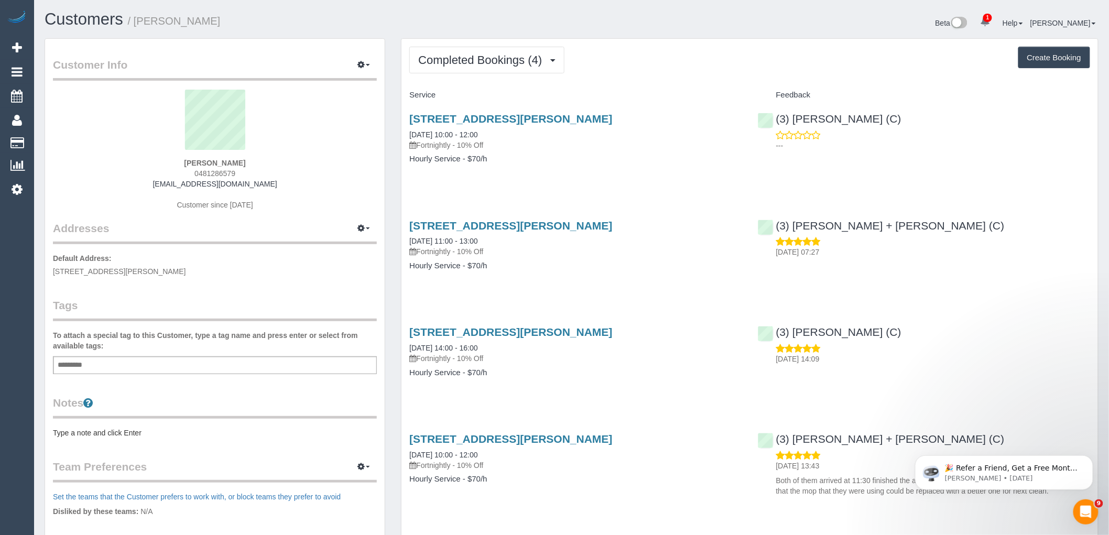
copy link "[EMAIL_ADDRESS][DOMAIN_NAME]"
click at [480, 52] on button "Completed Bookings (4)" at bounding box center [486, 60] width 155 height 27
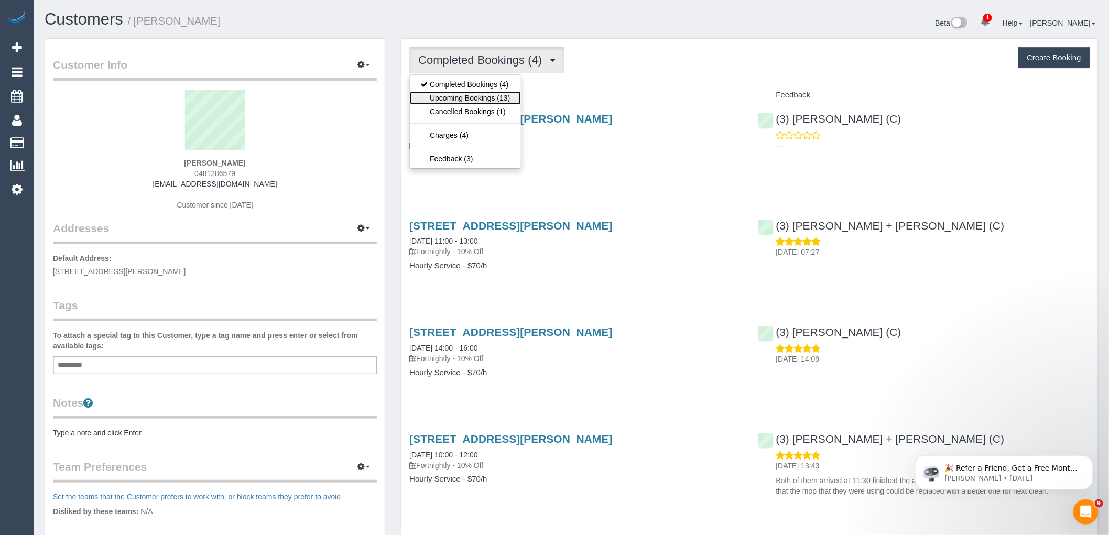
click at [484, 92] on link "Upcoming Bookings (13)" at bounding box center [465, 98] width 111 height 14
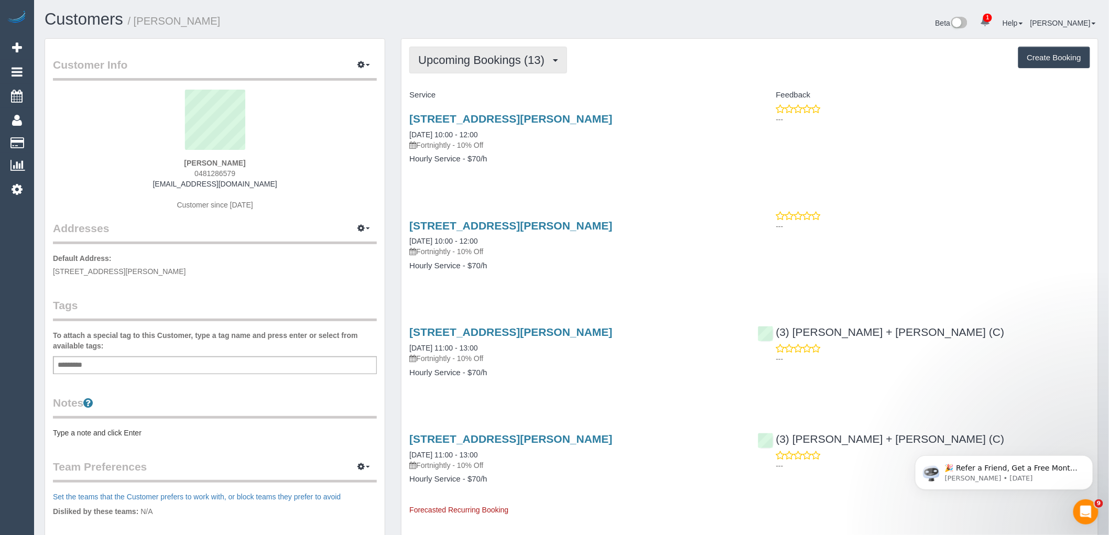
click at [457, 62] on span "Upcoming Bookings (13)" at bounding box center [483, 59] width 131 height 13
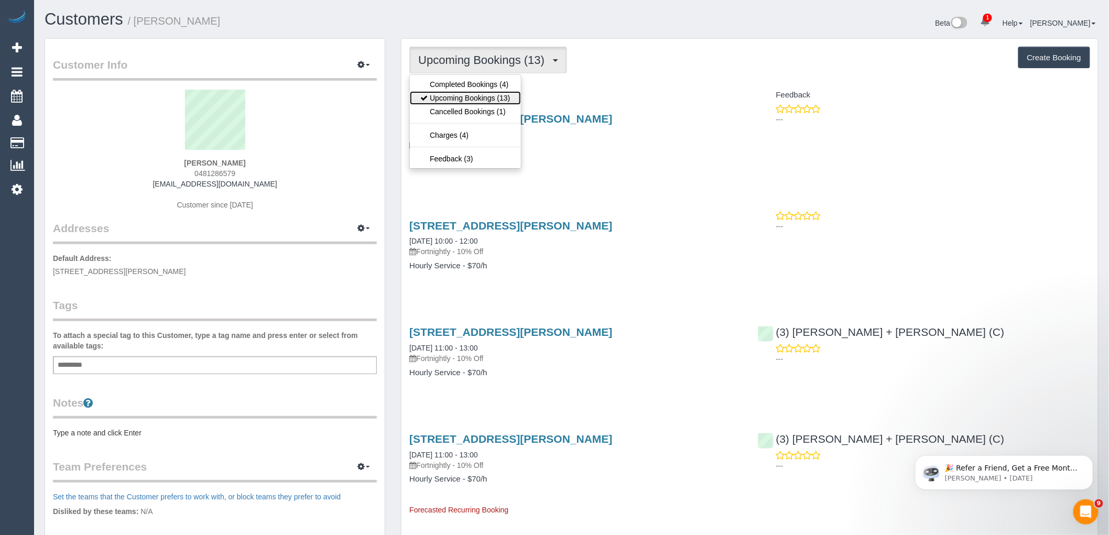
click at [462, 95] on link "Upcoming Bookings (13)" at bounding box center [465, 98] width 111 height 14
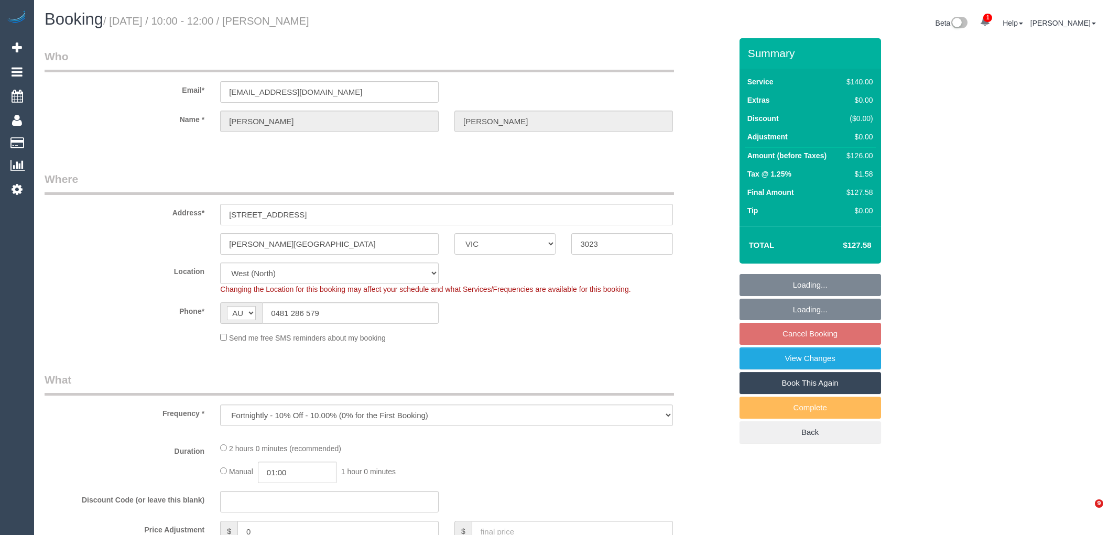
select select "VIC"
select select "number:28"
select select "number:14"
select select "number:19"
select select "number:25"
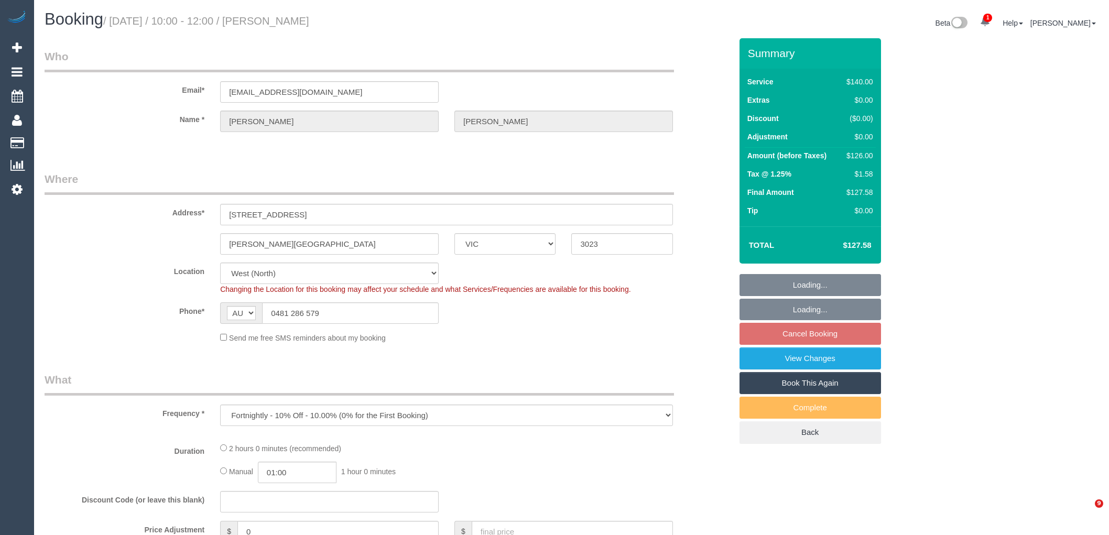
select select "number:34"
select select "number:13"
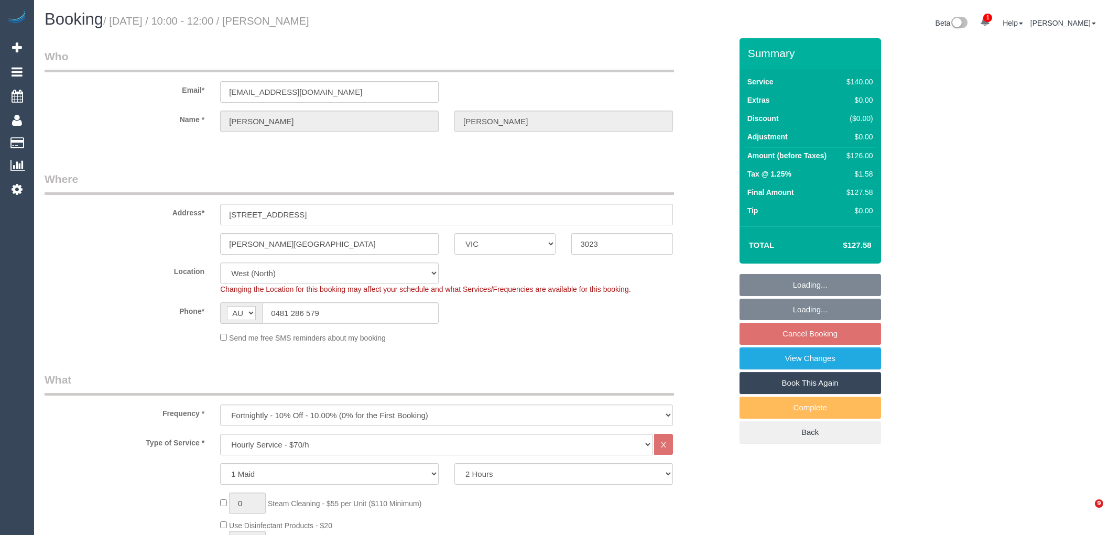
select select "spot3"
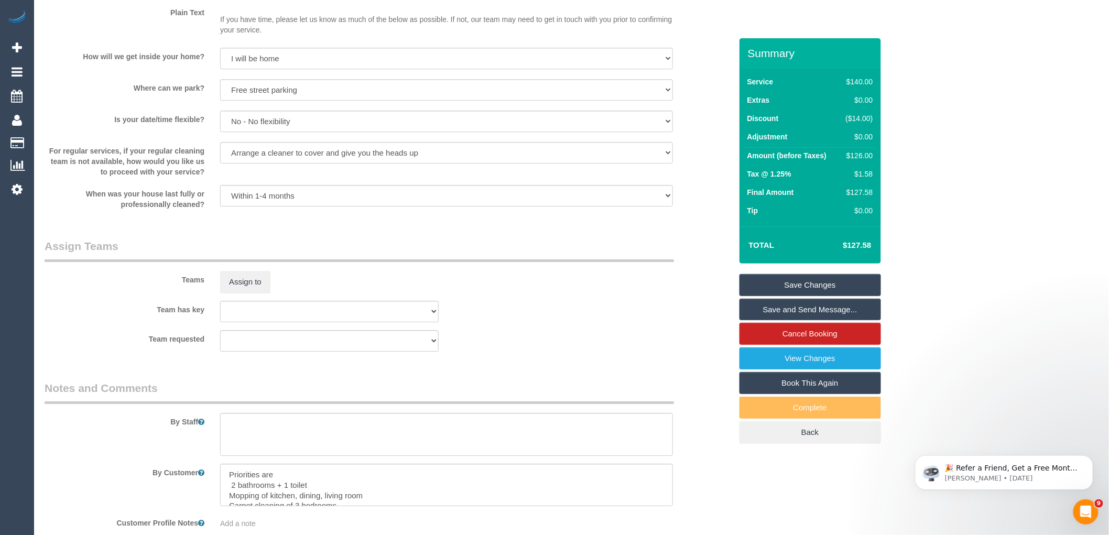
scroll to position [1581, 0]
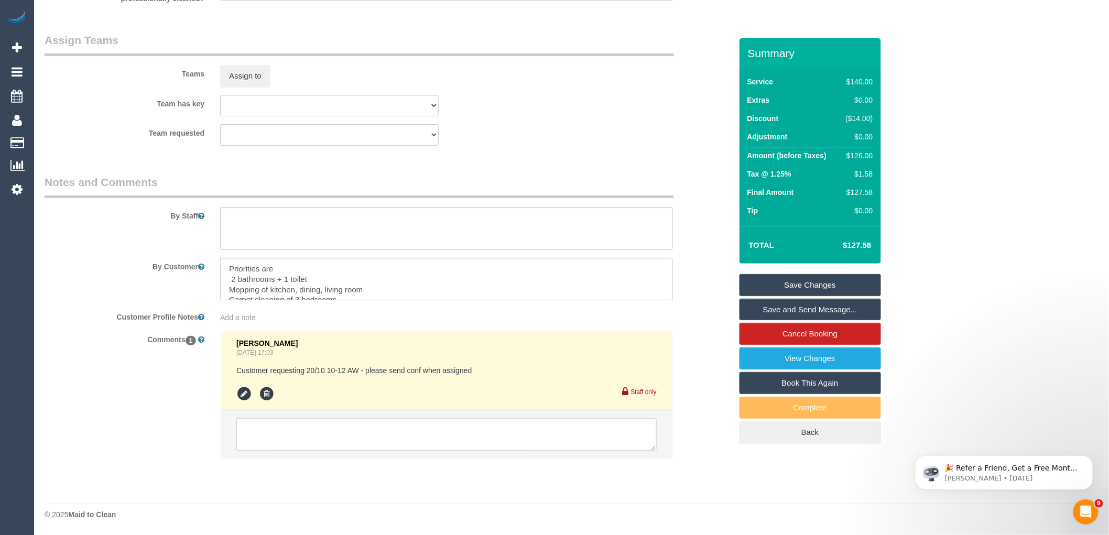
click at [343, 444] on textarea at bounding box center [446, 434] width 420 height 32
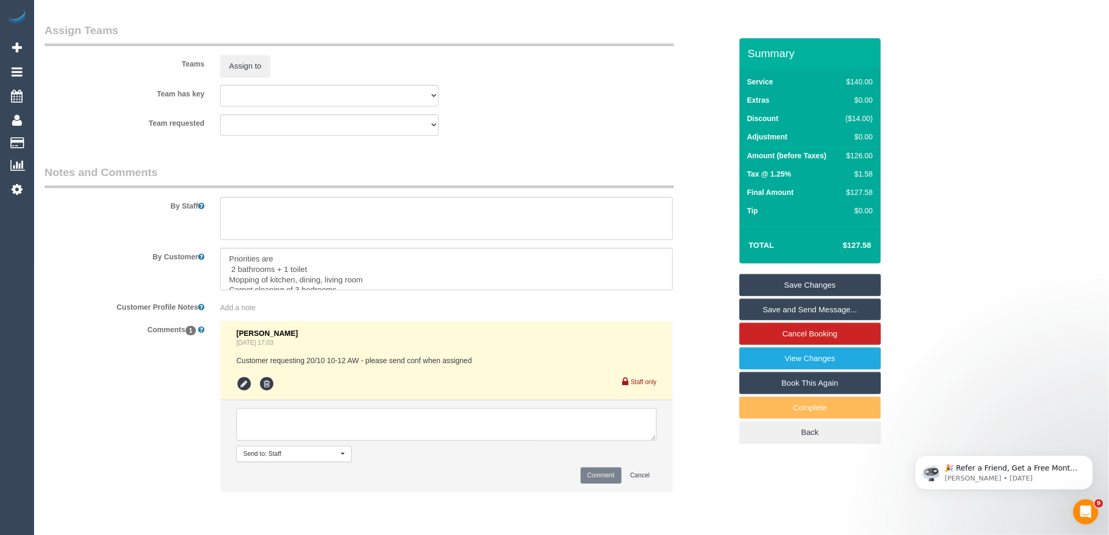
paste textarea "(3) [PERSON_NAME] + [PERSON_NAME] (C) terminated last day 11/10 Customer inform…"
type textarea "(3) [PERSON_NAME] + [PERSON_NAME] (C) terminated last day 11/10 Customer inform…"
click at [594, 480] on button "Comment" at bounding box center [600, 475] width 41 height 16
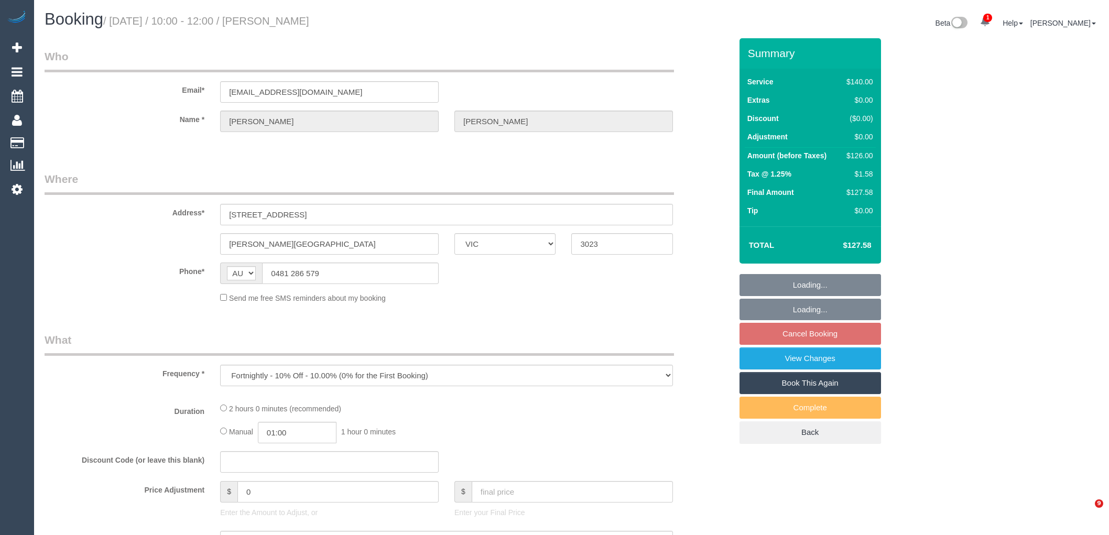
select select "VIC"
select select "object:1412"
select select "number:28"
select select "number:14"
select select "number:19"
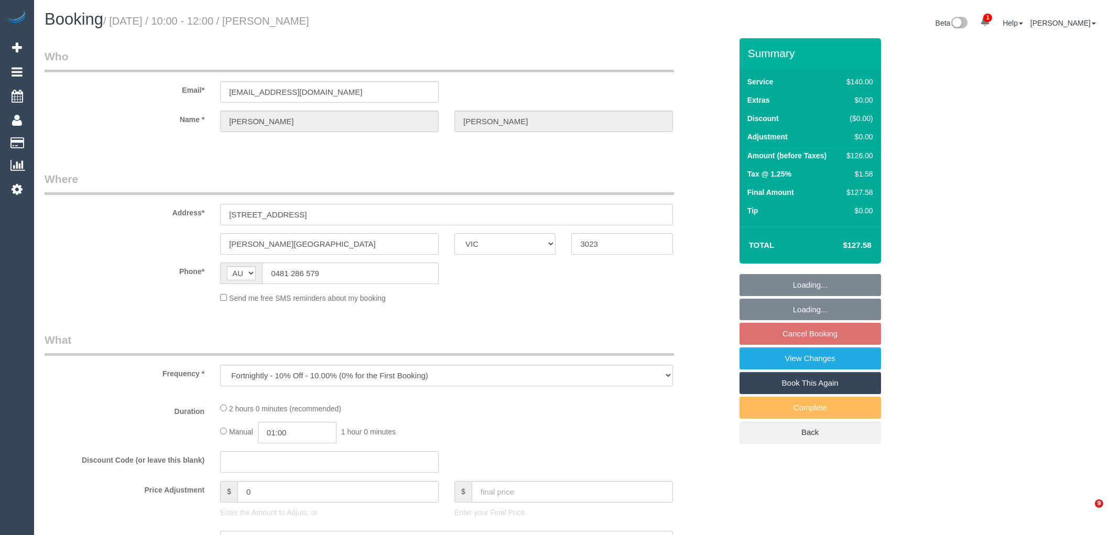
select select "number:25"
select select "number:34"
select select "number:13"
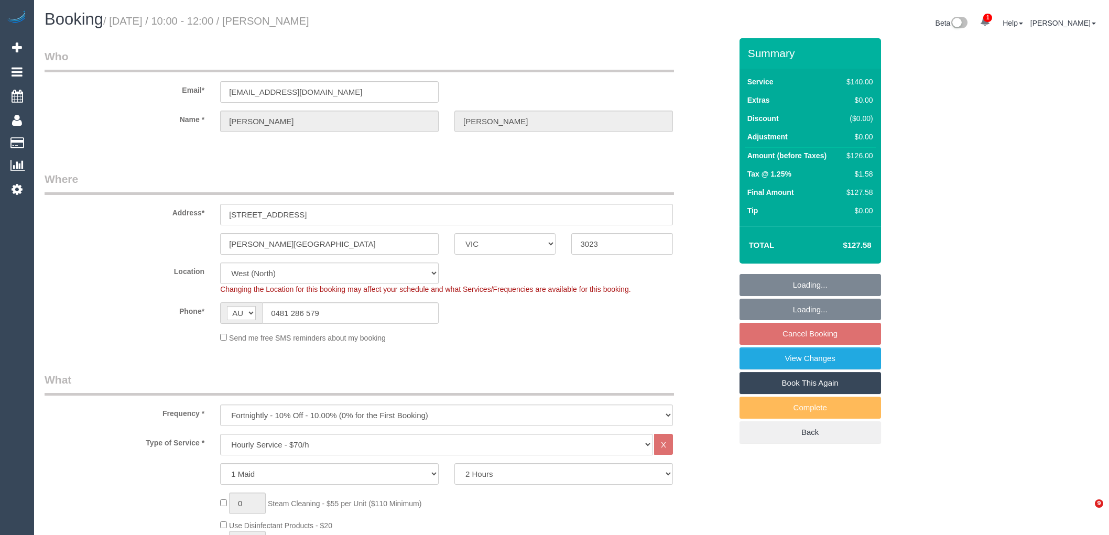
select select "spot3"
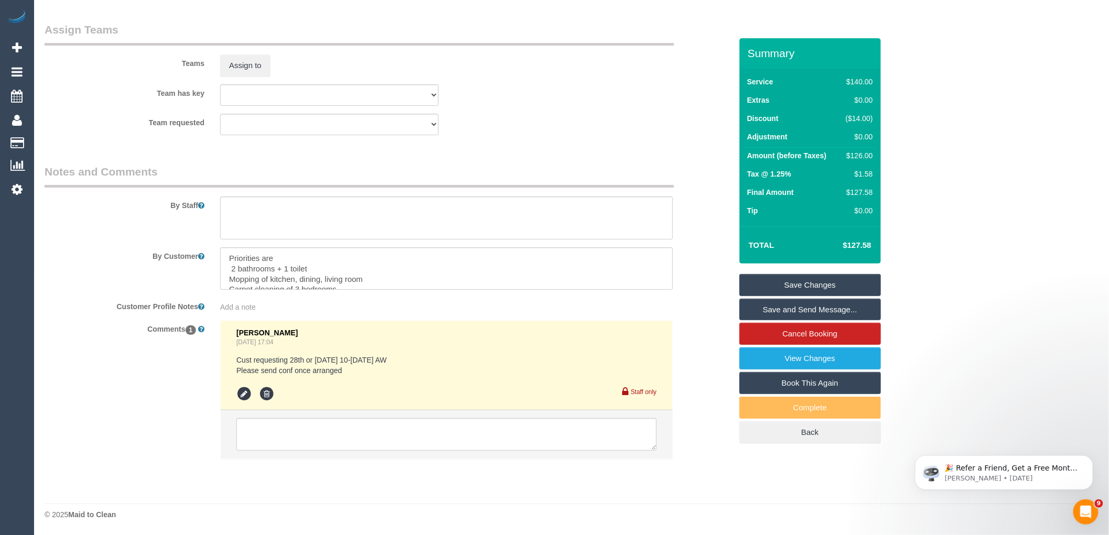
scroll to position [1591, 0]
click at [302, 435] on textarea at bounding box center [446, 434] width 420 height 32
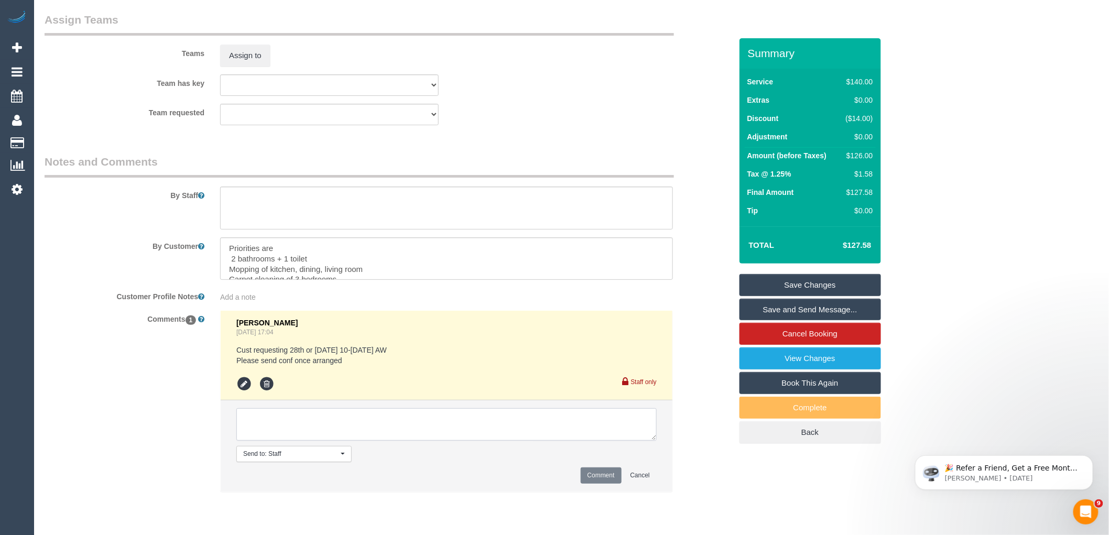
paste textarea "(3) [PERSON_NAME] + [PERSON_NAME] (C) terminated last day 11/10 Customer inform…"
type textarea "(3) [PERSON_NAME] + [PERSON_NAME] (C) terminated last day 11/10 Customer inform…"
click at [604, 484] on button "Comment" at bounding box center [600, 475] width 41 height 16
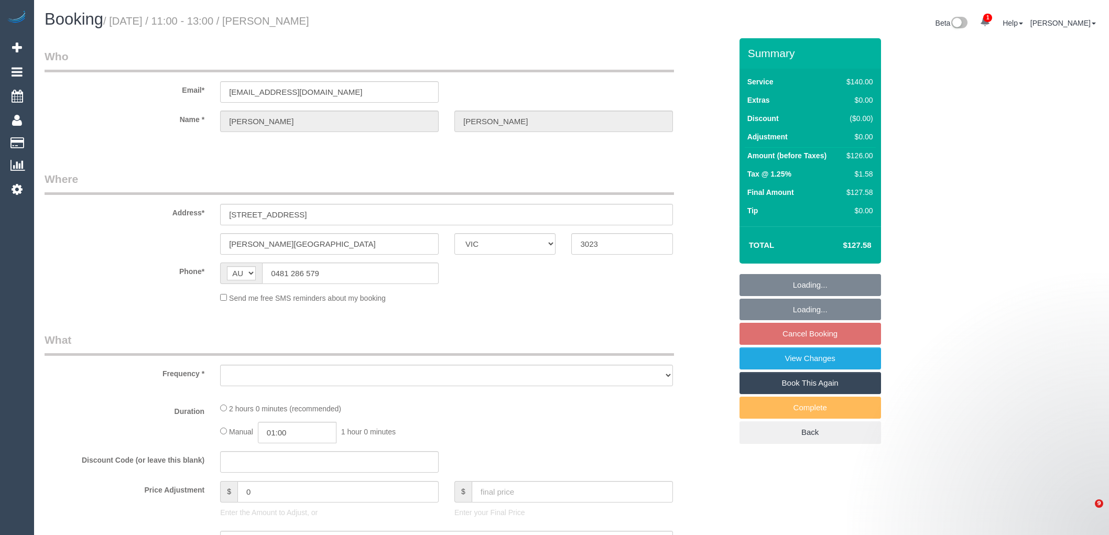
select select "VIC"
select select "string:stripe-pm_1Rqmtu2GScqysDRVgDkbjsr6"
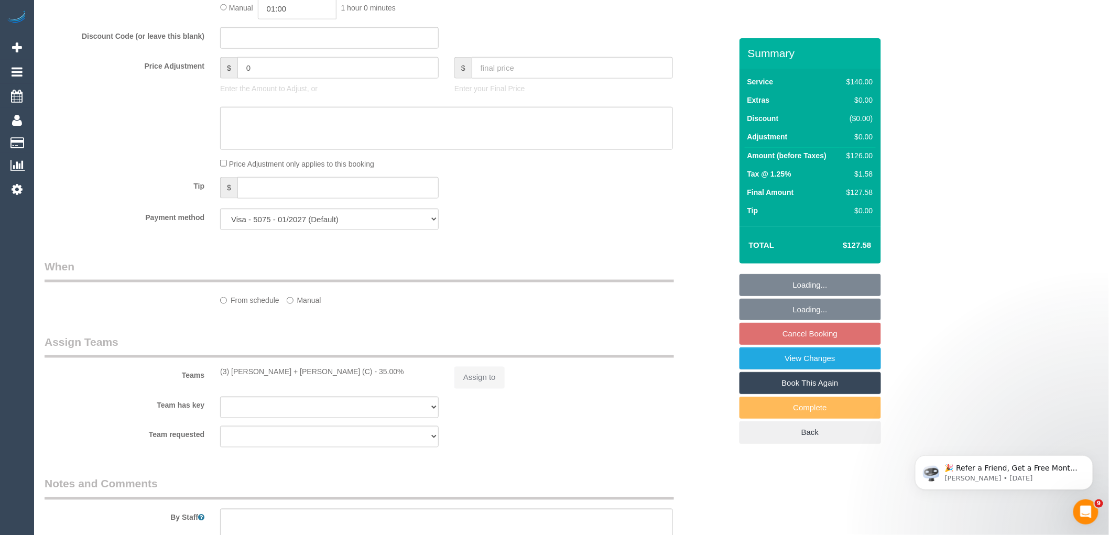
select select "object:685"
select select "number:28"
select select "number:14"
select select "number:19"
select select "number:25"
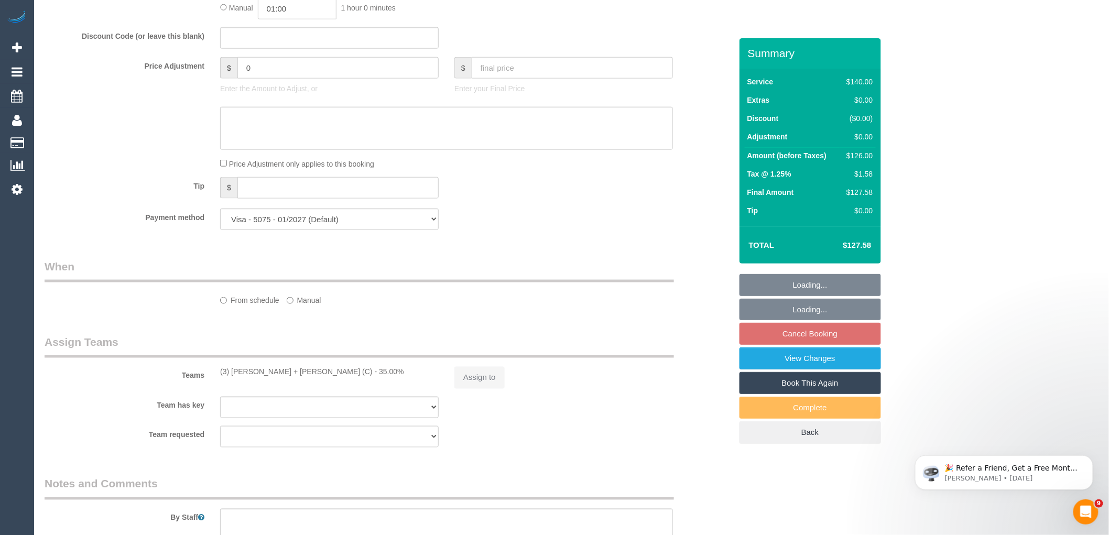
select select "number:34"
select select "number:13"
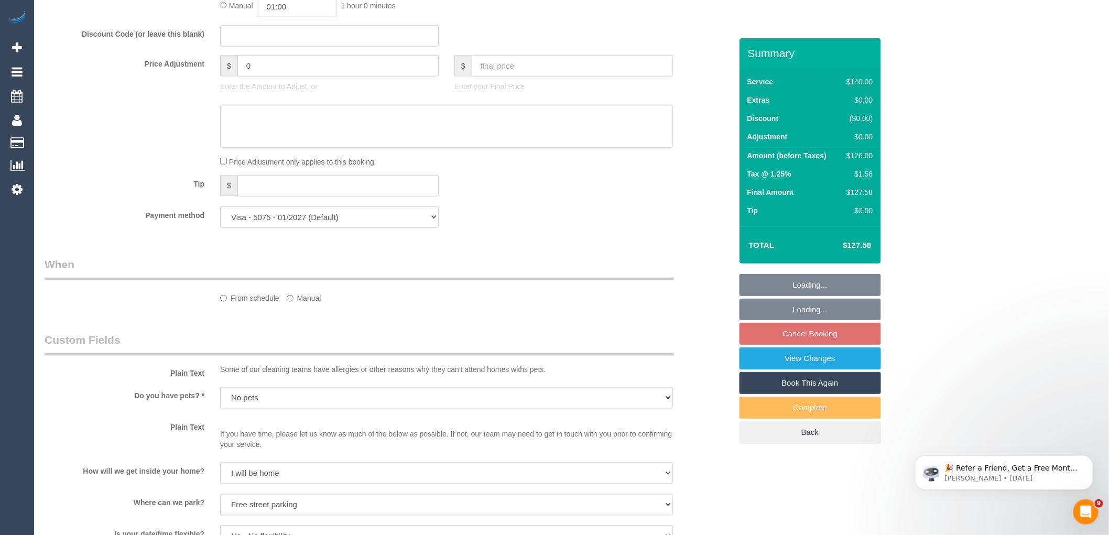
select select "object:866"
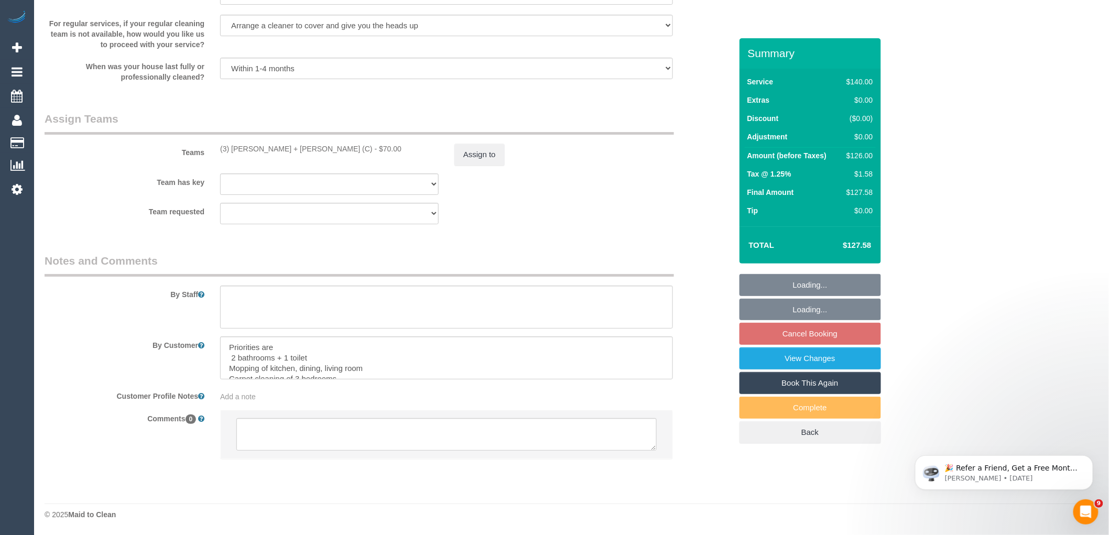
scroll to position [1542, 0]
click at [412, 441] on textarea at bounding box center [446, 434] width 420 height 32
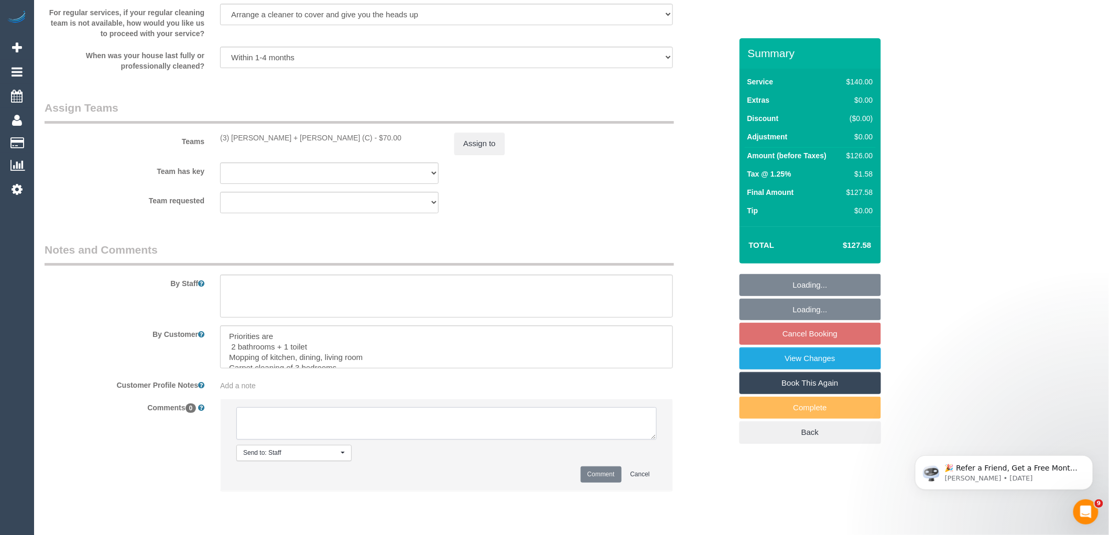
paste textarea "(3) Gurdeep + Kamalpreet (C) terminated last day 11/10 Customer informed via em…"
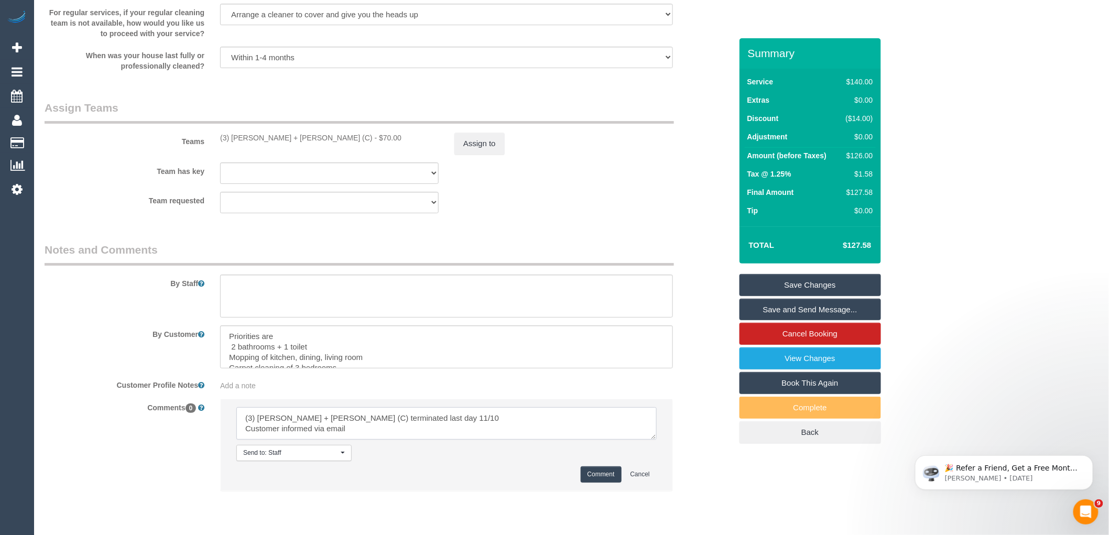
type textarea "(3) Gurdeep + Kamalpreet (C) terminated last day 11/10 Customer informed via em…"
click at [609, 482] on button "Comment" at bounding box center [600, 474] width 41 height 16
click at [477, 145] on button "Assign to" at bounding box center [479, 144] width 50 height 22
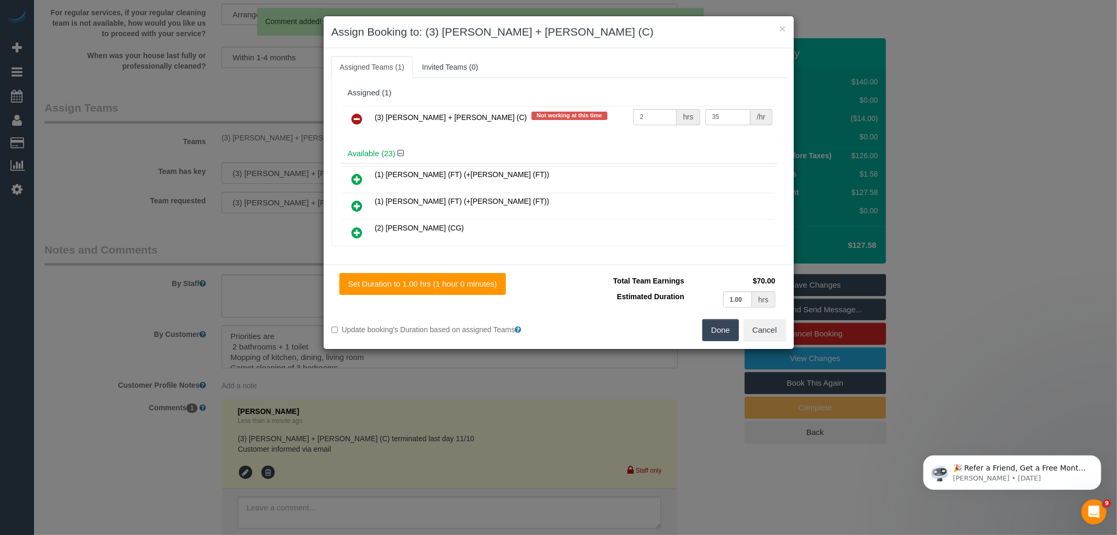
click at [357, 109] on link at bounding box center [357, 119] width 25 height 21
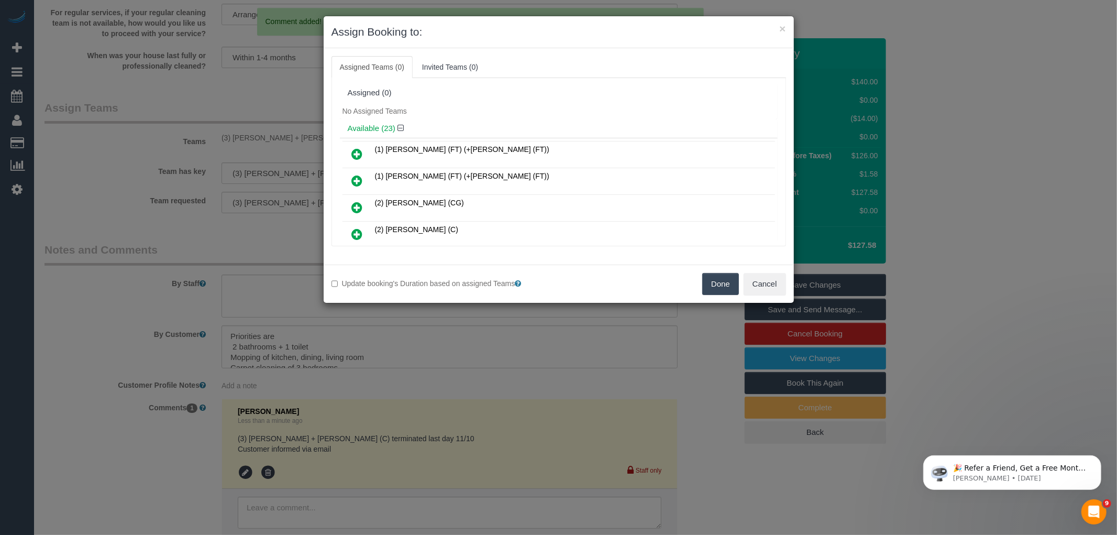
click at [719, 289] on button "Done" at bounding box center [721, 284] width 37 height 22
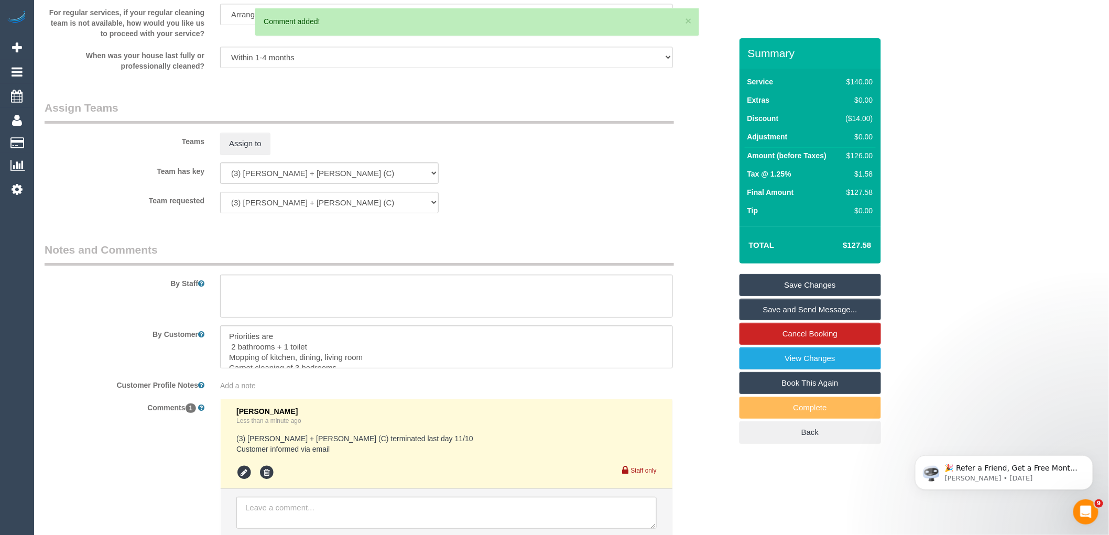
click at [814, 283] on link "Save Changes" at bounding box center [809, 285] width 141 height 22
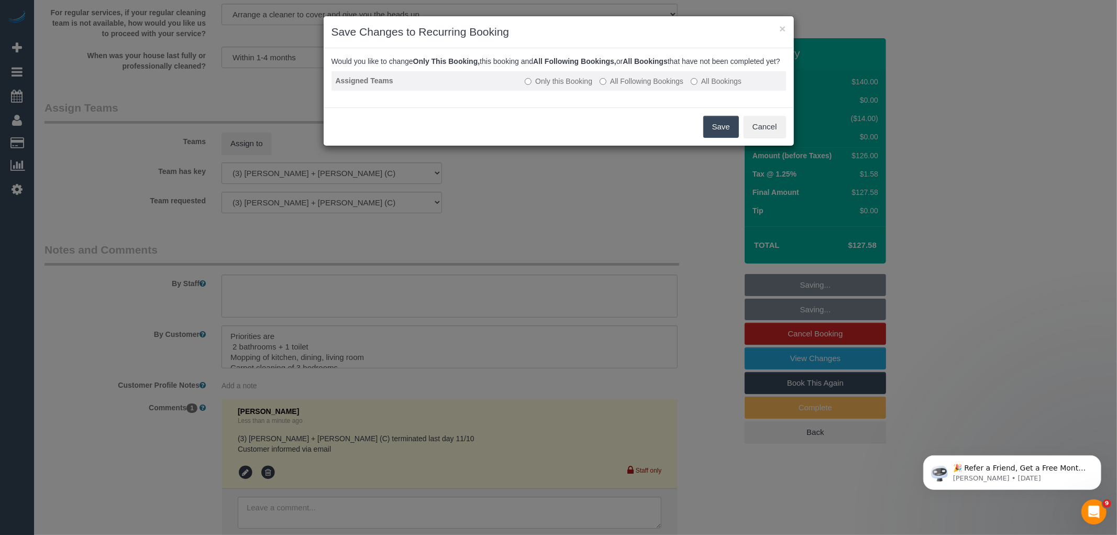
click at [646, 86] on label "All Following Bookings" at bounding box center [642, 81] width 84 height 10
click at [720, 134] on button "Save" at bounding box center [722, 127] width 36 height 22
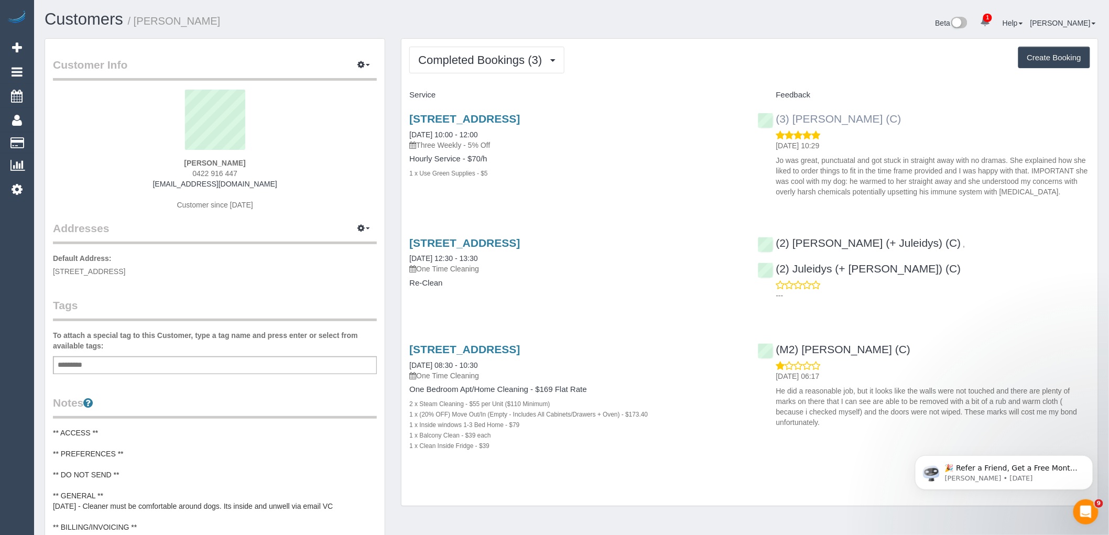
drag, startPoint x: 923, startPoint y: 119, endPoint x: 774, endPoint y: 119, distance: 148.8
click at [774, 119] on div "(3) [PERSON_NAME] (C) [DATE] 10:29 Jo was great, punctuatal and got stuck in st…" at bounding box center [924, 153] width 348 height 98
copy link "(3) [PERSON_NAME] (C)"
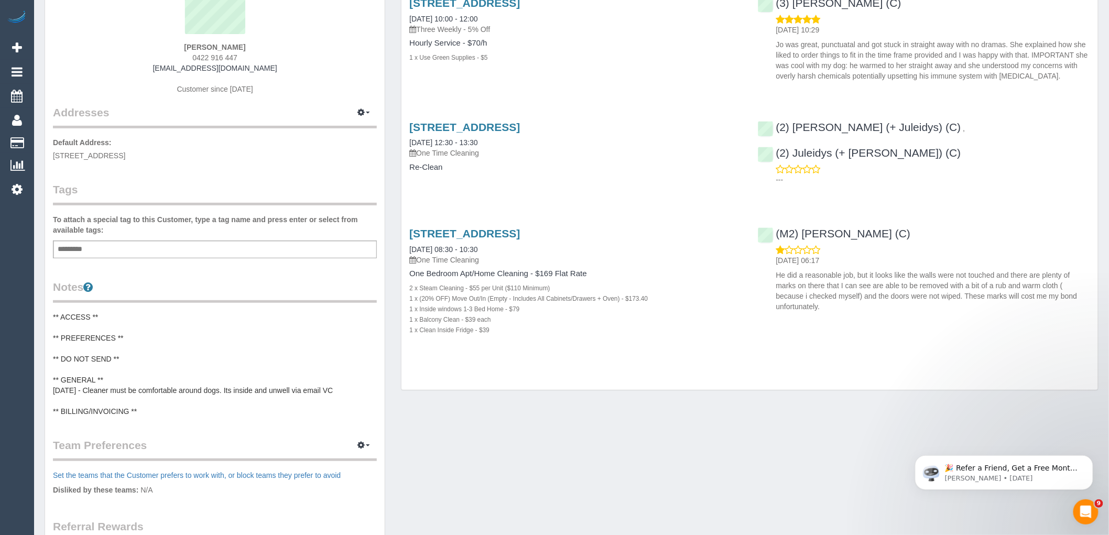
scroll to position [116, 0]
click at [111, 344] on pre "** ACCESS ** ** PREFERENCES ** ** DO NOT SEND ** ** GENERAL ** [DATE] - Cleaner…" at bounding box center [215, 363] width 324 height 105
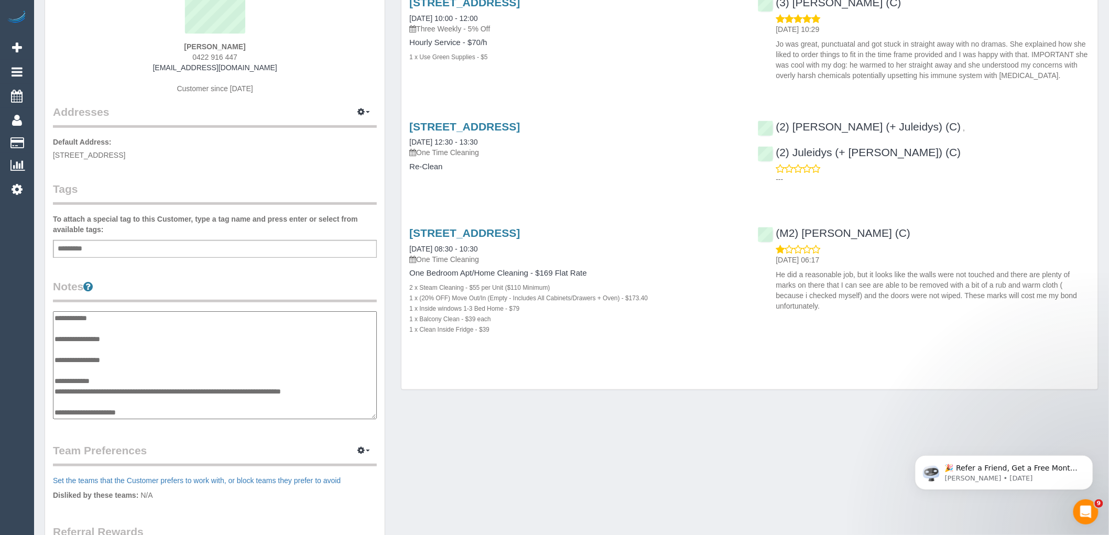
click at [119, 341] on textarea "**********" at bounding box center [215, 365] width 324 height 108
click at [133, 342] on textarea "**********" at bounding box center [215, 365] width 324 height 108
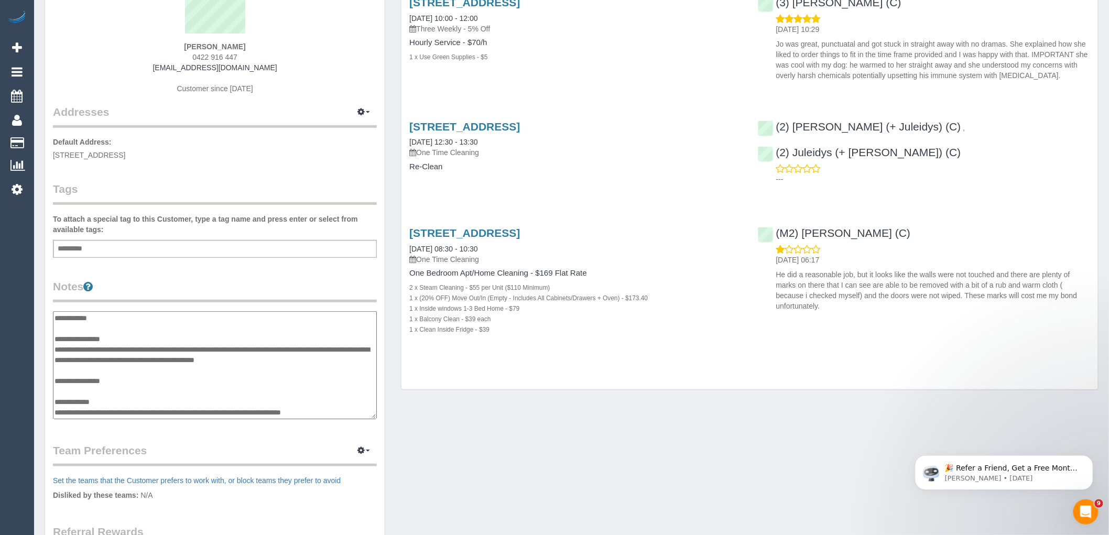
type textarea "**********"
click at [190, 283] on legend "Notes" at bounding box center [215, 291] width 324 height 24
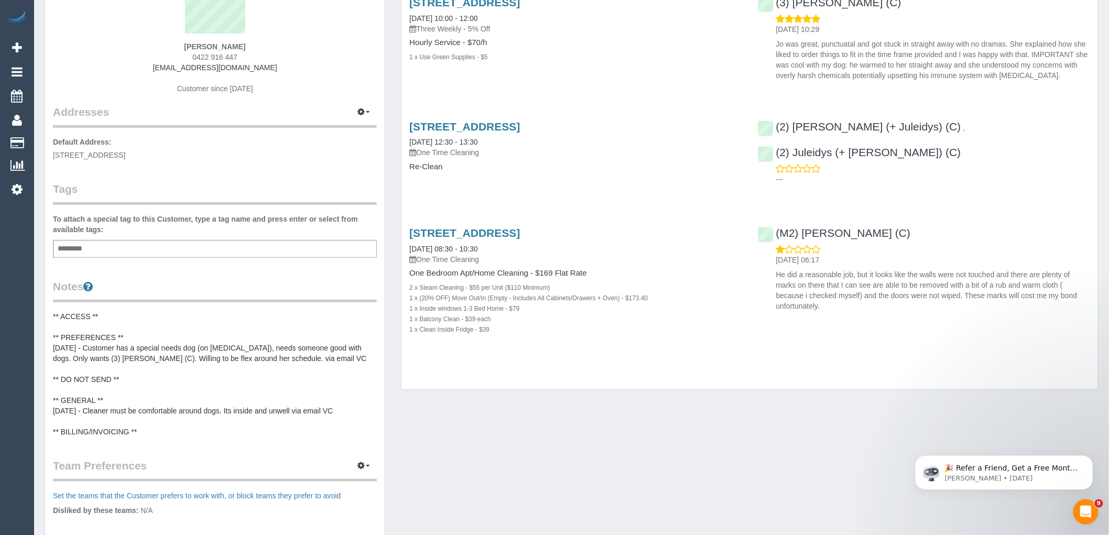
click at [148, 252] on div "Add a tag" at bounding box center [215, 249] width 324 height 18
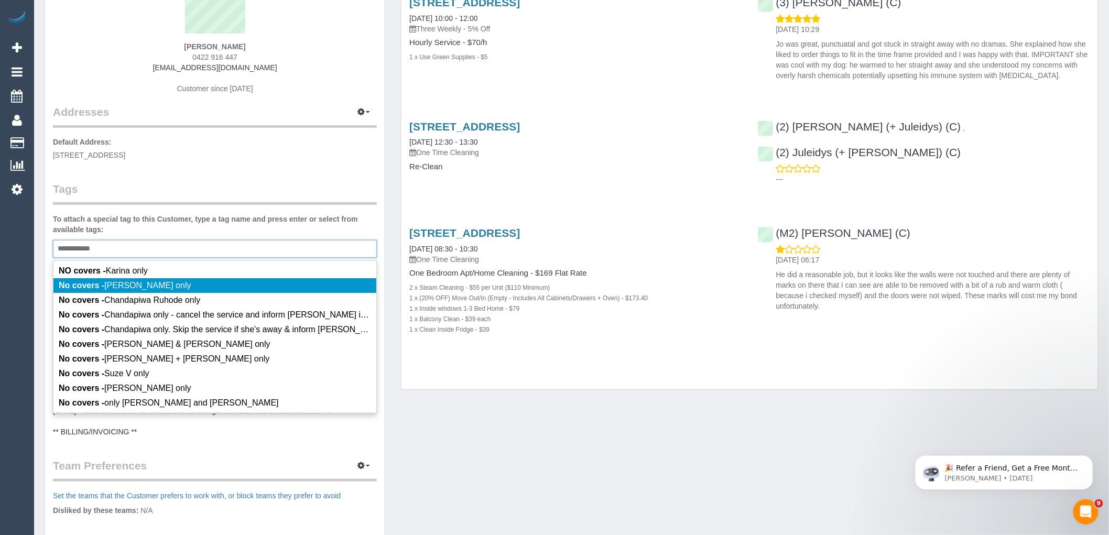
paste input "**********"
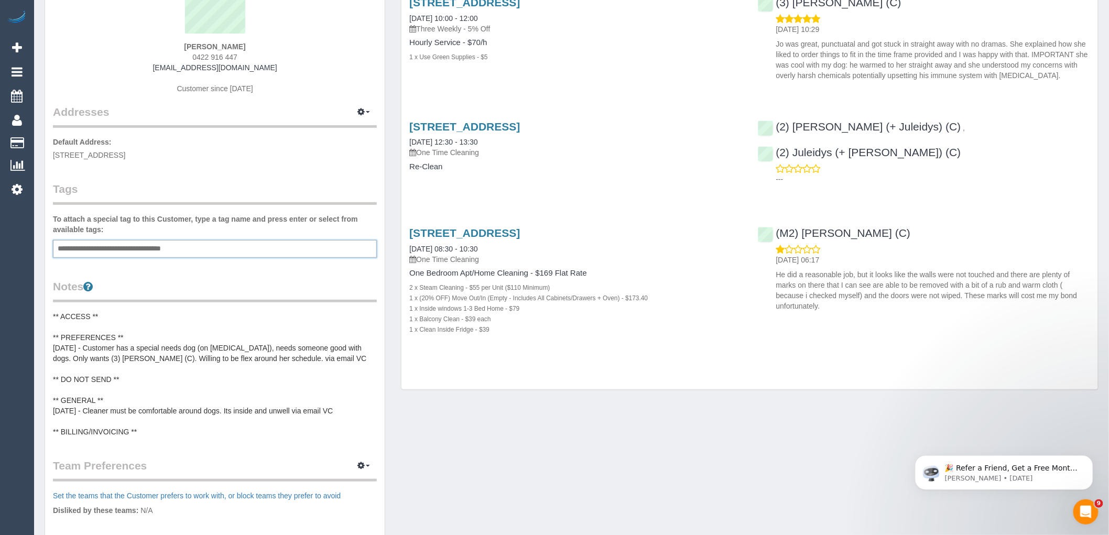
type input "**********"
click at [192, 189] on legend "Tags" at bounding box center [215, 193] width 324 height 24
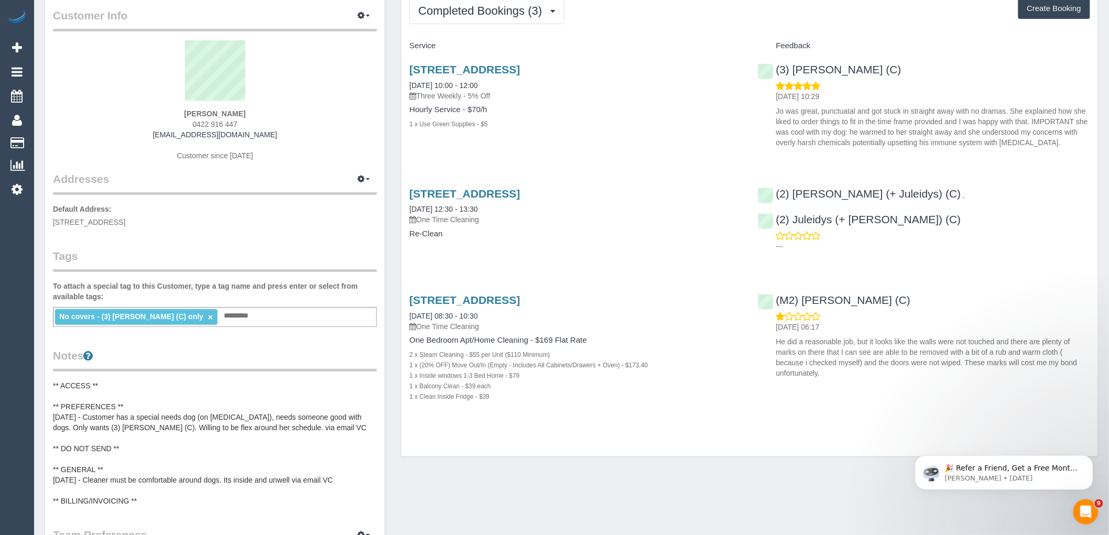
scroll to position [0, 0]
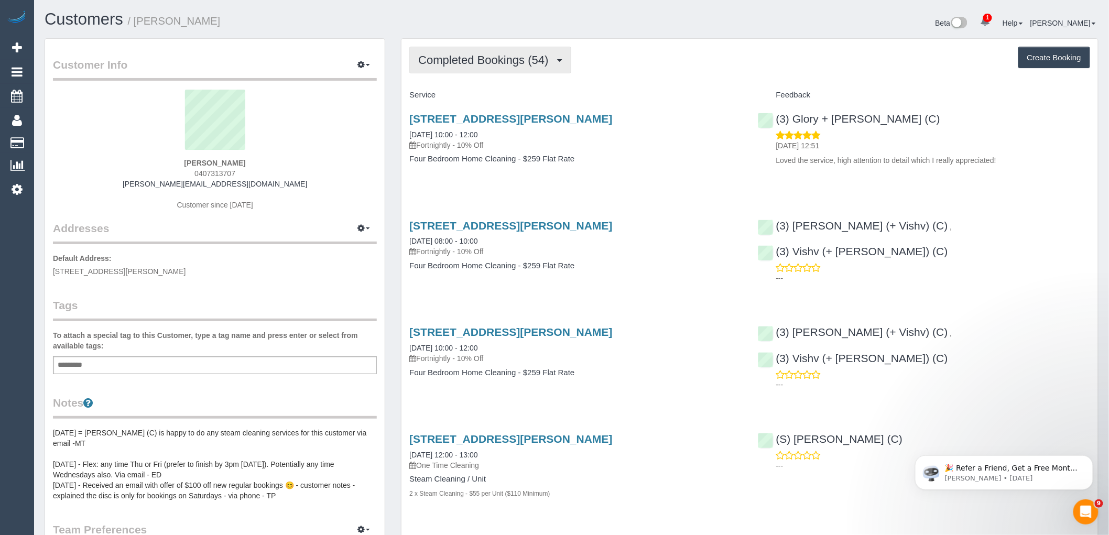
click at [508, 69] on button "Completed Bookings (54)" at bounding box center [489, 60] width 161 height 27
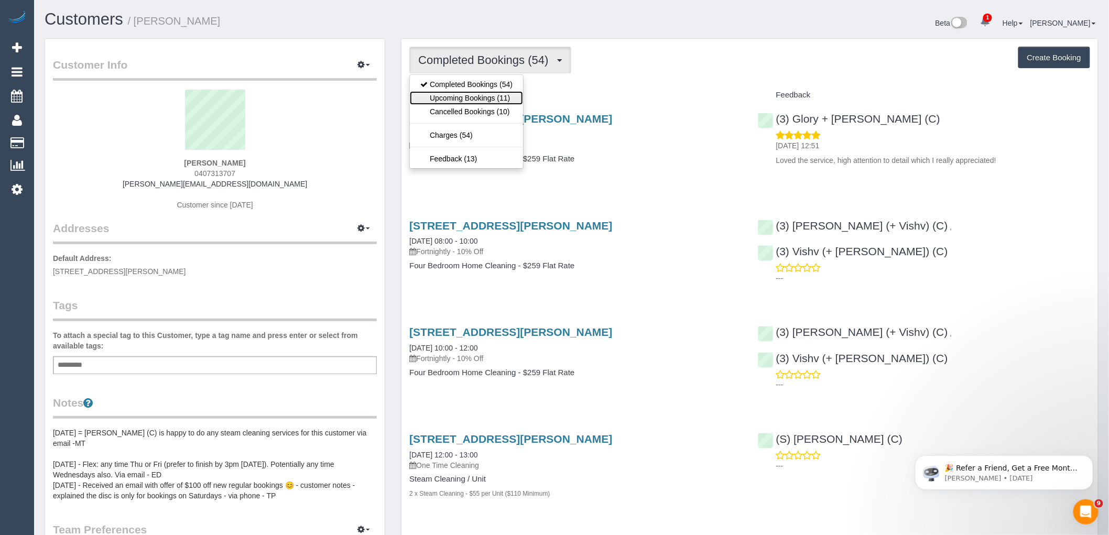
click at [502, 95] on link "Upcoming Bookings (11)" at bounding box center [466, 98] width 113 height 14
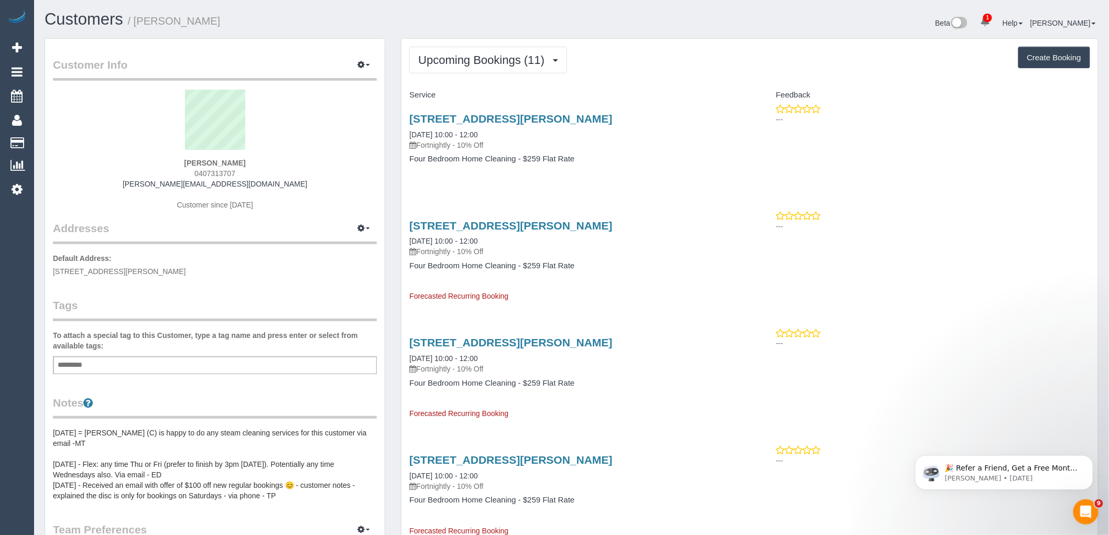
drag, startPoint x: 606, startPoint y: 113, endPoint x: 409, endPoint y: 117, distance: 197.0
click at [409, 117] on div "[STREET_ADDRESS][PERSON_NAME] [DATE] 10:00 - 12:00 Fortnightly - 10% Off Four B…" at bounding box center [575, 144] width 348 height 81
copy link "[STREET_ADDRESS][PERSON_NAME]"
click at [643, 119] on h3 "[STREET_ADDRESS][PERSON_NAME]" at bounding box center [575, 119] width 332 height 12
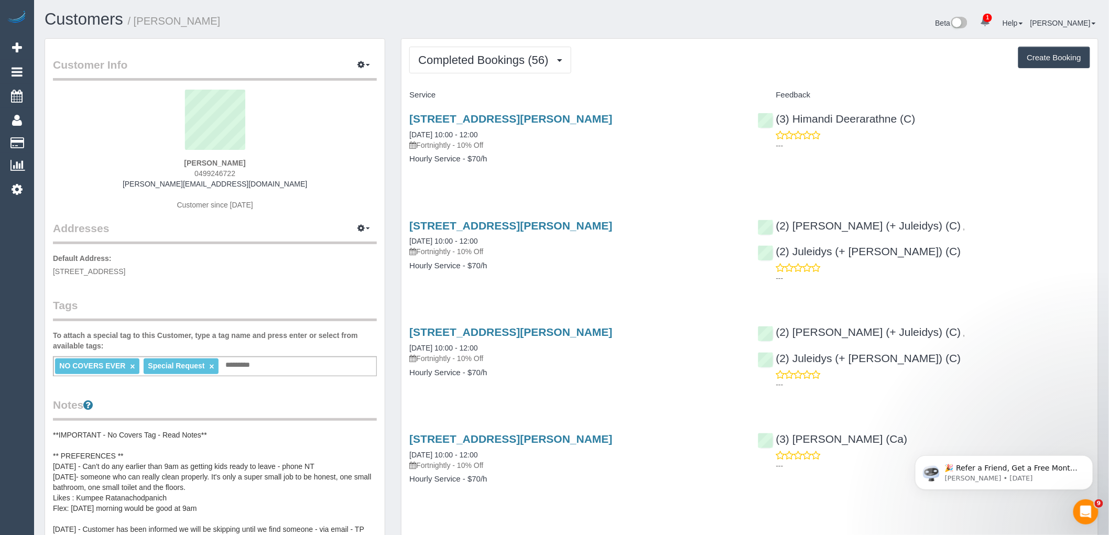
click at [505, 66] on span "Completed Bookings (56)" at bounding box center [485, 59] width 135 height 13
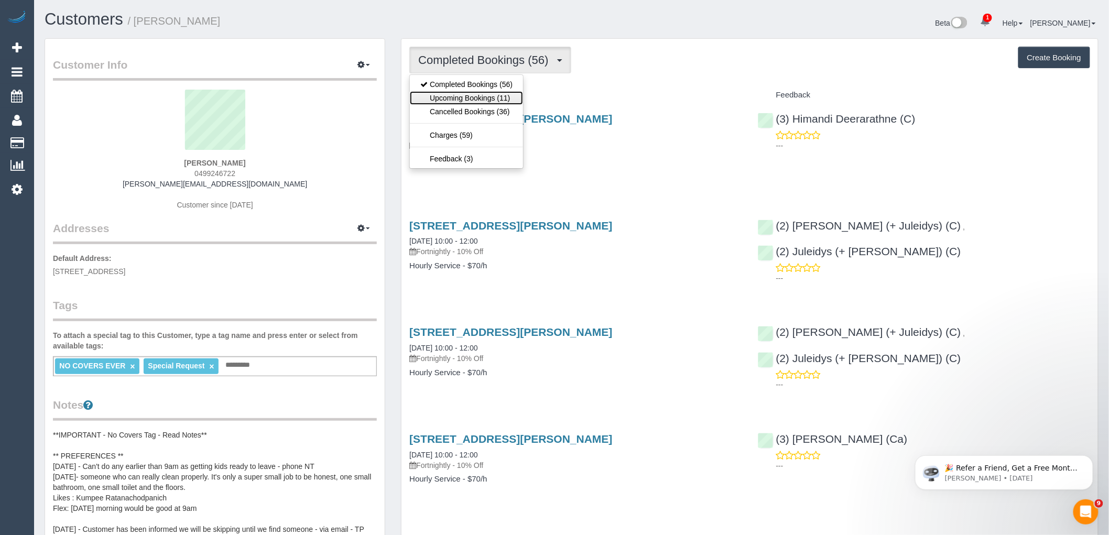
click at [490, 97] on link "Upcoming Bookings (11)" at bounding box center [466, 98] width 113 height 14
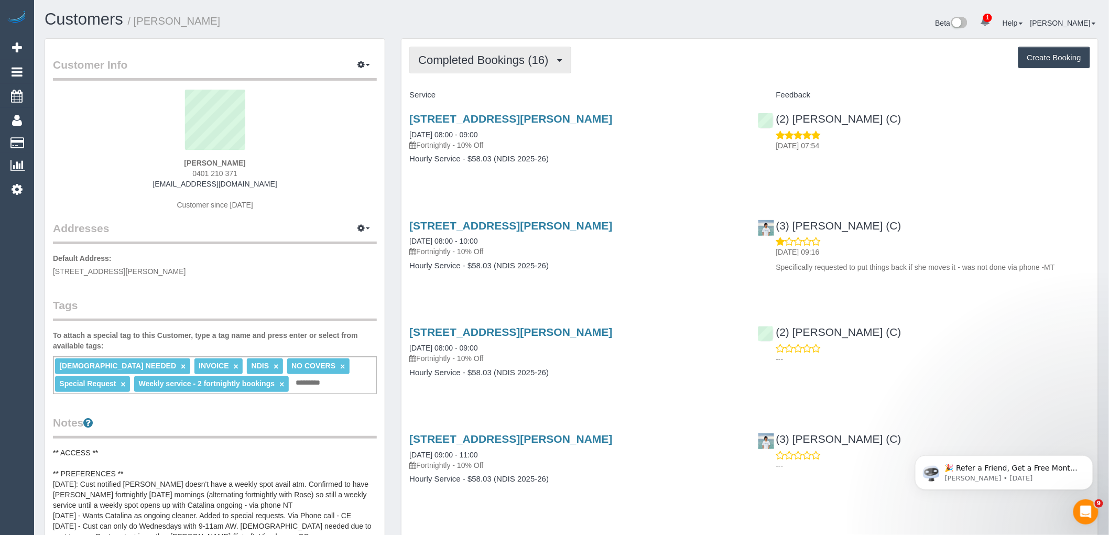
click at [460, 63] on span "Completed Bookings (16)" at bounding box center [485, 59] width 135 height 13
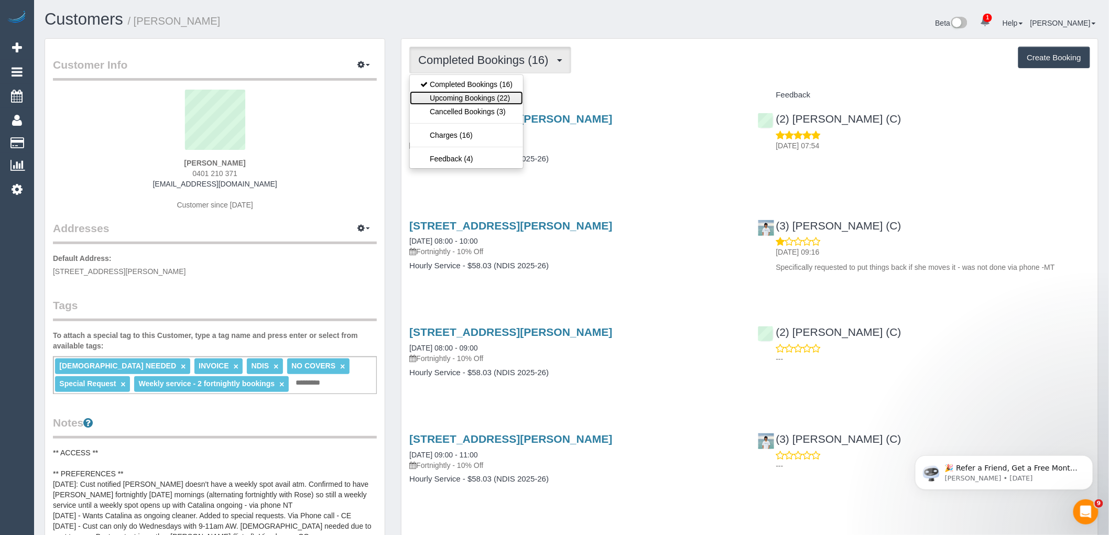
click at [479, 98] on link "Upcoming Bookings (22)" at bounding box center [466, 98] width 113 height 14
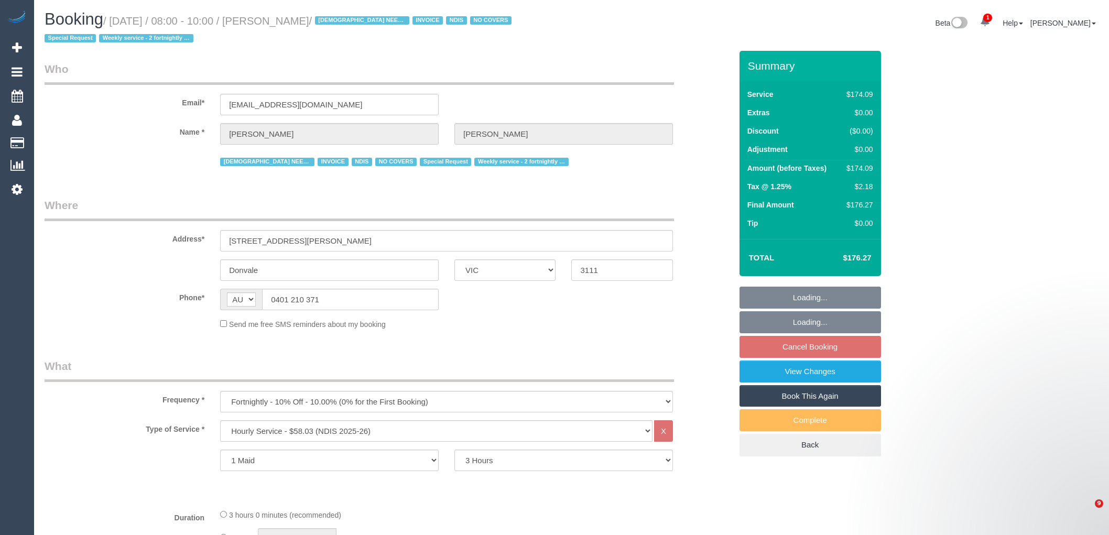
select select "VIC"
select select "180"
select select "number:28"
select select "number:14"
select select "number:19"
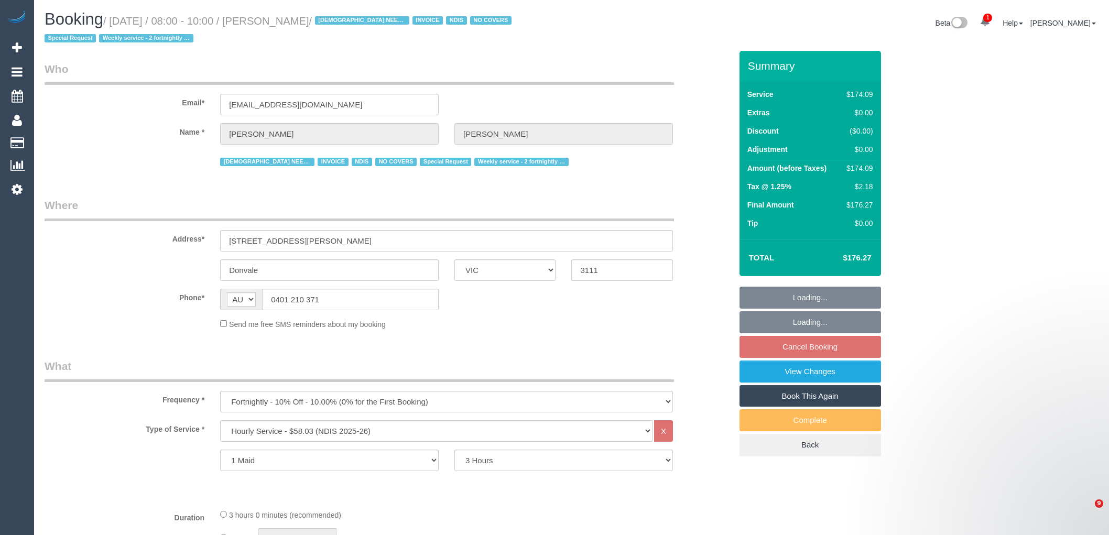
select select "number:25"
select select "number:35"
select select "number:11"
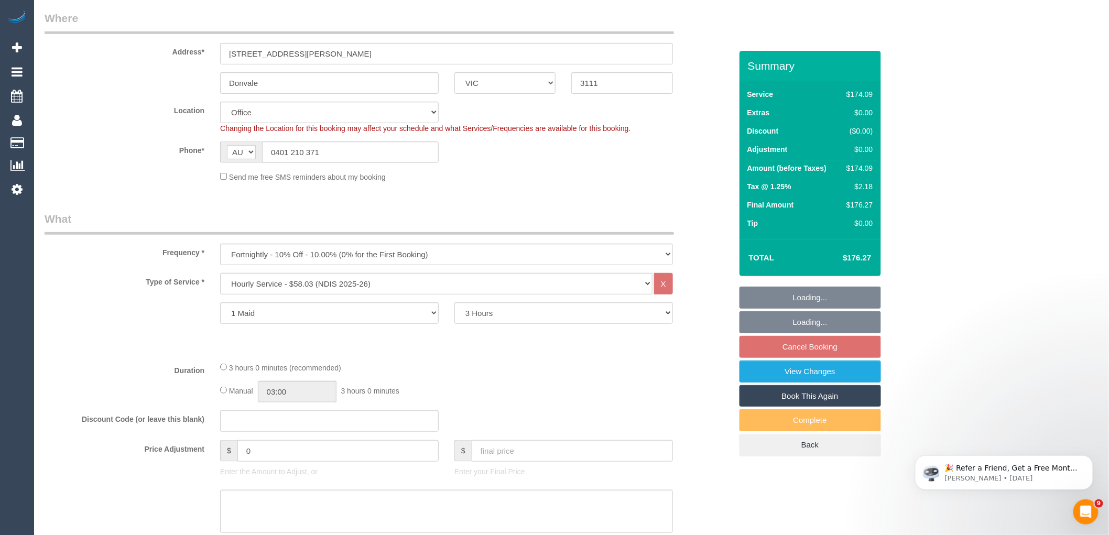
select select "object:783"
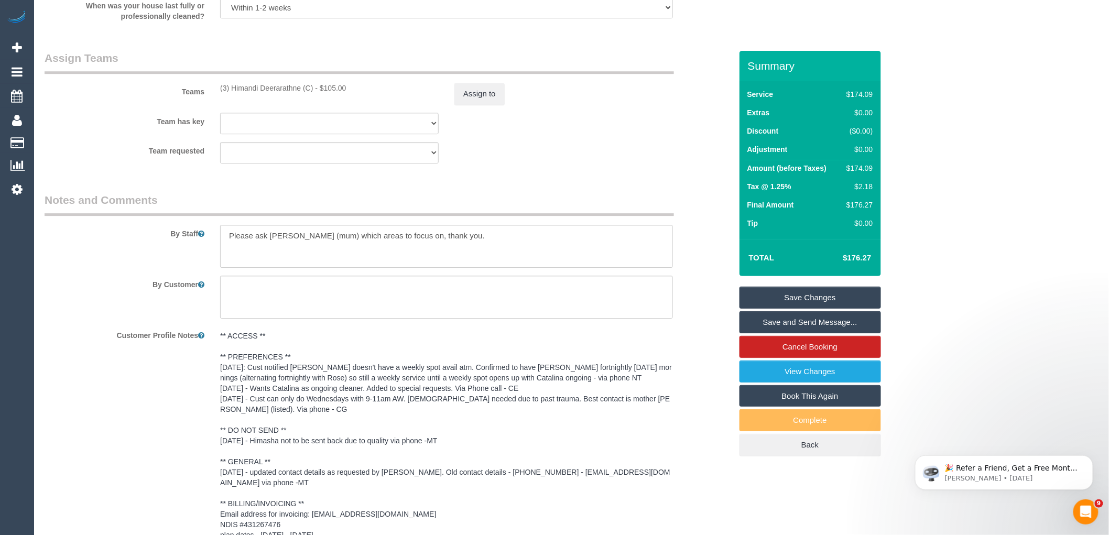
scroll to position [1201, 0]
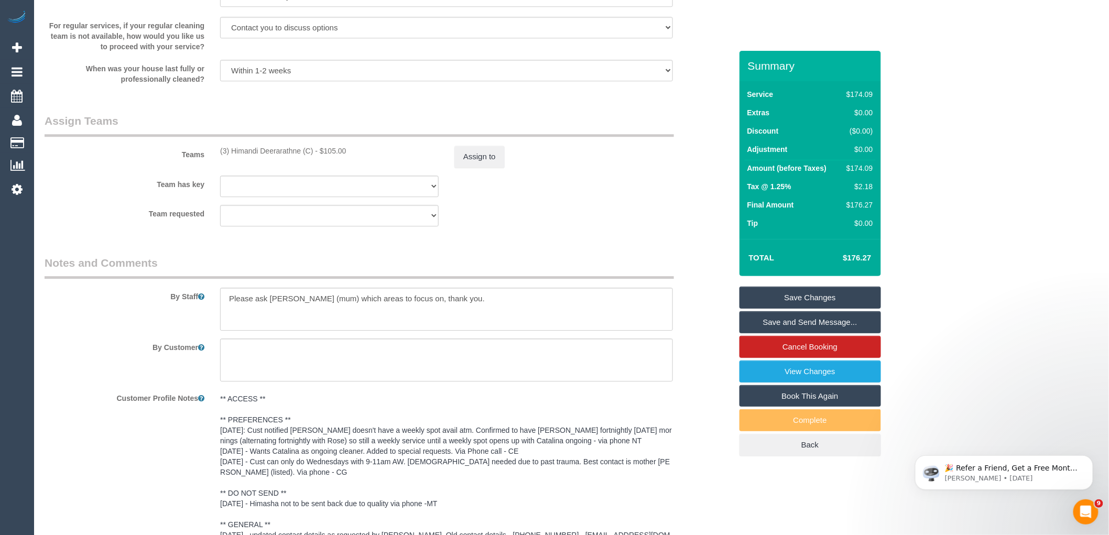
drag, startPoint x: 313, startPoint y: 149, endPoint x: 210, endPoint y: 153, distance: 103.3
click at [210, 153] on div "Teams (3) Himandi Deerarathne (C) - $105.00 Assign to" at bounding box center [388, 140] width 703 height 54
copy div "(3) Himandi Deerarathne (C)"
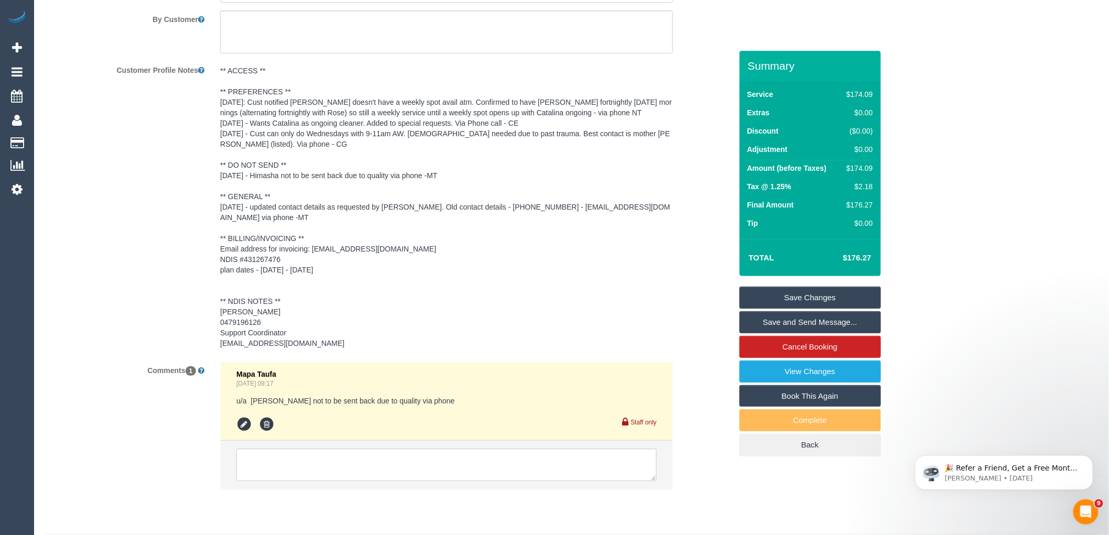
scroll to position [1550, 0]
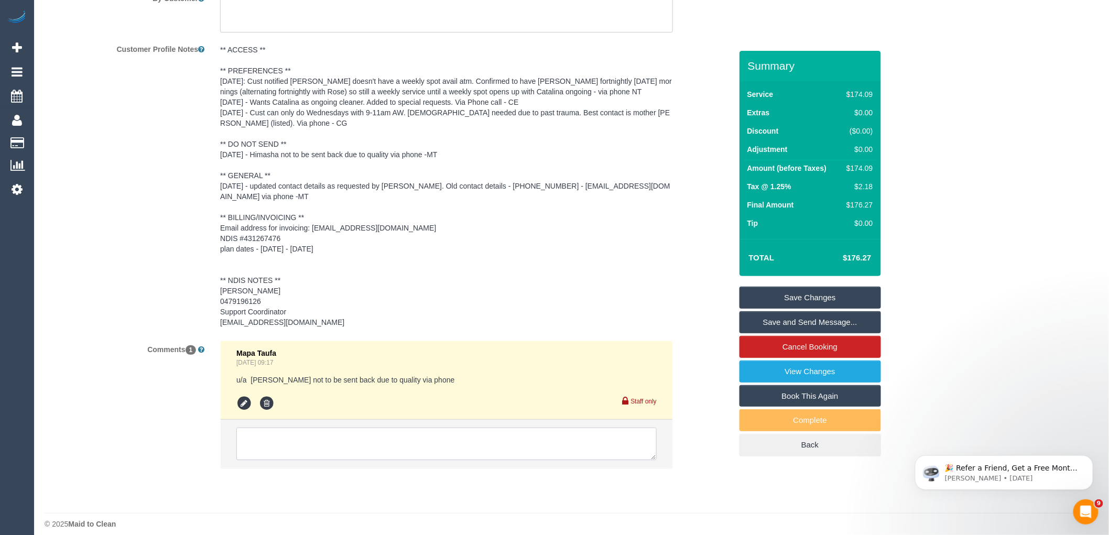
click at [327, 441] on textarea at bounding box center [446, 443] width 420 height 32
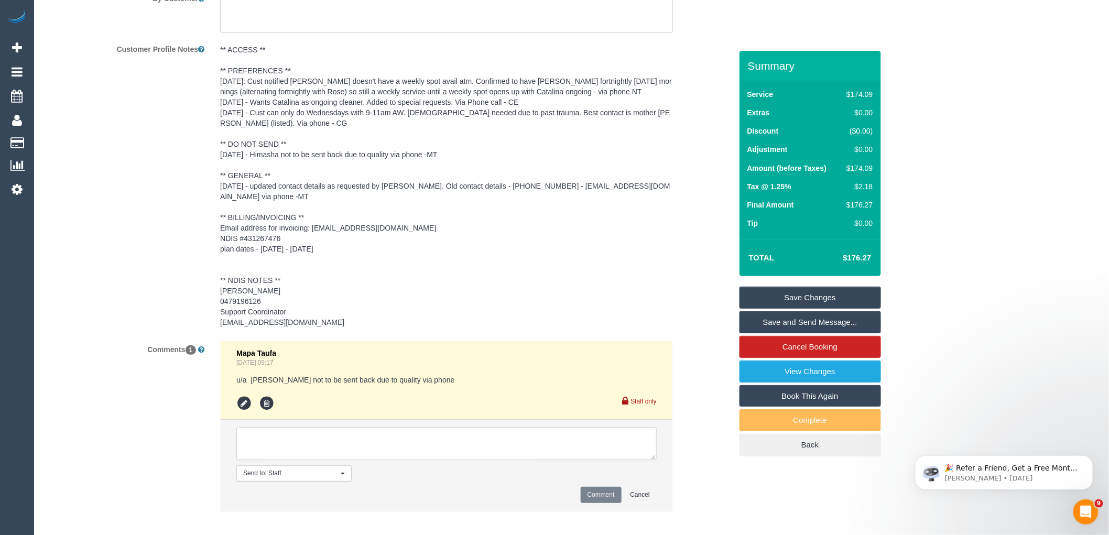
paste textarea "(3) Himandi Deerarathne (C)"
click at [364, 443] on textarea at bounding box center [446, 443] width 420 height 32
click at [454, 443] on textarea at bounding box center [446, 443] width 420 height 32
click at [435, 437] on textarea at bounding box center [446, 443] width 420 height 32
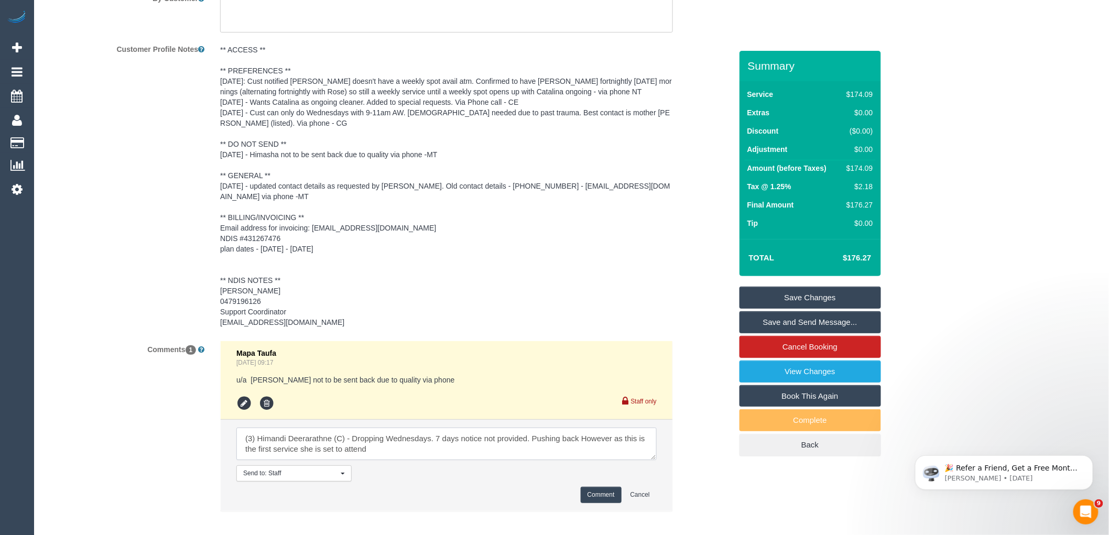
click at [396, 439] on textarea at bounding box center [446, 443] width 420 height 32
paste textarea "(3) Himandi Deerarathne (C)"
drag, startPoint x: 335, startPoint y: 443, endPoint x: 245, endPoint y: 423, distance: 92.3
click at [245, 427] on textarea at bounding box center [446, 443] width 420 height 32
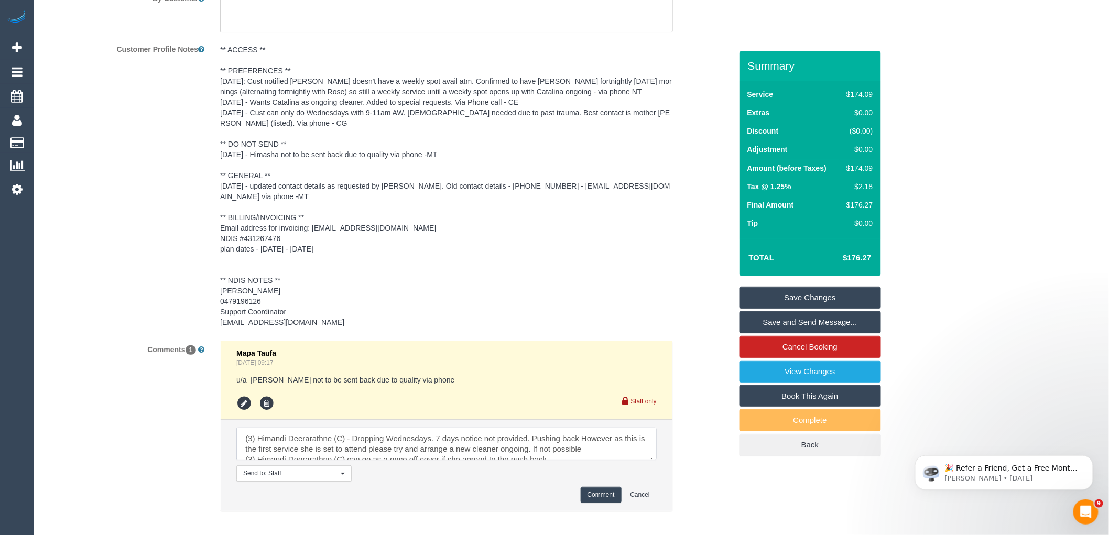
type textarea "(3) Himandi Deerarathne (C) - Dropping Wednesdays. 7 days notice not provided. …"
click at [616, 487] on button "Comment" at bounding box center [600, 495] width 41 height 16
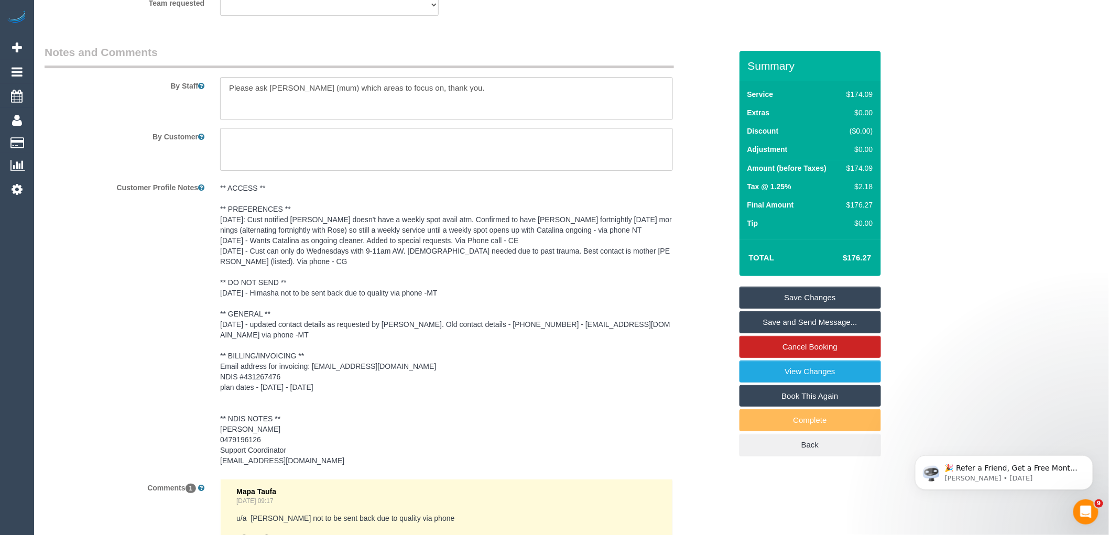
scroll to position [1201, 0]
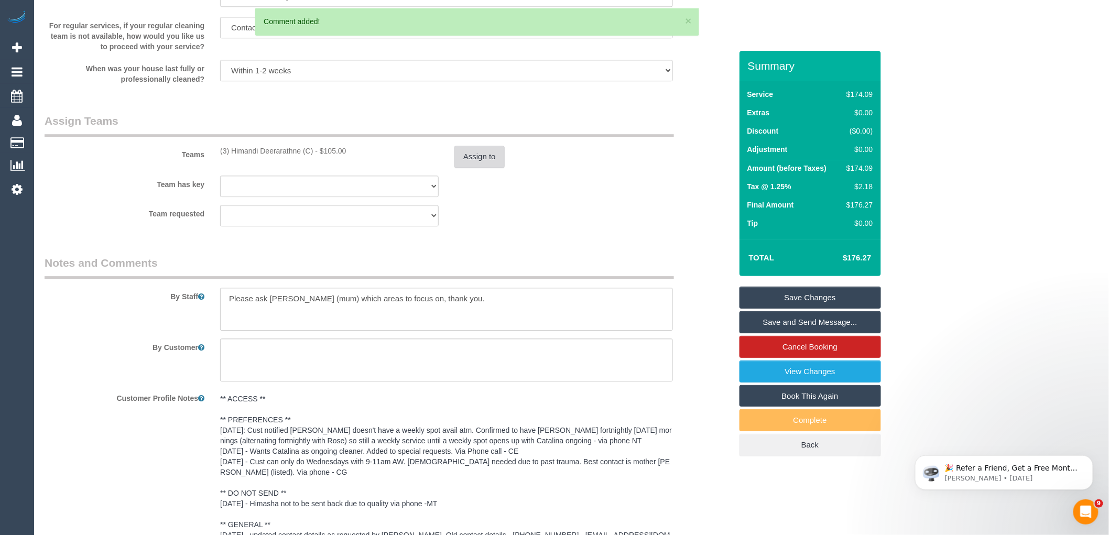
click at [481, 152] on button "Assign to" at bounding box center [479, 157] width 50 height 22
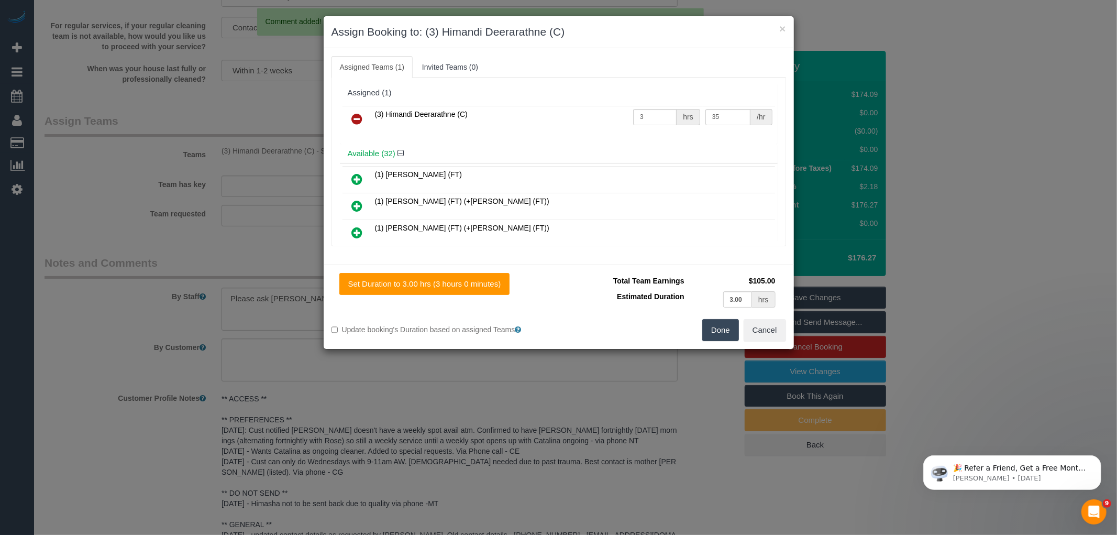
click at [355, 96] on div "Assigned (1)" at bounding box center [559, 93] width 422 height 9
click at [358, 119] on icon at bounding box center [357, 119] width 11 height 13
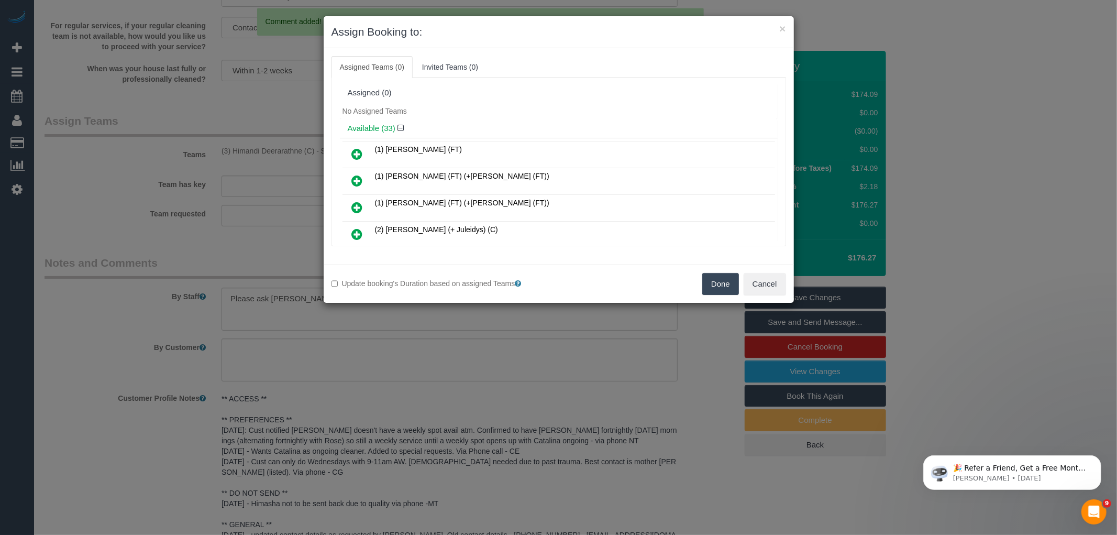
click at [718, 286] on button "Done" at bounding box center [721, 284] width 37 height 22
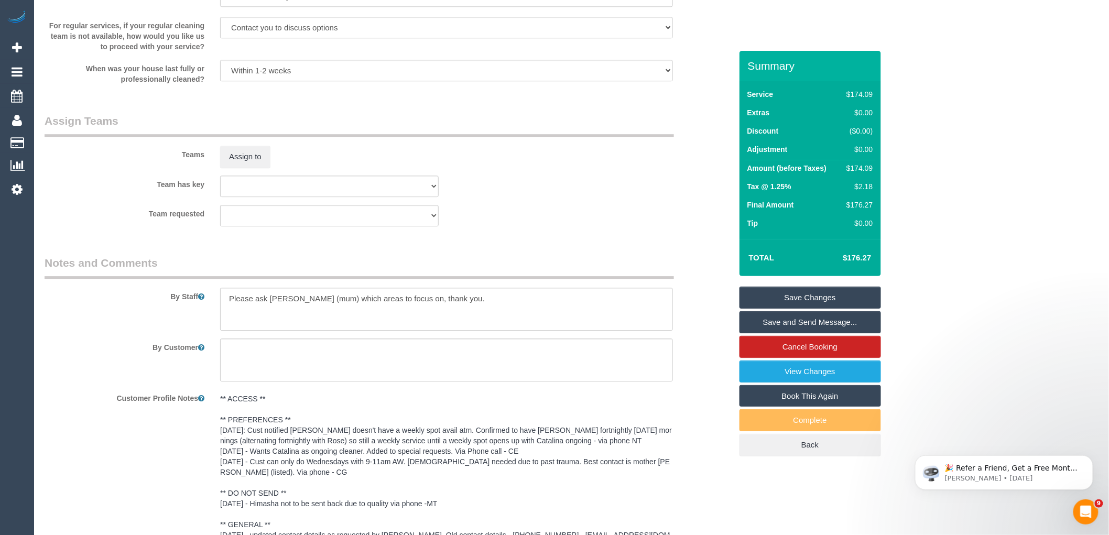
click at [800, 299] on link "Save Changes" at bounding box center [809, 298] width 141 height 22
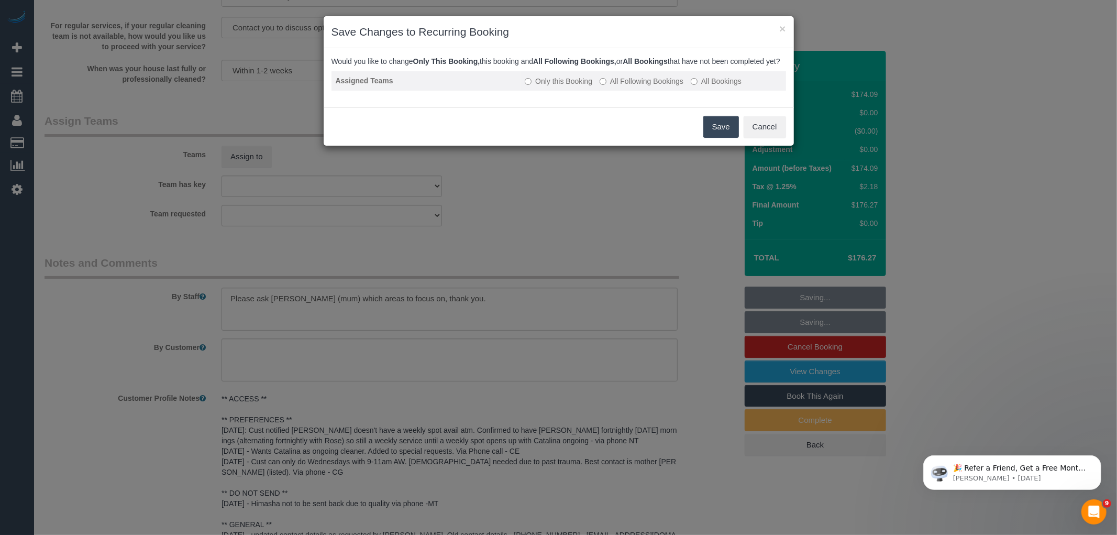
click at [647, 86] on label "All Following Bookings" at bounding box center [642, 81] width 84 height 10
click at [736, 138] on button "Save" at bounding box center [722, 127] width 36 height 22
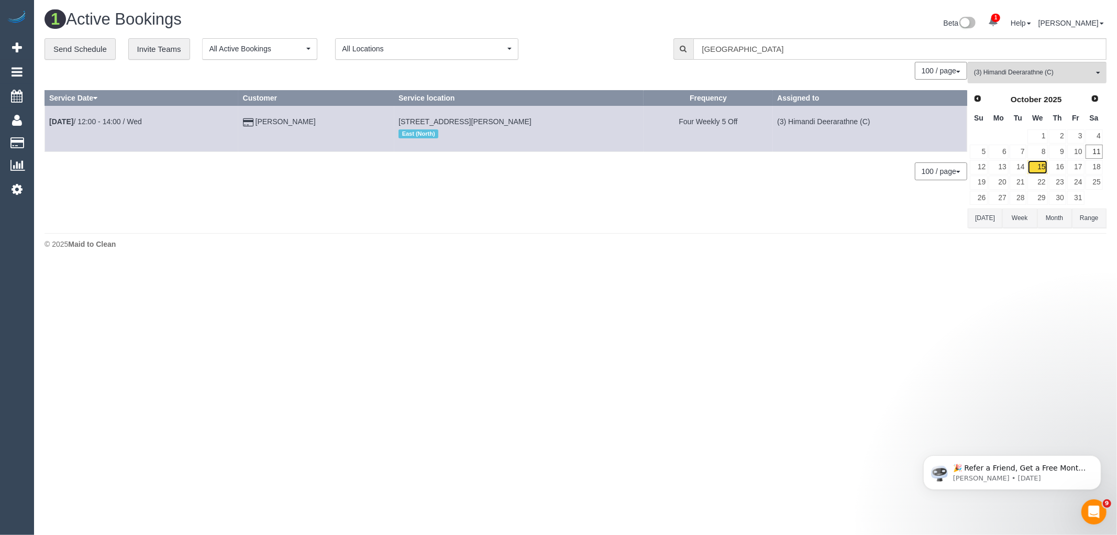
click at [1039, 166] on link "15" at bounding box center [1038, 167] width 20 height 14
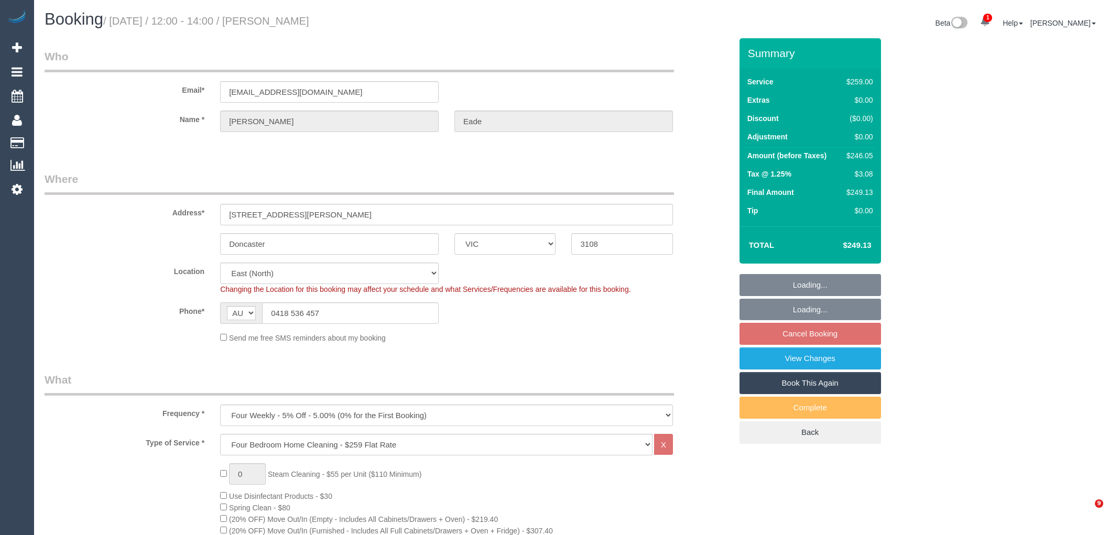
select select "VIC"
select select "string:stripe-pm_1QFMuQ2GScqysDRVZfGy2afx"
select select "number:28"
select select "number:14"
select select "number:19"
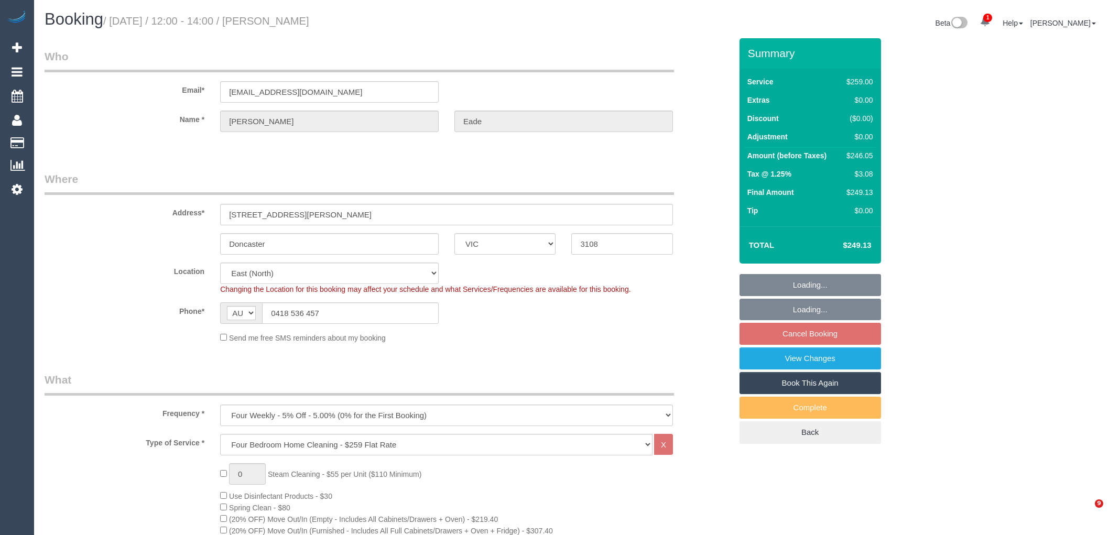
select select "number:22"
select select "number:33"
select select "number:12"
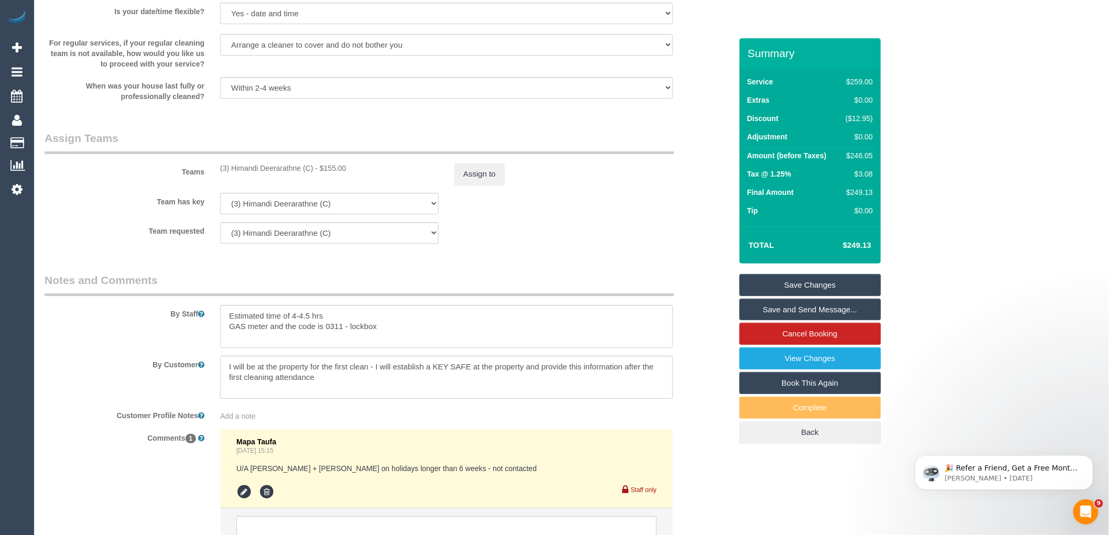
scroll to position [1646, 0]
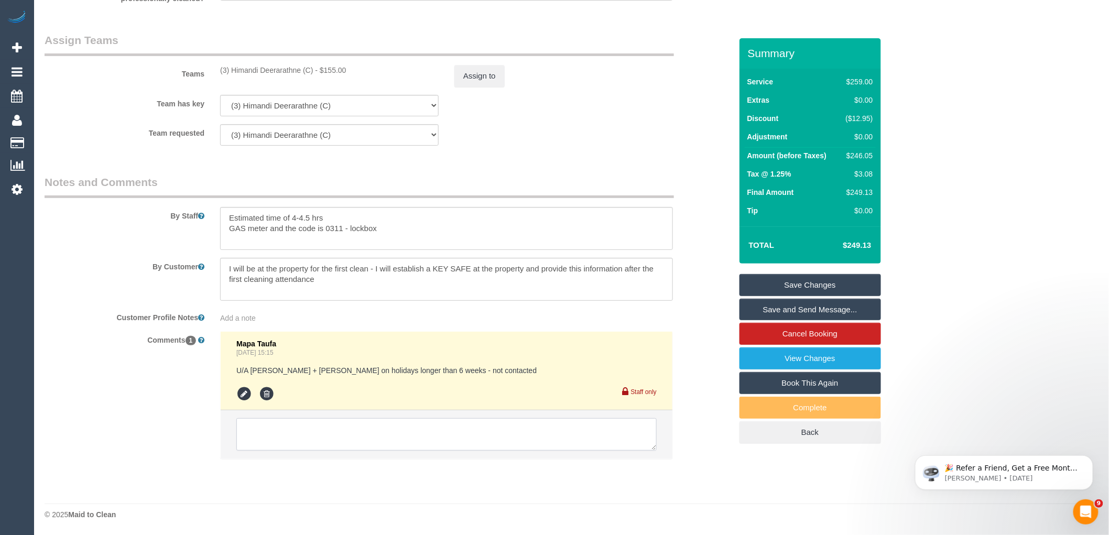
click at [336, 429] on textarea at bounding box center [446, 434] width 420 height 32
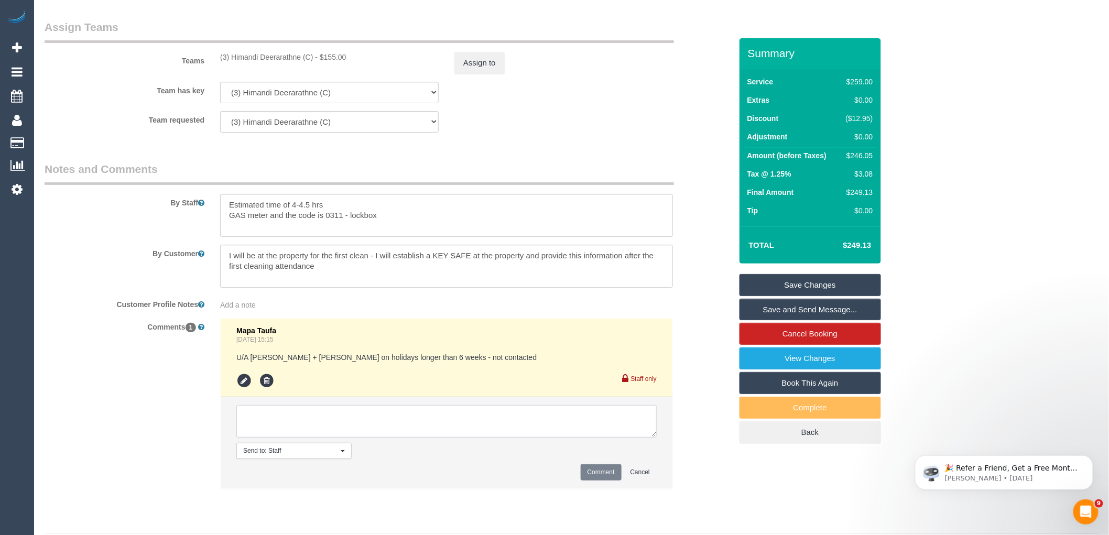
paste textarea "(3) Himandi Deerarathne (C) - Dropping Wednesdays. 7 days notice not provided. …"
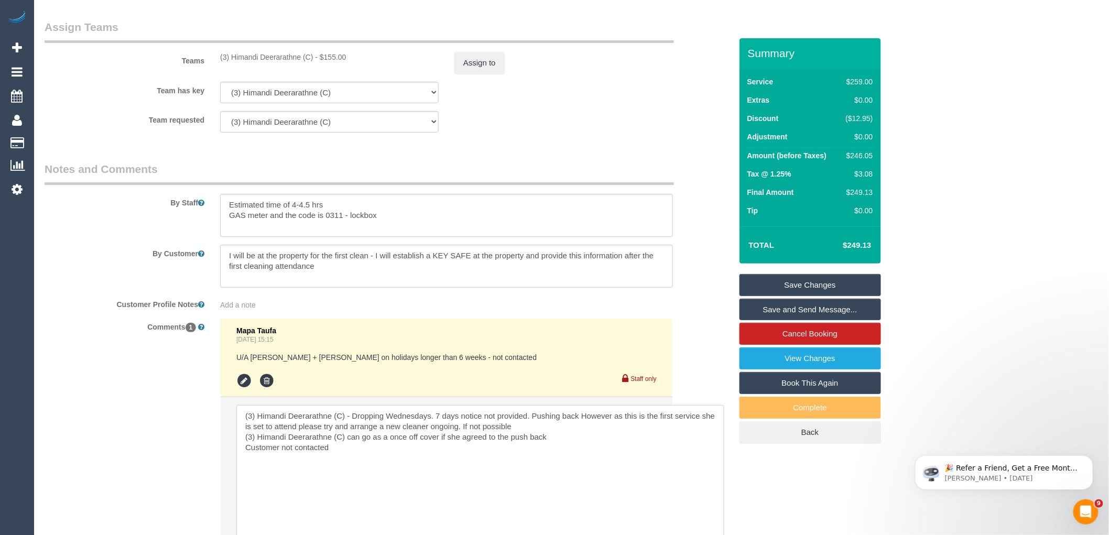
drag, startPoint x: 649, startPoint y: 445, endPoint x: 722, endPoint y: 557, distance: 134.0
click at [244, 438] on textarea at bounding box center [482, 477] width 493 height 144
drag, startPoint x: 582, startPoint y: 426, endPoint x: 588, endPoint y: 448, distance: 22.9
click at [588, 448] on textarea at bounding box center [482, 477] width 493 height 144
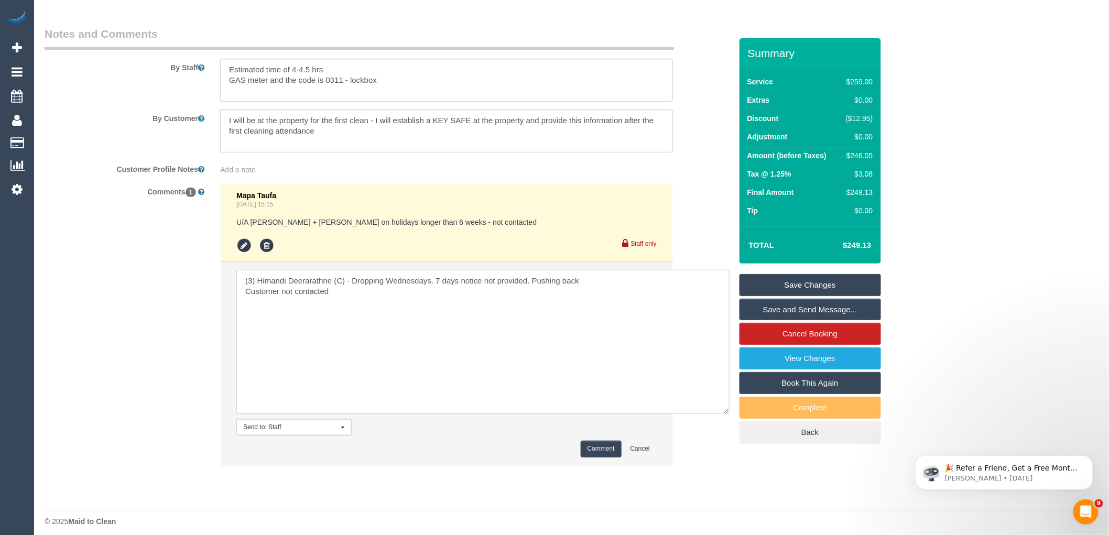
scroll to position [1801, 0]
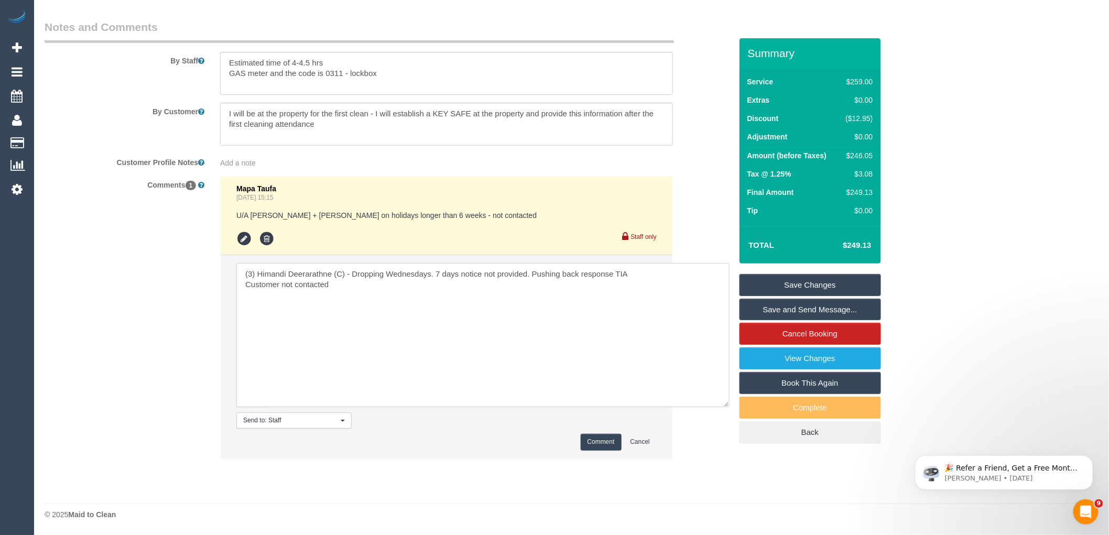
type textarea "(3) Himandi Deerarathne (C) - Dropping Wednesdays. 7 days notice not provided. …"
click at [606, 446] on button "Comment" at bounding box center [600, 442] width 41 height 16
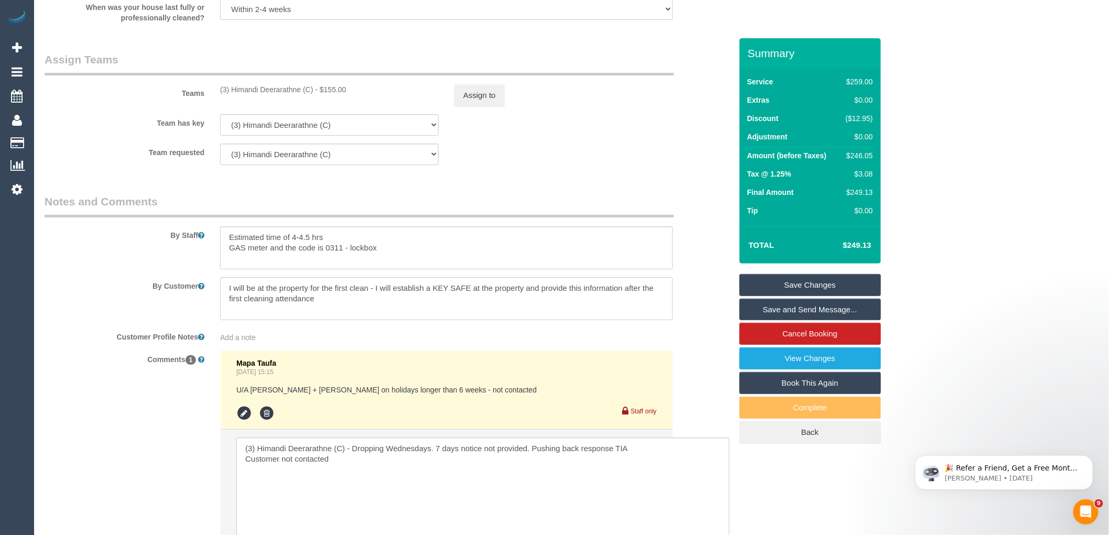
scroll to position [1452, 0]
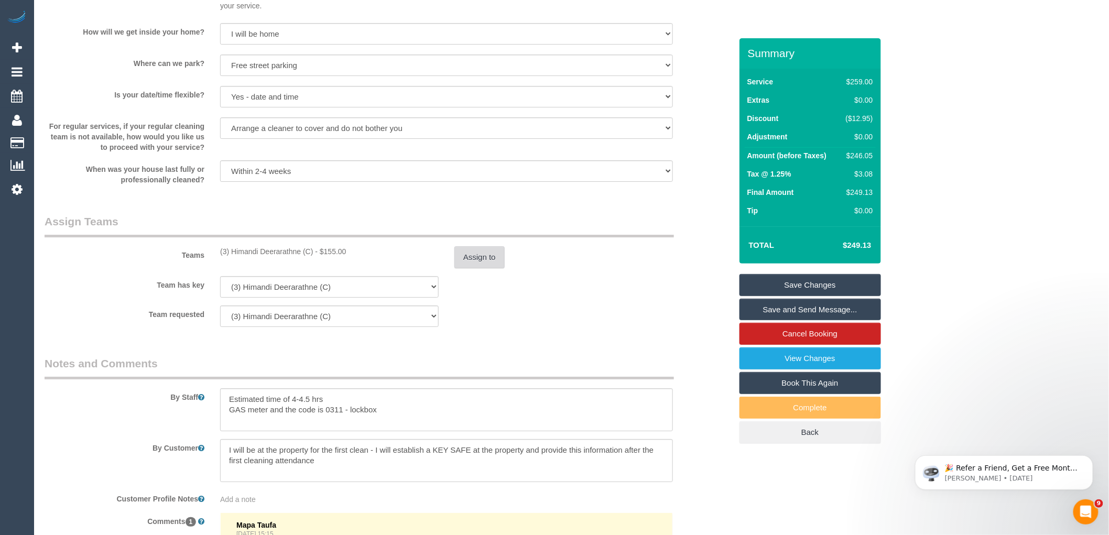
click at [487, 268] on button "Assign to" at bounding box center [479, 257] width 50 height 22
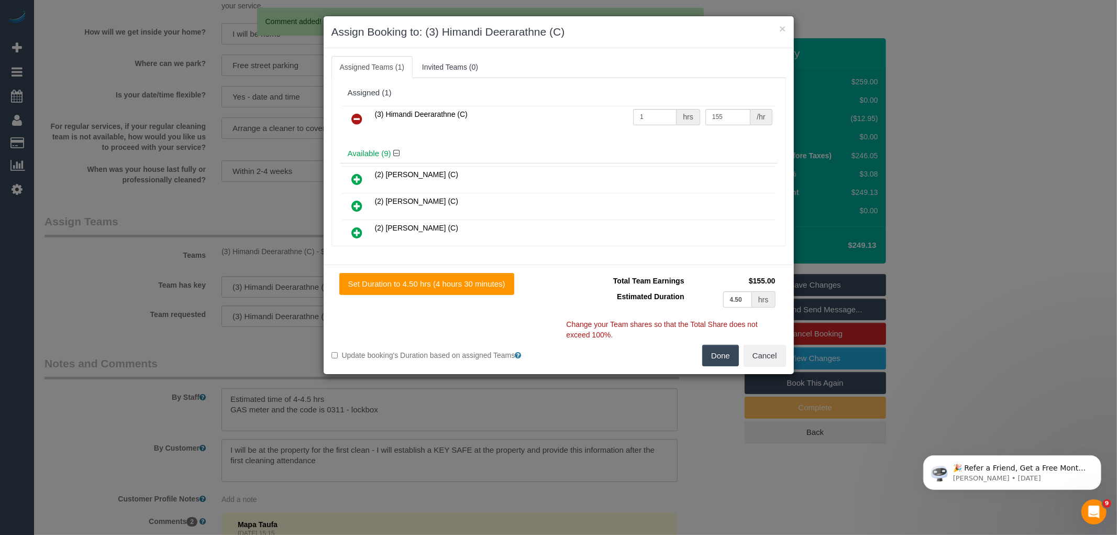
click at [356, 113] on icon at bounding box center [357, 119] width 11 height 13
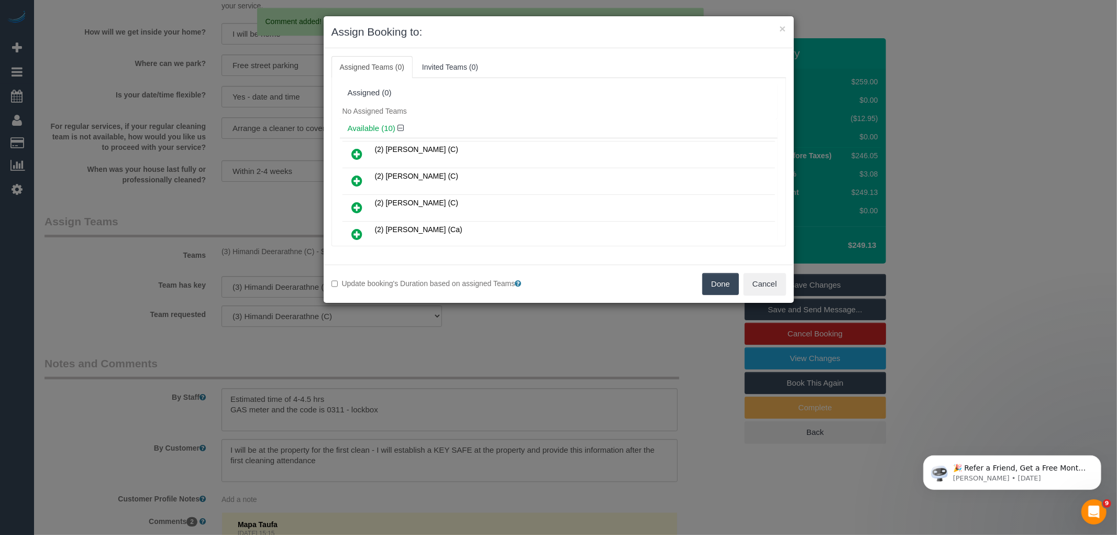
click at [726, 285] on button "Done" at bounding box center [721, 284] width 37 height 22
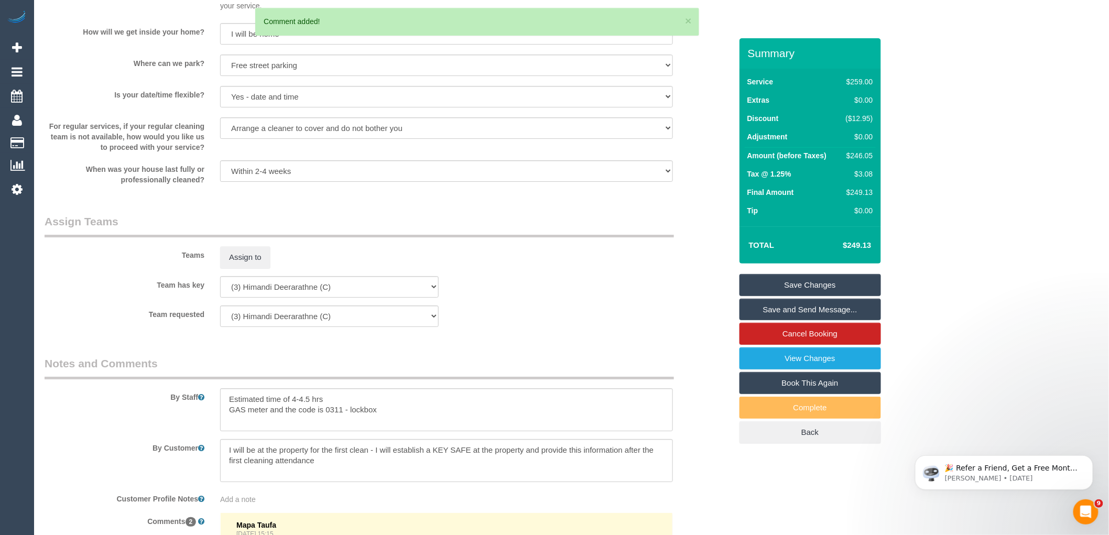
click at [820, 287] on link "Save Changes" at bounding box center [809, 285] width 141 height 22
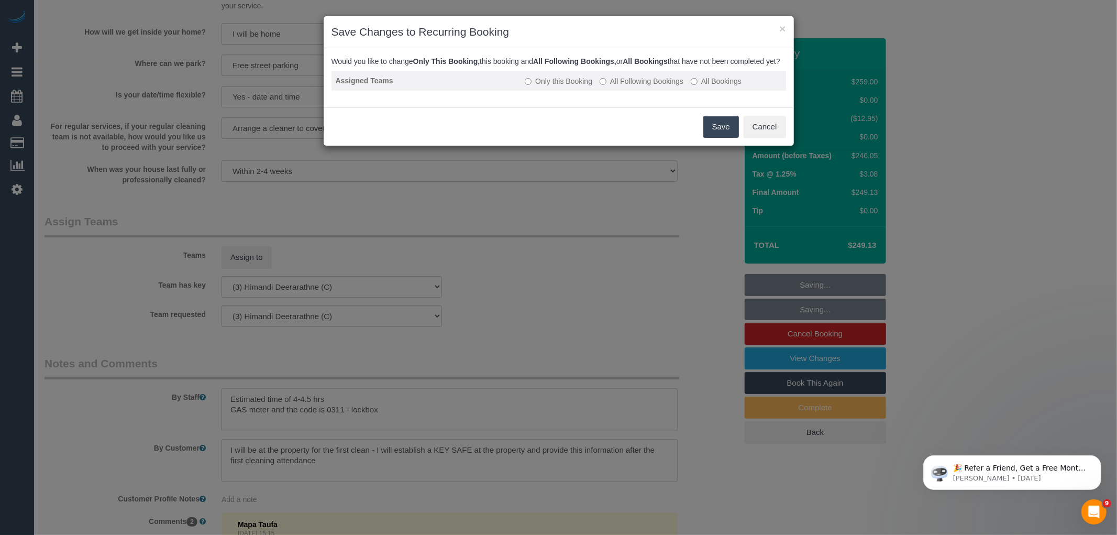
click at [631, 86] on label "All Following Bookings" at bounding box center [642, 81] width 84 height 10
click at [727, 138] on button "Save" at bounding box center [722, 127] width 36 height 22
